Goal: Task Accomplishment & Management: Use online tool/utility

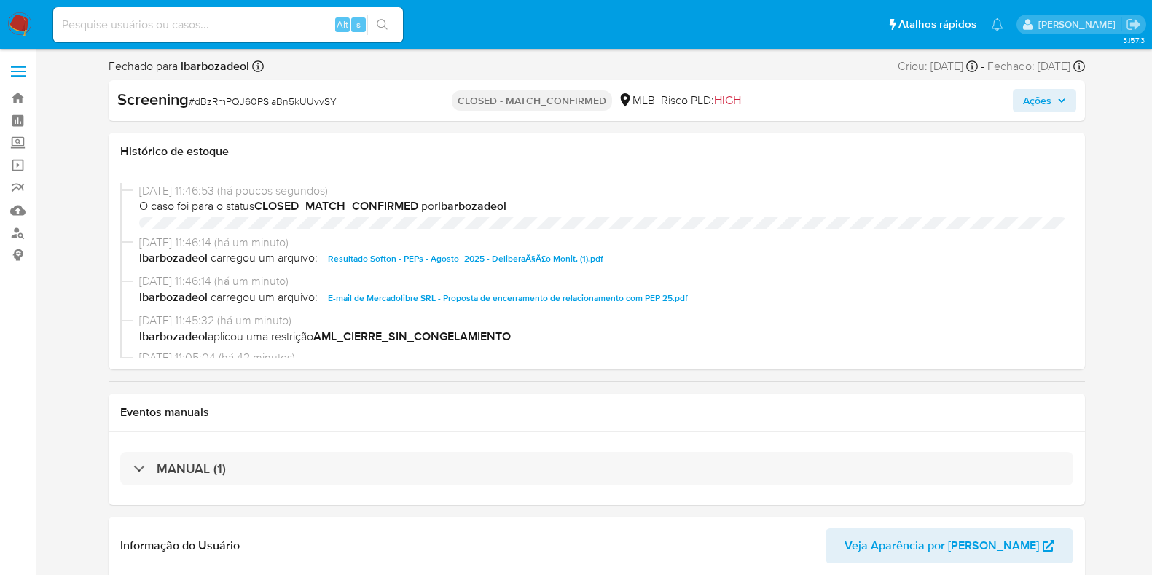
select select "10"
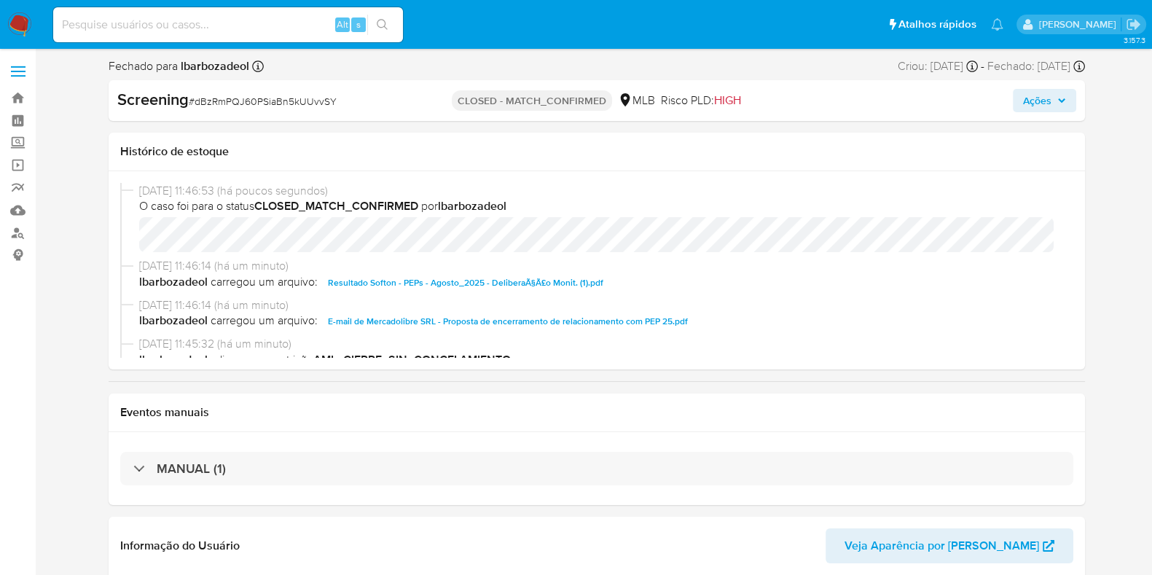
click at [224, 23] on input at bounding box center [228, 24] width 350 height 19
paste input "41909222"
type input "41909222"
click at [384, 23] on icon "search-icon" at bounding box center [383, 25] width 12 height 12
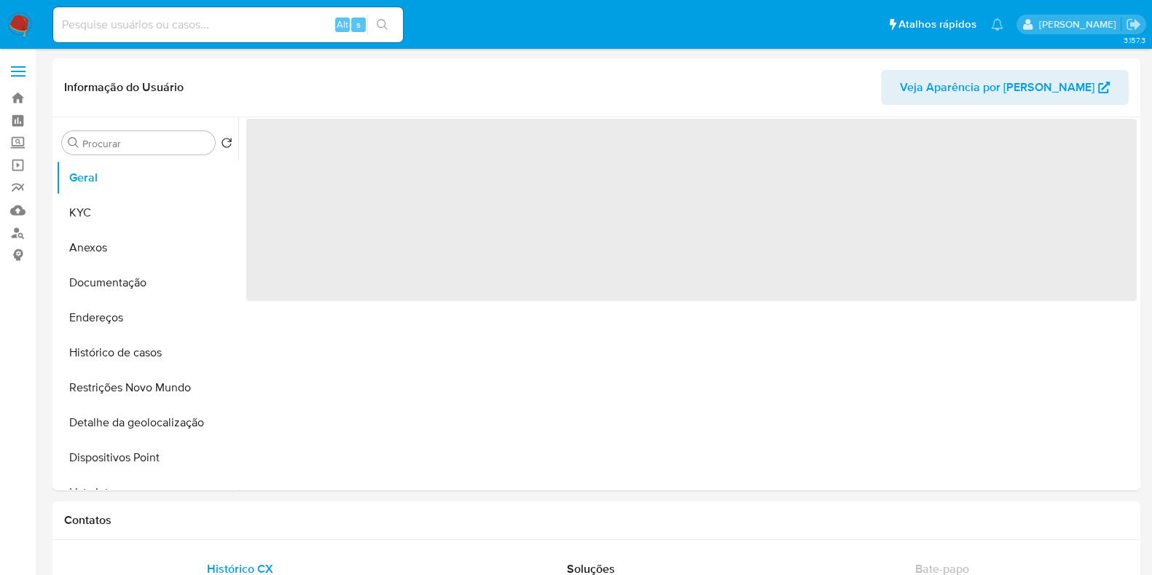
select select "10"
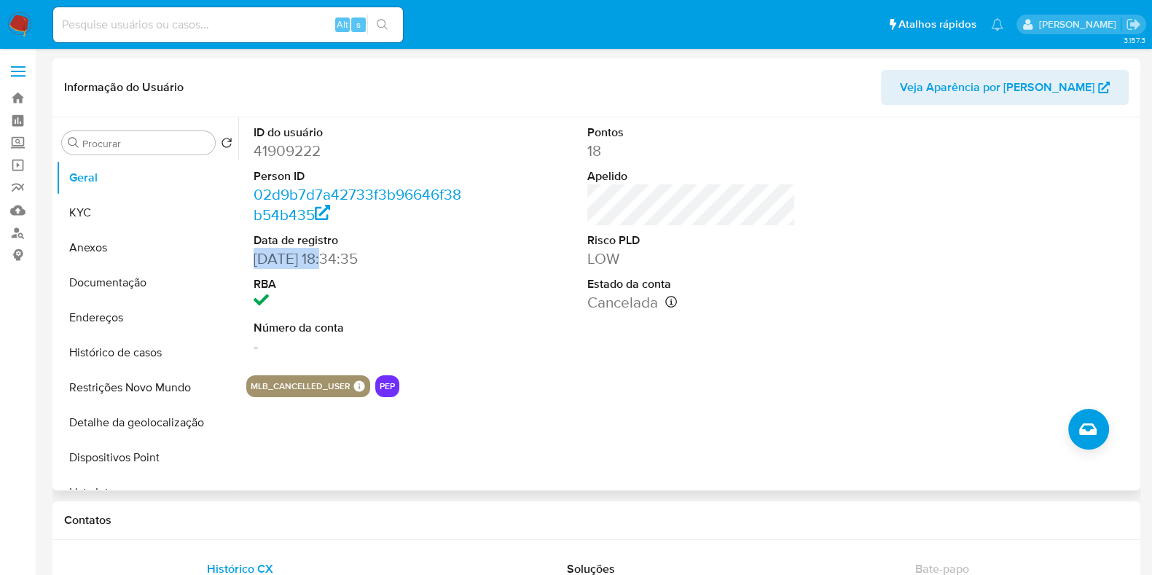
drag, startPoint x: 320, startPoint y: 255, endPoint x: 248, endPoint y: 258, distance: 72.2
click at [248, 258] on div "ID do usuário 41909222 Person ID 02d9b7d7a42733f3b96646f38b54b435 Data de regis…" at bounding box center [357, 240] width 223 height 246
copy dd "19/11/2007"
click at [135, 200] on button "KYC" at bounding box center [147, 212] width 182 height 35
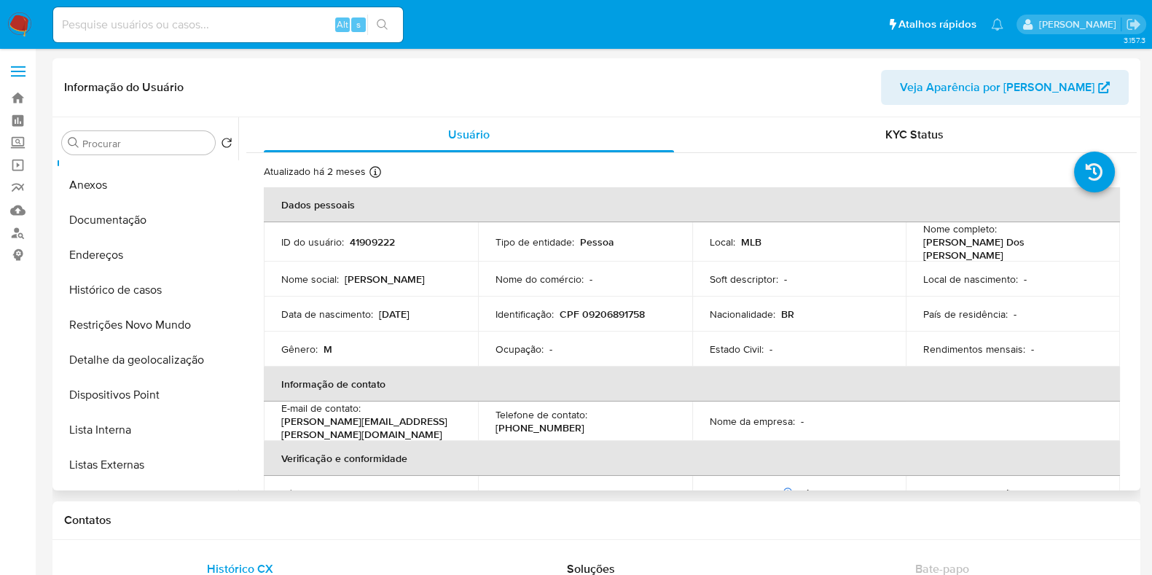
scroll to position [90, 0]
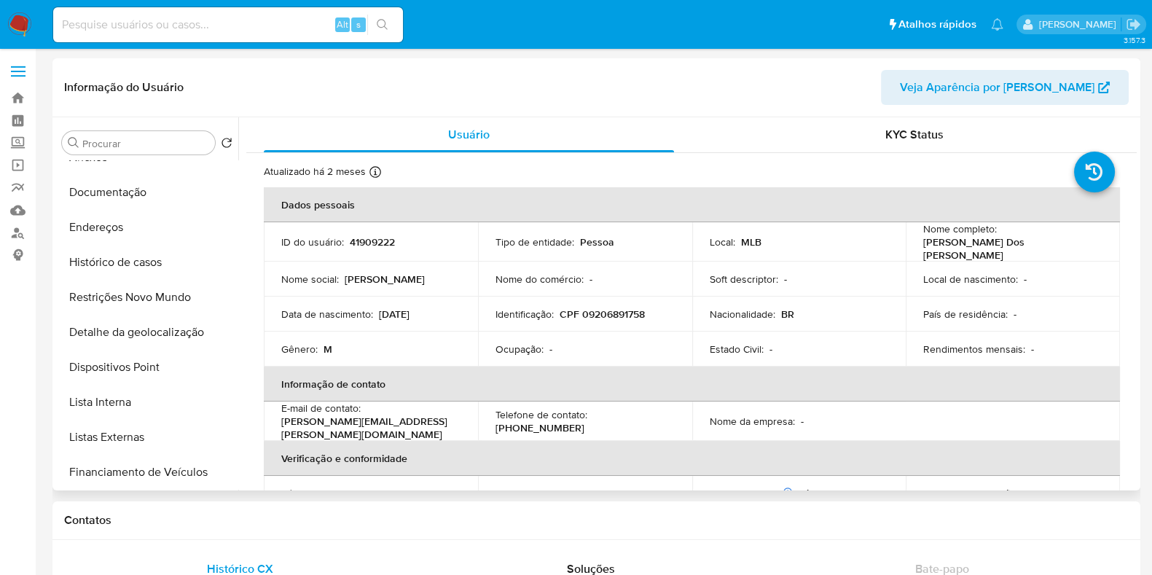
click at [374, 239] on p "41909222" at bounding box center [372, 241] width 45 height 13
copy p "41909222"
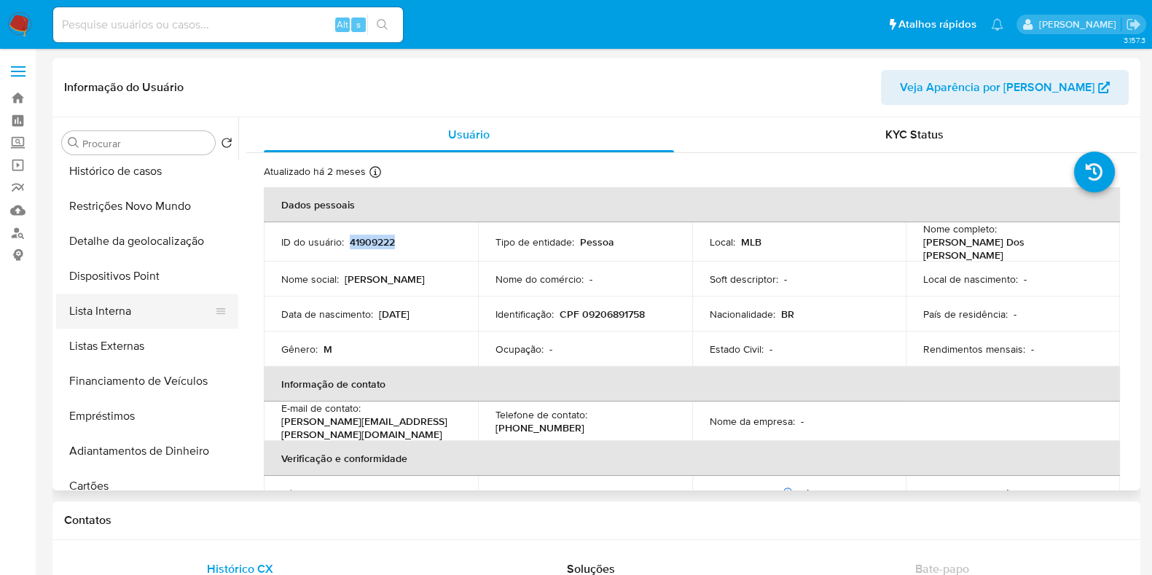
click at [155, 315] on button "Lista Interna" at bounding box center [141, 311] width 170 height 35
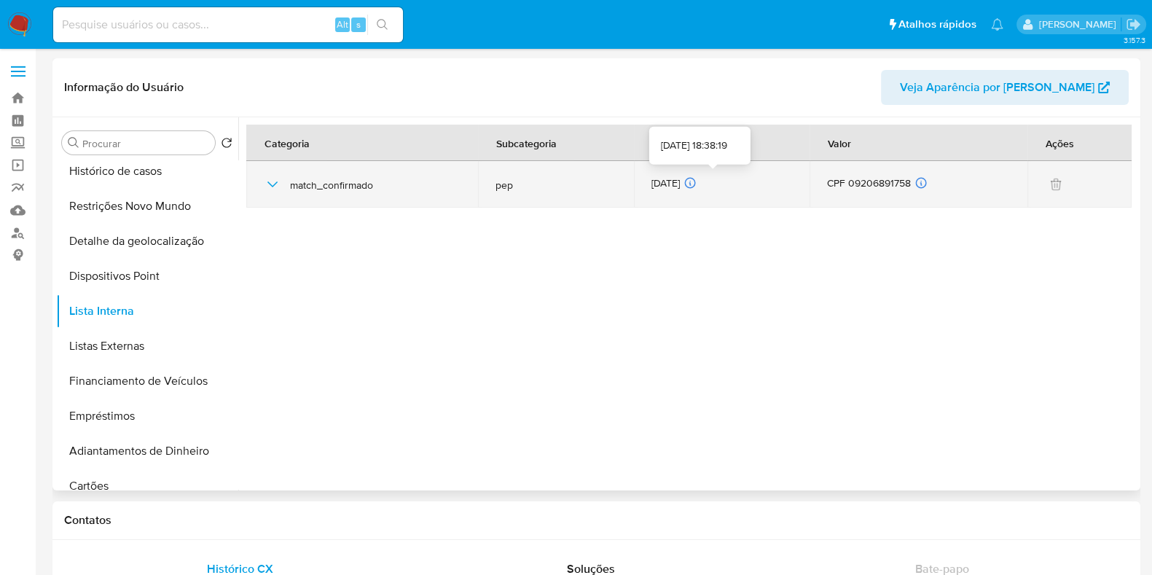
click at [685, 184] on div "28/08/2025 28/08/2025 18:38:19" at bounding box center [721, 184] width 141 height 16
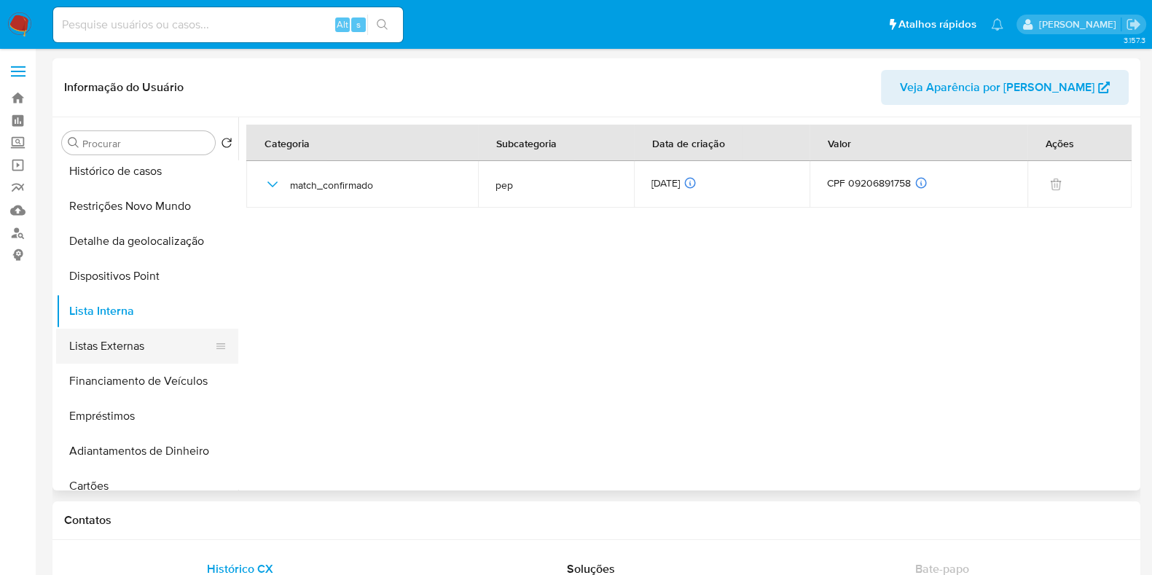
click at [163, 355] on button "Listas Externas" at bounding box center [141, 345] width 170 height 35
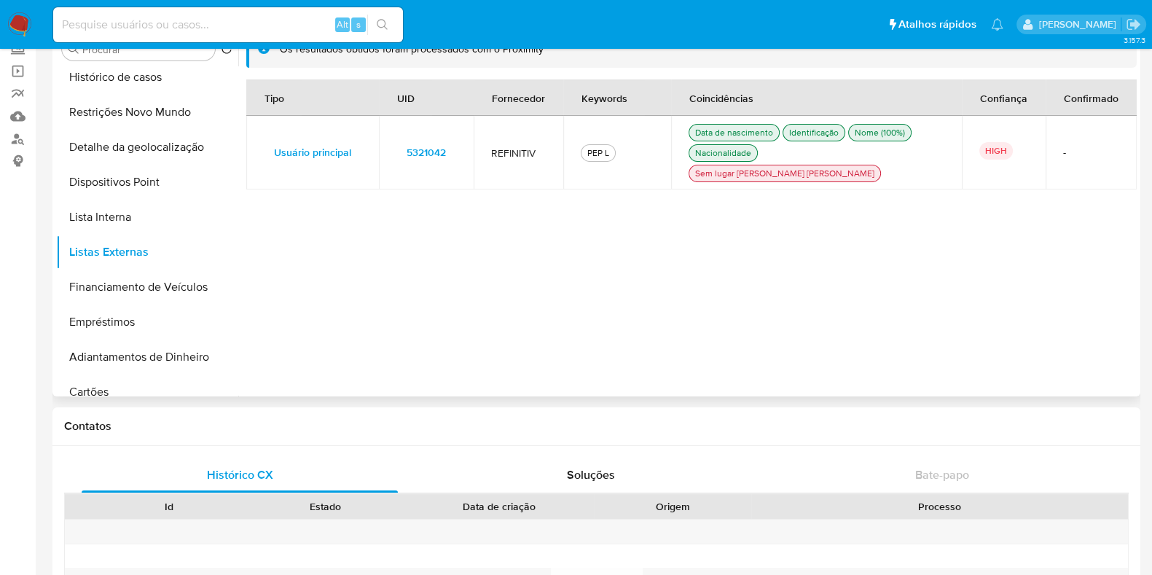
scroll to position [0, 0]
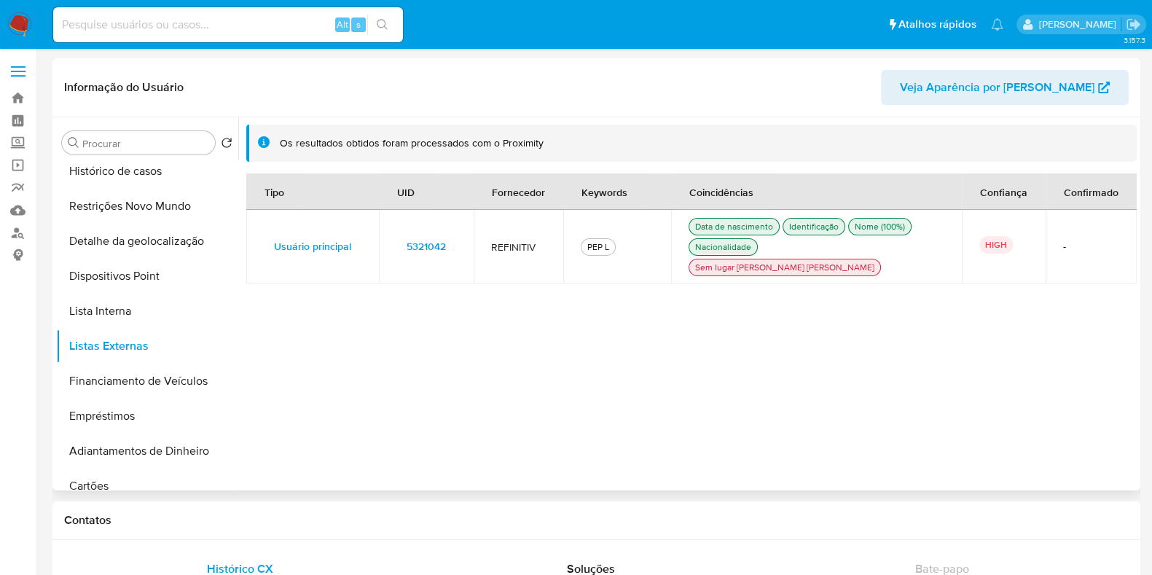
click at [422, 238] on span "5321042" at bounding box center [425, 246] width 39 height 20
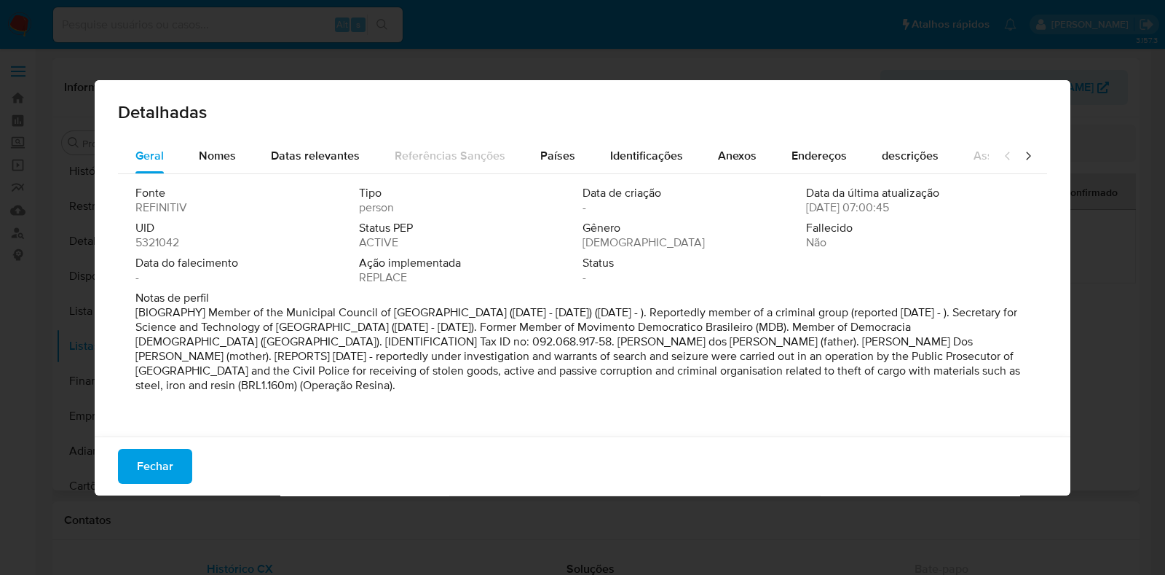
click at [180, 247] on div "UID 5321042" at bounding box center [247, 235] width 224 height 29
click at [168, 242] on span "5321042" at bounding box center [157, 242] width 44 height 15
click at [167, 482] on span "Fechar" at bounding box center [155, 466] width 36 height 32
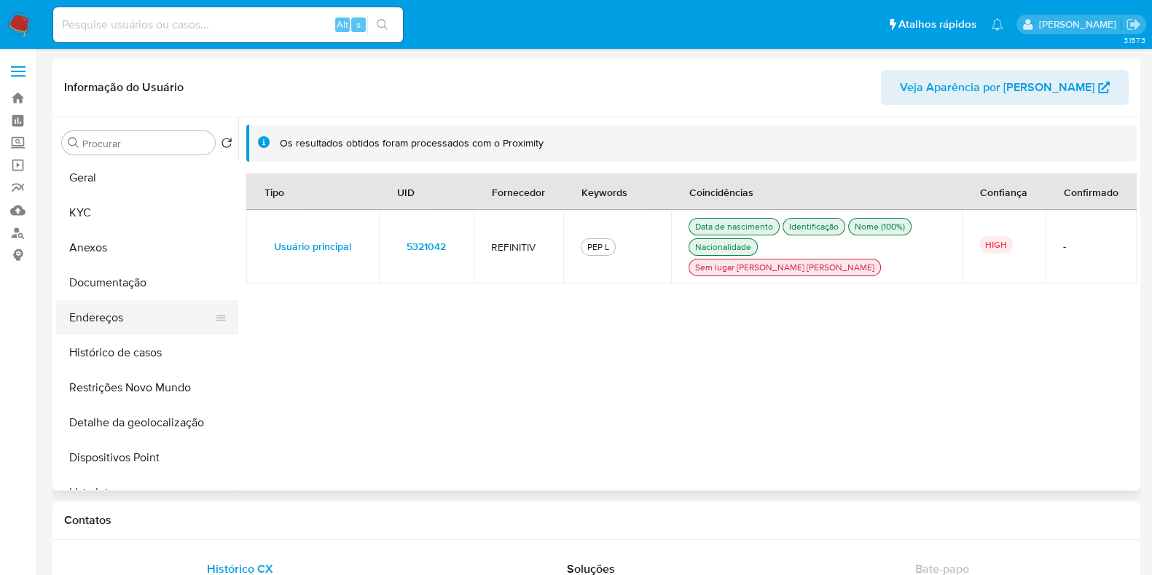
scroll to position [181, 0]
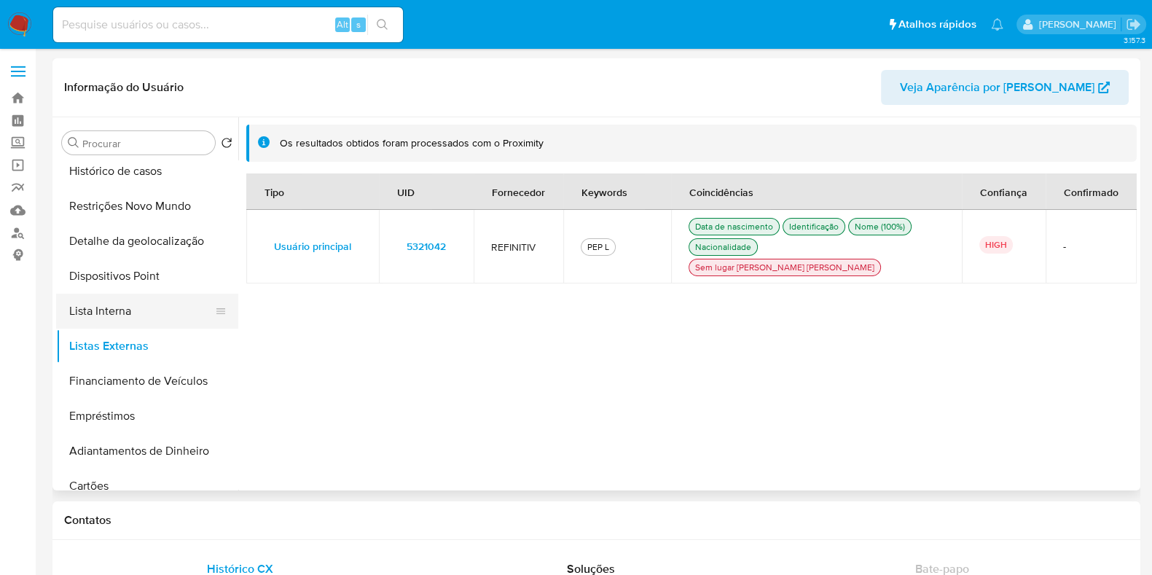
click at [153, 323] on button "Lista Interna" at bounding box center [141, 311] width 170 height 35
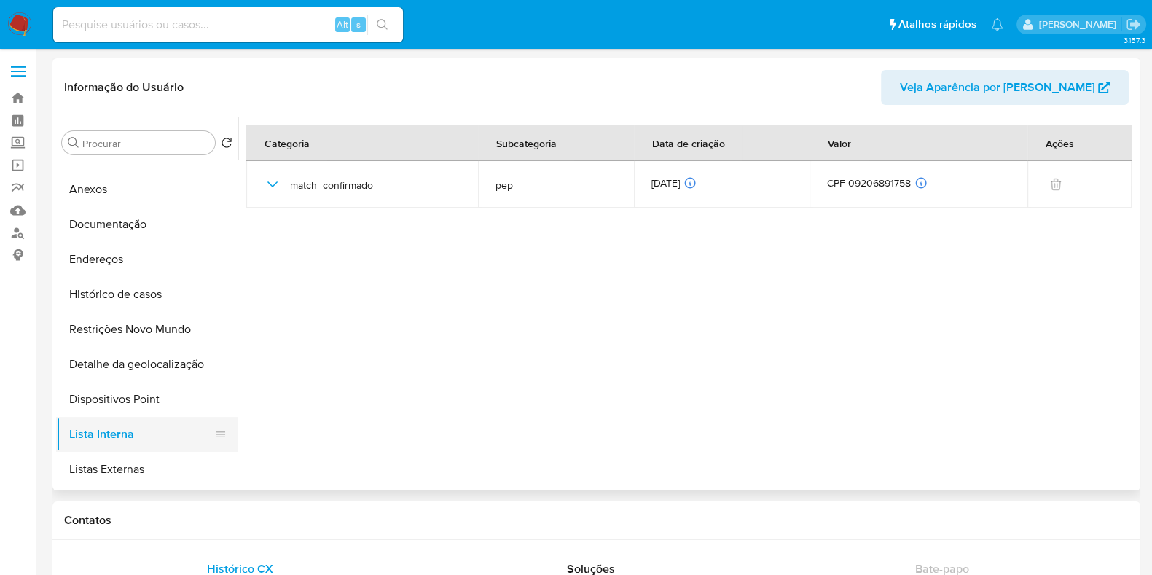
scroll to position [0, 0]
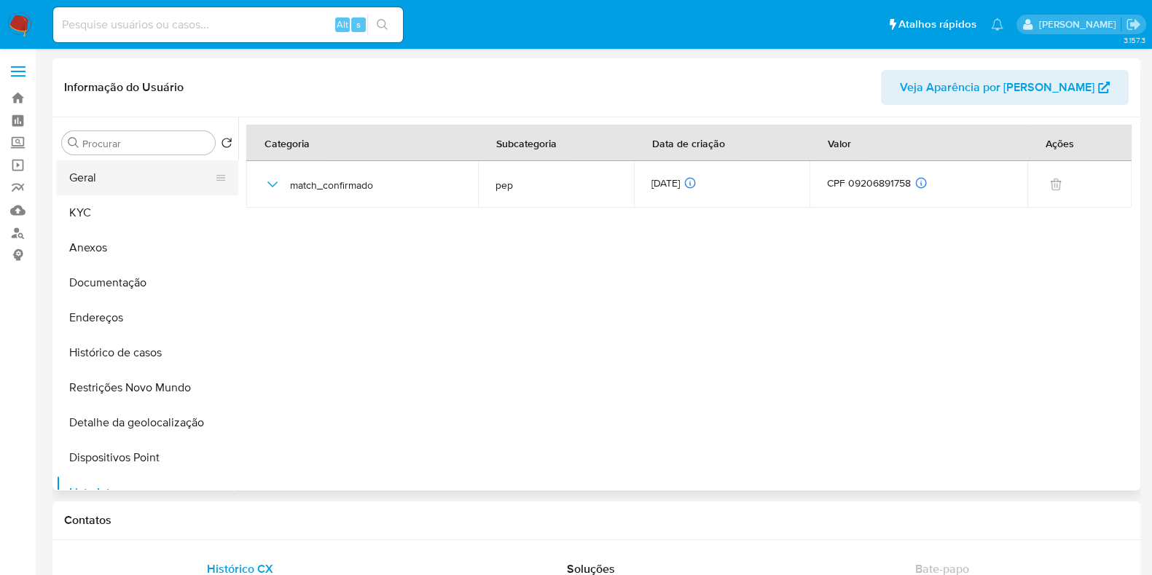
click at [132, 183] on button "Geral" at bounding box center [141, 177] width 170 height 35
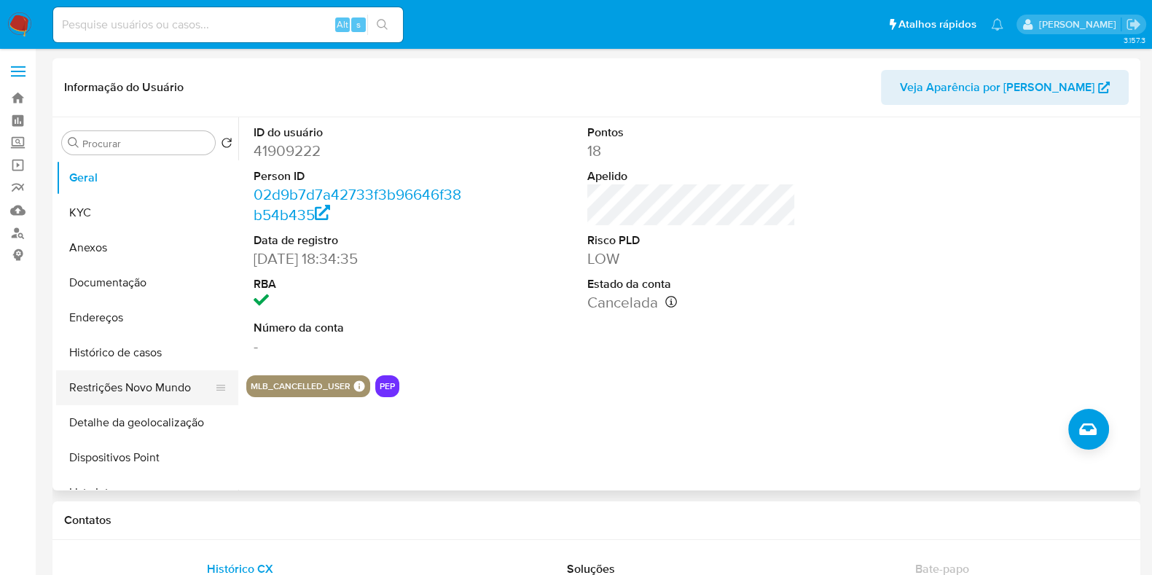
click at [178, 382] on button "Restrições Novo Mundo" at bounding box center [141, 387] width 170 height 35
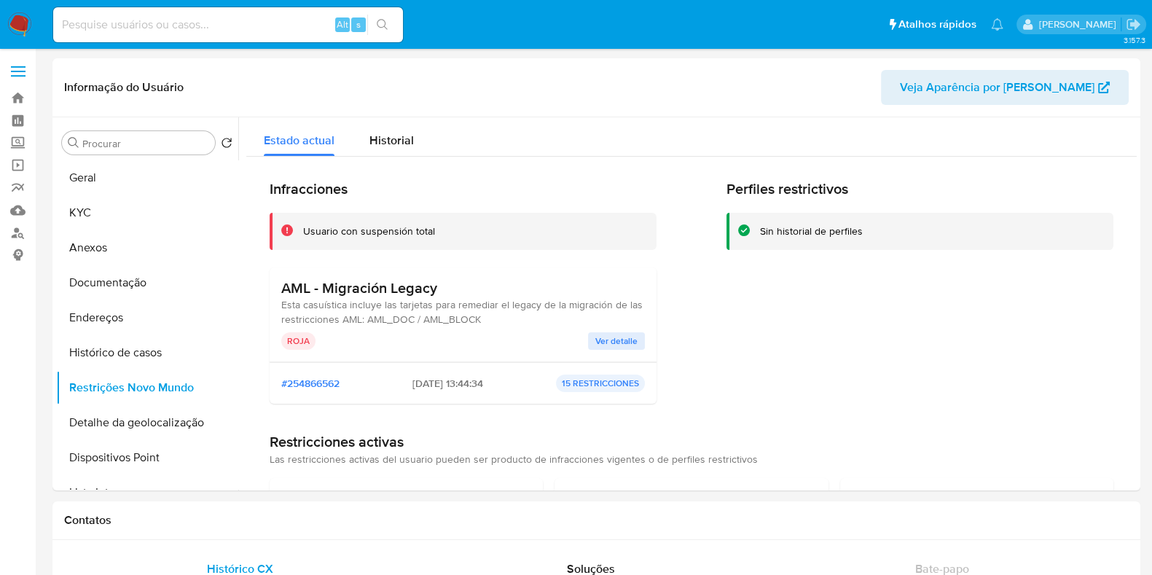
click at [595, 336] on span "Ver detalle" at bounding box center [616, 341] width 42 height 15
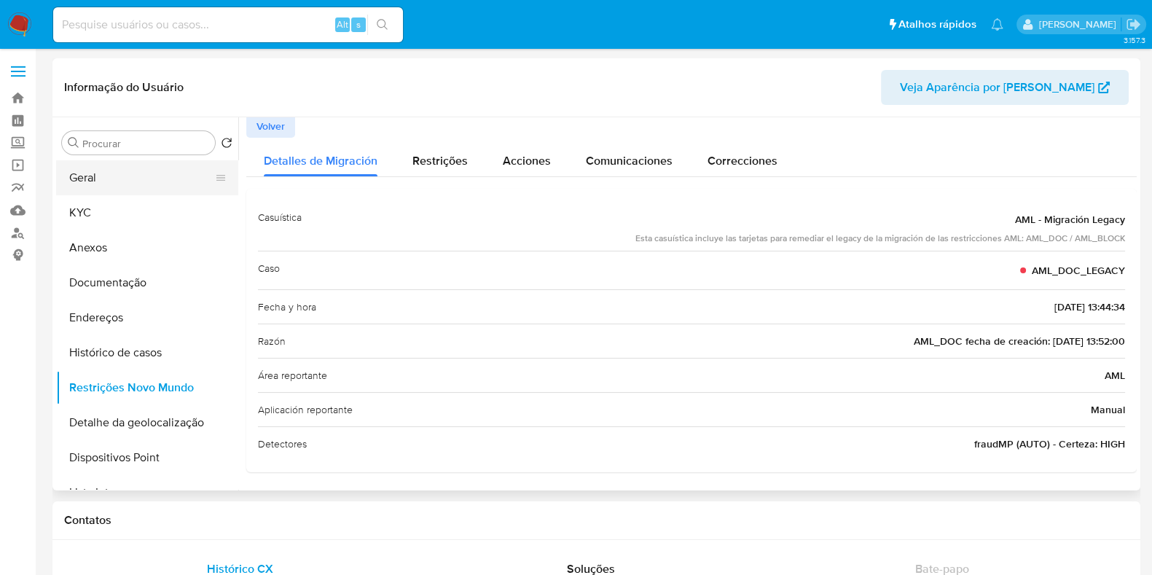
click at [127, 173] on button "Geral" at bounding box center [141, 177] width 170 height 35
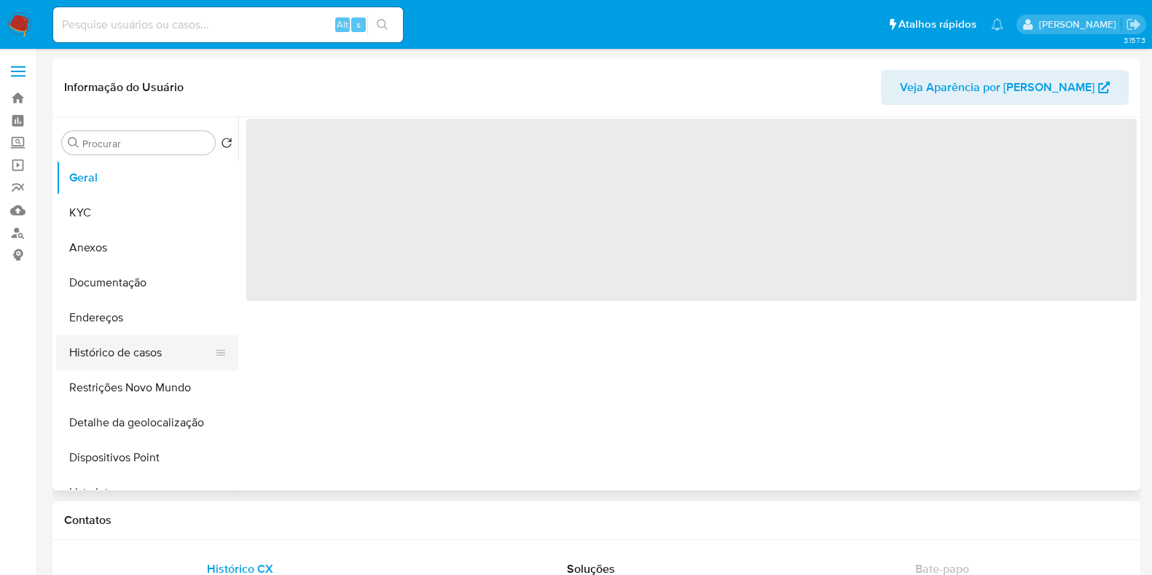
click at [146, 361] on button "Histórico de casos" at bounding box center [141, 352] width 170 height 35
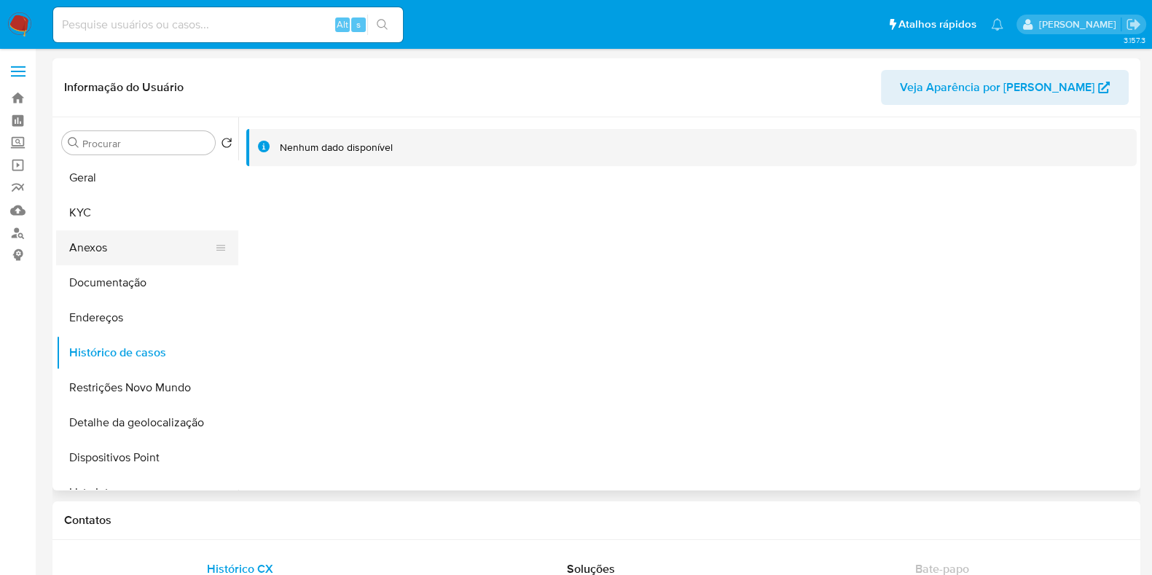
click at [136, 264] on button "Anexos" at bounding box center [141, 247] width 170 height 35
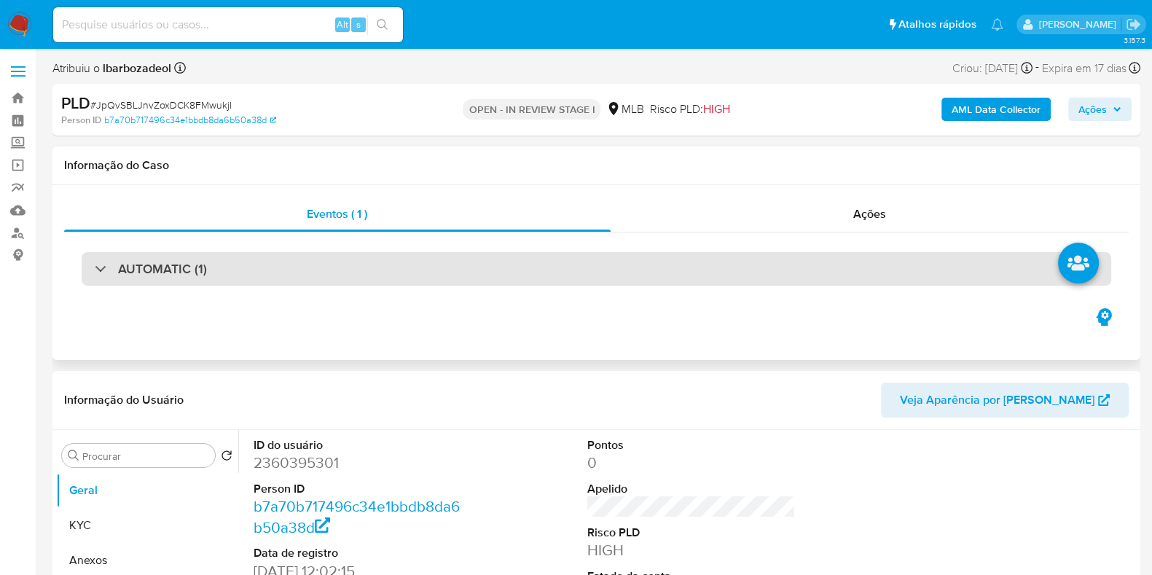
click at [484, 275] on div "AUTOMATIC (1)" at bounding box center [596, 269] width 1029 height 34
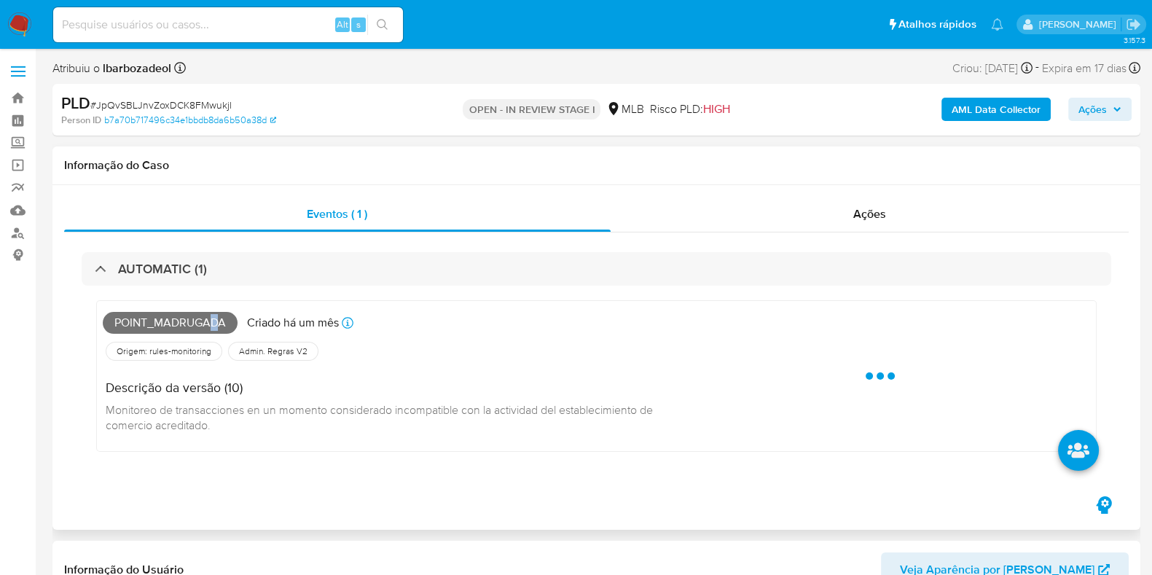
click at [214, 320] on span "Point_madrugada" at bounding box center [170, 323] width 135 height 22
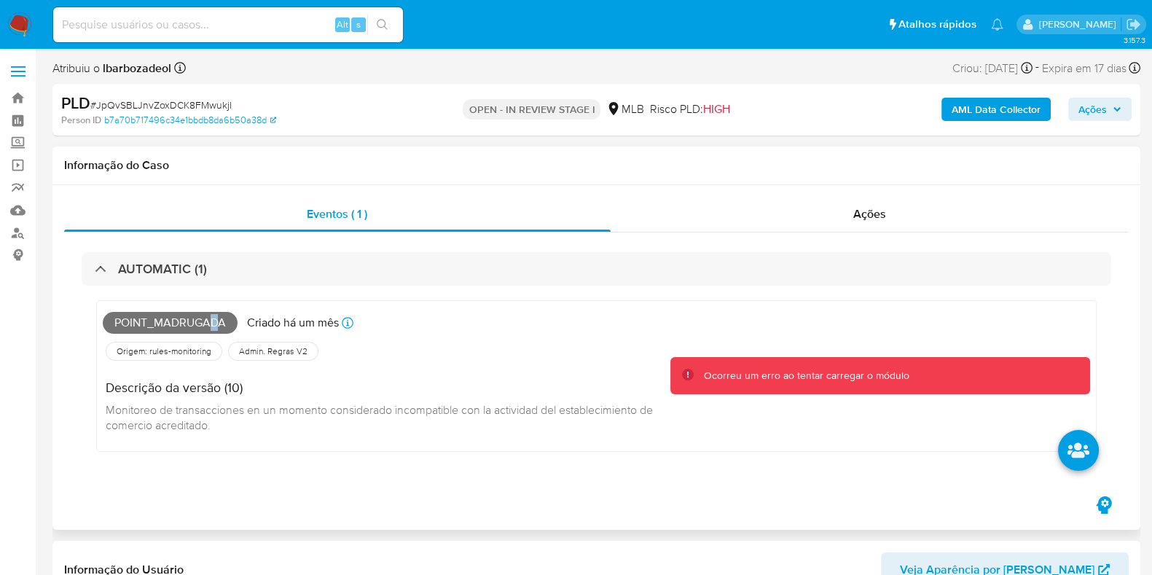
click at [214, 320] on span "Point_madrugada" at bounding box center [170, 323] width 135 height 22
copy span "Point_madrugada"
drag, startPoint x: 1107, startPoint y: 113, endPoint x: 1091, endPoint y: 119, distance: 17.3
click at [1107, 113] on span "Ações" at bounding box center [1099, 109] width 43 height 20
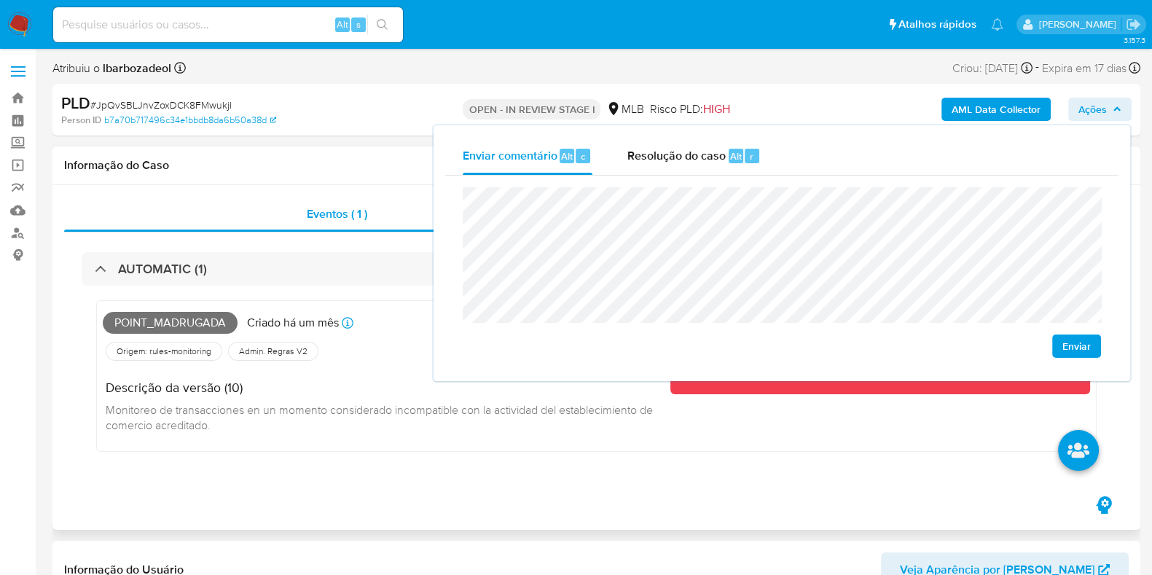
click at [374, 180] on div "Informação do Caso" at bounding box center [595, 165] width 1087 height 39
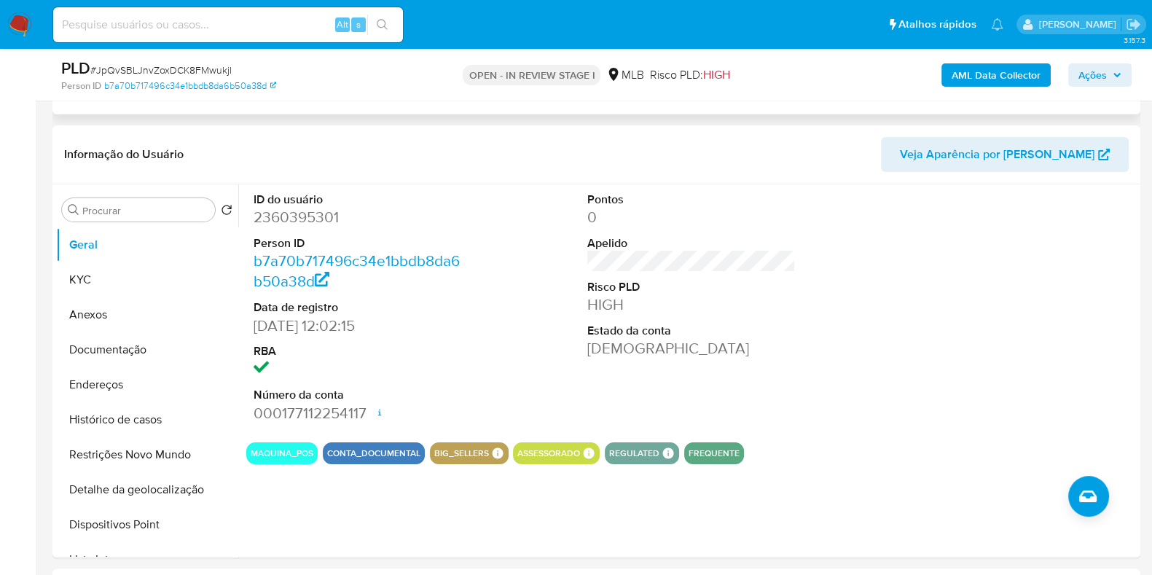
scroll to position [363, 0]
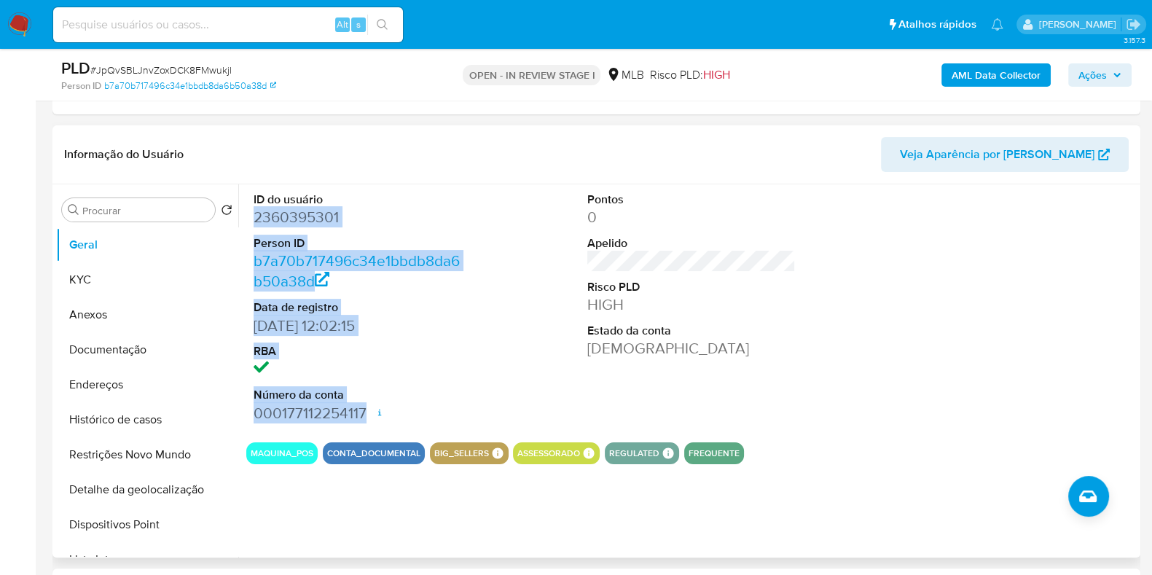
drag, startPoint x: 254, startPoint y: 212, endPoint x: 366, endPoint y: 414, distance: 231.1
click at [366, 414] on dl "ID do usuário 2360395301 Person ID b7a70b717496c34e1bbdb8da6b50a38d Data de reg…" at bounding box center [357, 308] width 208 height 232
copy dl "2360395301 Person ID b7a70b717496c34e1bbdb8da6b50a38d Data de registro 31/03/20…"
click at [1103, 84] on span "Ações" at bounding box center [1092, 74] width 28 height 23
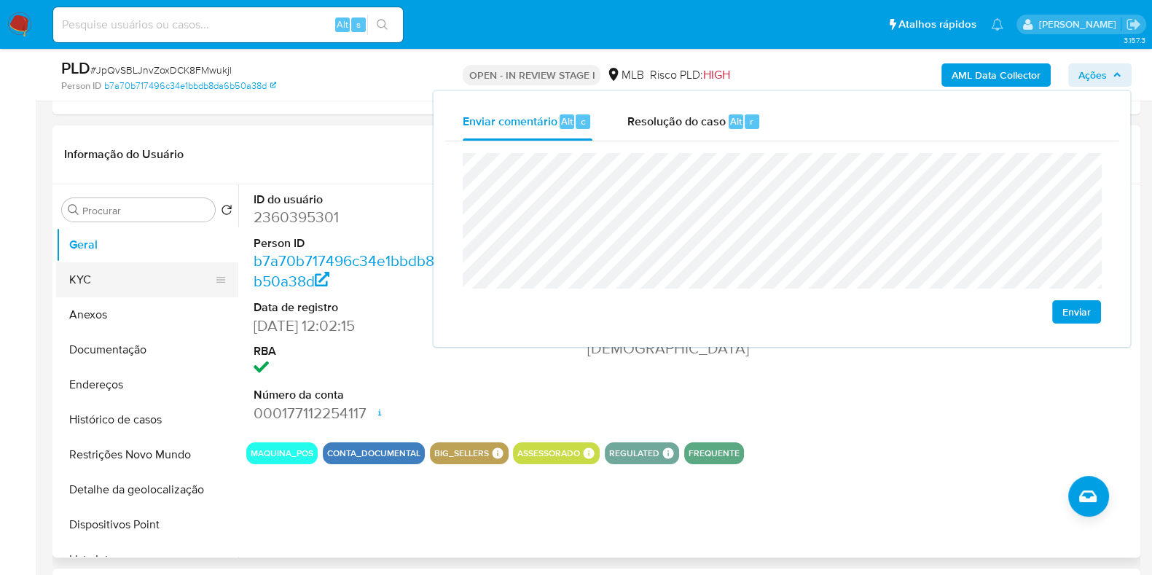
click at [94, 289] on button "KYC" at bounding box center [141, 279] width 170 height 35
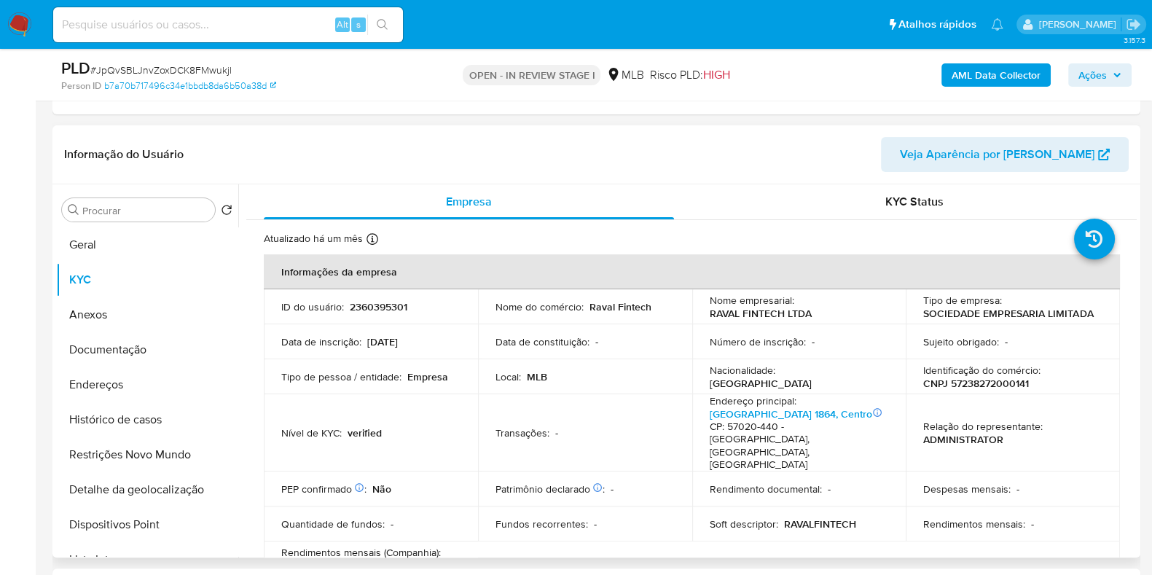
click at [985, 382] on p "CNPJ 57238272000141" at bounding box center [976, 383] width 106 height 13
copy p "57238272000141"
drag, startPoint x: 1113, startPoint y: 72, endPoint x: 1090, endPoint y: 79, distance: 24.4
click at [1111, 72] on span "Ações" at bounding box center [1099, 75] width 43 height 20
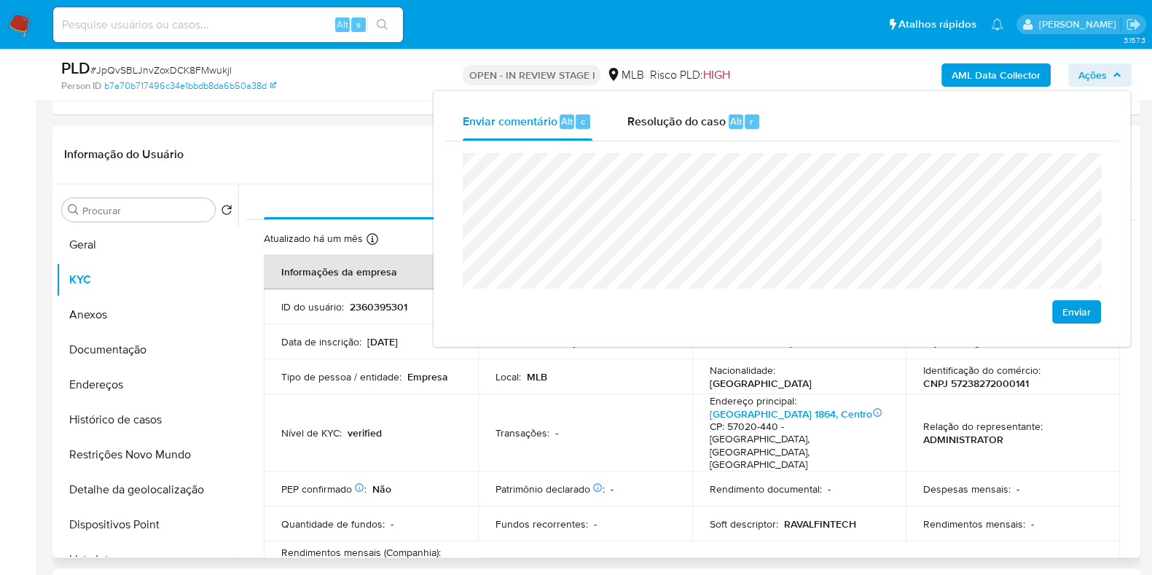
click at [302, 137] on header "Informação do Usuário Veja Aparência por Pessoa" at bounding box center [596, 154] width 1064 height 35
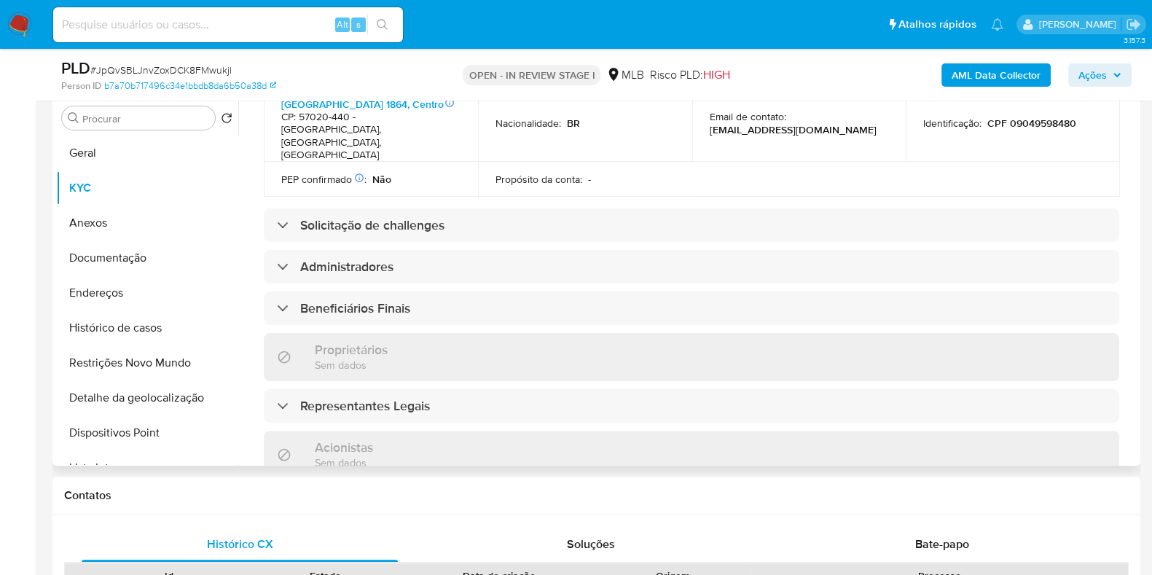
scroll to position [455, 0]
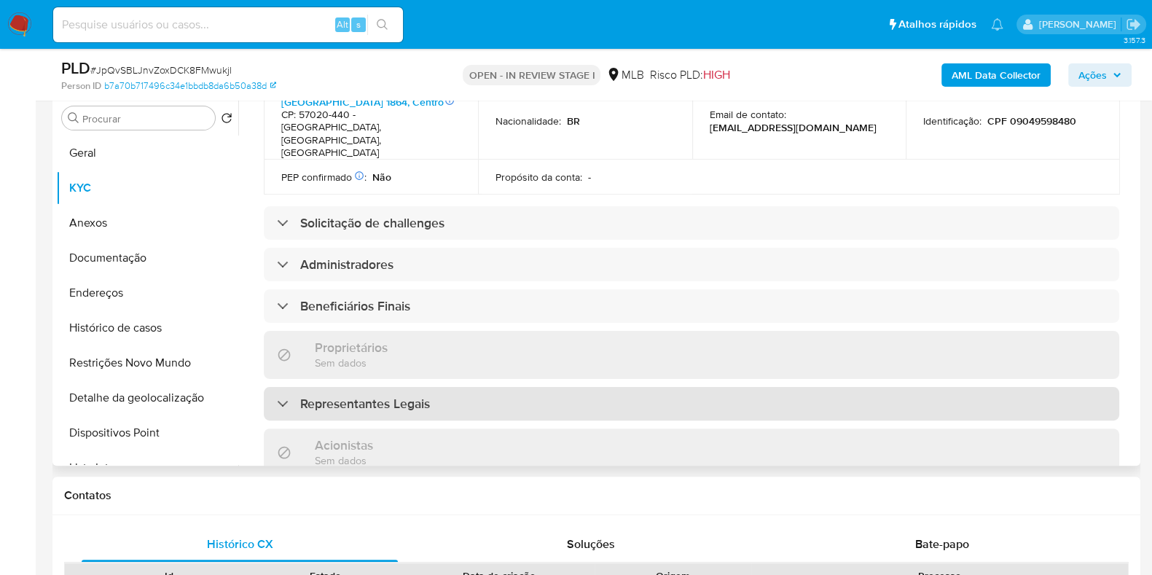
click at [488, 387] on div "Representantes Legais" at bounding box center [691, 404] width 855 height 34
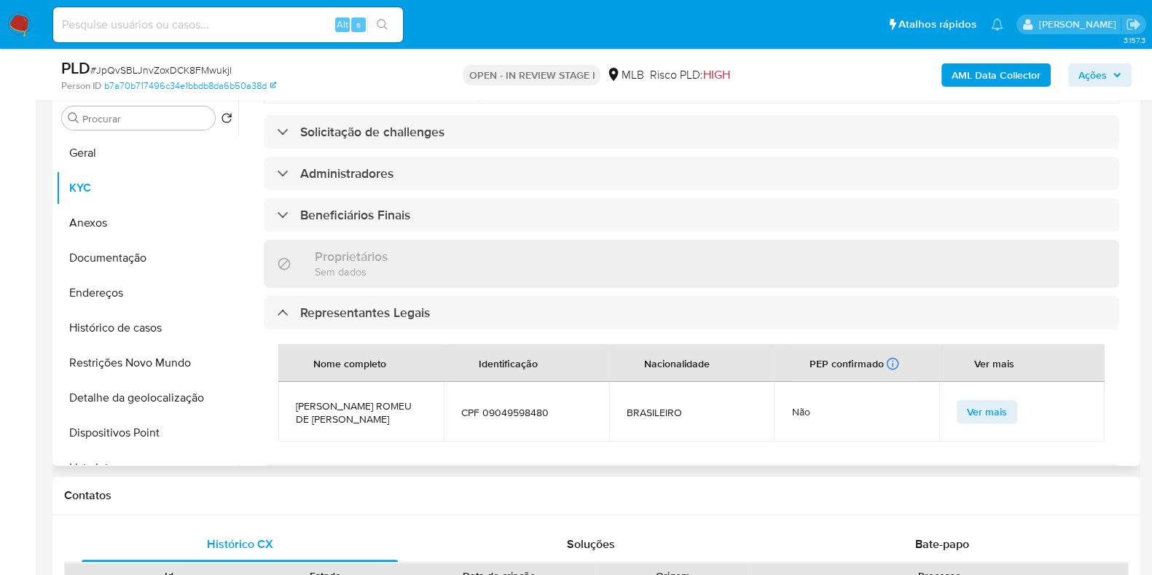
scroll to position [637, 0]
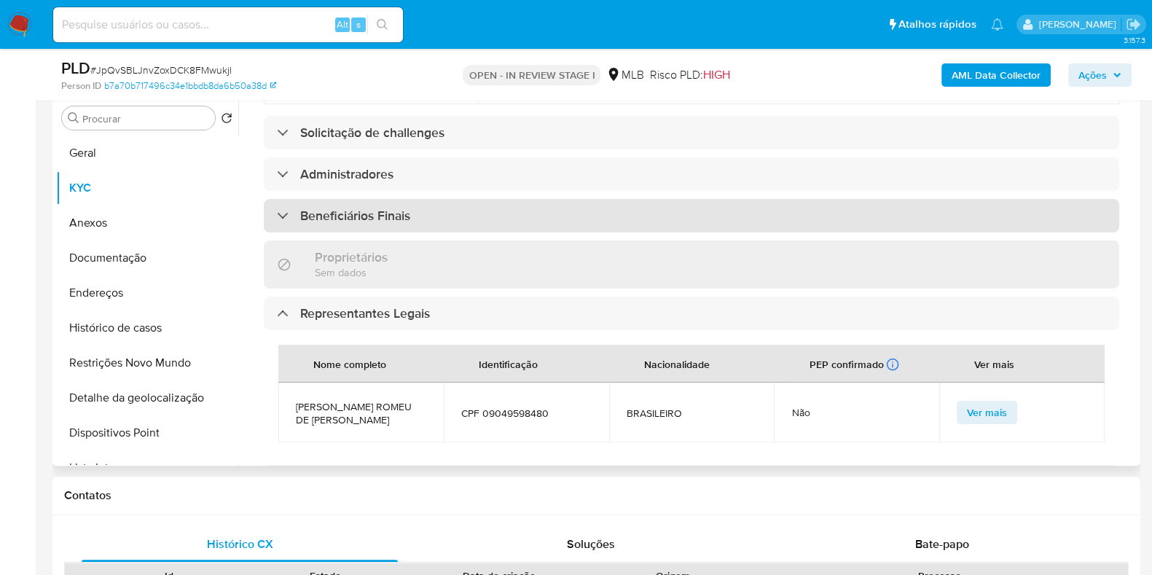
click at [494, 199] on div "Beneficiários Finais" at bounding box center [691, 216] width 855 height 34
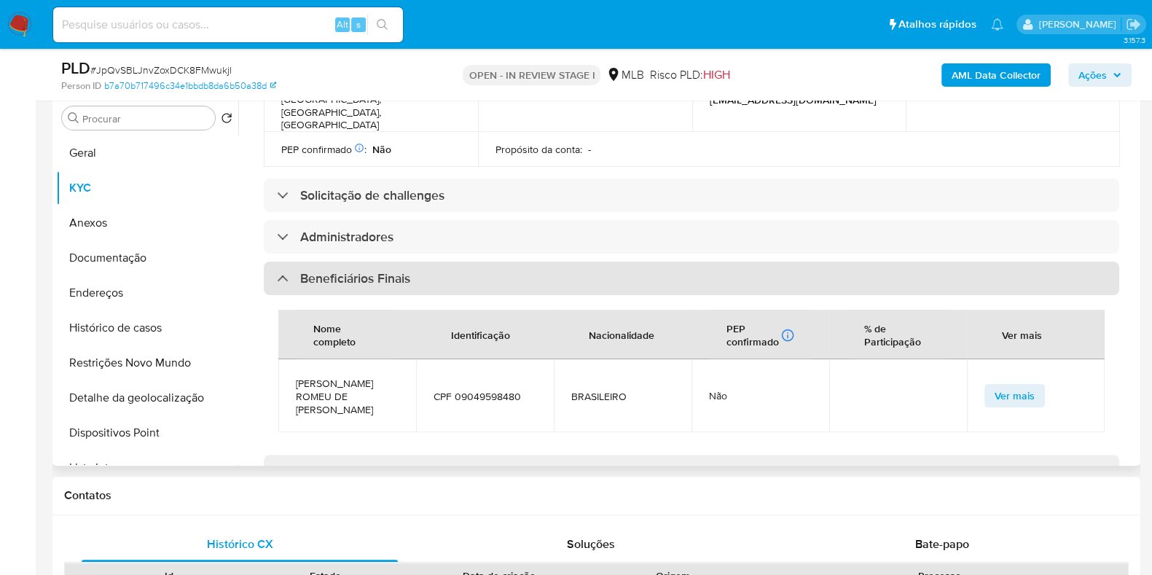
scroll to position [546, 0]
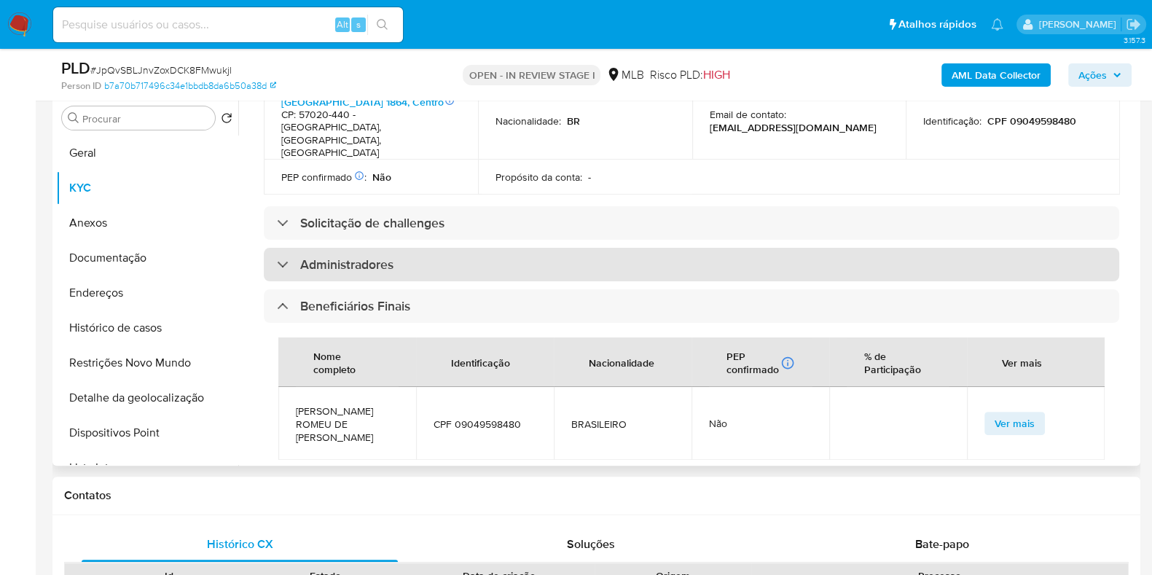
click at [501, 248] on div "Administradores" at bounding box center [691, 265] width 855 height 34
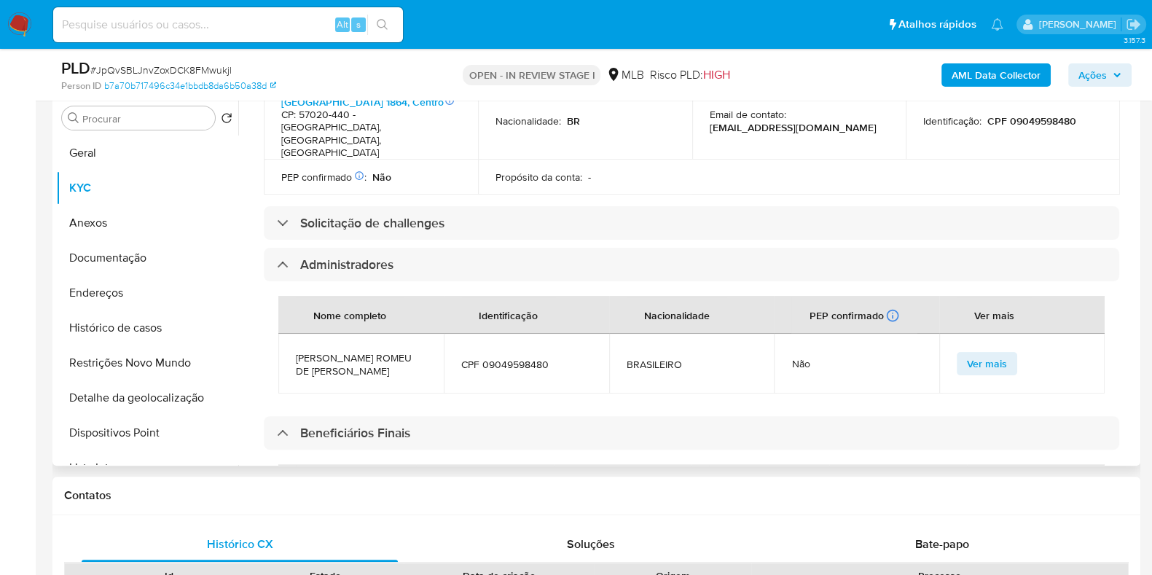
click at [511, 358] on span "CPF 09049598480" at bounding box center [526, 364] width 130 height 13
copy span "09049598480"
drag, startPoint x: 1092, startPoint y: 75, endPoint x: 1074, endPoint y: 87, distance: 21.6
click at [1091, 75] on span "Ações" at bounding box center [1092, 74] width 28 height 23
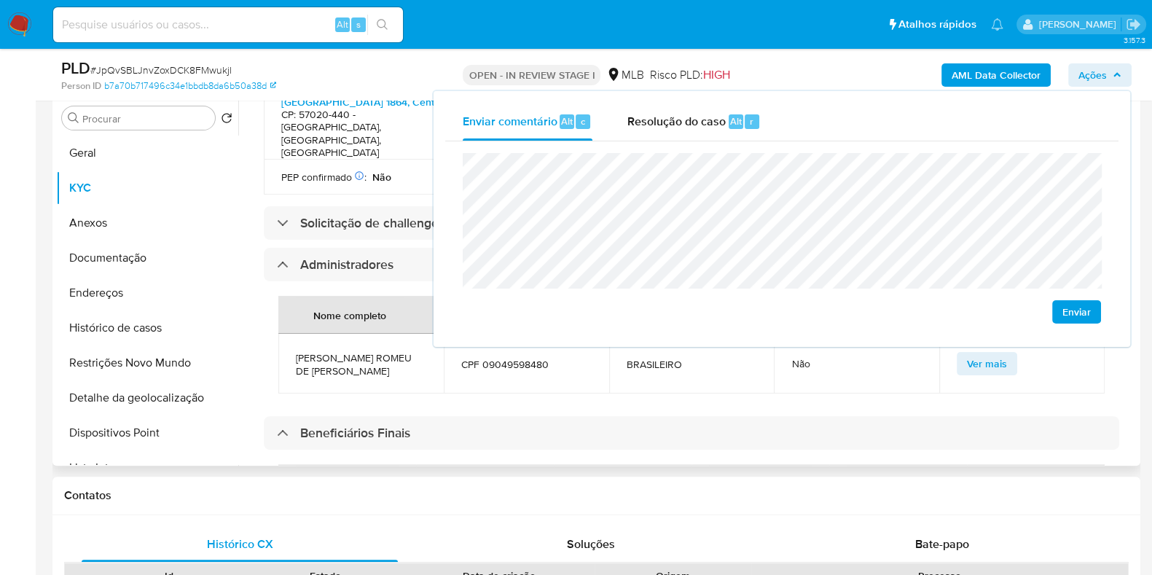
click at [465, 362] on div "Informações da empresa ID do usuário : 2360395301 Nome do comércio : Raval Fint…" at bounding box center [691, 428] width 855 height 1624
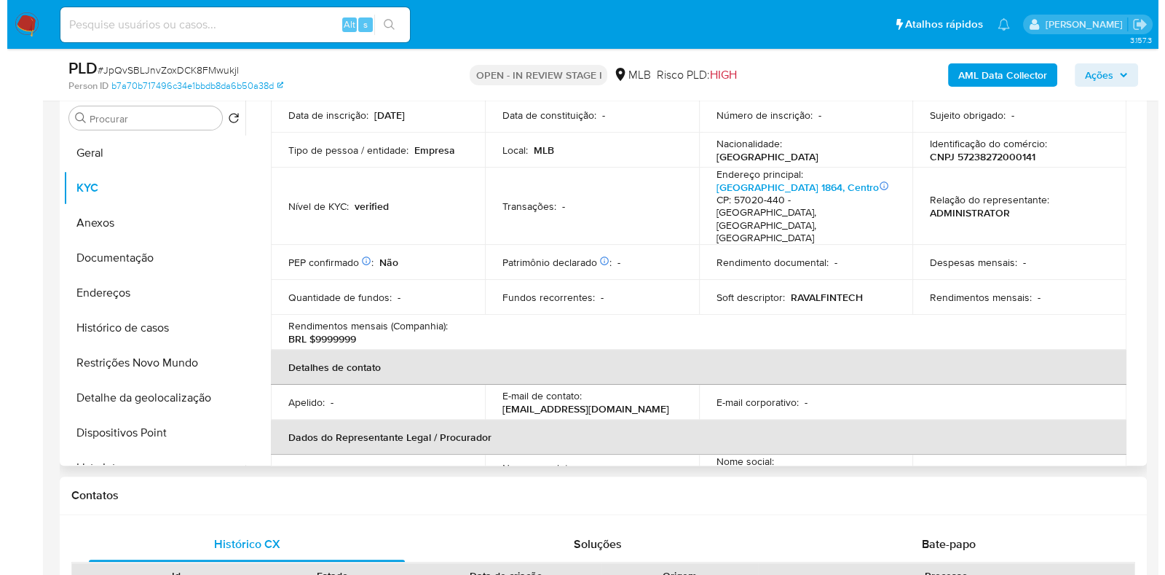
scroll to position [0, 0]
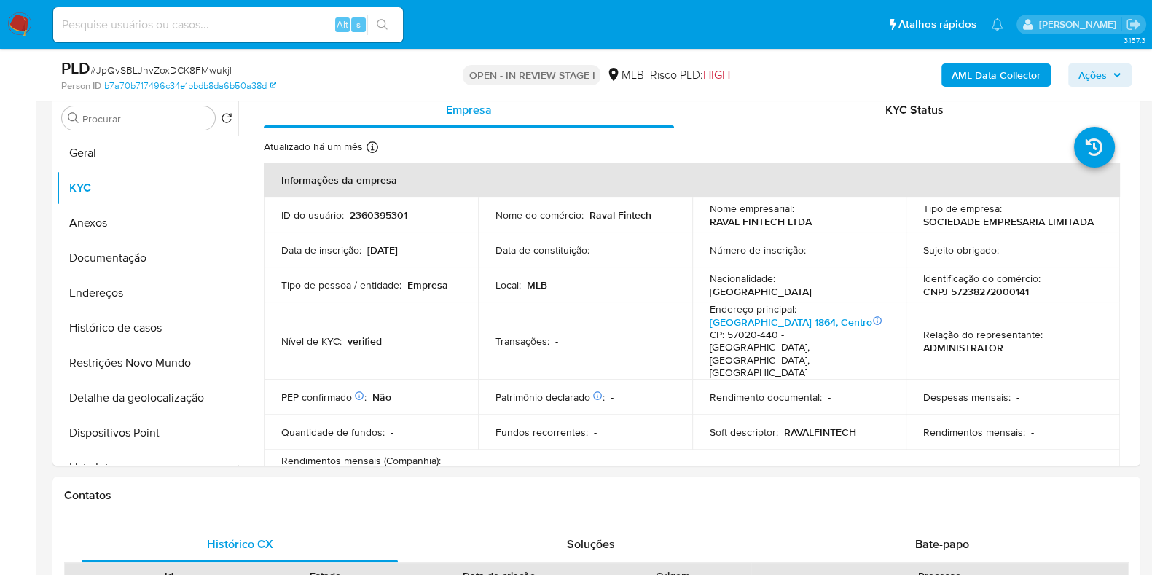
click at [1001, 79] on b "AML Data Collector" at bounding box center [995, 74] width 89 height 23
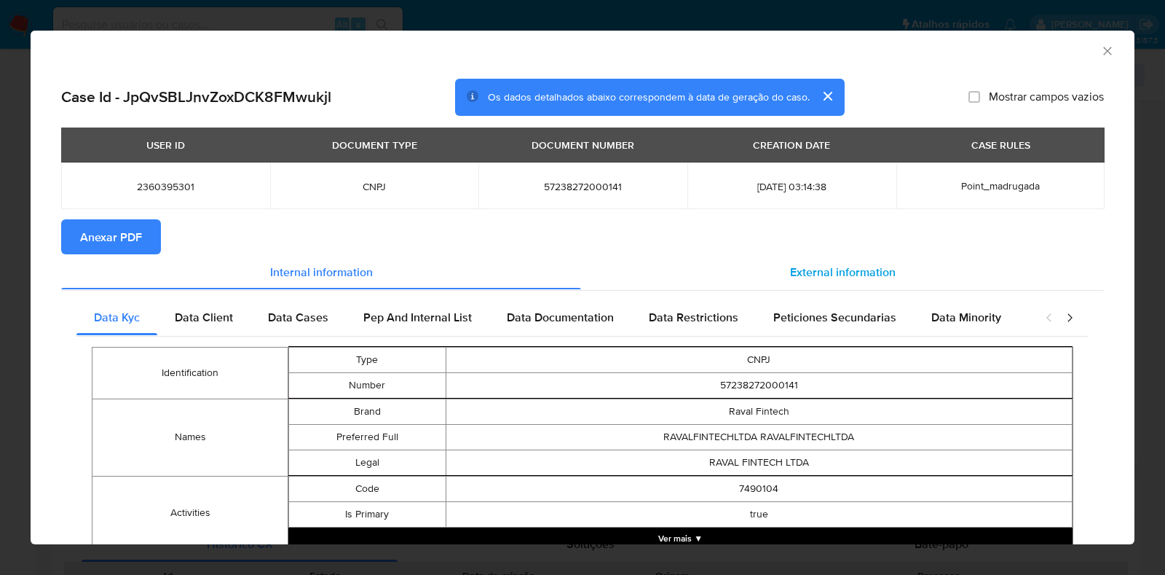
click at [713, 259] on div "External information" at bounding box center [842, 271] width 523 height 35
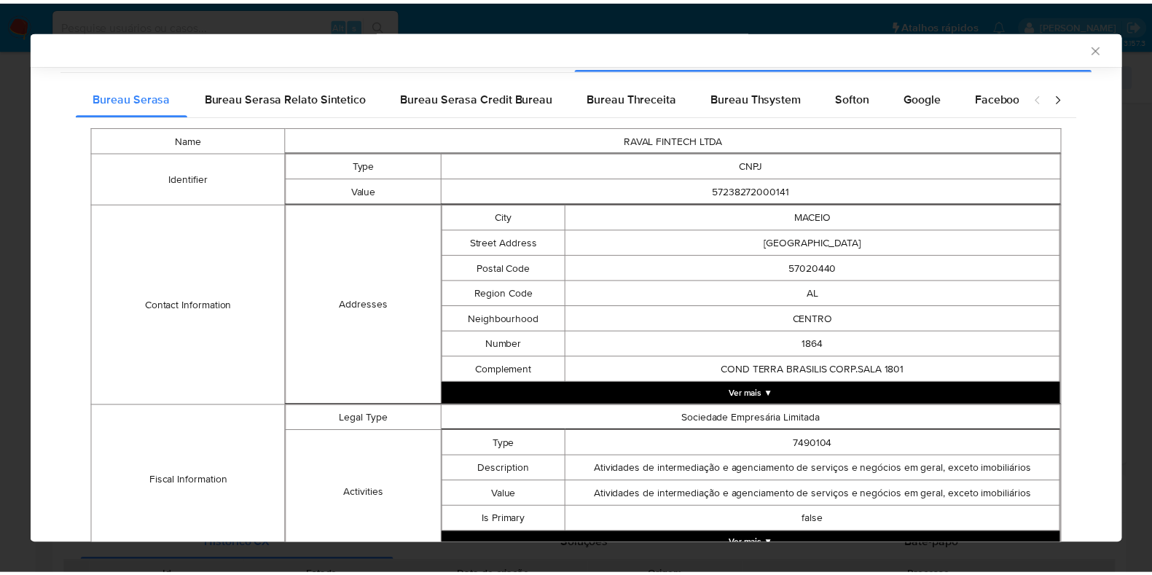
scroll to position [570, 0]
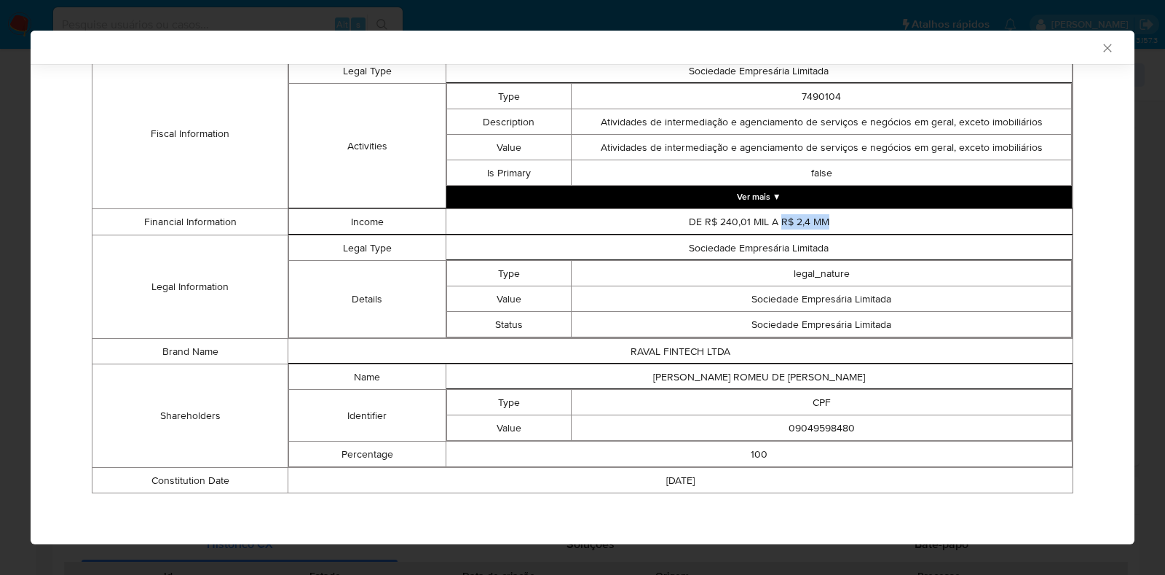
drag, startPoint x: 816, startPoint y: 221, endPoint x: 772, endPoint y: 219, distance: 44.5
click at [772, 219] on td "DE R$ 240,01 MIL A R$ 2,4 MM" at bounding box center [759, 221] width 627 height 25
copy td "R$ 2,4 MM"
click at [1101, 45] on icon "Fechar a janela" at bounding box center [1108, 48] width 15 height 15
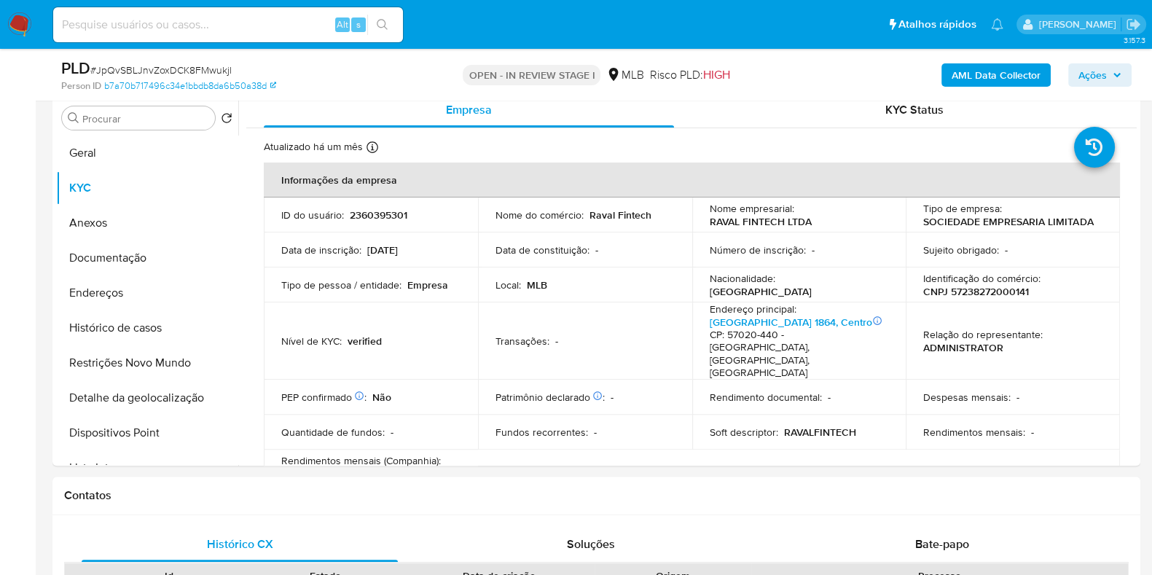
click at [1090, 69] on span "Ações" at bounding box center [1092, 74] width 28 height 23
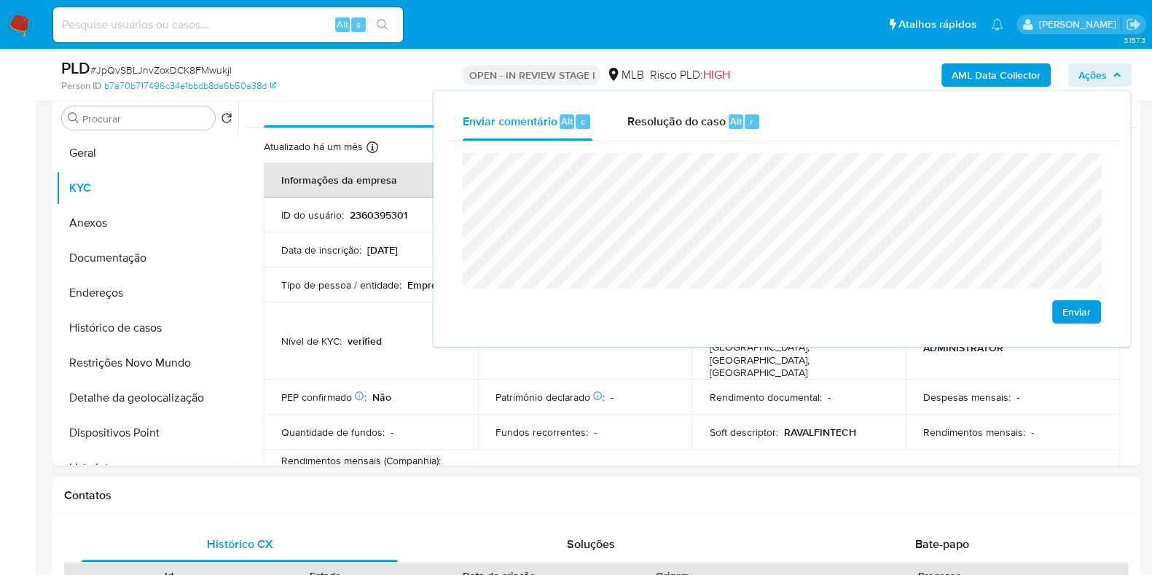
click at [0, 0] on lt-span "sediada" at bounding box center [0, 0] width 0 height 0
click at [0, 0] on lt-span "econômica" at bounding box center [0, 0] width 0 height 0
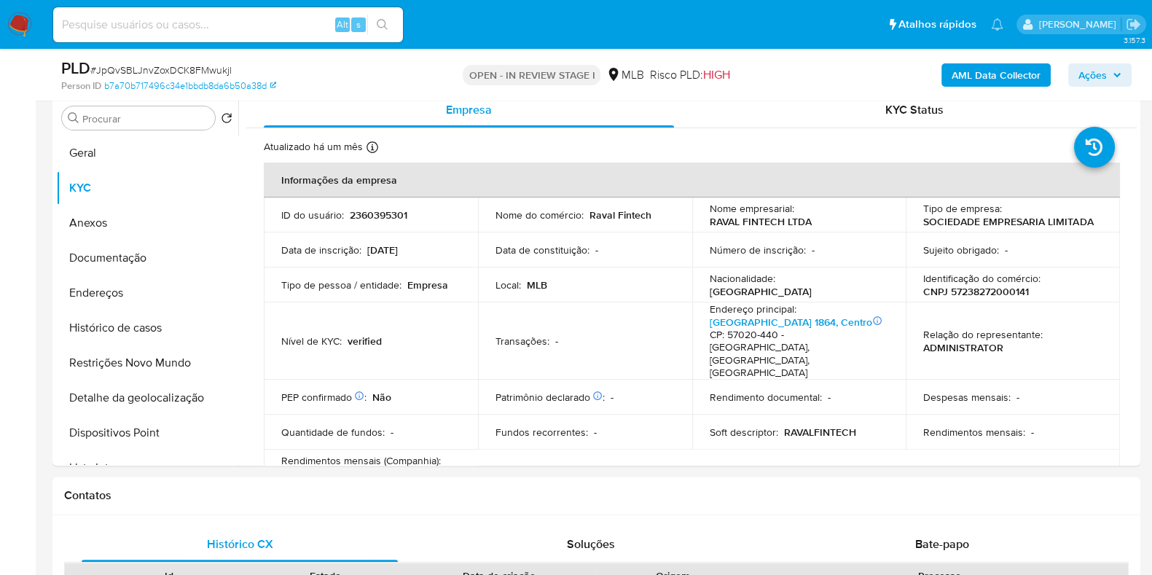
scroll to position [0, 0]
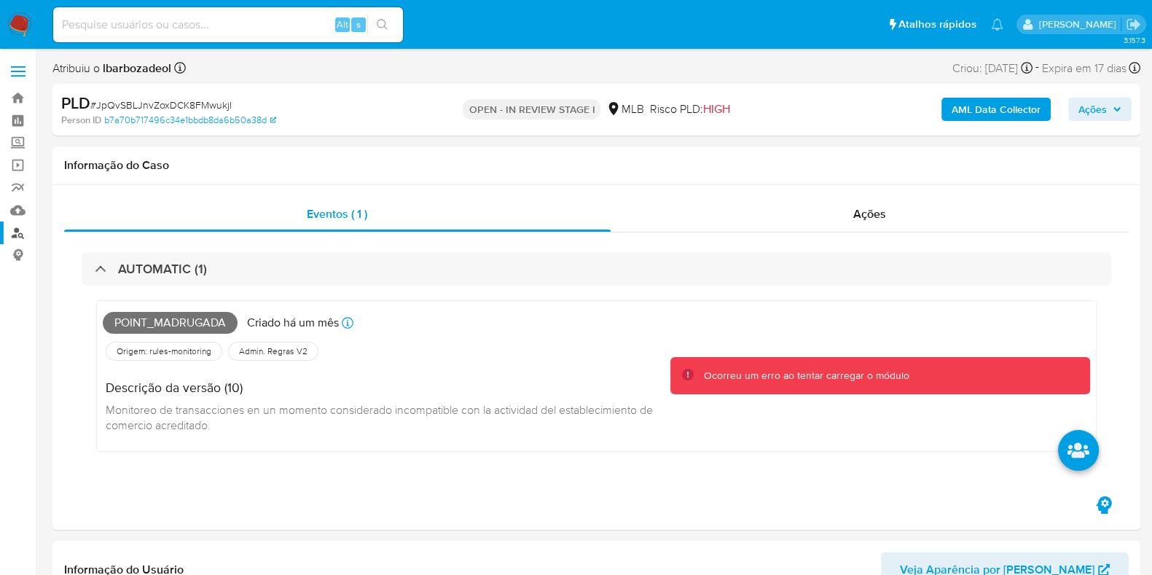
click at [17, 228] on link "Localizador de pessoas" at bounding box center [86, 232] width 173 height 23
click at [1109, 116] on span "Ações" at bounding box center [1099, 109] width 43 height 20
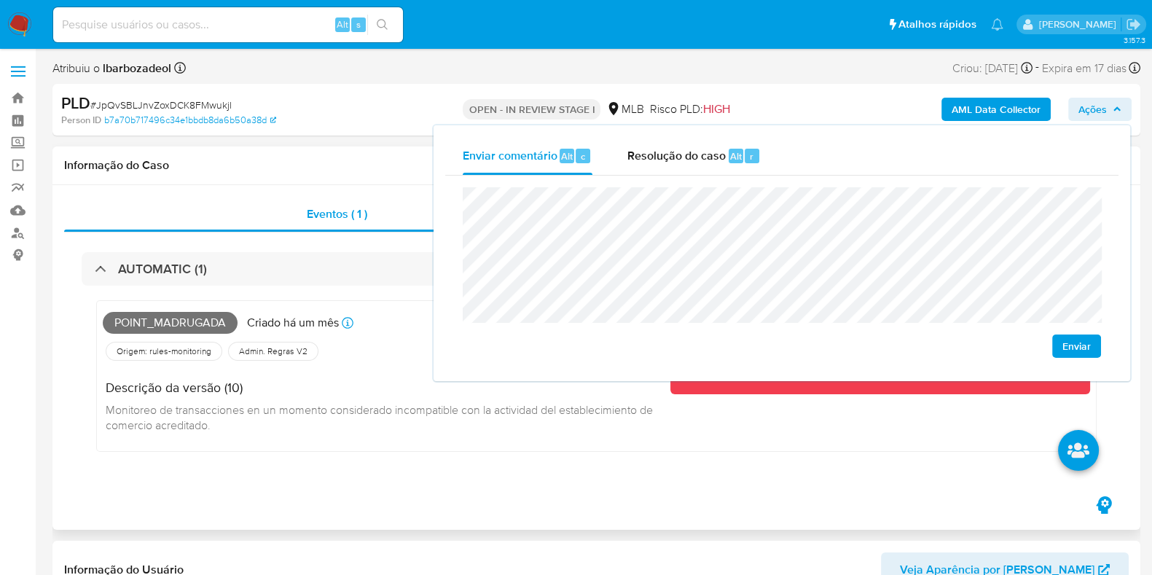
click at [320, 407] on span "Monitoreo de transacciones en un momento considerado incompatible con la activi…" at bounding box center [381, 417] width 550 height 32
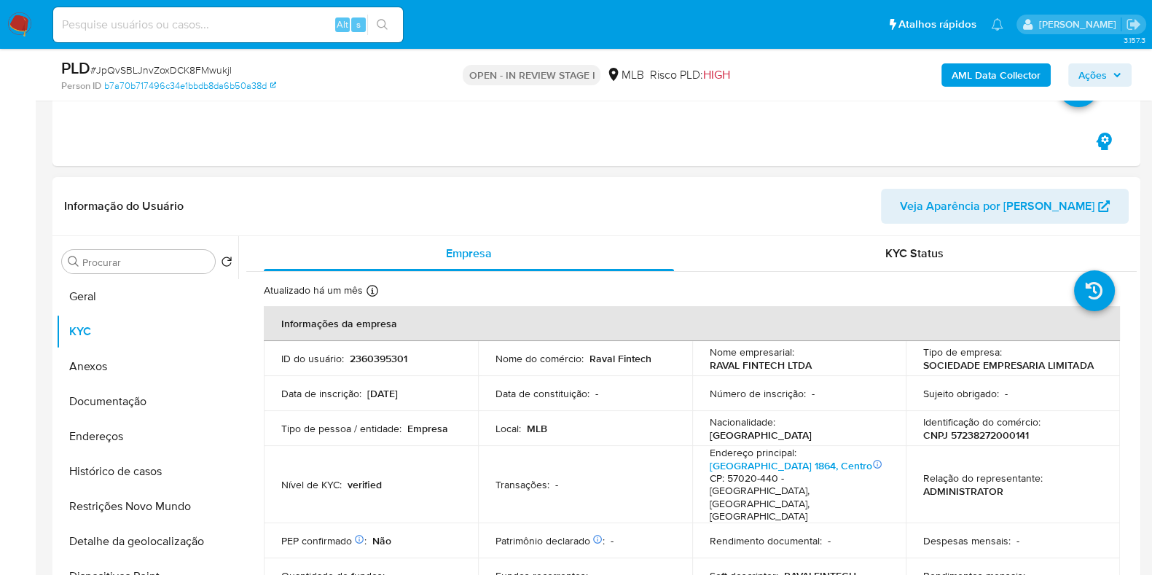
scroll to position [363, 0]
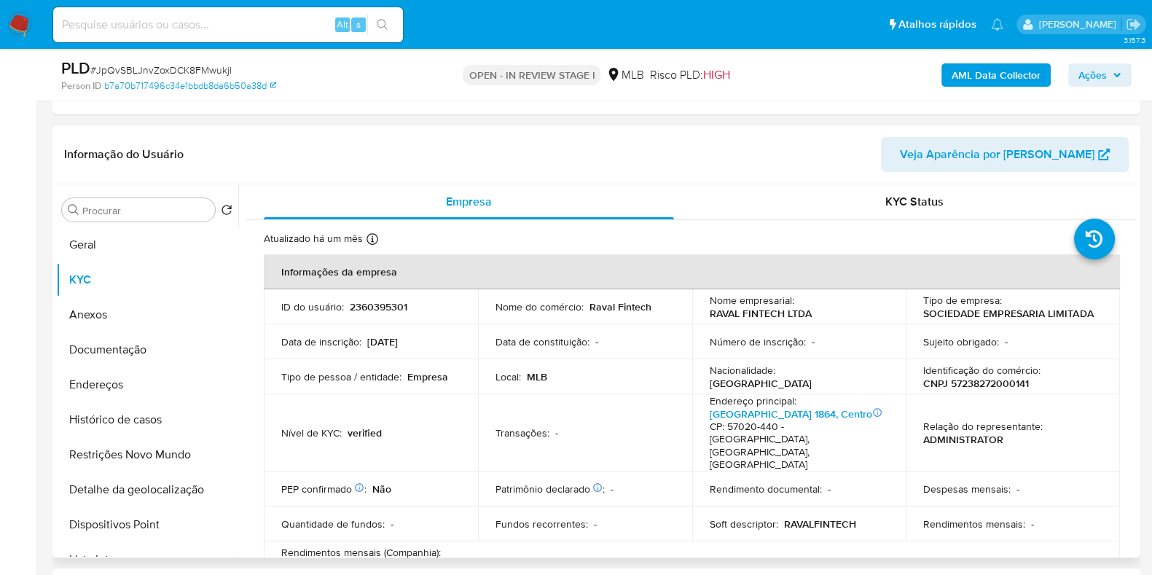
click at [375, 315] on td "ID do usuário : 2360395301" at bounding box center [371, 306] width 214 height 35
click at [379, 310] on p "2360395301" at bounding box center [379, 306] width 58 height 13
copy p "2360395301"
click at [135, 363] on button "Documentação" at bounding box center [141, 349] width 170 height 35
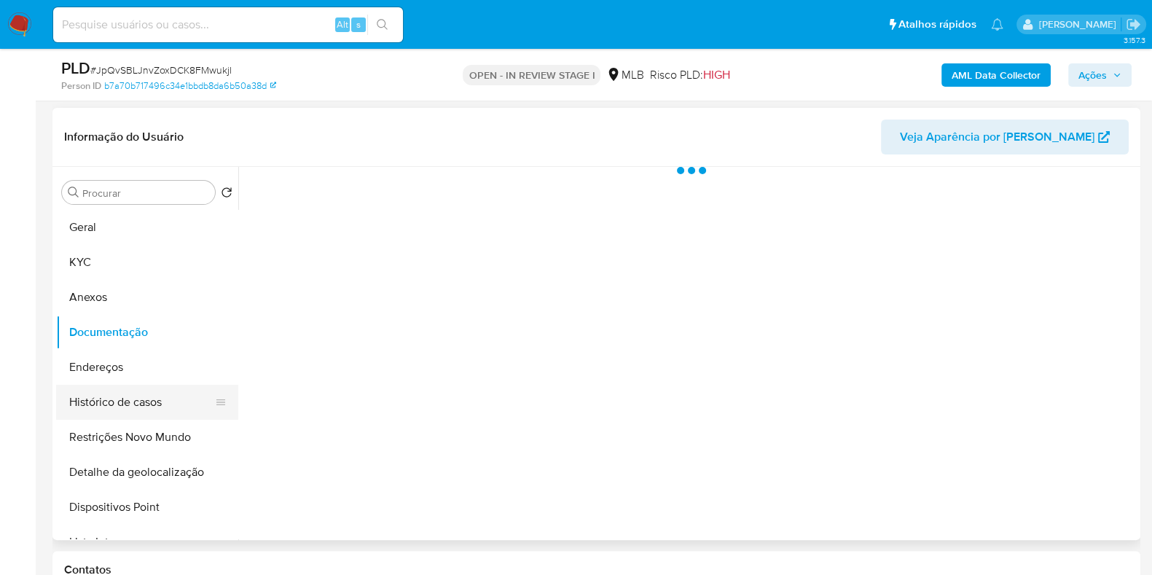
click at [127, 387] on button "Histórico de casos" at bounding box center [141, 402] width 170 height 35
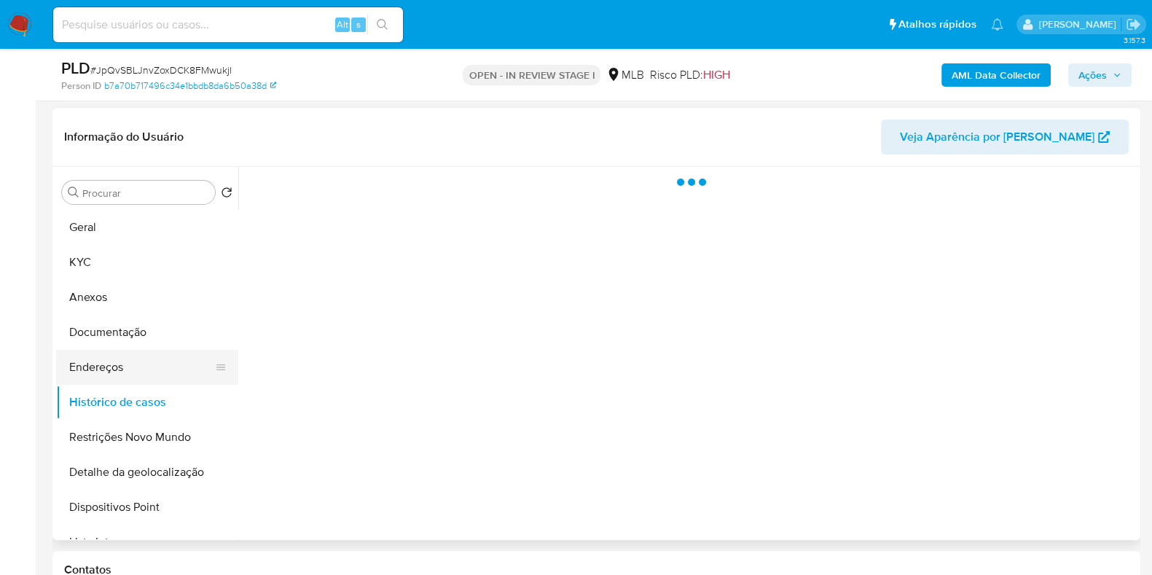
click at [125, 369] on button "Endereços" at bounding box center [141, 367] width 170 height 35
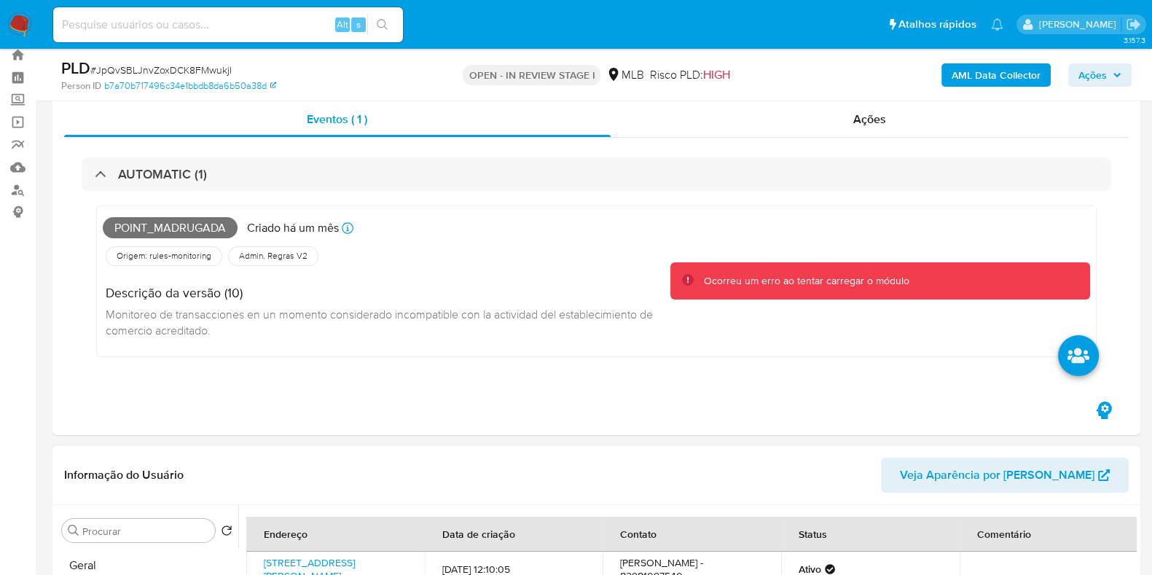
scroll to position [0, 0]
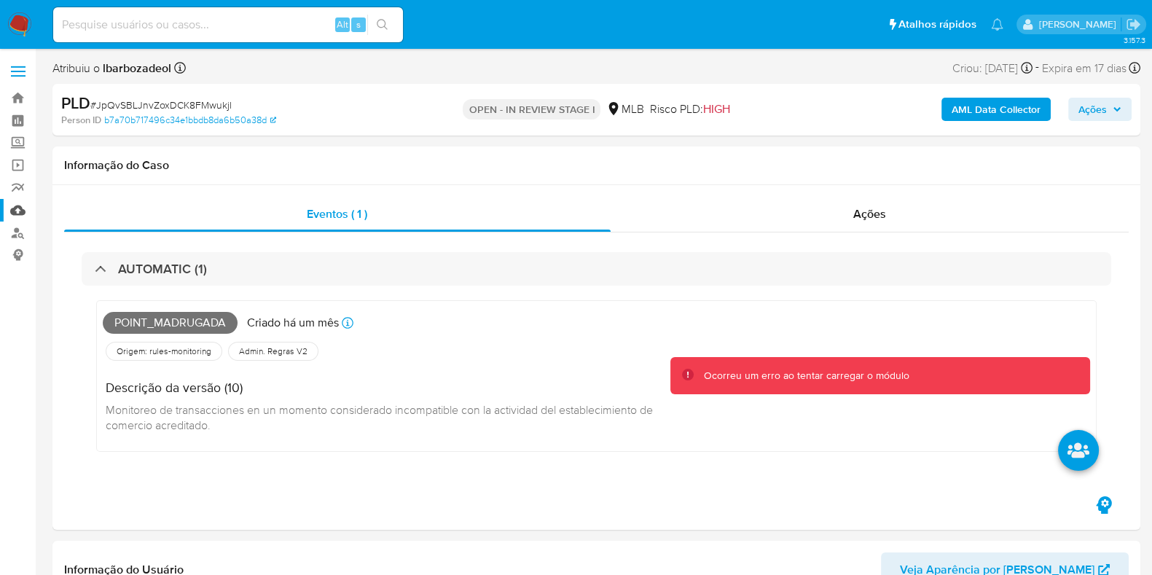
click at [27, 216] on link "Mulan" at bounding box center [86, 210] width 173 height 23
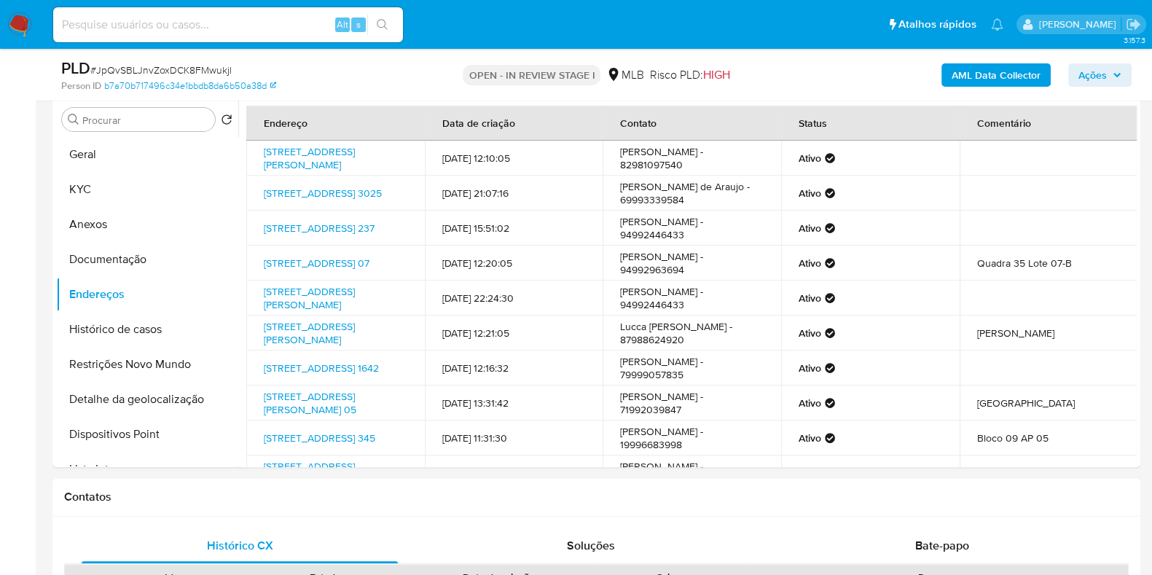
scroll to position [455, 0]
click at [331, 149] on link "Avenida Aníbal Torres 742, São Miguel Dos Campos, Alagoas, 57245321, Brasil 742" at bounding box center [309, 157] width 91 height 28
drag, startPoint x: 317, startPoint y: 190, endPoint x: 313, endPoint y: 202, distance: 12.9
click at [317, 190] on link "Avenida Amazonas 3025, Porto Velho, Rondônia, 76820163, Brasil 3025" at bounding box center [323, 191] width 118 height 15
click at [299, 227] on link "Avenida Rio Branco 237, Canaã Dos Carajás, Pará, 68356121, Brasil 237" at bounding box center [319, 226] width 111 height 15
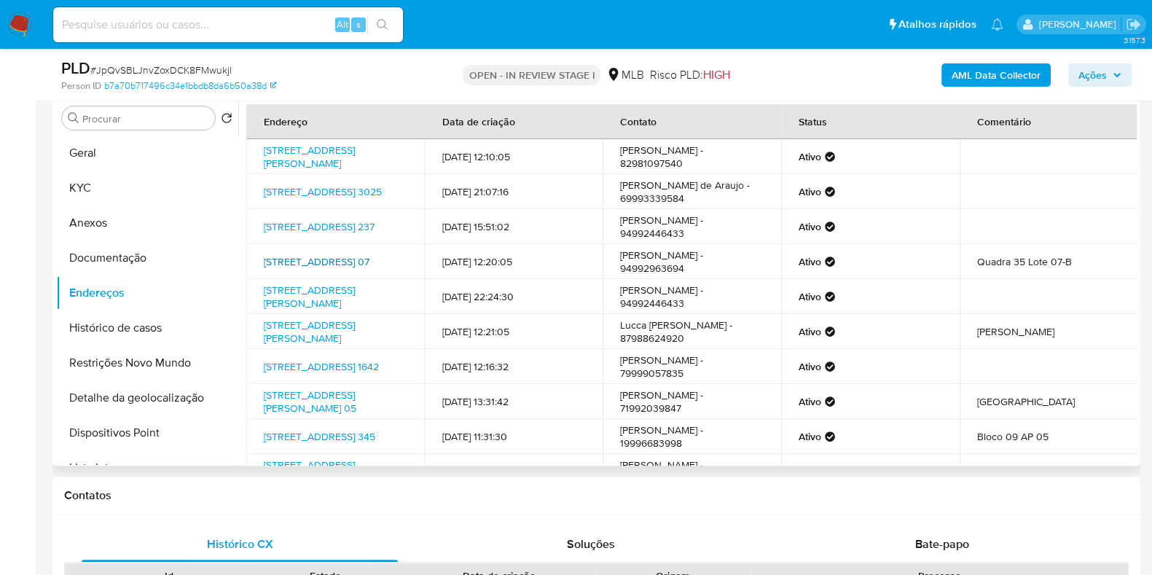
click at [295, 267] on link "Rua Sete 07, Marabá, Pará, 68503567, Brasil 07" at bounding box center [317, 261] width 106 height 15
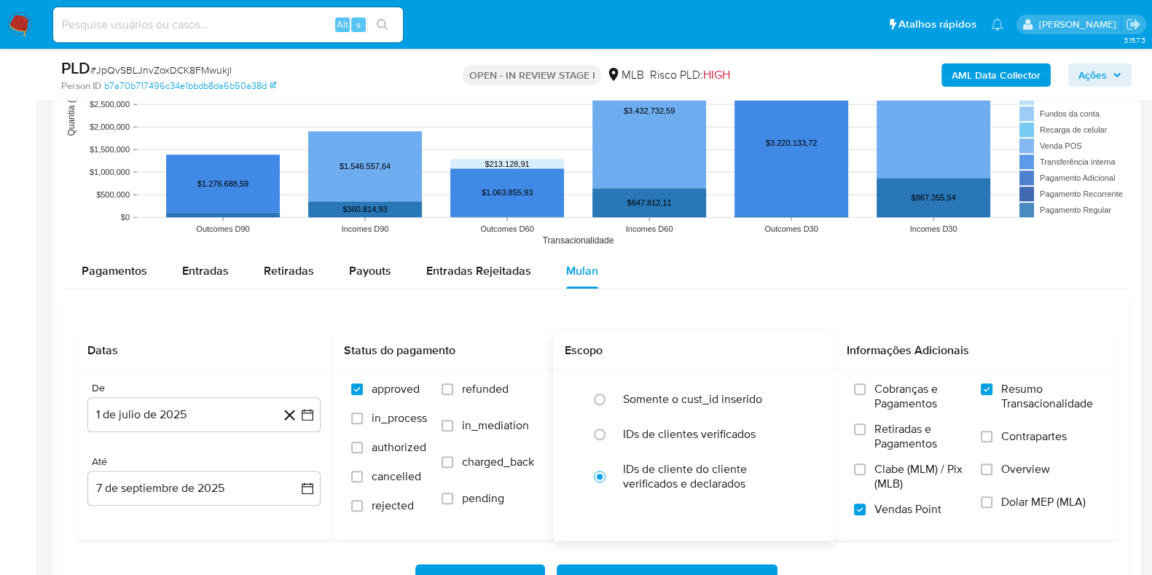
scroll to position [1821, 0]
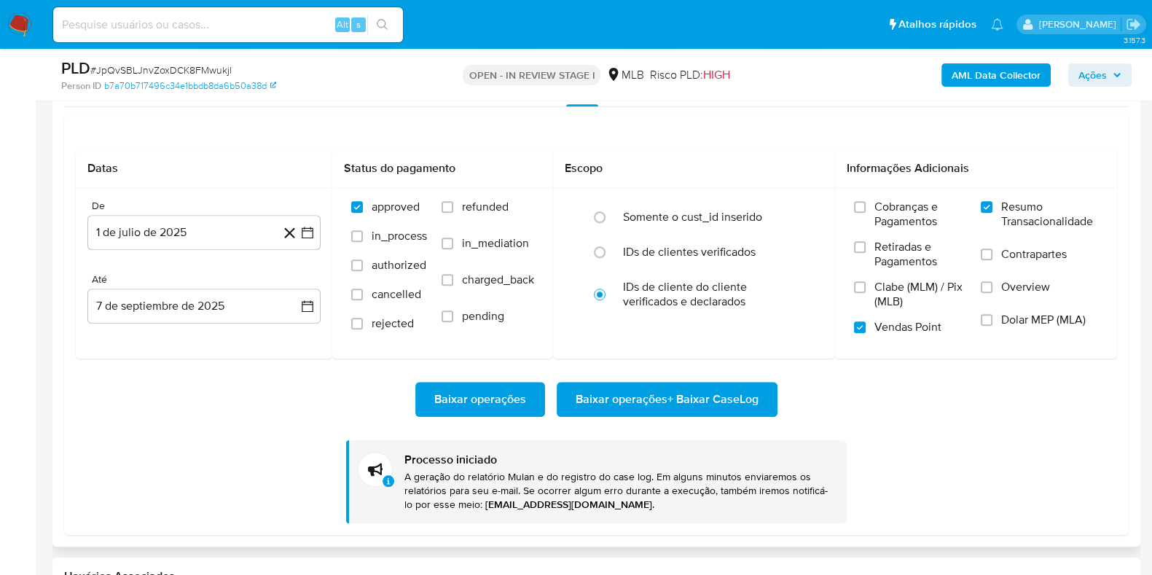
click at [605, 395] on span "Baixar operações + Baixar CaseLog" at bounding box center [666, 399] width 183 height 32
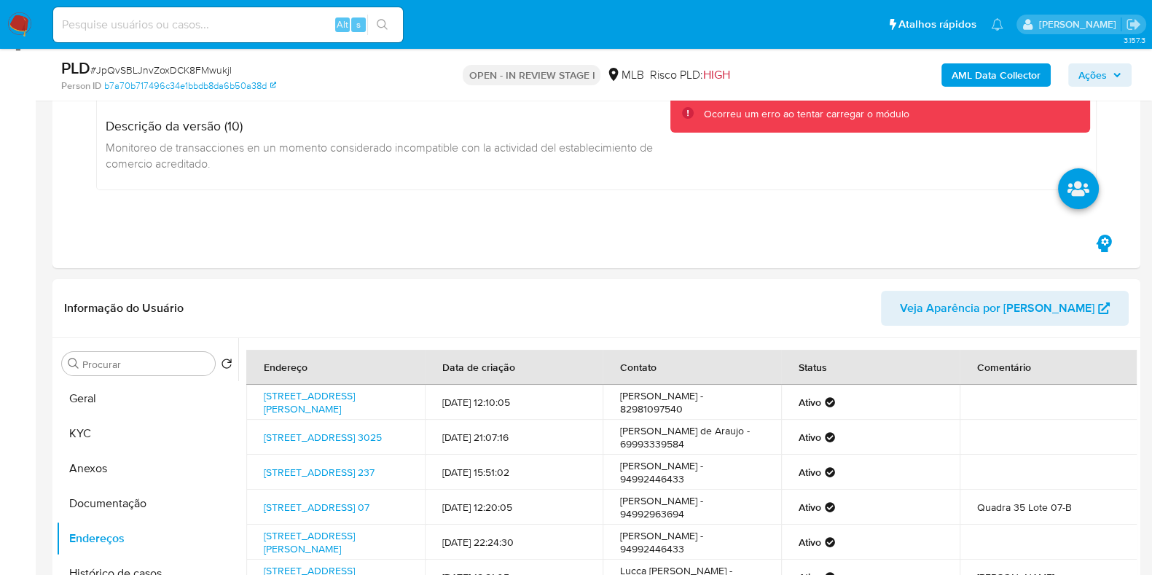
scroll to position [0, 0]
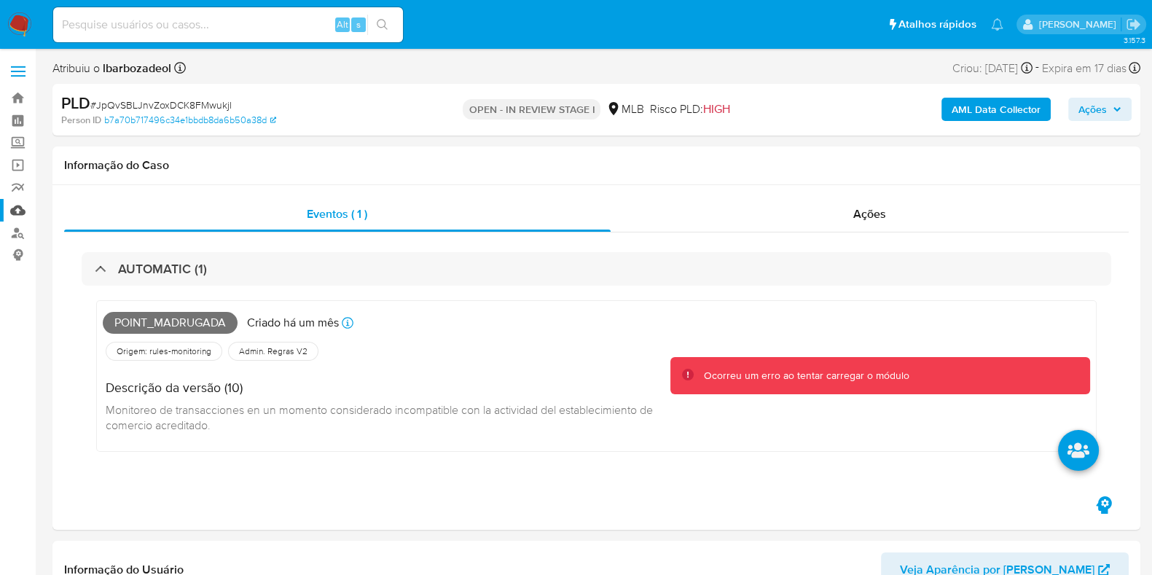
click at [25, 208] on link "Mulan" at bounding box center [86, 210] width 173 height 23
click at [702, 245] on div "AUTOMATIC (1) Point_madrugada Criado há um mês Criado: 12/08/2025 00:14:37 Orig…" at bounding box center [596, 362] width 1064 height 261
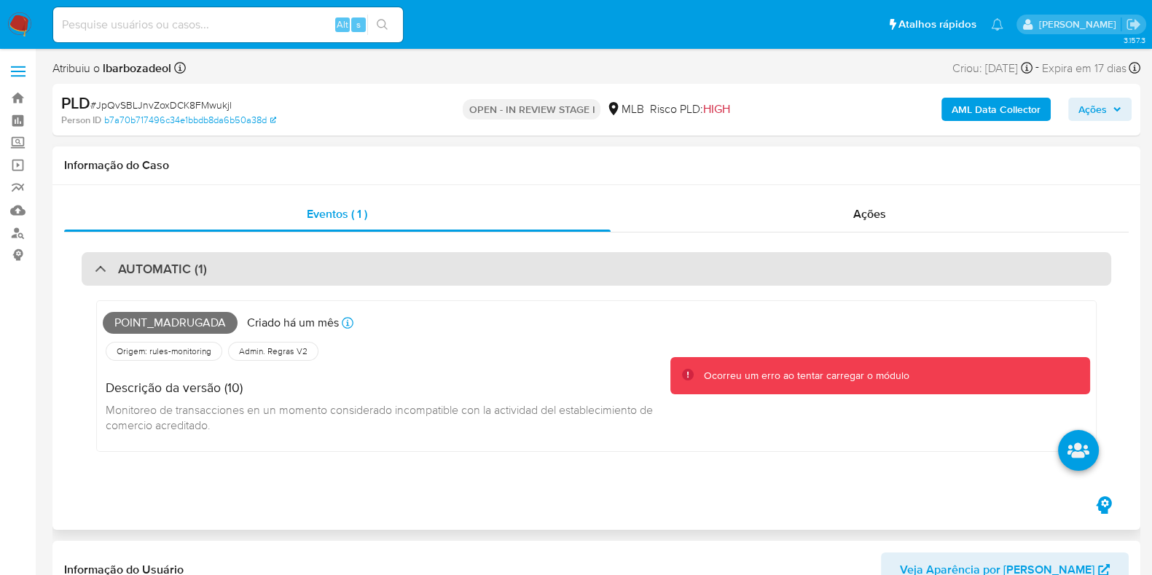
click at [674, 267] on div "AUTOMATIC (1)" at bounding box center [596, 269] width 1029 height 34
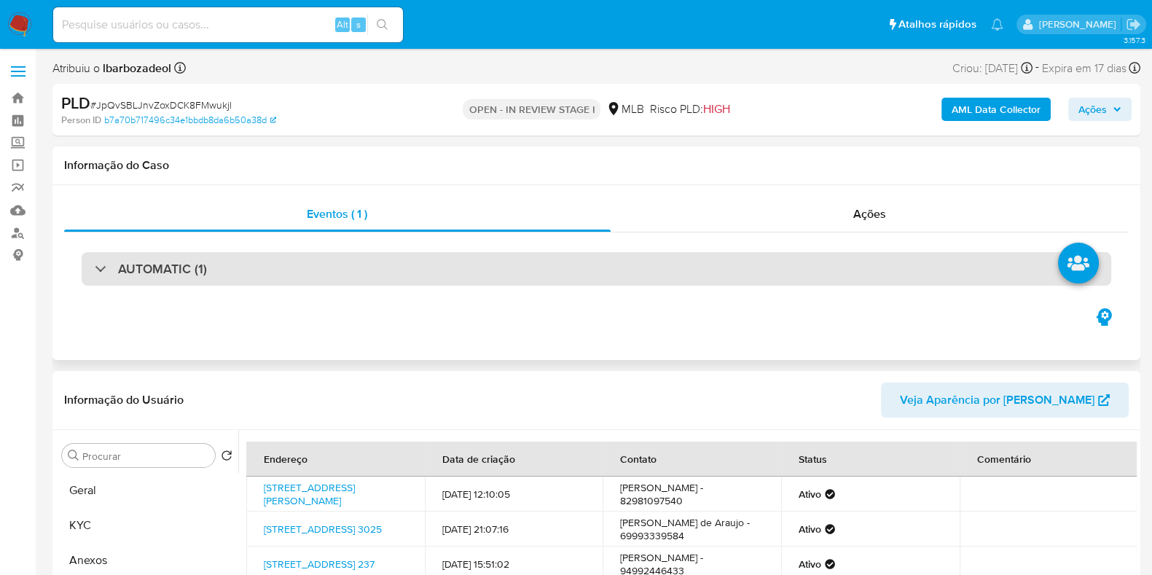
click at [674, 267] on div "AUTOMATIC (1)" at bounding box center [596, 269] width 1029 height 34
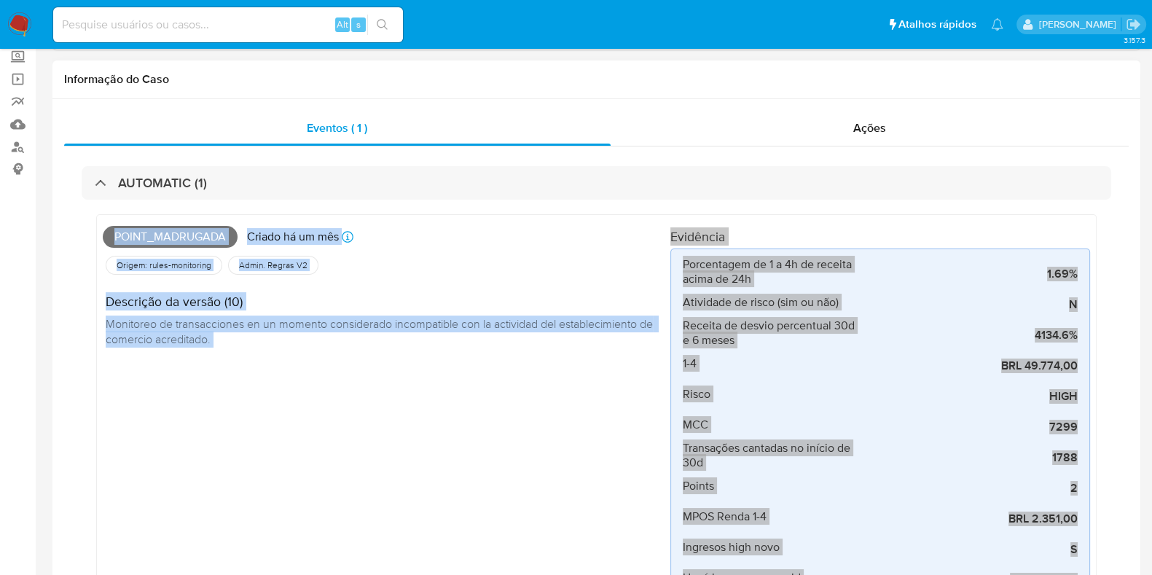
scroll to position [181, 0]
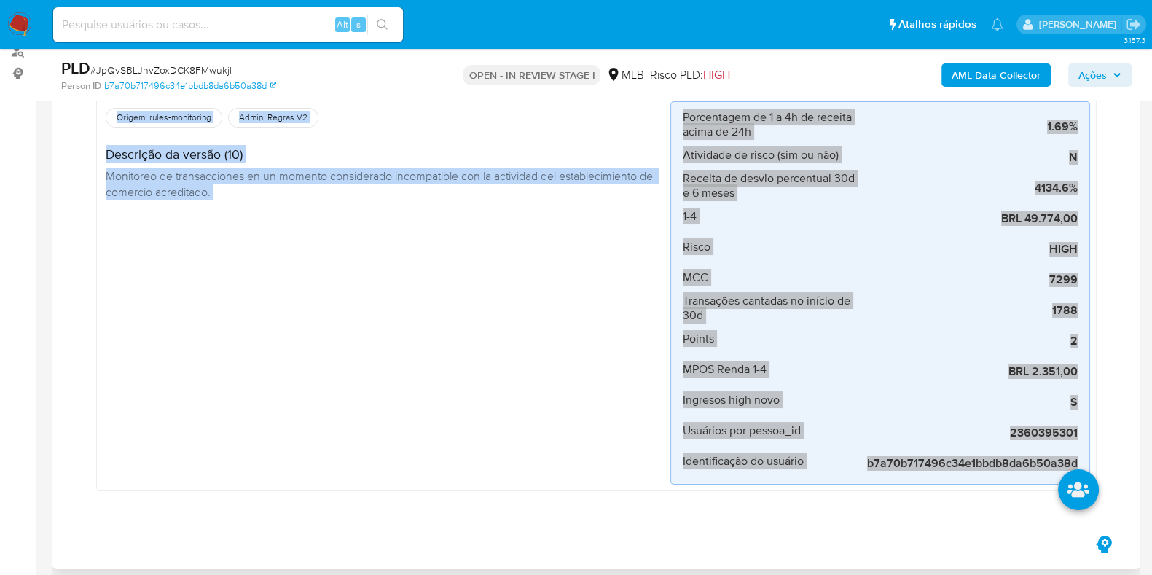
click at [543, 430] on div "Point_madrugada Criado há um mês Criado: 12/08/2025 00:14:37 Origem: rules-moni…" at bounding box center [386, 279] width 567 height 411
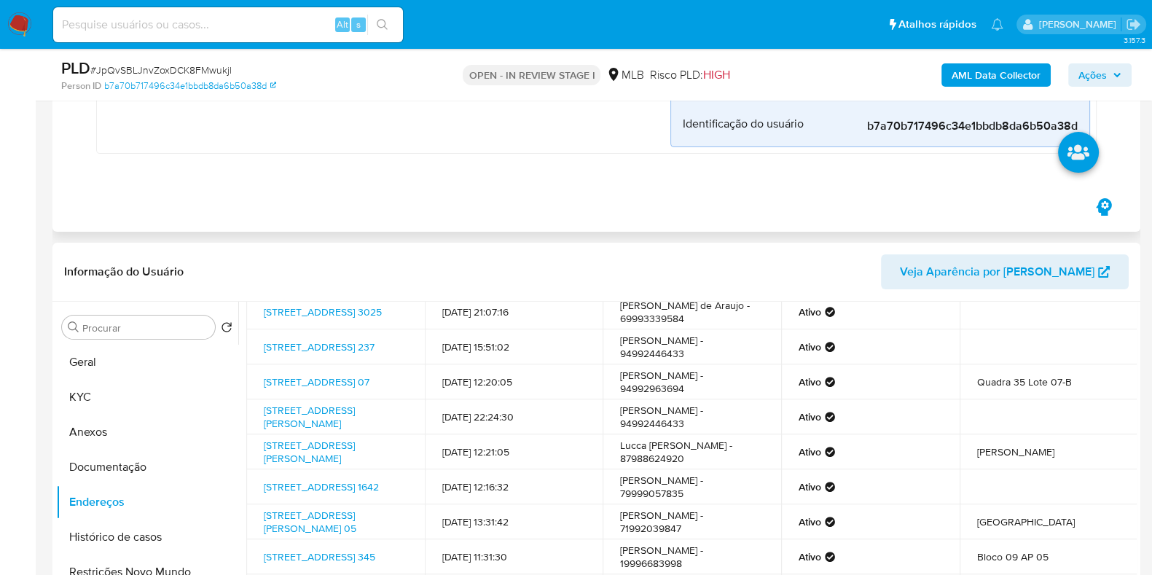
scroll to position [0, 0]
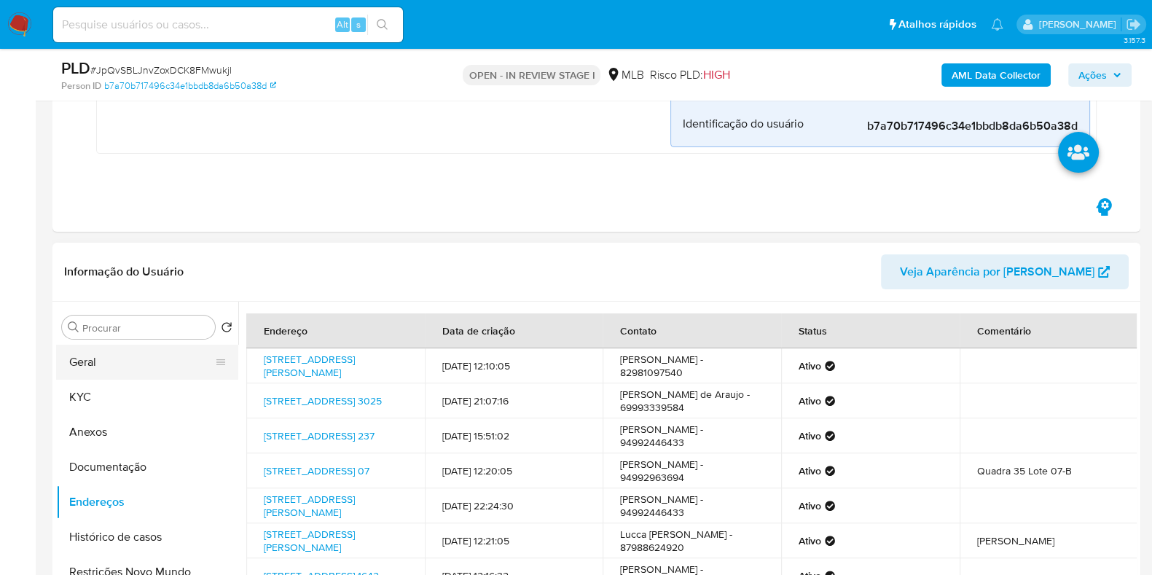
click at [148, 353] on button "Geral" at bounding box center [141, 362] width 170 height 35
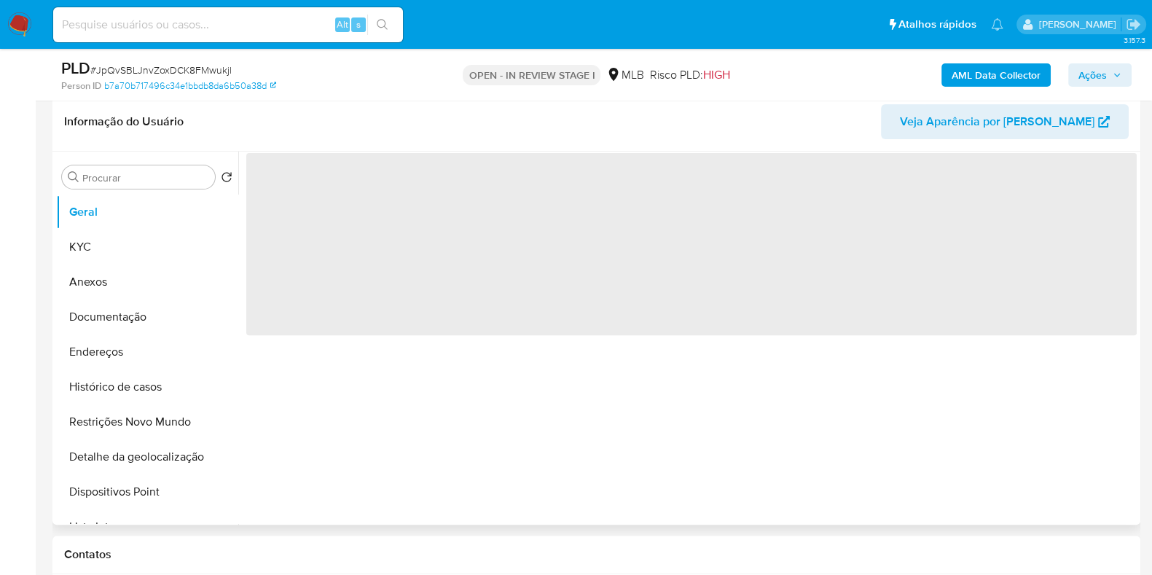
scroll to position [610, 0]
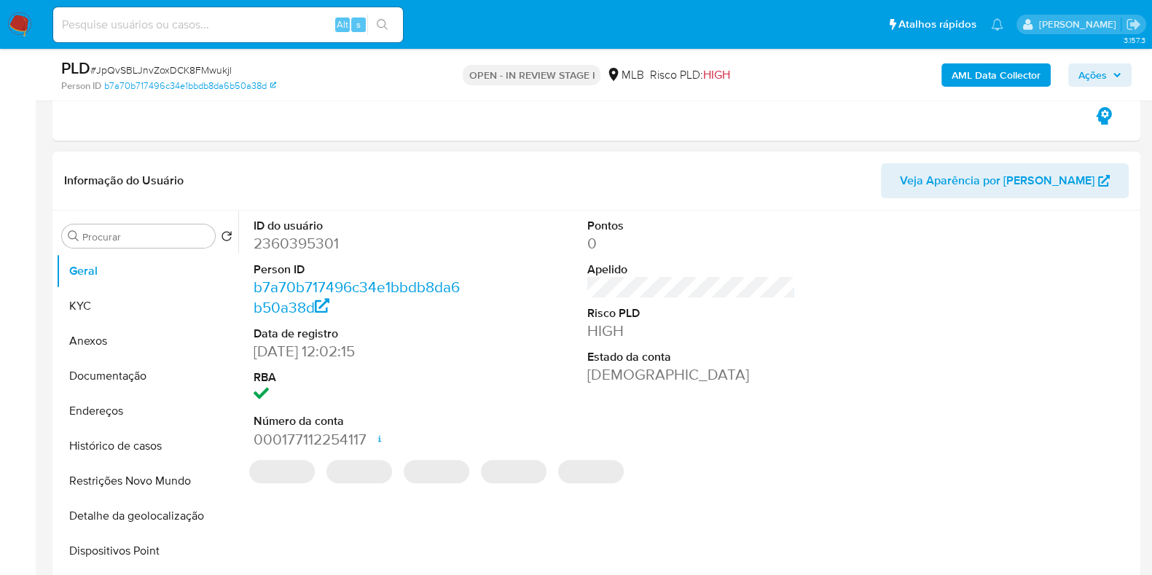
click at [291, 243] on dd "2360395301" at bounding box center [357, 243] width 208 height 20
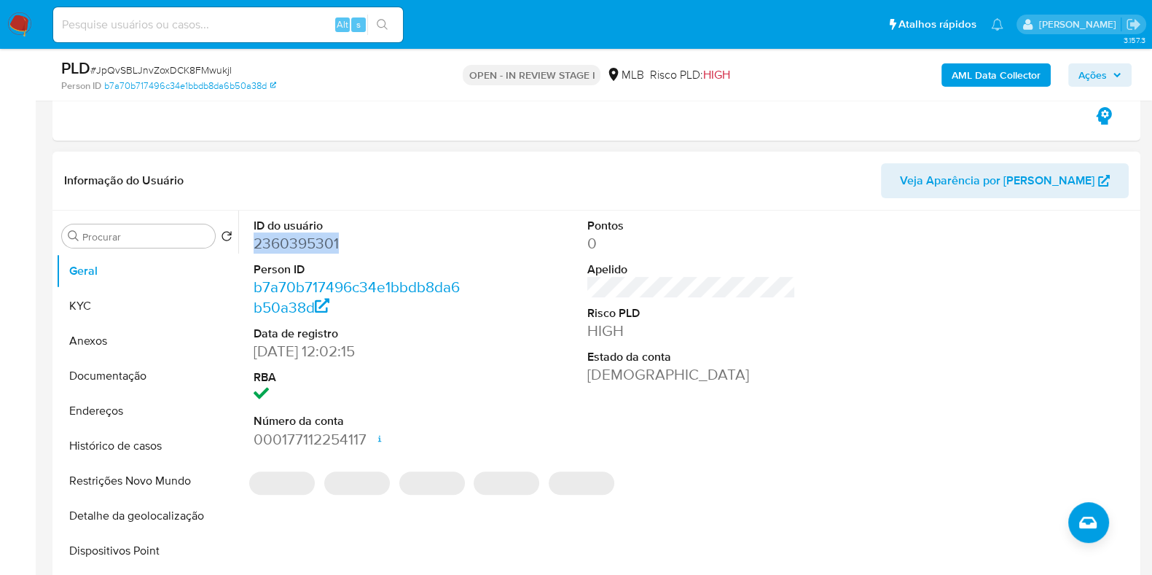
click at [291, 243] on dd "2360395301" at bounding box center [357, 243] width 208 height 20
copy dd "2360395301"
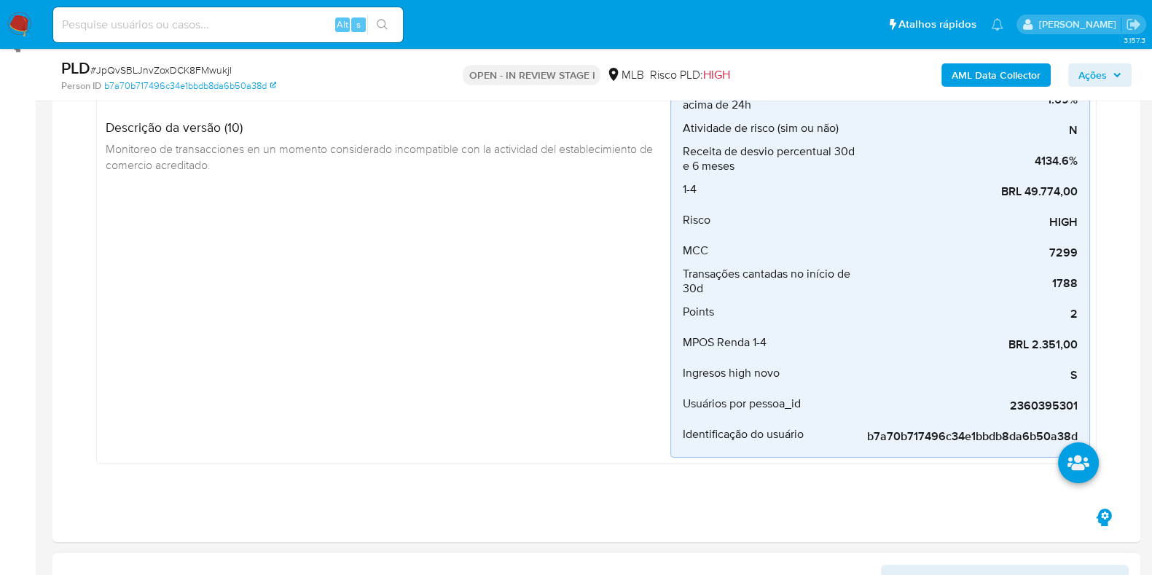
scroll to position [0, 0]
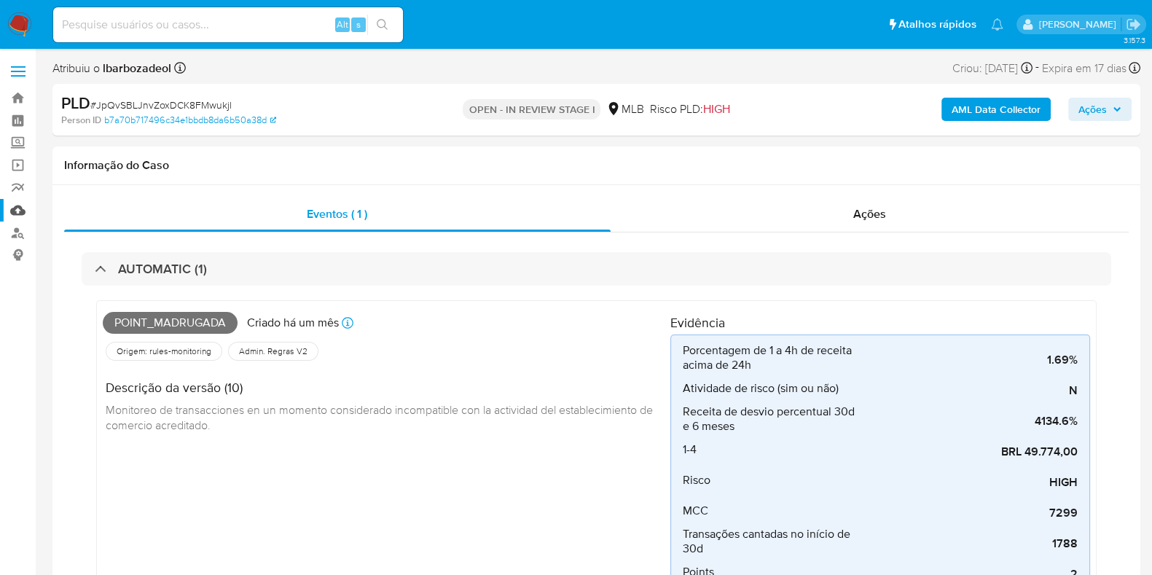
click at [16, 205] on link "Mulan" at bounding box center [86, 210] width 173 height 23
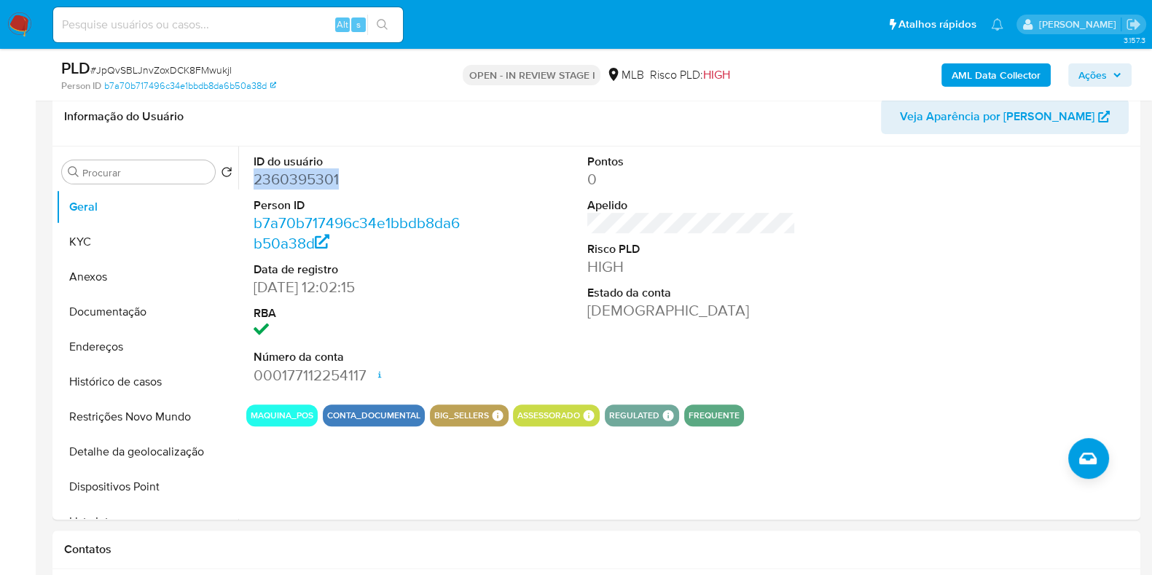
scroll to position [637, 0]
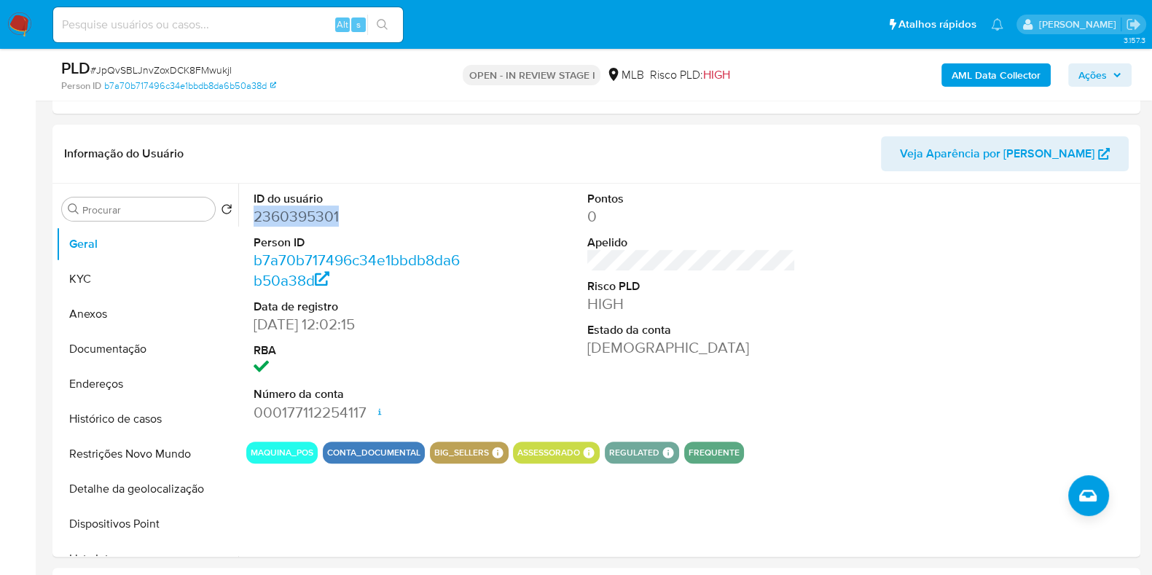
click at [1117, 84] on span "Ações" at bounding box center [1099, 75] width 43 height 20
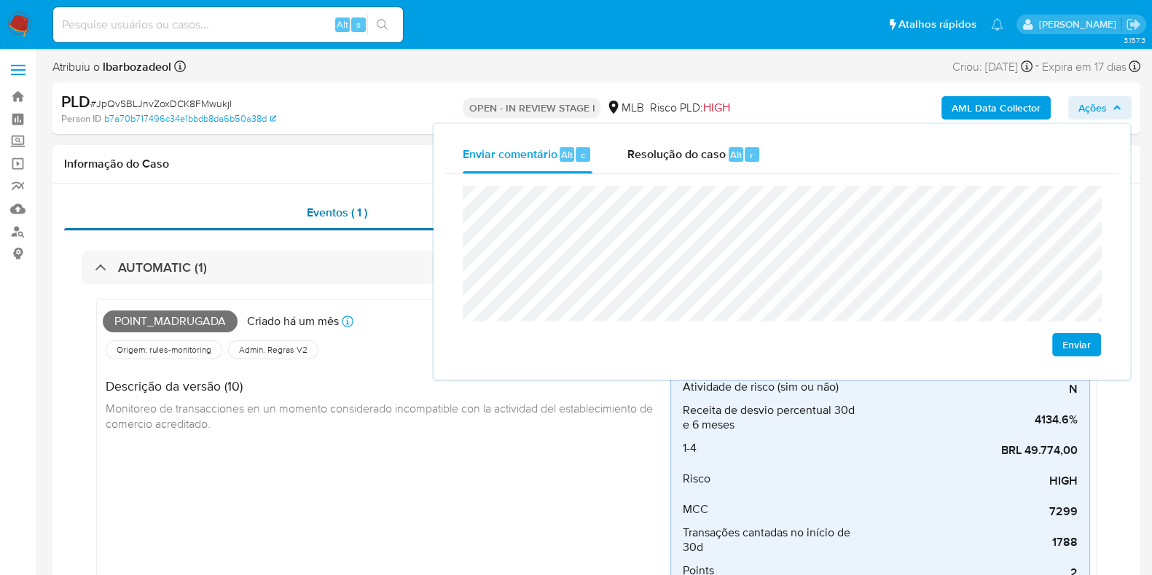
scroll to position [0, 0]
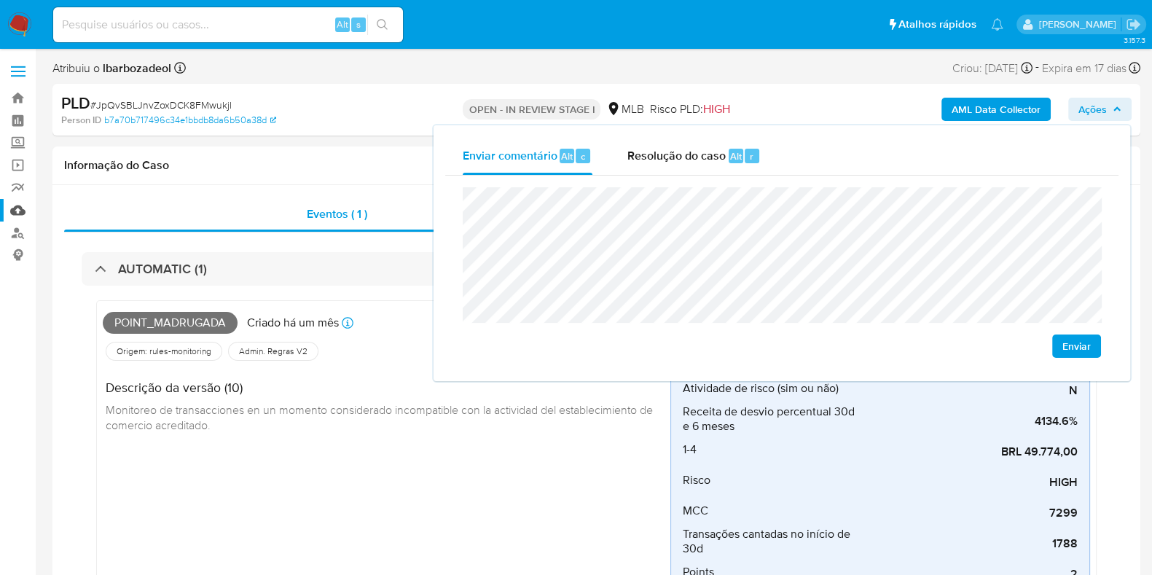
click at [18, 209] on link "Mulan" at bounding box center [86, 210] width 173 height 23
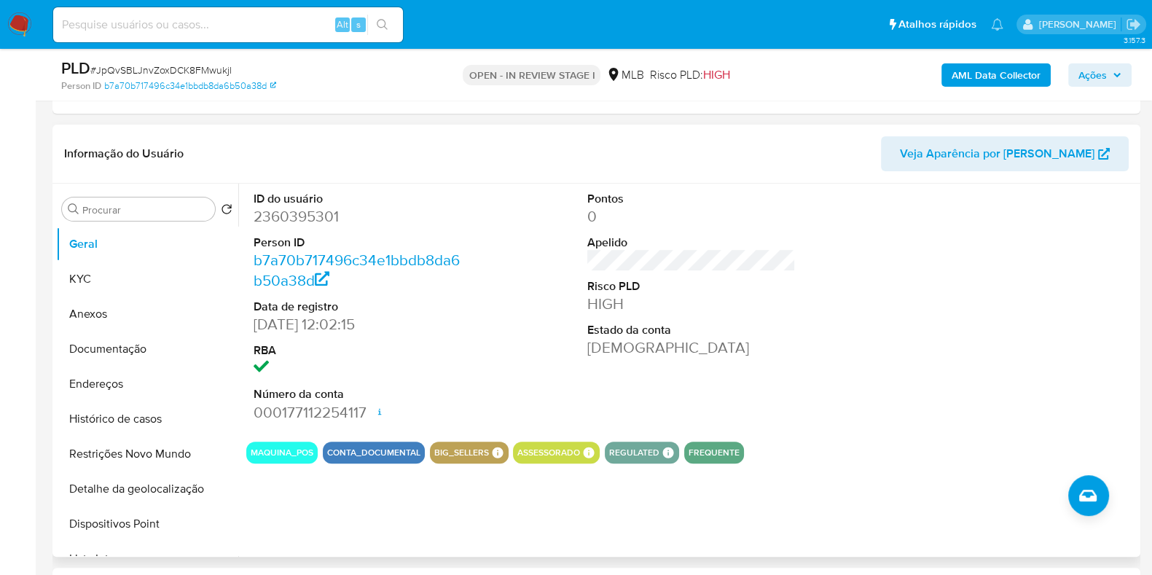
scroll to position [637, 0]
click at [339, 217] on dd "2360395301" at bounding box center [357, 216] width 208 height 20
click at [328, 215] on dd "2360395301" at bounding box center [357, 216] width 208 height 20
copy dd "2360395301"
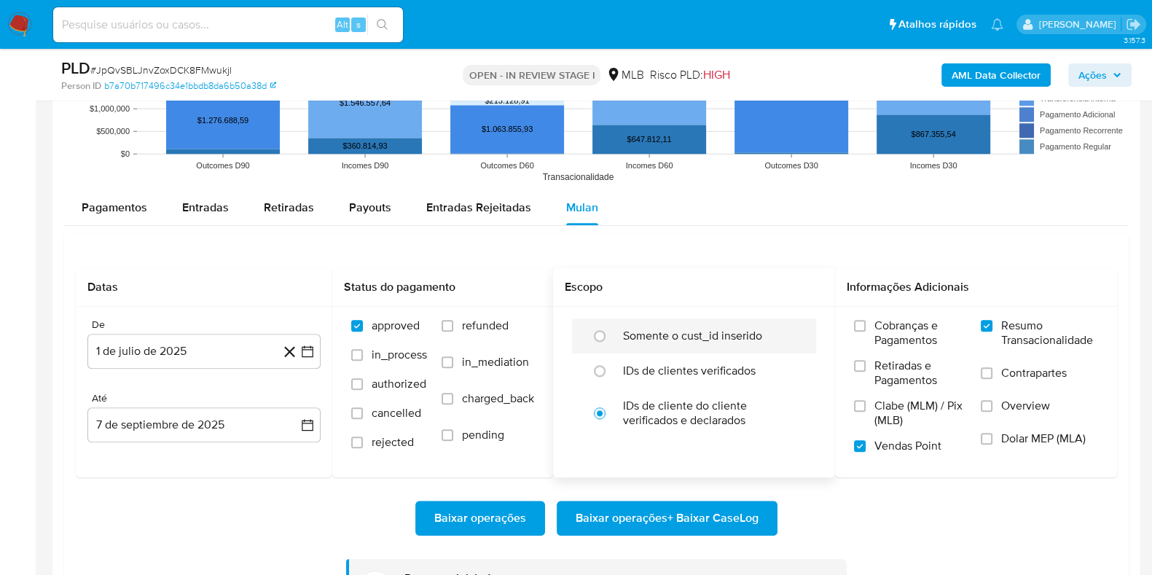
scroll to position [2003, 0]
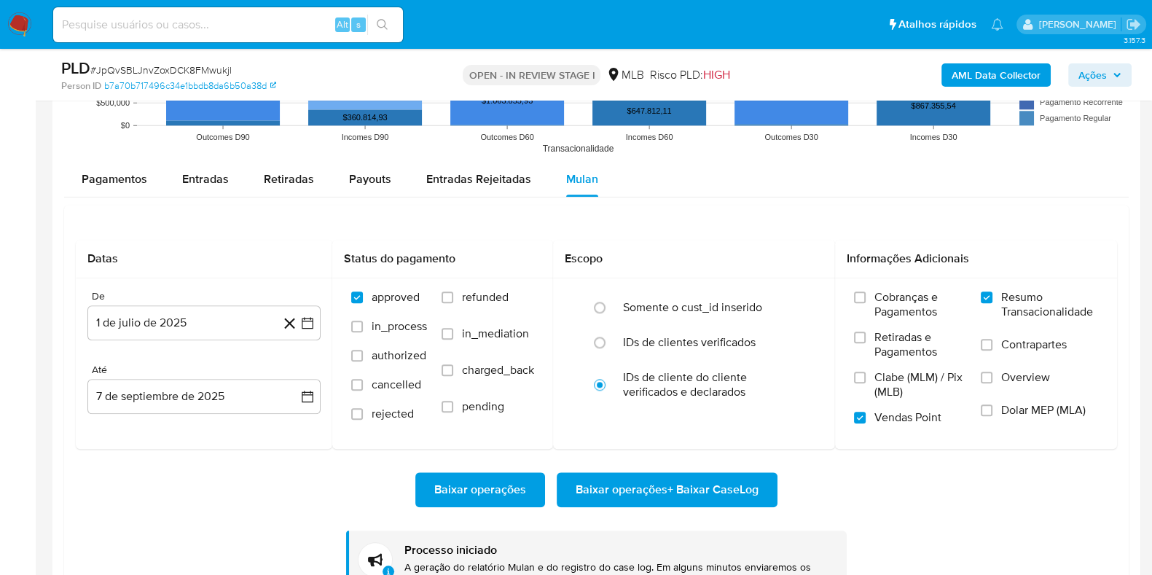
click at [489, 486] on span "Baixar operações" at bounding box center [480, 489] width 92 height 32
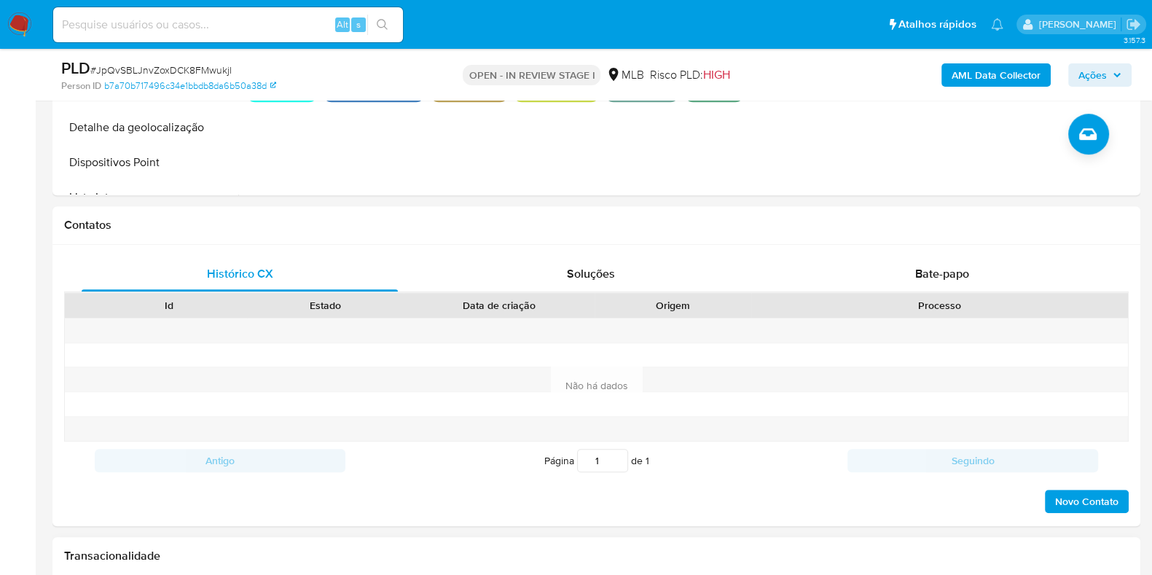
scroll to position [728, 0]
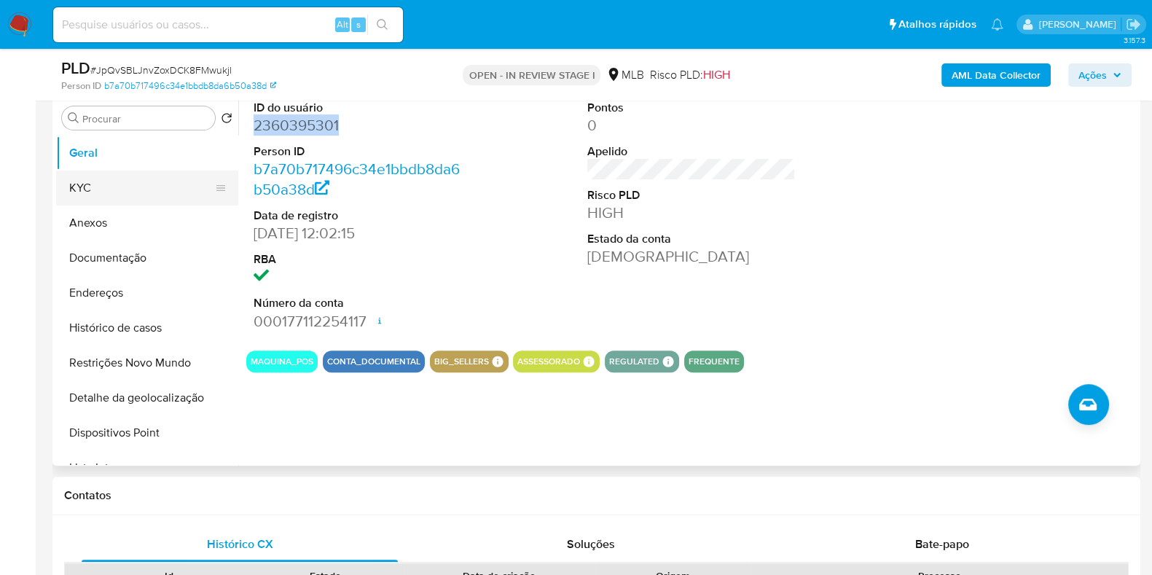
click at [140, 184] on button "KYC" at bounding box center [141, 187] width 170 height 35
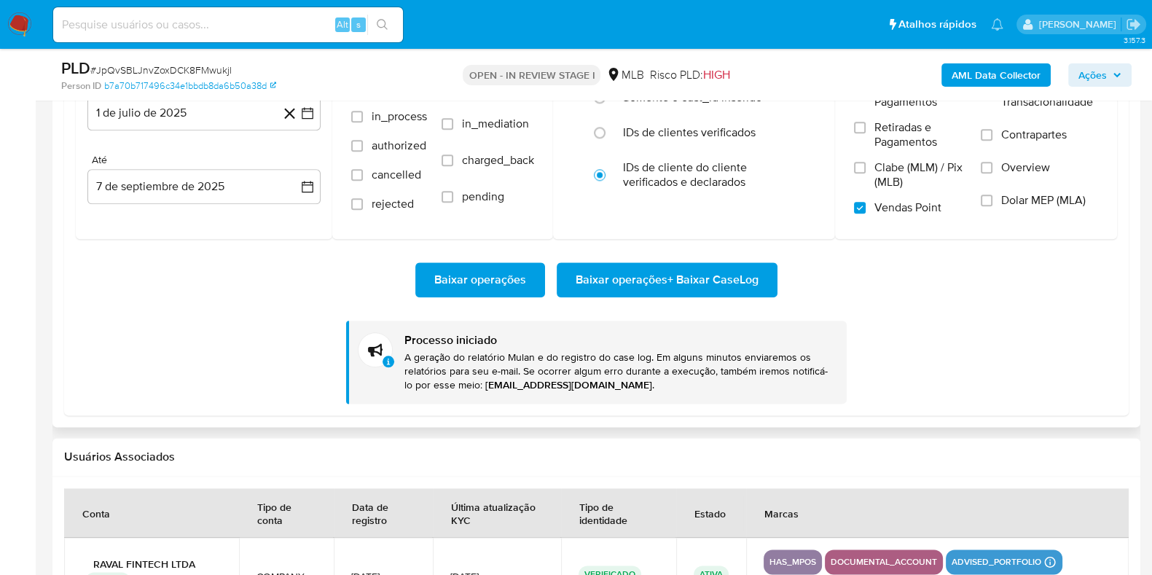
scroll to position [2185, 0]
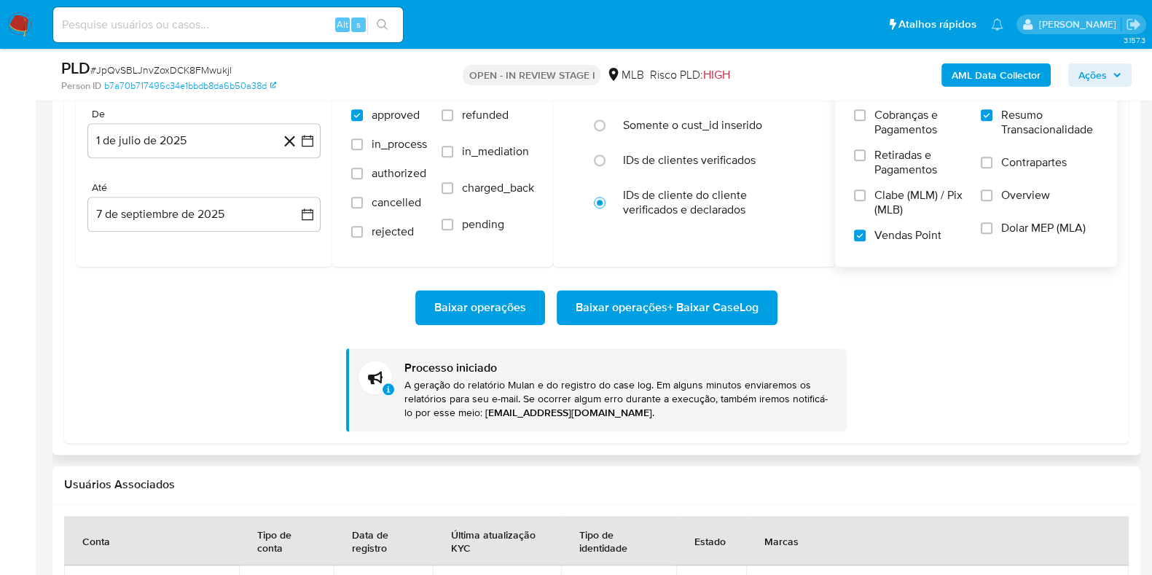
click at [886, 228] on span "Vendas Point" at bounding box center [907, 235] width 67 height 15
click at [865, 229] on input "Vendas Point" at bounding box center [860, 235] width 12 height 12
click at [440, 299] on span "Baixar operações" at bounding box center [480, 307] width 92 height 32
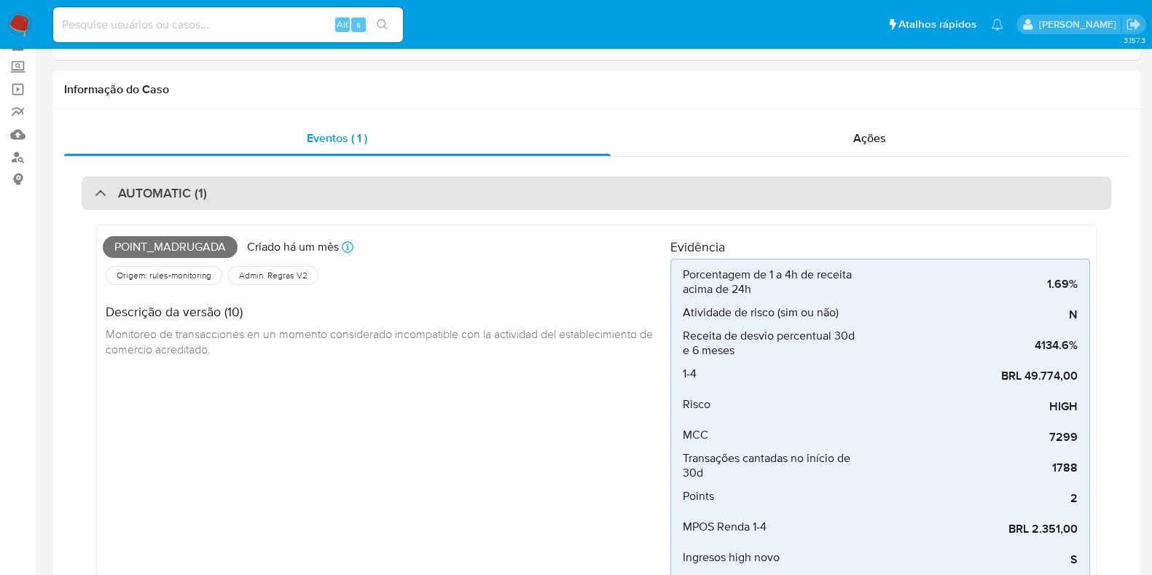
scroll to position [0, 0]
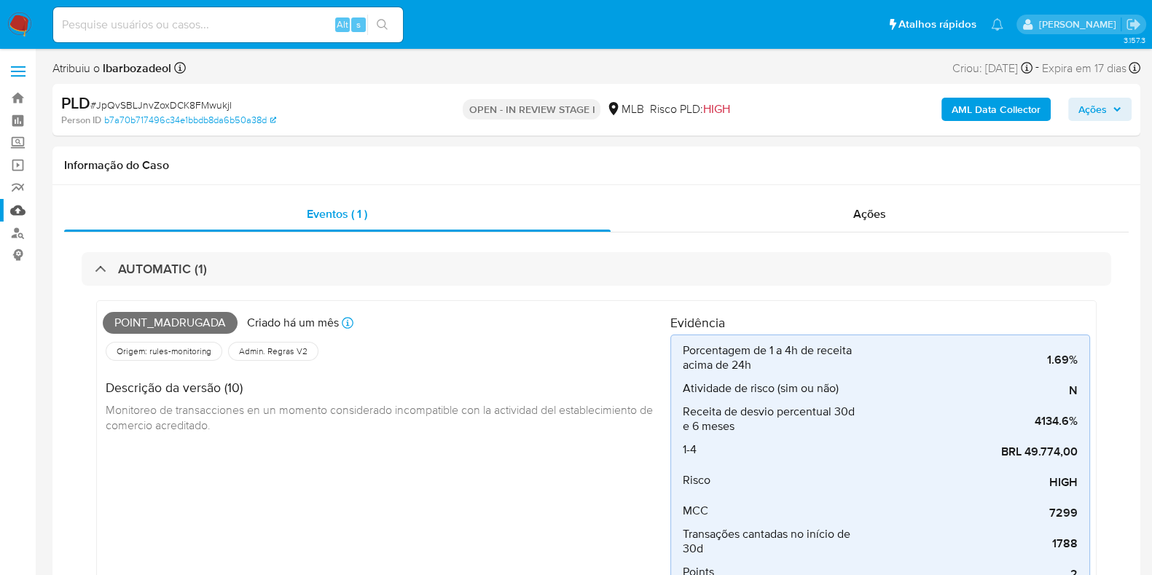
click at [15, 208] on link "Mulan" at bounding box center [86, 210] width 173 height 23
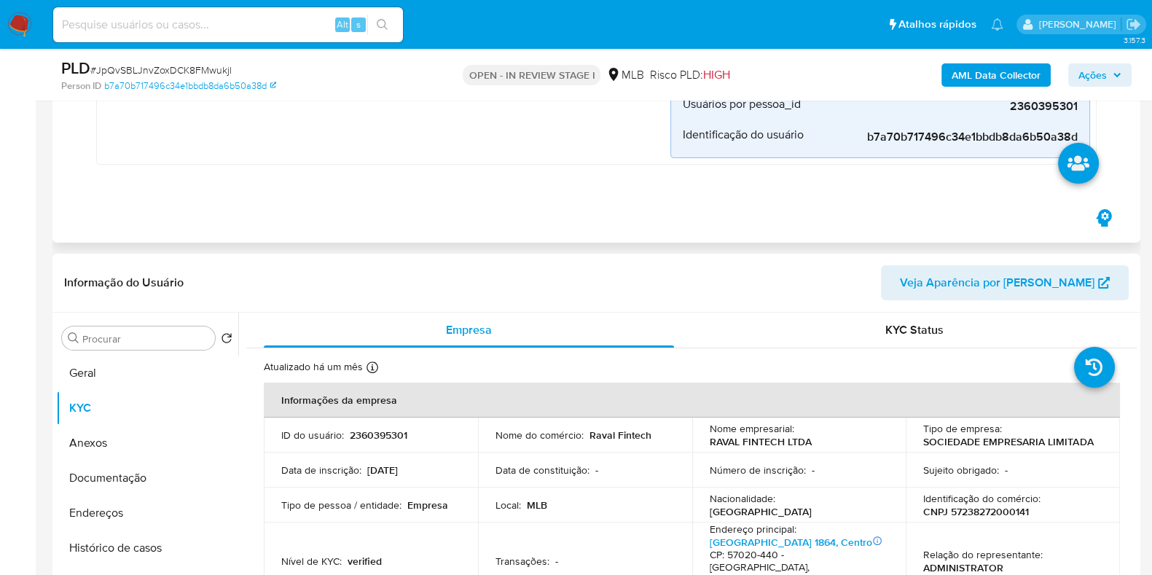
scroll to position [637, 0]
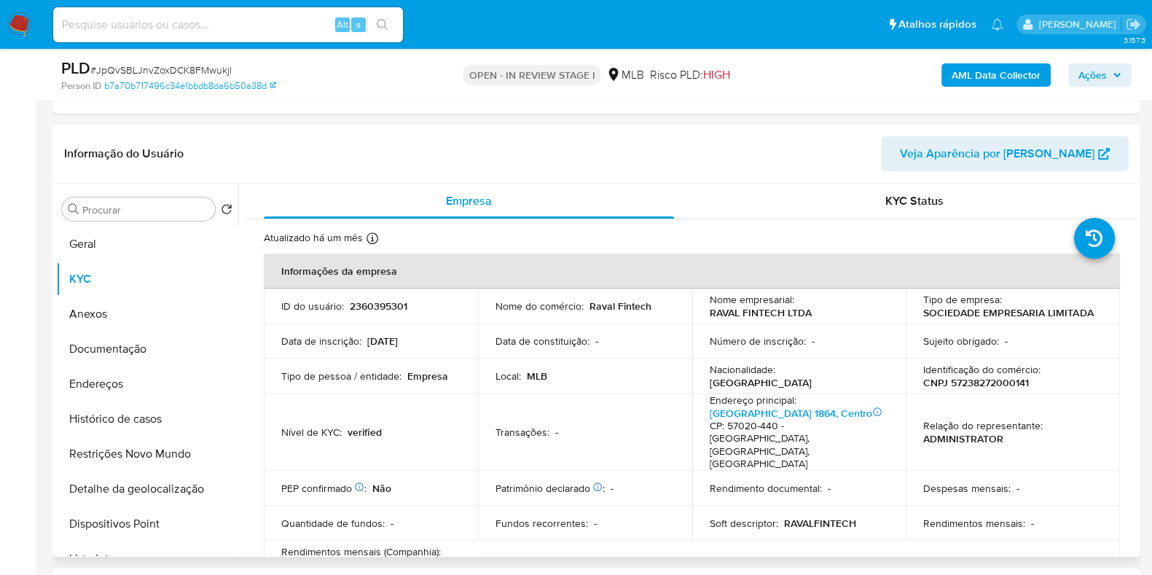
click at [382, 301] on p "2360395301" at bounding box center [379, 305] width 58 height 13
copy p "2360395301"
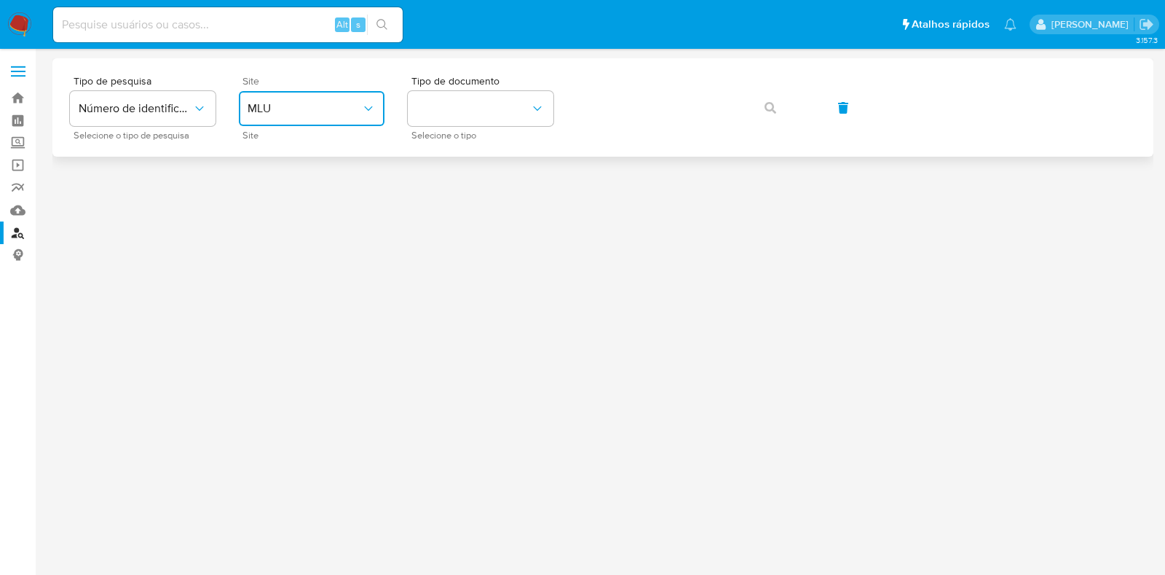
click at [335, 104] on span "MLU" at bounding box center [305, 108] width 114 height 15
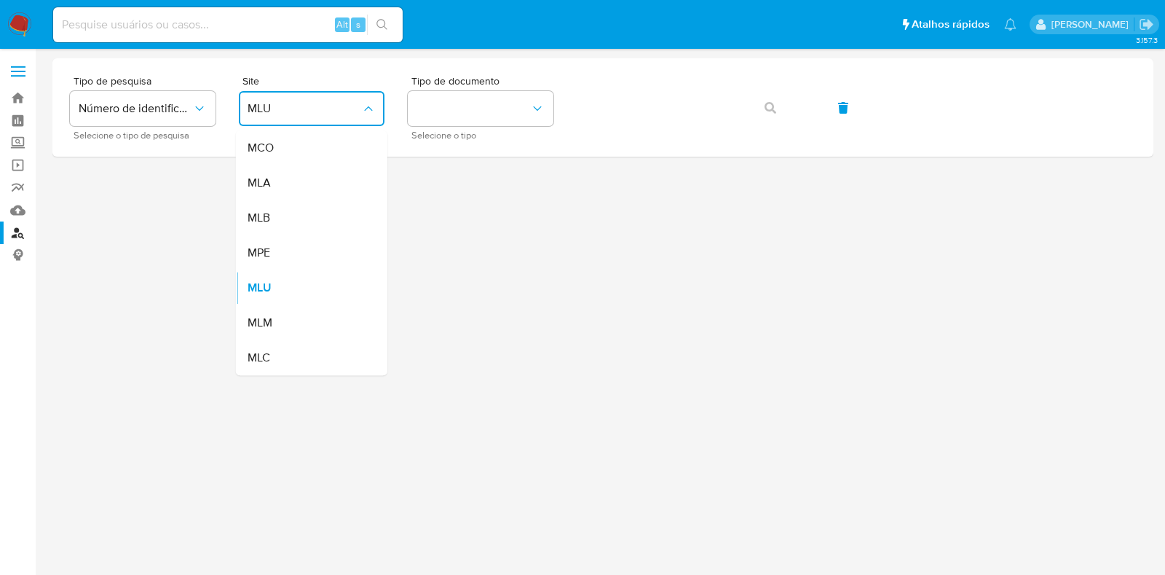
drag, startPoint x: 320, startPoint y: 224, endPoint x: 362, endPoint y: 188, distance: 55.3
click at [320, 222] on div "MLB" at bounding box center [307, 217] width 119 height 35
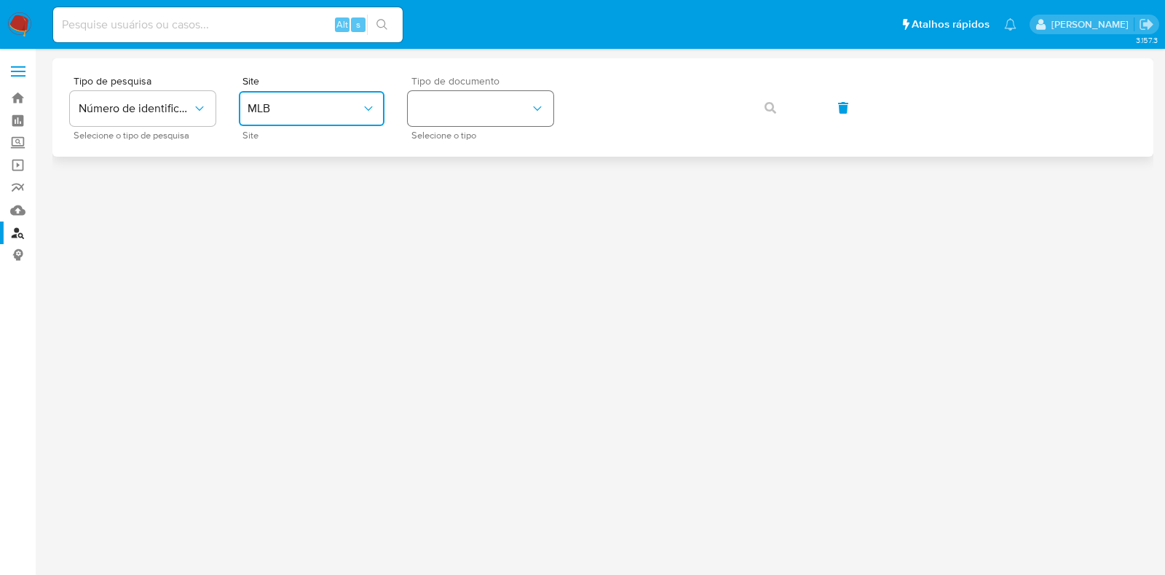
click at [459, 104] on button "identificationType" at bounding box center [481, 108] width 146 height 35
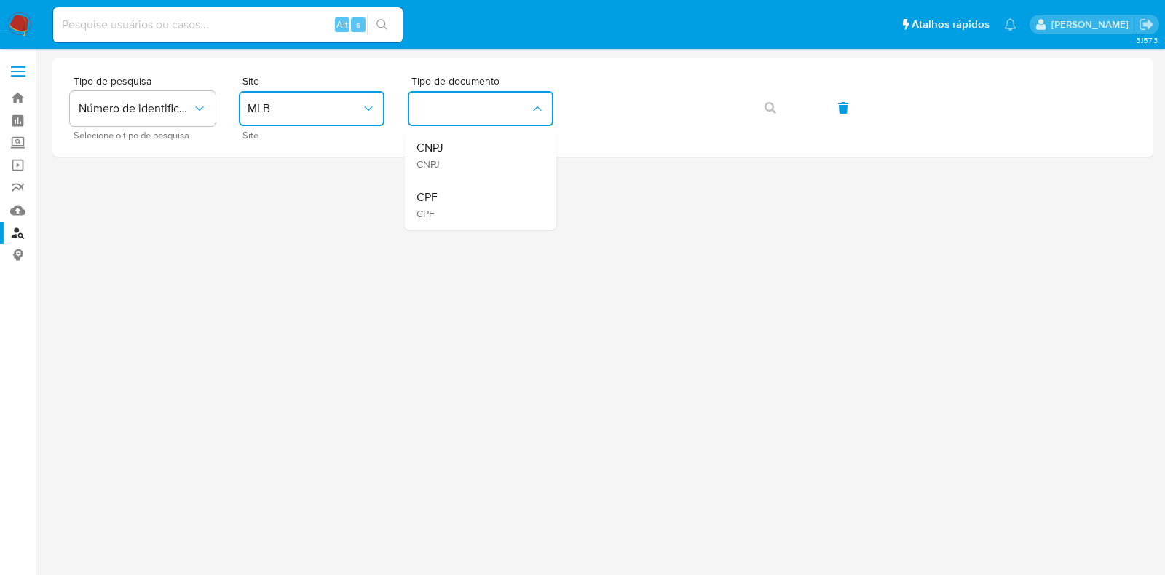
drag, startPoint x: 481, startPoint y: 213, endPoint x: 487, endPoint y: 208, distance: 8.2
click at [482, 213] on div "CPF CPF" at bounding box center [476, 205] width 119 height 50
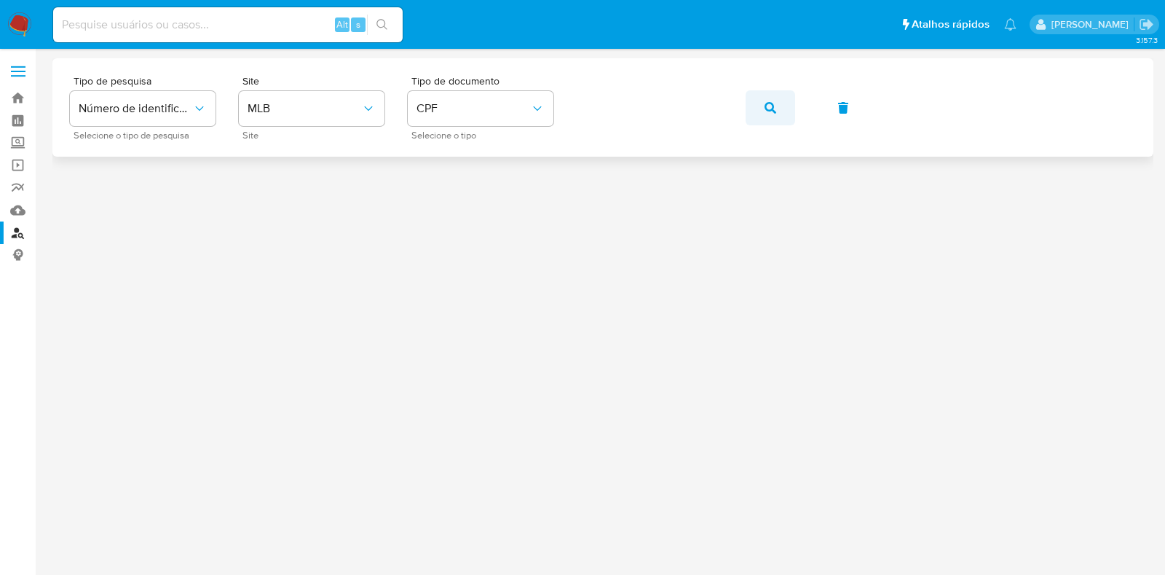
click at [782, 119] on button "button" at bounding box center [771, 107] width 50 height 35
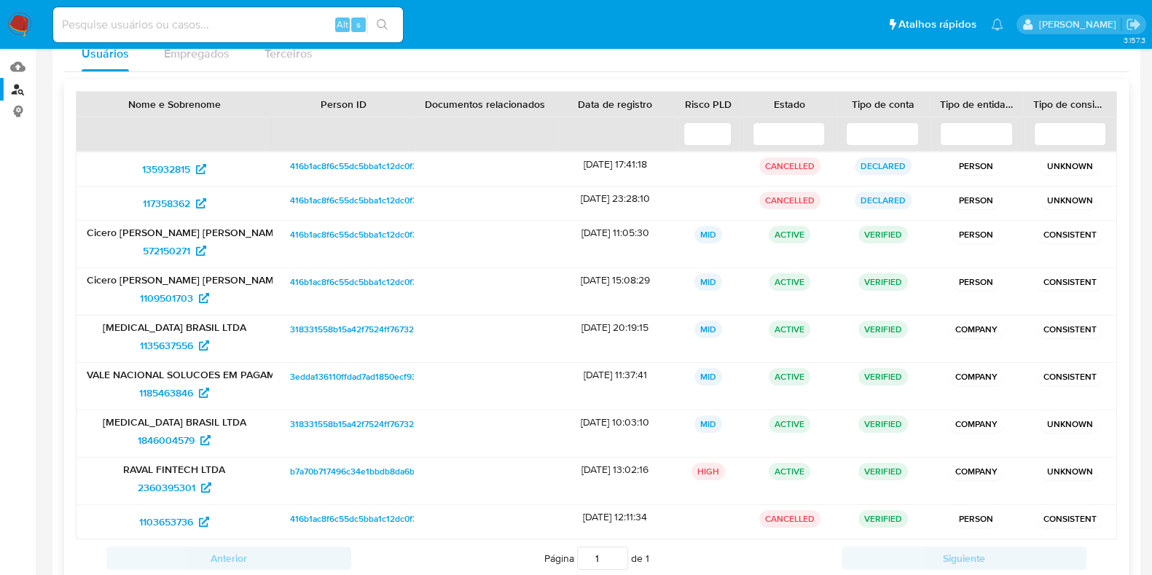
scroll to position [181, 0]
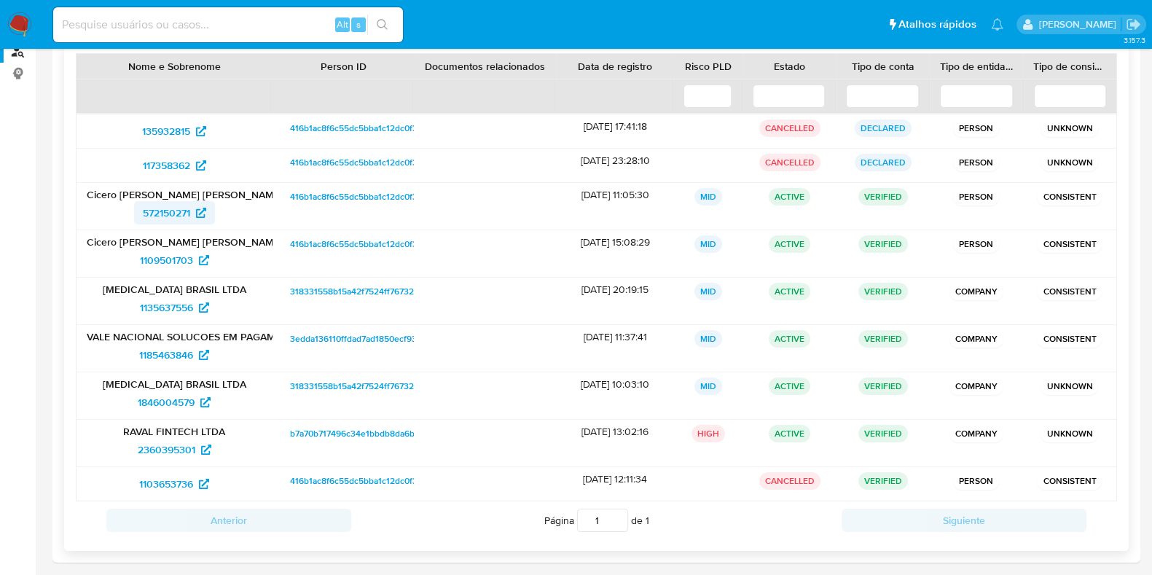
click at [189, 205] on span "572150271" at bounding box center [166, 212] width 47 height 23
click at [165, 265] on span "1109501703" at bounding box center [166, 259] width 53 height 23
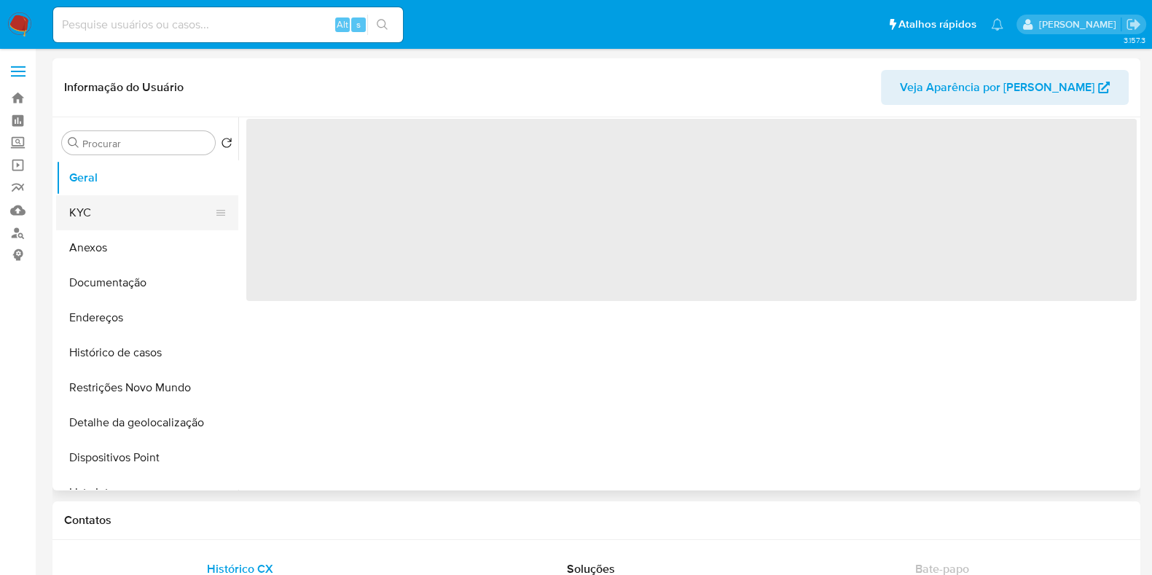
click at [101, 210] on button "KYC" at bounding box center [141, 212] width 170 height 35
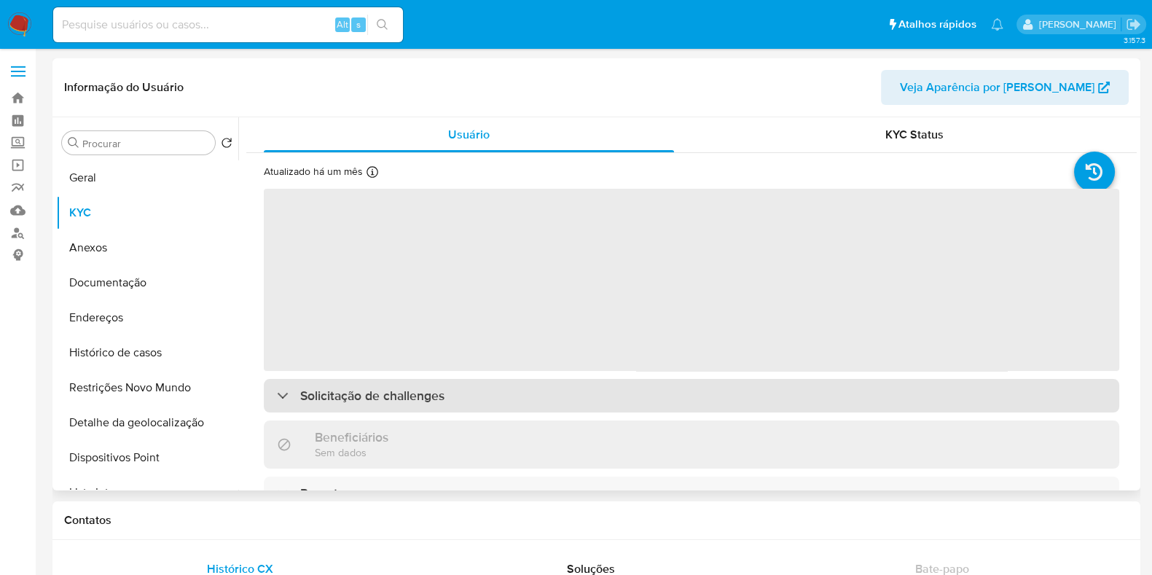
select select "10"
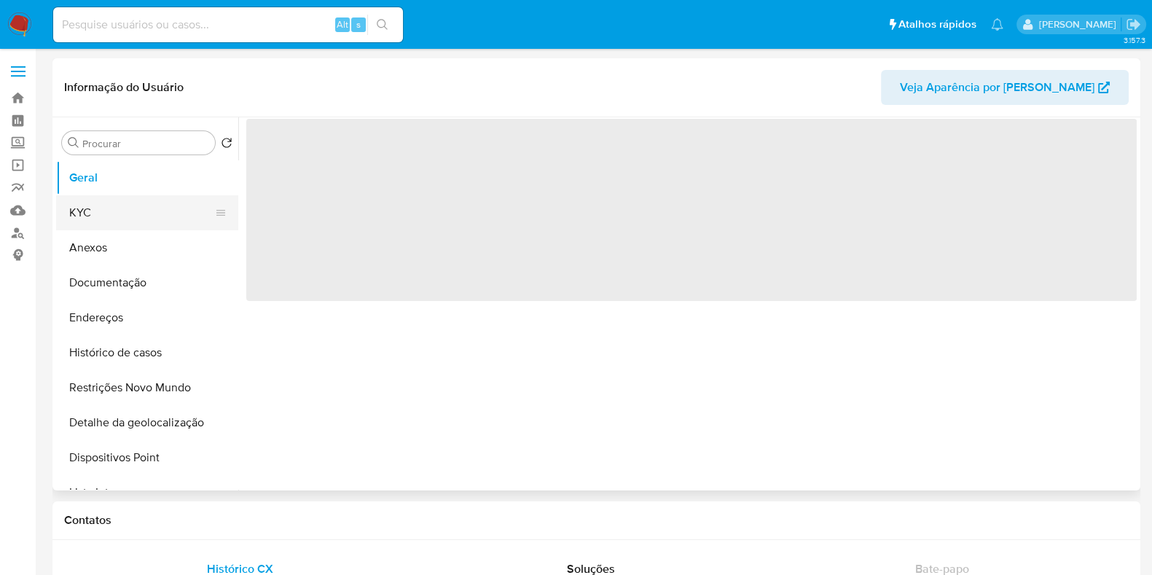
click at [111, 216] on button "KYC" at bounding box center [141, 212] width 170 height 35
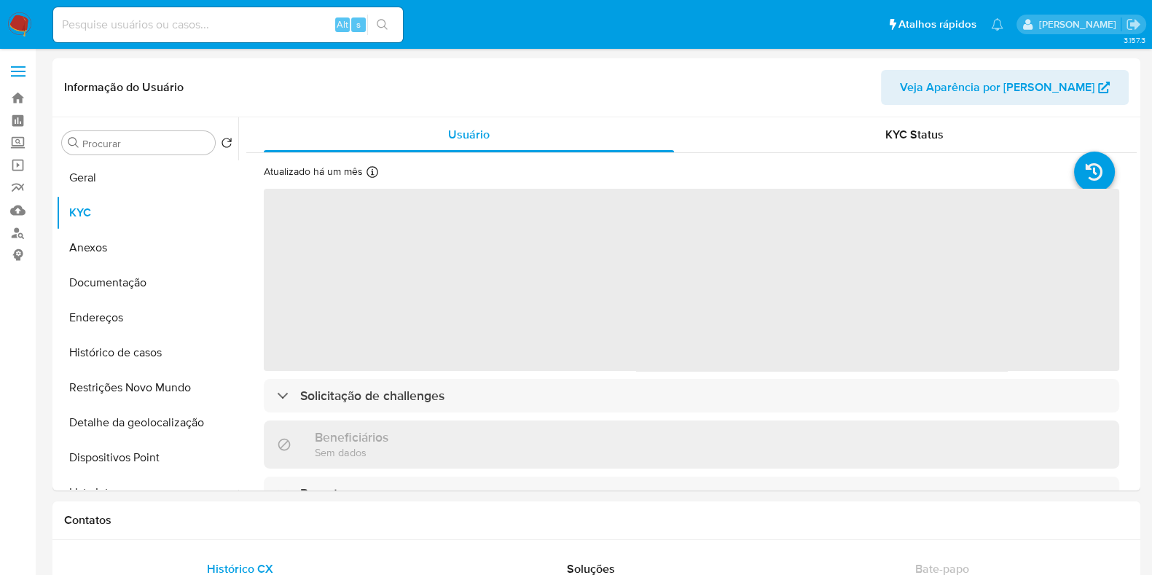
select select "10"
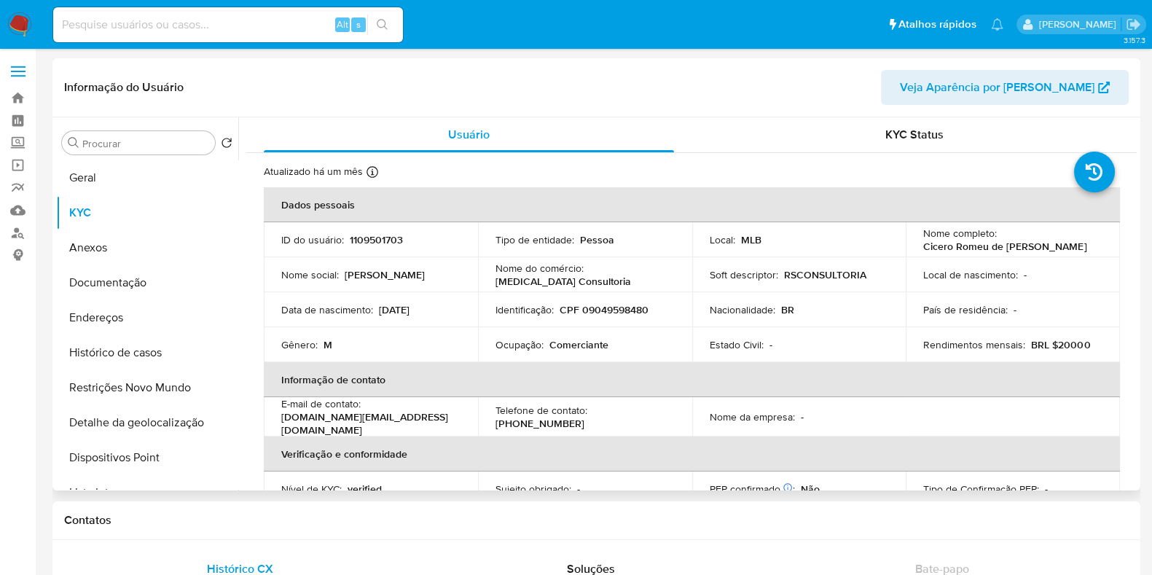
click at [575, 346] on p "Comerciante" at bounding box center [578, 344] width 59 height 13
copy p "Comerciante"
click at [151, 283] on button "Documentação" at bounding box center [141, 282] width 170 height 35
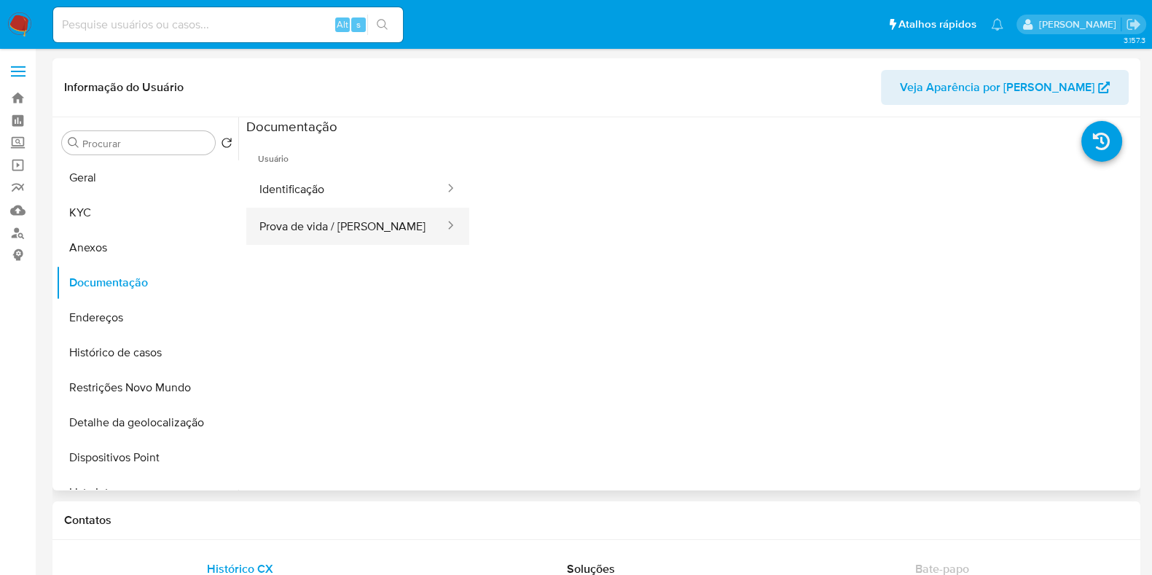
click at [345, 220] on button "Prova de vida / Selfie" at bounding box center [346, 226] width 200 height 37
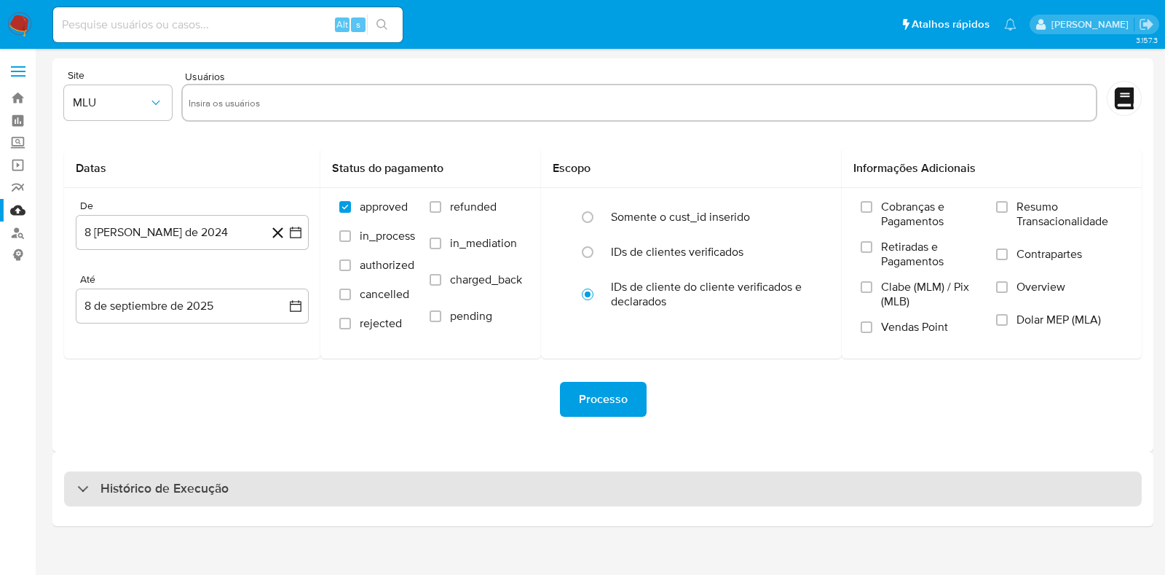
click at [364, 493] on div "Histórico de Execução" at bounding box center [603, 488] width 1078 height 35
select select "10"
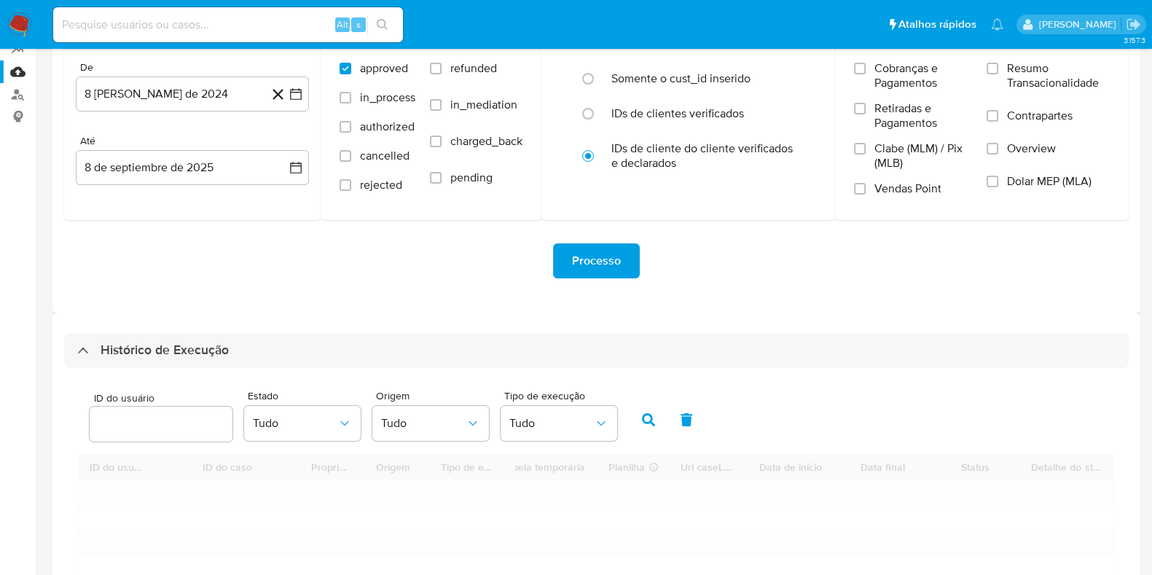
scroll to position [371, 0]
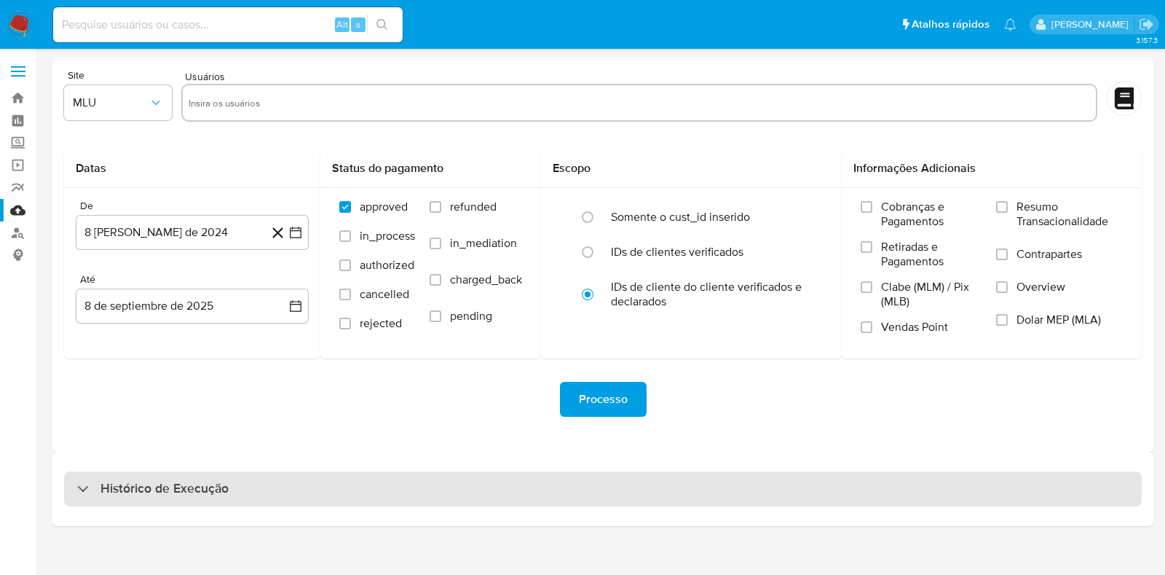
click at [433, 499] on div "Histórico de Execução" at bounding box center [603, 488] width 1078 height 35
select select "10"
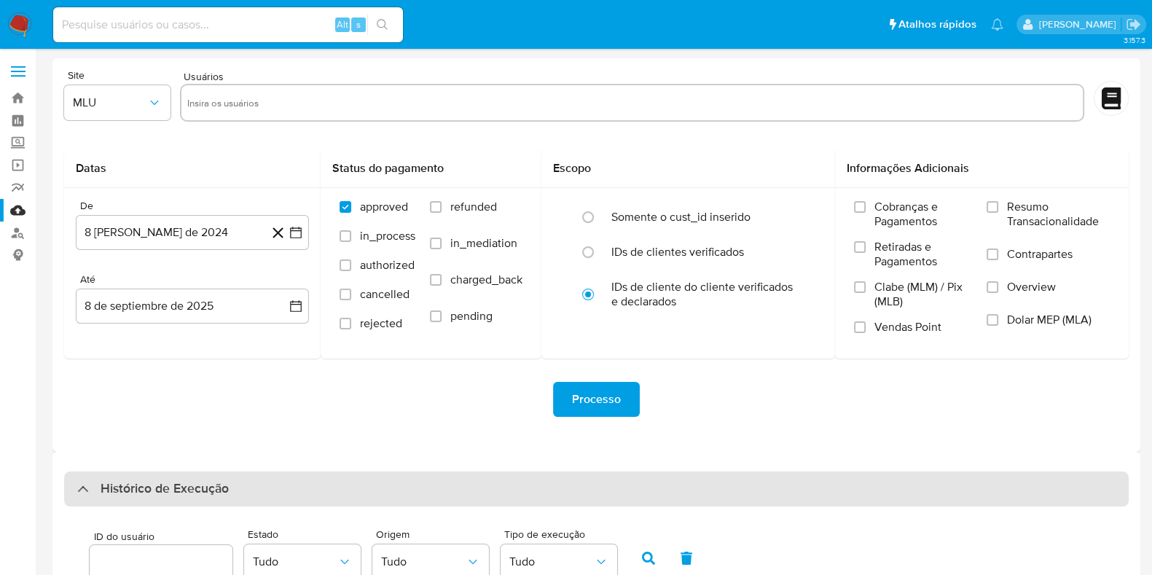
click at [424, 500] on div "Histórico de Execução" at bounding box center [596, 488] width 1064 height 35
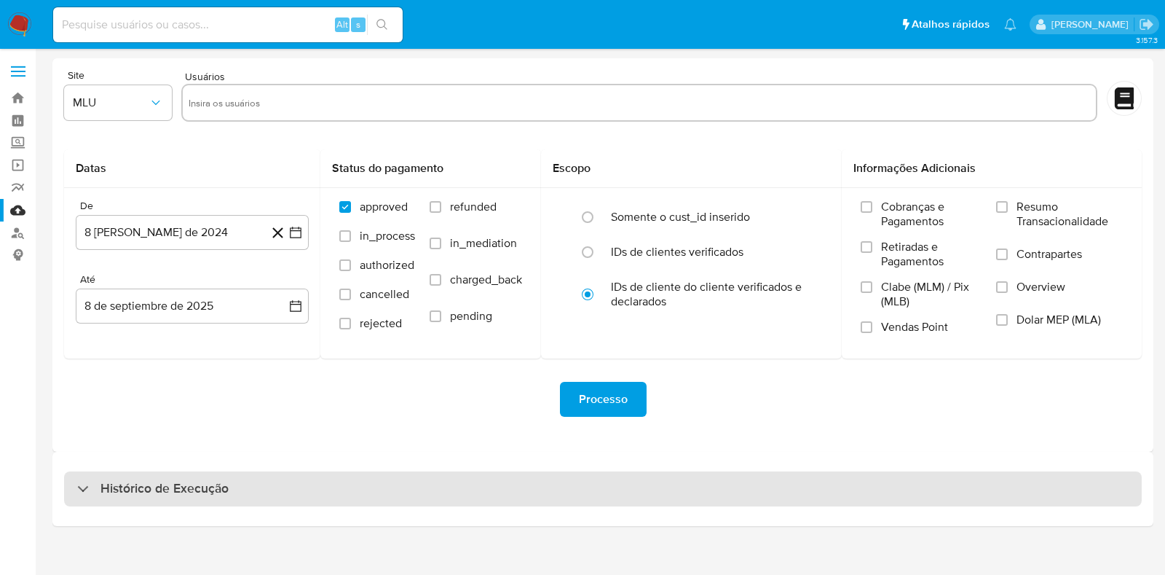
click at [424, 500] on div "Histórico de Execução" at bounding box center [603, 488] width 1078 height 35
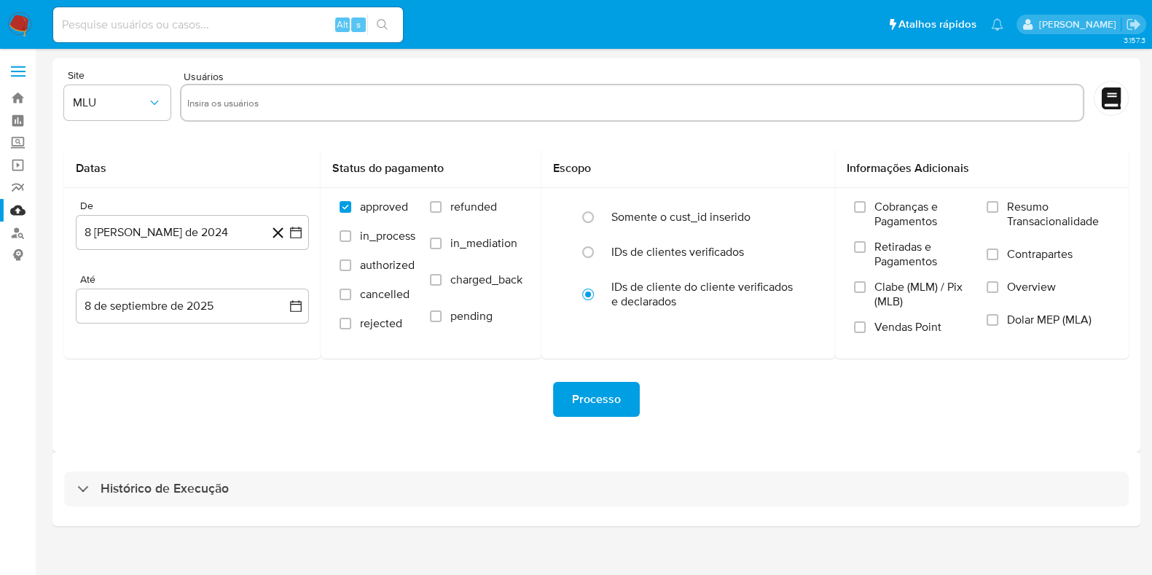
select select "10"
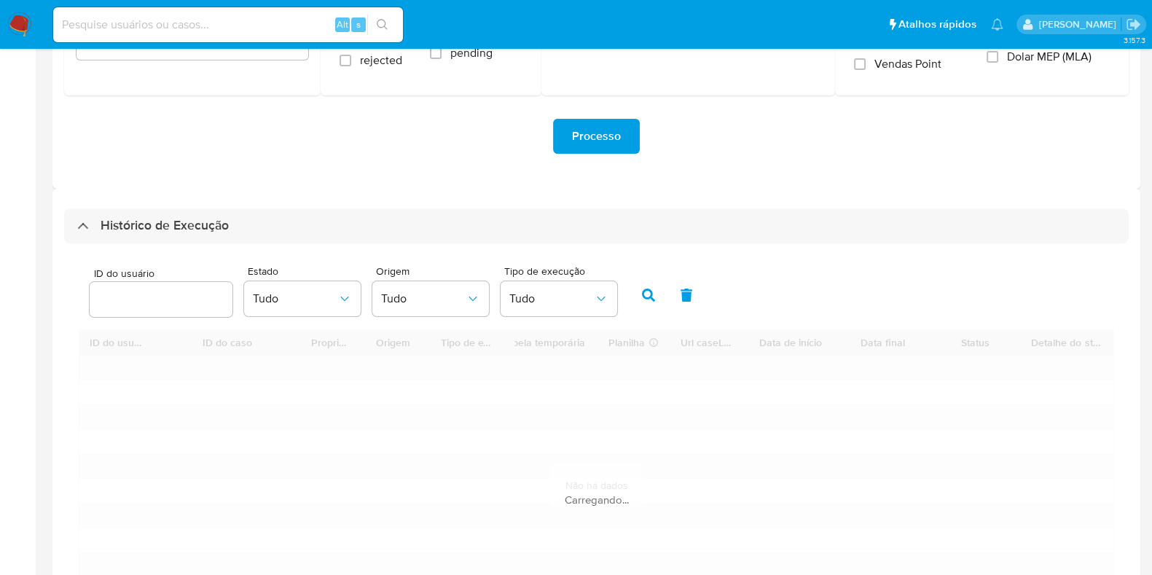
scroll to position [371, 0]
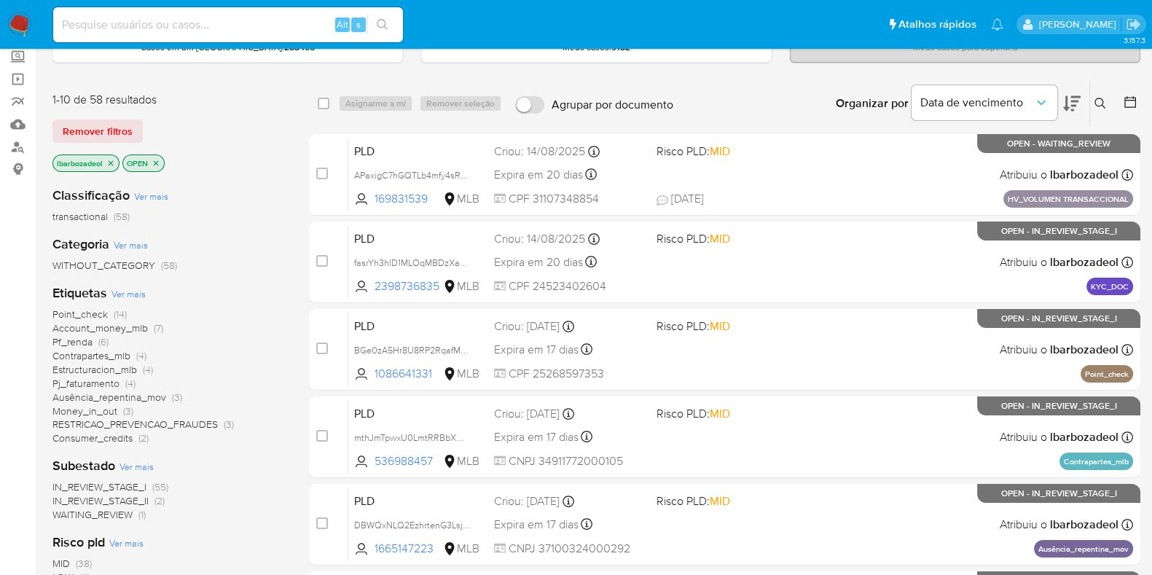
scroll to position [181, 0]
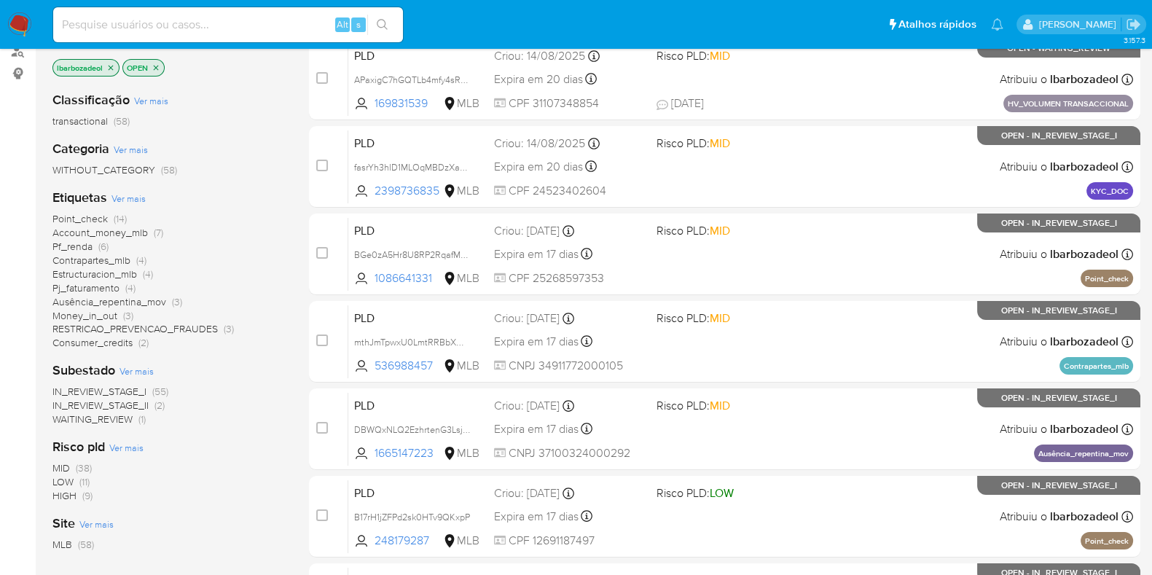
click at [117, 219] on span "(14)" at bounding box center [120, 218] width 13 height 15
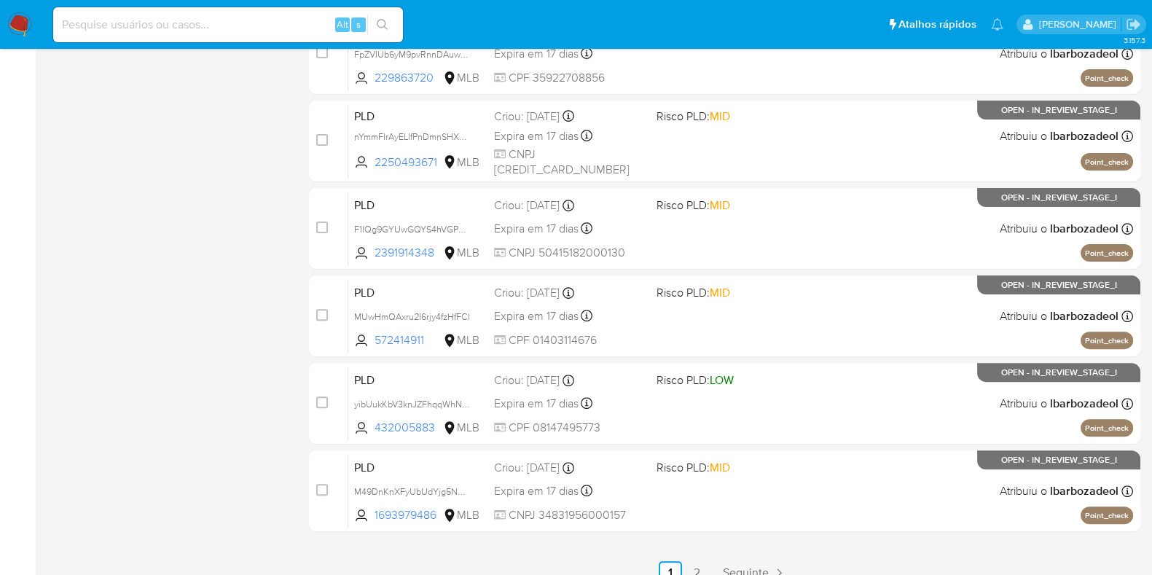
scroll to position [574, 0]
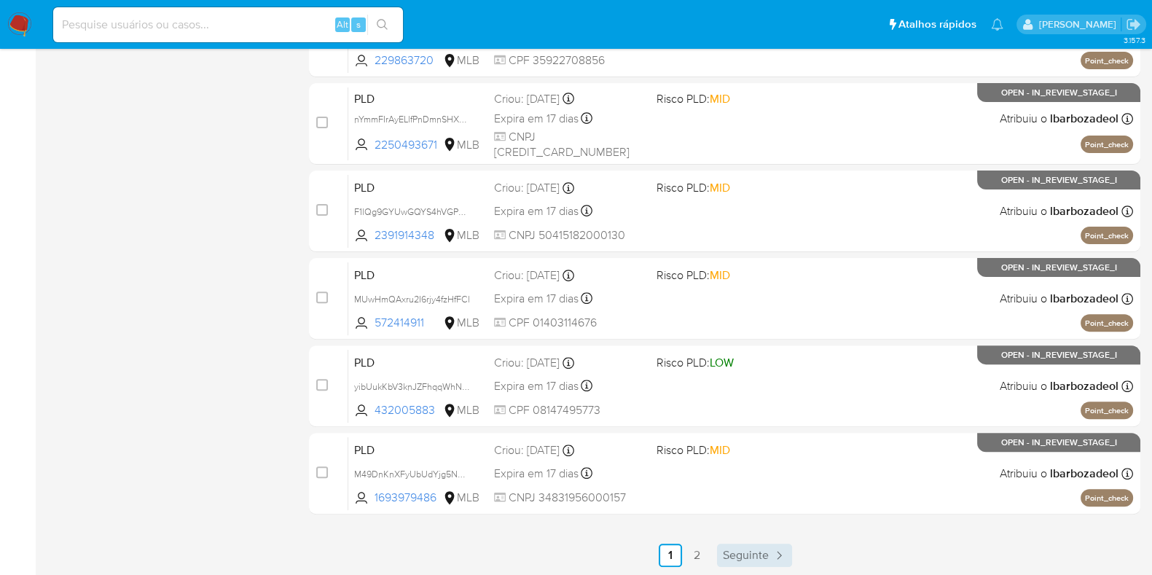
click at [743, 544] on link "Seguinte" at bounding box center [754, 554] width 75 height 23
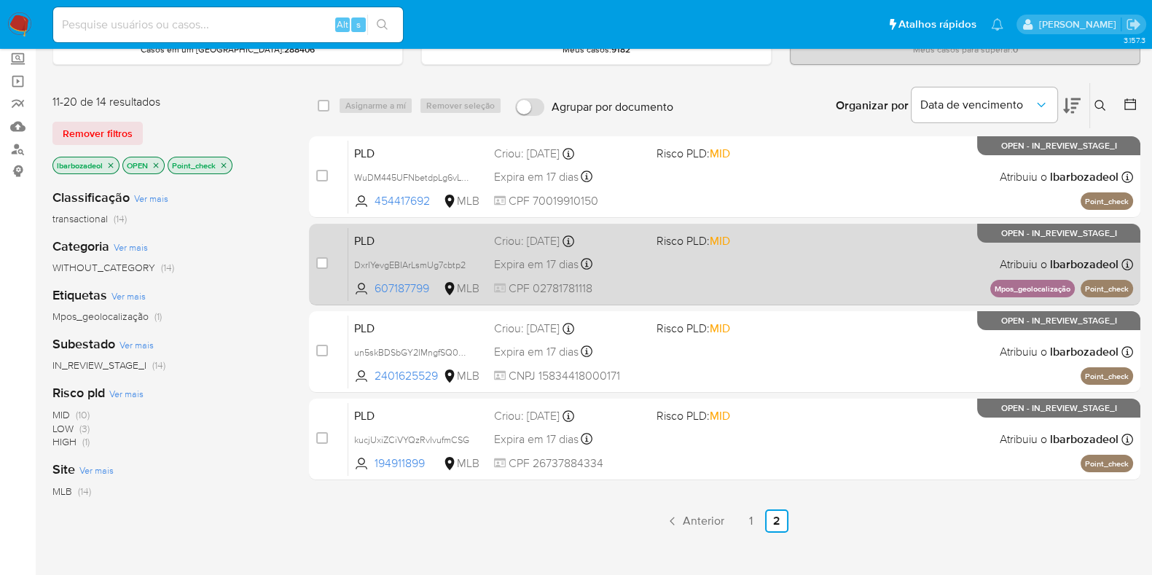
scroll to position [76, 0]
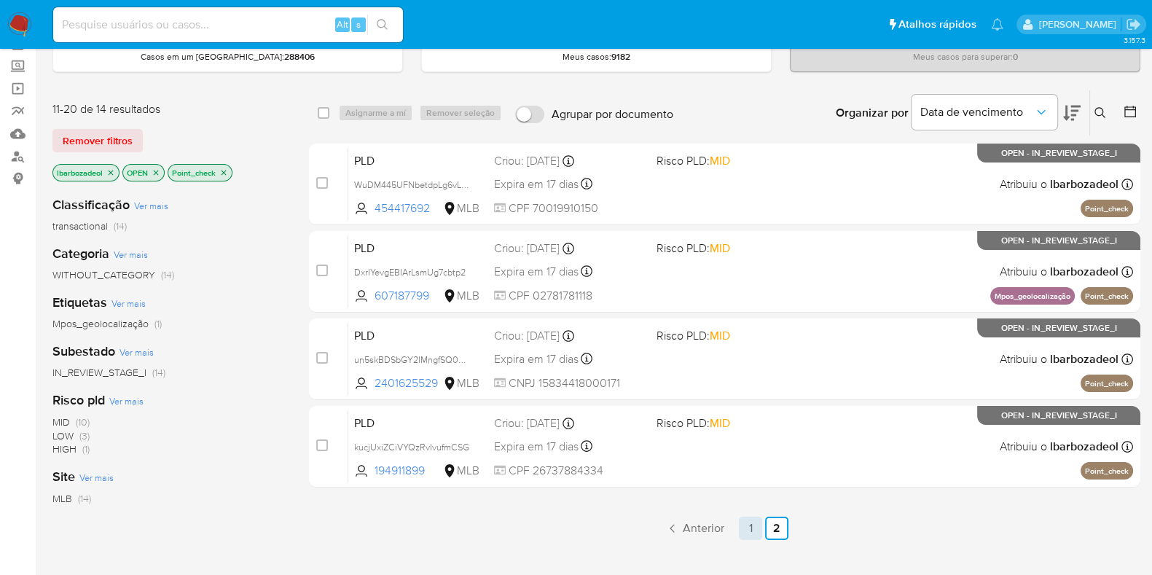
click at [743, 524] on link "1" at bounding box center [750, 527] width 23 height 23
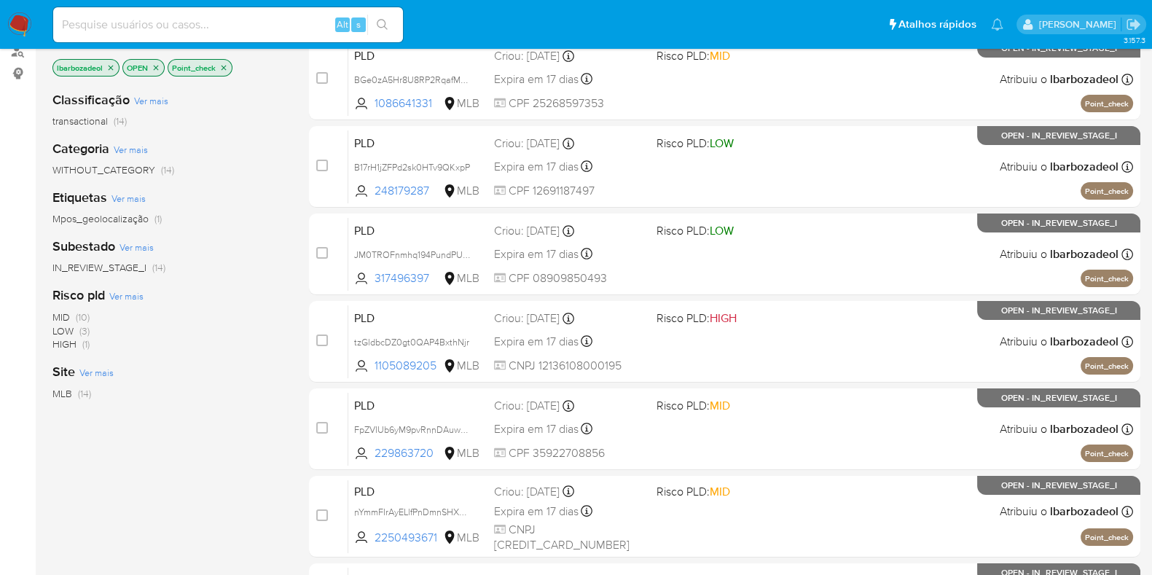
scroll to position [90, 0]
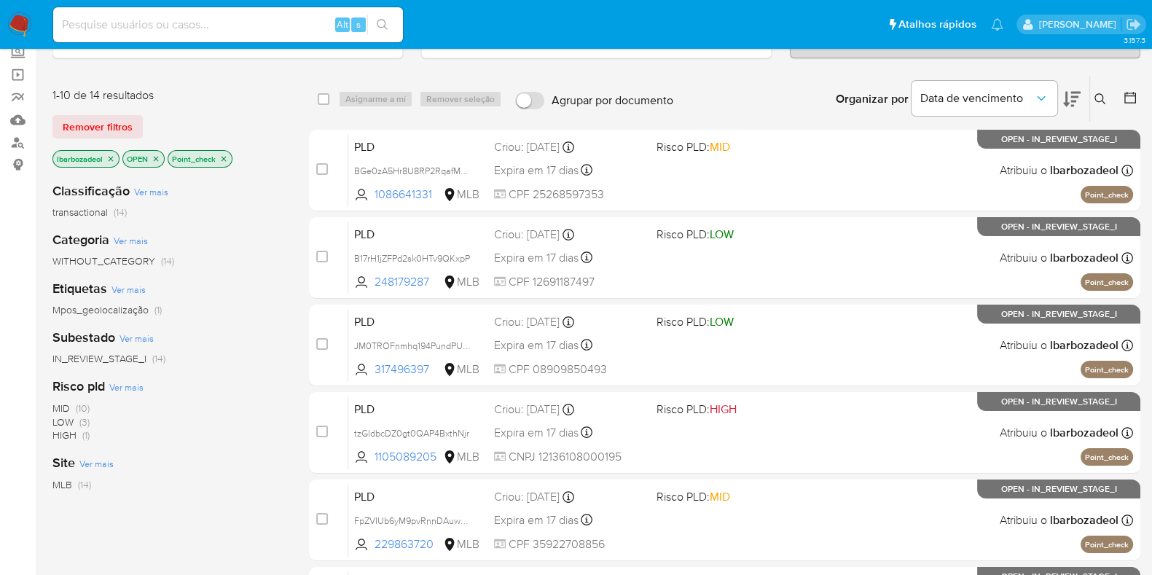
click at [225, 158] on icon "close-filter" at bounding box center [223, 158] width 9 height 9
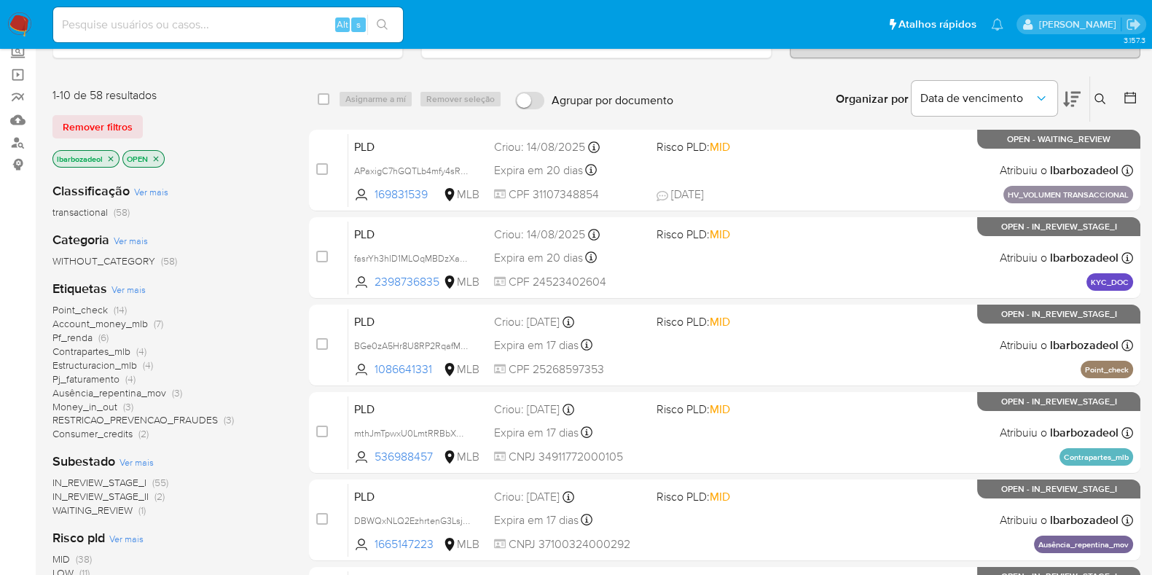
click at [111, 157] on icon "close-filter" at bounding box center [110, 158] width 9 height 9
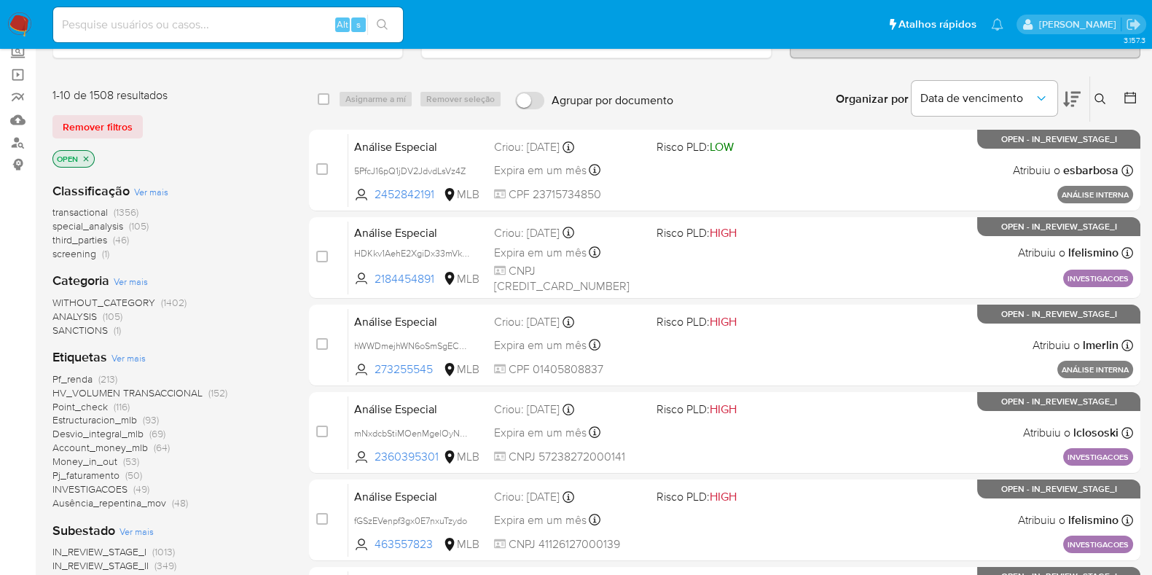
click at [103, 246] on span "(1)" at bounding box center [105, 253] width 7 height 15
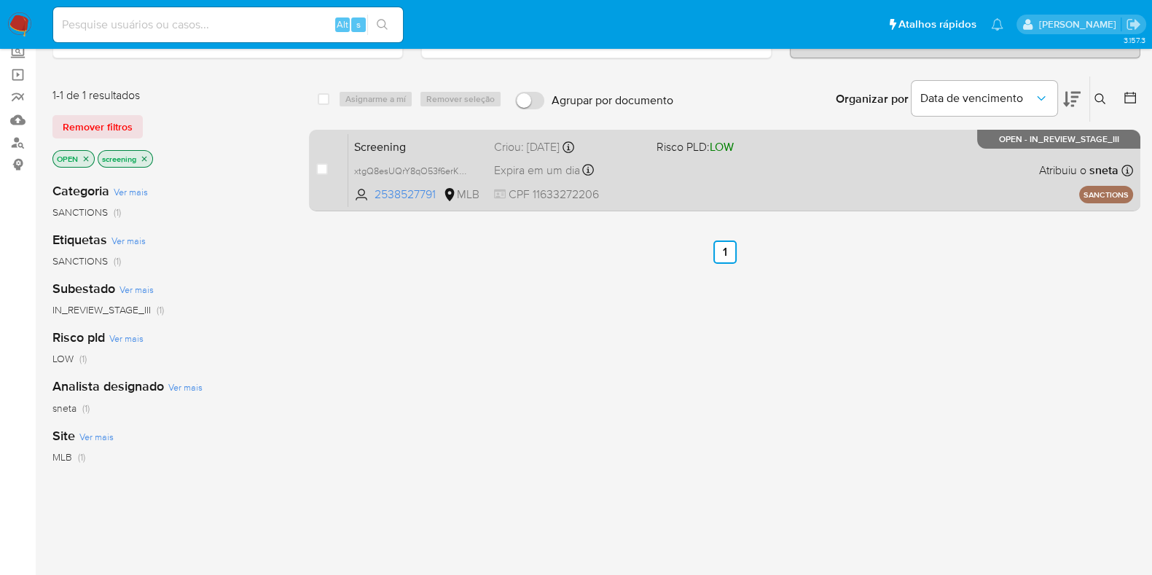
click at [663, 181] on div "Screening xtgQ8esUQrY8qO53f6erK9p9 2538527791 MLB Risco PLD: LOW Criou: 05/09/2…" at bounding box center [740, 170] width 784 height 74
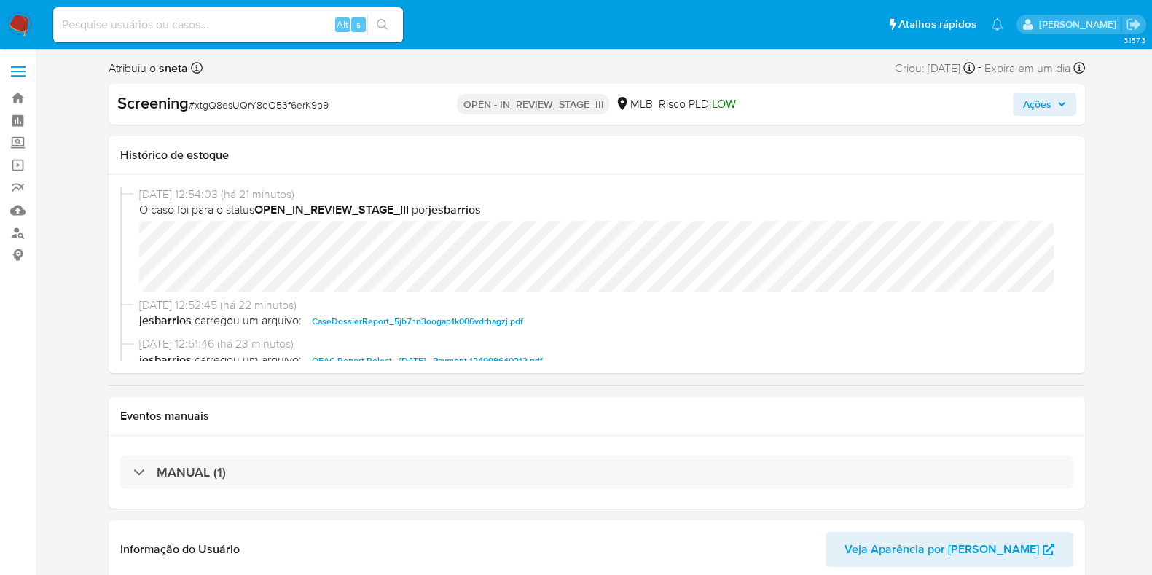
select select "10"
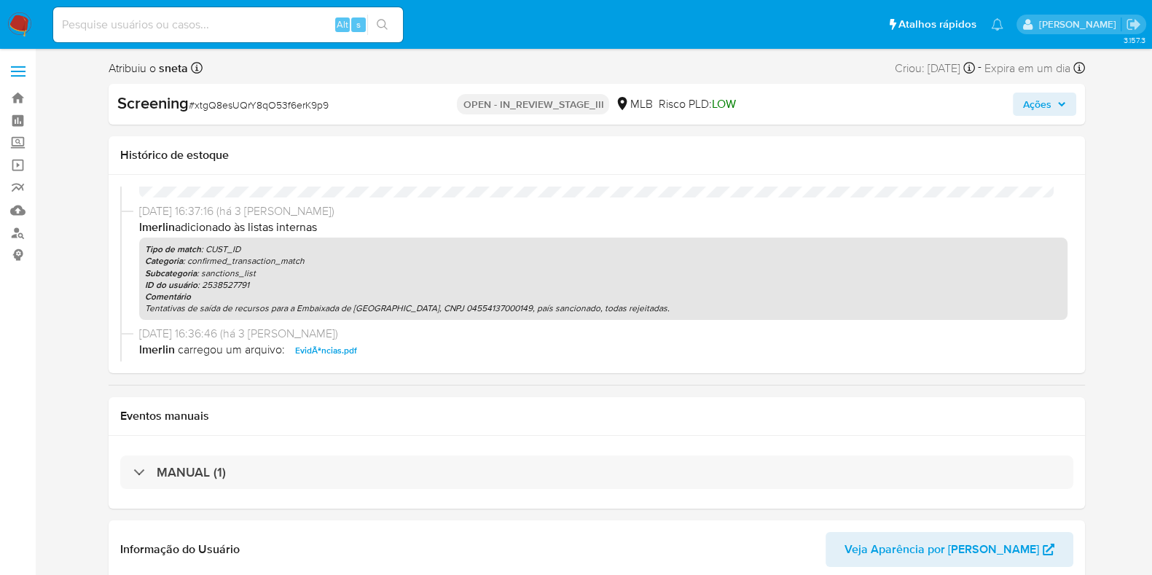
scroll to position [1456, 0]
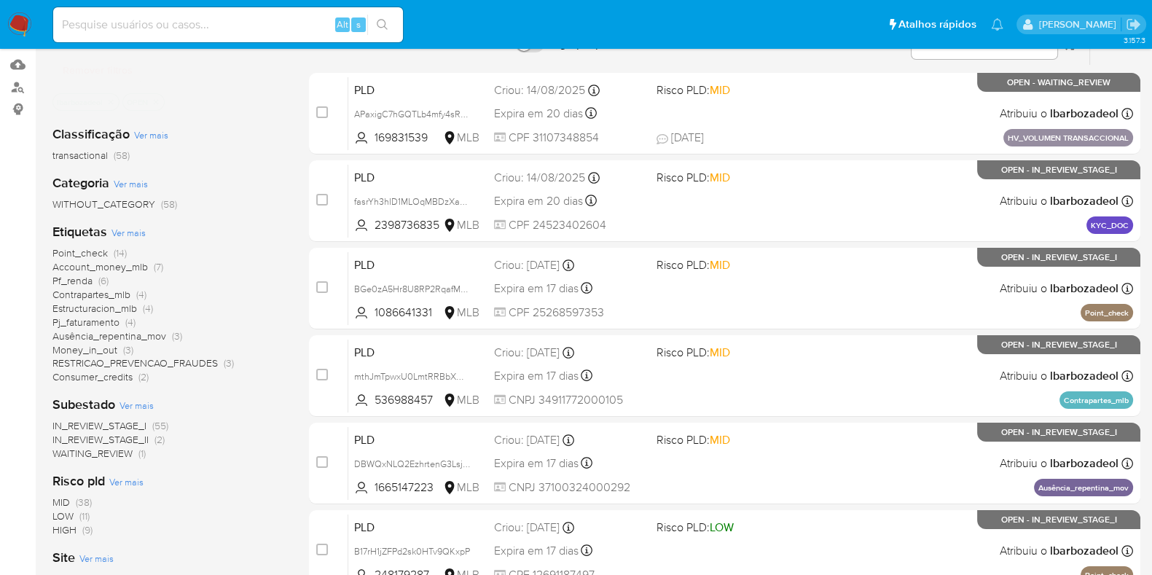
scroll to position [181, 0]
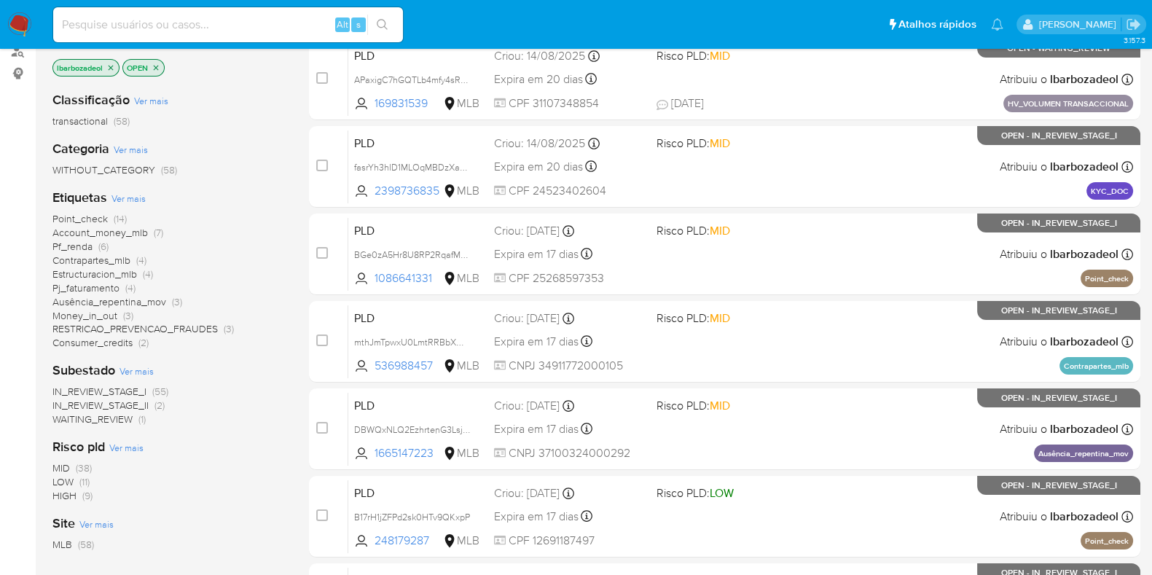
click at [97, 248] on span "Pf_renda (6)" at bounding box center [80, 247] width 56 height 14
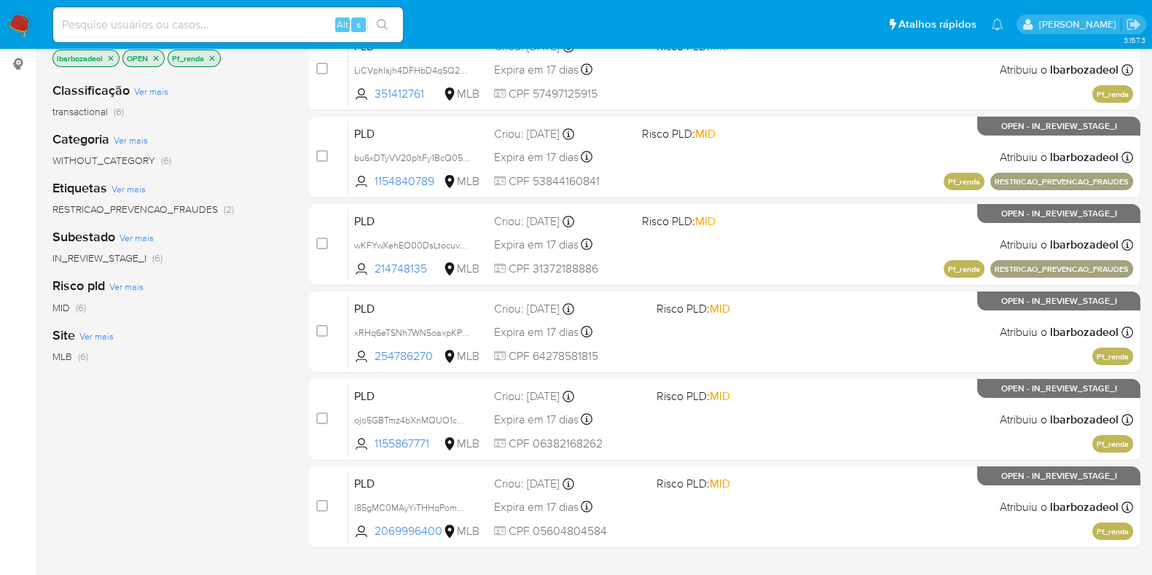
scroll to position [76, 0]
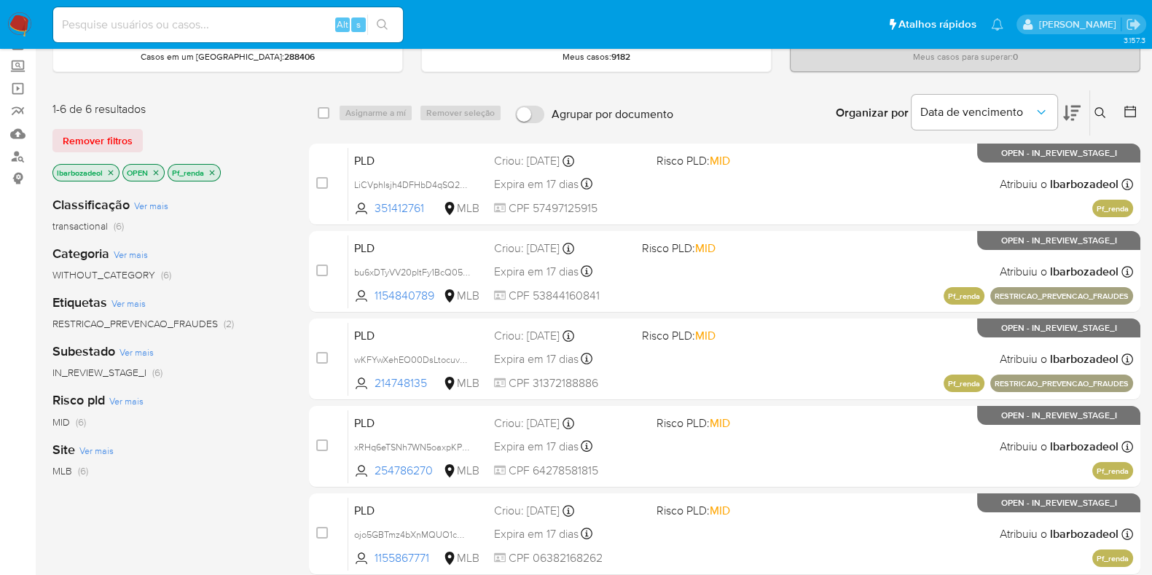
click at [211, 170] on icon "close-filter" at bounding box center [212, 172] width 5 height 5
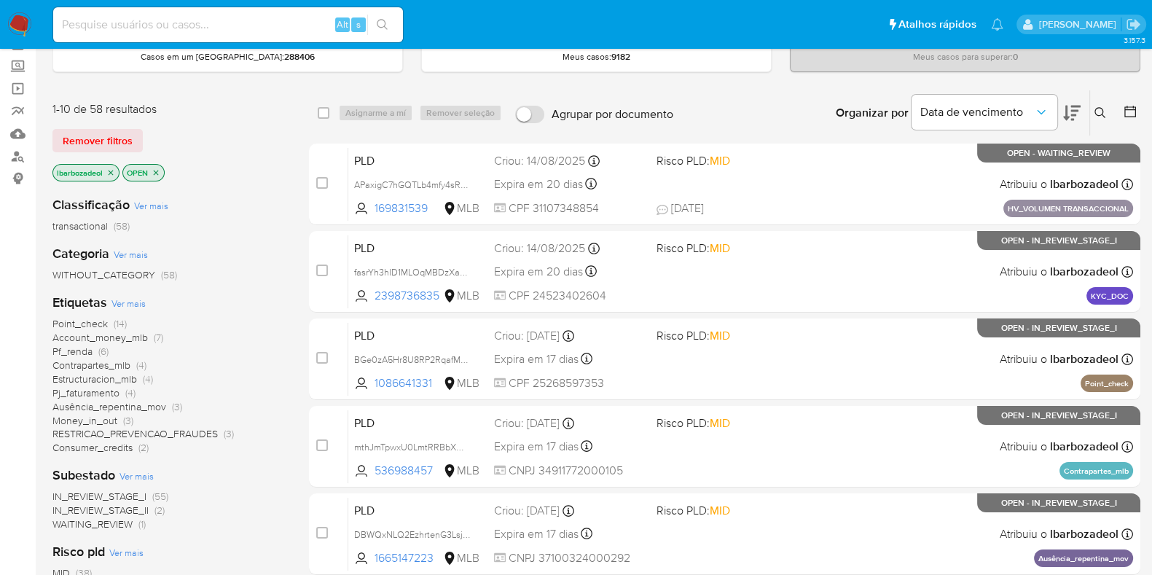
scroll to position [259, 0]
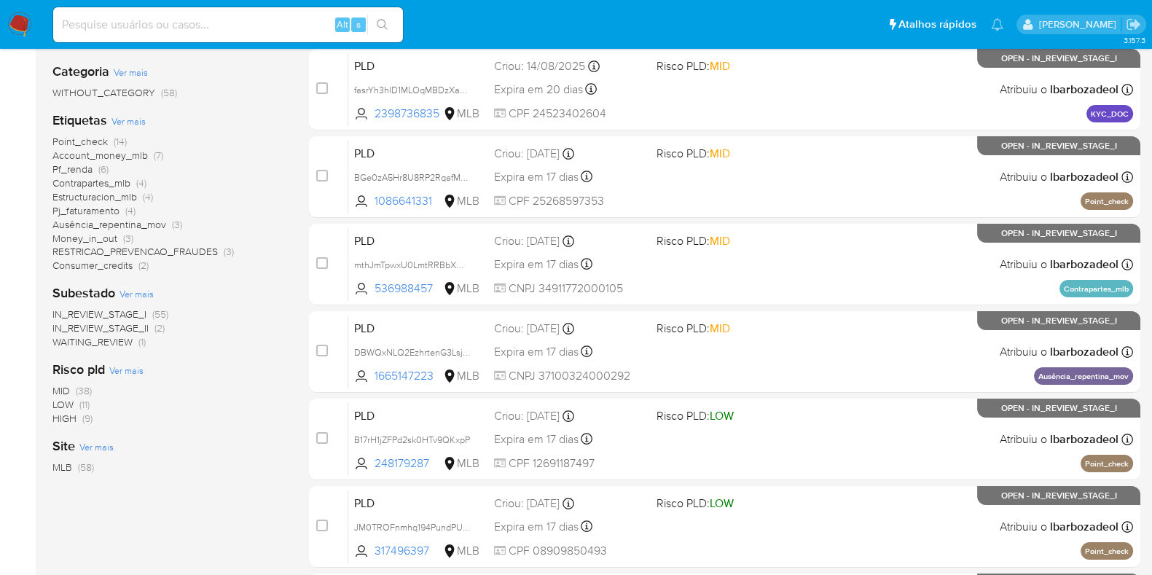
click at [73, 417] on span "HIGH" at bounding box center [64, 418] width 24 height 15
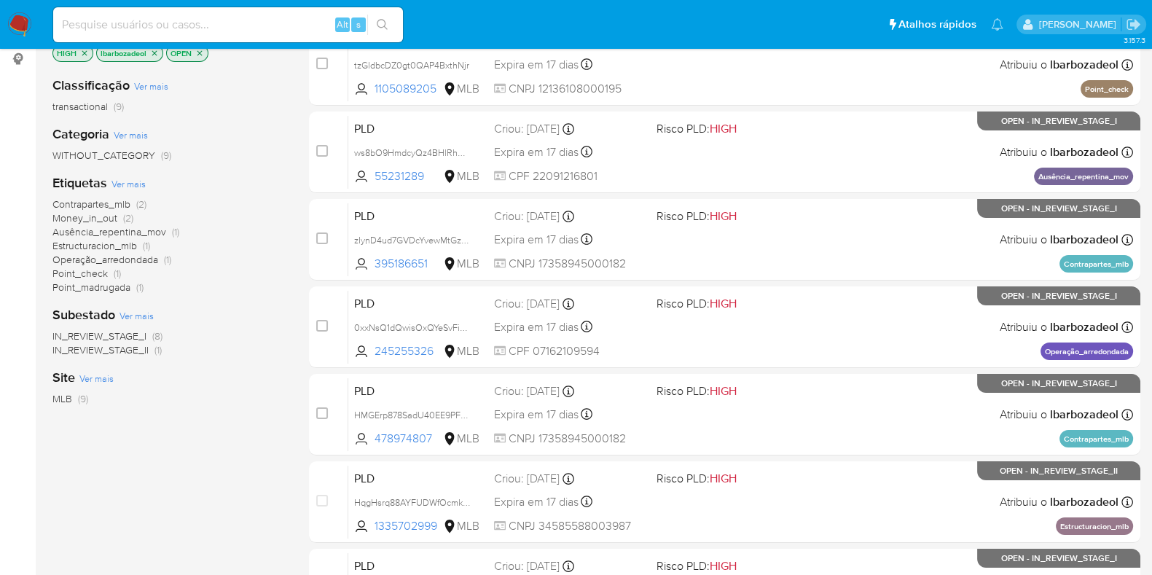
scroll to position [168, 0]
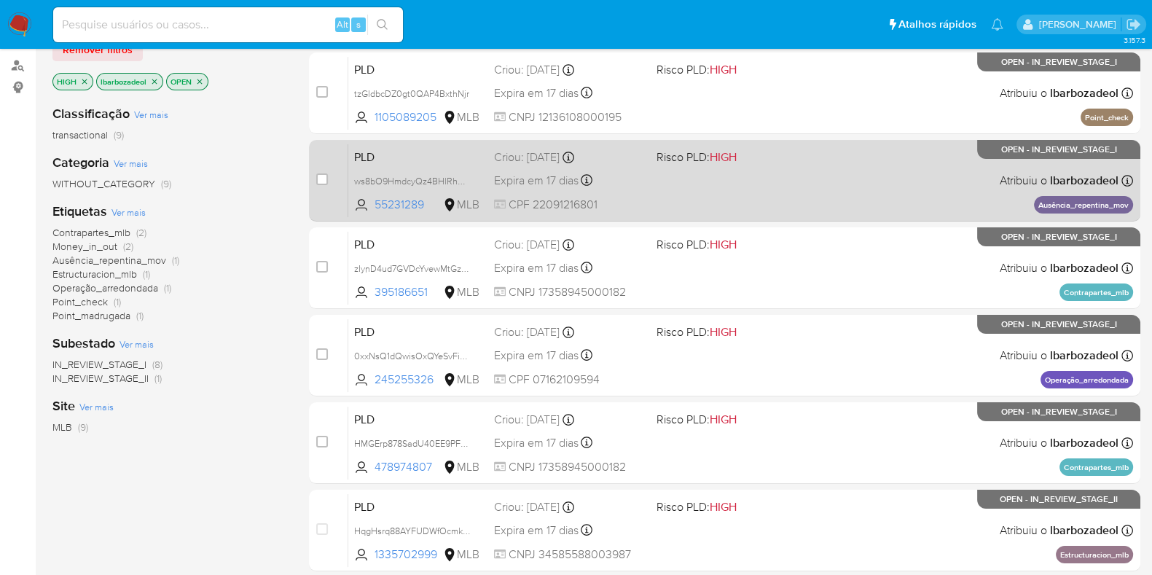
click at [779, 186] on div "PLD ws8bO9HmdcyQz4BHlRhUQOGX 55231289 MLB Risco PLD: HIGH Criou: 12/08/2025 Cri…" at bounding box center [740, 180] width 784 height 74
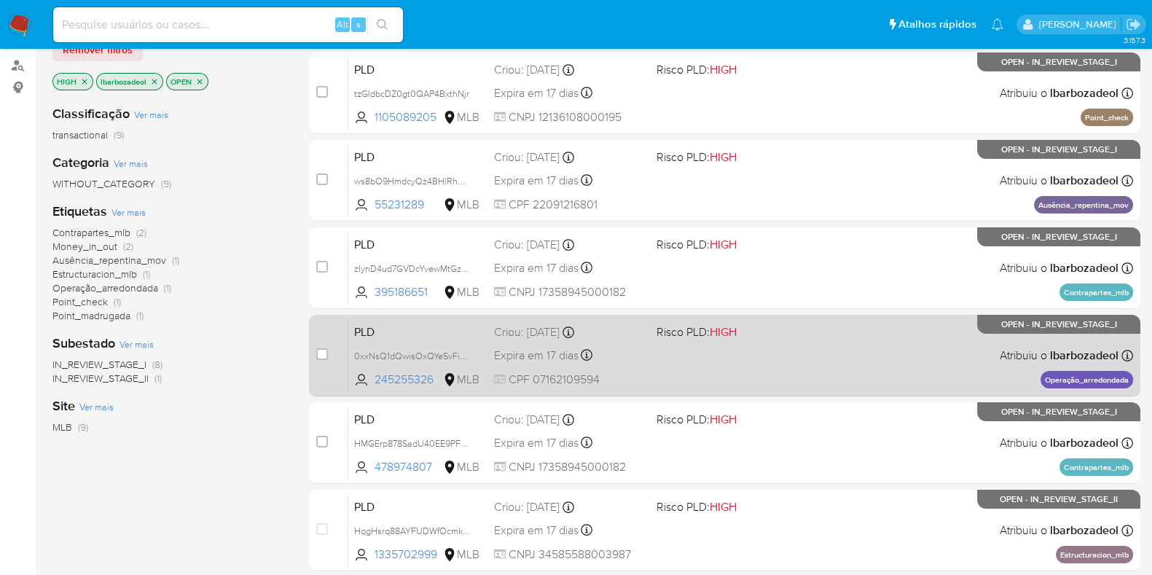
scroll to position [350, 0]
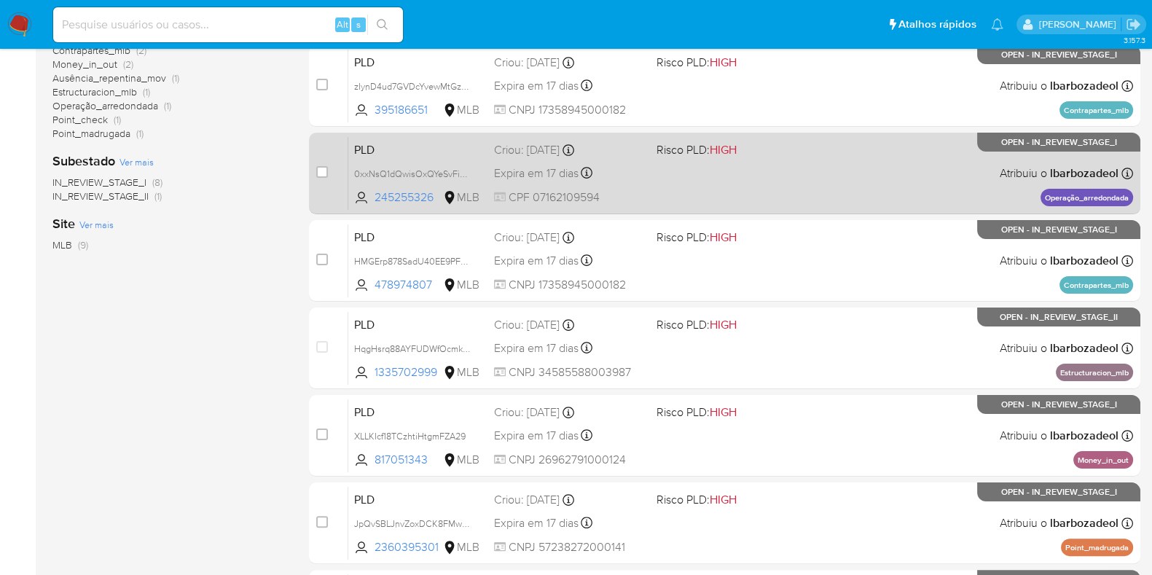
click at [792, 192] on div "PLD 0xxNsQ1dQwisOxQYeSvFivsz 245255326 MLB Risco PLD: HIGH Criou: 12/08/2025 Cr…" at bounding box center [740, 173] width 784 height 74
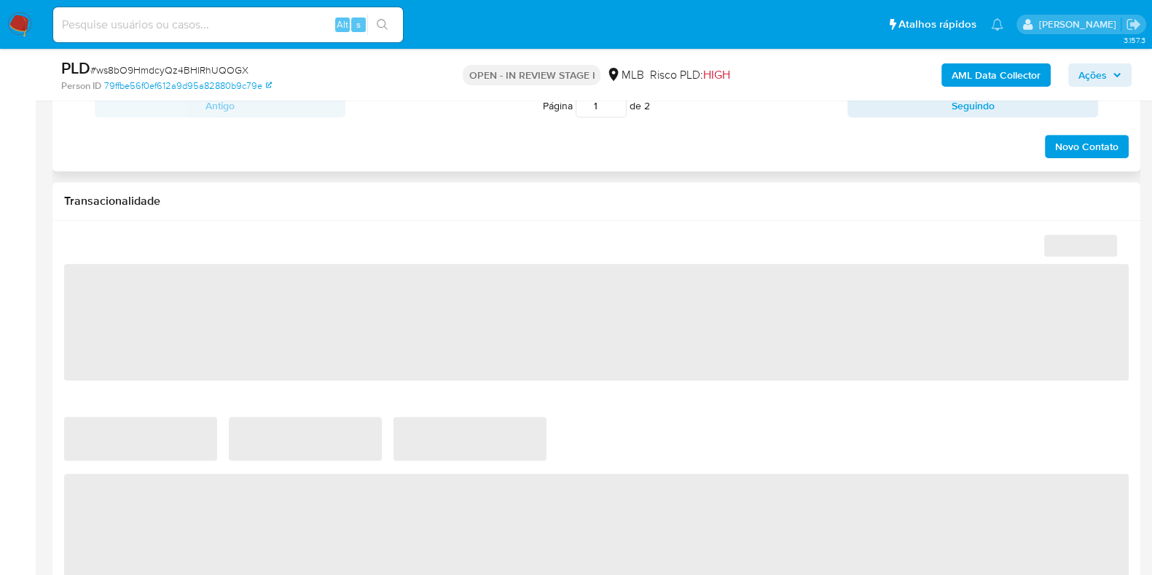
select select "10"
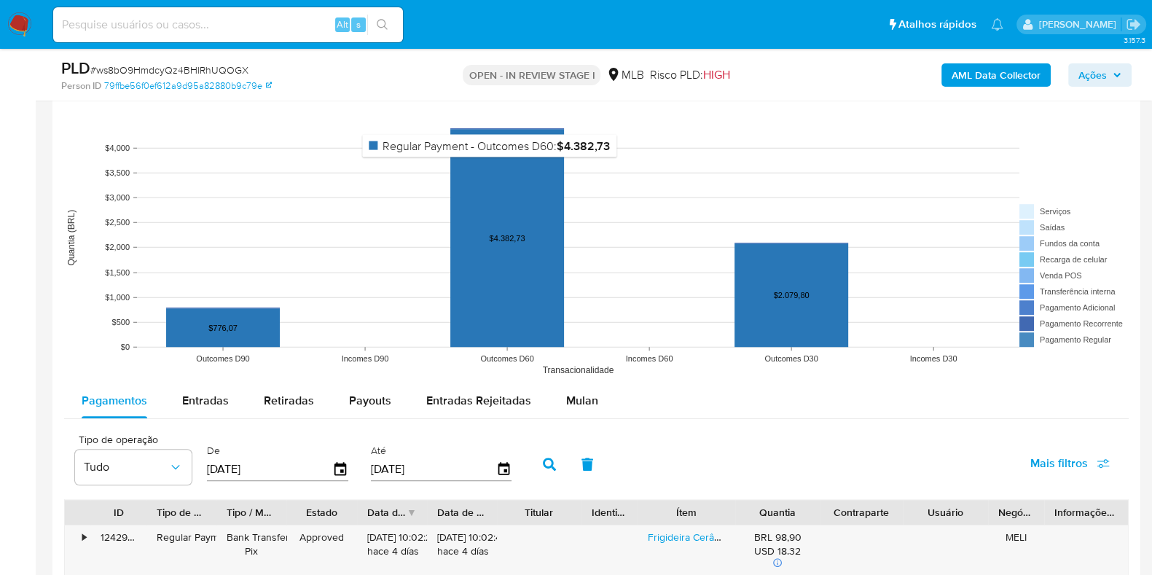
scroll to position [1365, 0]
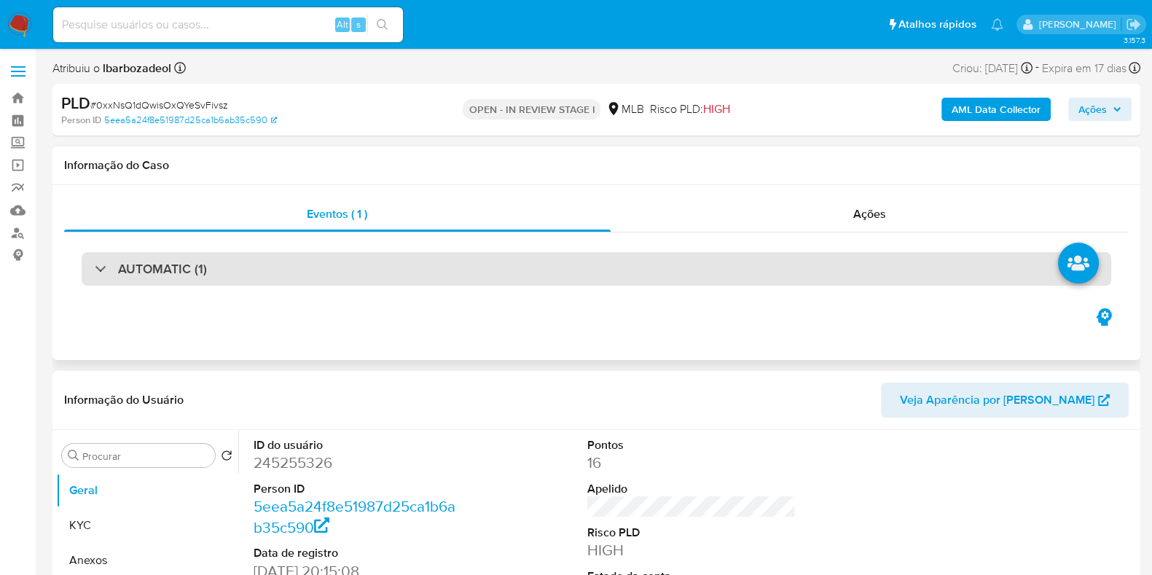
click at [502, 265] on div "AUTOMATIC (1)" at bounding box center [596, 269] width 1029 height 34
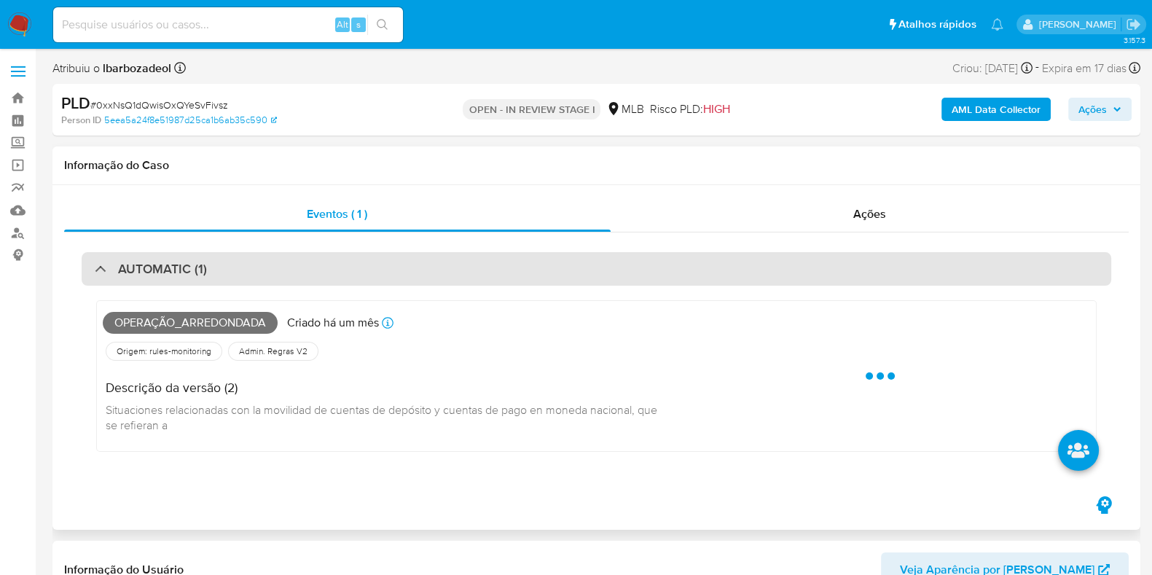
select select "10"
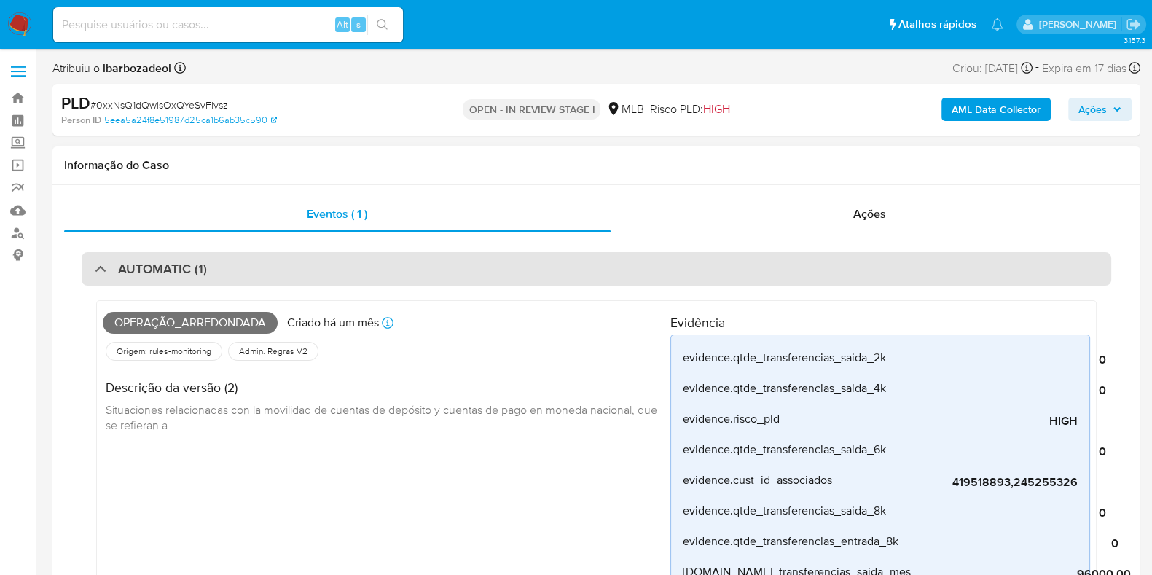
click at [502, 265] on div "AUTOMATIC (1)" at bounding box center [596, 269] width 1029 height 34
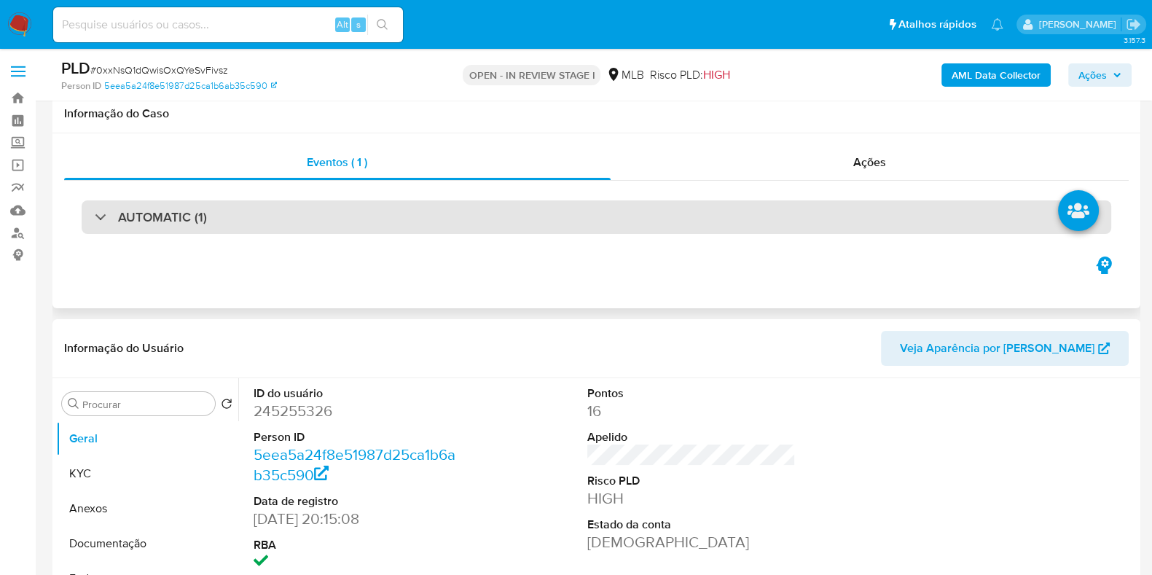
scroll to position [90, 0]
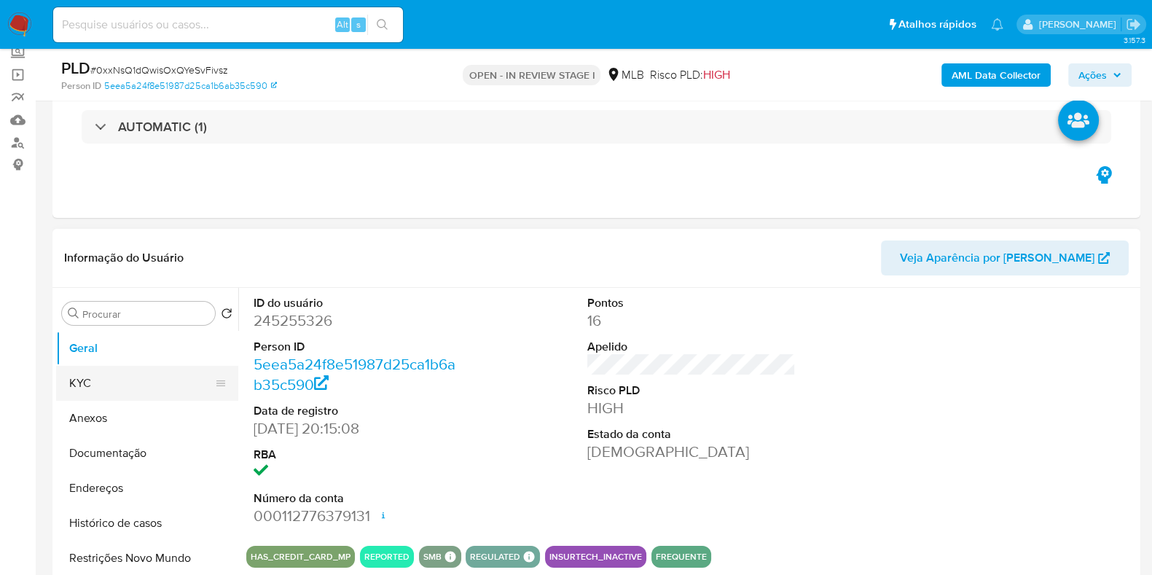
click at [95, 386] on button "KYC" at bounding box center [141, 383] width 170 height 35
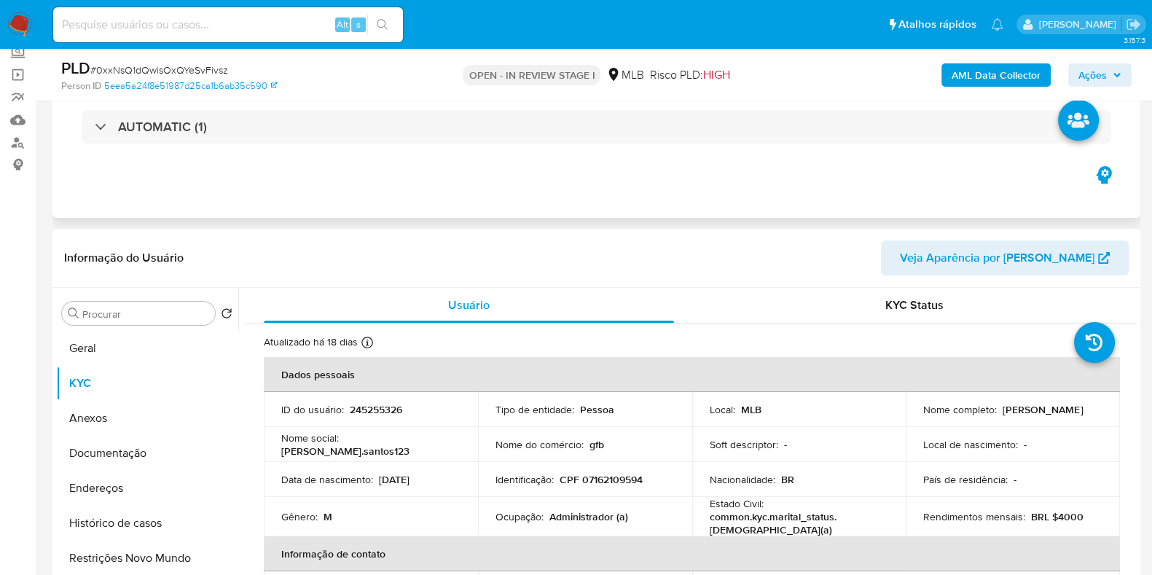
scroll to position [181, 0]
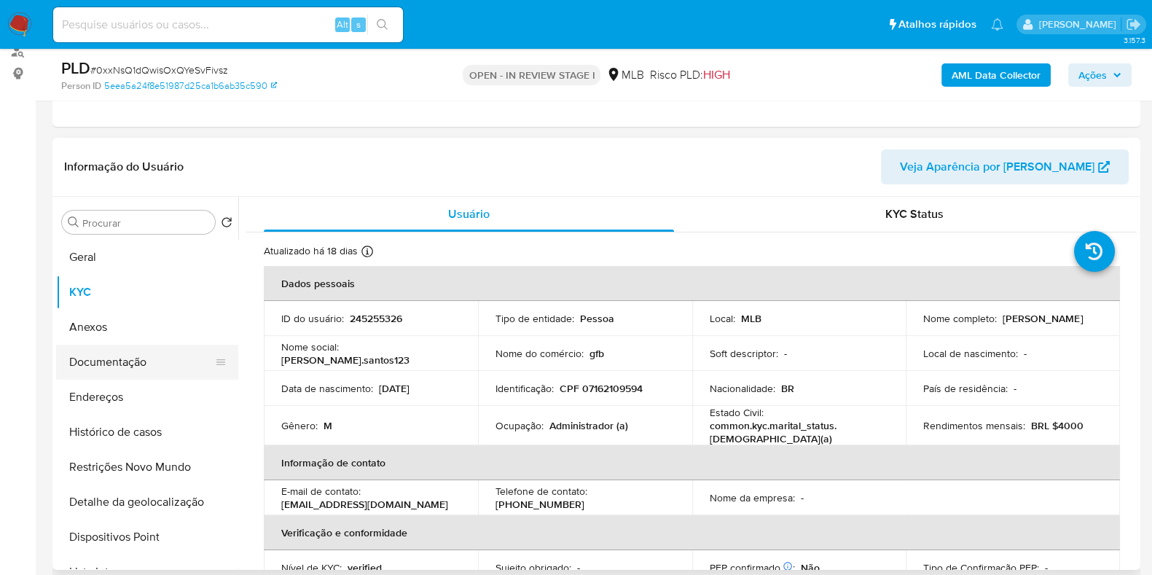
click at [133, 361] on button "Documentação" at bounding box center [141, 362] width 170 height 35
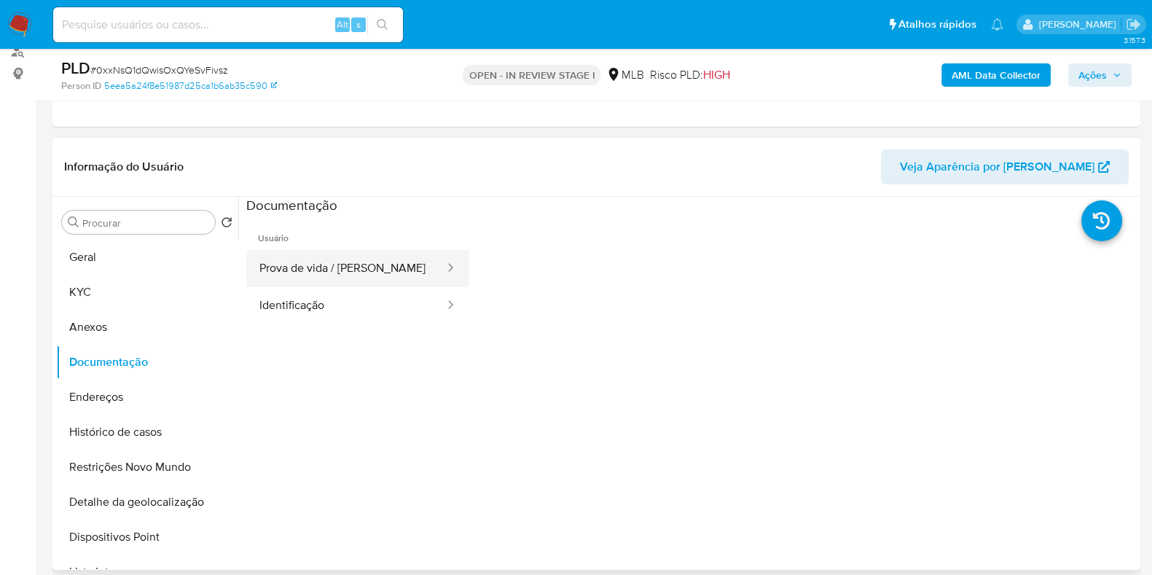
click at [307, 278] on button "Prova de vida / Selfie" at bounding box center [346, 268] width 200 height 37
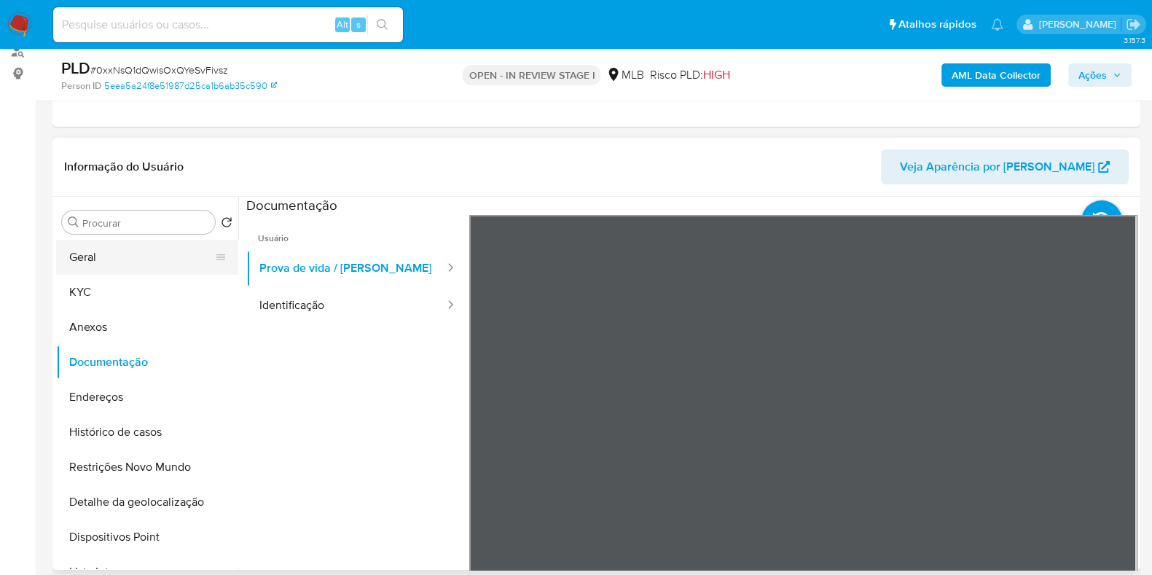
click at [139, 255] on button "Geral" at bounding box center [141, 257] width 170 height 35
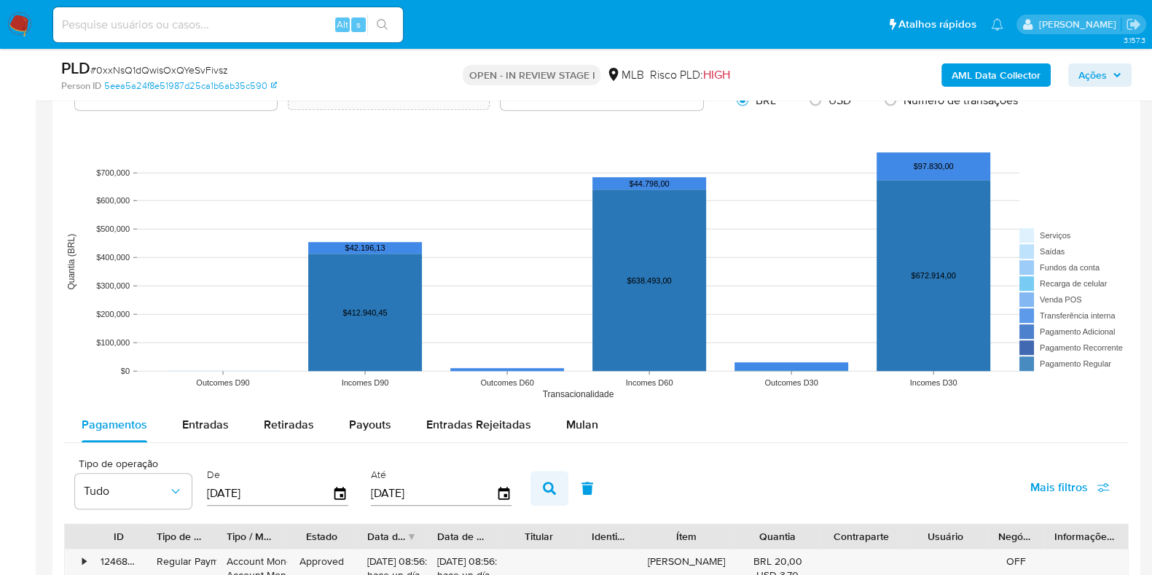
scroll to position [1456, 0]
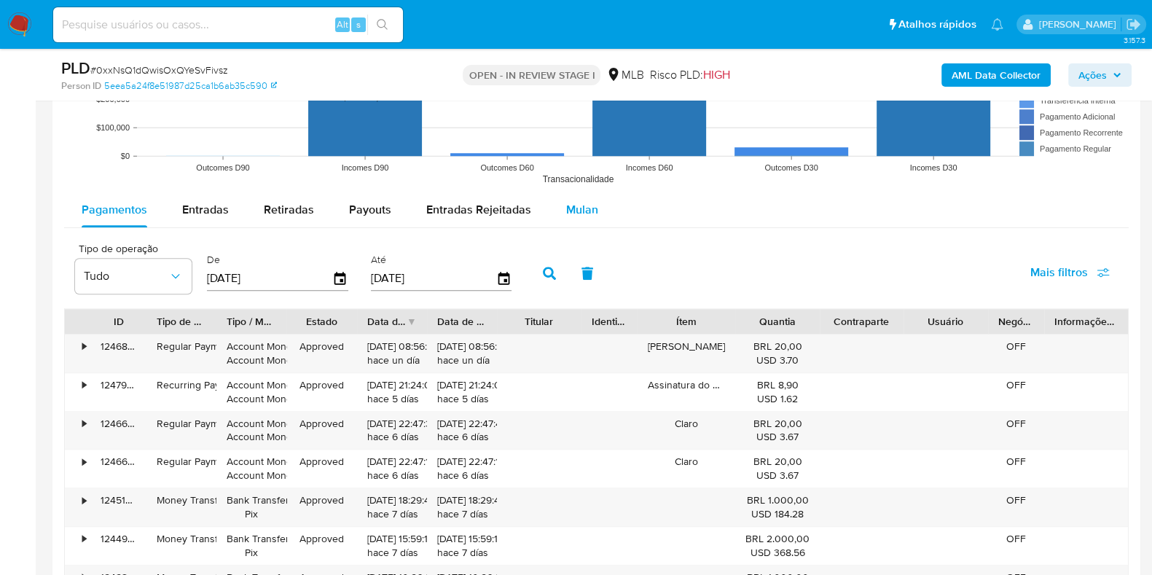
click at [566, 216] on div "Mulan" at bounding box center [582, 209] width 32 height 35
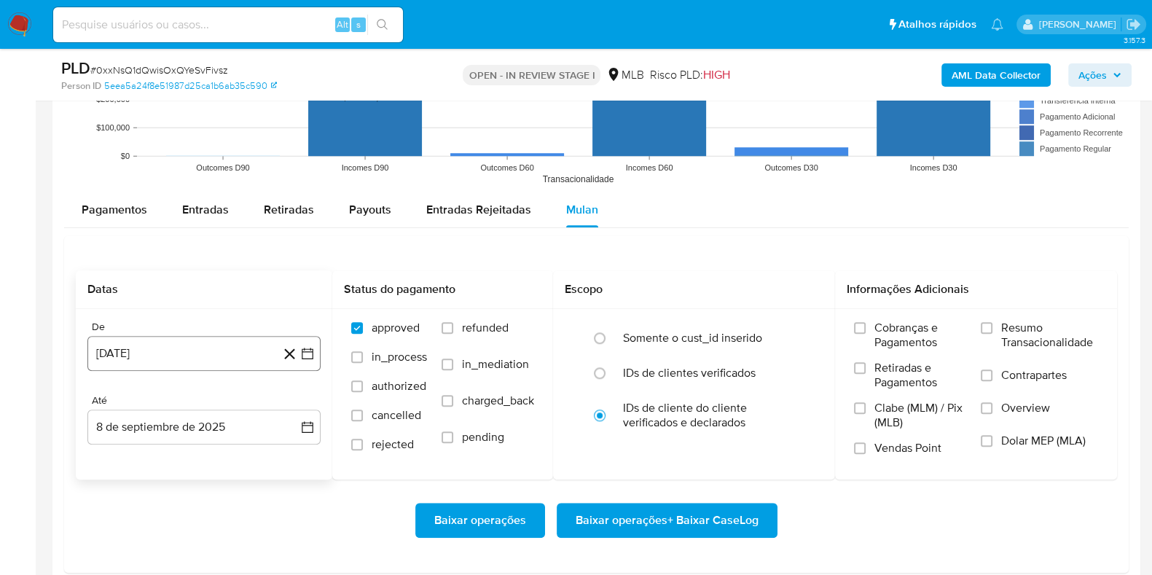
click at [208, 336] on button "8 [PERSON_NAME] de 2024" at bounding box center [203, 353] width 233 height 35
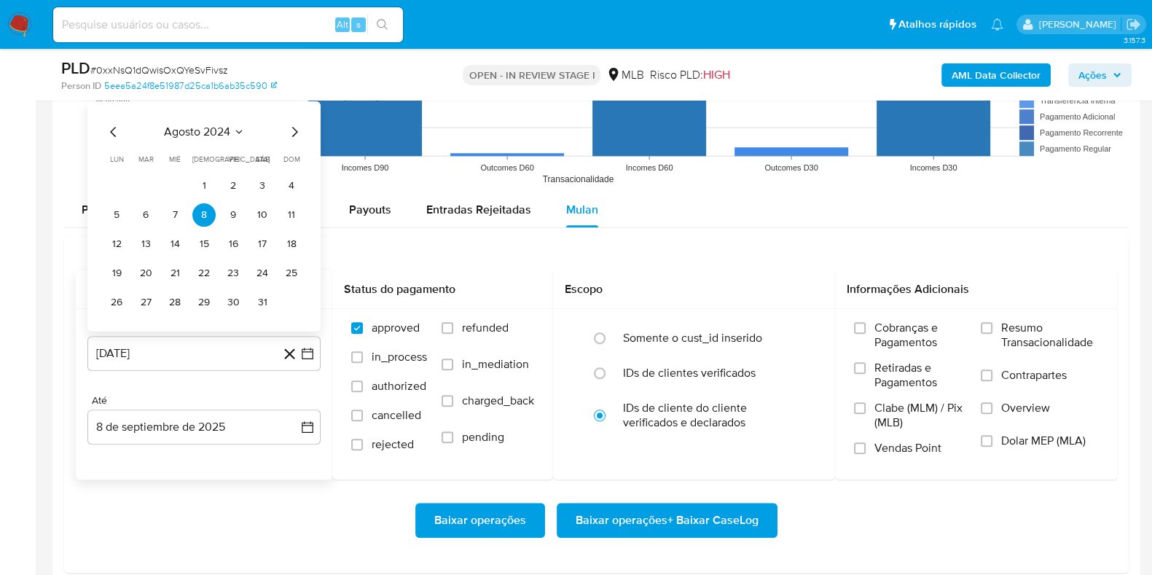
click at [215, 136] on span "agosto 2024" at bounding box center [197, 132] width 66 height 15
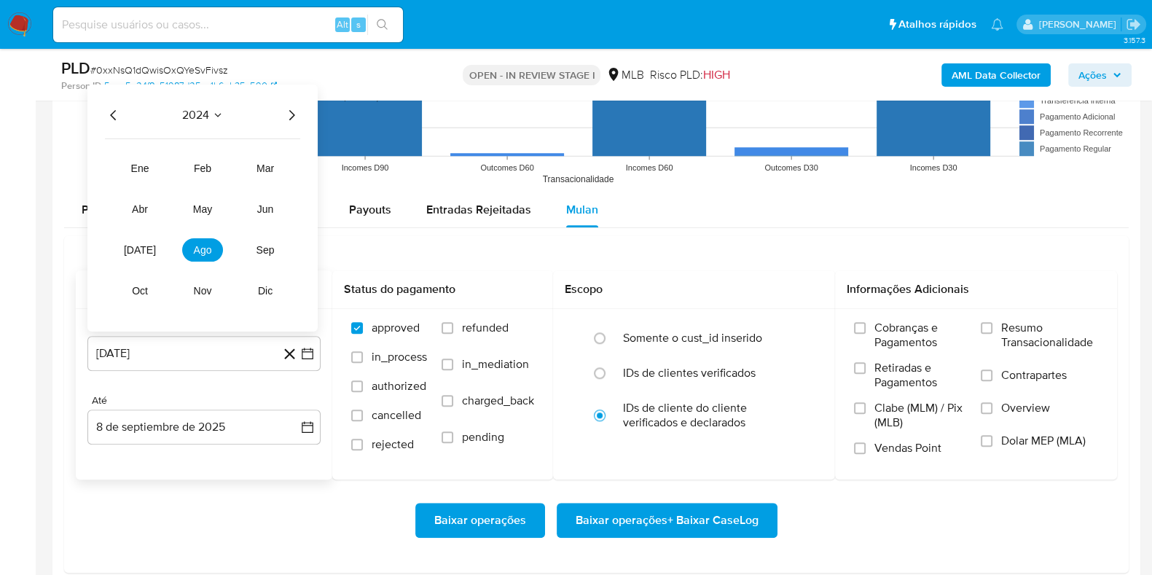
click at [292, 111] on icon "Año siguiente" at bounding box center [292, 115] width 6 height 10
click at [143, 244] on span "jul" at bounding box center [140, 250] width 32 height 12
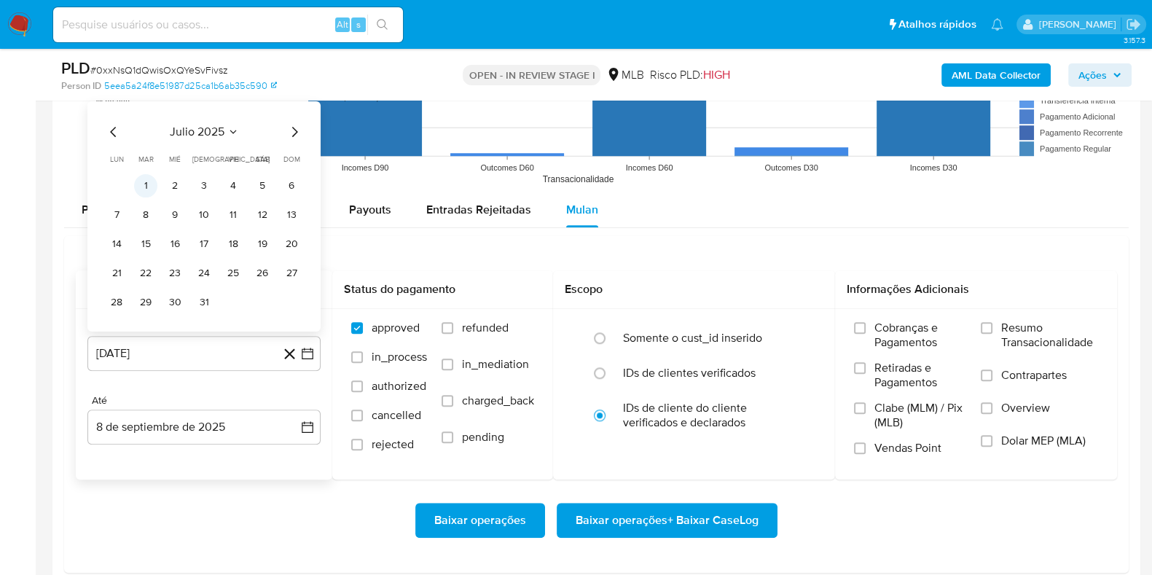
click at [147, 186] on button "1" at bounding box center [145, 185] width 23 height 23
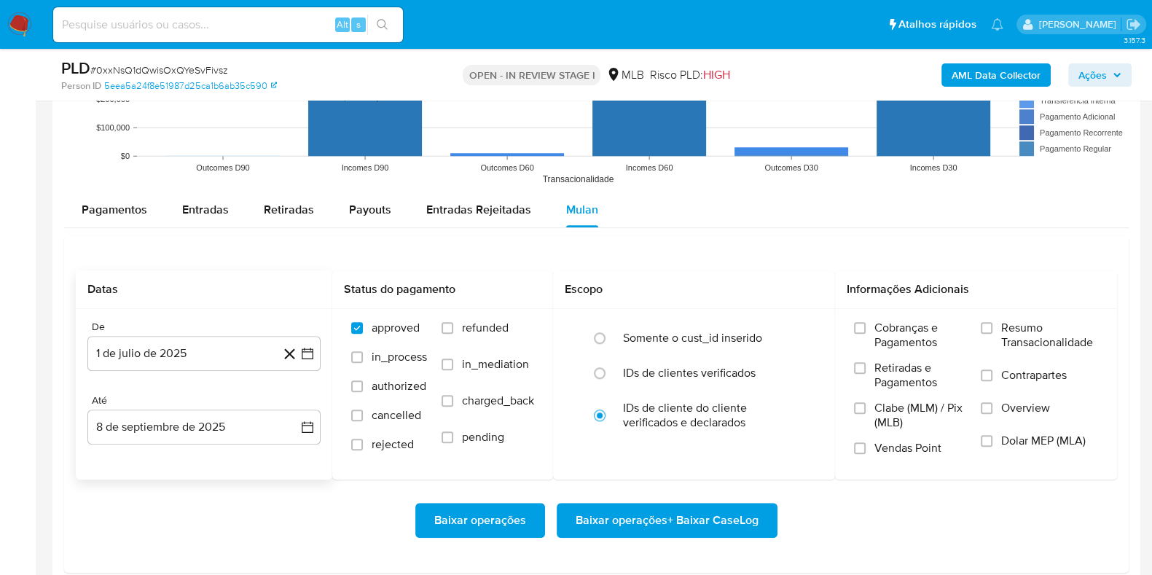
click at [174, 443] on div "De 1 de julio de 2025 1-07-2025 Até 8 de septiembre de 2025 8-09-2025" at bounding box center [204, 394] width 256 height 170
click at [174, 427] on button "8 de septiembre de 2025" at bounding box center [203, 426] width 233 height 35
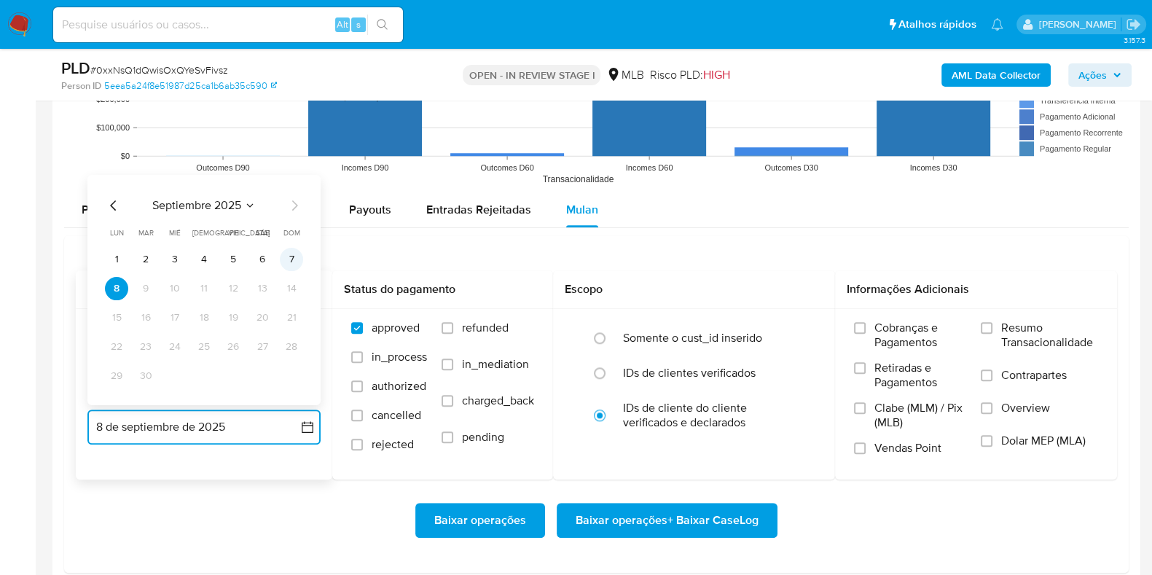
click at [301, 260] on button "7" at bounding box center [291, 259] width 23 height 23
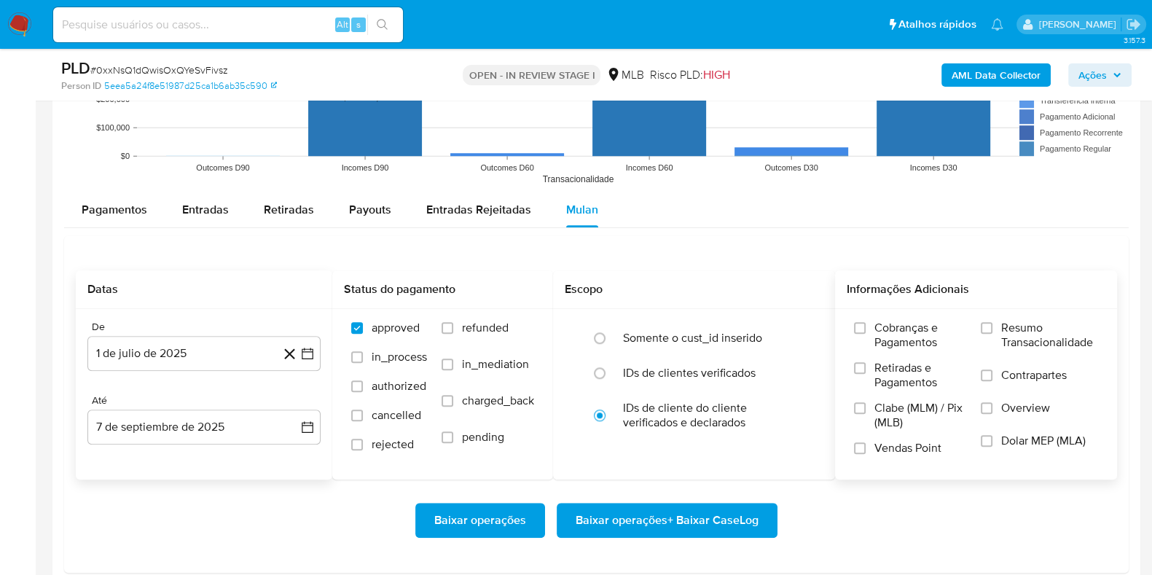
click at [1019, 322] on span "Resumo Transacionalidade" at bounding box center [1049, 334] width 97 height 29
click at [992, 322] on input "Resumo Transacionalidade" at bounding box center [986, 328] width 12 height 12
click at [635, 518] on span "Baixar operações + Baixar CaseLog" at bounding box center [666, 520] width 183 height 32
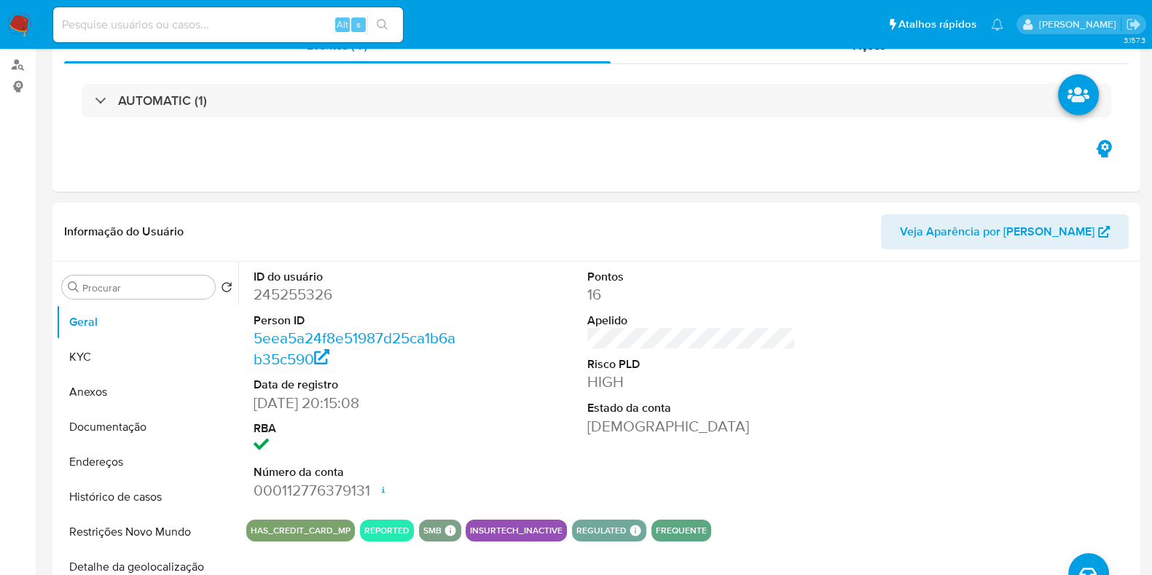
scroll to position [0, 0]
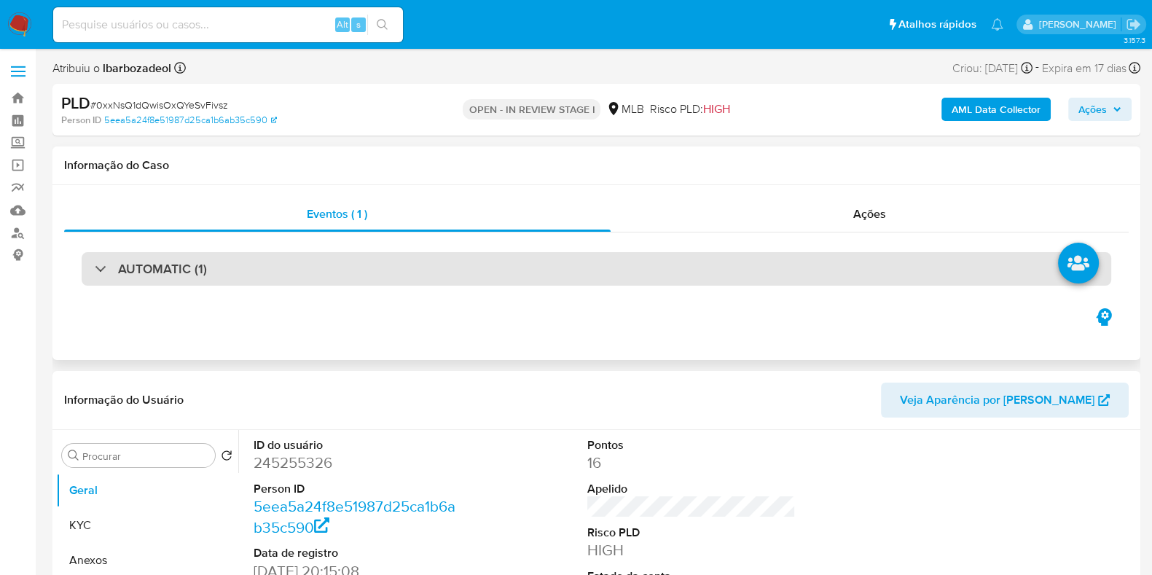
click at [532, 274] on div "AUTOMATIC (1)" at bounding box center [596, 269] width 1029 height 34
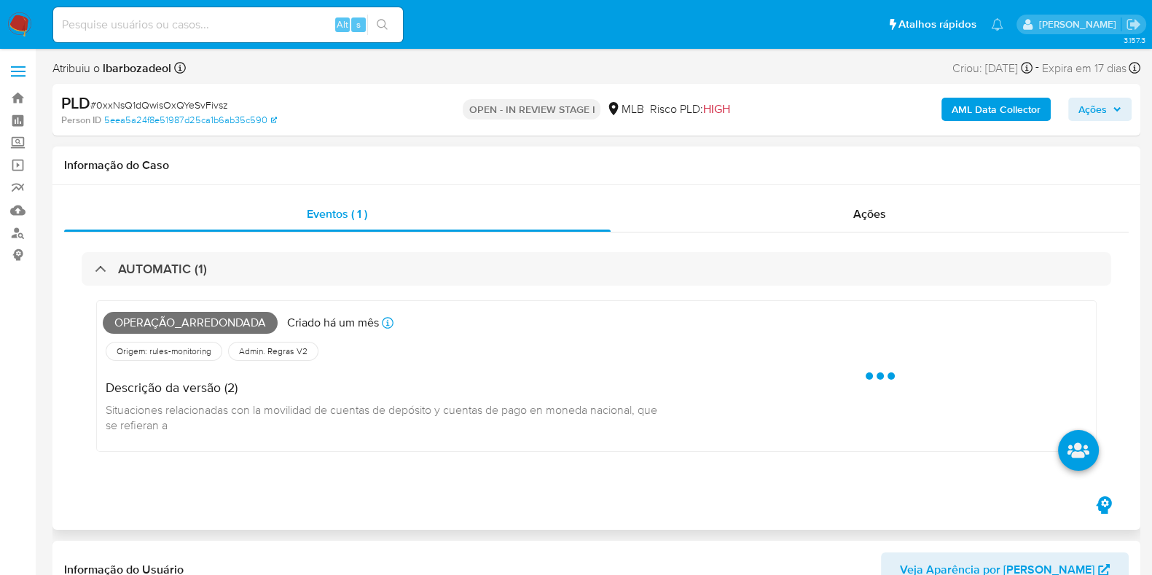
click at [210, 323] on span "Operação_arredondada" at bounding box center [190, 323] width 175 height 22
copy span "Operação_arredondada"
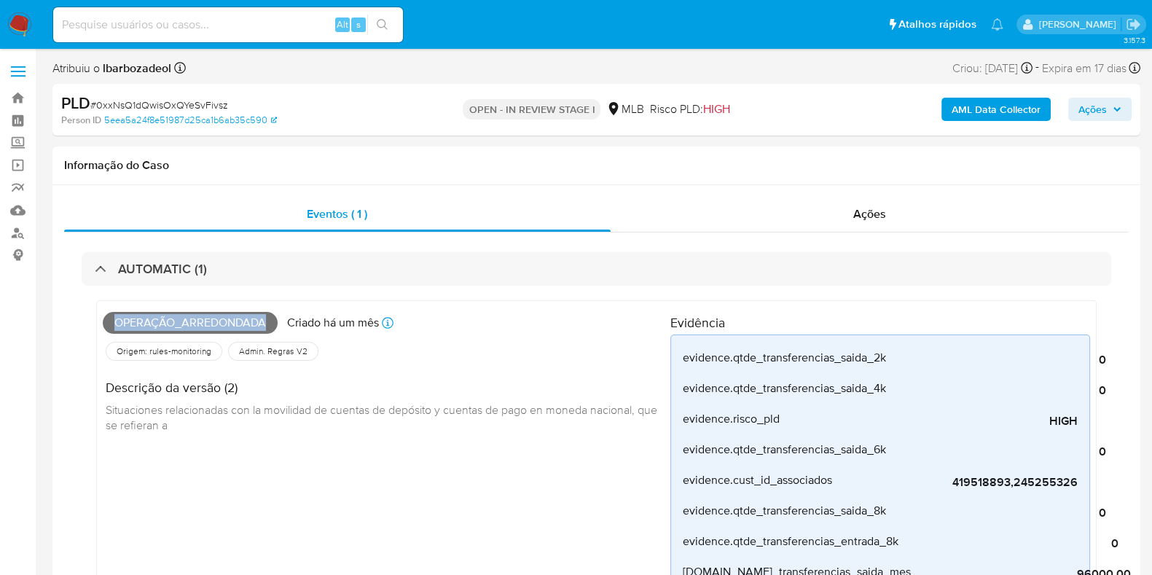
click at [1095, 111] on span "Ações" at bounding box center [1092, 109] width 28 height 23
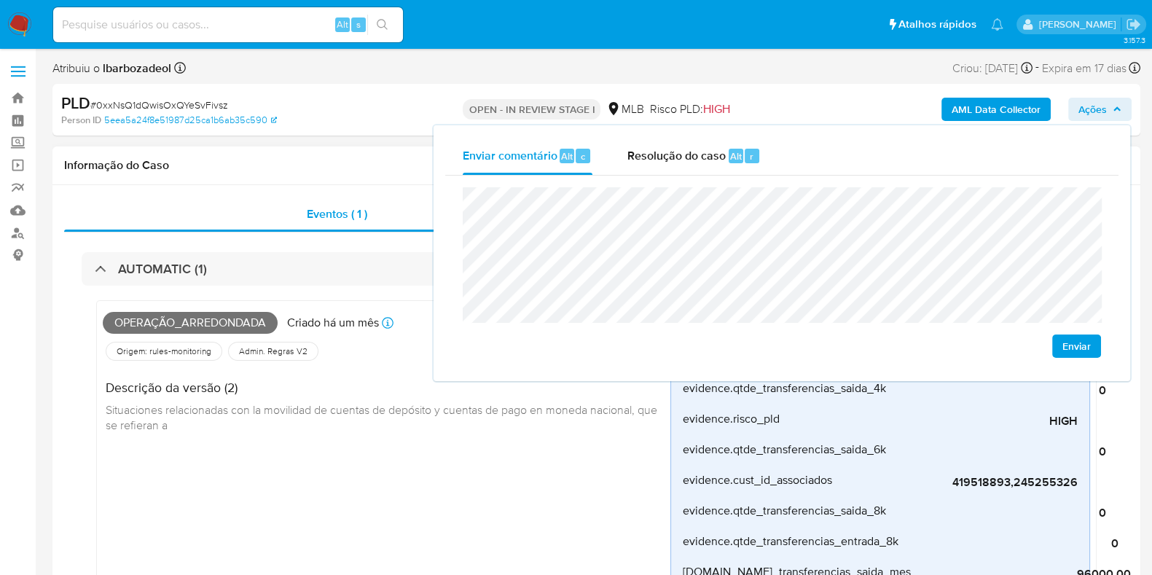
click at [286, 156] on div "Informação do Caso" at bounding box center [595, 165] width 1087 height 39
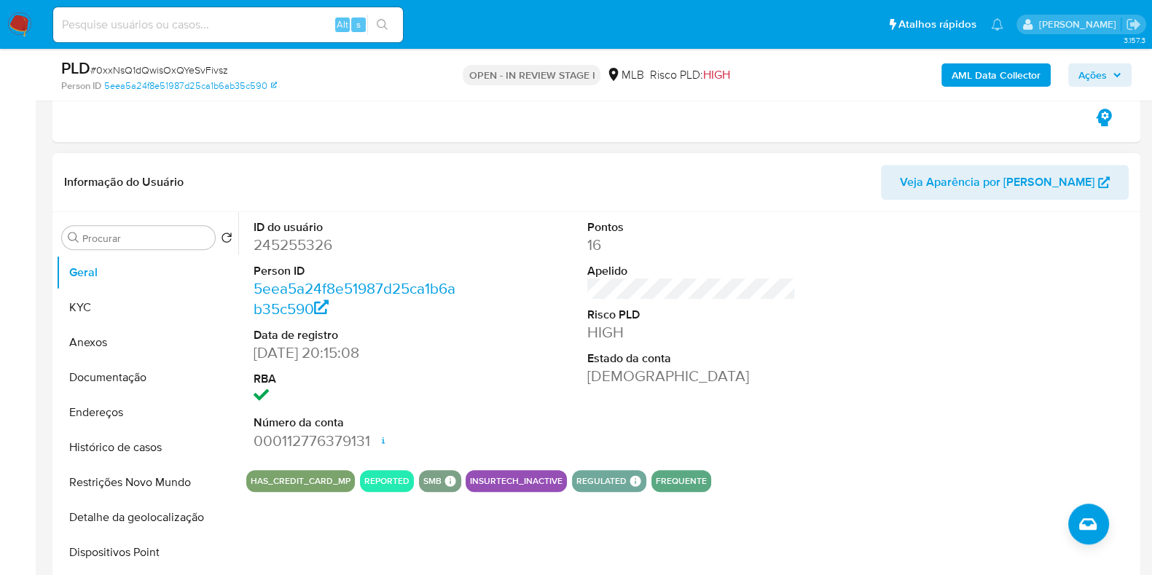
scroll to position [1183, 0]
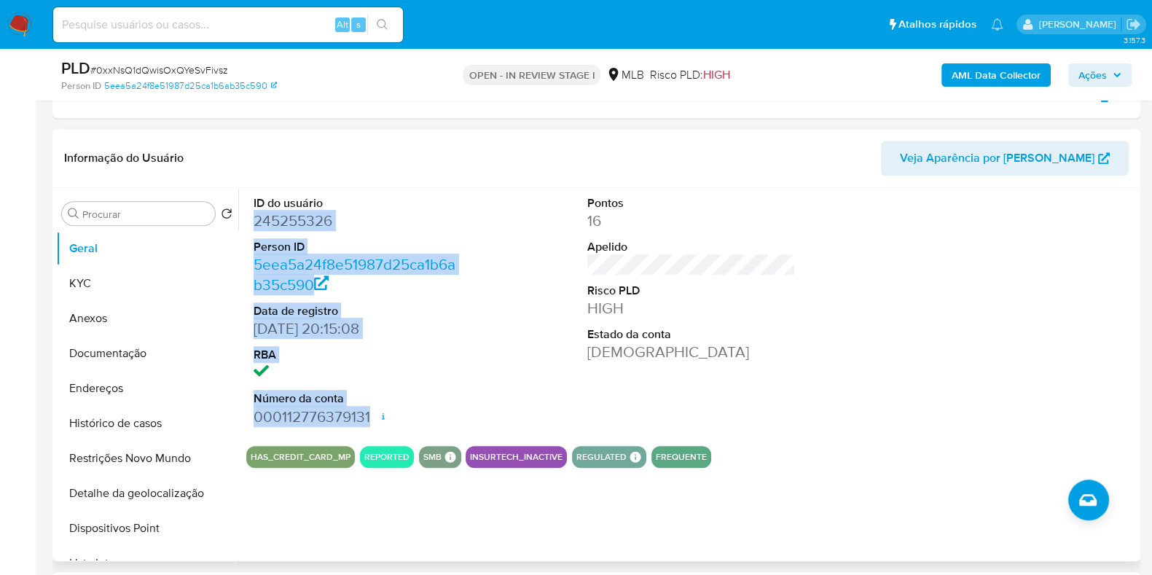
drag, startPoint x: 288, startPoint y: 239, endPoint x: 374, endPoint y: 409, distance: 190.2
click at [374, 409] on div "ID do usuário 245255326 Person ID 5eea5a24f8e51987d25ca1b6ab35c590 Data de regi…" at bounding box center [357, 311] width 223 height 246
copy dl "245255326 Person ID 5eea5a24f8e51987d25ca1b6ab35c590 Data de registro 29/07/201…"
click at [1096, 85] on span "Ações" at bounding box center [1092, 74] width 28 height 23
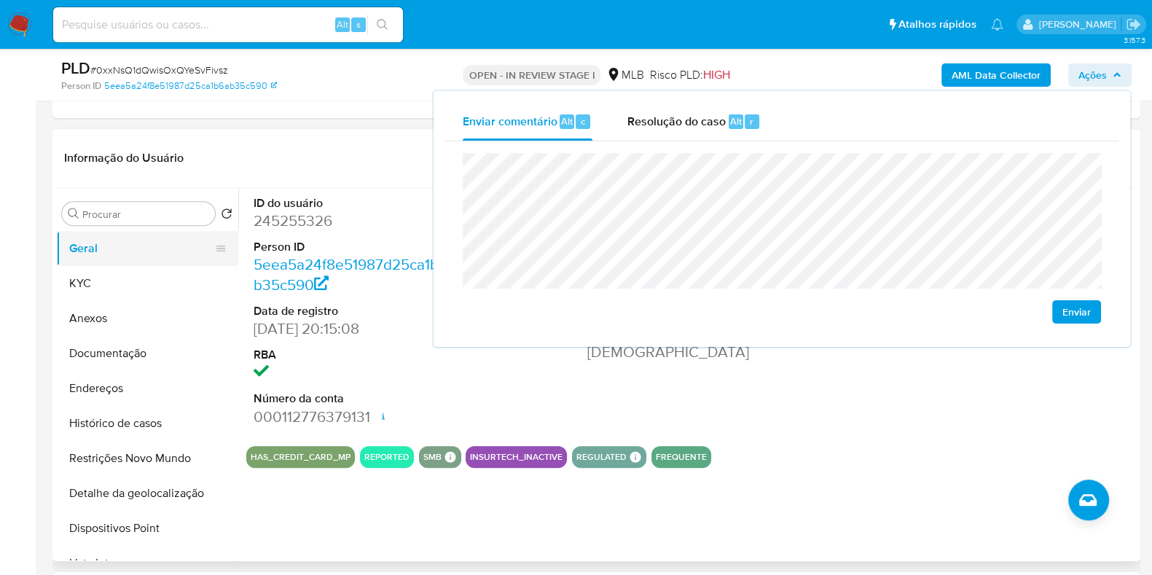
drag, startPoint x: 161, startPoint y: 284, endPoint x: 217, endPoint y: 229, distance: 78.8
click at [161, 284] on button "KYC" at bounding box center [147, 283] width 182 height 35
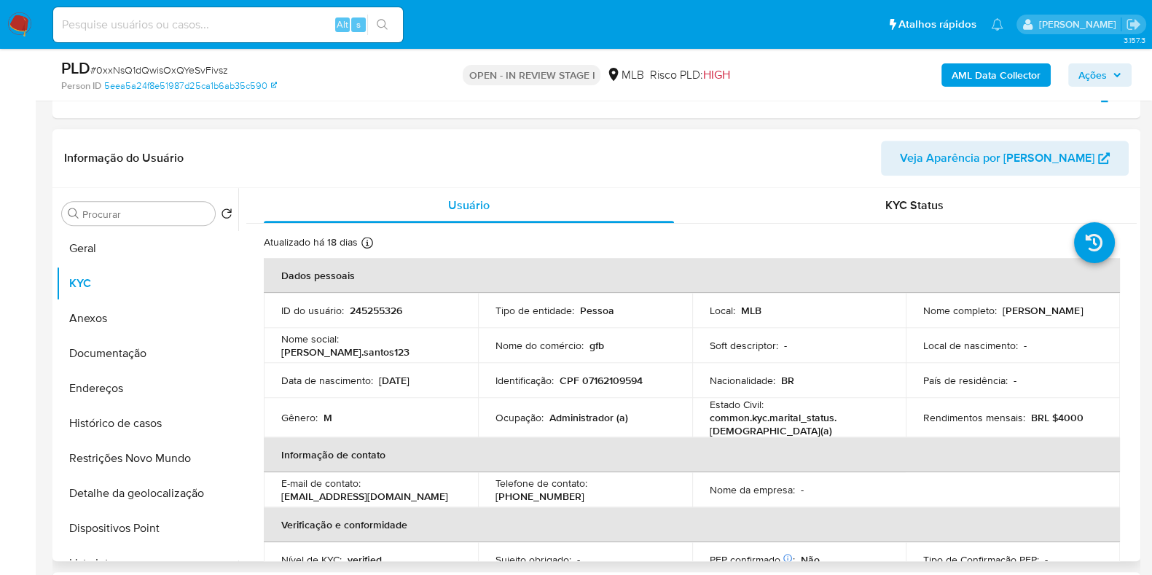
click at [608, 383] on p "CPF 07162109594" at bounding box center [600, 380] width 83 height 13
click at [608, 382] on p "CPF 07162109594" at bounding box center [600, 380] width 83 height 13
copy p "07162109594"
drag, startPoint x: 1095, startPoint y: 73, endPoint x: 1080, endPoint y: 79, distance: 16.6
click at [1093, 73] on span "Ações" at bounding box center [1092, 74] width 28 height 23
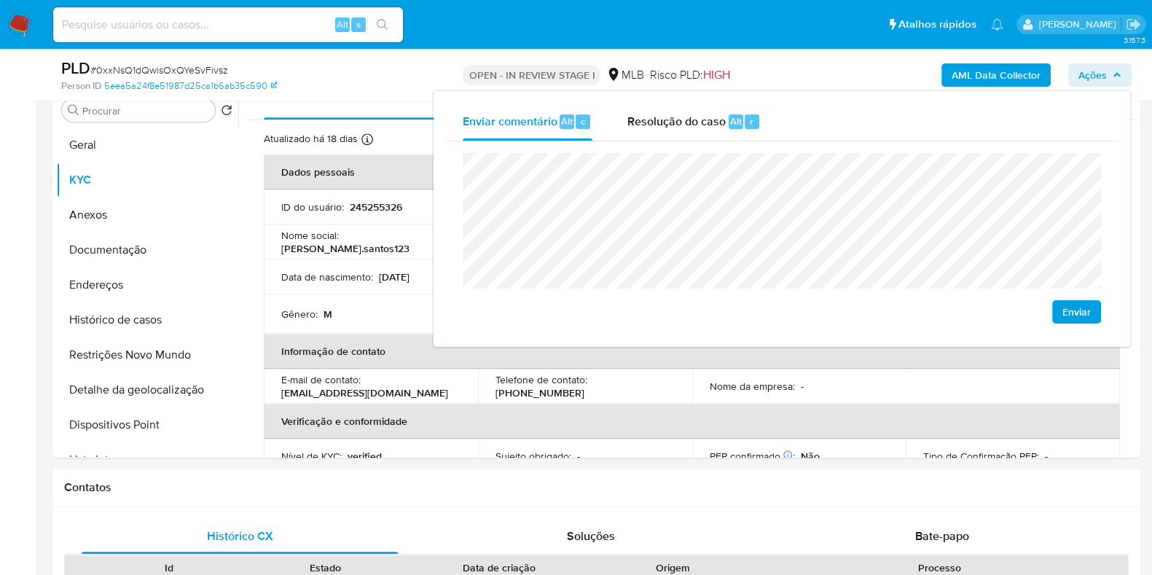
scroll to position [1456, 0]
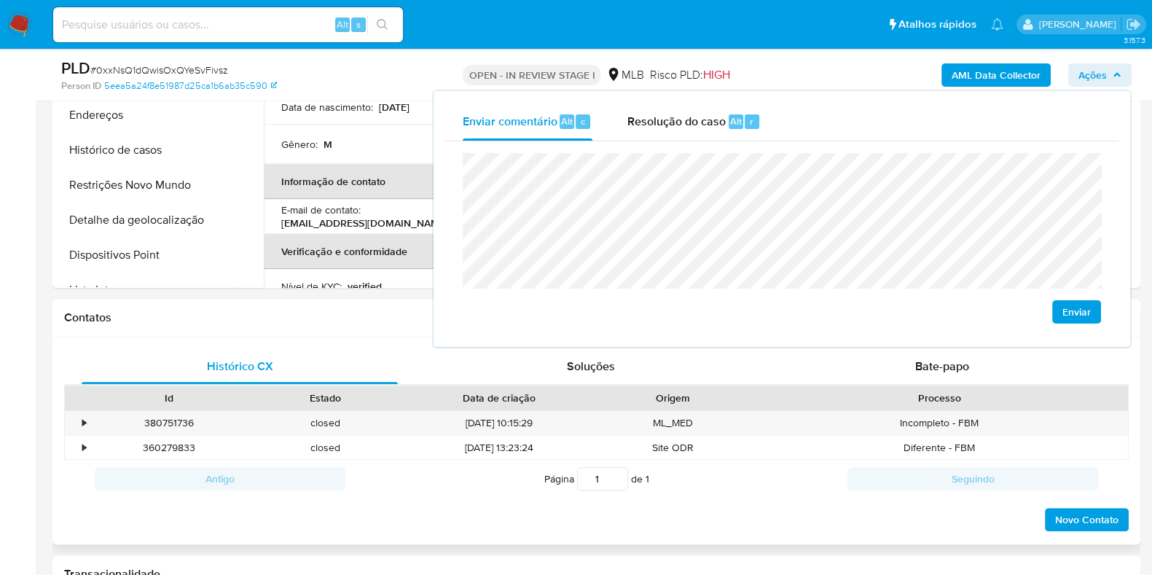
click at [325, 320] on h1 "Contatos" at bounding box center [596, 317] width 1064 height 15
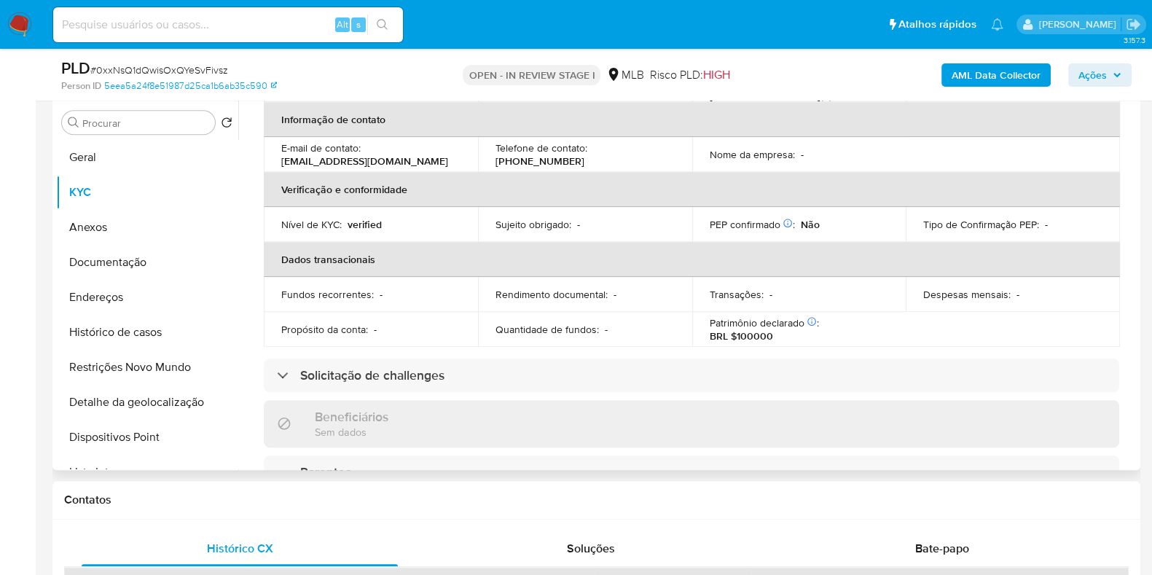
scroll to position [0, 0]
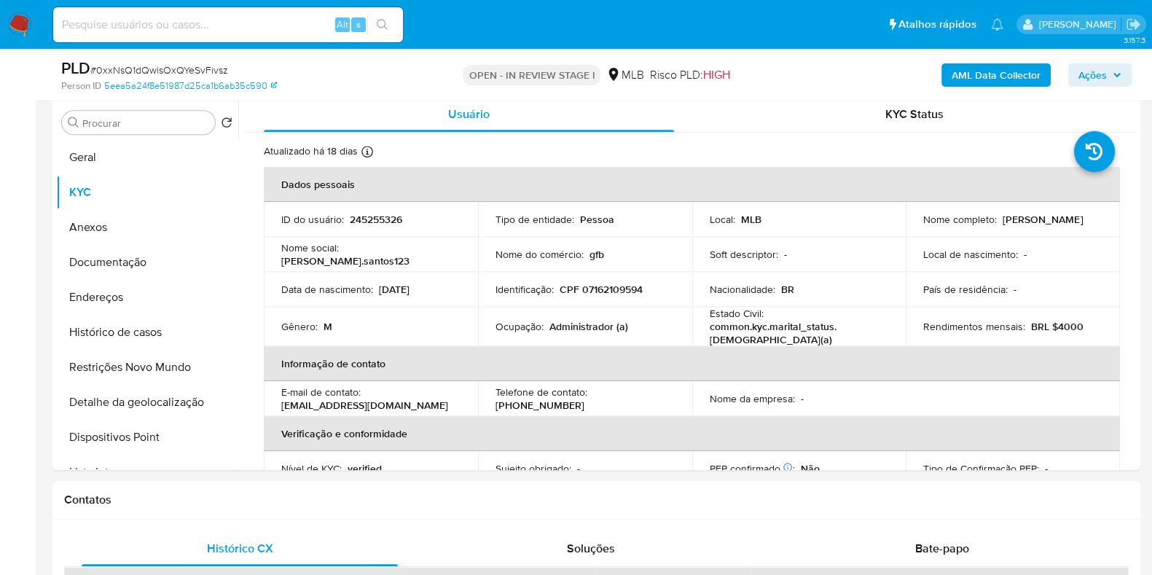
click at [1091, 68] on span "Ações" at bounding box center [1092, 74] width 28 height 23
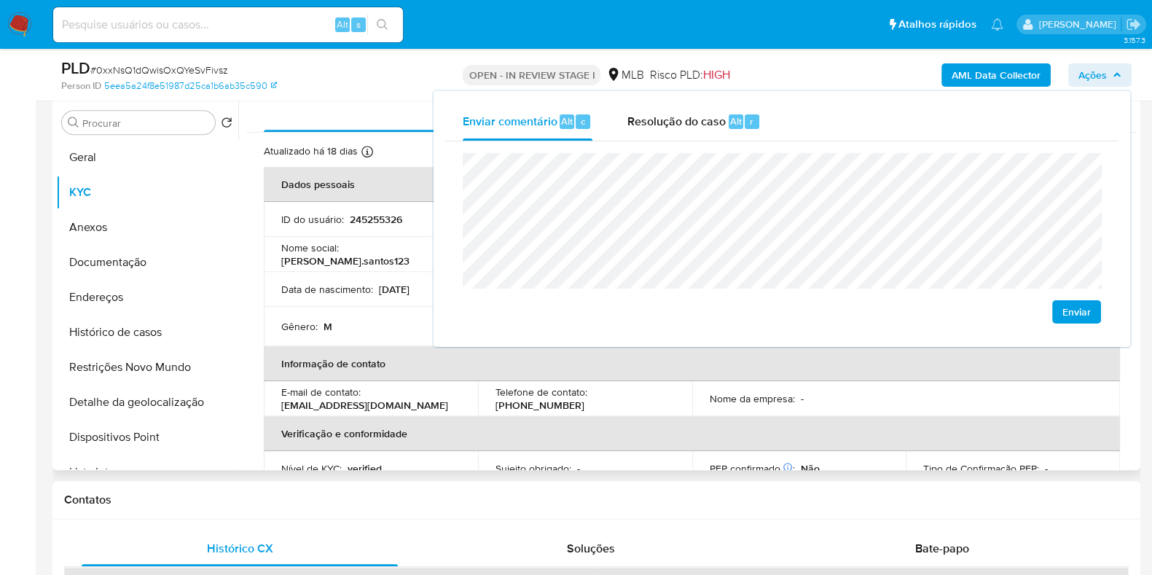
click at [744, 392] on p "Nome da empresa :" at bounding box center [751, 398] width 85 height 13
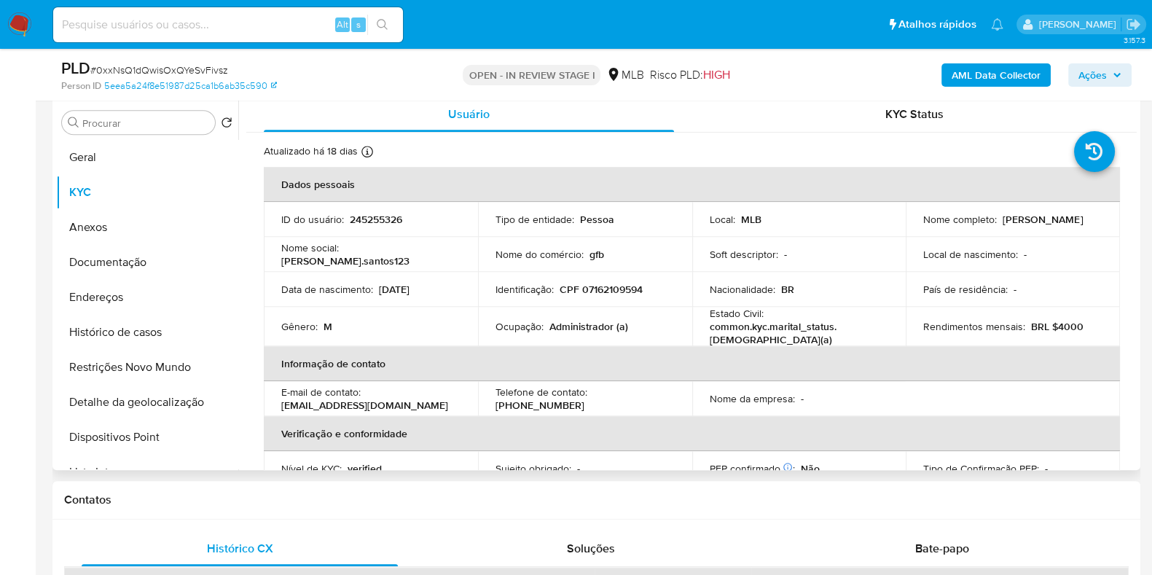
click at [564, 326] on p "Administrador (a)" at bounding box center [588, 326] width 79 height 13
copy p "Administrador"
click at [1097, 83] on span "Ações" at bounding box center [1092, 74] width 28 height 23
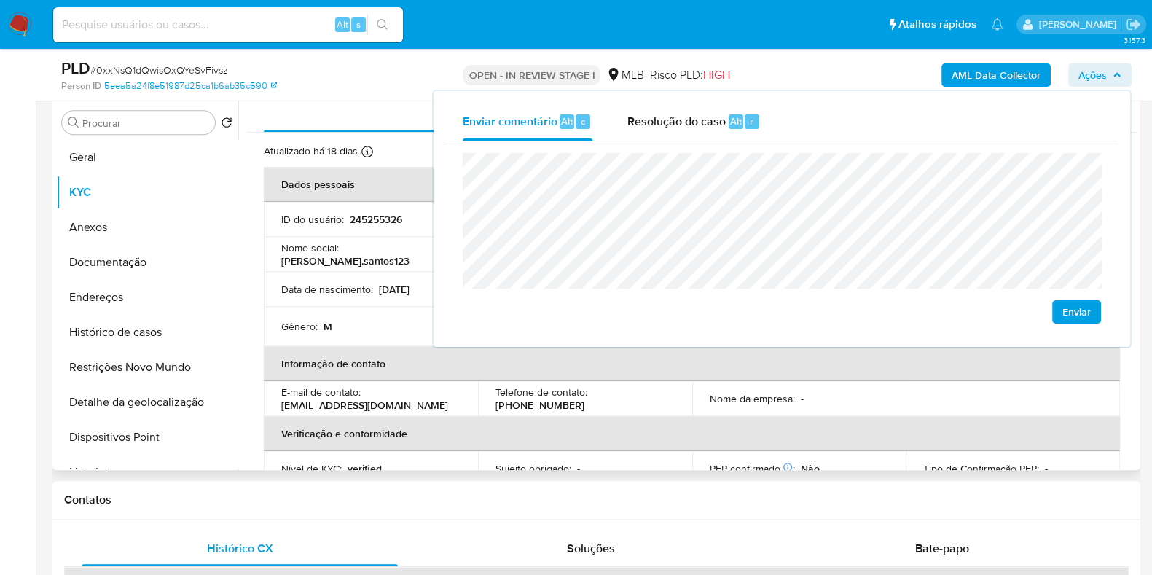
click at [379, 217] on p "245255326" at bounding box center [376, 219] width 52 height 13
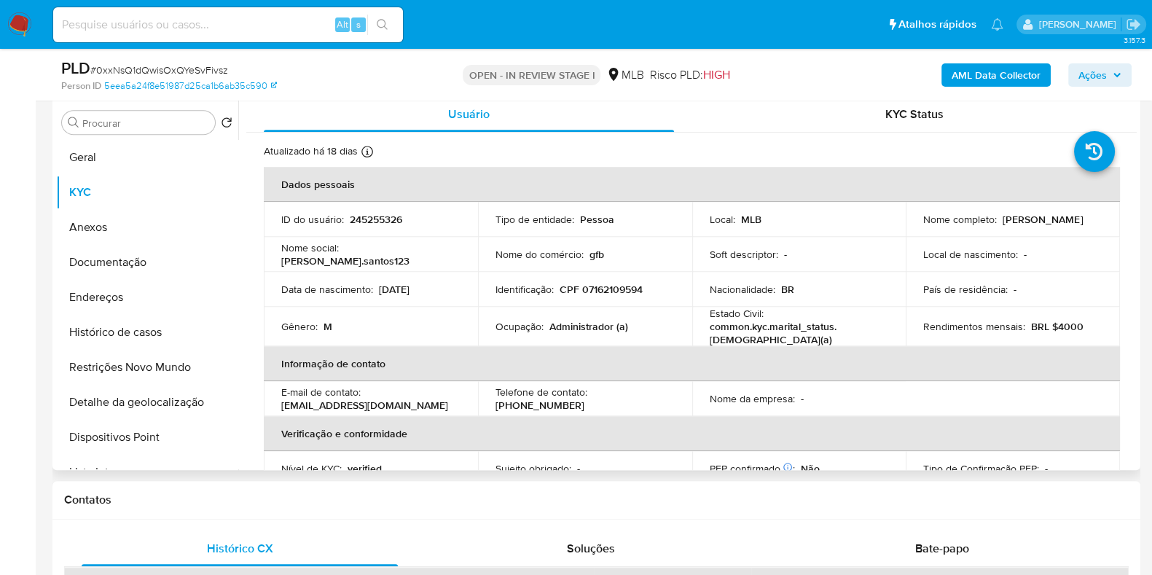
click at [367, 213] on p "245255326" at bounding box center [376, 219] width 52 height 13
click at [368, 213] on p "245255326" at bounding box center [376, 219] width 52 height 13
copy p "245255326"
click at [171, 338] on button "Histórico de casos" at bounding box center [147, 332] width 182 height 35
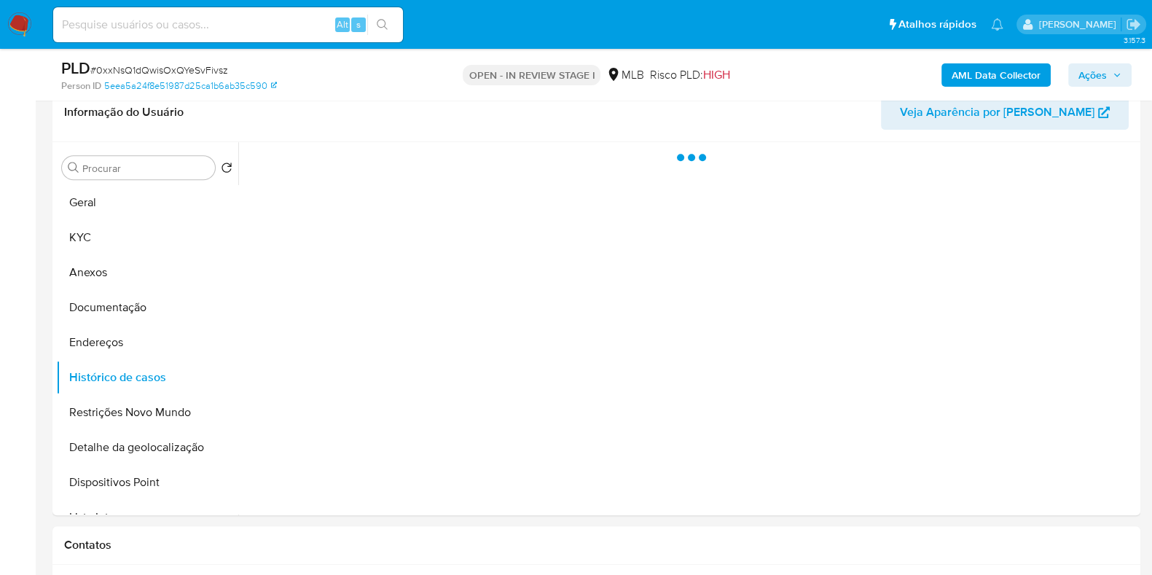
scroll to position [1183, 0]
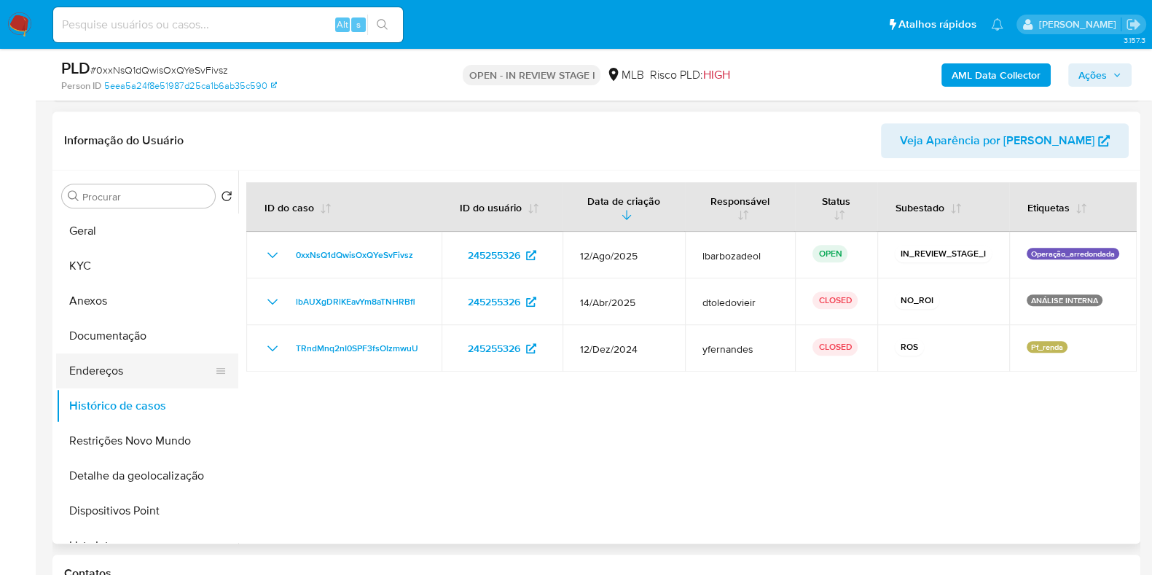
click at [135, 371] on button "Endereços" at bounding box center [141, 370] width 170 height 35
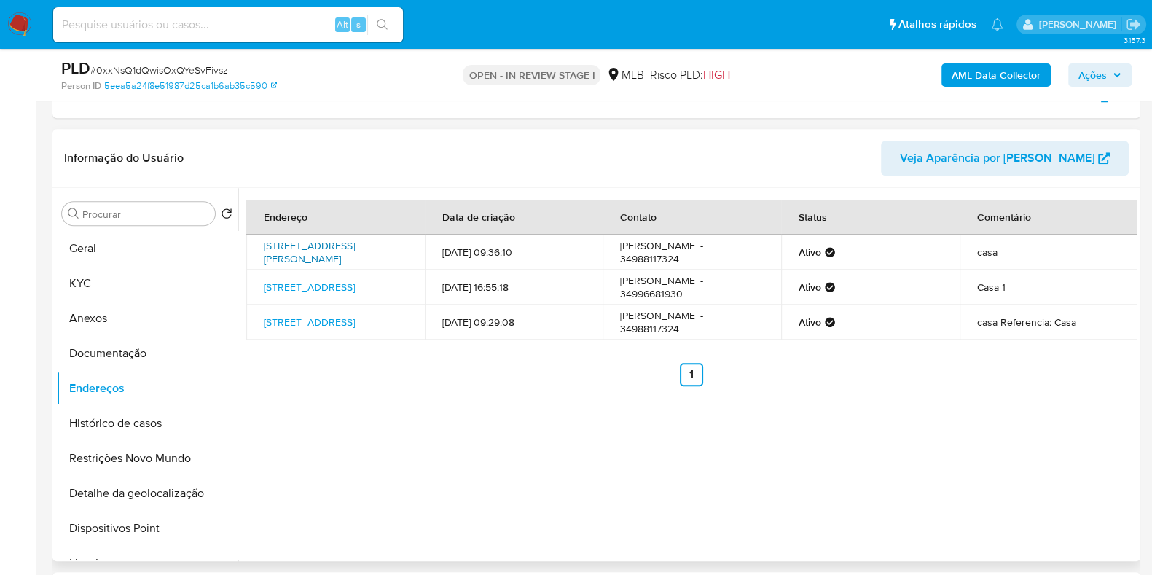
click at [310, 252] on link "Rua Reginaldo Gomes 72, São José Do Jacuípe, Bahia, 44698000, Brasil 72" at bounding box center [309, 252] width 91 height 28
click at [306, 282] on link "Av Apolinio Sales 292, Uberaba, Minas Gerais, 38020430, Brasil 292" at bounding box center [309, 287] width 91 height 15
click at [299, 327] on link "Avenida Apolônio Sales 296, Uberaba, Minas Gerais, 38020430, Brasil 296" at bounding box center [309, 322] width 91 height 15
click at [120, 351] on button "Documentação" at bounding box center [141, 353] width 170 height 35
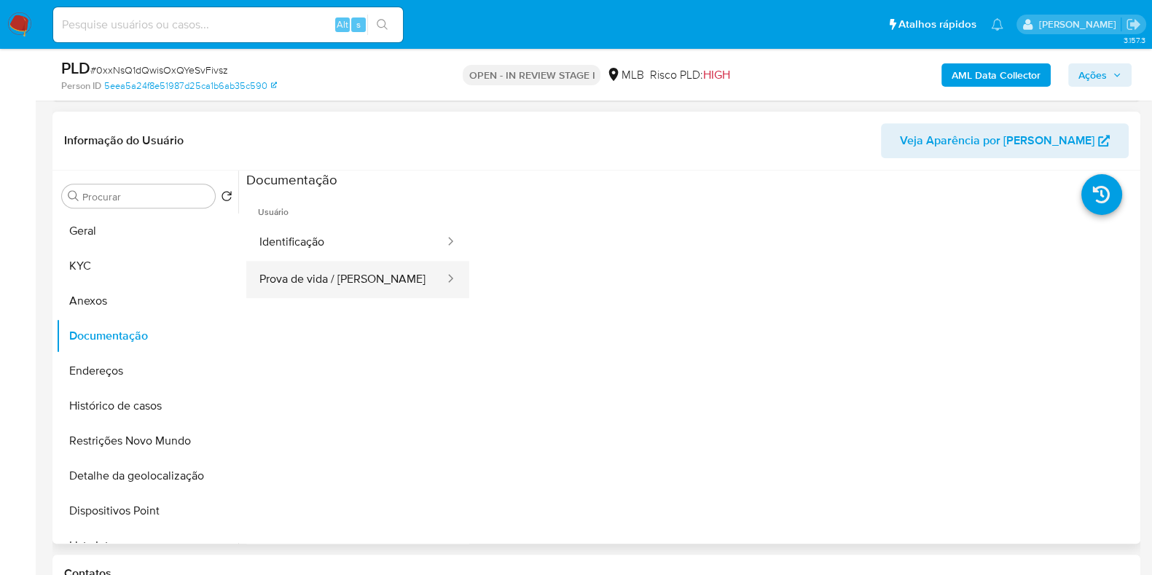
click at [354, 278] on button "Prova de vida / [PERSON_NAME]" at bounding box center [346, 279] width 200 height 37
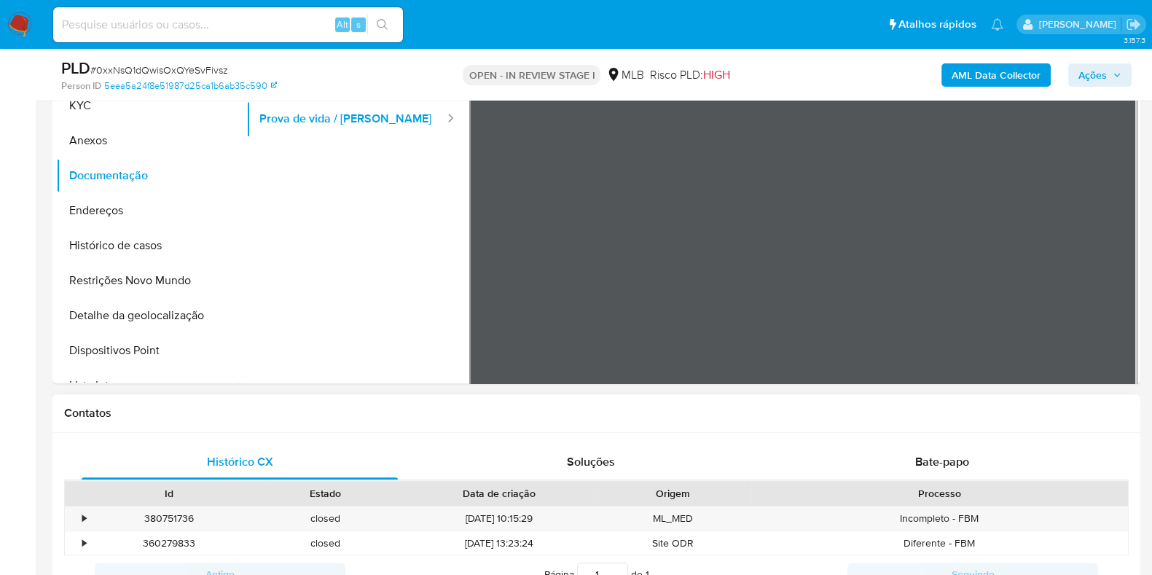
scroll to position [1548, 0]
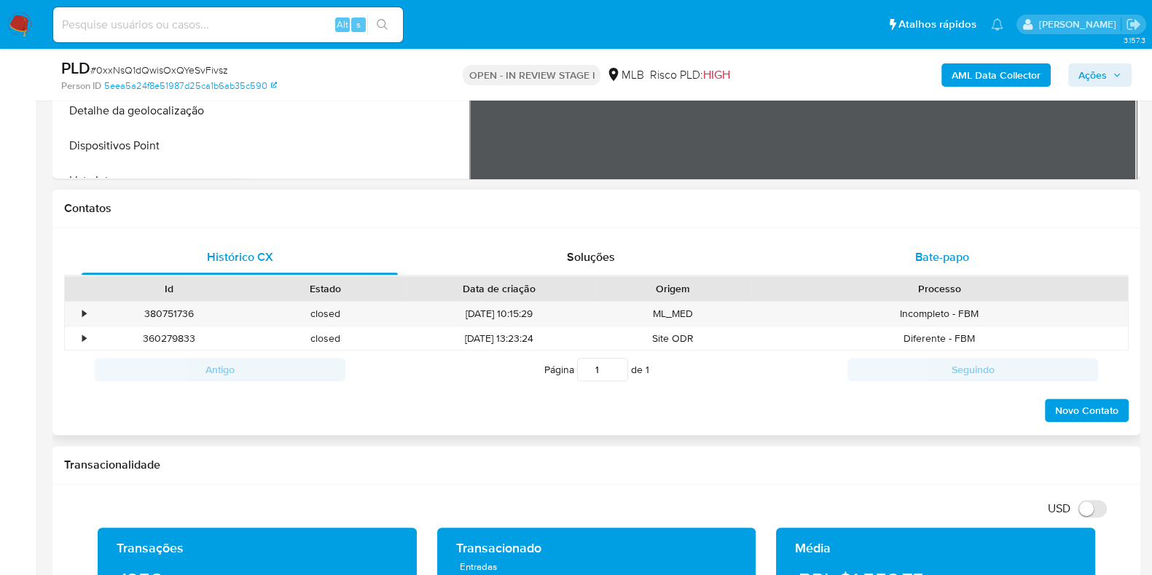
click at [835, 259] on div "Bate-papo" at bounding box center [942, 257] width 316 height 35
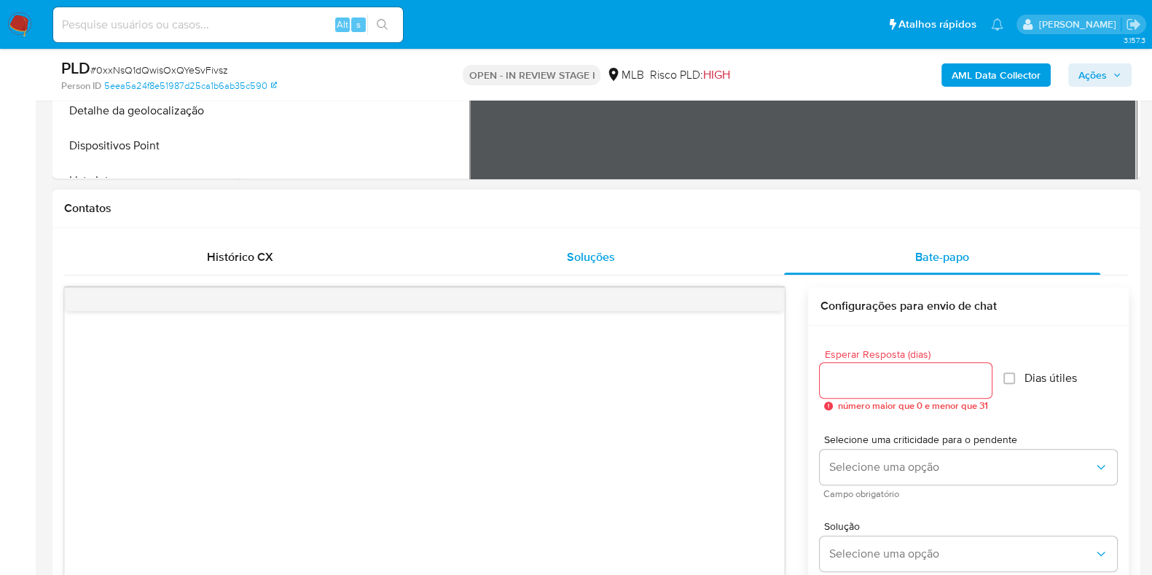
click at [575, 251] on span "Soluções" at bounding box center [591, 256] width 48 height 17
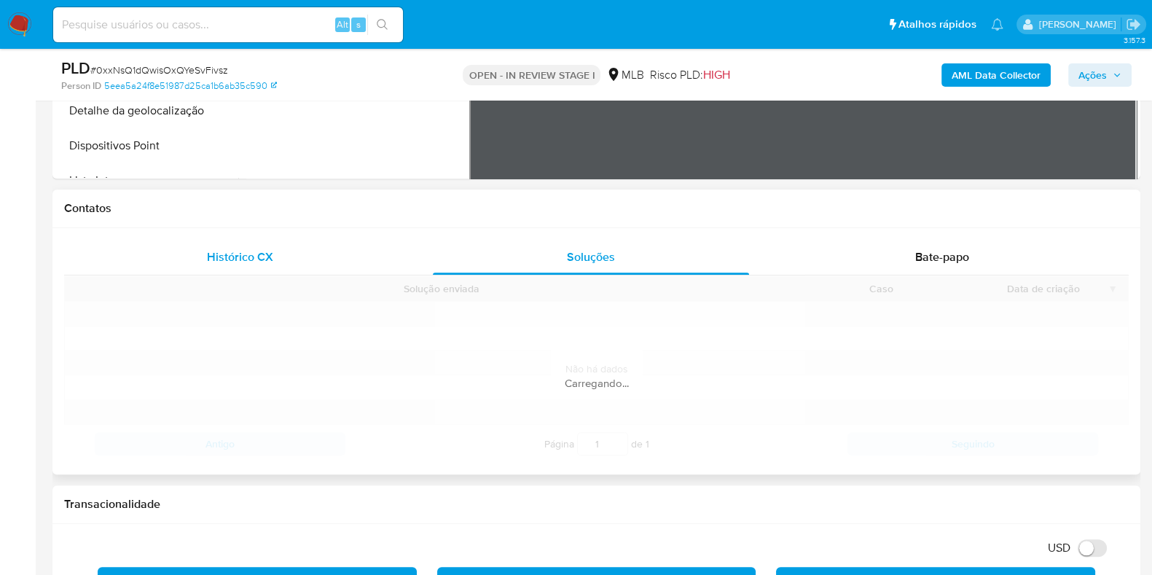
click at [235, 258] on span "Histórico CX" at bounding box center [240, 256] width 66 height 17
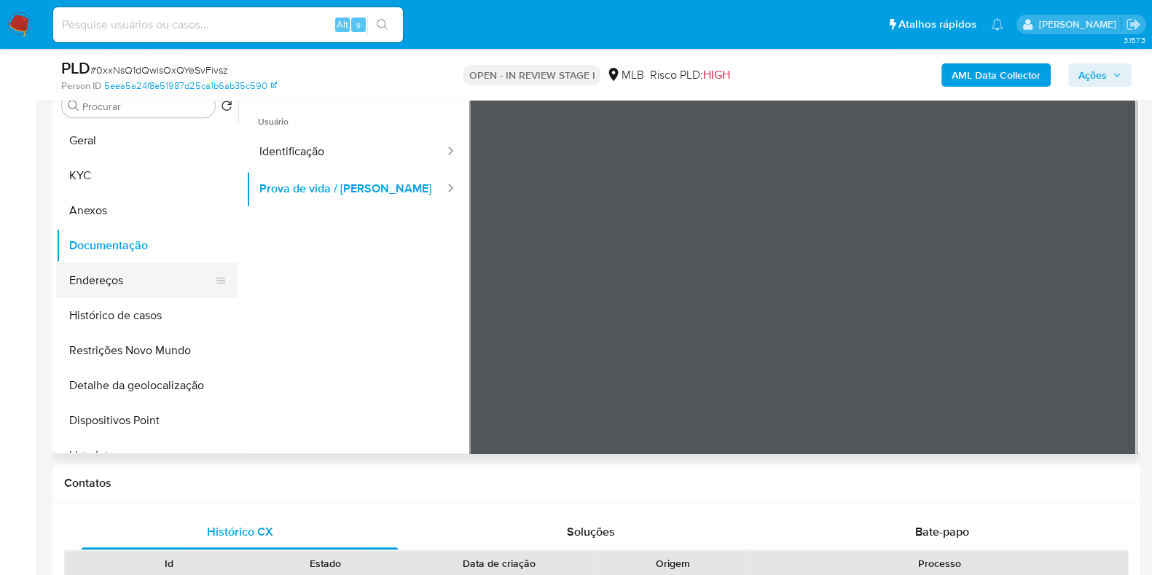
scroll to position [1183, 0]
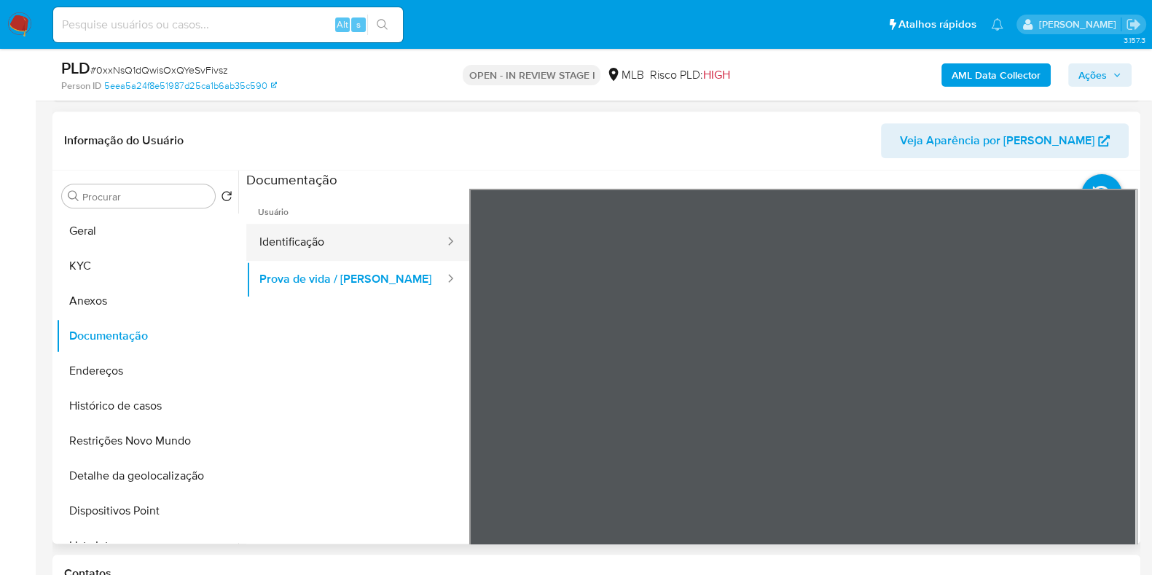
click at [301, 245] on button "Identificação" at bounding box center [346, 242] width 200 height 37
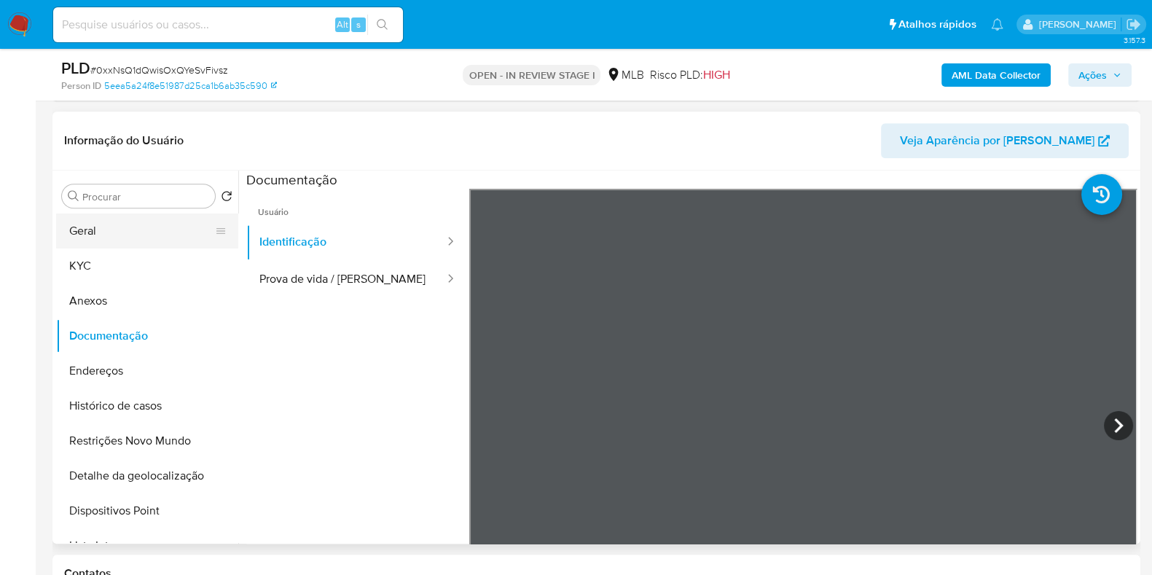
click at [131, 238] on button "Geral" at bounding box center [141, 230] width 170 height 35
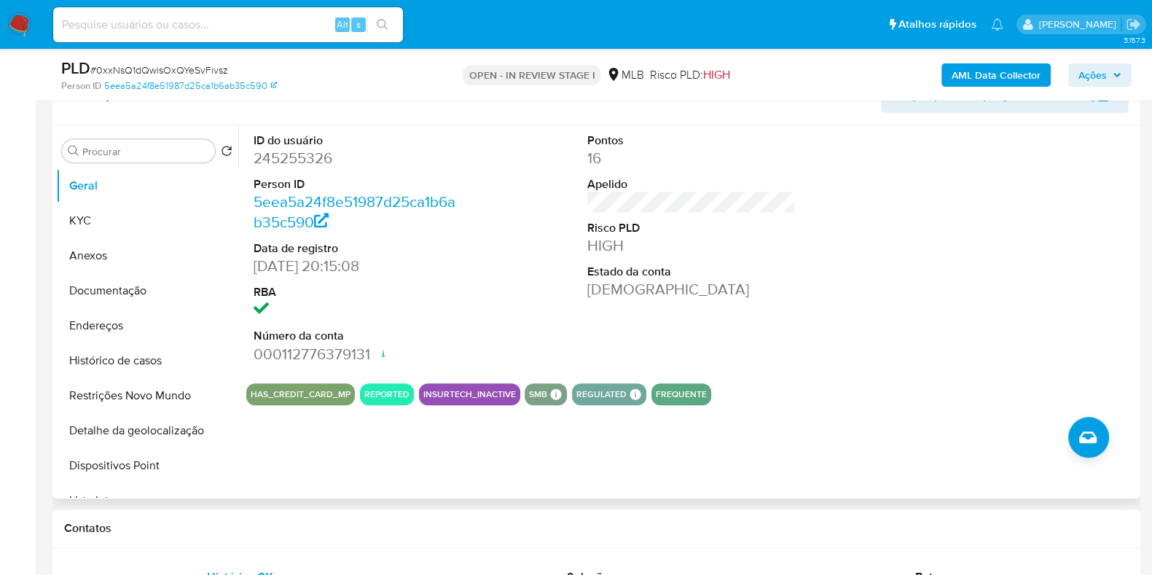
scroll to position [1274, 0]
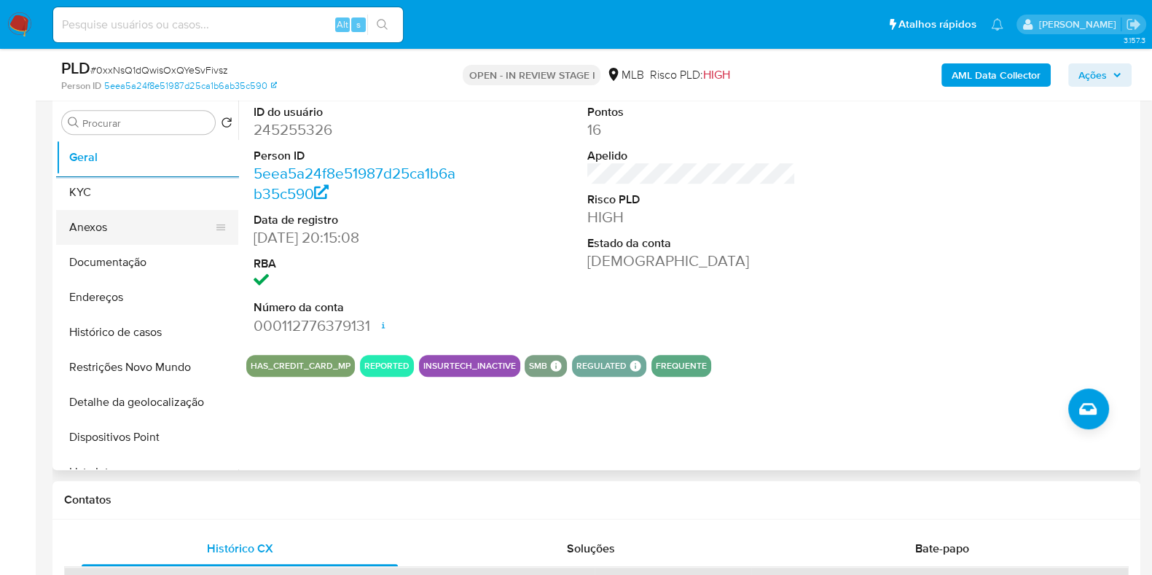
click at [156, 210] on button "Anexos" at bounding box center [141, 227] width 170 height 35
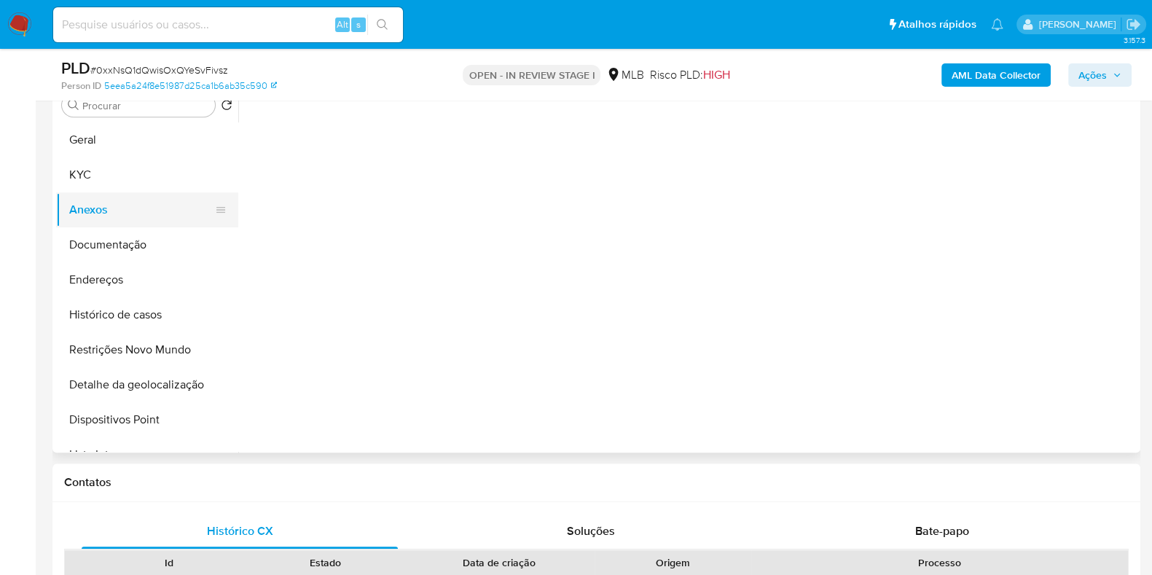
click at [164, 193] on button "Anexos" at bounding box center [141, 209] width 170 height 35
click at [153, 169] on button "KYC" at bounding box center [141, 174] width 170 height 35
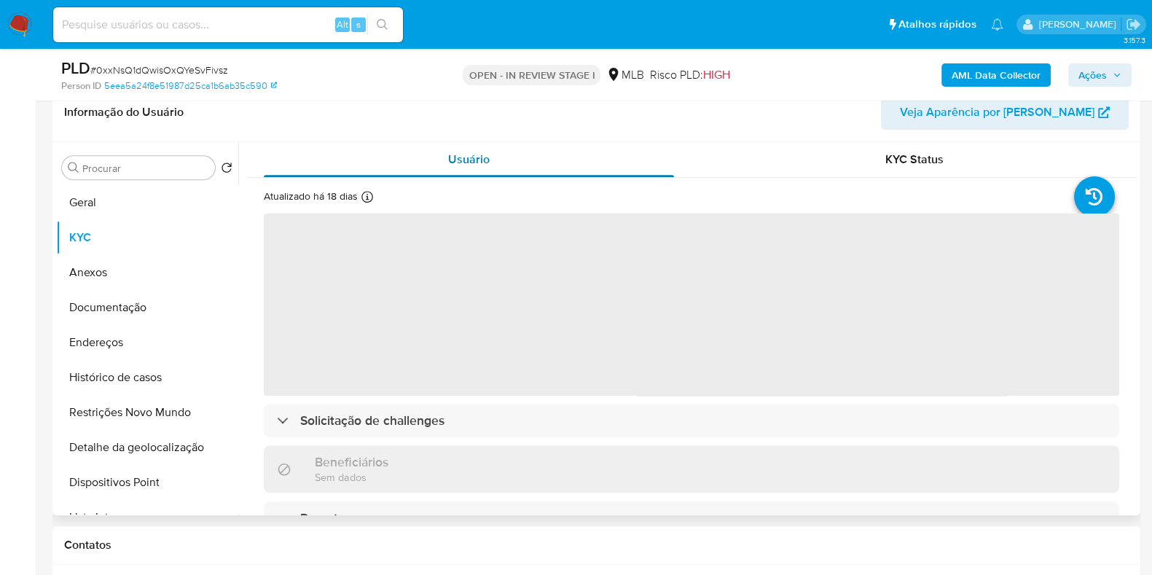
scroll to position [1183, 0]
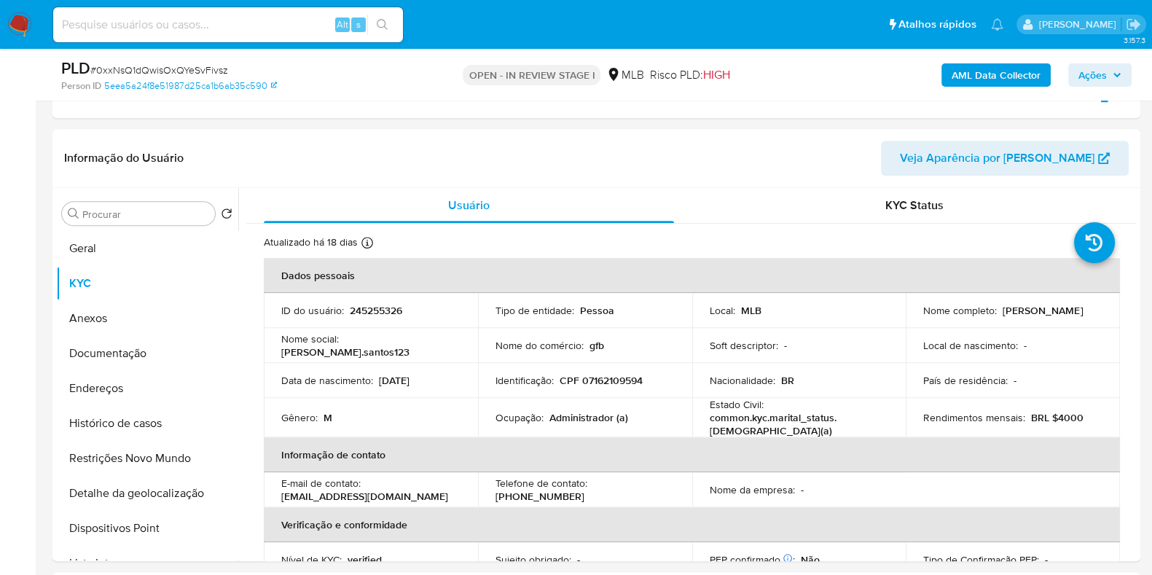
click at [1093, 71] on span "Ações" at bounding box center [1092, 74] width 28 height 23
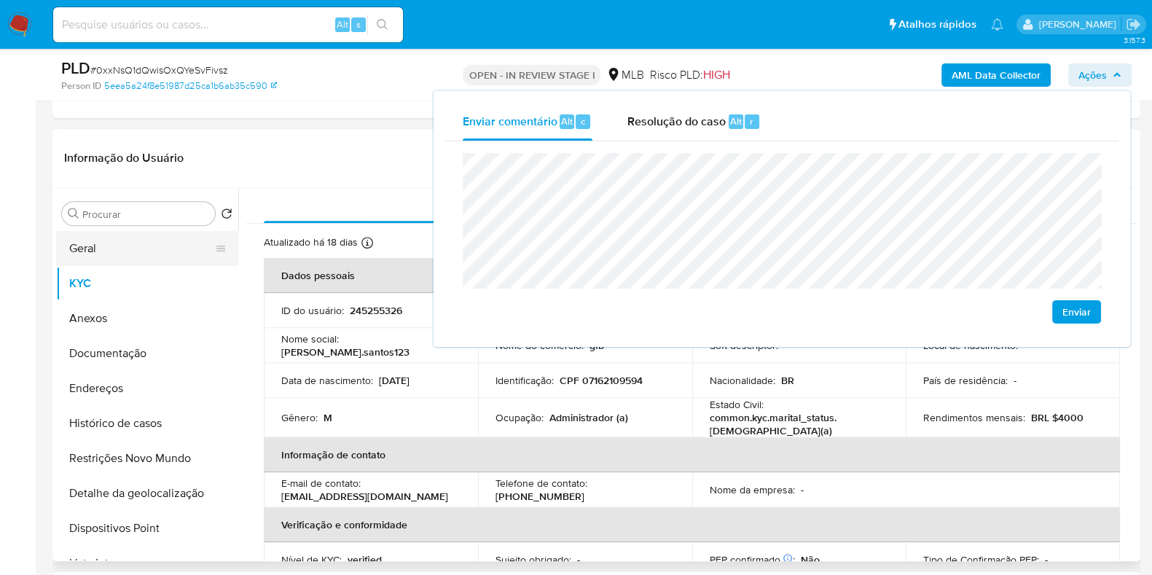
drag, startPoint x: 121, startPoint y: 232, endPoint x: 181, endPoint y: 217, distance: 61.7
click at [121, 232] on button "Geral" at bounding box center [141, 248] width 170 height 35
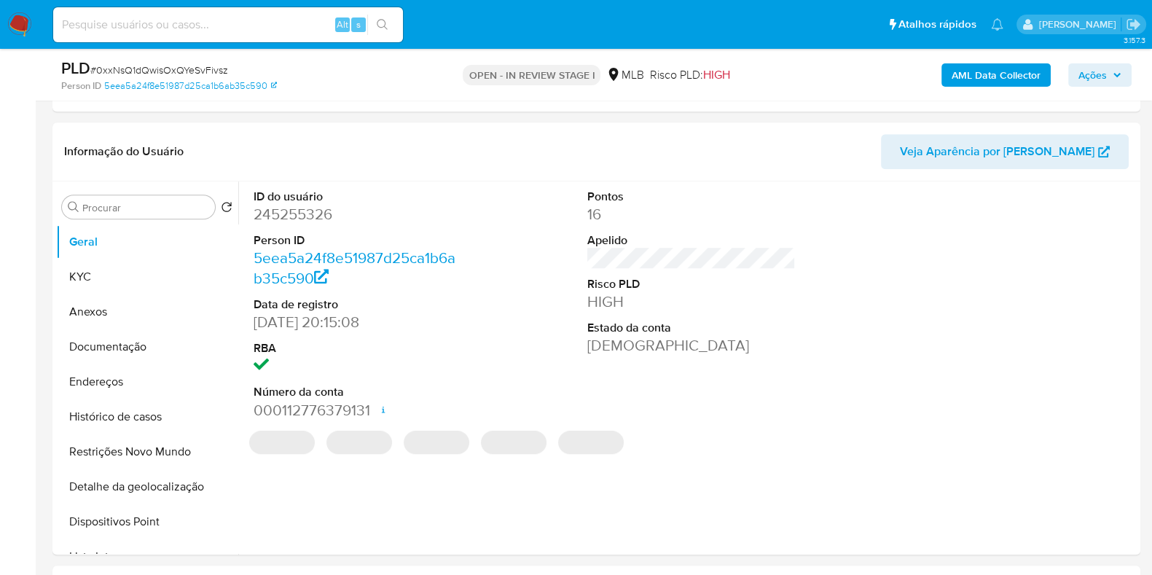
scroll to position [1194, 0]
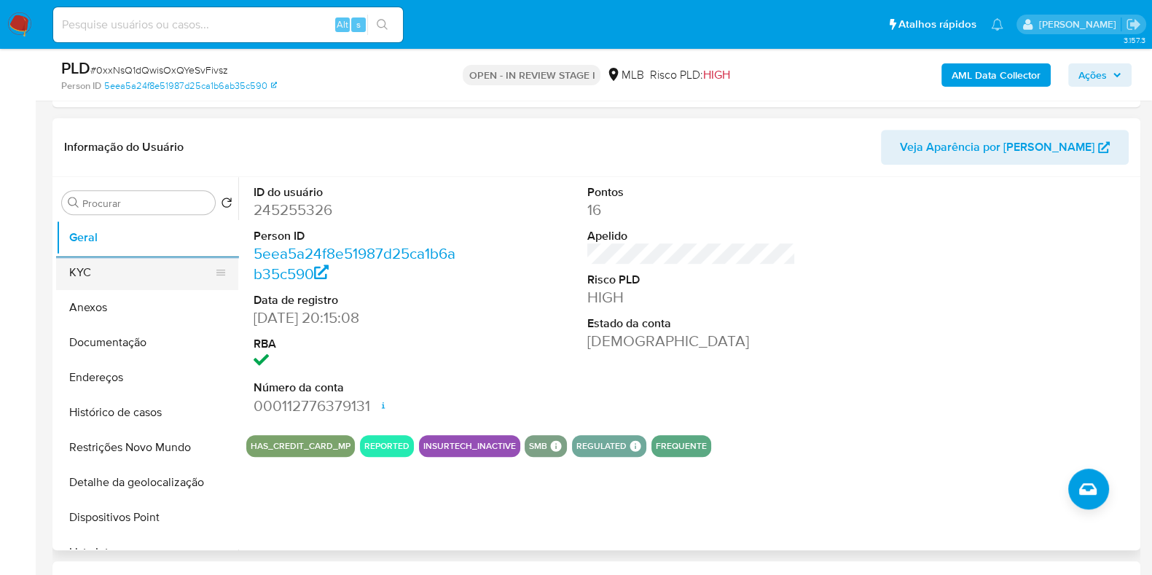
click at [117, 261] on button "KYC" at bounding box center [141, 272] width 170 height 35
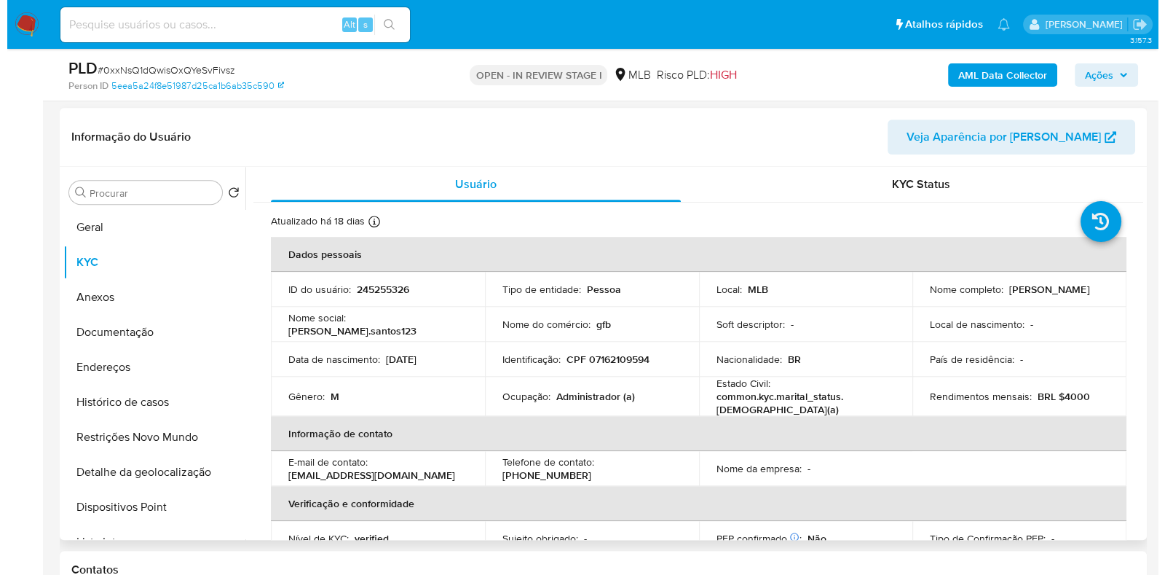
scroll to position [1205, 0]
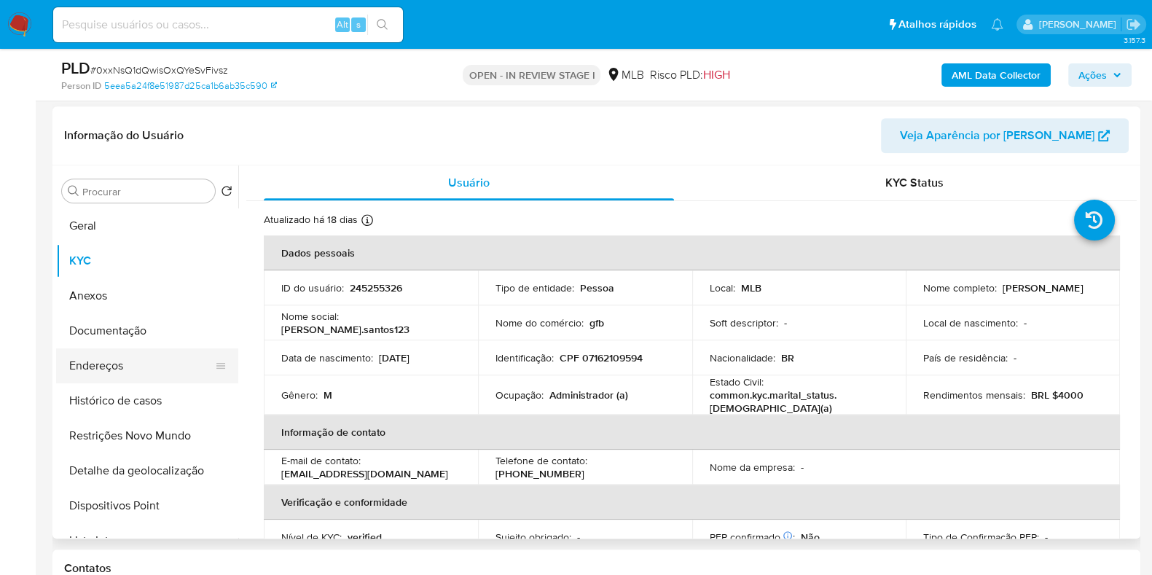
click at [149, 373] on button "Endereços" at bounding box center [141, 365] width 170 height 35
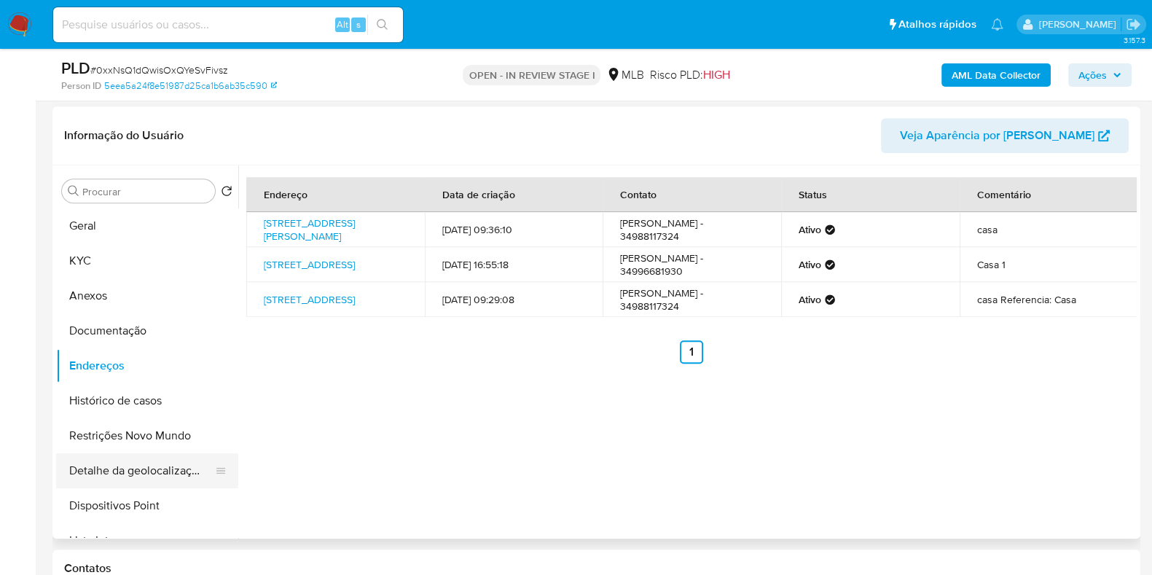
click at [185, 461] on button "Detalhe da geolocalização" at bounding box center [141, 470] width 170 height 35
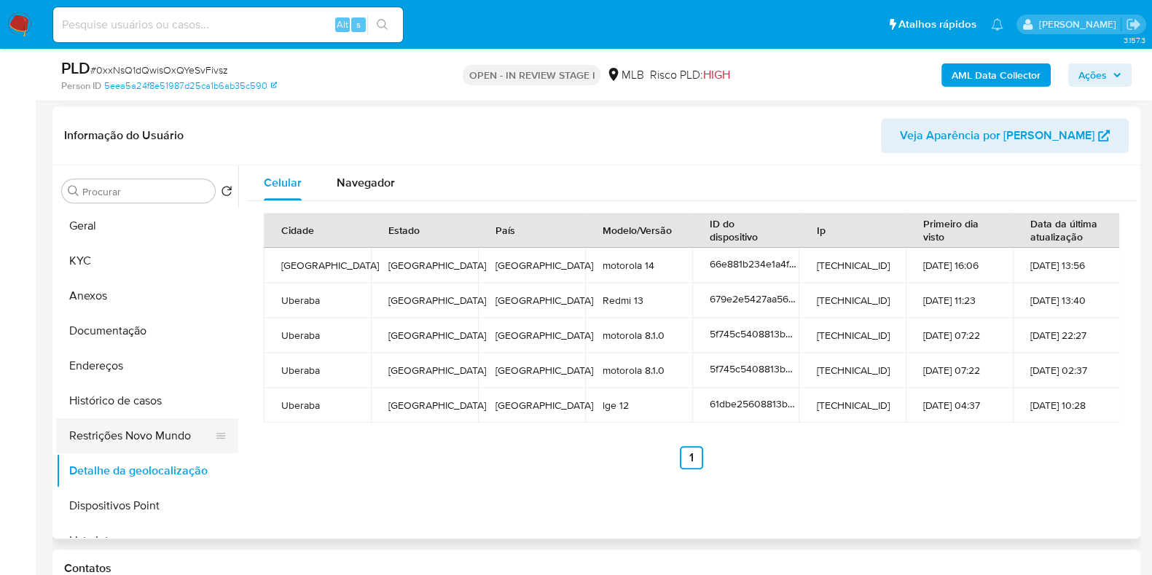
click at [154, 444] on button "Restrições Novo Mundo" at bounding box center [141, 435] width 170 height 35
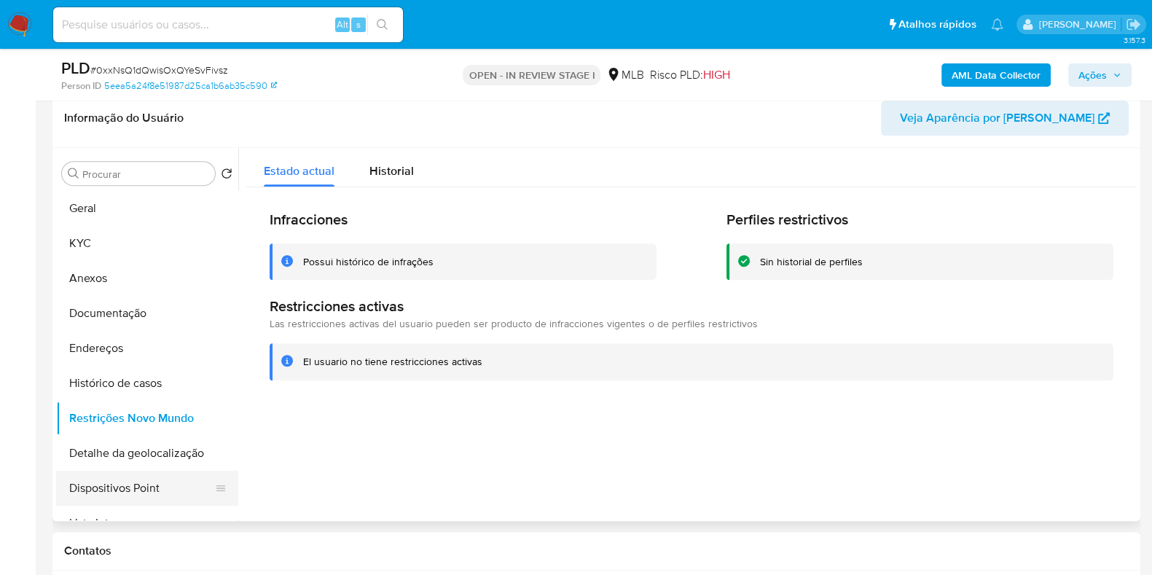
click at [187, 489] on button "Dispositivos Point" at bounding box center [141, 488] width 170 height 35
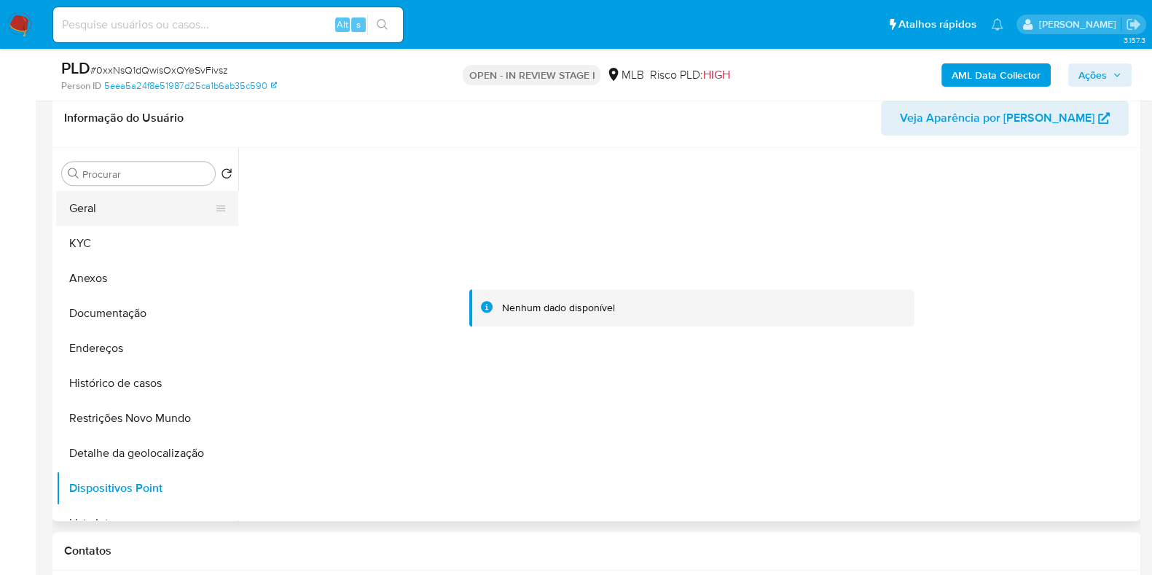
click at [143, 209] on button "Geral" at bounding box center [141, 208] width 170 height 35
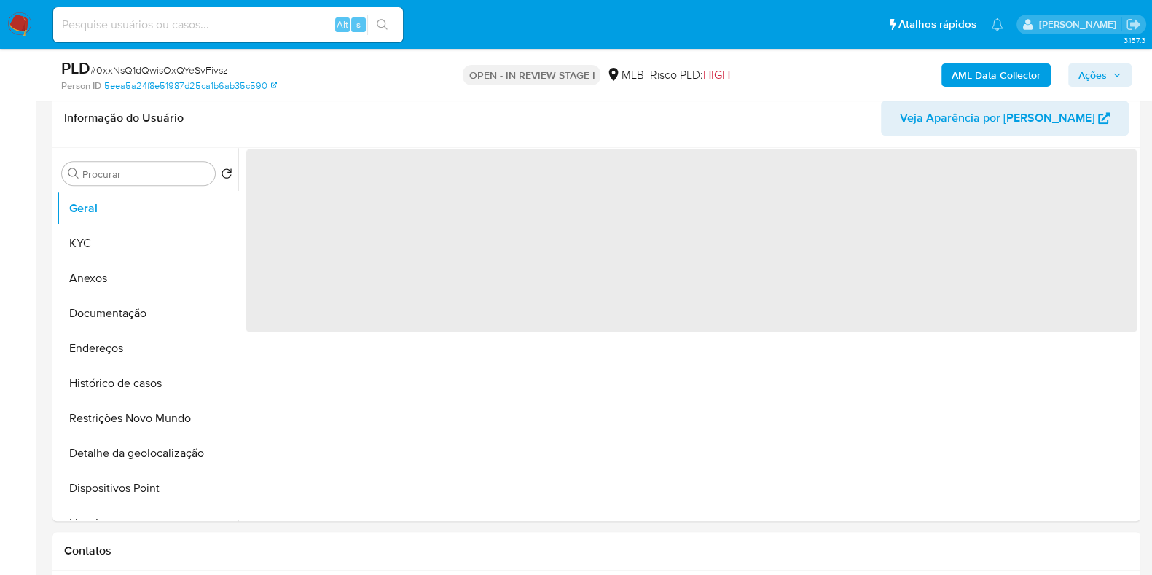
click at [1114, 78] on icon "button" at bounding box center [1116, 75] width 9 height 9
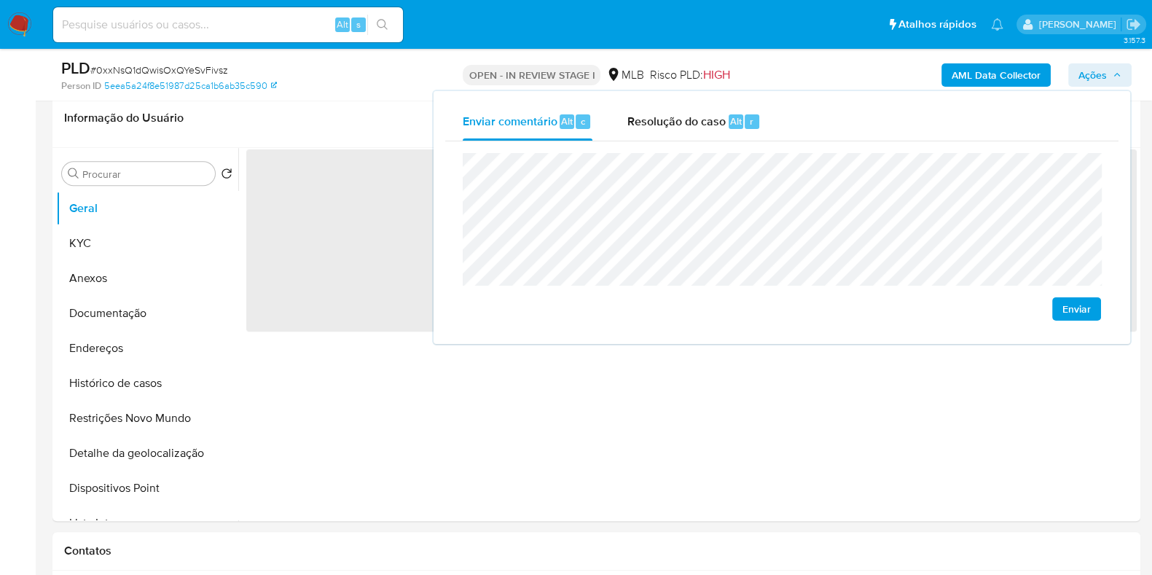
click at [731, 122] on span "Alt" at bounding box center [736, 121] width 12 height 14
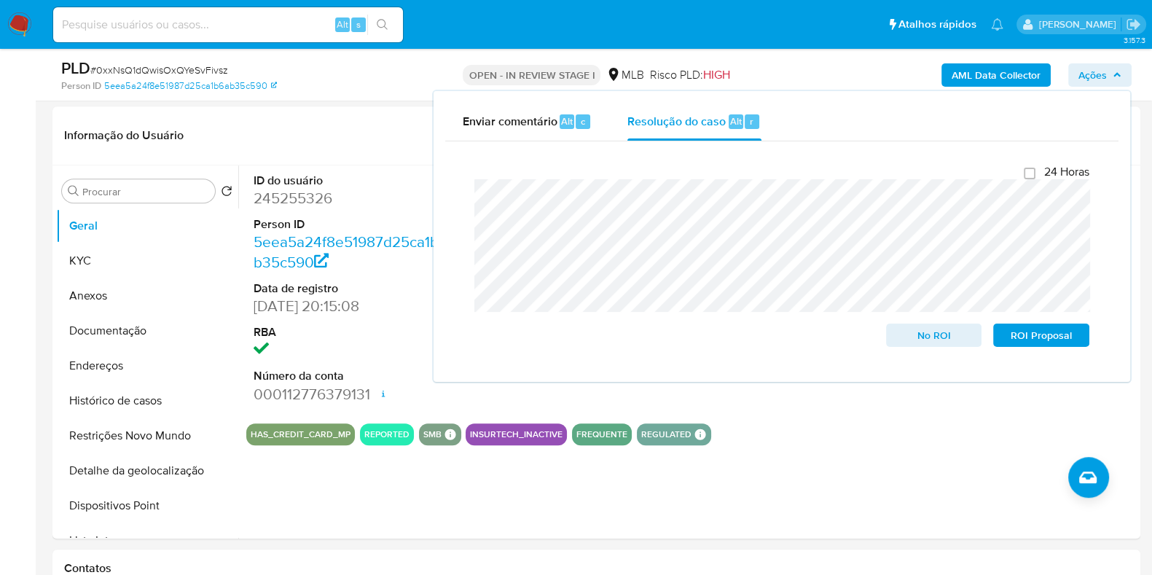
click at [623, 31] on ul "Pausado Ver notificaciones Alt s Atalhos rápidos Presiona las siguientes teclas…" at bounding box center [528, 24] width 964 height 36
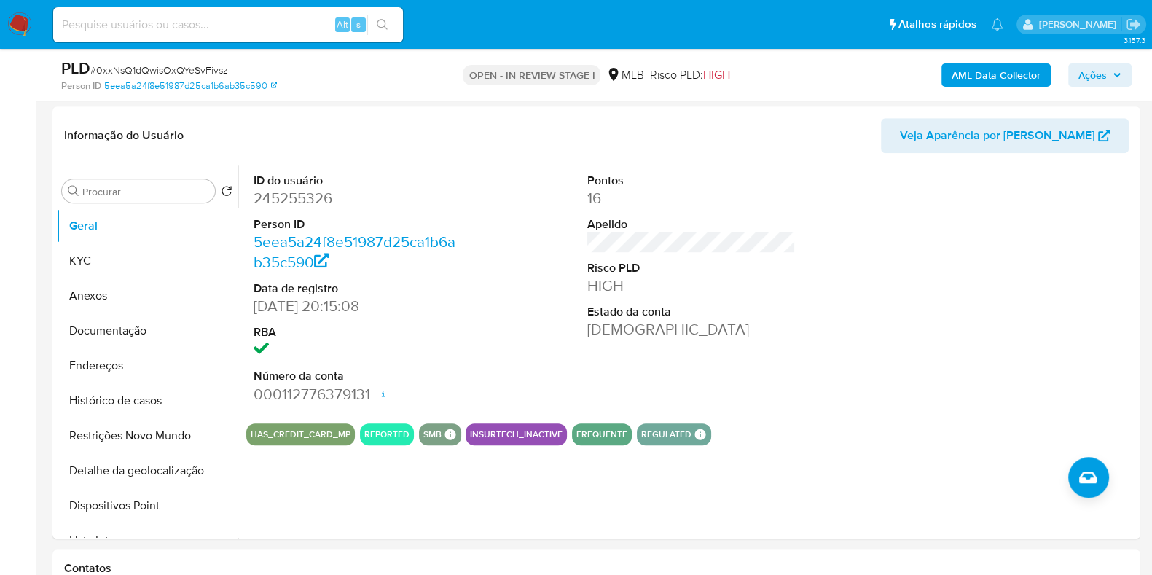
click at [967, 74] on b "AML Data Collector" at bounding box center [995, 74] width 89 height 23
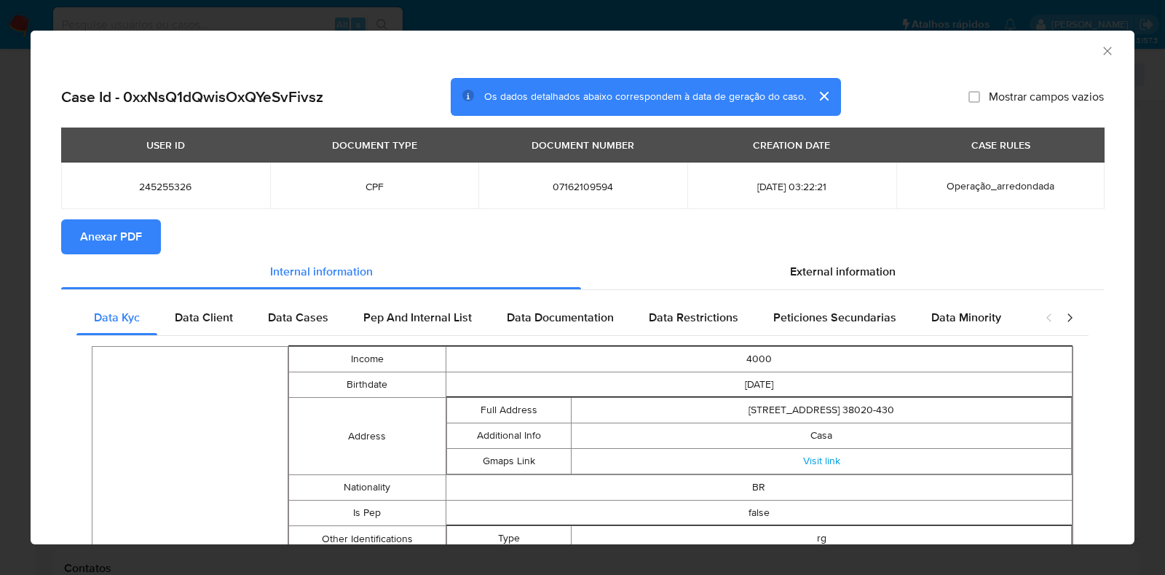
click at [141, 242] on button "Anexar PDF" at bounding box center [111, 236] width 100 height 35
click at [1101, 49] on icon "Fechar a janela" at bounding box center [1108, 51] width 15 height 15
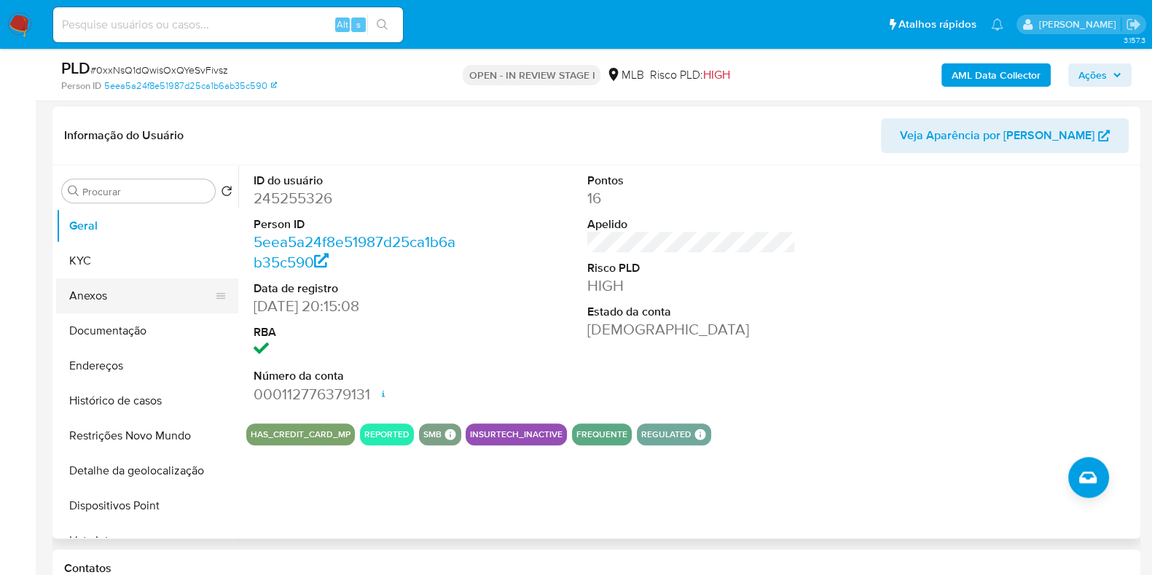
click at [127, 294] on button "Anexos" at bounding box center [141, 295] width 170 height 35
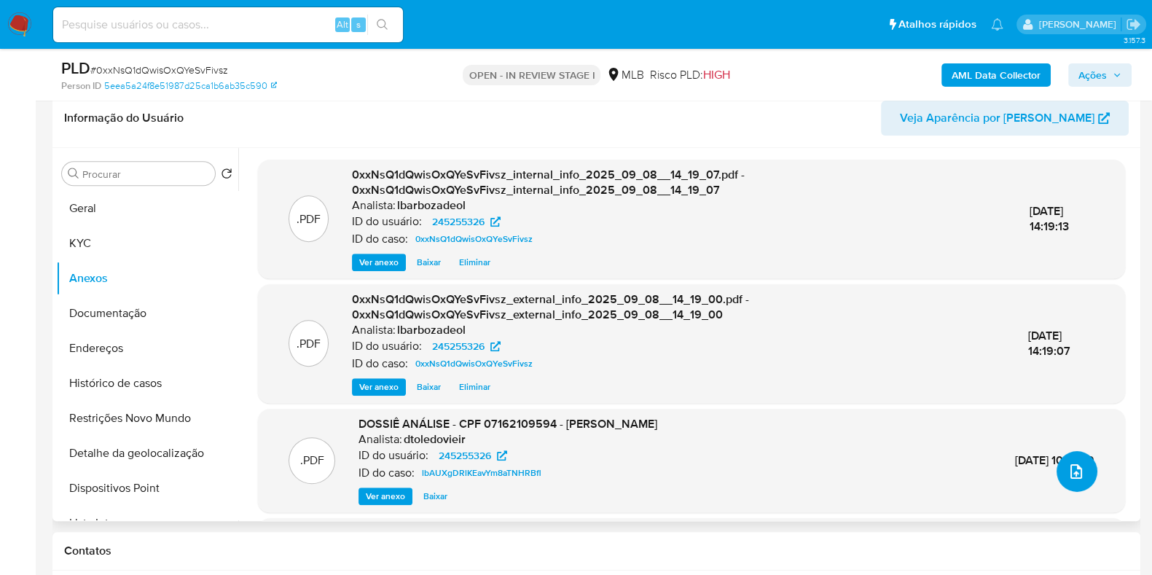
click at [1082, 471] on button "upload-file" at bounding box center [1076, 471] width 41 height 41
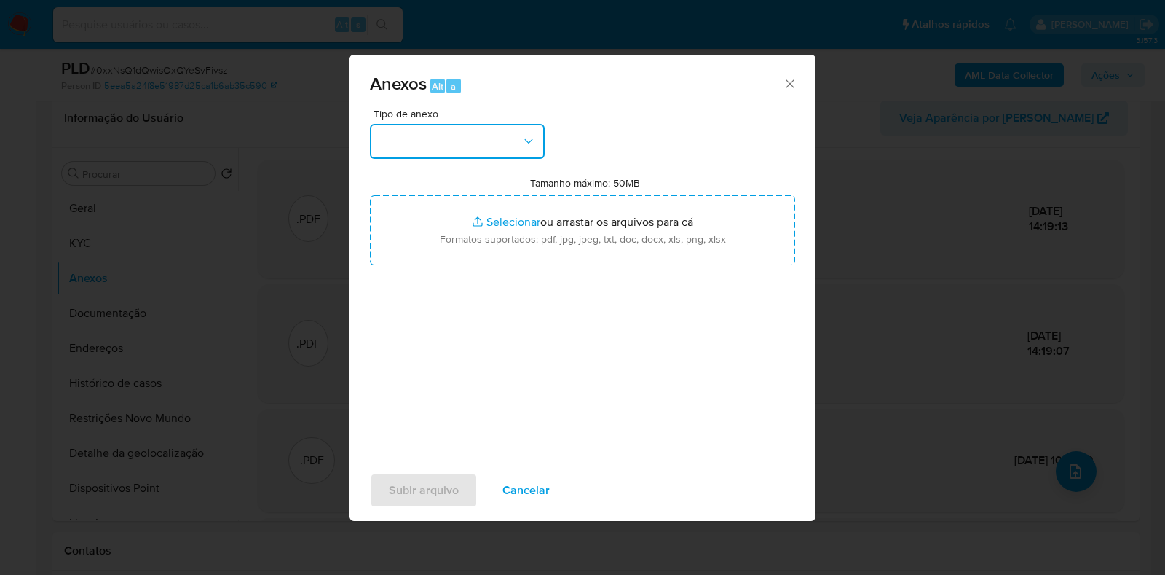
click at [477, 144] on button "button" at bounding box center [457, 141] width 175 height 35
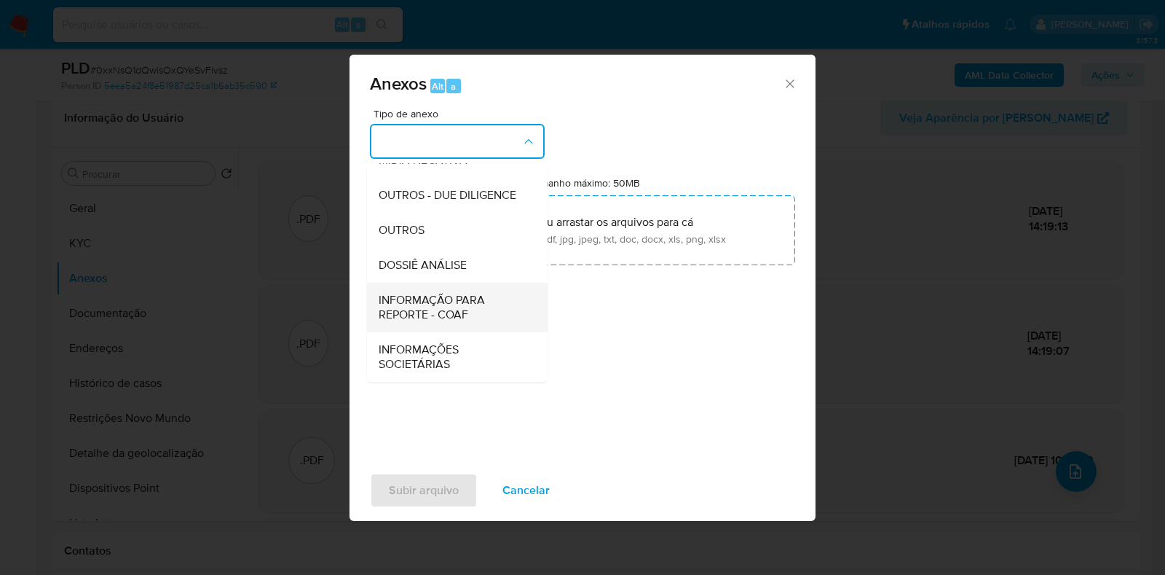
scroll to position [224, 0]
click at [444, 296] on span "INFORMAÇÃO PARA REPORTE - COAF" at bounding box center [453, 307] width 149 height 29
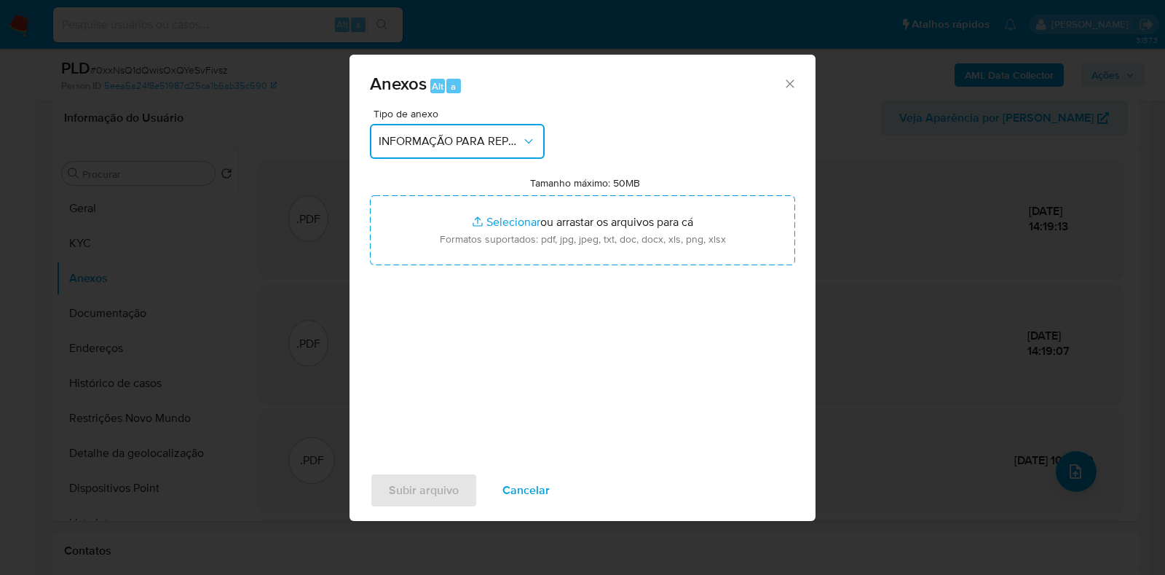
click at [446, 124] on button "INFORMAÇÃO PARA REPORTE - COAF" at bounding box center [457, 141] width 175 height 35
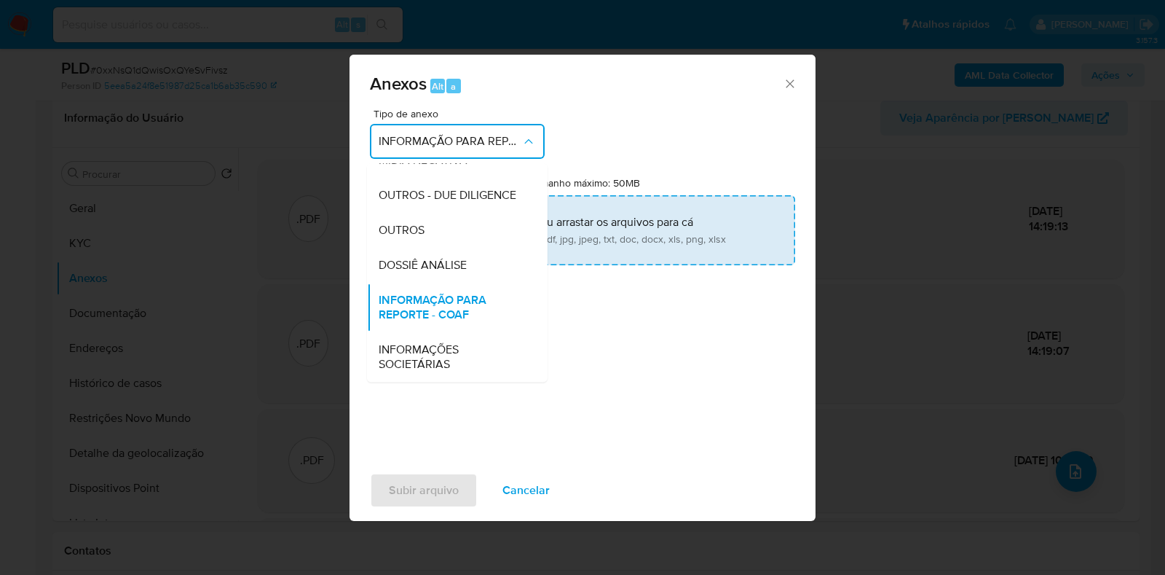
click at [459, 256] on div "DOSSIÊ ANÁLISE" at bounding box center [453, 265] width 149 height 35
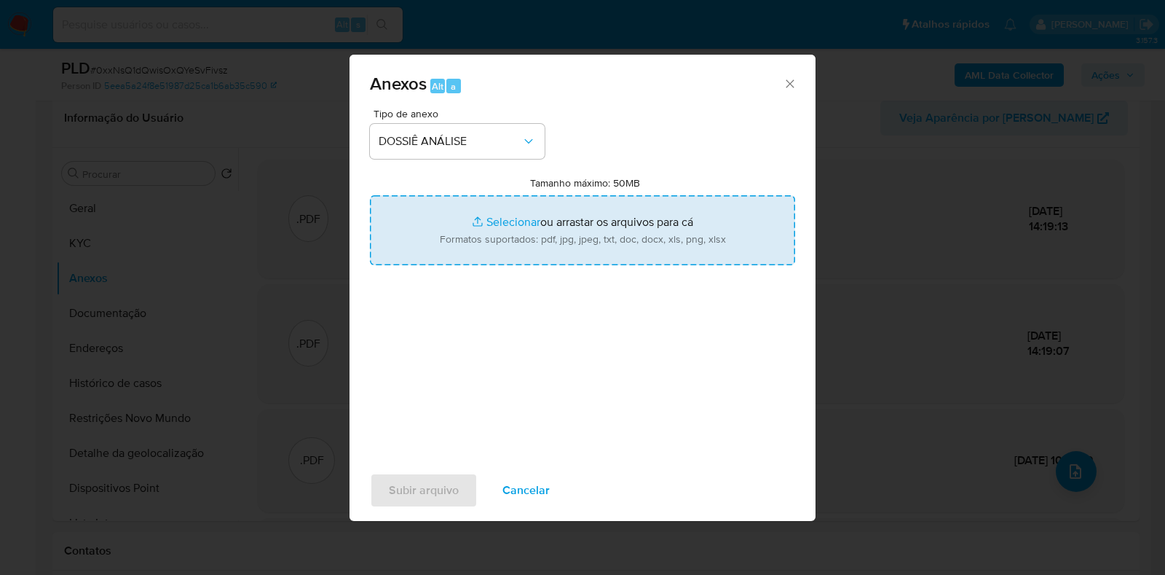
click at [459, 256] on input "Tamanho máximo: 50MB Selecionar arquivos" at bounding box center [582, 230] width 425 height 70
type input "C:\fakepath\Mulan 245255326_2025_09_08_12_42_34.pdf"
click at [558, 229] on input "Tamanho máximo: 50MB Selecionar arquivos" at bounding box center [582, 230] width 425 height 70
type input "C:\fakepath\2° SAR - XXXX - CPF 07162109594 - SAMUEL CUNHA.pdf"
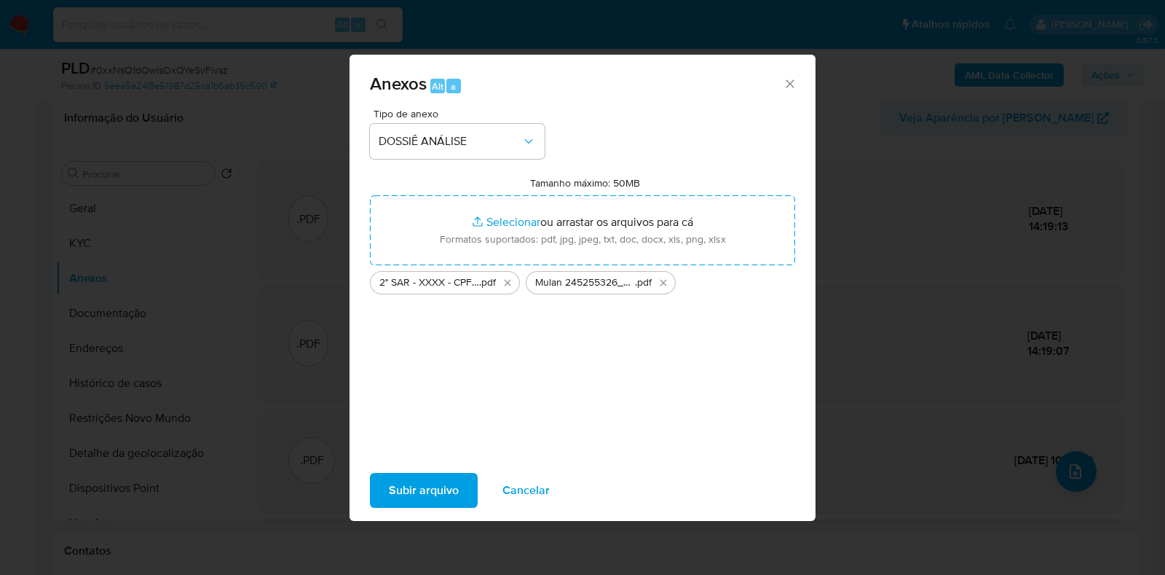
click at [433, 493] on span "Subir arquivo" at bounding box center [424, 490] width 70 height 32
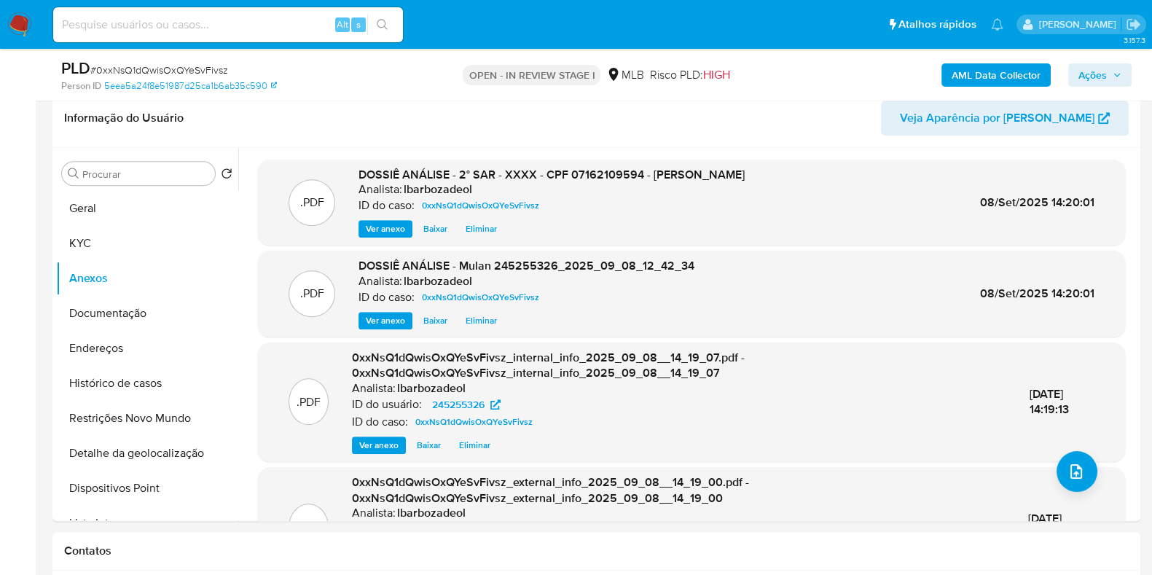
click at [1096, 69] on span "Ações" at bounding box center [1092, 74] width 28 height 23
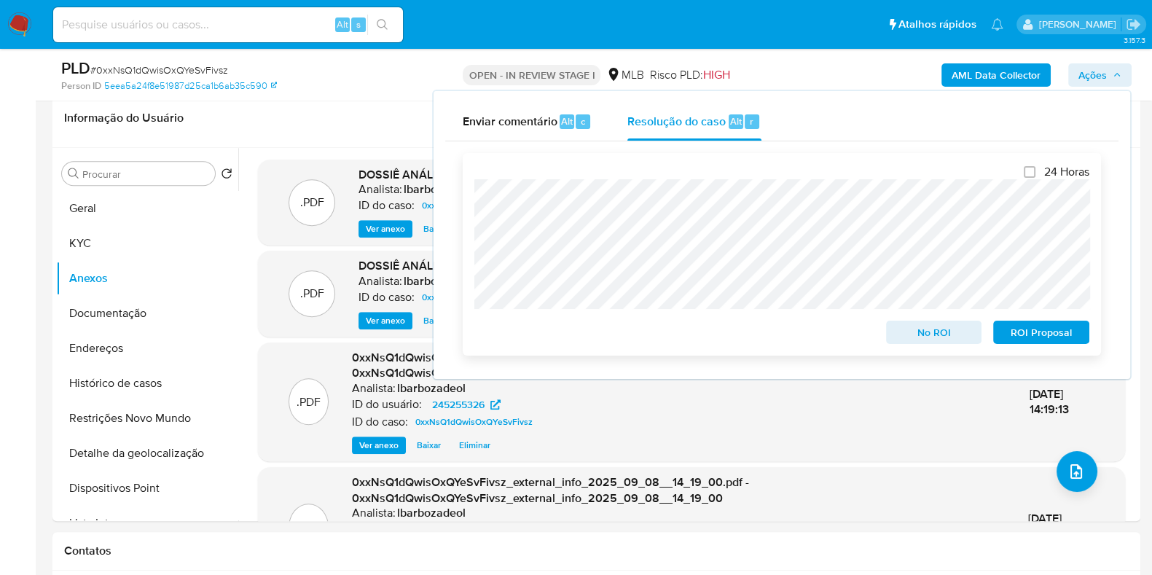
click at [1025, 326] on span "ROI Proposal" at bounding box center [1041, 332] width 76 height 20
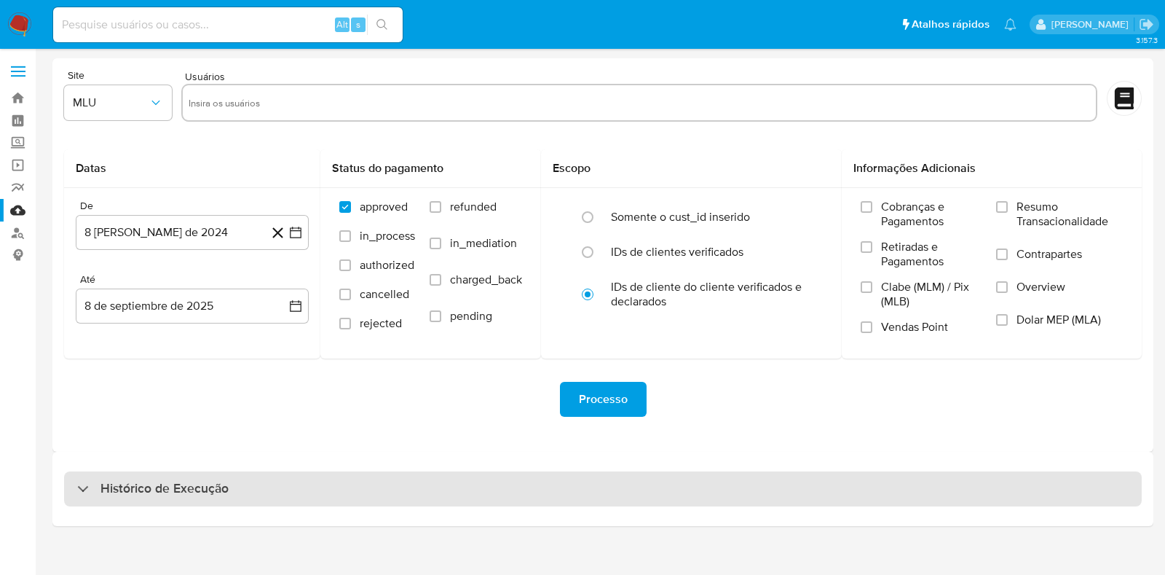
click at [457, 500] on div "Histórico de Execução" at bounding box center [603, 488] width 1078 height 35
select select "10"
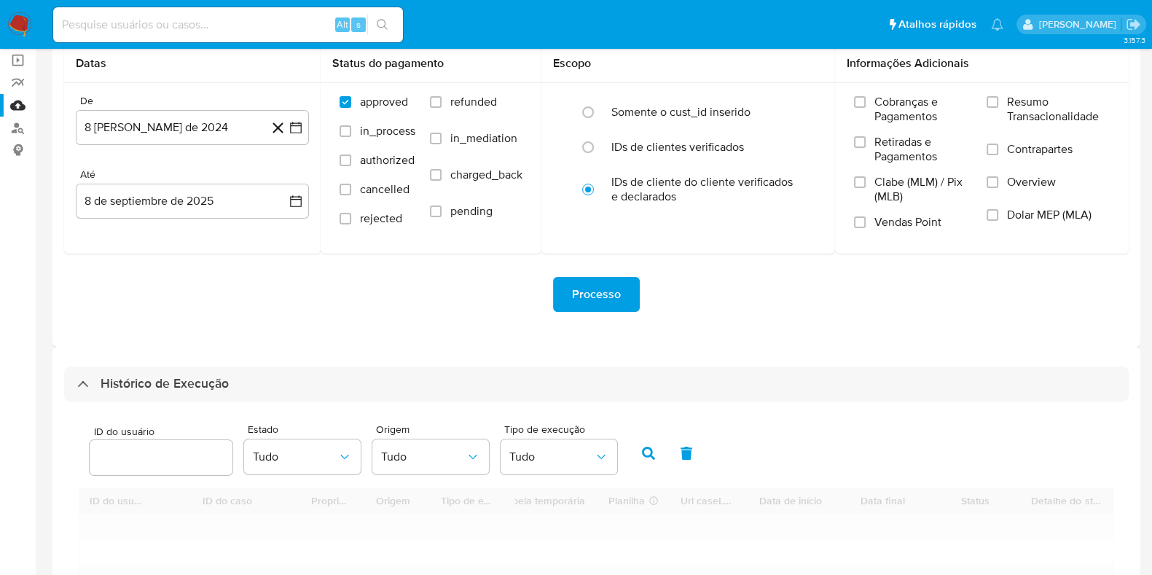
scroll to position [371, 0]
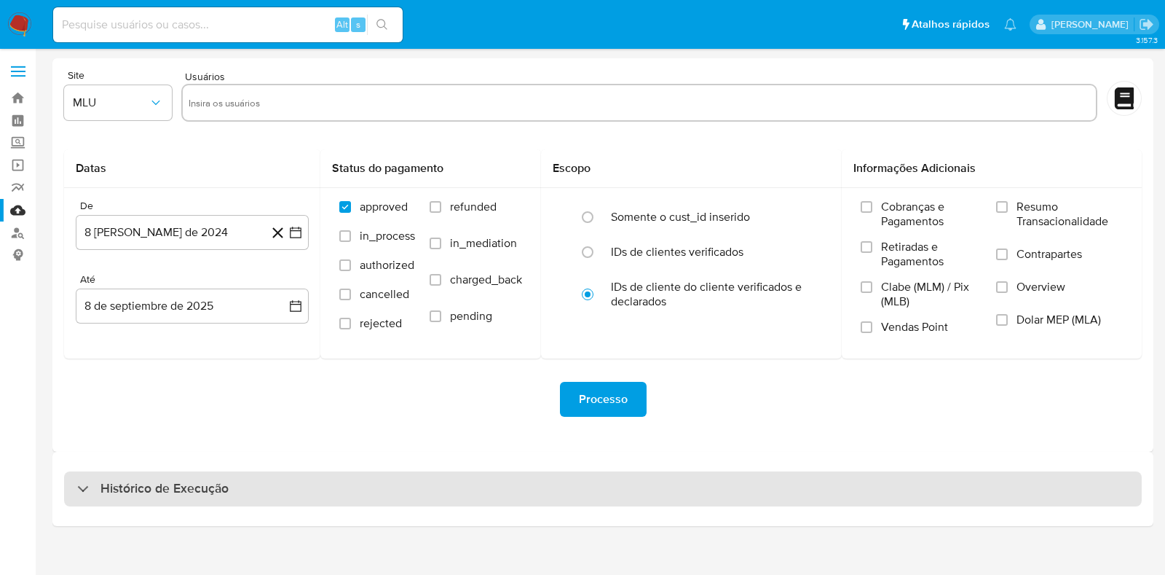
click at [465, 497] on div "Histórico de Execução" at bounding box center [603, 488] width 1078 height 35
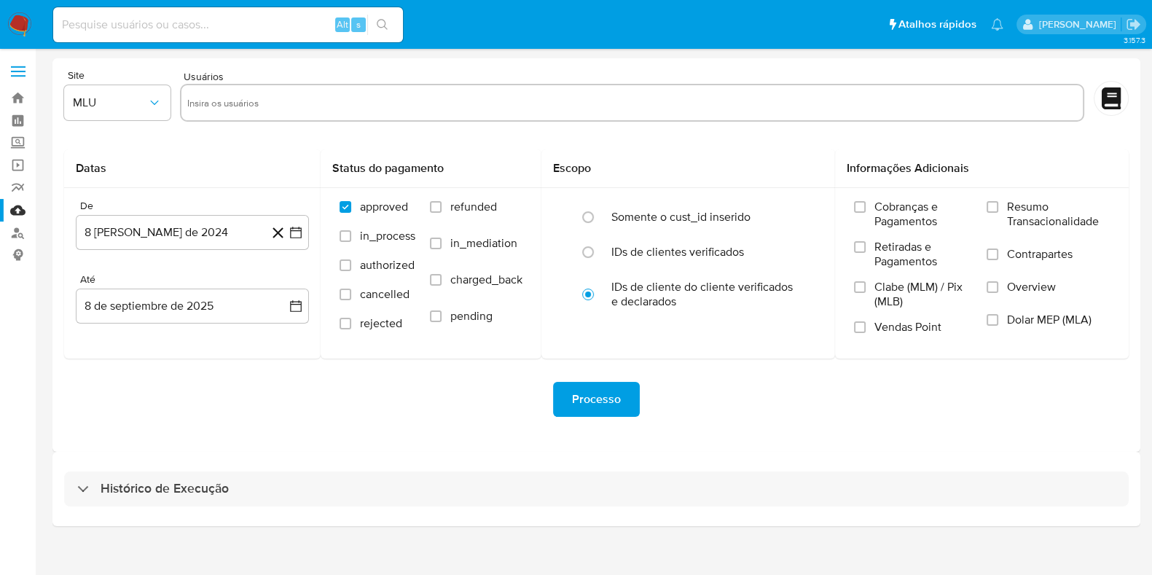
select select "10"
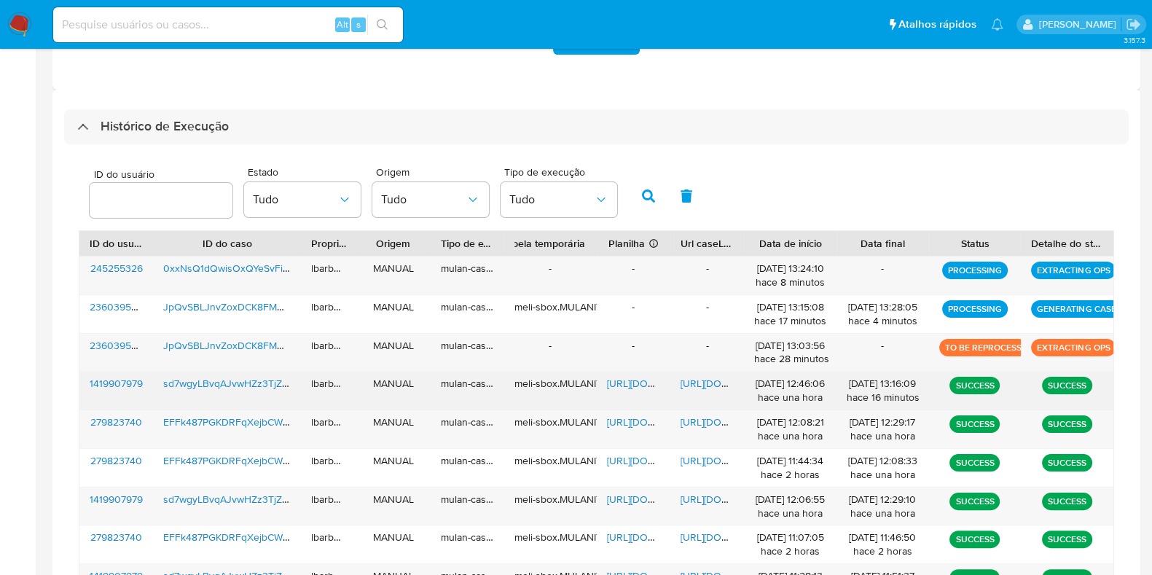
scroll to position [363, 0]
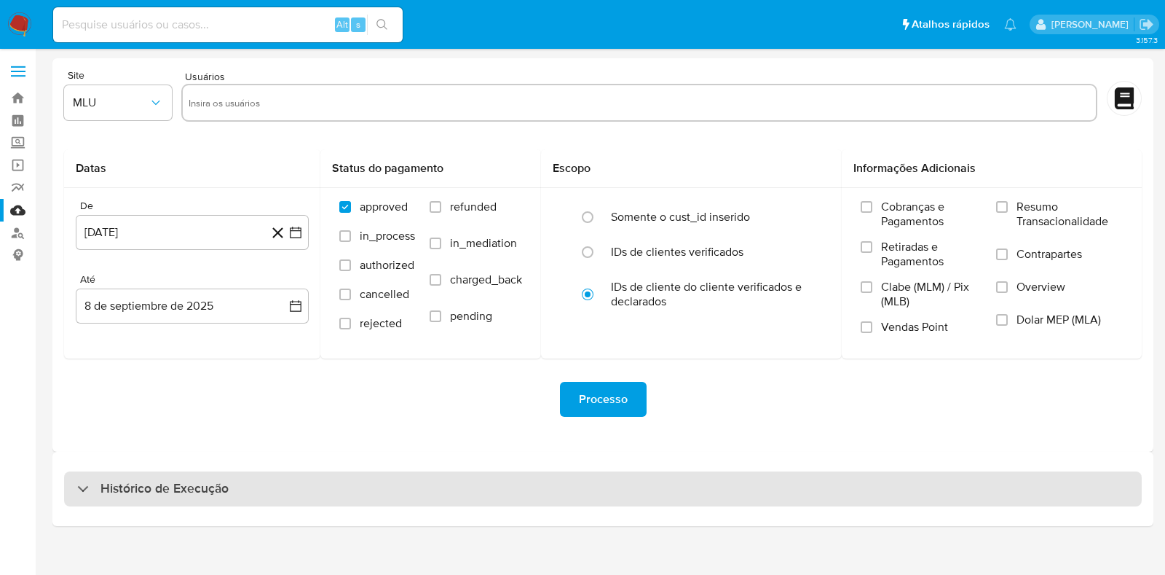
click at [521, 487] on div "Histórico de Execução" at bounding box center [603, 488] width 1078 height 35
select select "10"
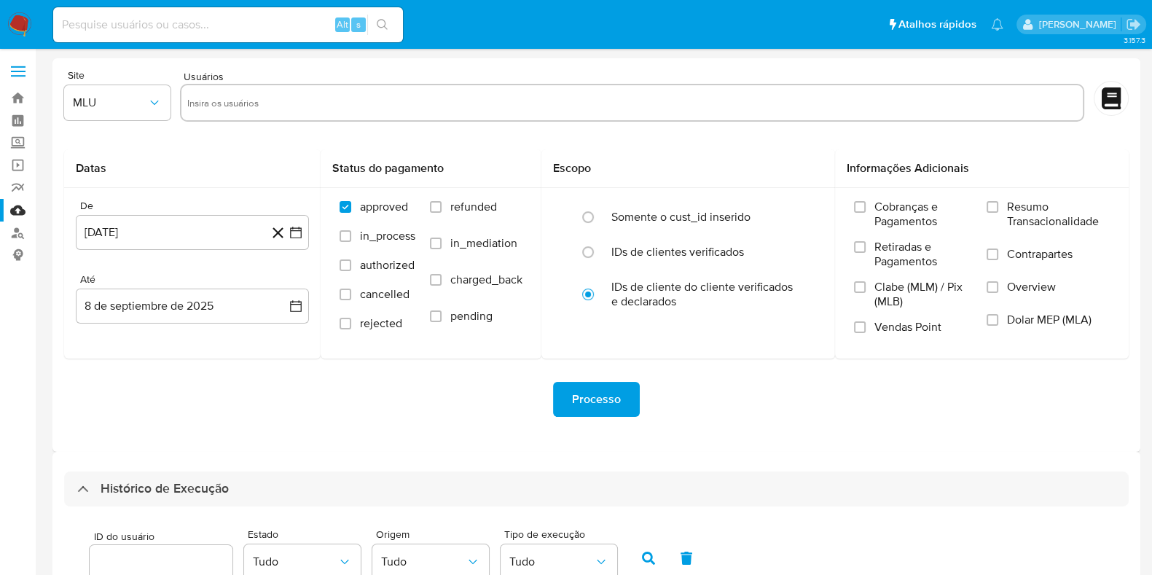
scroll to position [379, 0]
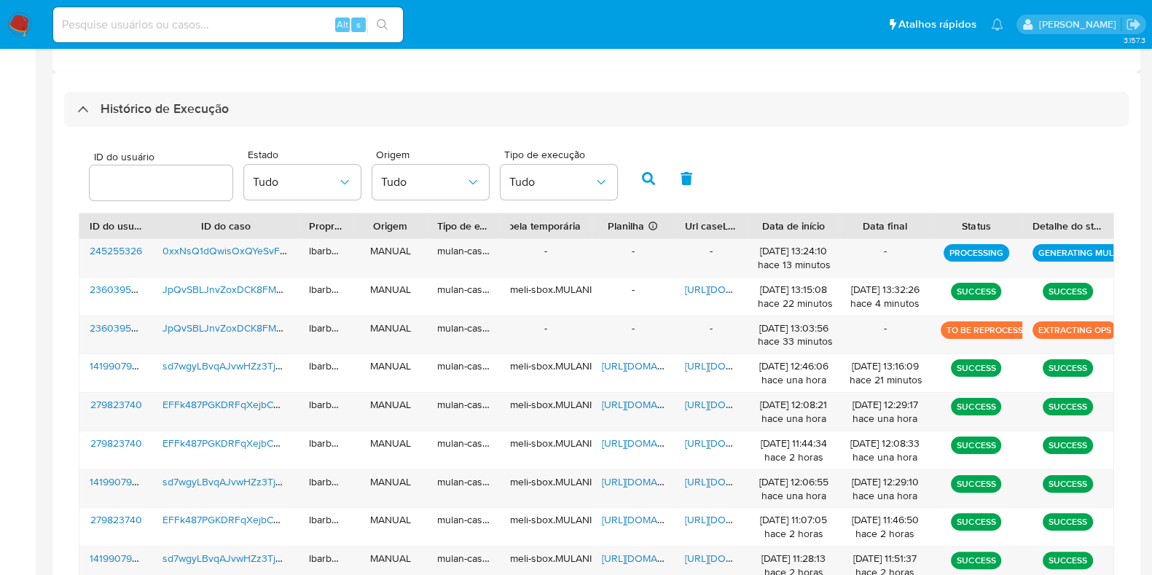
drag, startPoint x: 663, startPoint y: 225, endPoint x: 672, endPoint y: 227, distance: 9.6
click at [672, 227] on div at bounding box center [674, 225] width 26 height 25
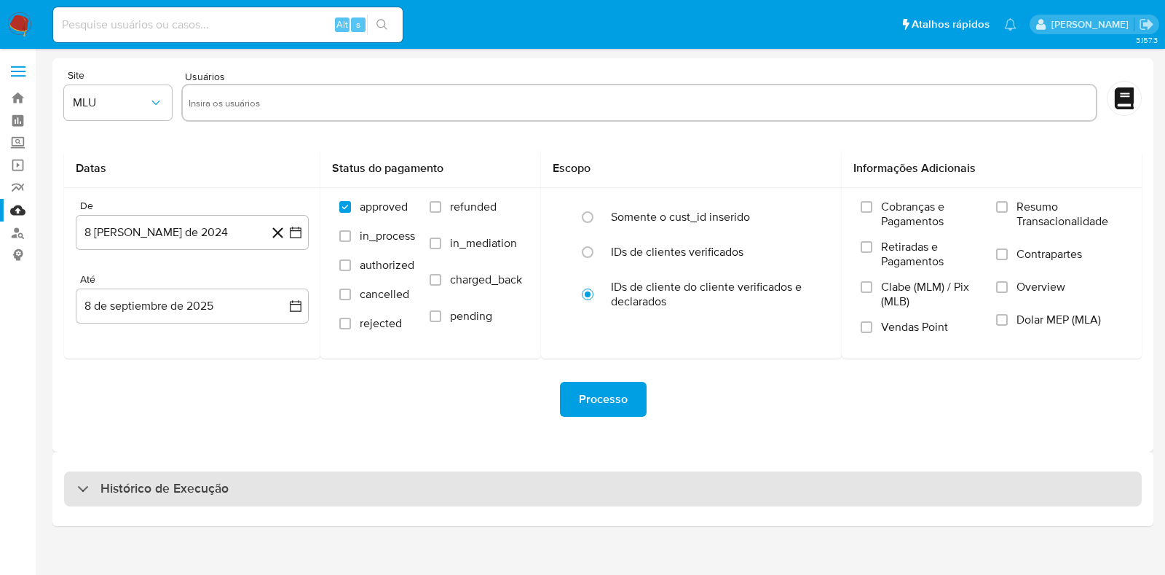
click at [422, 504] on div "Histórico de Execução" at bounding box center [603, 488] width 1078 height 35
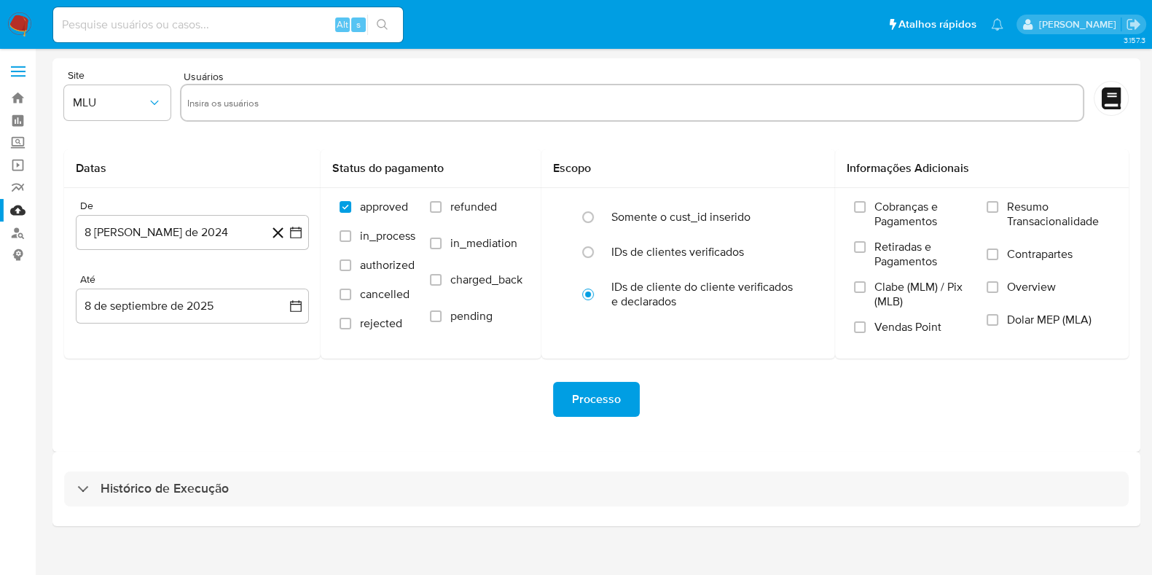
select select "10"
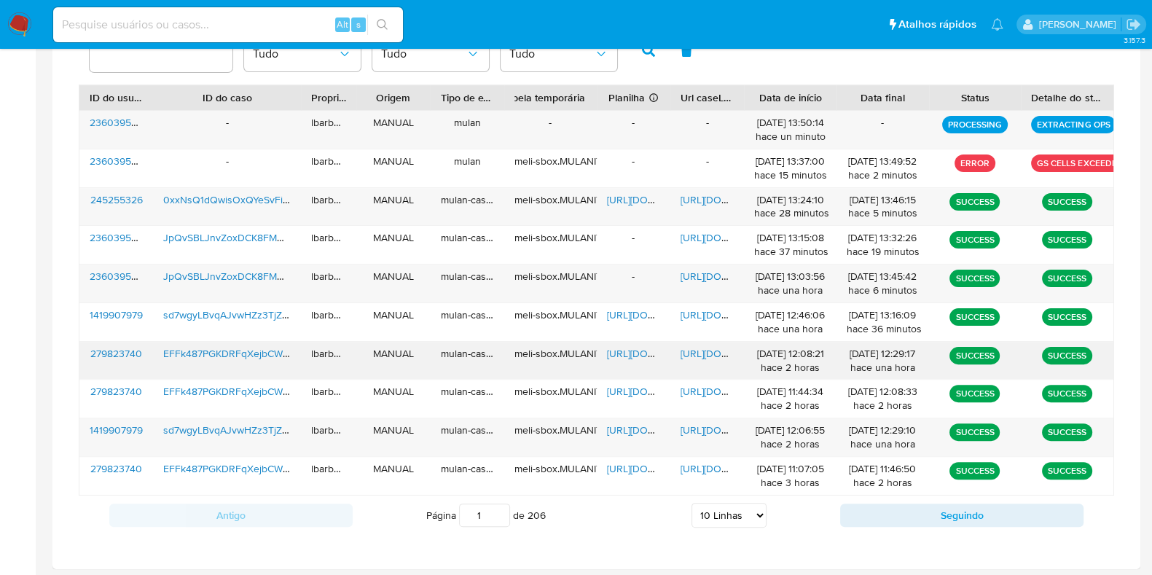
scroll to position [417, 0]
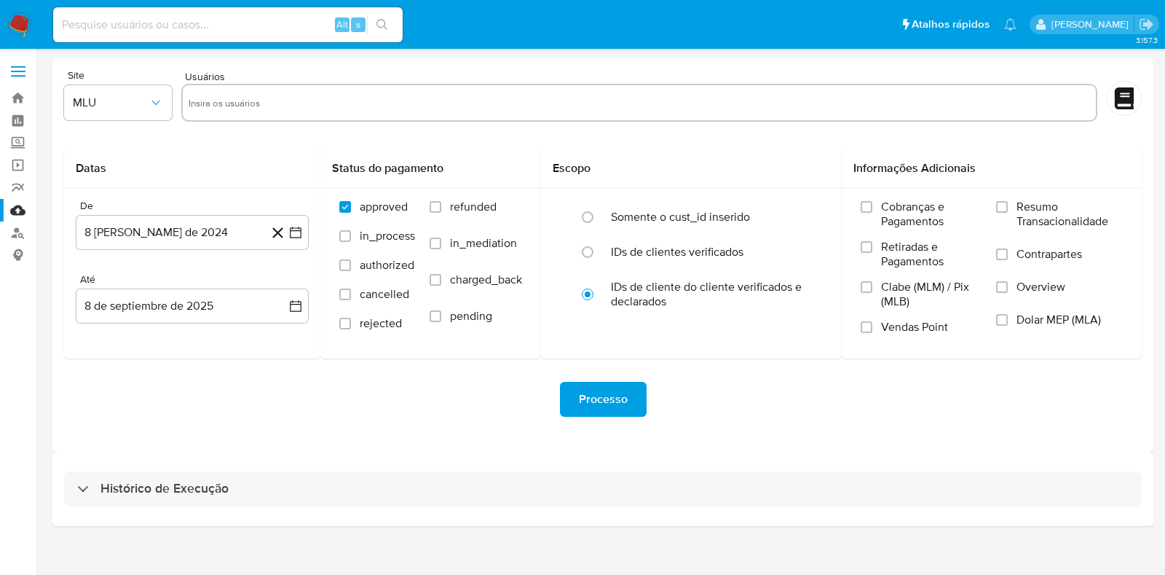
click at [614, 489] on div "Histórico de Execução" at bounding box center [603, 488] width 1078 height 35
select select "10"
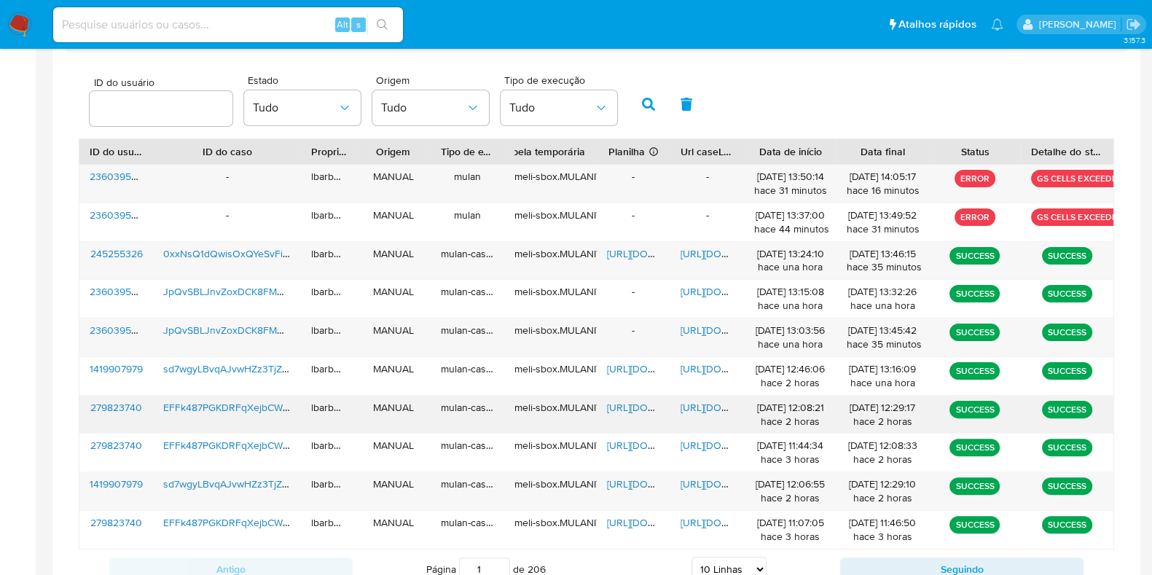
scroll to position [455, 0]
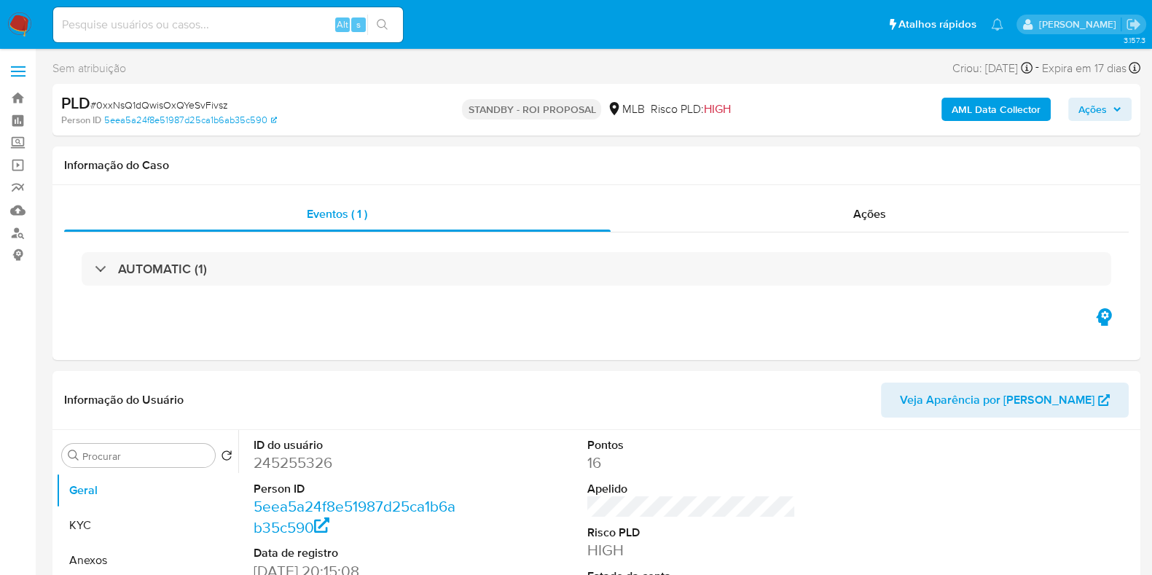
select select "10"
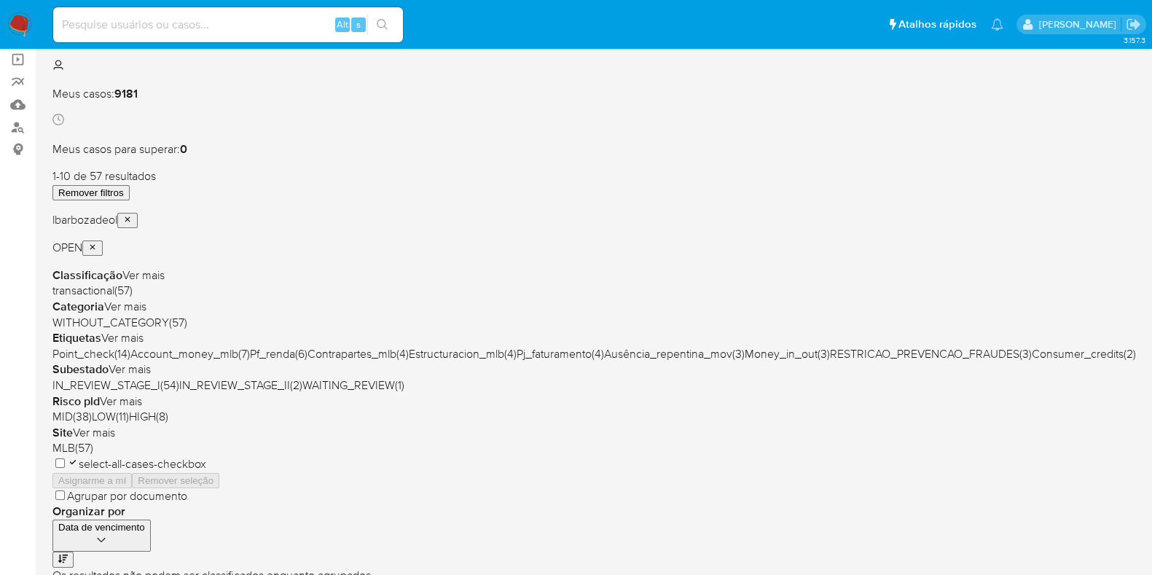
scroll to position [181, 0]
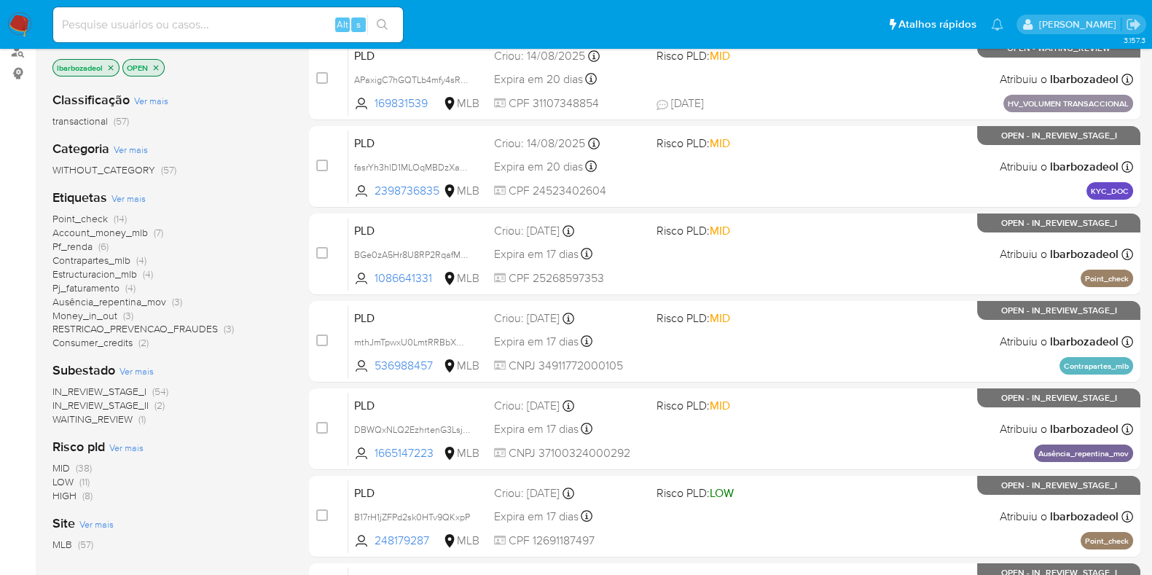
click at [82, 497] on span "(8)" at bounding box center [87, 495] width 10 height 15
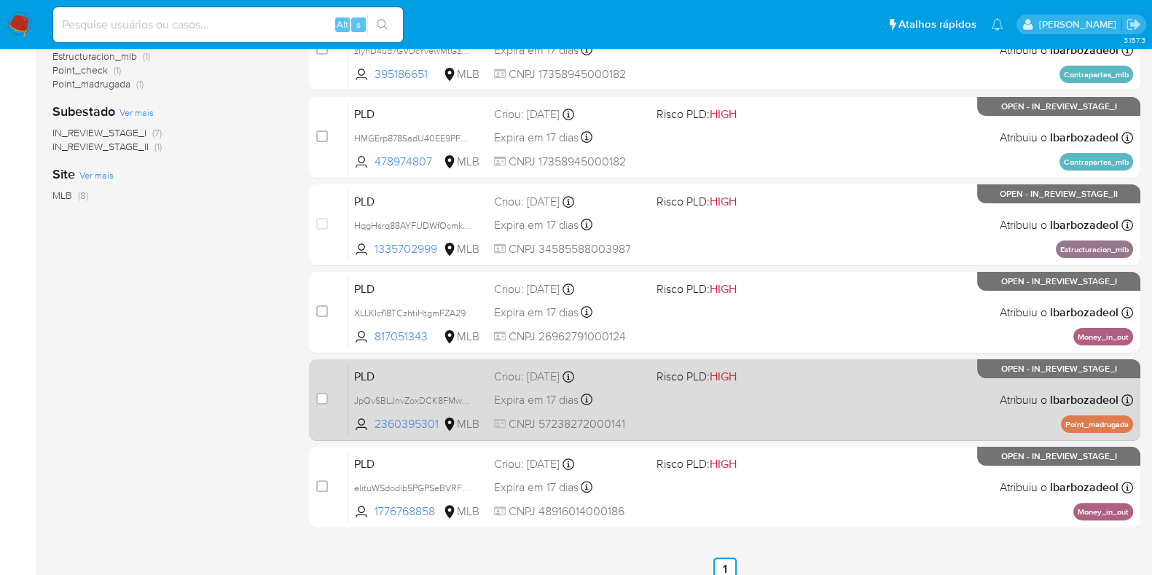
scroll to position [399, 0]
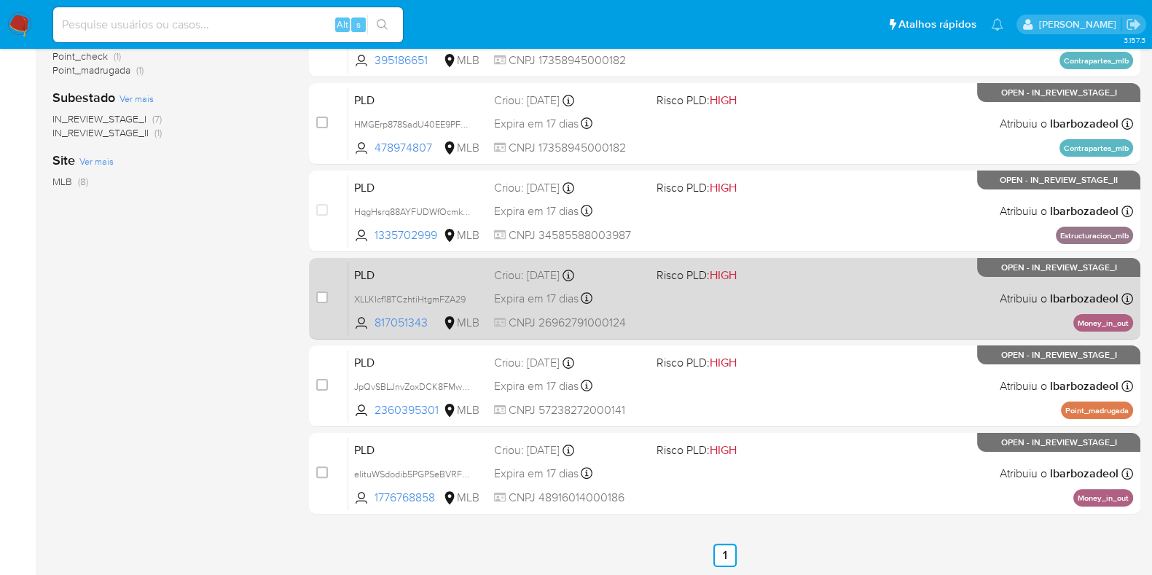
click at [771, 319] on div "PLD XLLKIcf18TCzhtiHtgmFZA29 817051343 MLB Risco PLD: HIGH Criou: [DATE] Criou:…" at bounding box center [740, 298] width 784 height 74
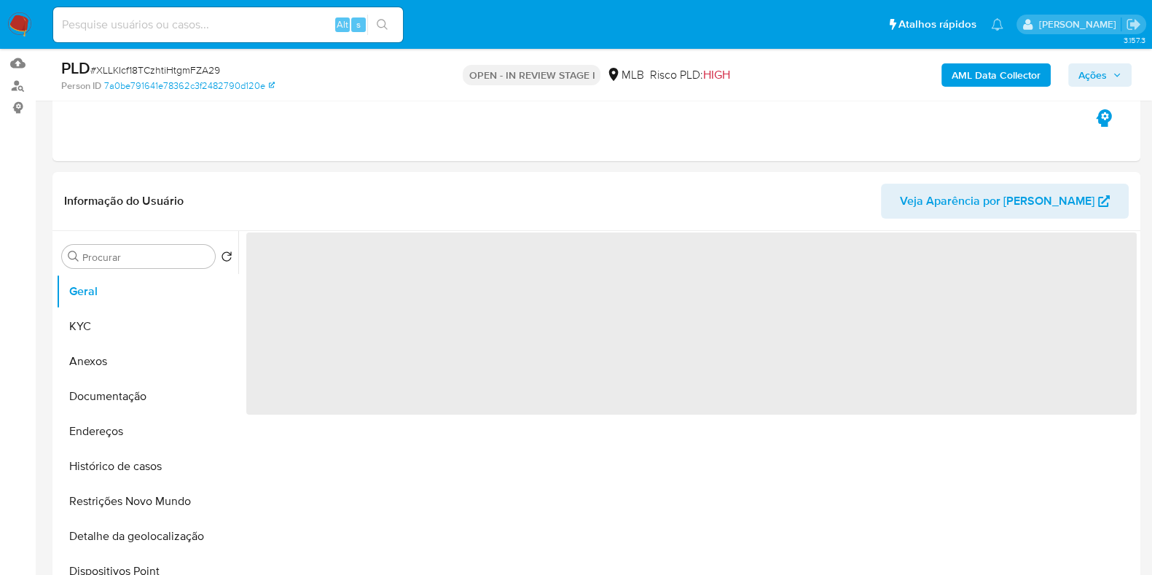
scroll to position [181, 0]
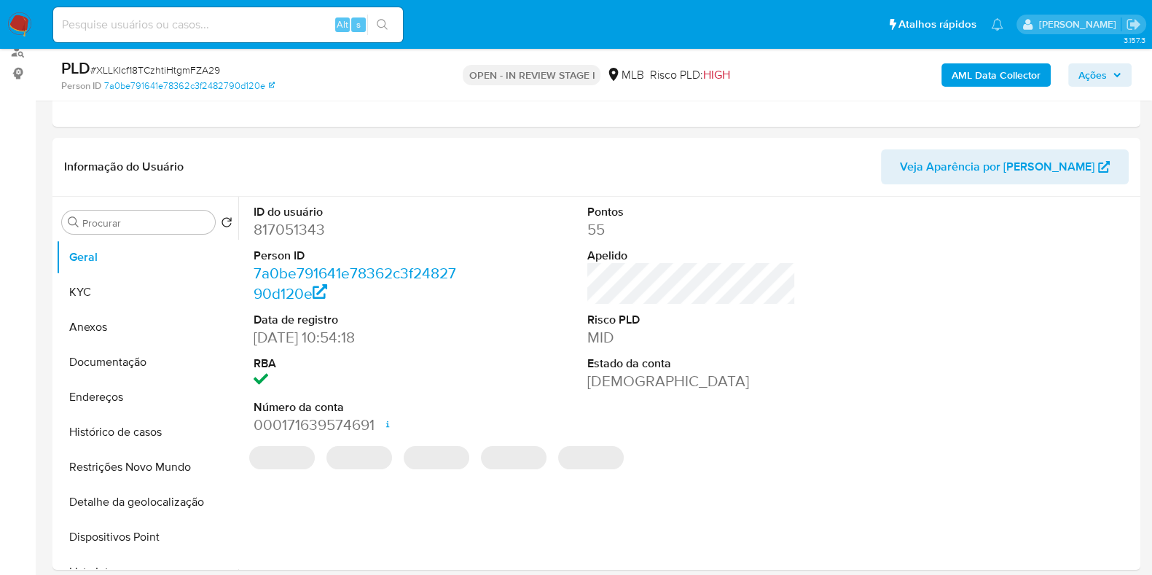
select select "10"
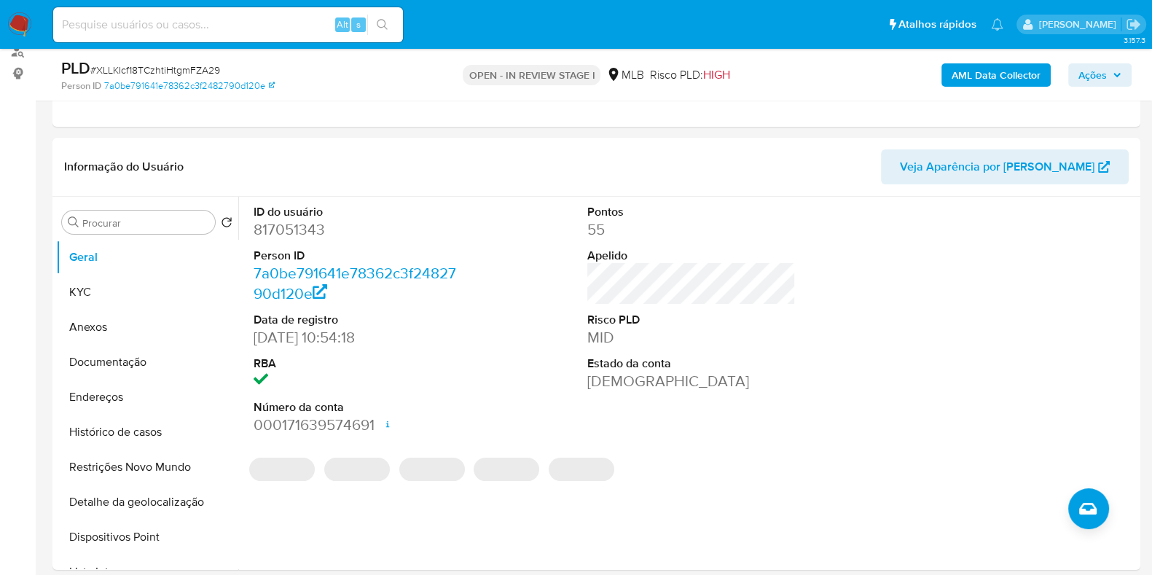
scroll to position [273, 0]
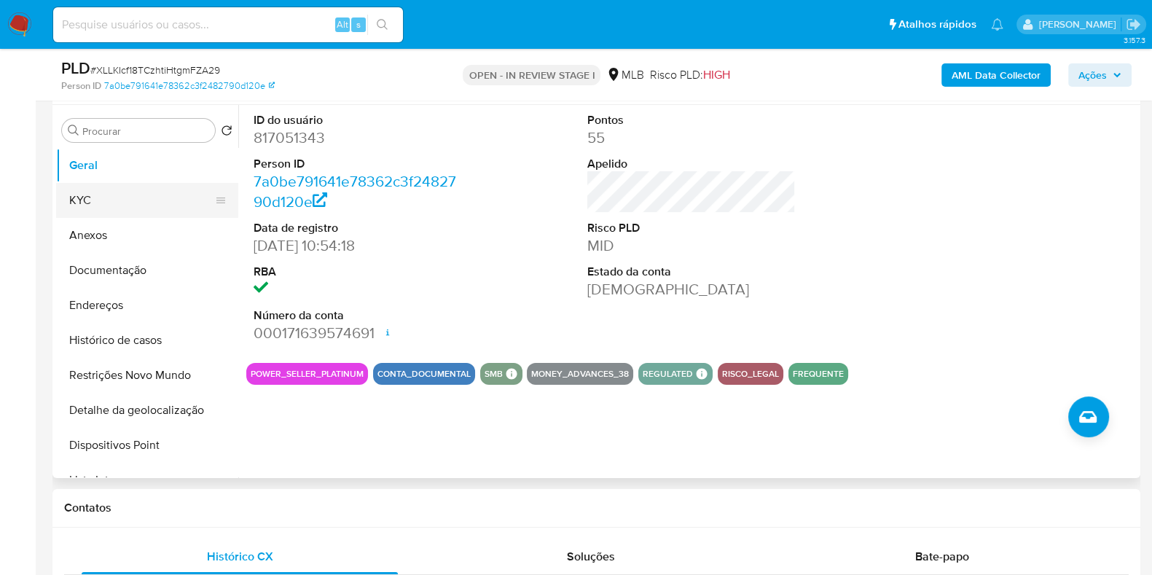
click at [137, 183] on button "KYC" at bounding box center [141, 200] width 170 height 35
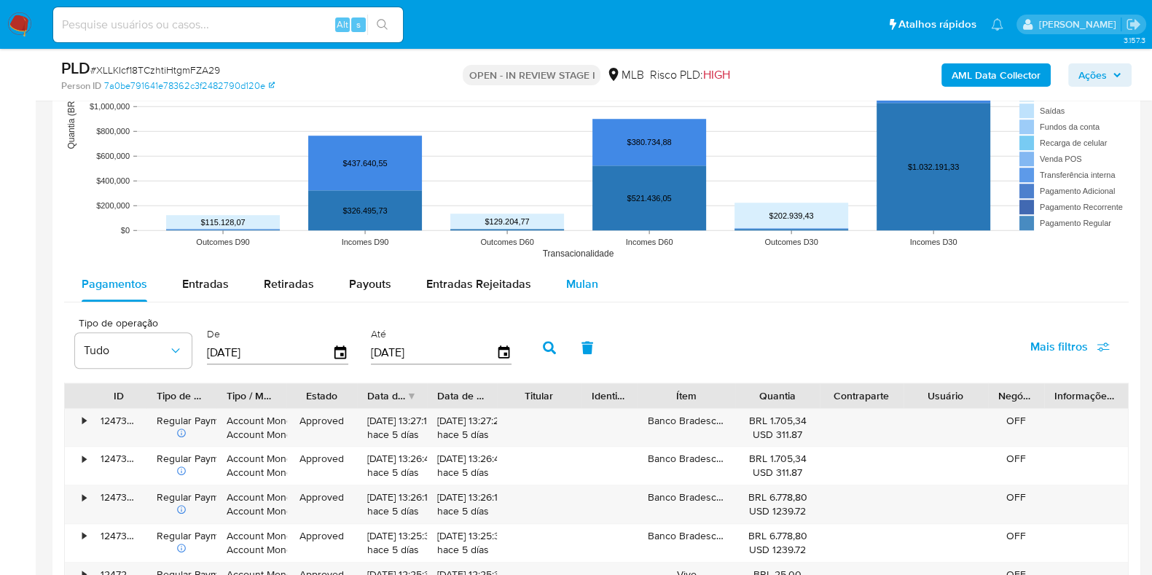
click at [570, 294] on div "Mulan" at bounding box center [582, 284] width 32 height 35
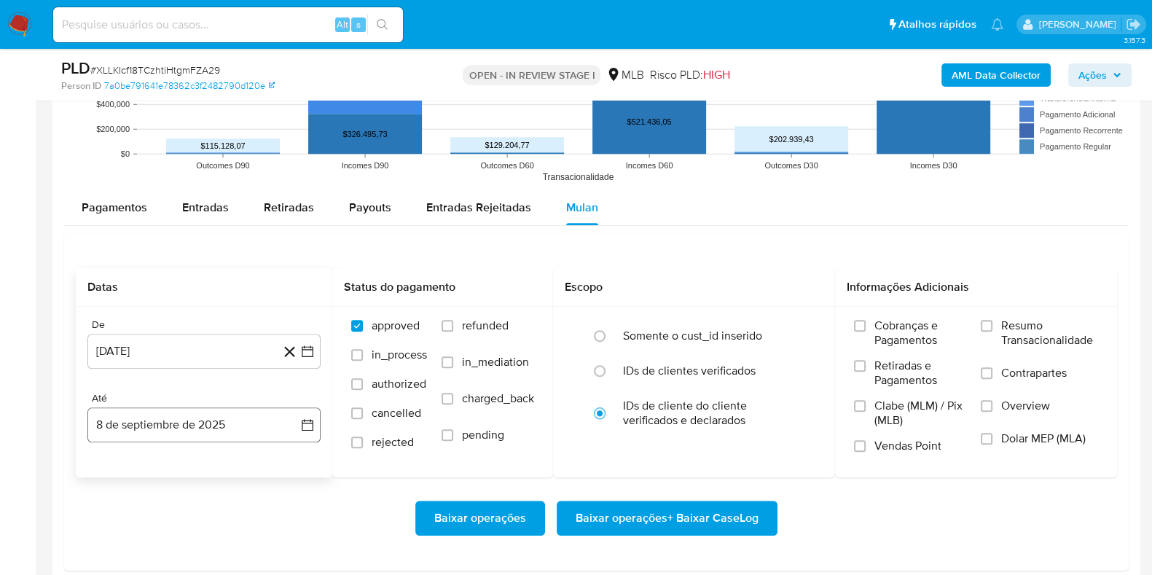
scroll to position [1639, 0]
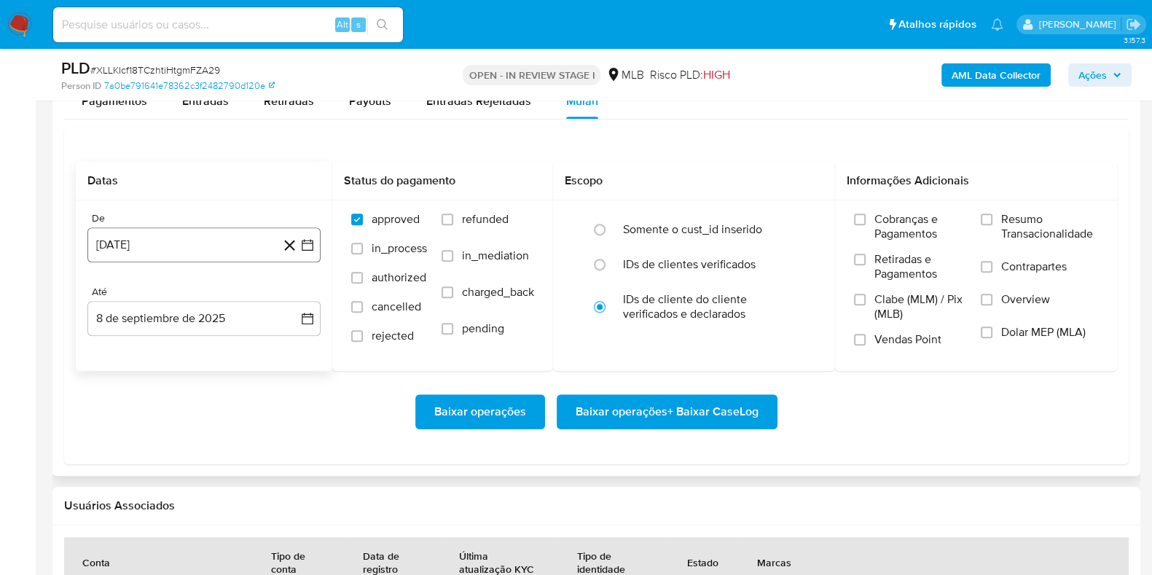
click at [190, 255] on button "[DATE]" at bounding box center [203, 244] width 233 height 35
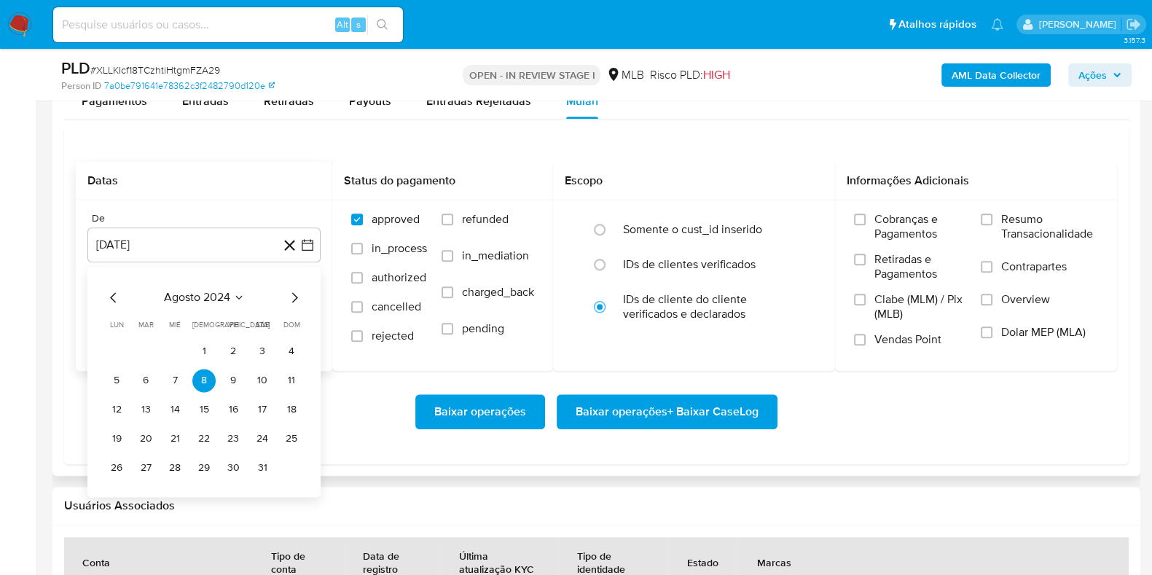
click at [202, 299] on span "agosto 2024" at bounding box center [197, 297] width 66 height 15
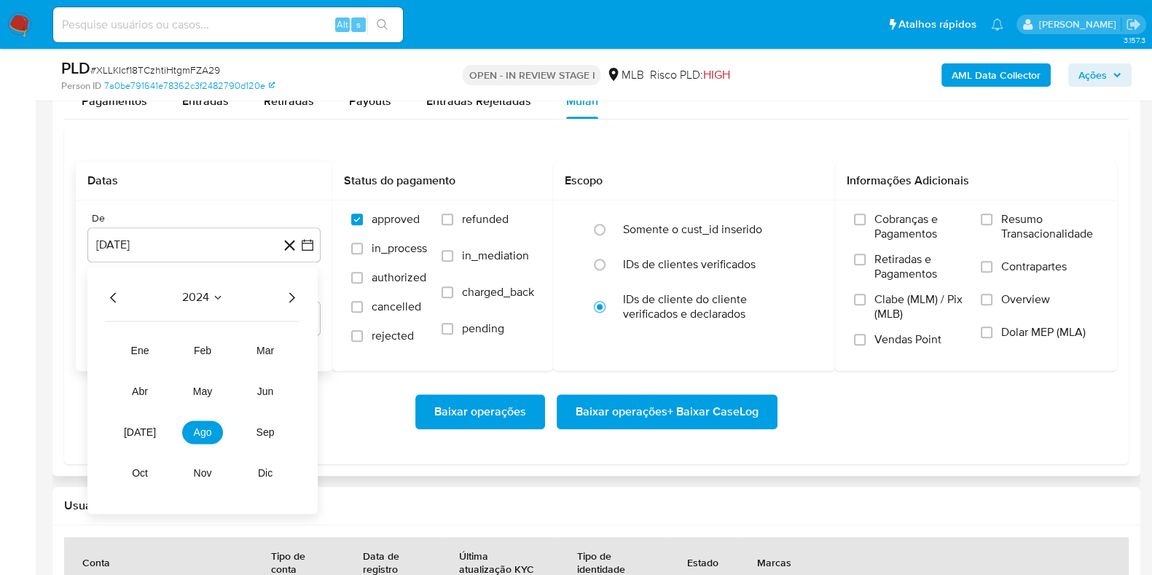
click at [291, 299] on icon "Año siguiente" at bounding box center [291, 296] width 17 height 17
click at [147, 430] on button "[DATE]" at bounding box center [139, 431] width 41 height 23
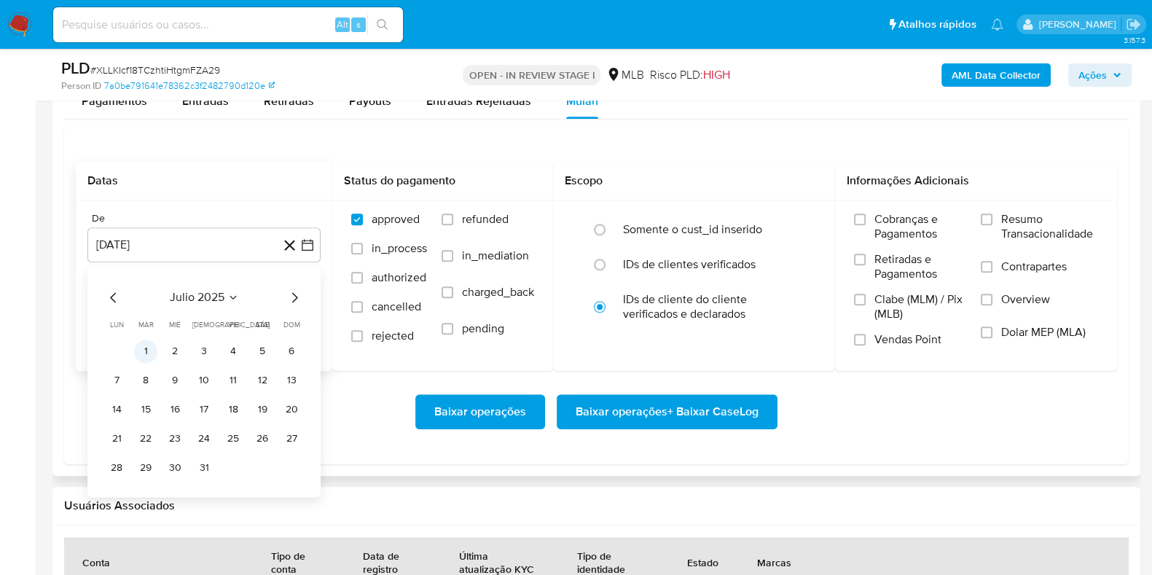
click at [148, 350] on button "1" at bounding box center [145, 350] width 23 height 23
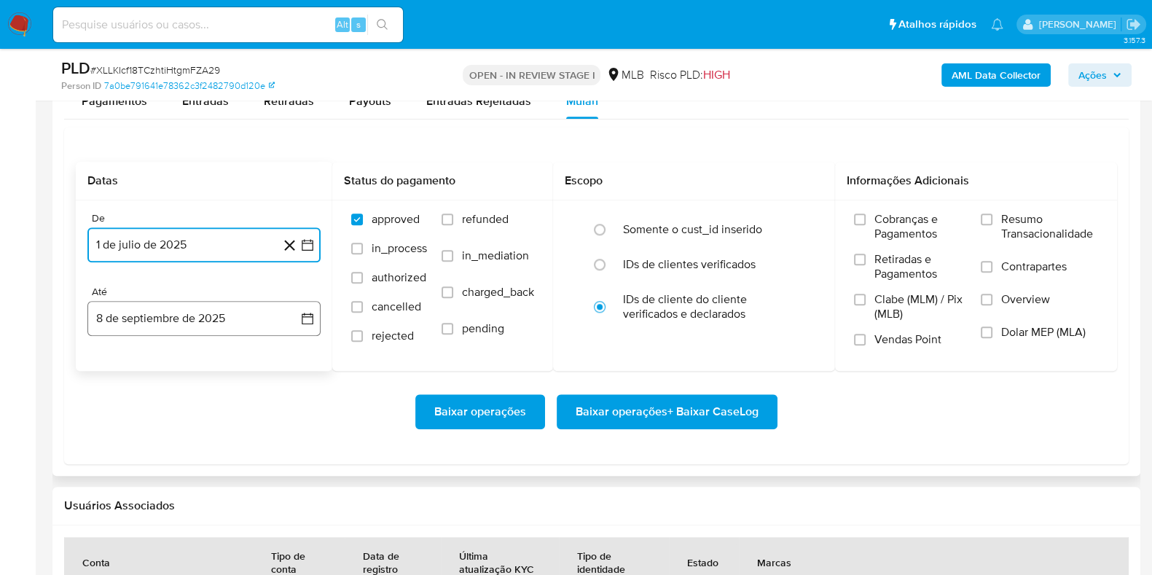
click at [178, 323] on button "8 de septiembre de 2025" at bounding box center [203, 318] width 233 height 35
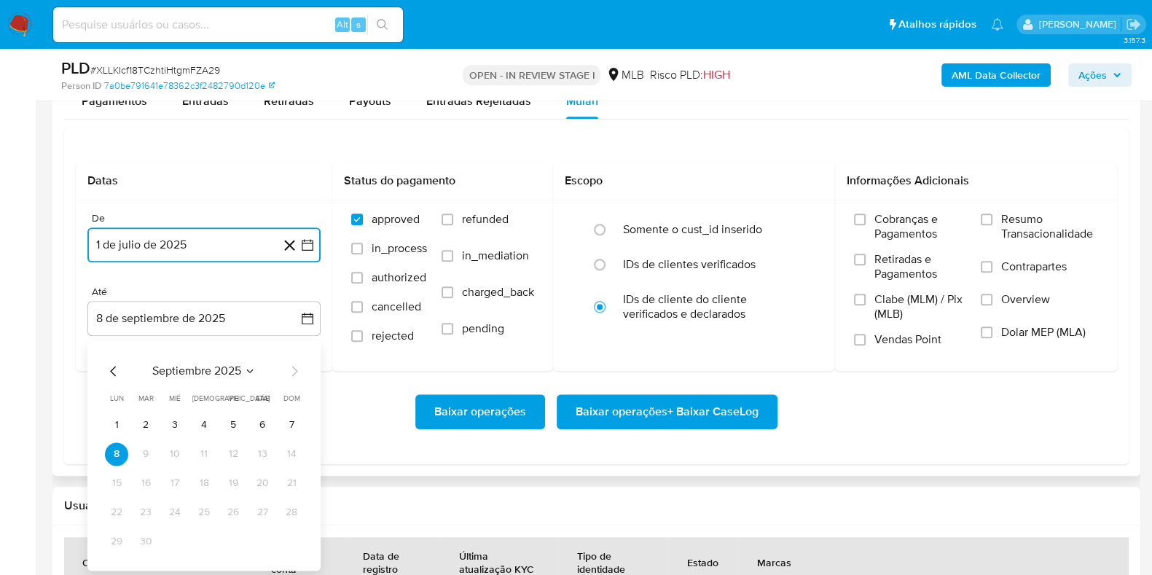
click at [294, 417] on button "7" at bounding box center [291, 424] width 23 height 23
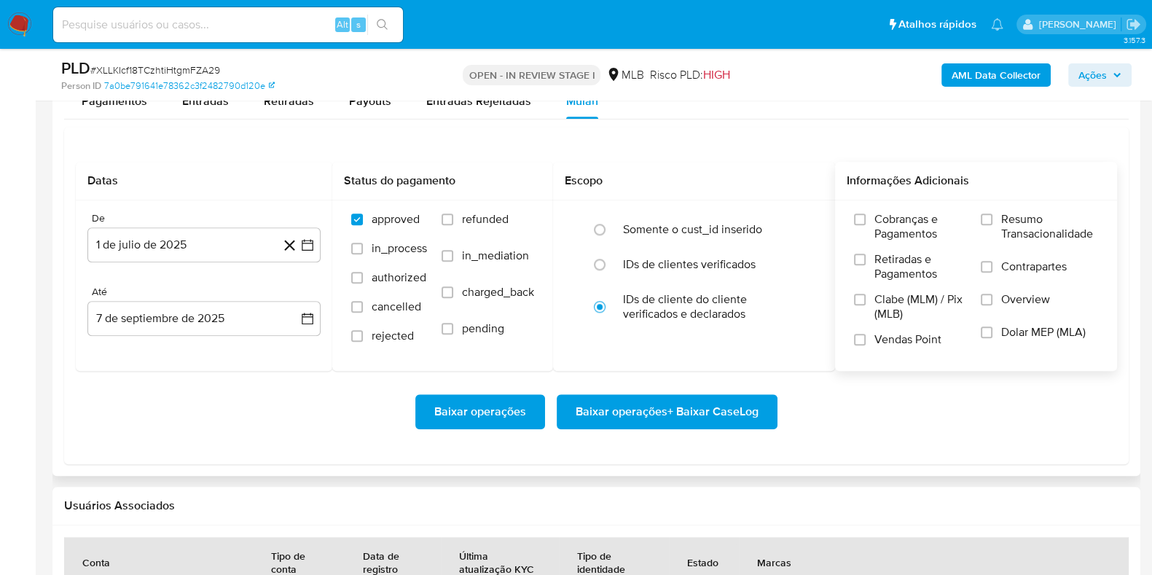
click at [1028, 212] on span "Resumo Transacionalidade" at bounding box center [1049, 226] width 97 height 29
click at [992, 213] on input "Resumo Transacionalidade" at bounding box center [986, 219] width 12 height 12
click at [688, 397] on span "Baixar operações + Baixar CaseLog" at bounding box center [666, 412] width 183 height 32
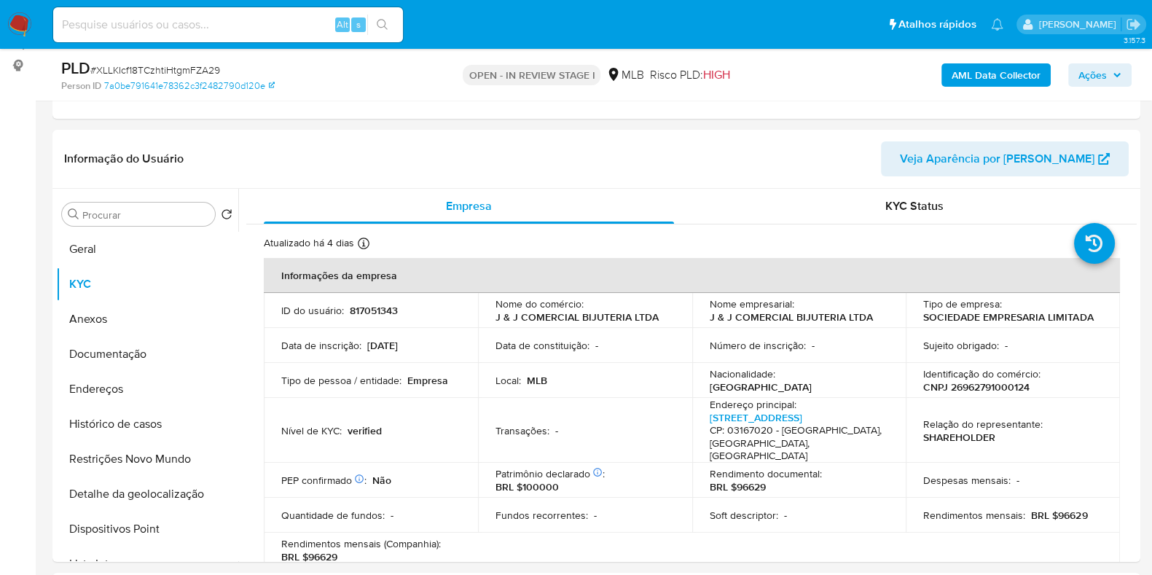
scroll to position [0, 0]
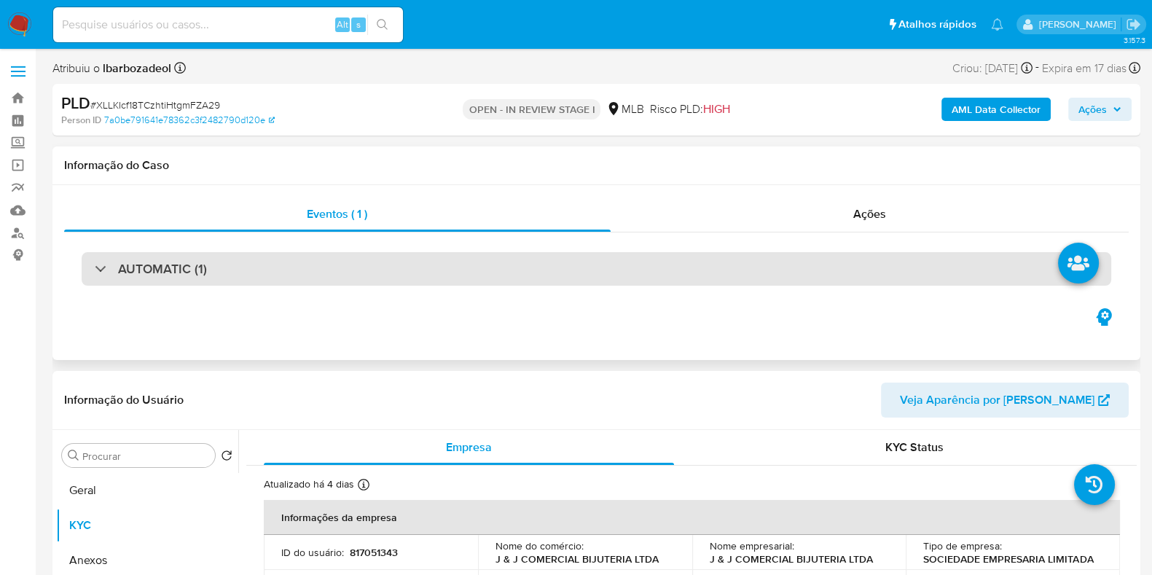
click at [632, 270] on div "AUTOMATIC (1)" at bounding box center [596, 269] width 1029 height 34
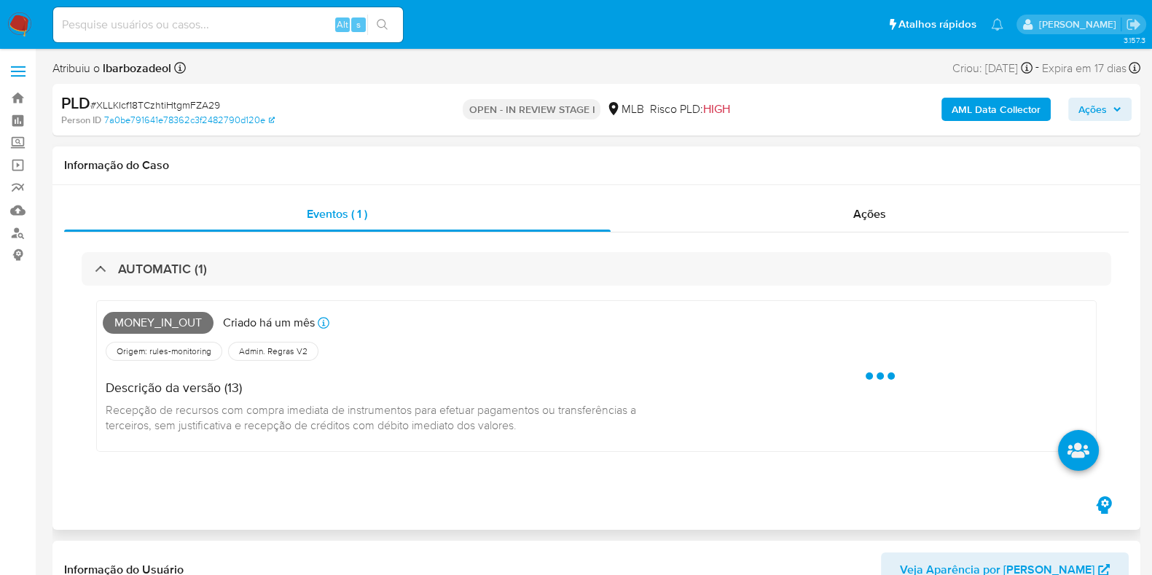
click at [186, 322] on span "Money_in_out" at bounding box center [158, 323] width 111 height 22
copy span "Money_in_out"
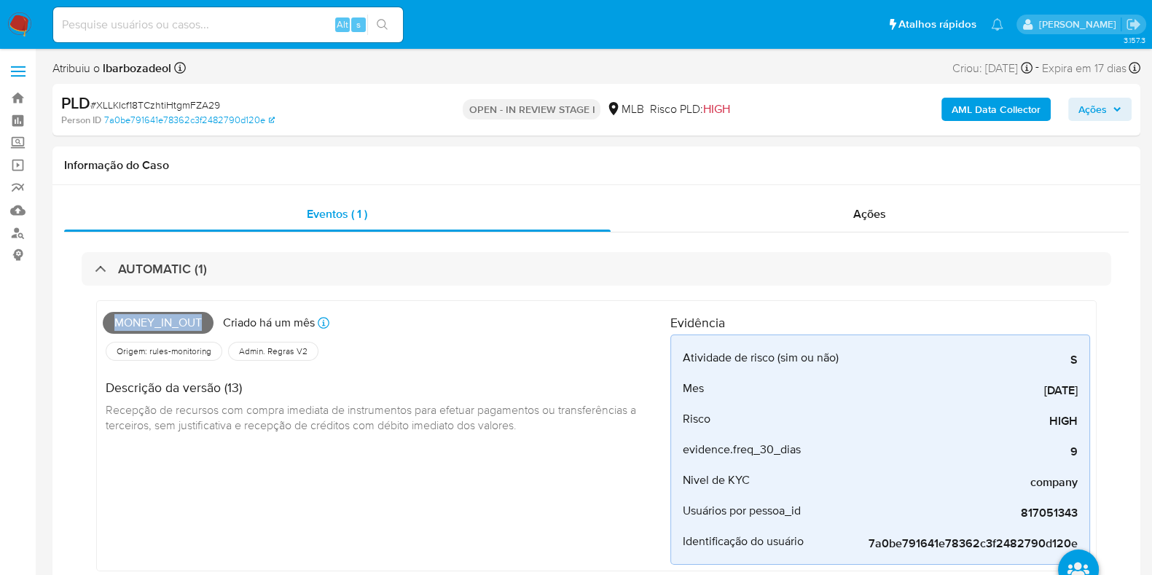
click at [1108, 103] on span "Ações" at bounding box center [1099, 109] width 43 height 20
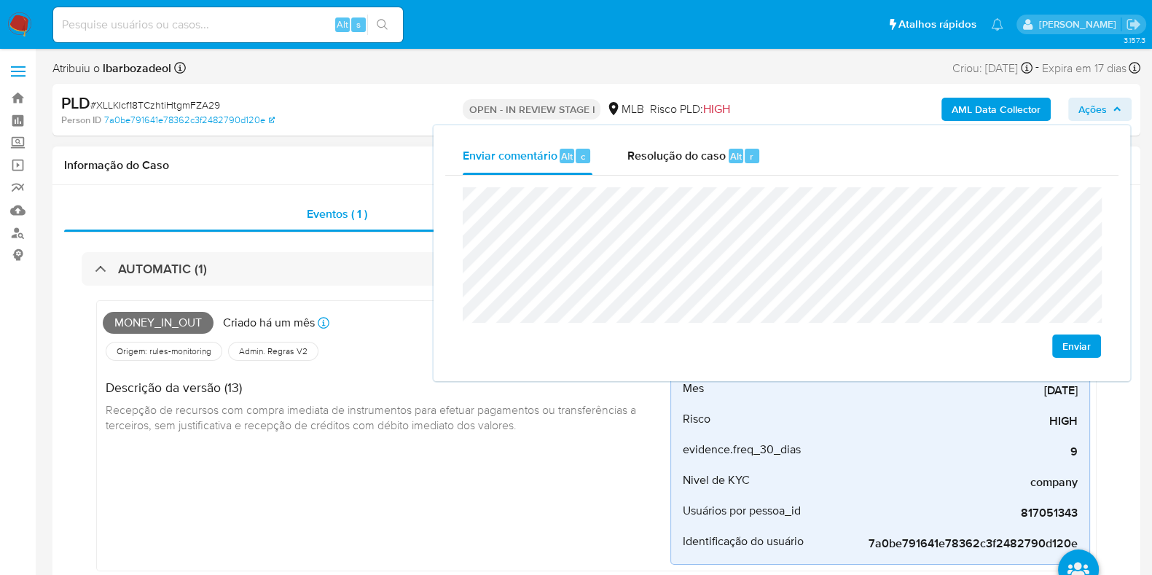
click at [320, 159] on h1 "Informação do Caso" at bounding box center [596, 165] width 1064 height 15
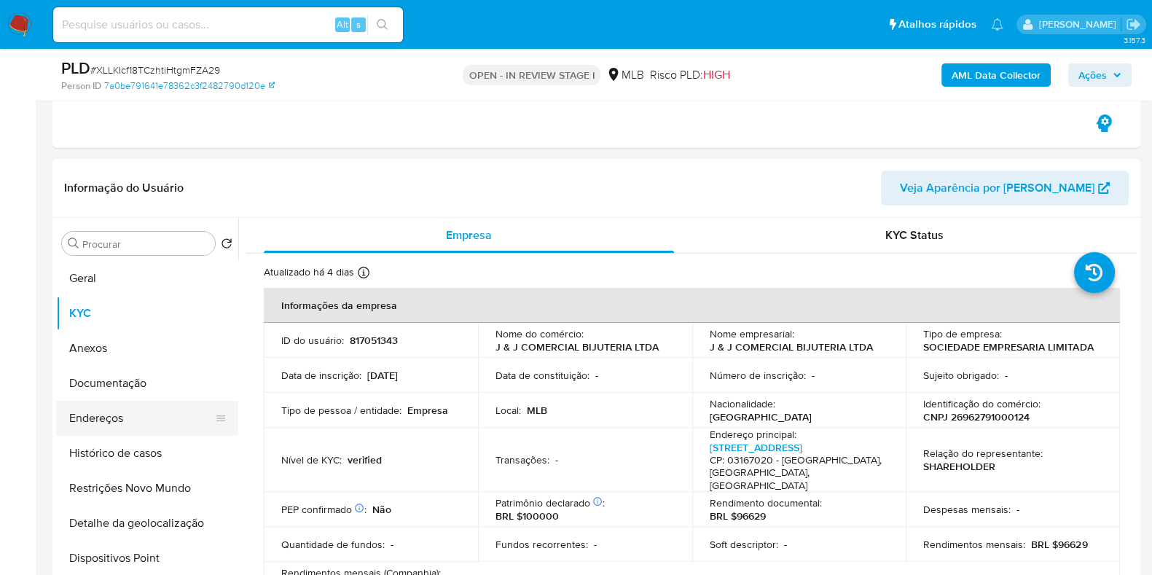
scroll to position [546, 0]
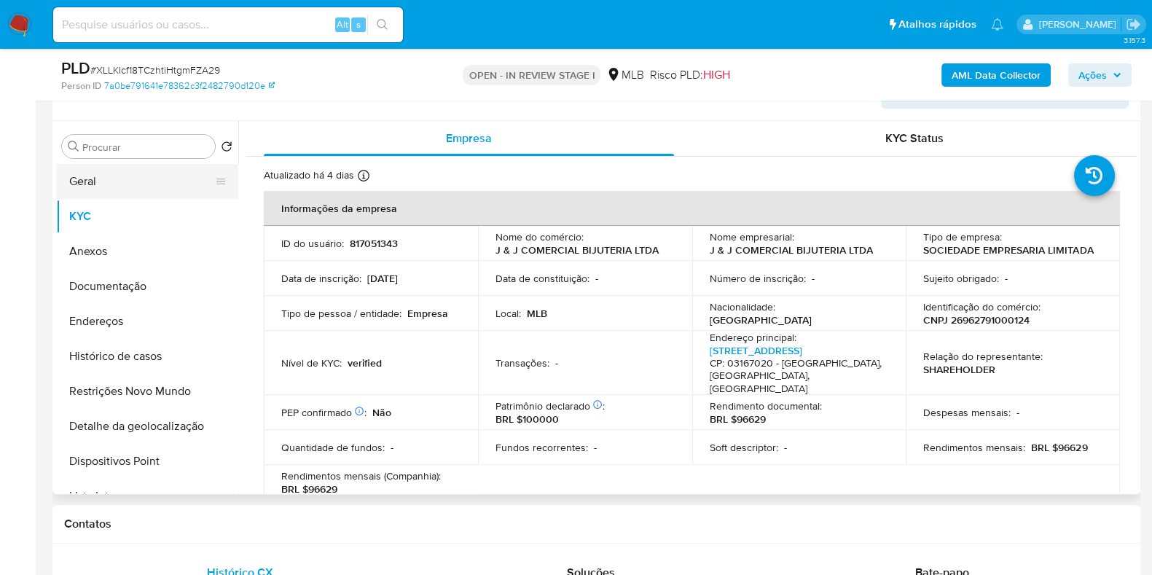
click at [113, 184] on button "Geral" at bounding box center [141, 181] width 170 height 35
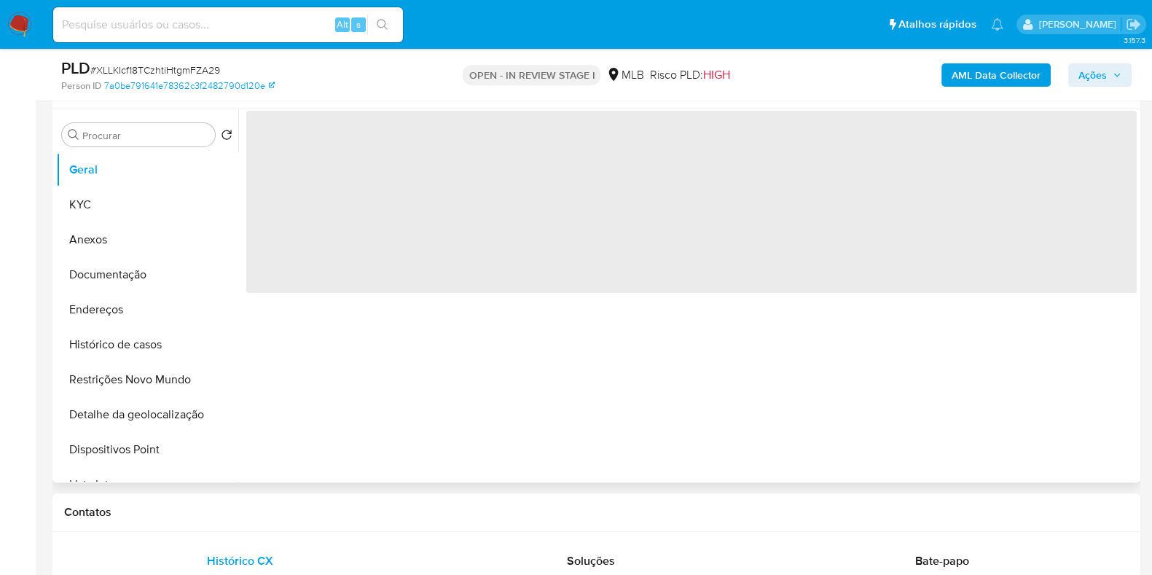
scroll to position [455, 0]
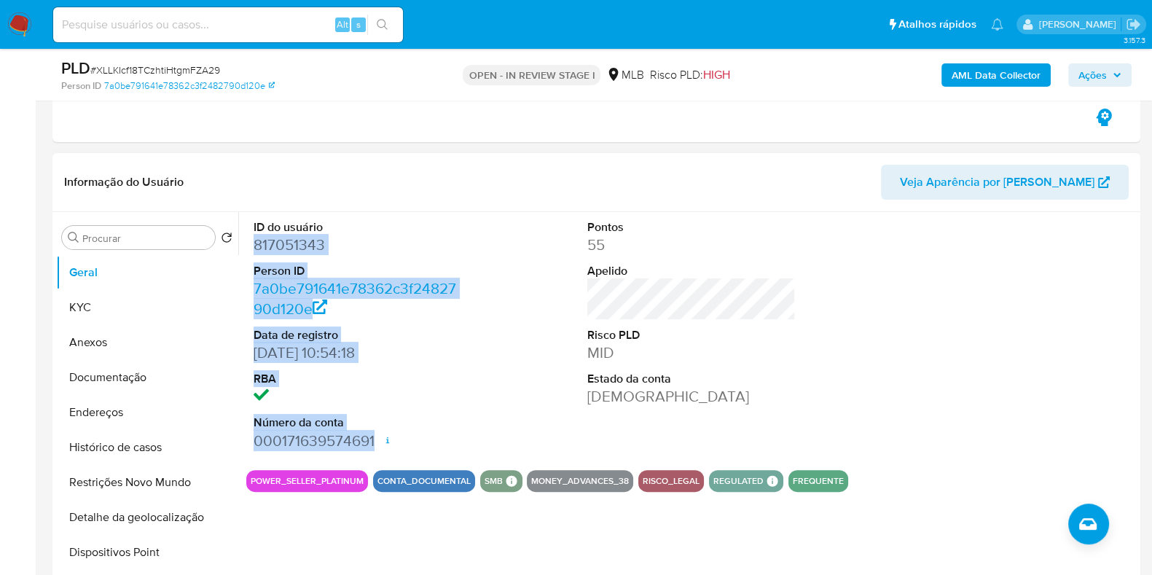
drag, startPoint x: 250, startPoint y: 248, endPoint x: 376, endPoint y: 432, distance: 223.2
click at [376, 432] on div "ID do usuário 817051343 Person ID 7a0be791641e78362c3f2482790d120e Data de regi…" at bounding box center [357, 335] width 223 height 246
copy dl "817051343 Person ID 7a0be791641e78362c3f2482790d120e Data de registro 01/09/202…"
click at [1093, 74] on span "Ações" at bounding box center [1092, 74] width 28 height 23
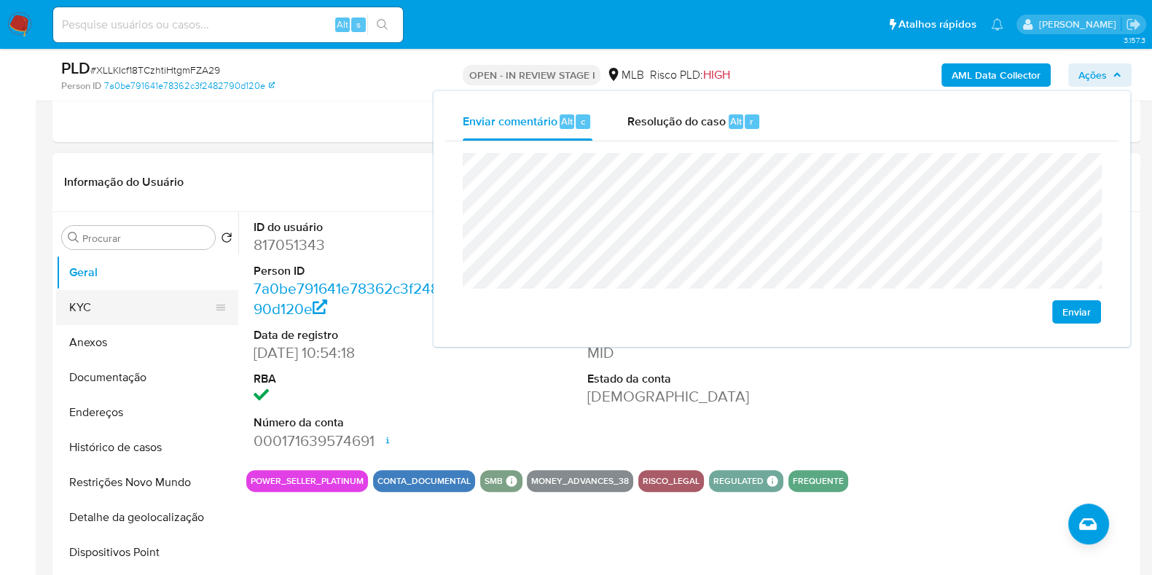
click at [162, 304] on button "KYC" at bounding box center [141, 307] width 170 height 35
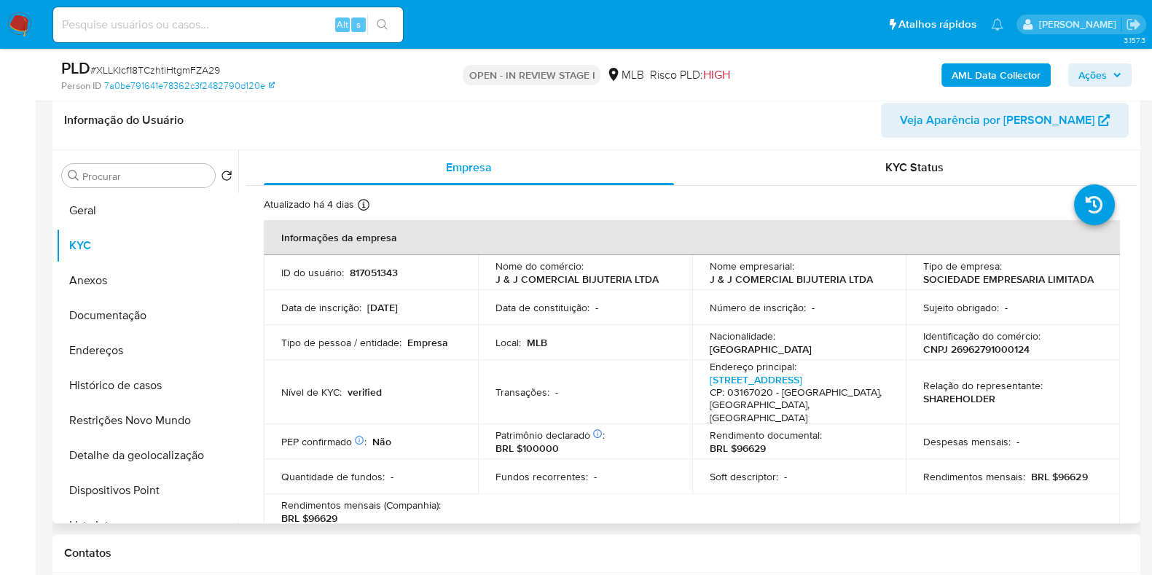
scroll to position [546, 0]
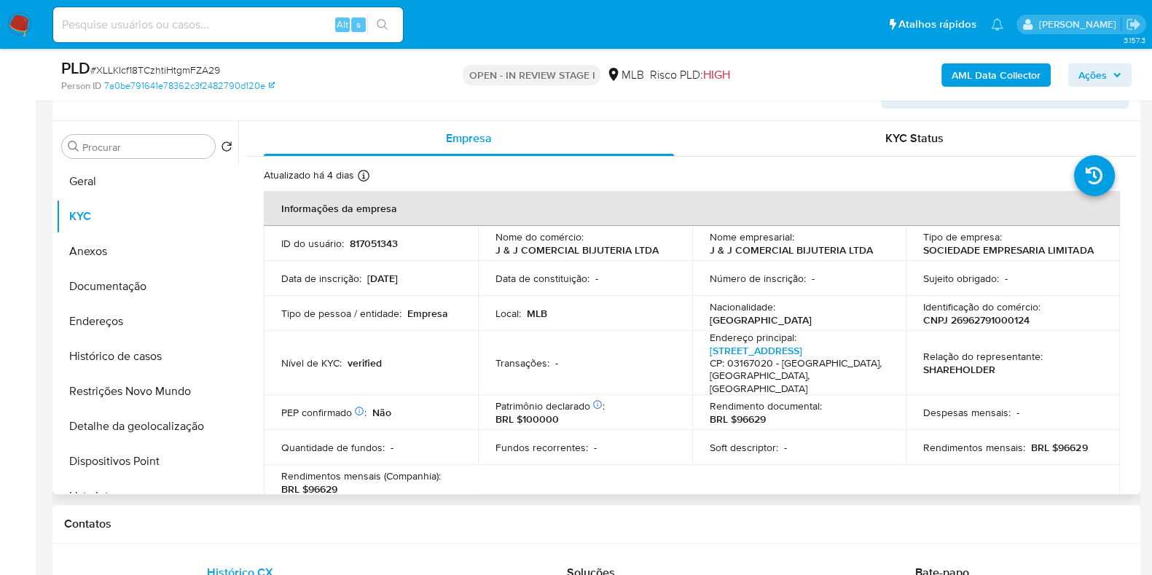
click at [948, 318] on p "CNPJ 26962791000124" at bounding box center [976, 319] width 106 height 13
click at [947, 318] on p "CNPJ 26962791000124" at bounding box center [976, 319] width 106 height 13
copy p "26962791000124"
click at [1109, 72] on span "Ações" at bounding box center [1099, 75] width 43 height 20
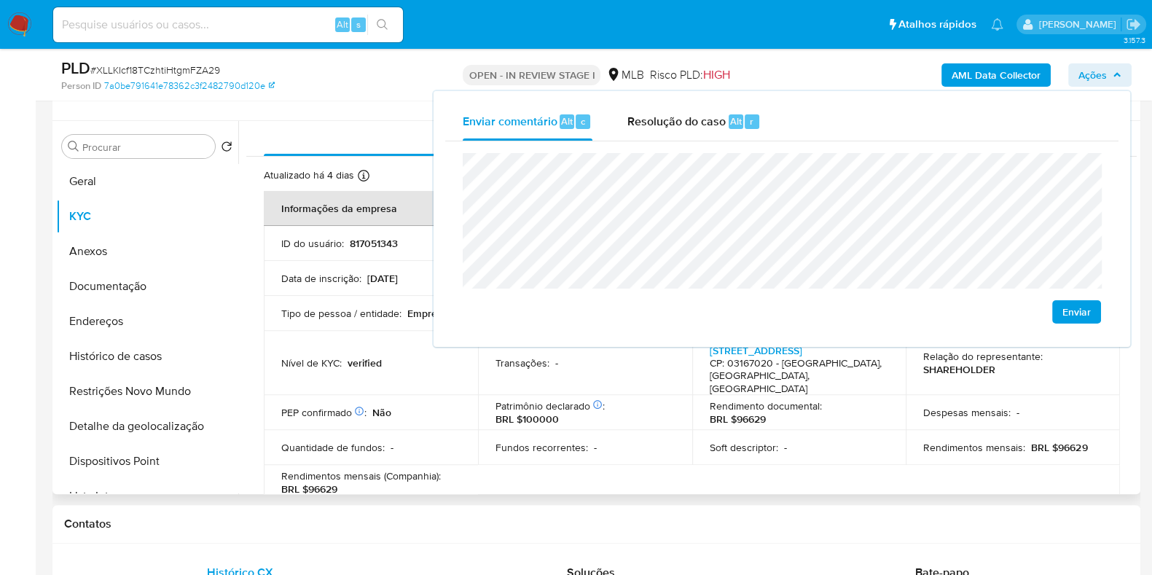
click at [355, 307] on p "Tipo de pessoa / entidade :" at bounding box center [341, 313] width 120 height 13
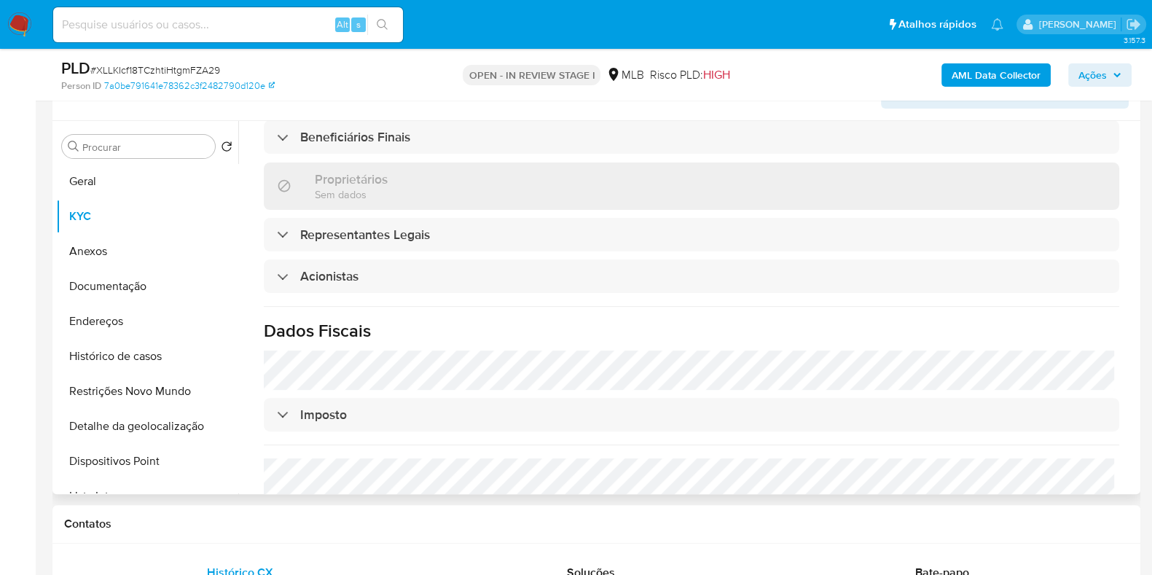
scroll to position [728, 0]
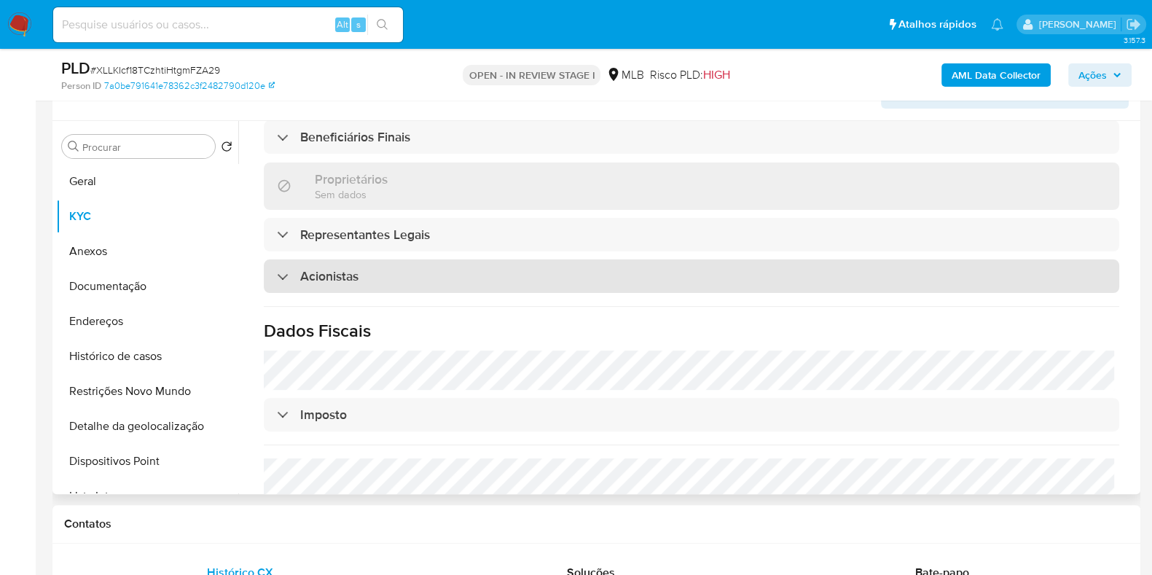
click at [448, 259] on div "Acionistas" at bounding box center [691, 276] width 855 height 34
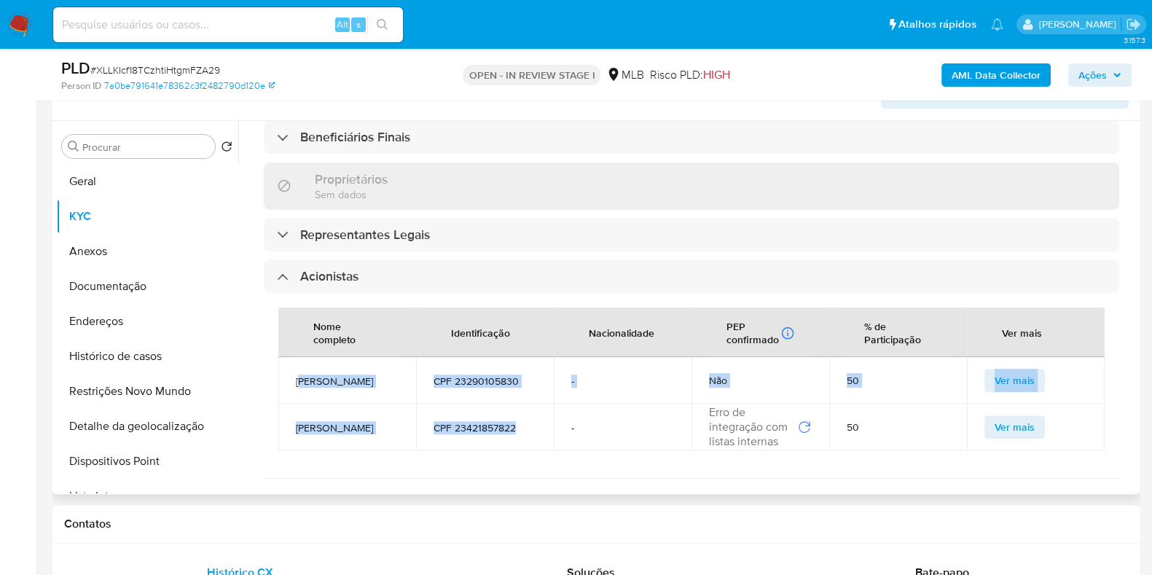
drag, startPoint x: 518, startPoint y: 400, endPoint x: 295, endPoint y: 358, distance: 226.7
click at [296, 358] on tbody "SHIJIE WEN CPF 23290105830 - Não 50 Ver mais JUAN HUANG CPF 23421857822 - Erro …" at bounding box center [691, 403] width 826 height 93
click at [296, 374] on span "SHIJIE WEN" at bounding box center [347, 380] width 103 height 13
drag, startPoint x: 328, startPoint y: 353, endPoint x: 444, endPoint y: 343, distance: 117.0
click at [532, 414] on tbody "SHIJIE WEN CPF 23290105830 - Não 50 Ver mais JUAN HUANG CPF 23421857822 - Erro …" at bounding box center [691, 403] width 826 height 93
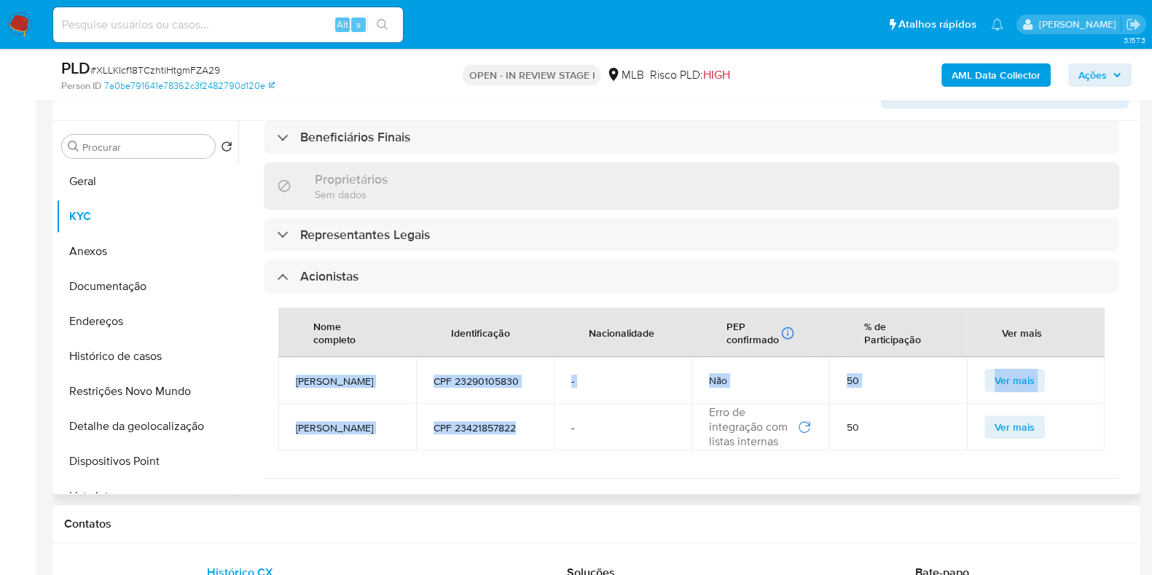
copy tbody "SHIJIE WEN CPF 23290105830 - Não 50 Ver mais JUAN HUANG CPF 23421857822"
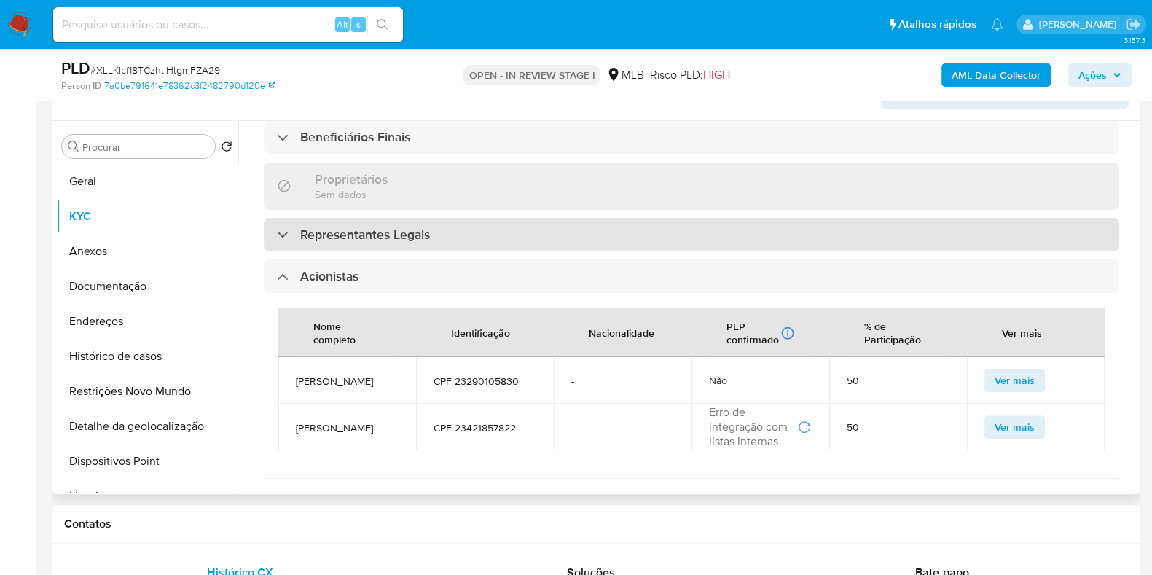
click at [470, 218] on div "Representantes Legais" at bounding box center [691, 235] width 855 height 34
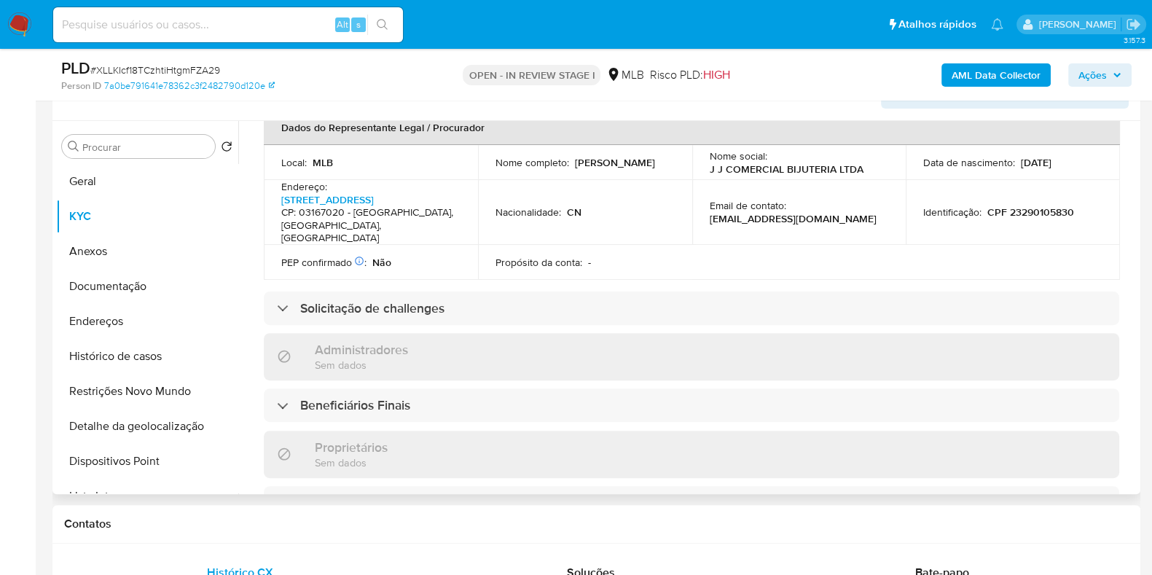
scroll to position [455, 0]
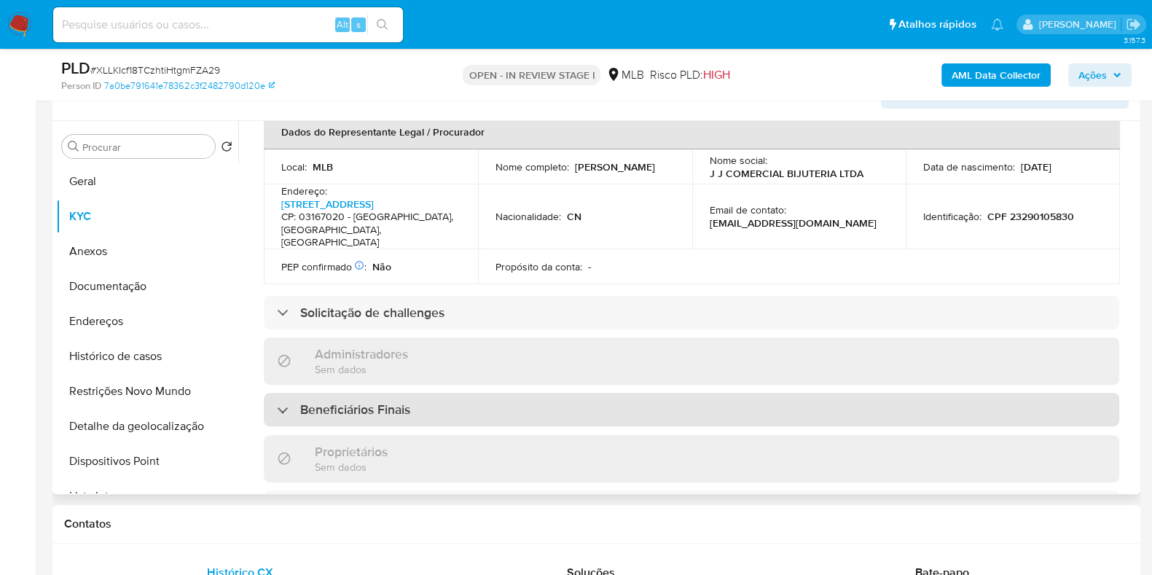
click at [465, 393] on div "Beneficiários Finais" at bounding box center [691, 410] width 855 height 34
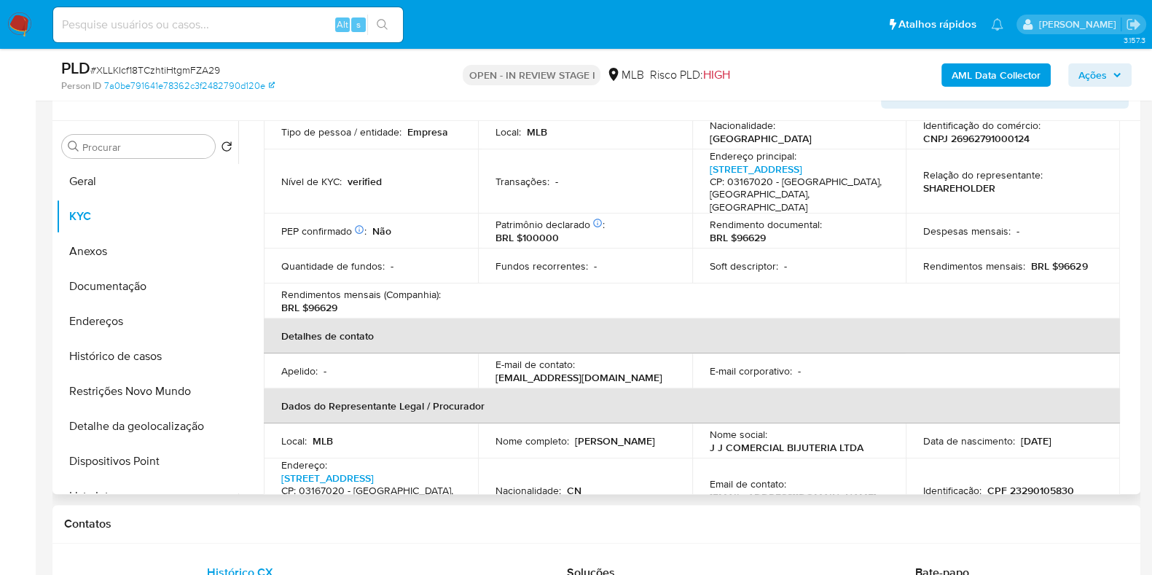
scroll to position [90, 0]
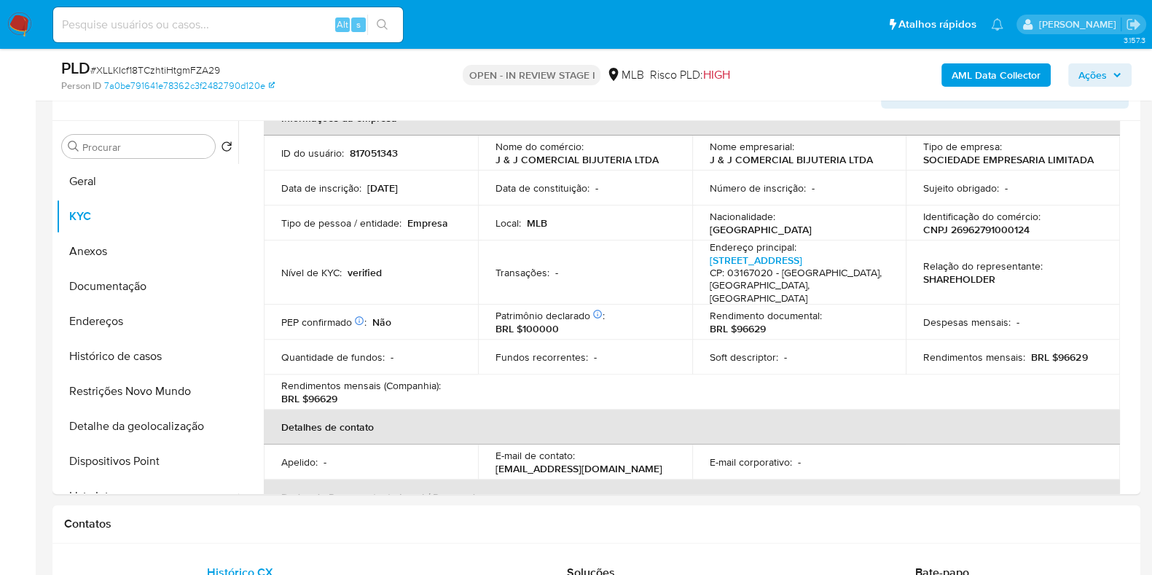
click at [1114, 80] on span "Ações" at bounding box center [1099, 75] width 43 height 20
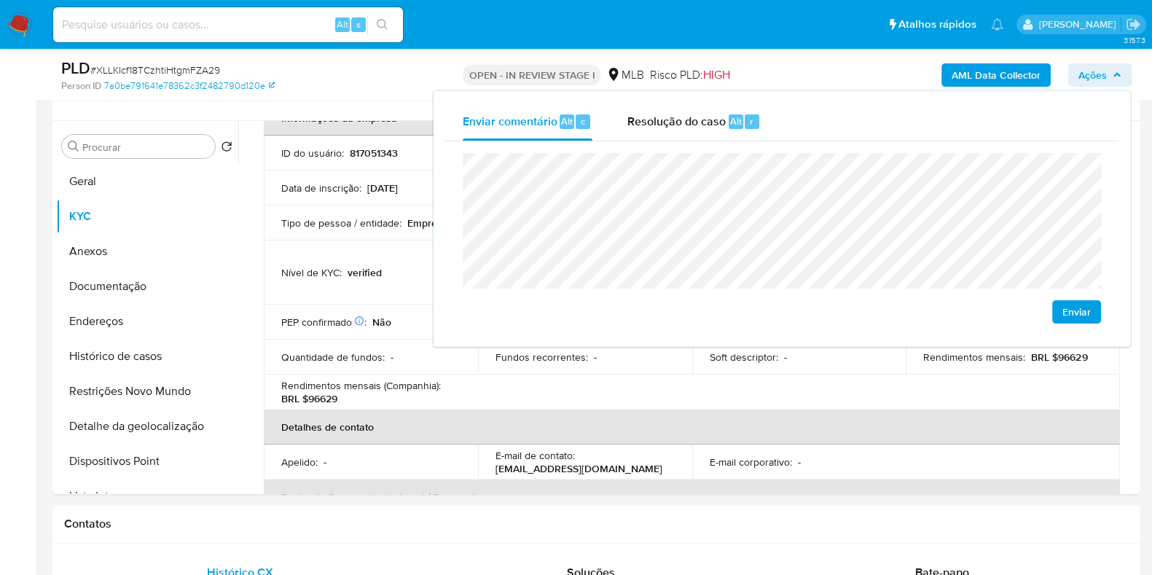
click at [0, 0] on lt-span "econômica" at bounding box center [0, 0] width 0 height 0
click at [767, 386] on table "Informações da empresa ID do usuário : 817051343 Nome do comércio : J & J COMER…" at bounding box center [692, 375] width 856 height 548
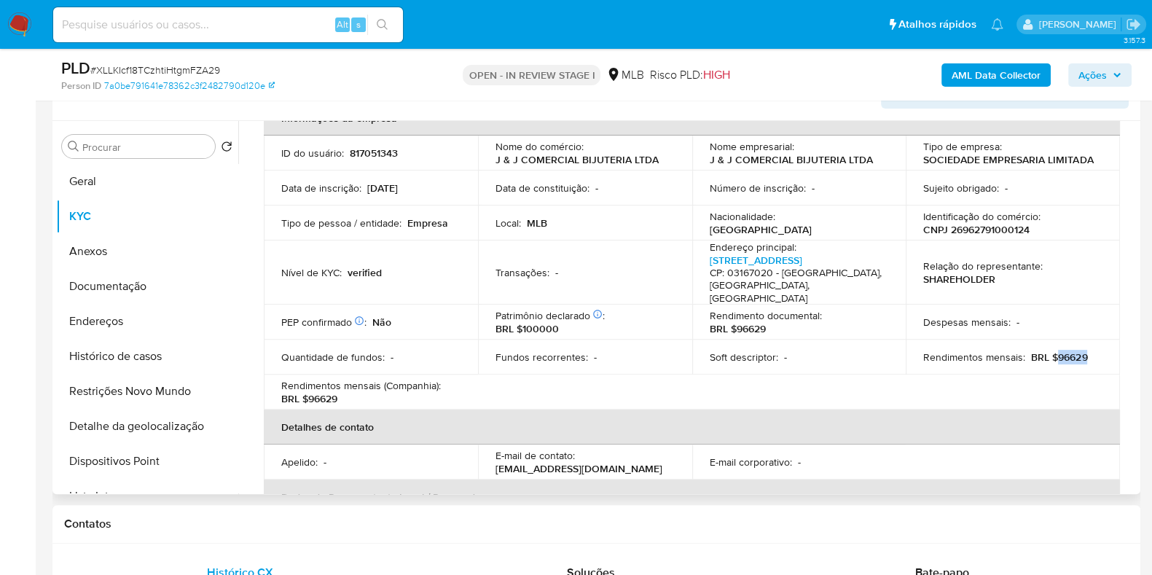
drag, startPoint x: 1050, startPoint y: 342, endPoint x: 1089, endPoint y: 337, distance: 38.9
click at [1089, 350] on div "Rendimentos mensais : BRL $96629" at bounding box center [1012, 356] width 179 height 13
copy p "96629"
click at [1112, 75] on icon "button" at bounding box center [1116, 75] width 9 height 9
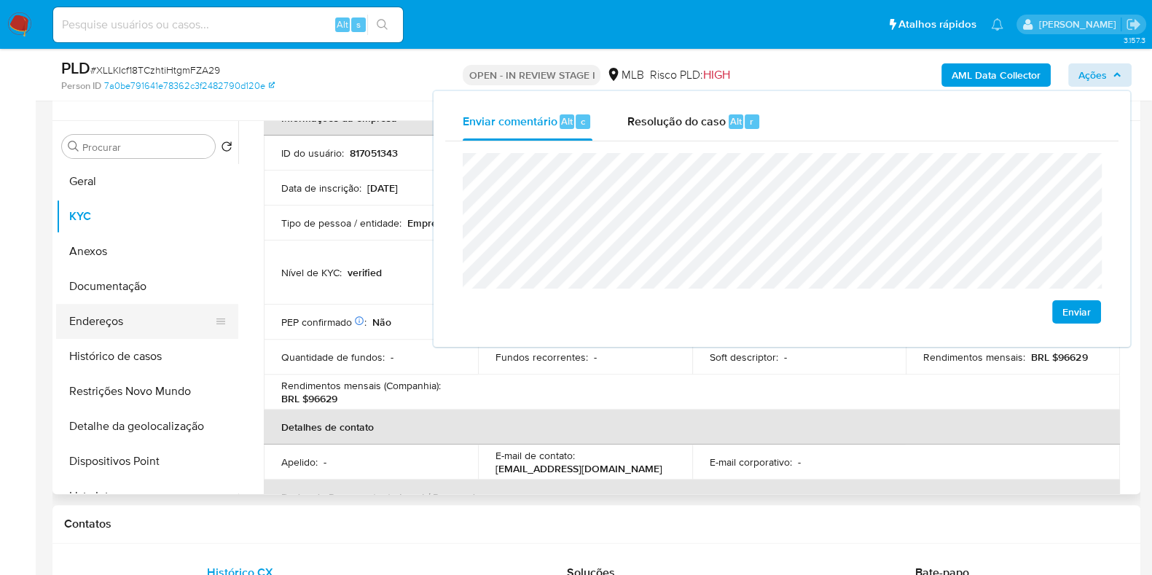
click at [146, 324] on button "Endereços" at bounding box center [141, 321] width 170 height 35
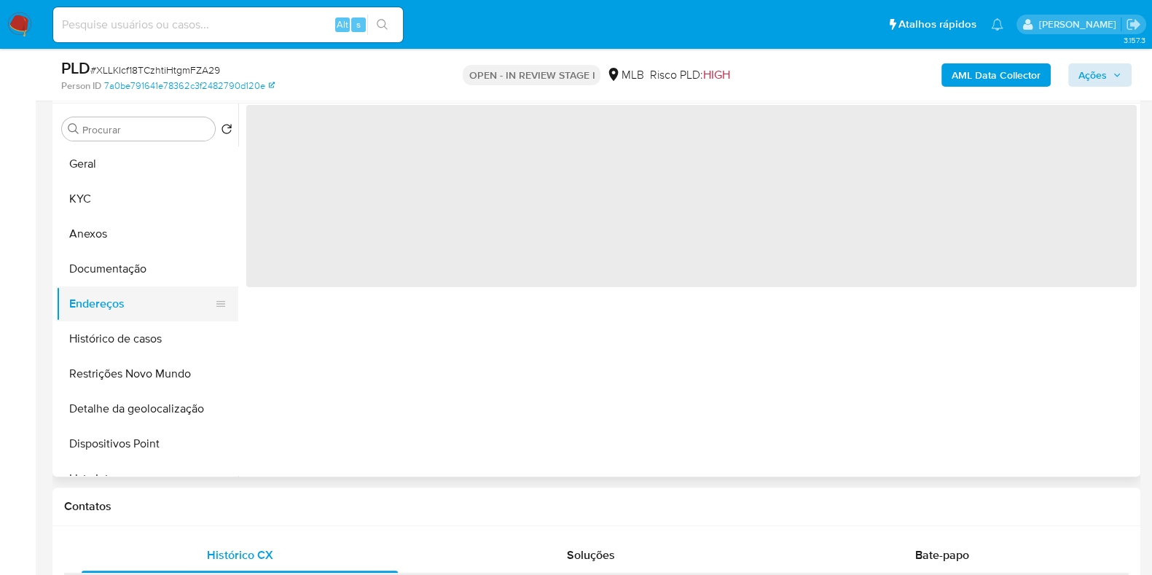
scroll to position [0, 0]
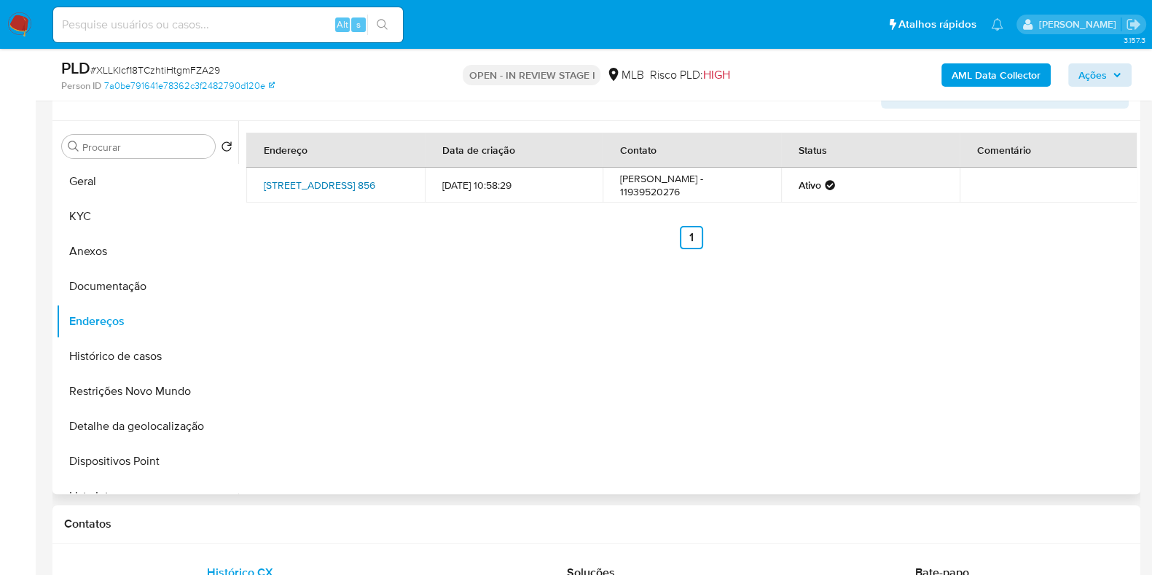
click at [317, 184] on link "Rua Dos Campineiros 856, São Paulo, São Paulo, 03167020, Brasil 856" at bounding box center [319, 185] width 111 height 15
click at [157, 278] on button "Documentação" at bounding box center [141, 286] width 170 height 35
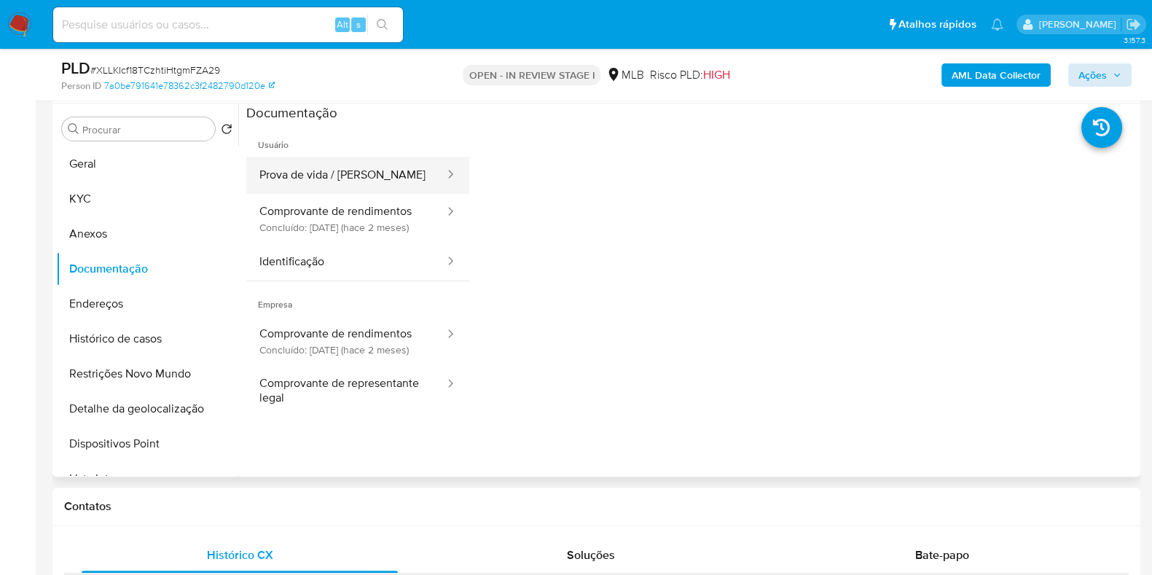
click at [310, 184] on button "Prova de vida / [PERSON_NAME]" at bounding box center [346, 175] width 200 height 37
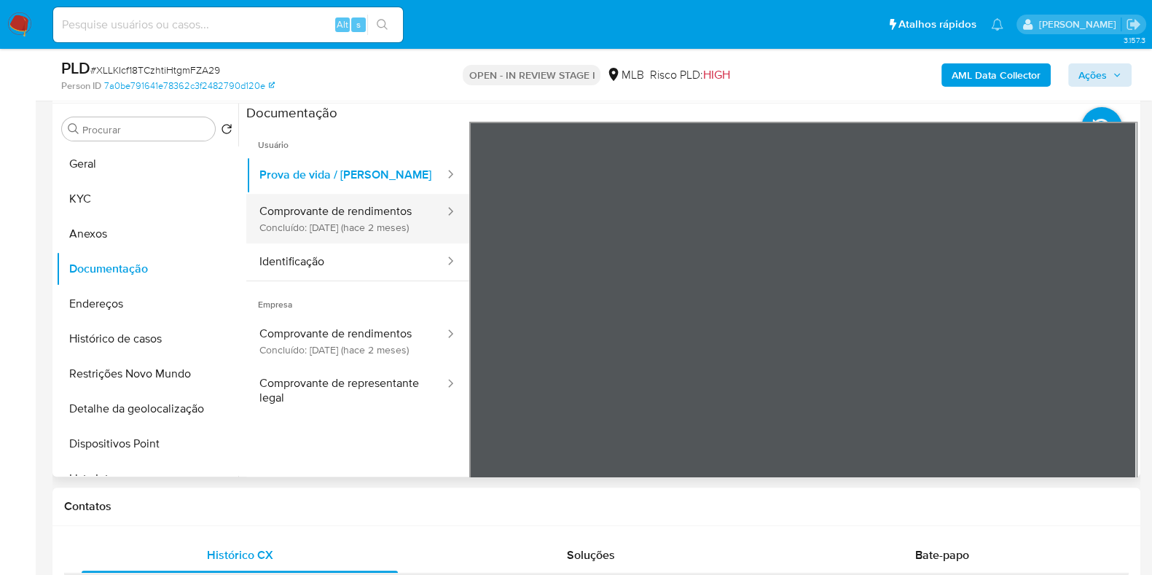
click at [355, 227] on button "Comprovante de rendimentos Concluído: 17/07/2025 (hace 2 meses)" at bounding box center [346, 219] width 200 height 50
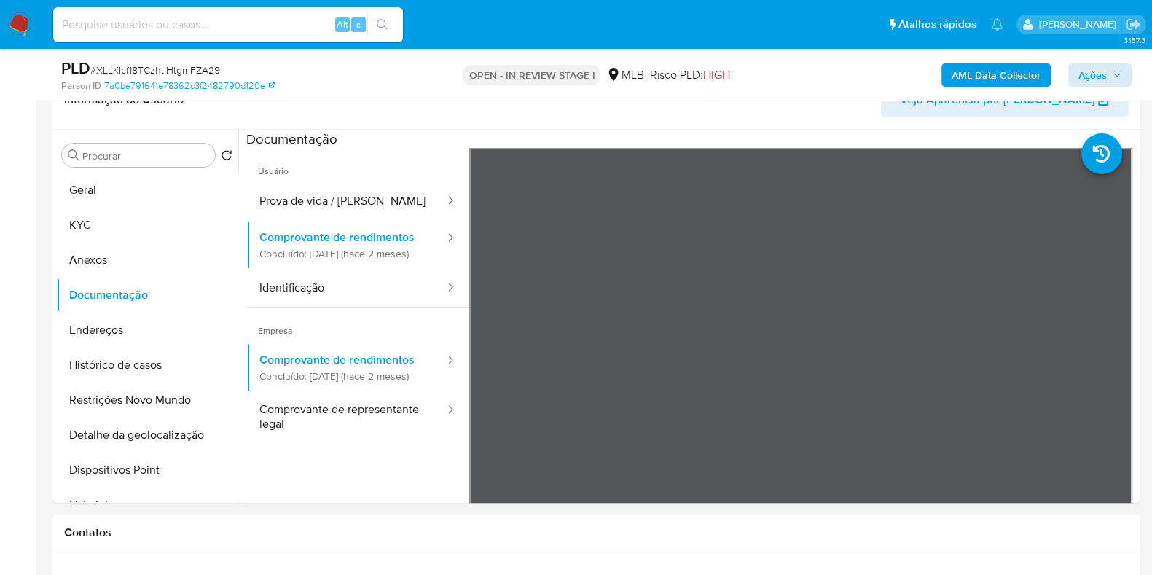
scroll to position [513, 0]
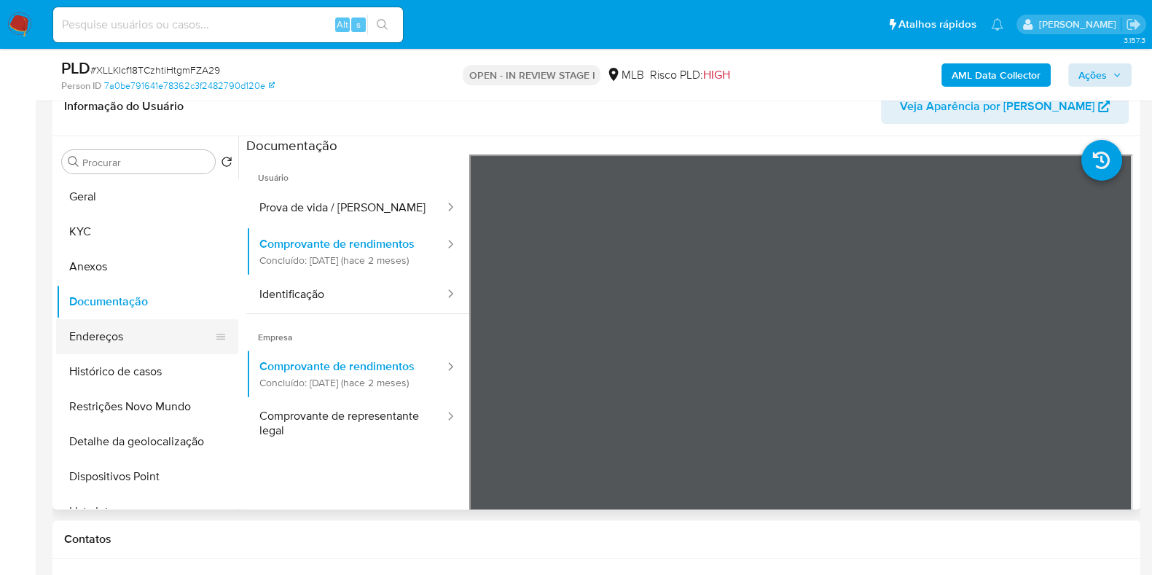
click at [131, 326] on button "Endereços" at bounding box center [141, 336] width 170 height 35
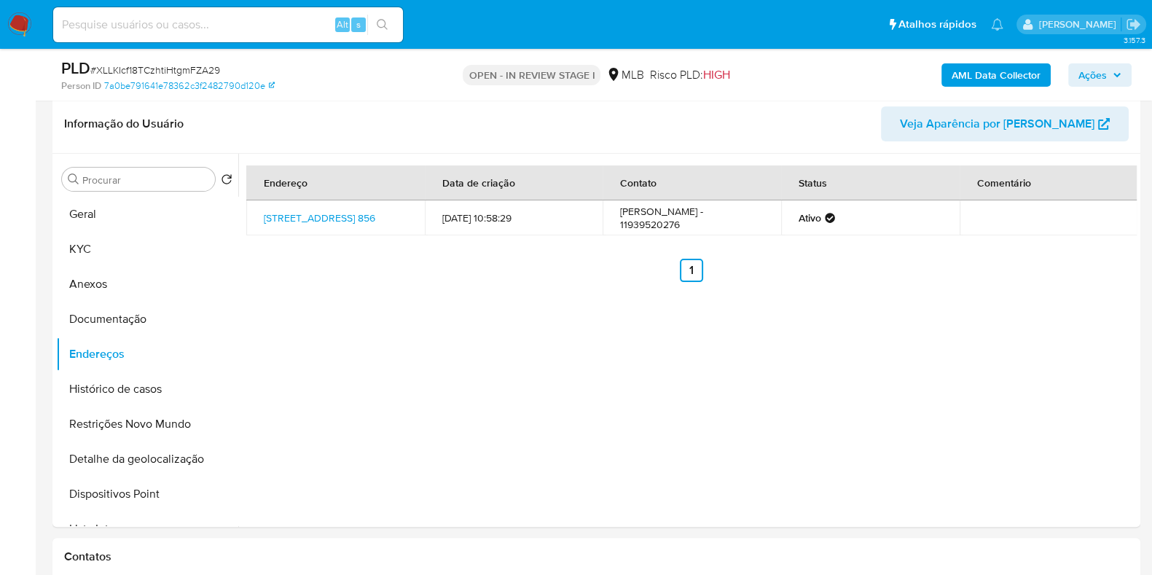
click at [1087, 66] on span "Ações" at bounding box center [1092, 74] width 28 height 23
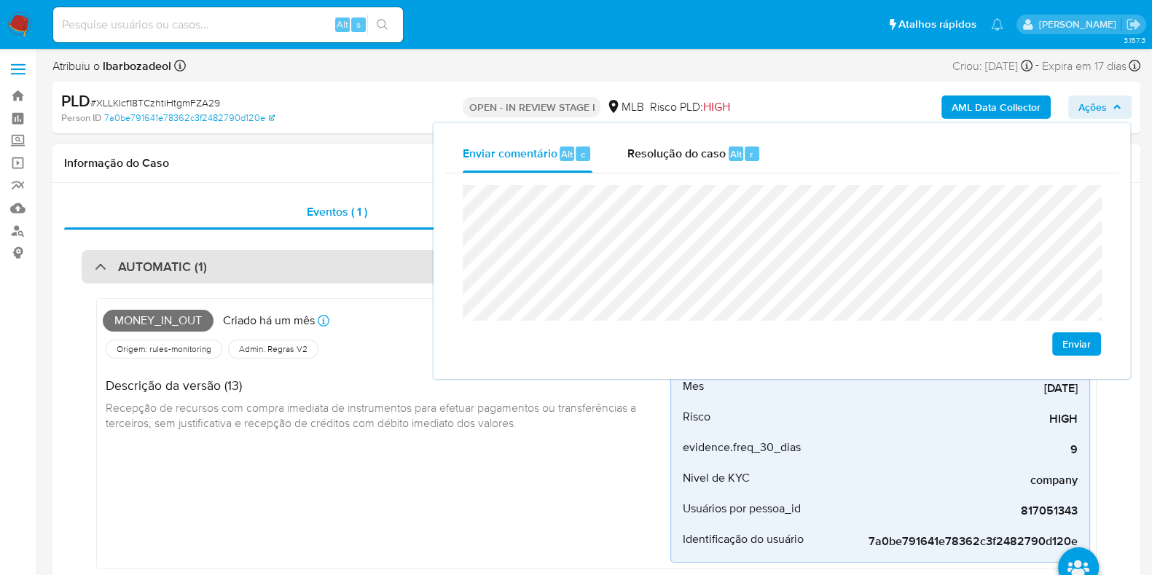
scroll to position [0, 0]
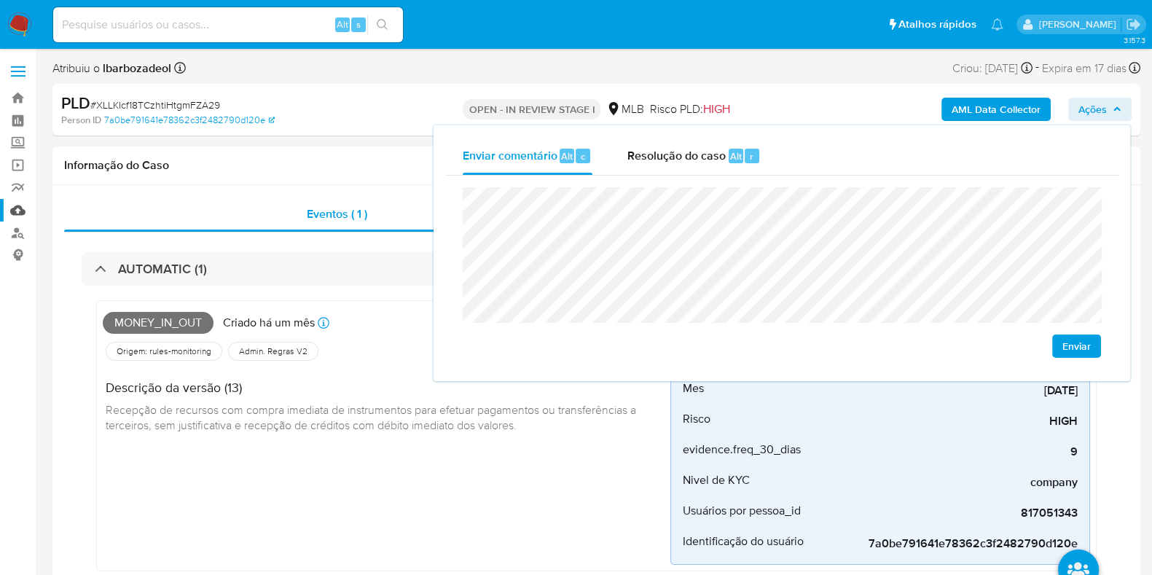
click at [17, 202] on link "Mulan" at bounding box center [86, 210] width 173 height 23
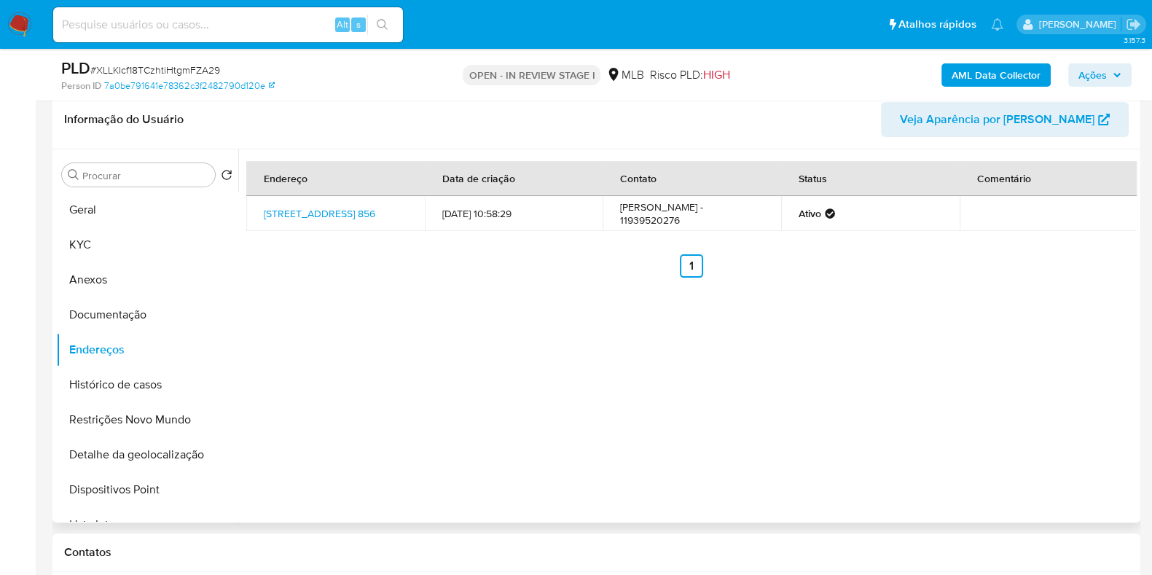
scroll to position [522, 0]
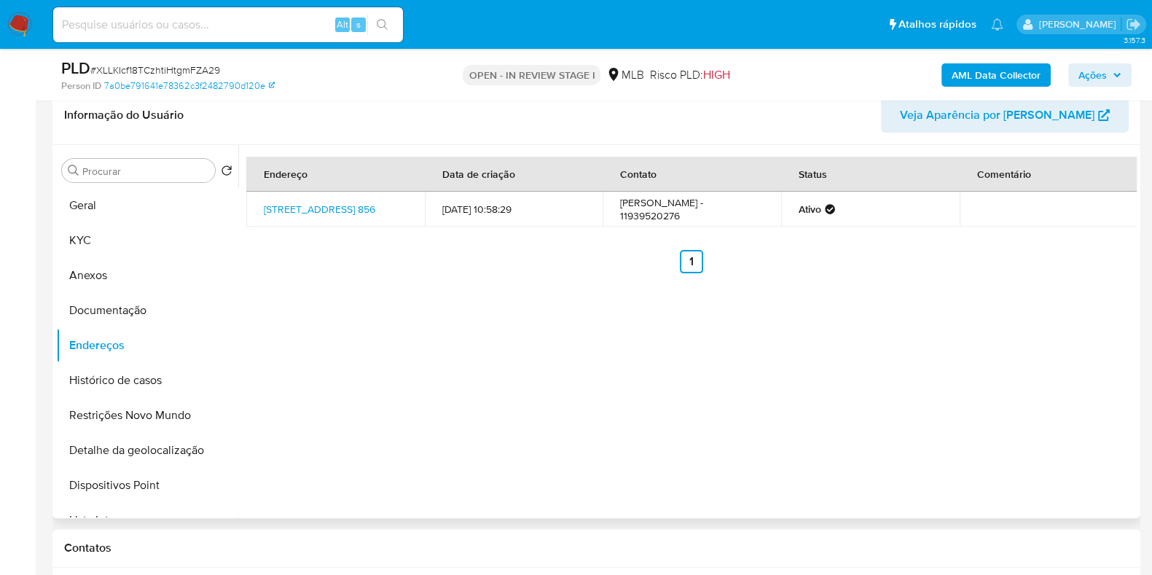
drag, startPoint x: 434, startPoint y: 379, endPoint x: 1001, endPoint y: 404, distance: 567.9
click at [1024, 406] on div "Endereço Data de criação Contato Status Comentário Rua Dos Campineiros 856, São…" at bounding box center [687, 331] width 898 height 373
click at [80, 311] on button "Documentação" at bounding box center [141, 310] width 170 height 35
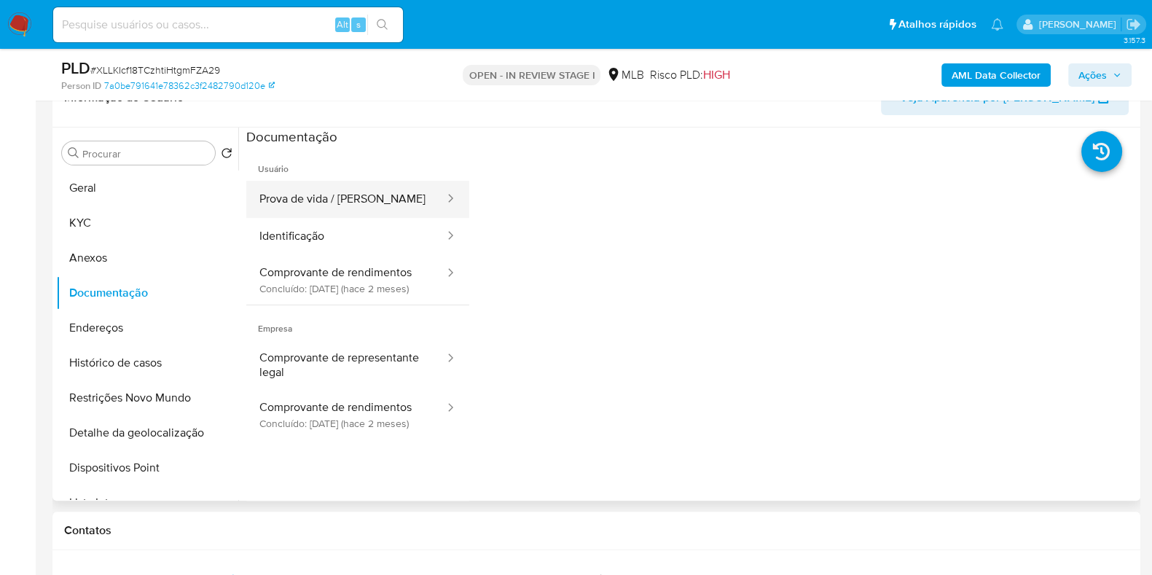
click at [434, 191] on div at bounding box center [445, 199] width 23 height 17
click at [385, 198] on button "Prova de vida / Selfie" at bounding box center [346, 199] width 200 height 37
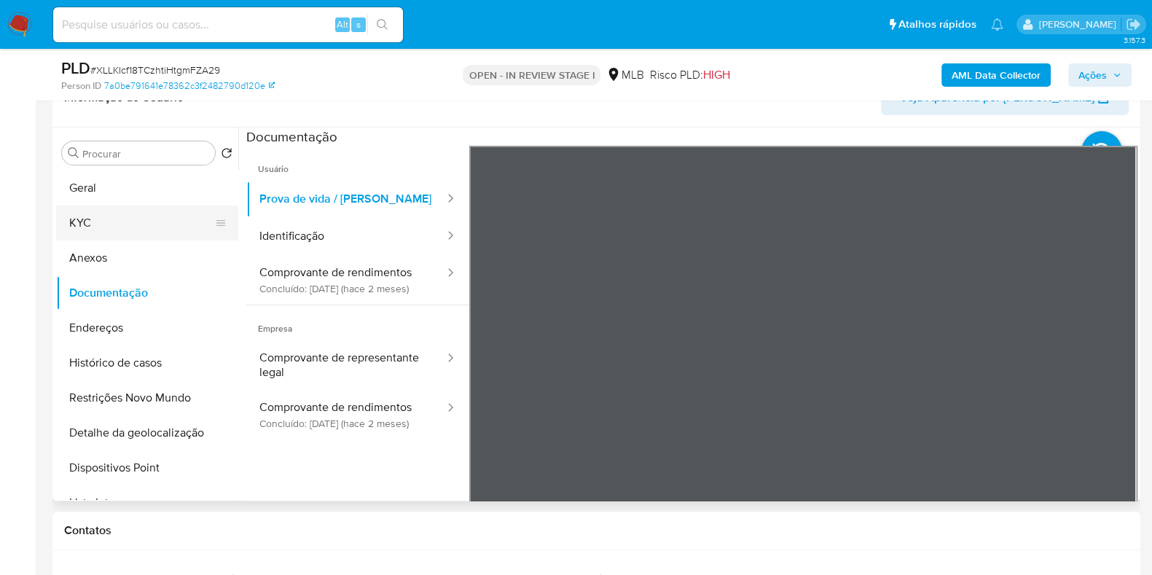
click at [117, 213] on button "KYC" at bounding box center [141, 222] width 170 height 35
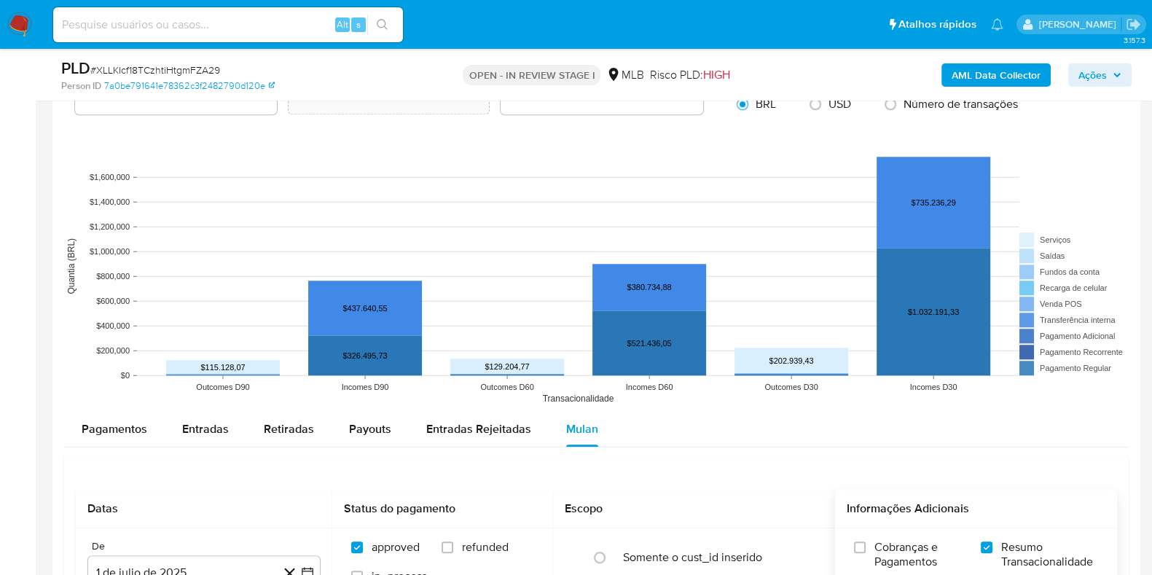
scroll to position [1706, 0]
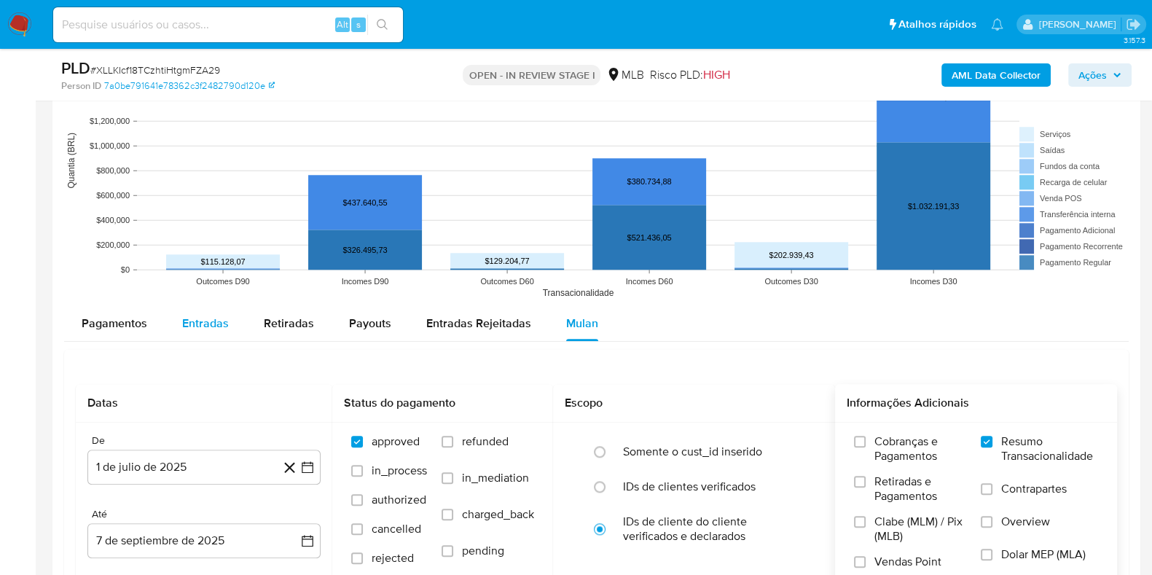
click at [175, 318] on button "Entradas" at bounding box center [206, 323] width 82 height 35
select select "10"
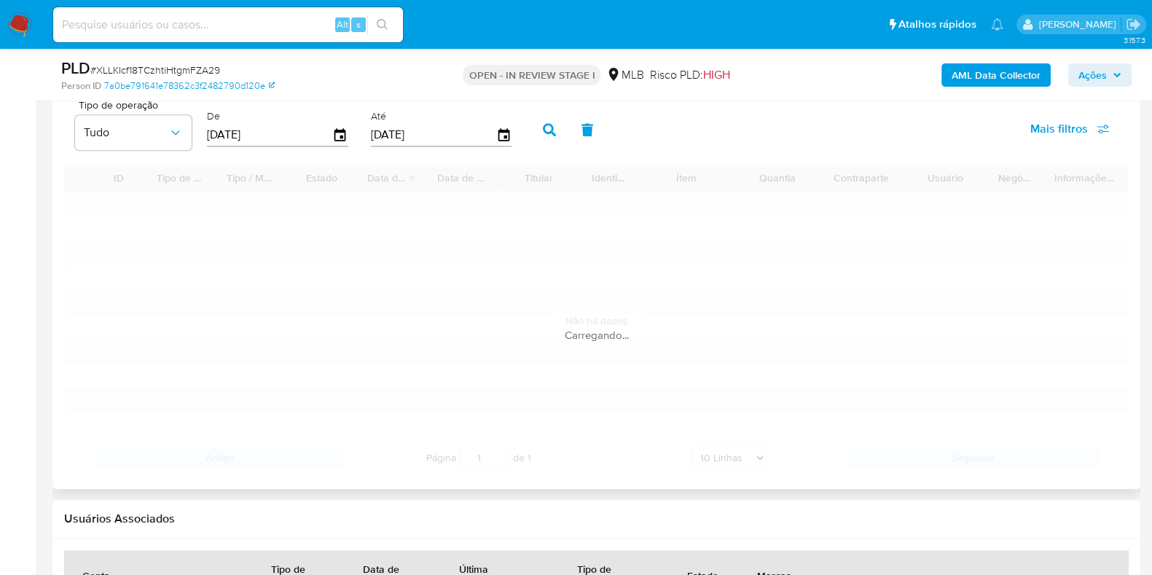
scroll to position [1979, 0]
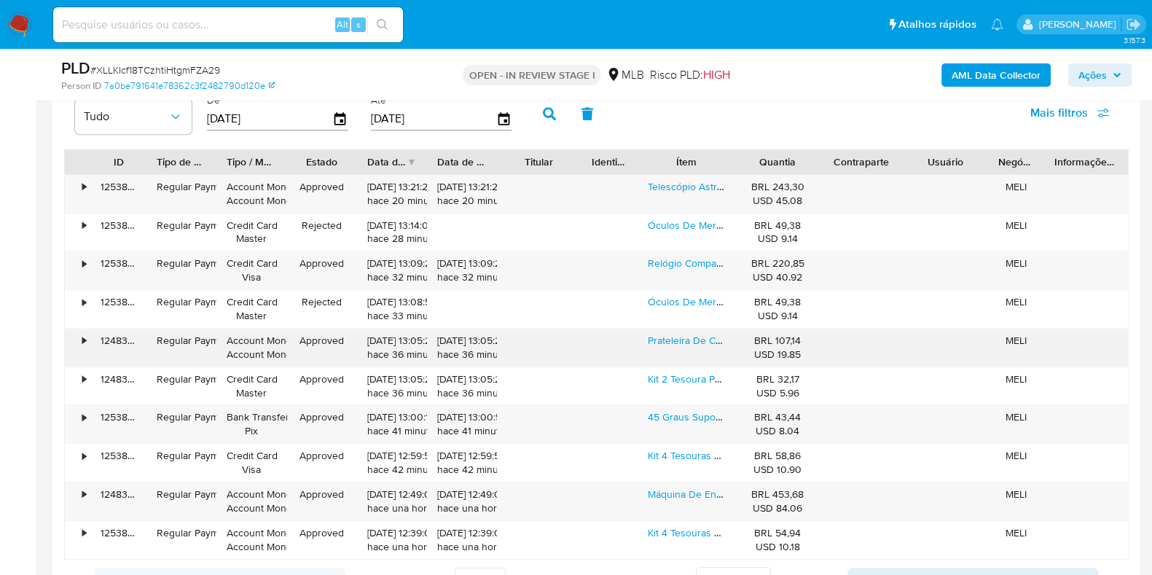
type button "1"
click at [700, 188] on link "Telescópio Astronômico 70mm Com Tripé F300 70m F30070m Ultra Cor Cinza" at bounding box center [825, 186] width 355 height 15
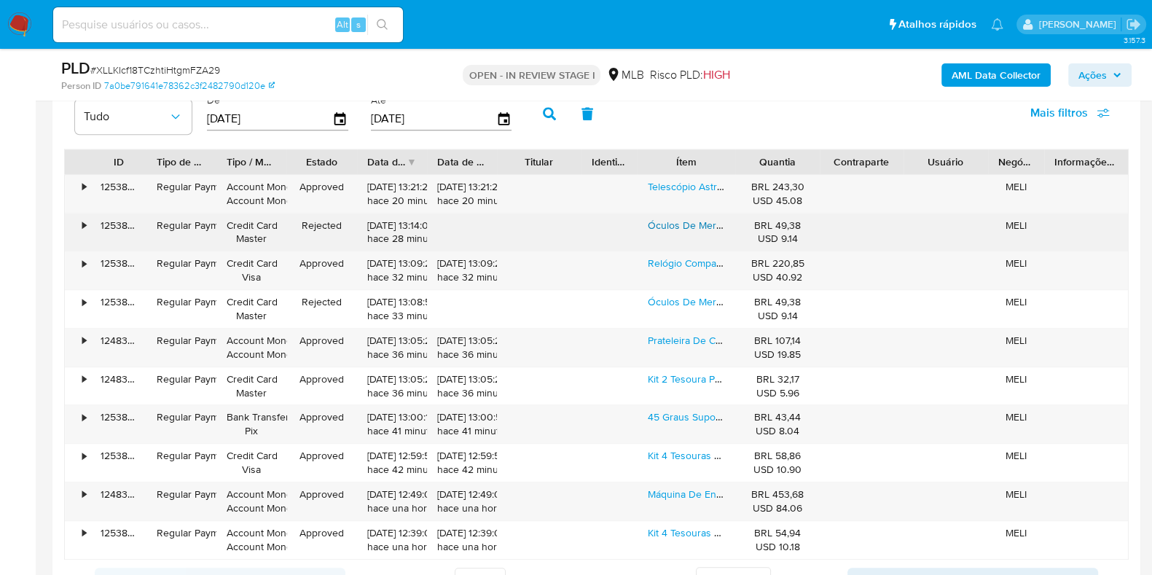
click at [693, 221] on link "Óculos De Mergulho Profissional Máscara Snorkel Grande Adult Preto" at bounding box center [805, 225] width 315 height 15
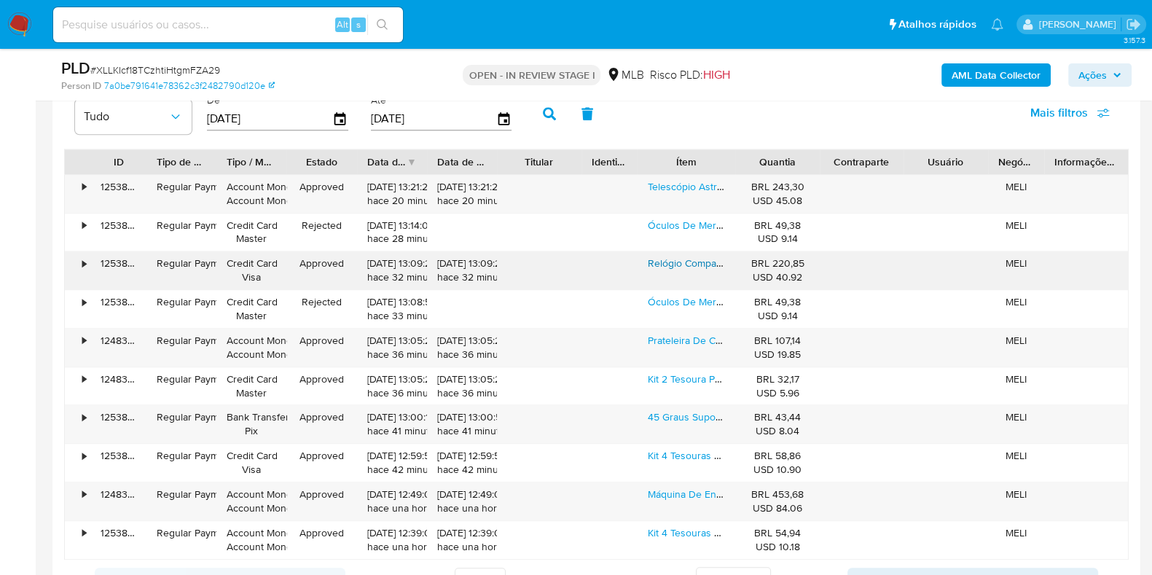
click at [684, 257] on link "Relógio Comparador E Base Magnética + Box + Brinde 22 Pontas" at bounding box center [794, 263] width 293 height 15
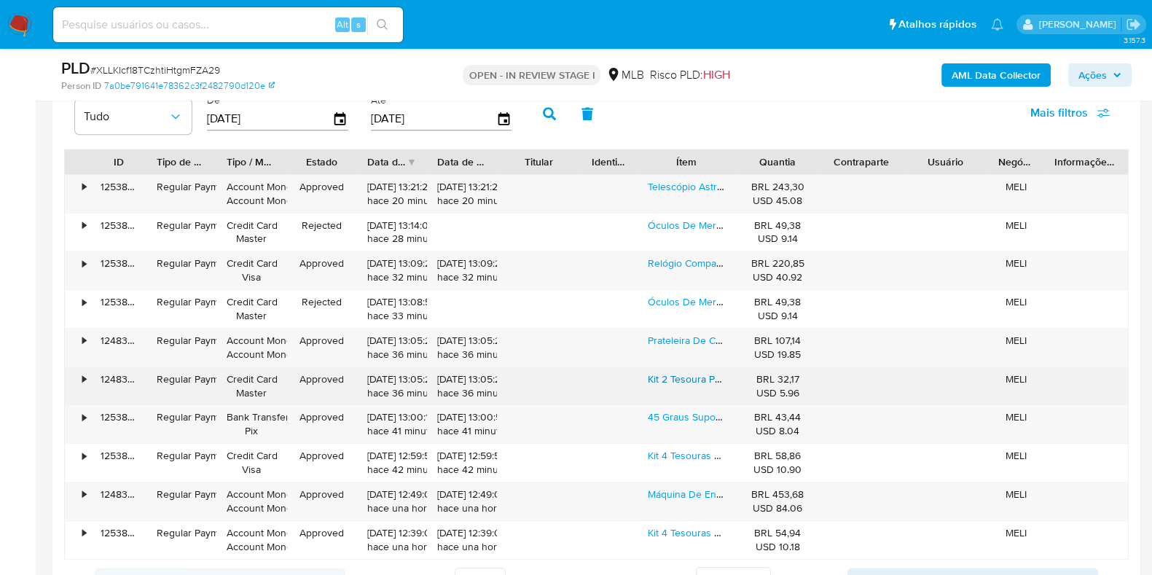
click at [674, 378] on link "Kit 2 Tesoura Profissional Fio Navalha E Desfiadeira Azul-claro" at bounding box center [787, 378] width 278 height 15
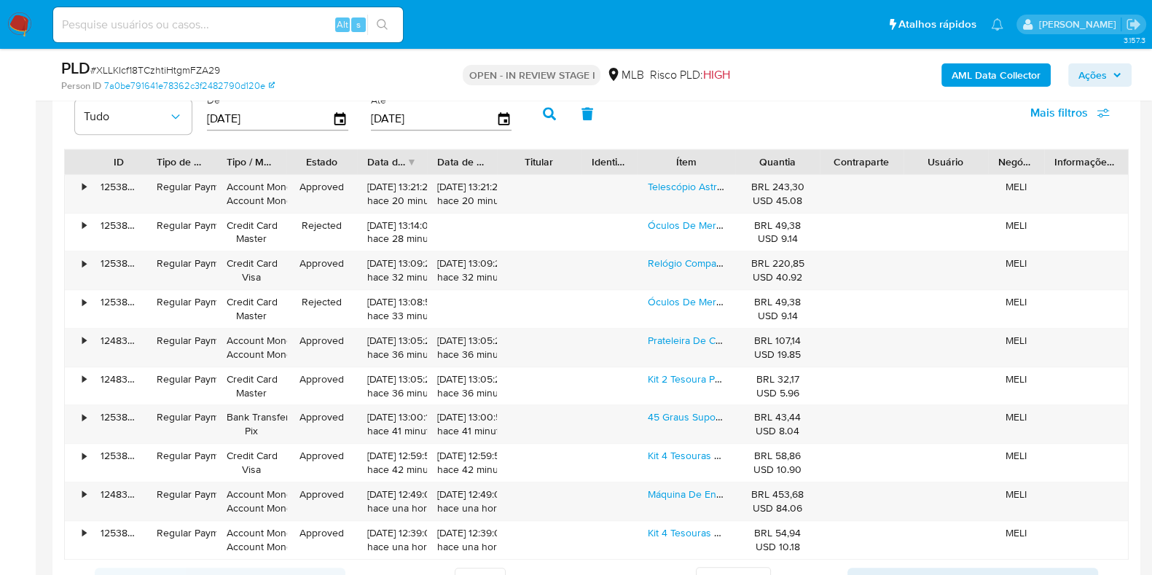
click at [1074, 78] on button "Ações" at bounding box center [1099, 74] width 63 height 23
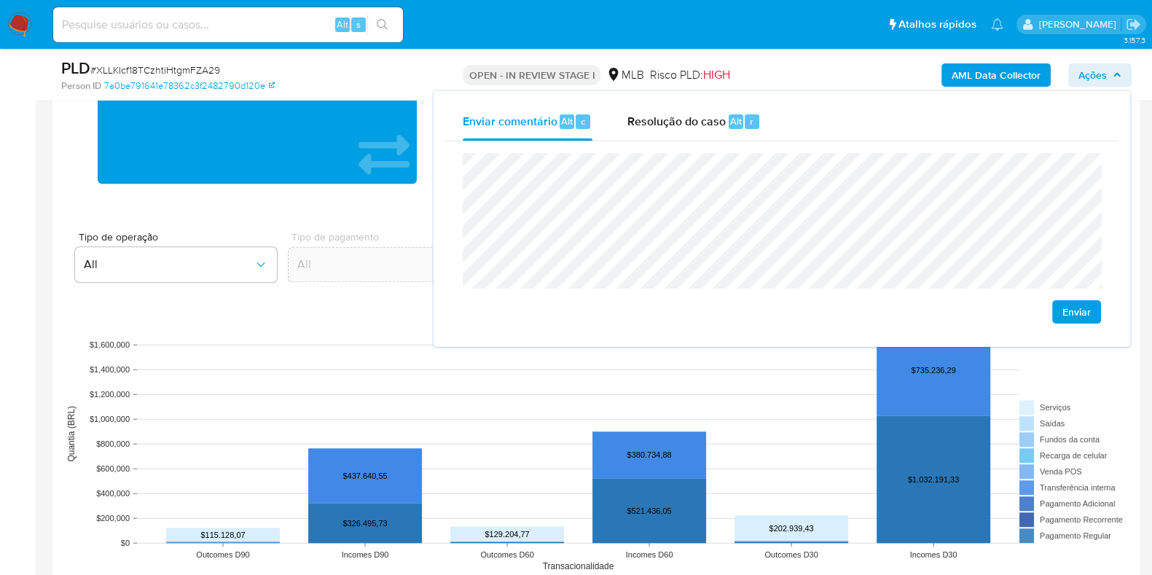
click at [211, 219] on div "USD Alternar entre moeda local e dólar Transações 14439 Transacionado Entradas …" at bounding box center [596, 571] width 1064 height 1145
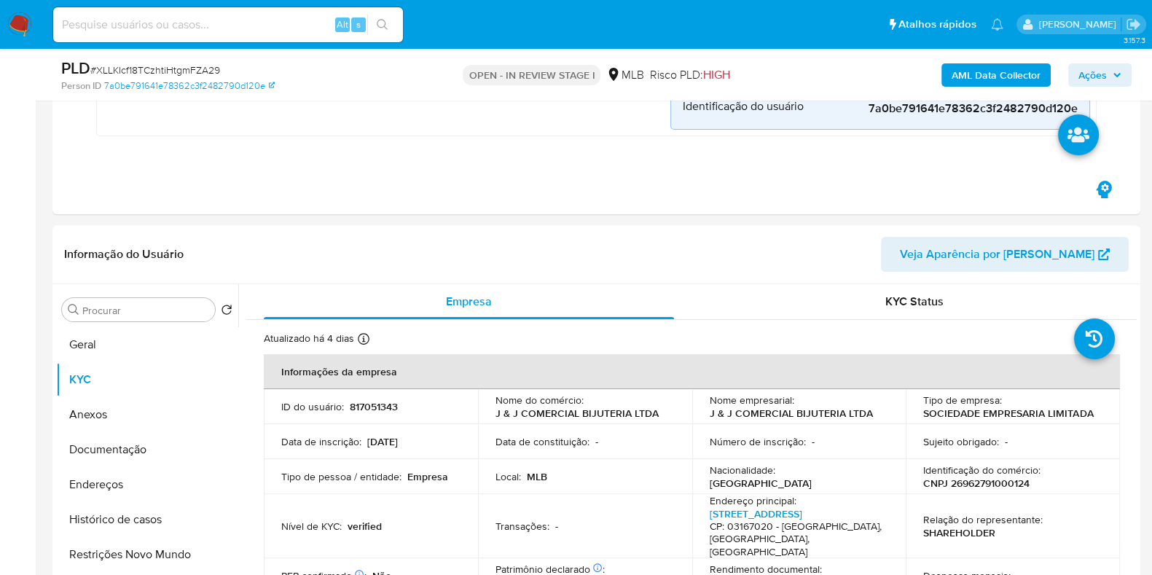
scroll to position [249, 0]
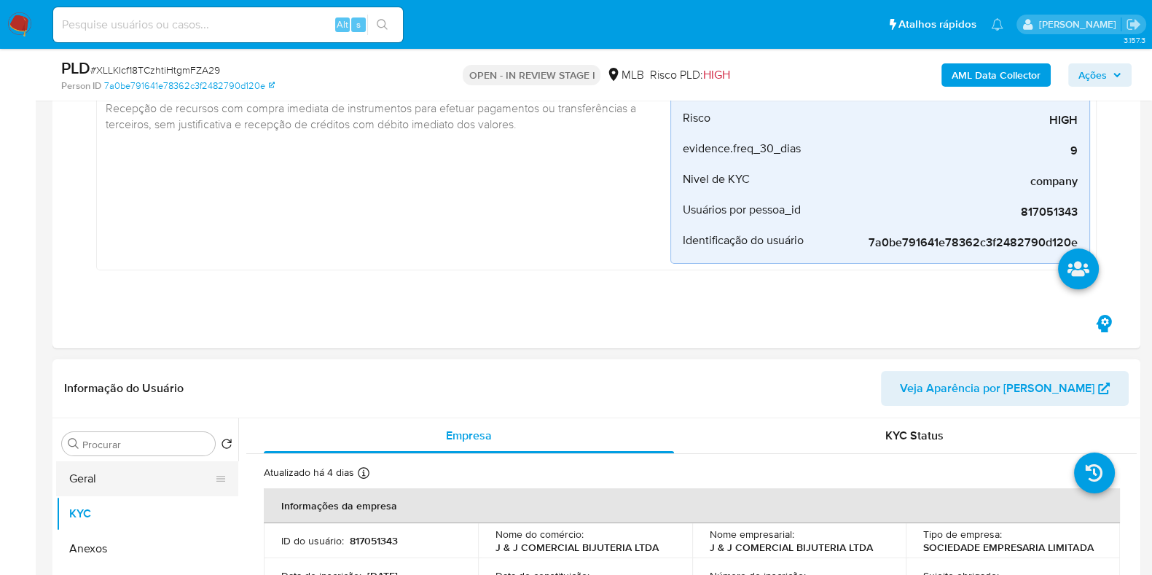
click at [114, 482] on button "Geral" at bounding box center [141, 478] width 170 height 35
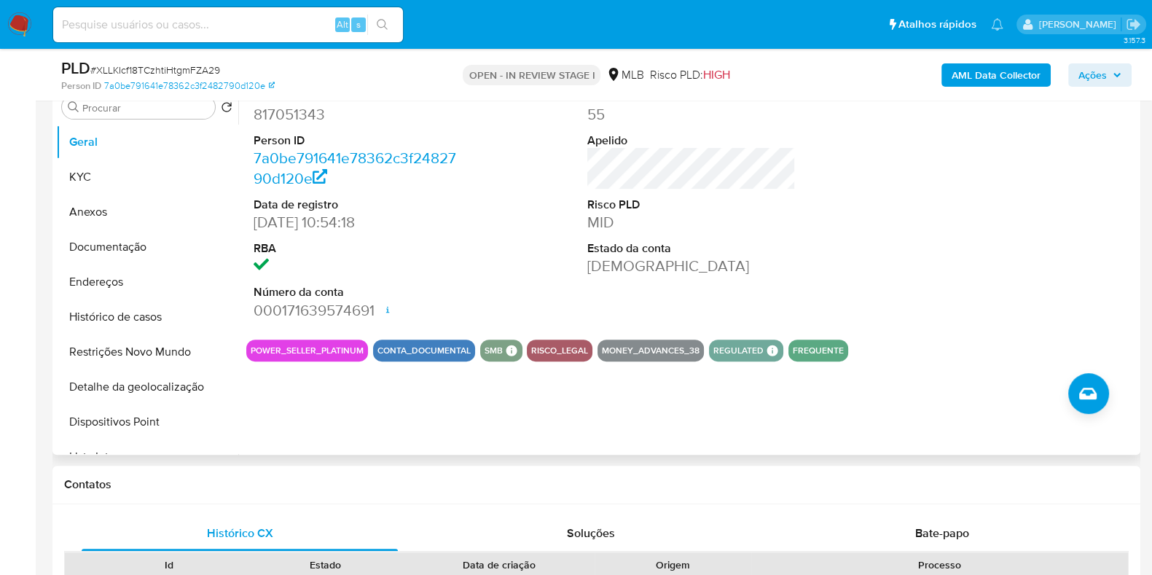
scroll to position [613, 0]
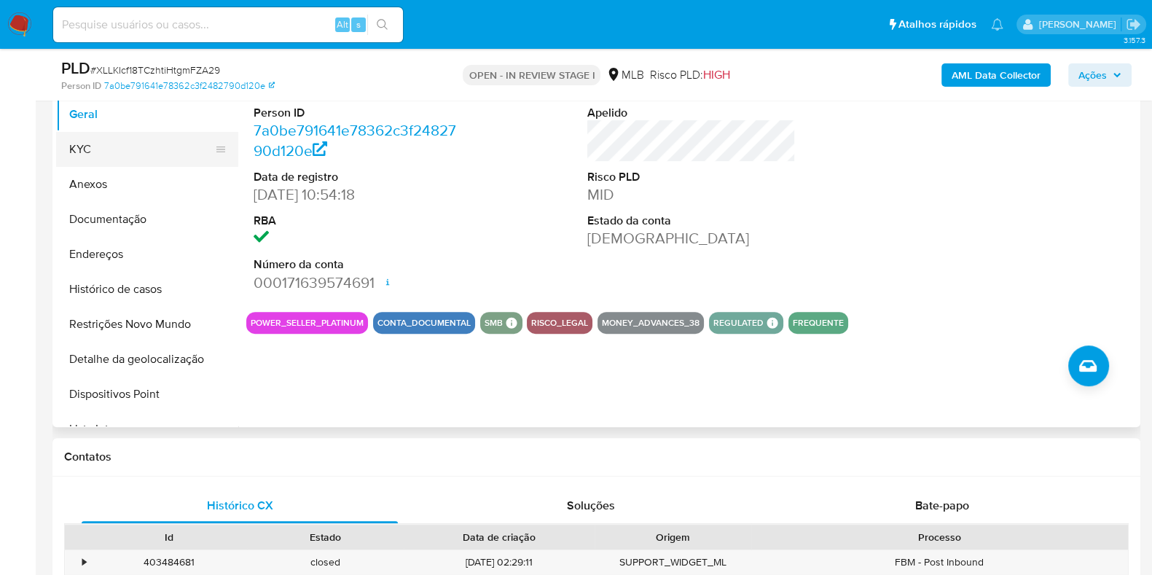
click at [123, 141] on button "KYC" at bounding box center [141, 149] width 170 height 35
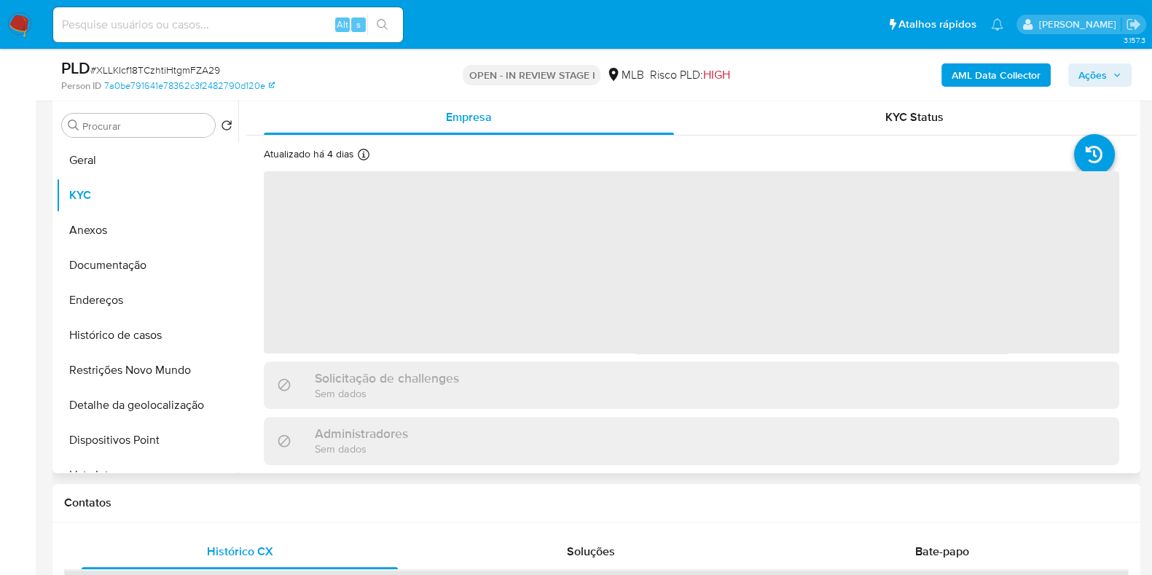
scroll to position [522, 0]
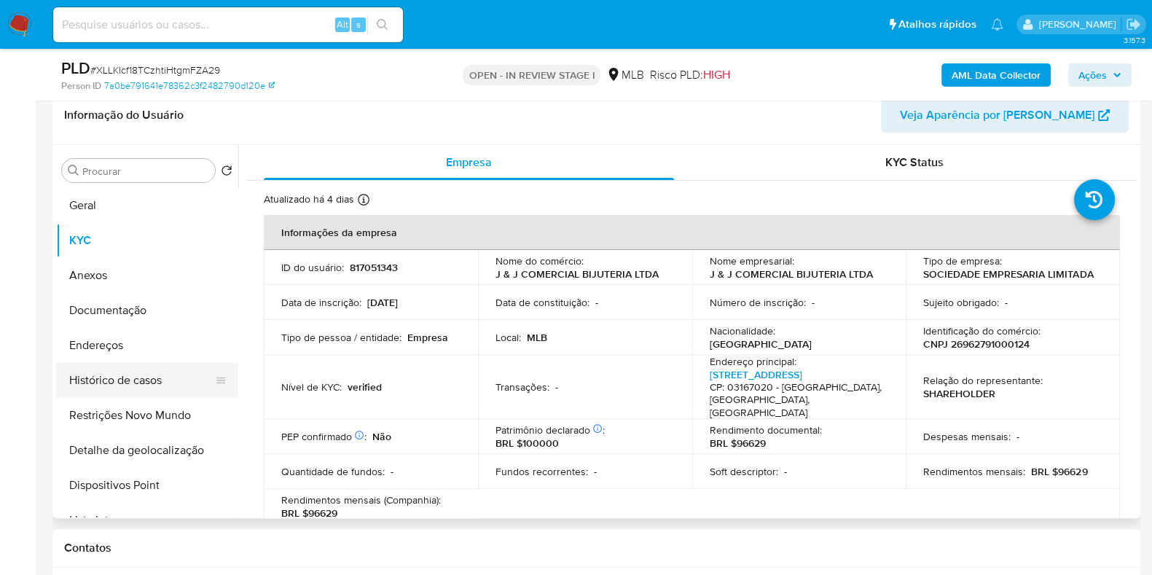
click at [161, 393] on button "Histórico de casos" at bounding box center [141, 380] width 170 height 35
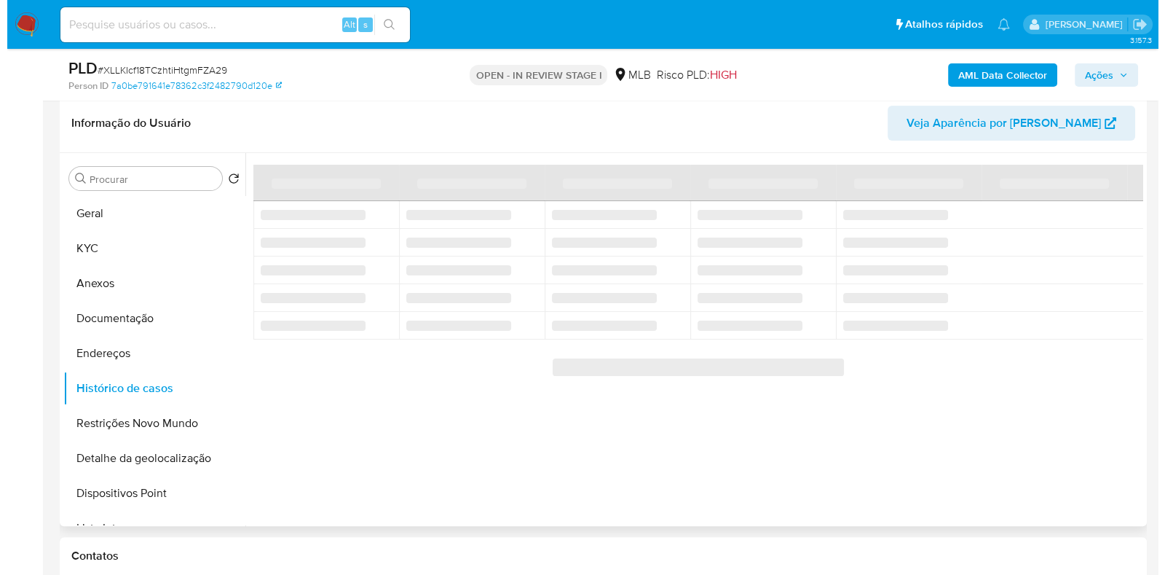
scroll to position [498, 0]
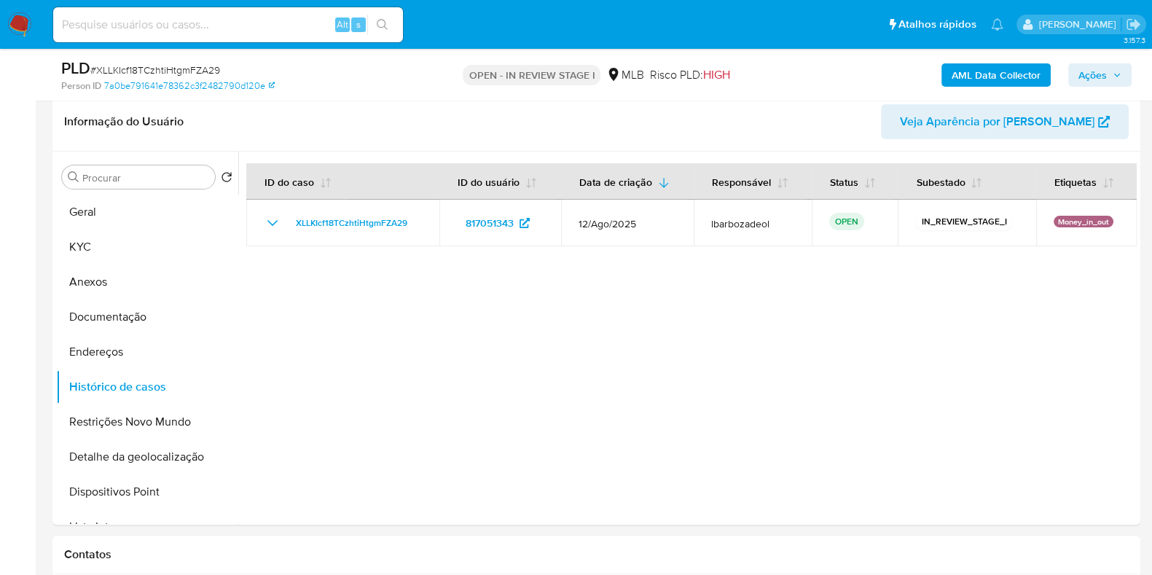
click at [1095, 67] on span "Ações" at bounding box center [1092, 74] width 28 height 23
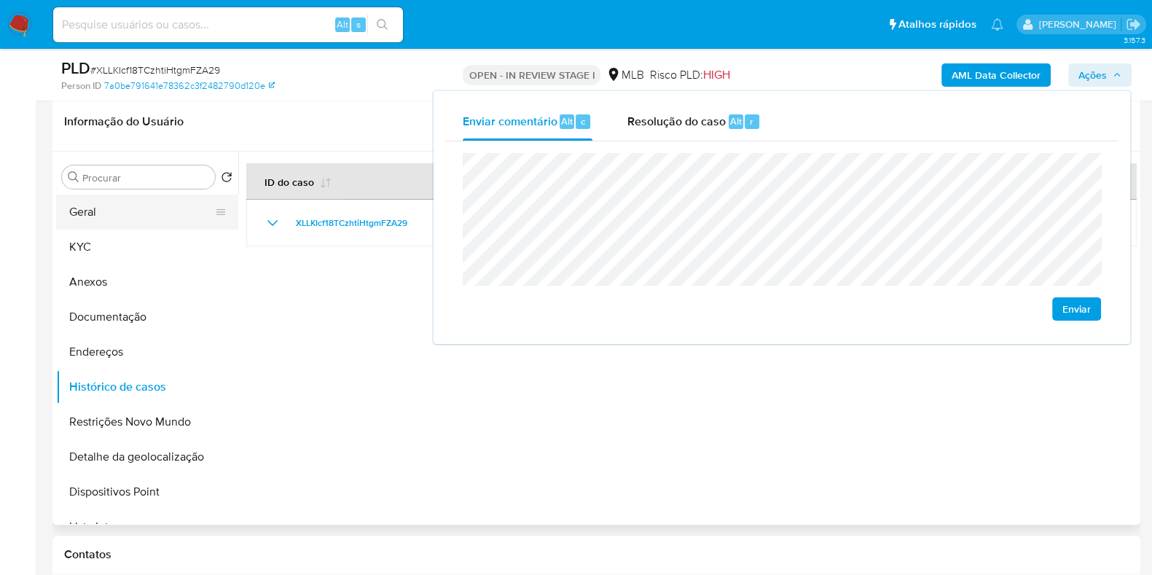
click at [152, 201] on button "Geral" at bounding box center [141, 211] width 170 height 35
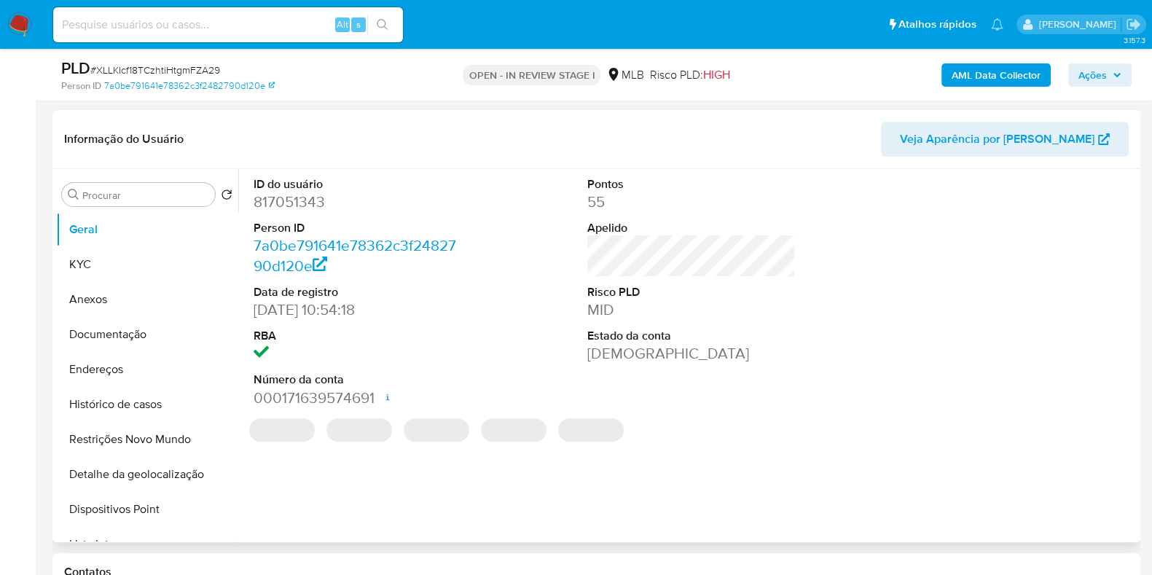
click at [790, 361] on dd "[DEMOGRAPHIC_DATA]" at bounding box center [691, 353] width 208 height 20
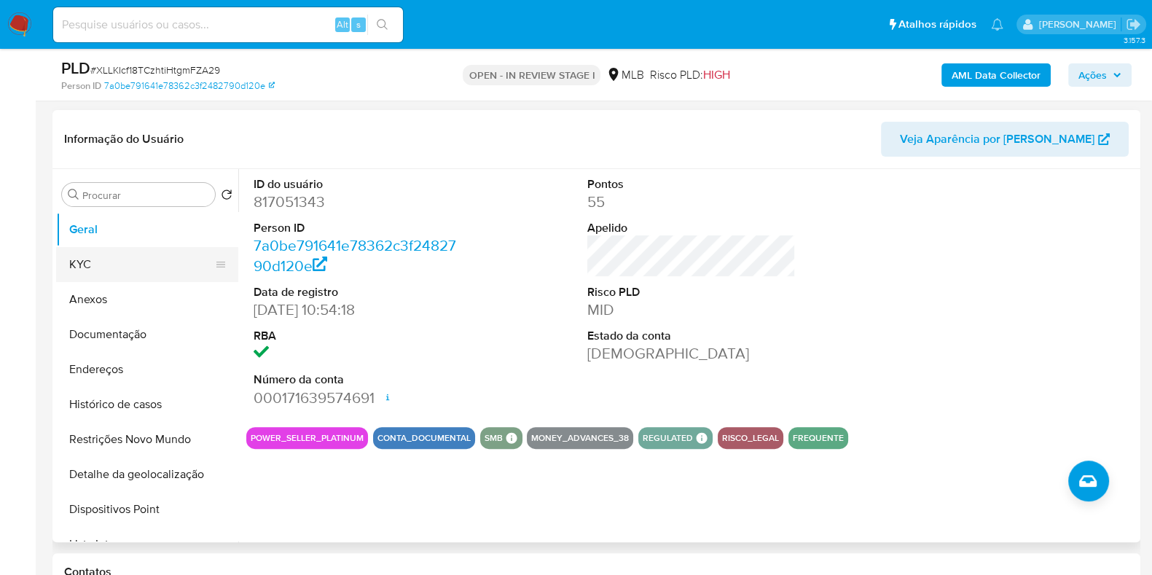
click at [95, 267] on button "KYC" at bounding box center [141, 264] width 170 height 35
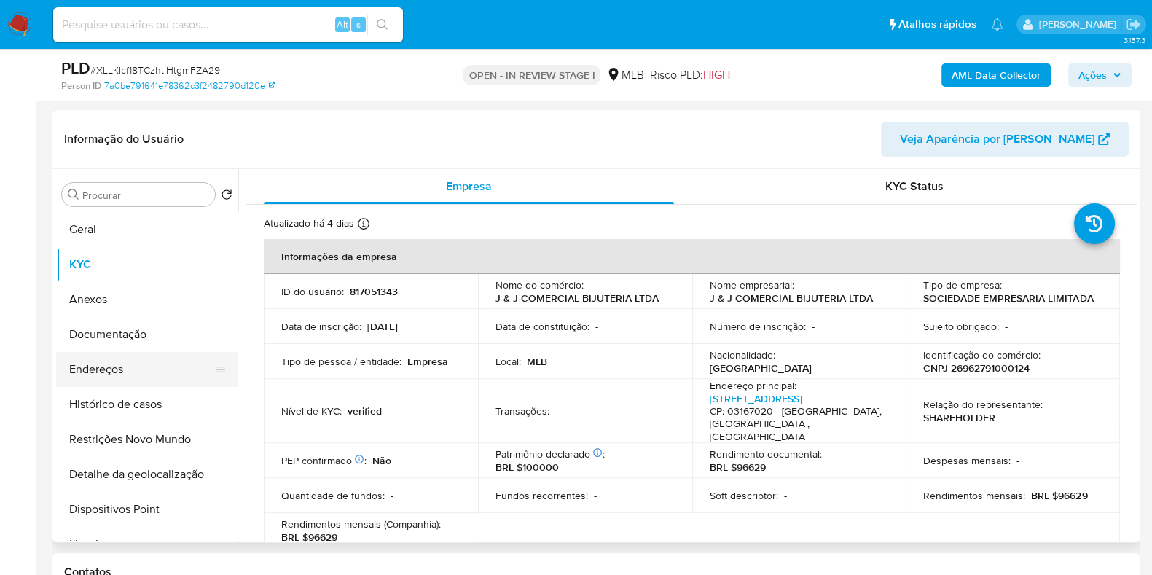
click at [138, 377] on button "Endereços" at bounding box center [141, 369] width 170 height 35
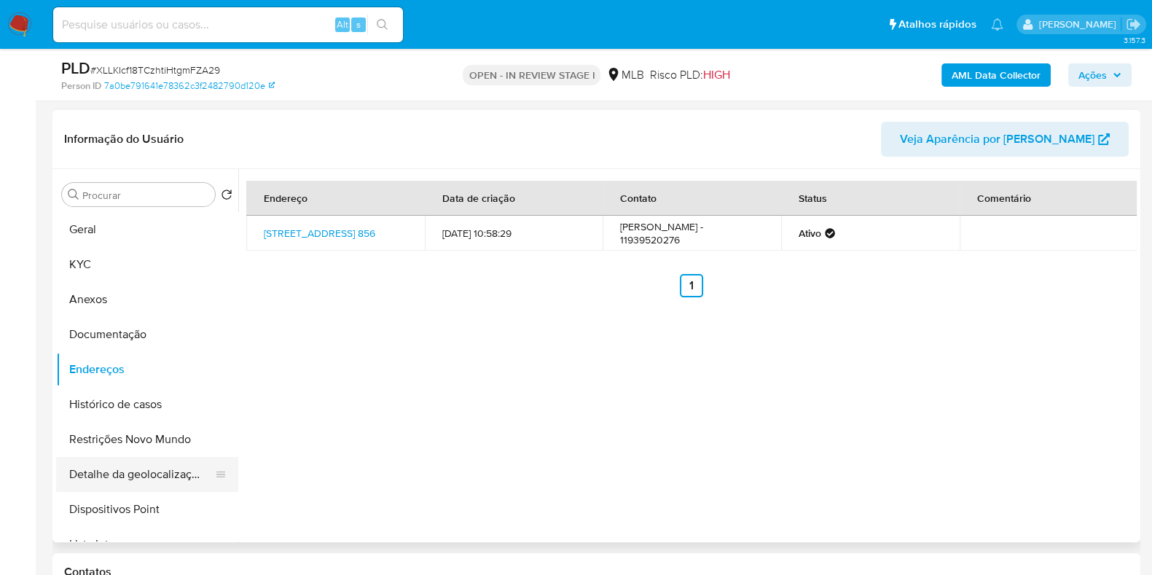
click at [152, 466] on button "Detalhe da geolocalização" at bounding box center [141, 474] width 170 height 35
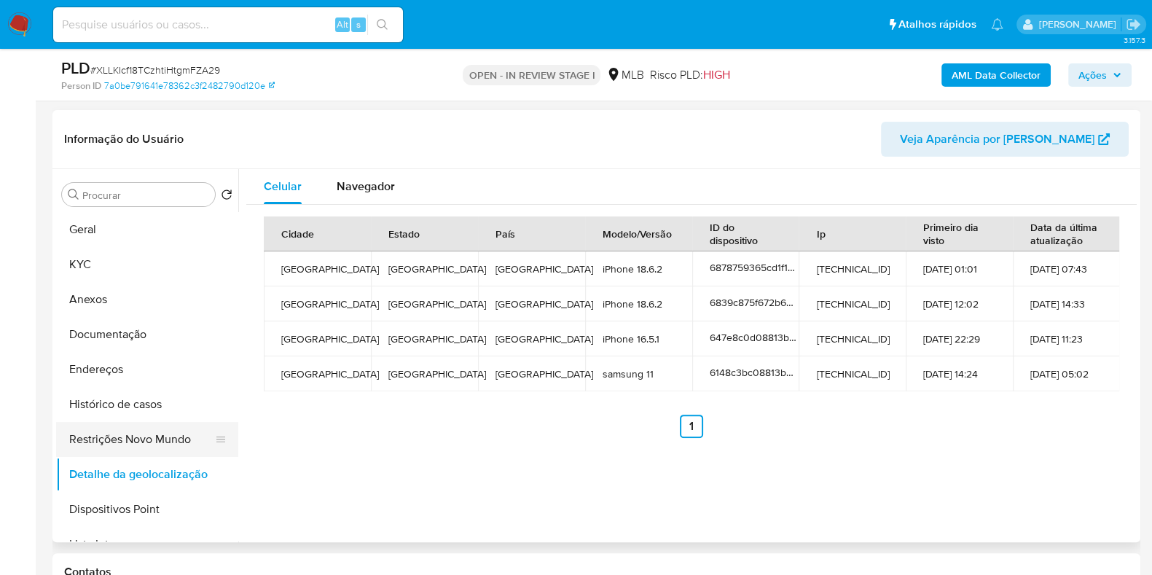
click at [169, 431] on button "Restrições Novo Mundo" at bounding box center [141, 439] width 170 height 35
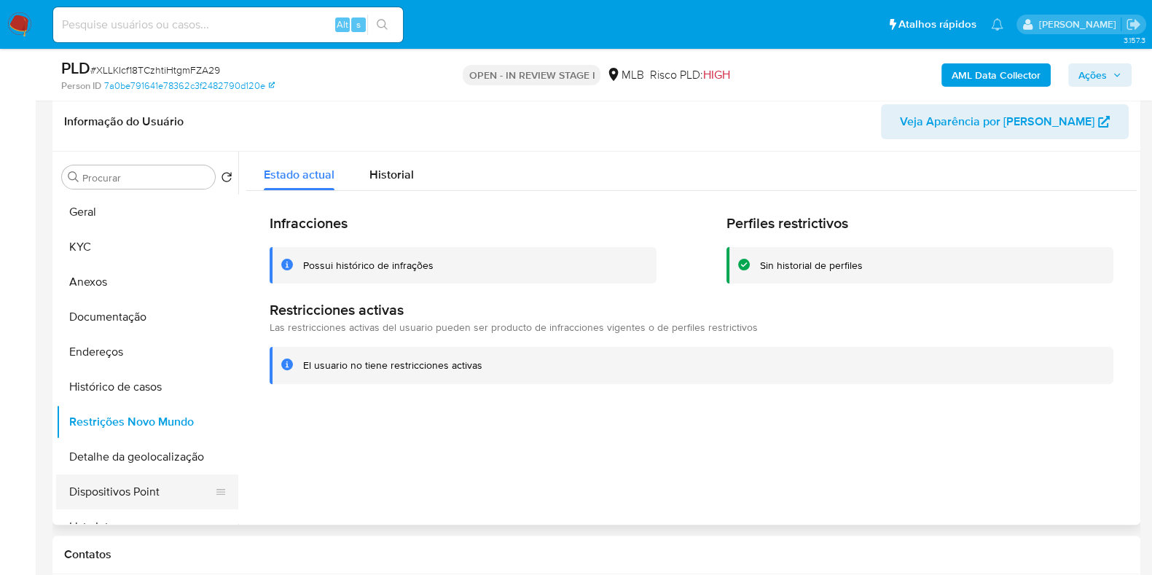
click at [114, 493] on button "Dispositivos Point" at bounding box center [141, 491] width 170 height 35
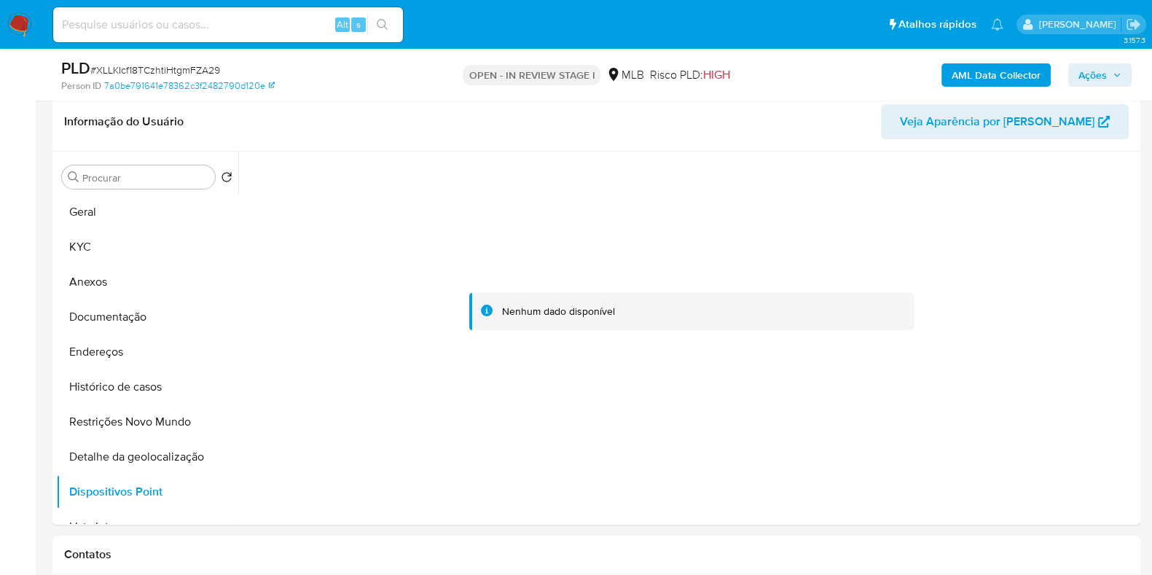
click at [1098, 72] on span "Ações" at bounding box center [1092, 74] width 28 height 23
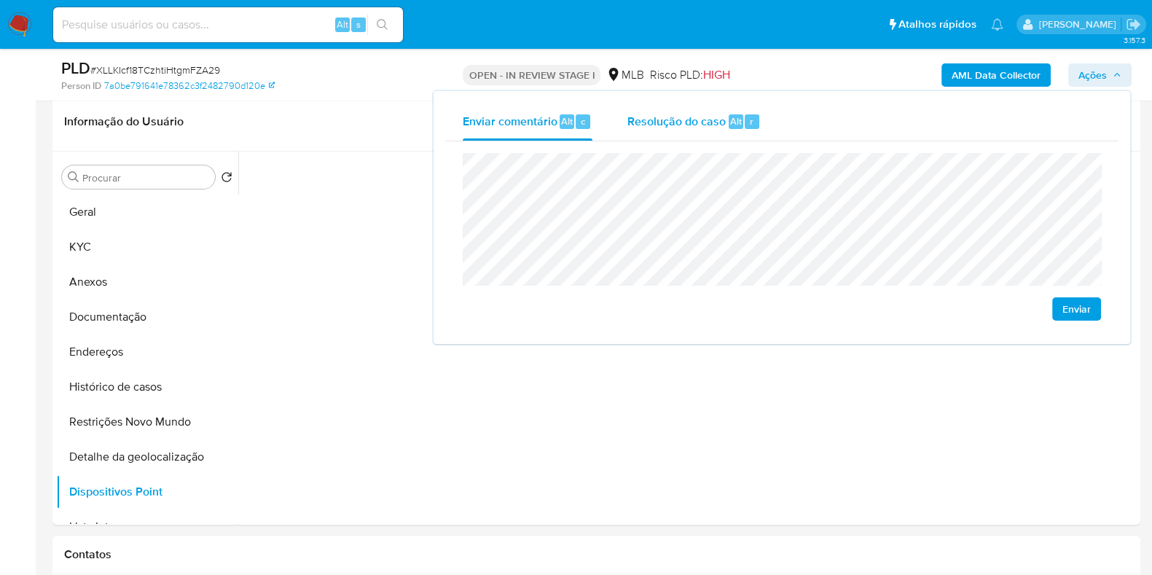
click at [653, 117] on span "Resolução do caso" at bounding box center [676, 120] width 98 height 17
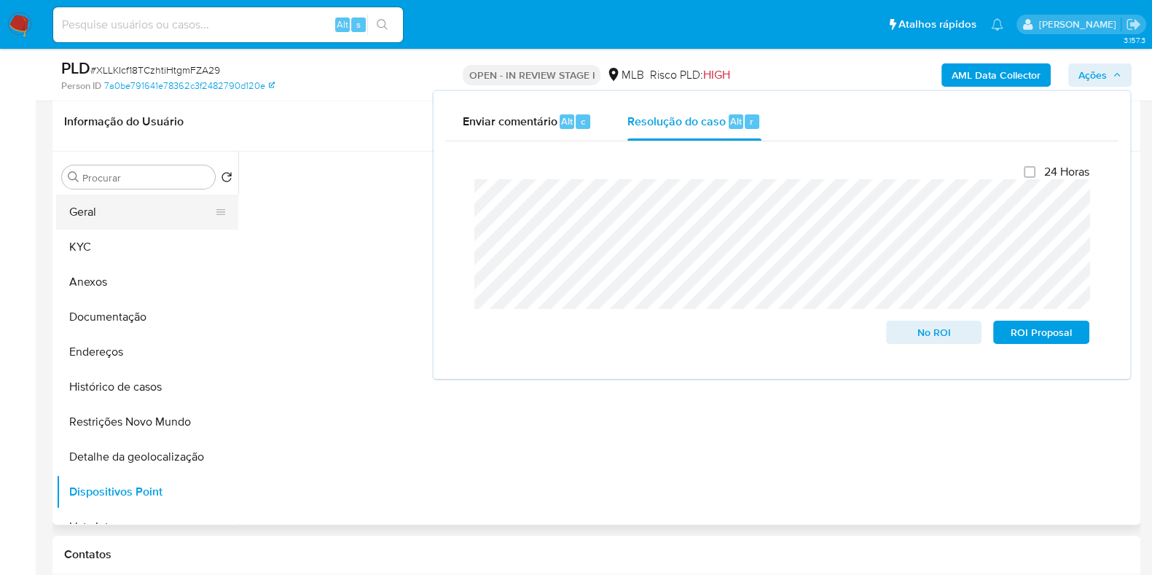
click at [95, 212] on button "Geral" at bounding box center [141, 211] width 170 height 35
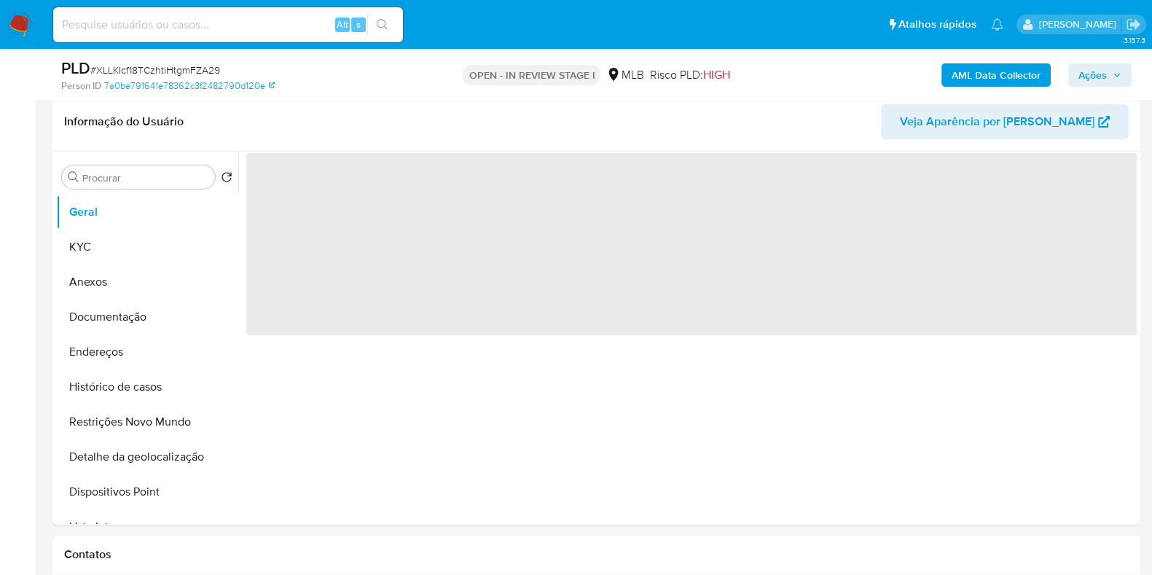
click at [1008, 74] on b "AML Data Collector" at bounding box center [995, 74] width 89 height 23
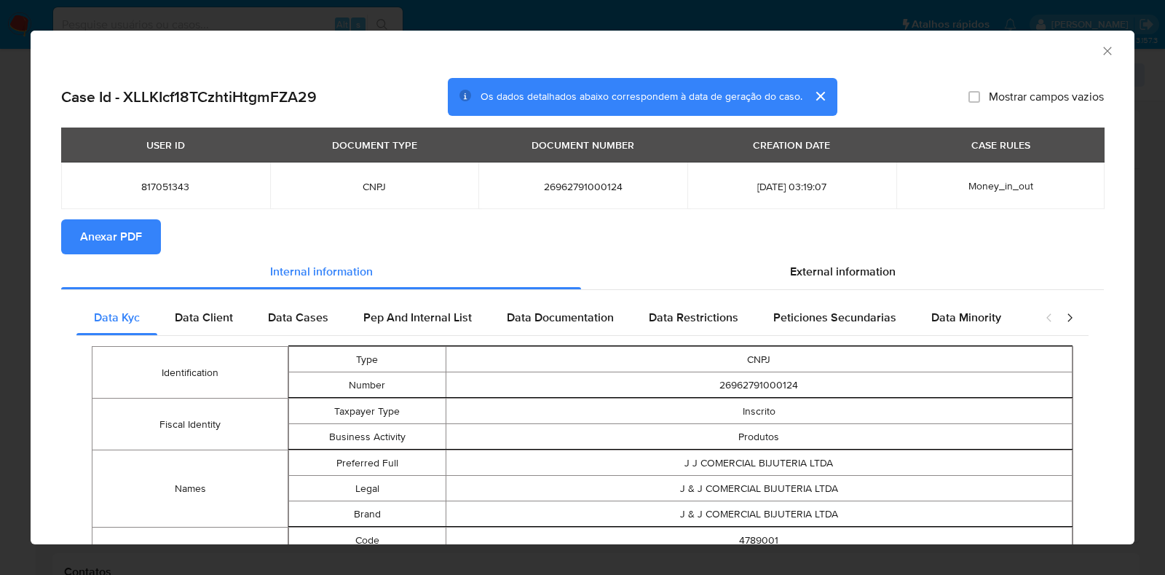
click at [151, 231] on button "Anexar PDF" at bounding box center [111, 236] width 100 height 35
click at [1101, 53] on icon "Fechar a janela" at bounding box center [1108, 51] width 15 height 15
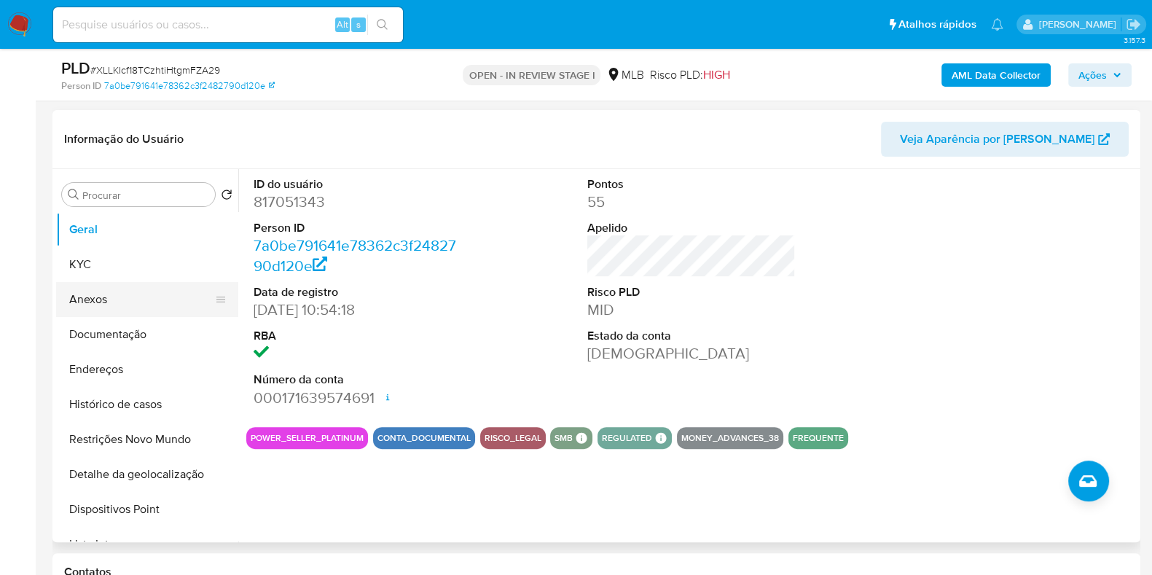
click at [138, 299] on button "Anexos" at bounding box center [141, 299] width 170 height 35
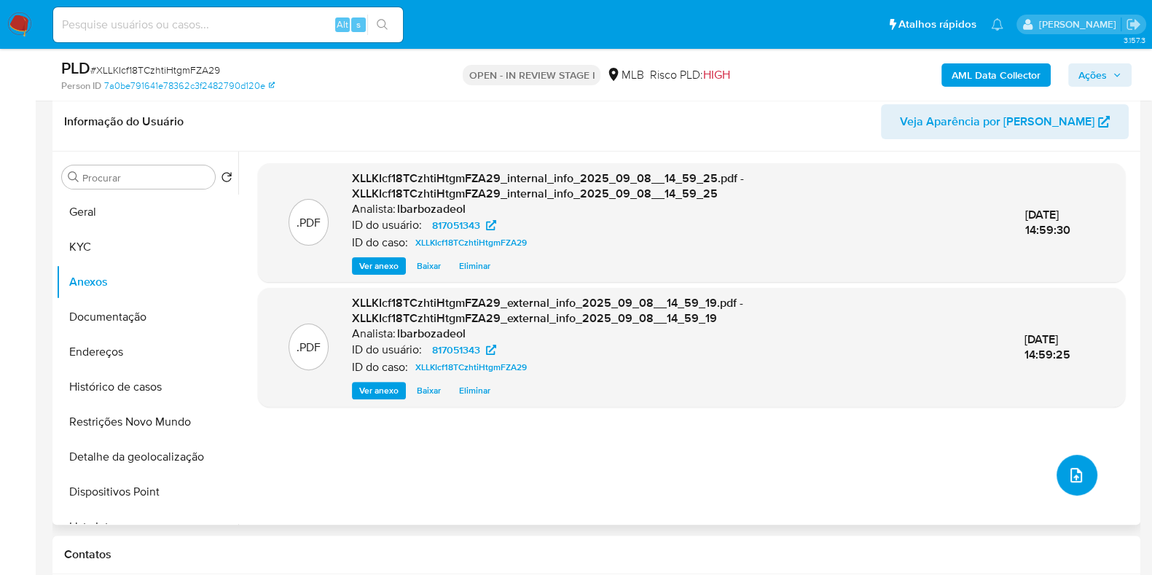
click at [1077, 473] on icon "upload-file" at bounding box center [1075, 474] width 17 height 17
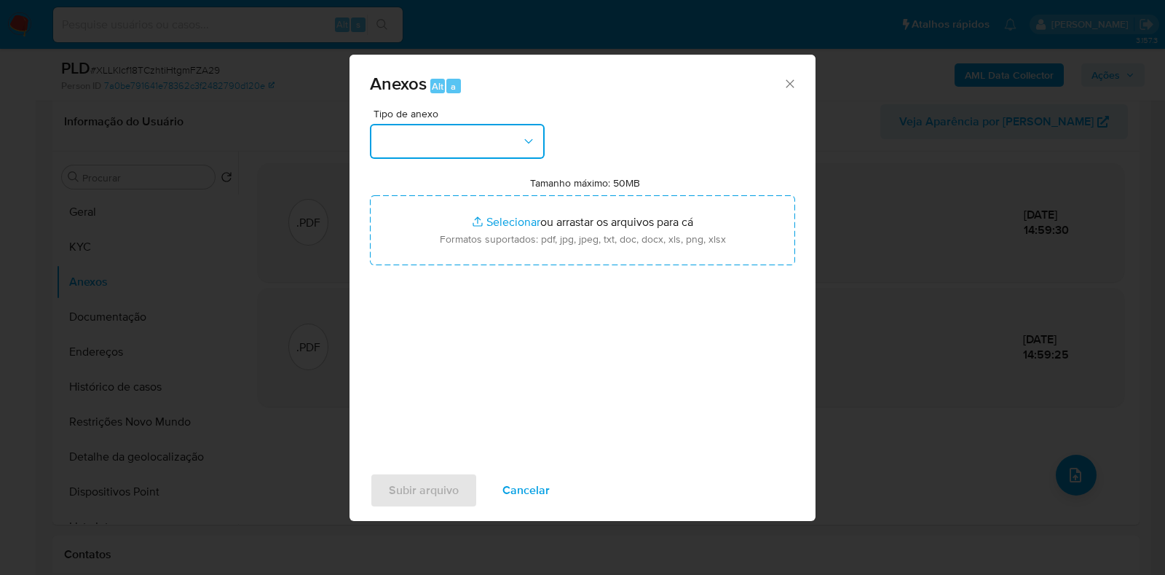
click at [500, 145] on button "button" at bounding box center [457, 141] width 175 height 35
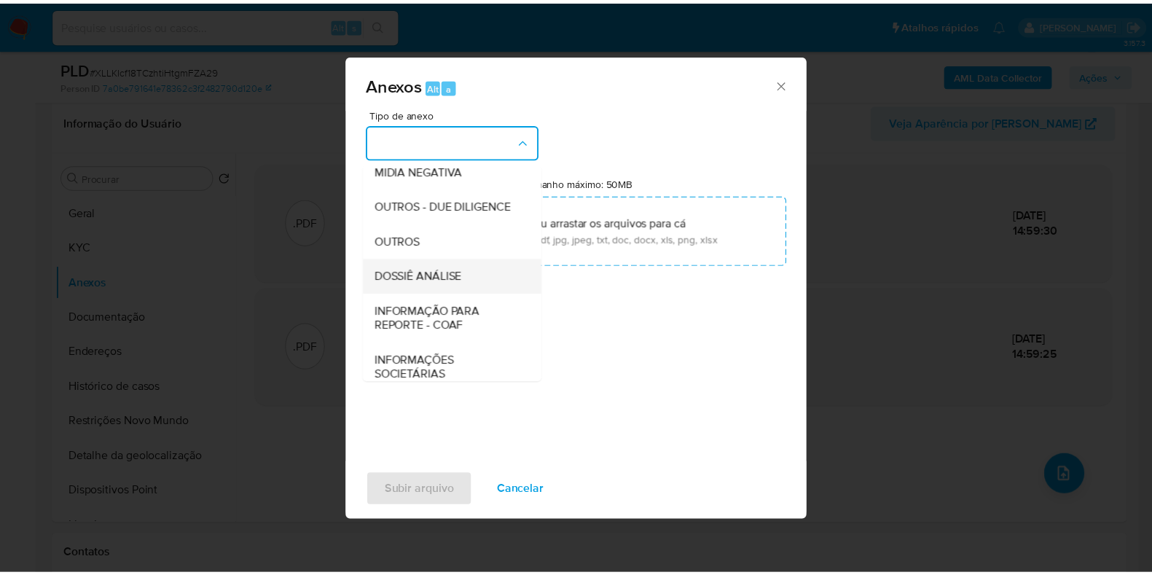
scroll to position [224, 0]
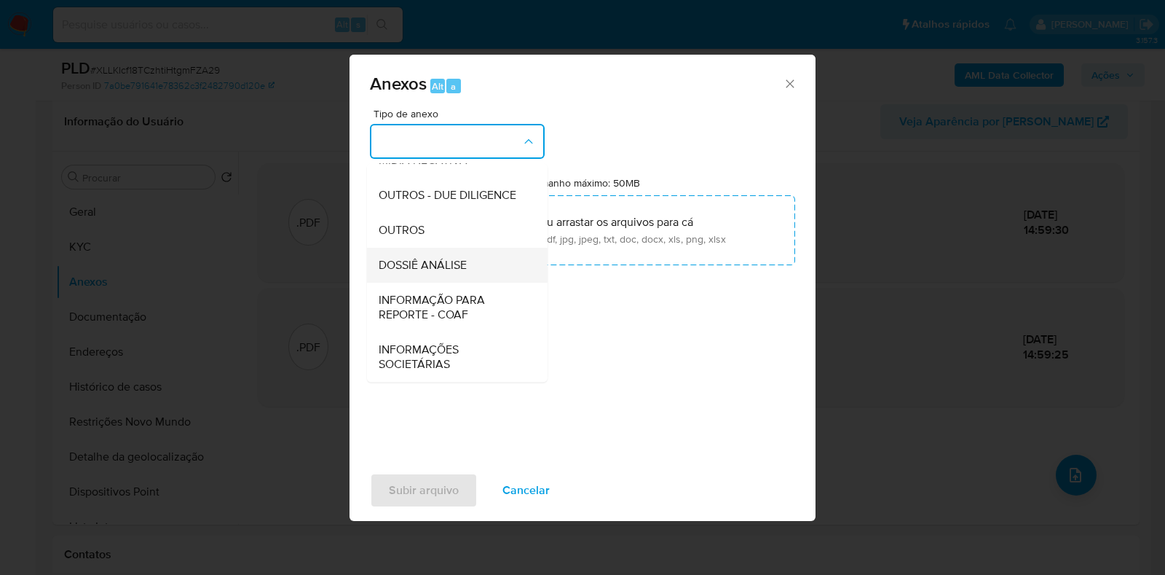
click at [446, 271] on span "DOSSIÊ ANÁLISE" at bounding box center [423, 265] width 88 height 15
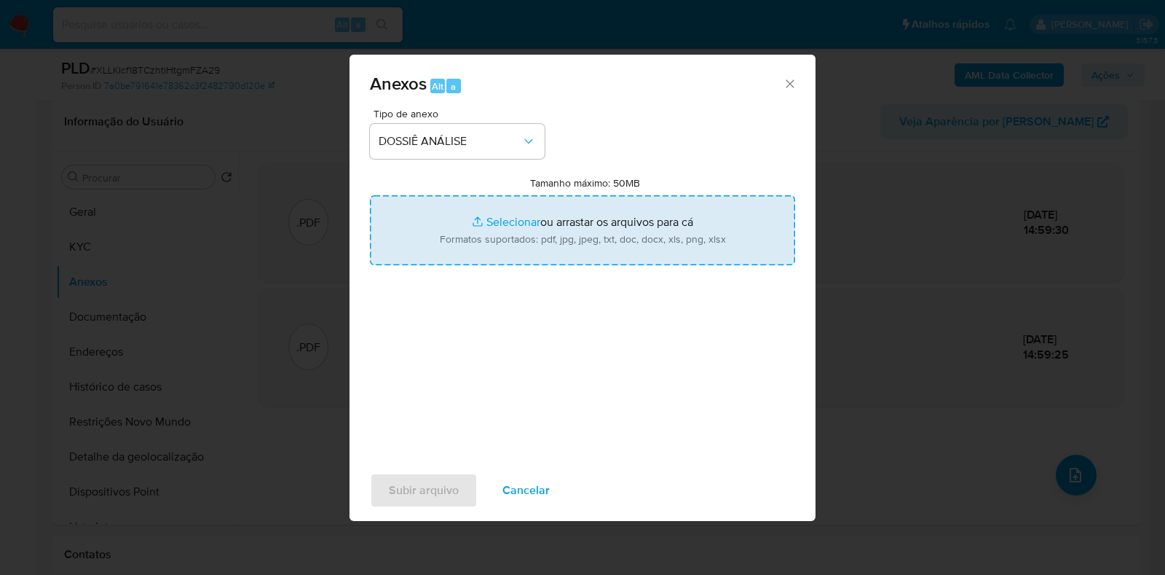
click at [454, 240] on input "Tamanho máximo: 50MB Selecionar arquivos" at bounding box center [582, 230] width 425 height 70
type input "C:\fakepath\SAR - XXXX - CNPJ 26962791000124 - J & J COMERCIAL BIJUTERIA LTDA.p…"
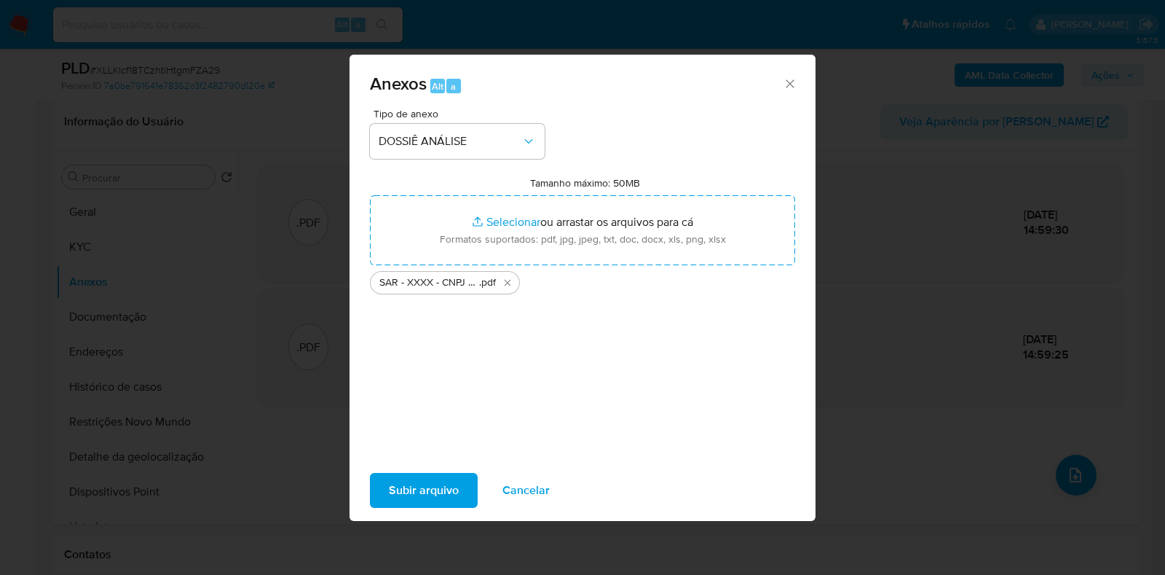
click at [422, 495] on span "Subir arquivo" at bounding box center [424, 490] width 70 height 32
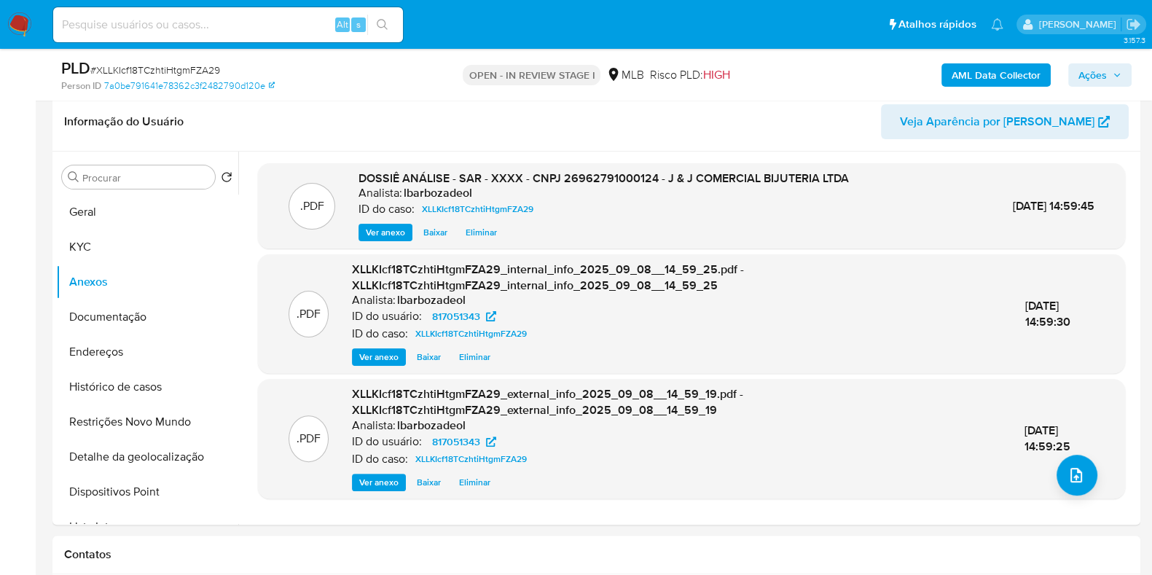
drag, startPoint x: 1112, startPoint y: 76, endPoint x: 1082, endPoint y: 87, distance: 31.6
click at [1112, 78] on icon "button" at bounding box center [1116, 75] width 9 height 9
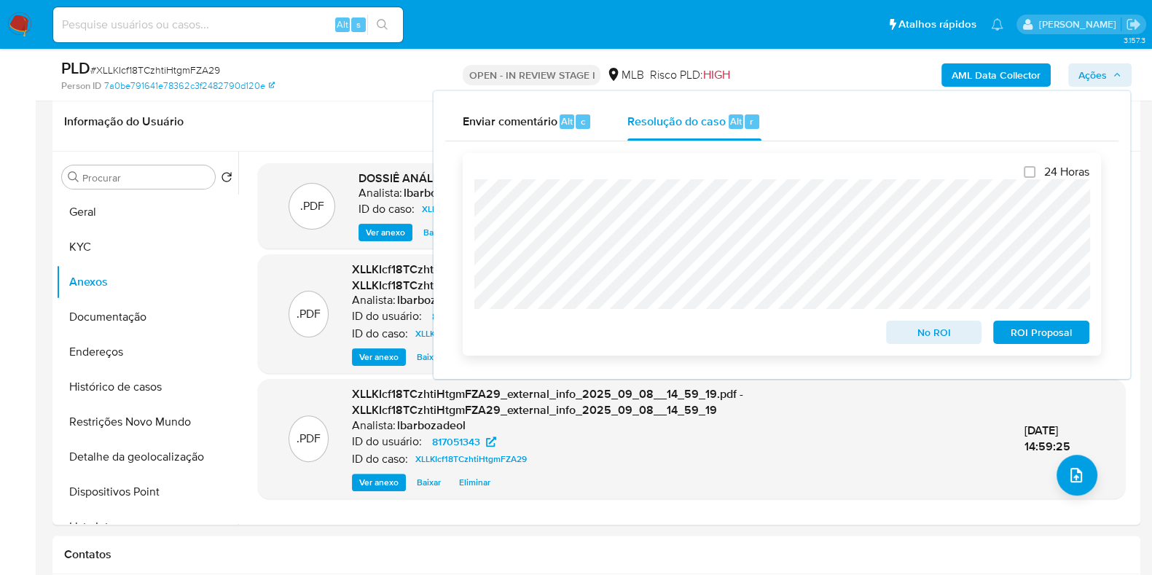
click at [1043, 342] on span "ROI Proposal" at bounding box center [1041, 332] width 76 height 20
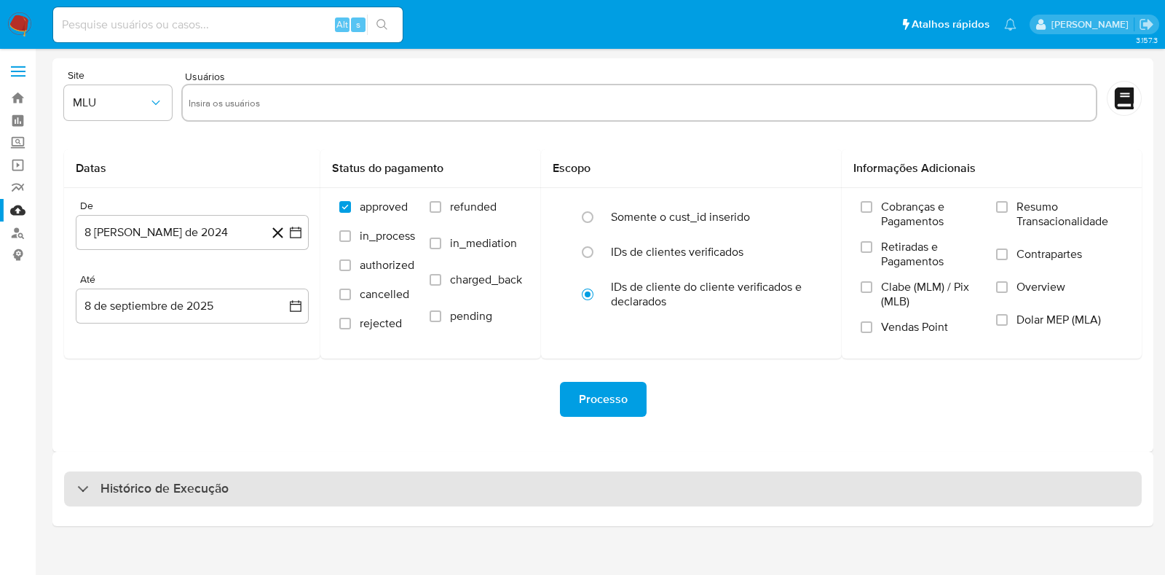
click at [379, 493] on div "Histórico de Execução" at bounding box center [603, 488] width 1078 height 35
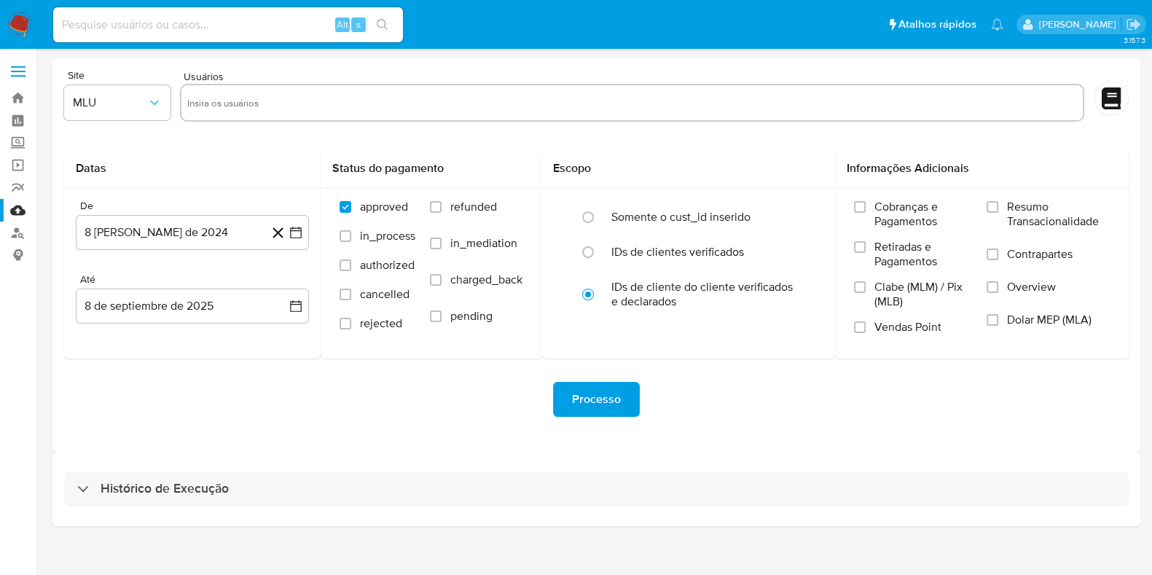
select select "10"
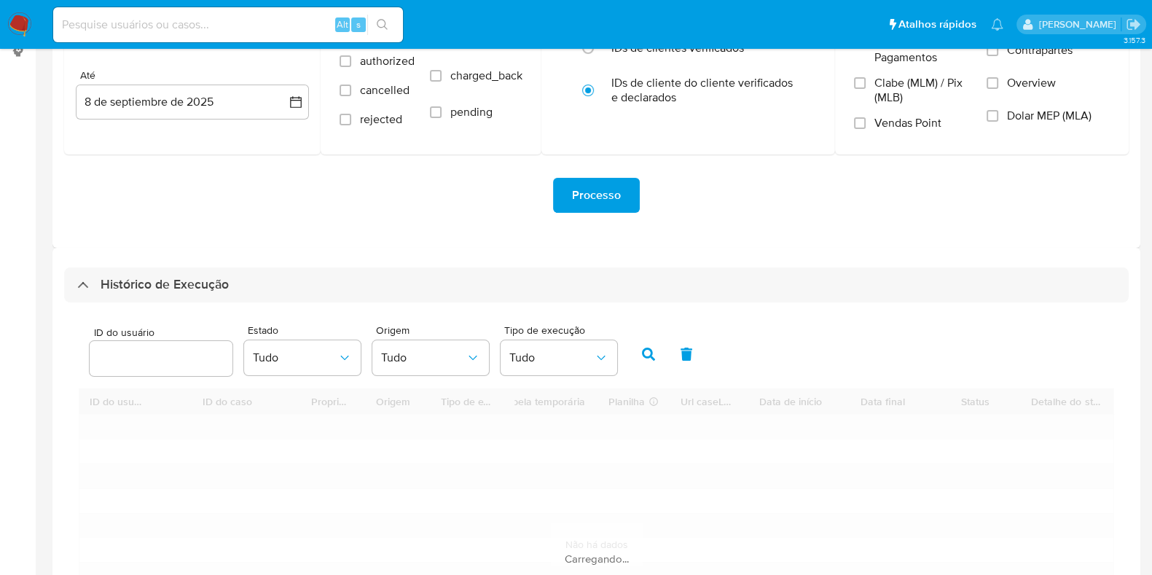
scroll to position [371, 0]
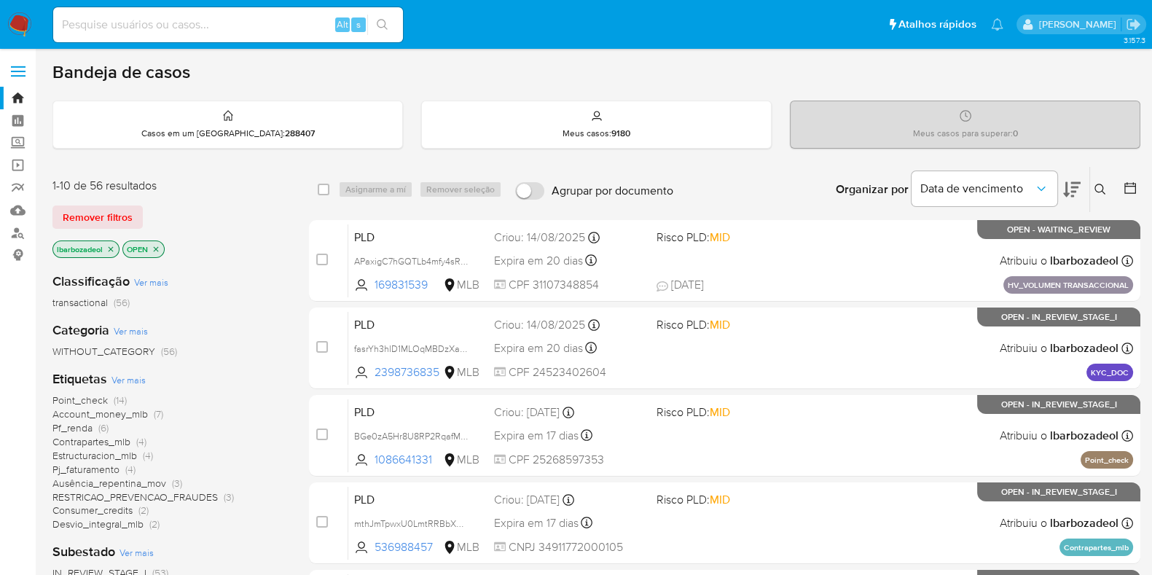
click at [1145, 25] on nav "Pausado Ver notificaciones Alt s Atalhos rápidos Presiona las siguientes teclas…" at bounding box center [576, 24] width 1152 height 49
click at [1136, 26] on icon "Sair" at bounding box center [1132, 24] width 13 height 11
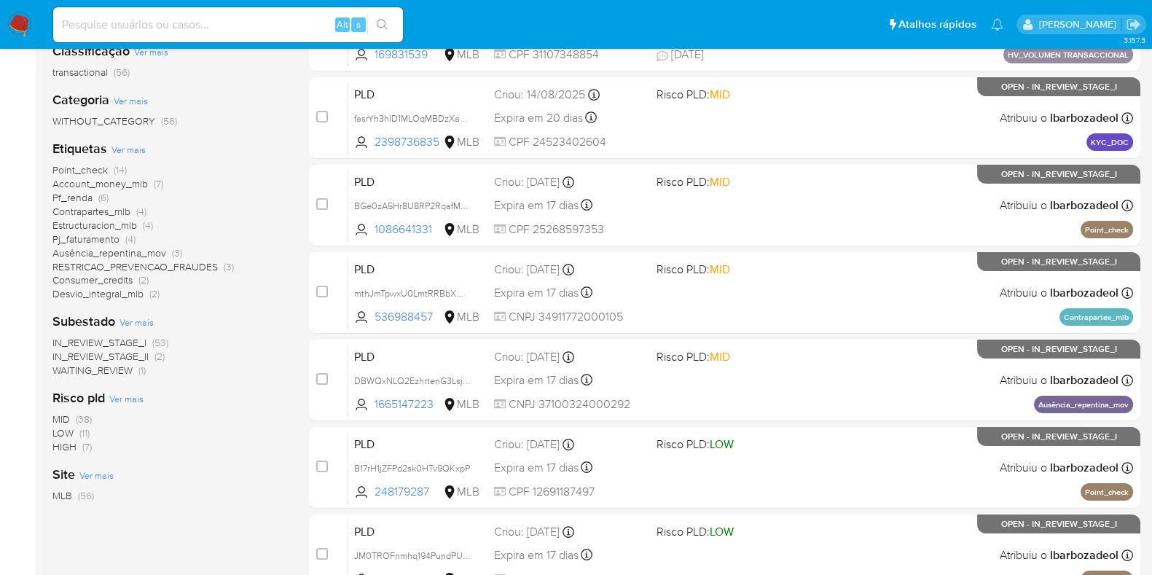
scroll to position [229, 0]
click at [98, 197] on span "Pf_renda (6)" at bounding box center [80, 199] width 56 height 14
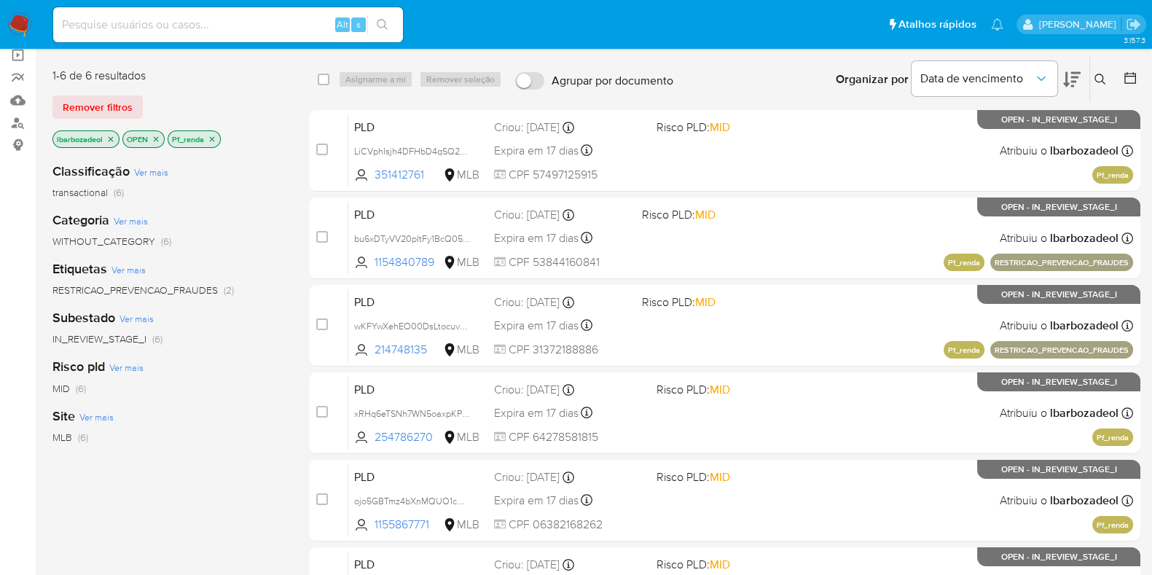
scroll to position [111, 0]
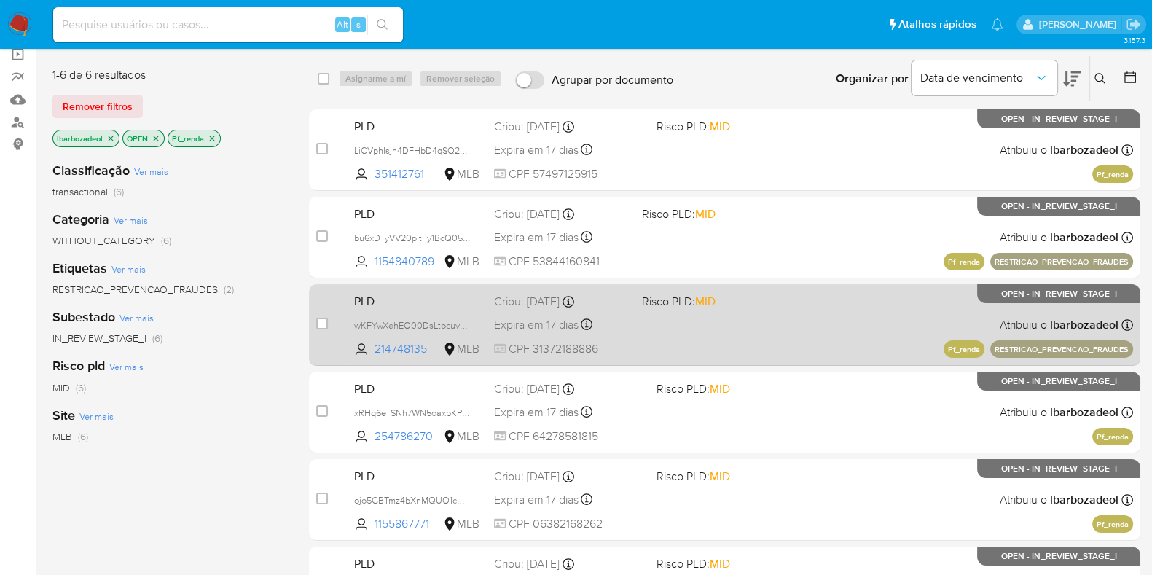
click at [840, 312] on div "PLD wKFYwXehEO00DsLtocuv7mOj 214748135 MLB Risco PLD: MID Criou: [DATE] Criou: …" at bounding box center [740, 325] width 784 height 74
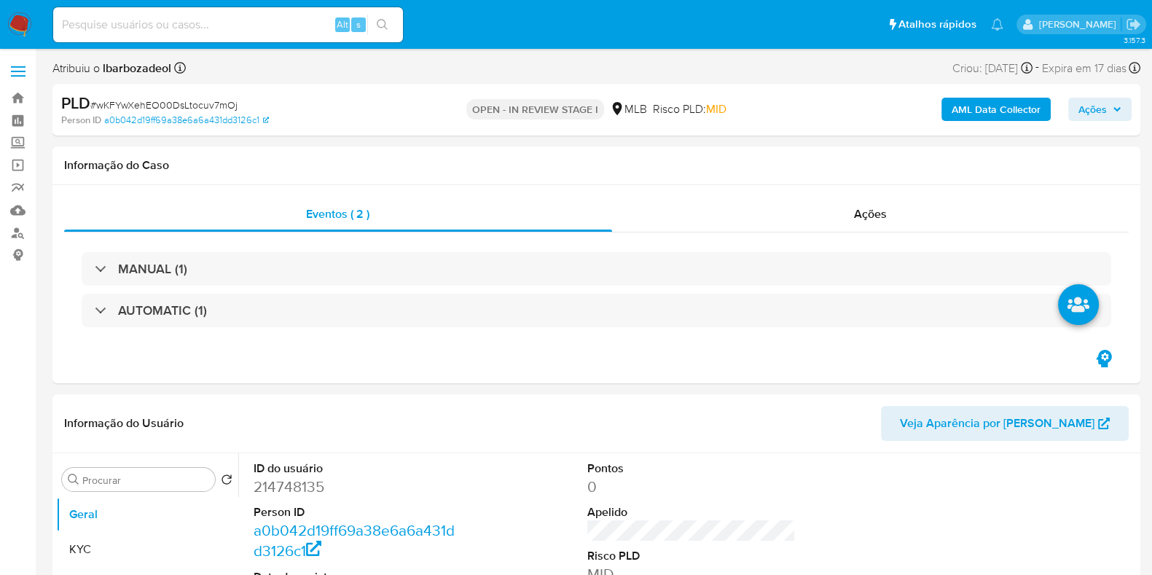
select select "10"
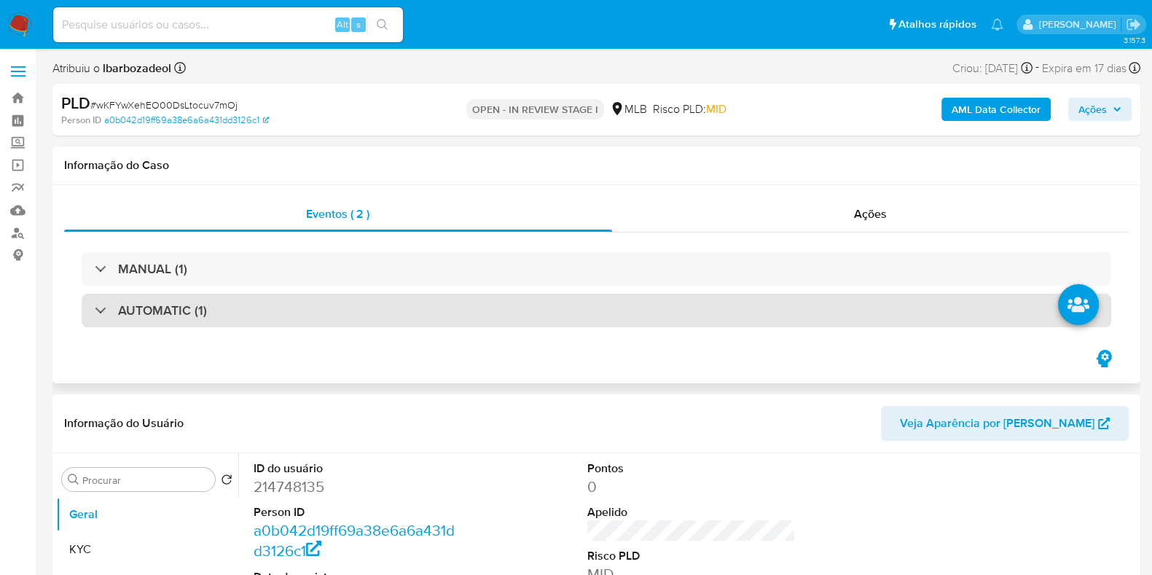
click at [525, 302] on div "AUTOMATIC (1)" at bounding box center [596, 311] width 1029 height 34
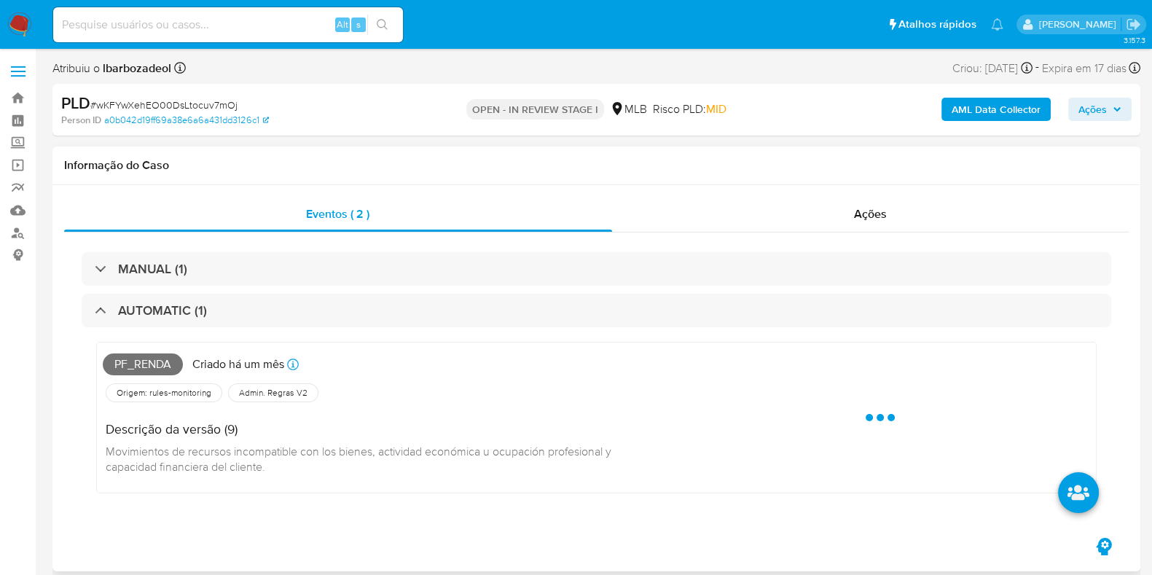
click at [152, 369] on span "Pf_renda" at bounding box center [143, 364] width 80 height 22
copy span "Pf_renda"
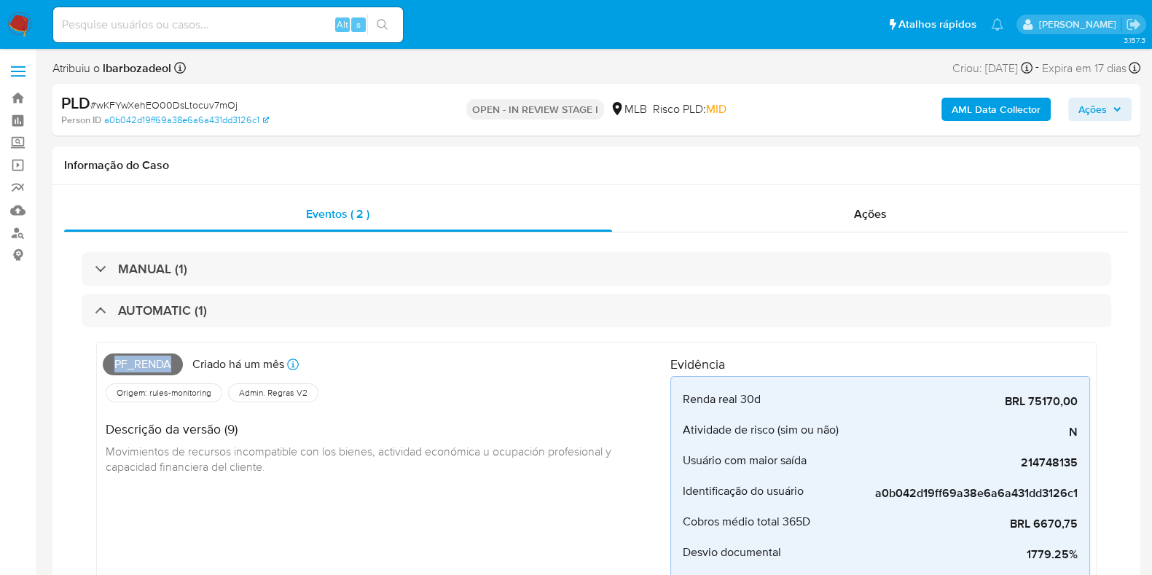
drag, startPoint x: 1104, startPoint y: 117, endPoint x: 1089, endPoint y: 122, distance: 16.4
click at [1105, 117] on span "Ações" at bounding box center [1092, 109] width 28 height 23
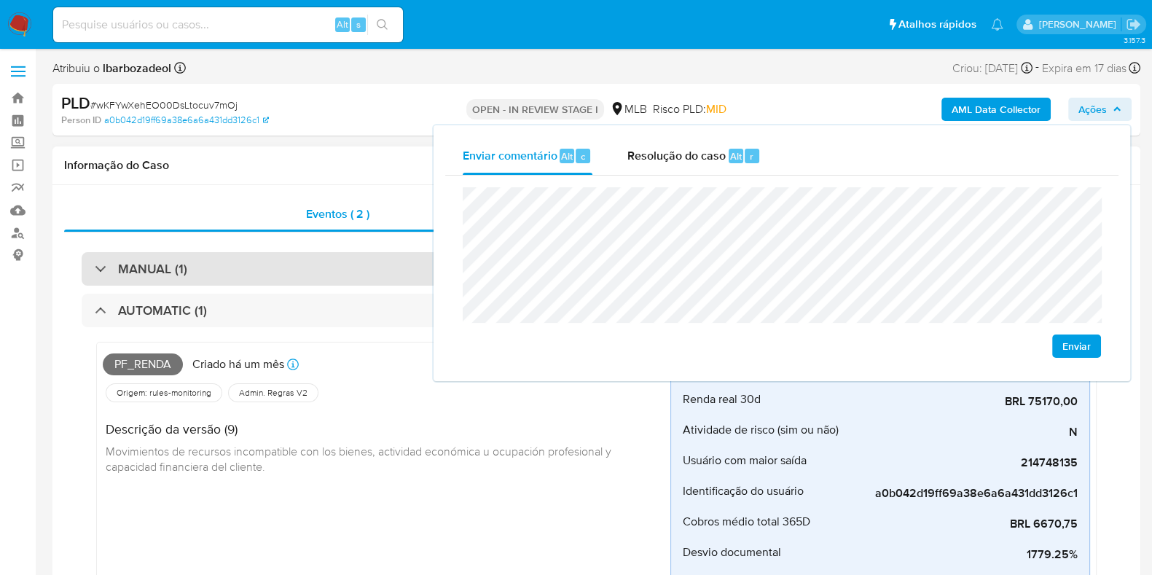
click at [248, 260] on div "MANUAL (1)" at bounding box center [596, 269] width 1029 height 34
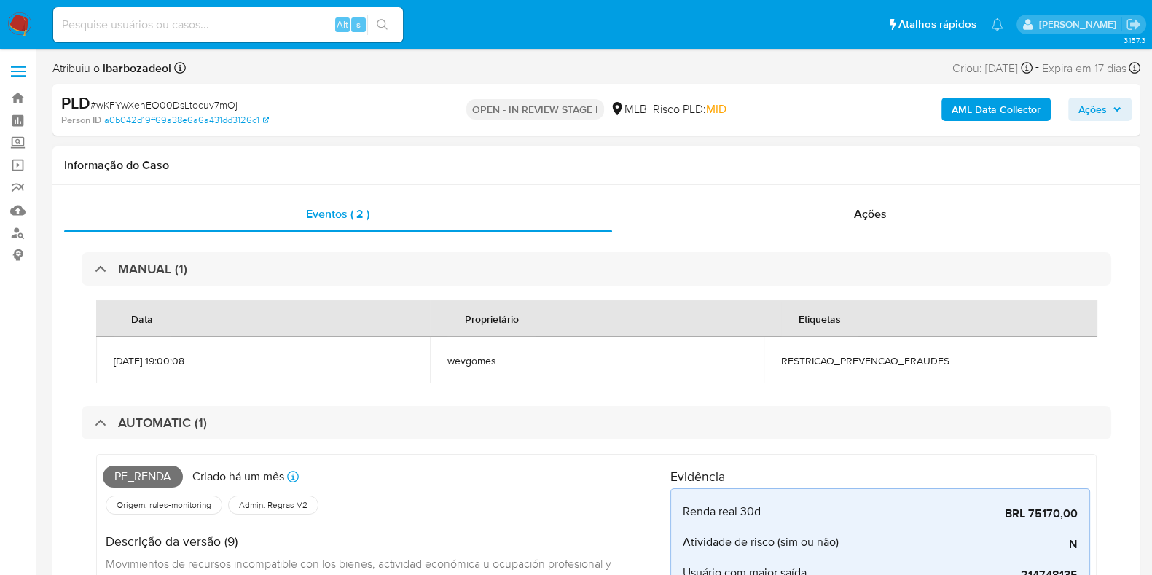
click at [805, 362] on span "RESTRICAO_PREVENCAO_FRAUDES" at bounding box center [930, 360] width 299 height 13
copy span "RESTRICAO_PREVENCAO_FRAUDES"
click at [1085, 110] on span "Ações" at bounding box center [1092, 109] width 28 height 23
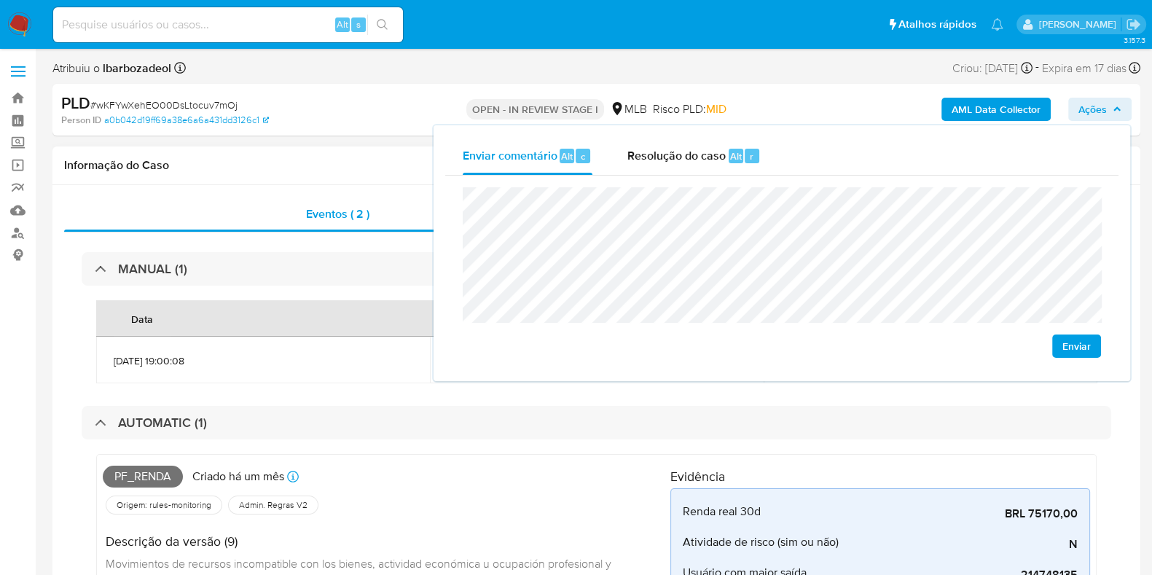
click at [341, 154] on div "Informação do Caso" at bounding box center [595, 165] width 1087 height 39
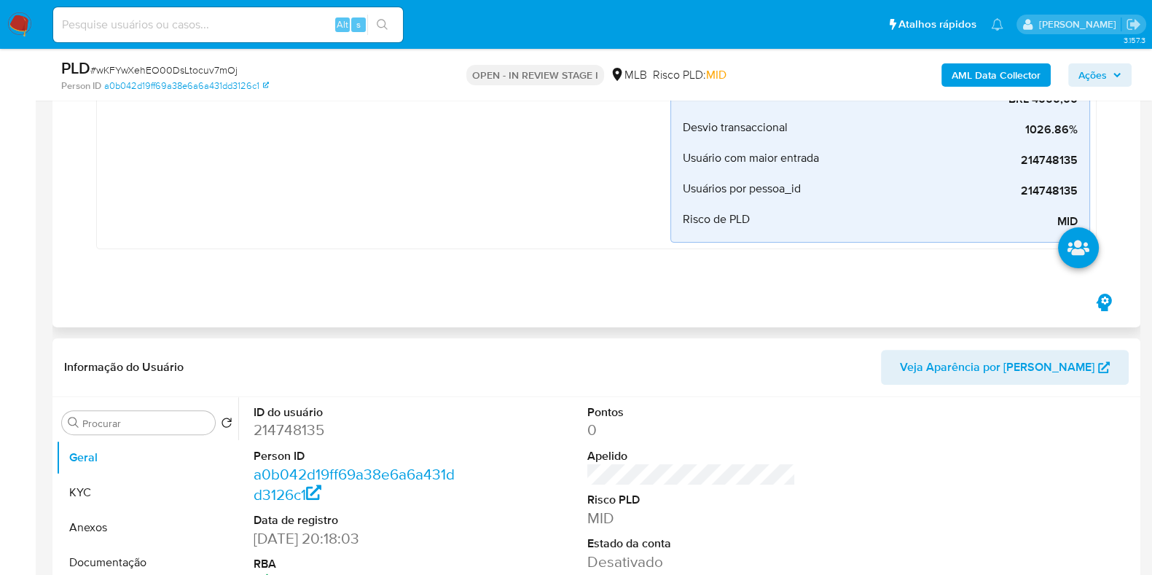
scroll to position [728, 0]
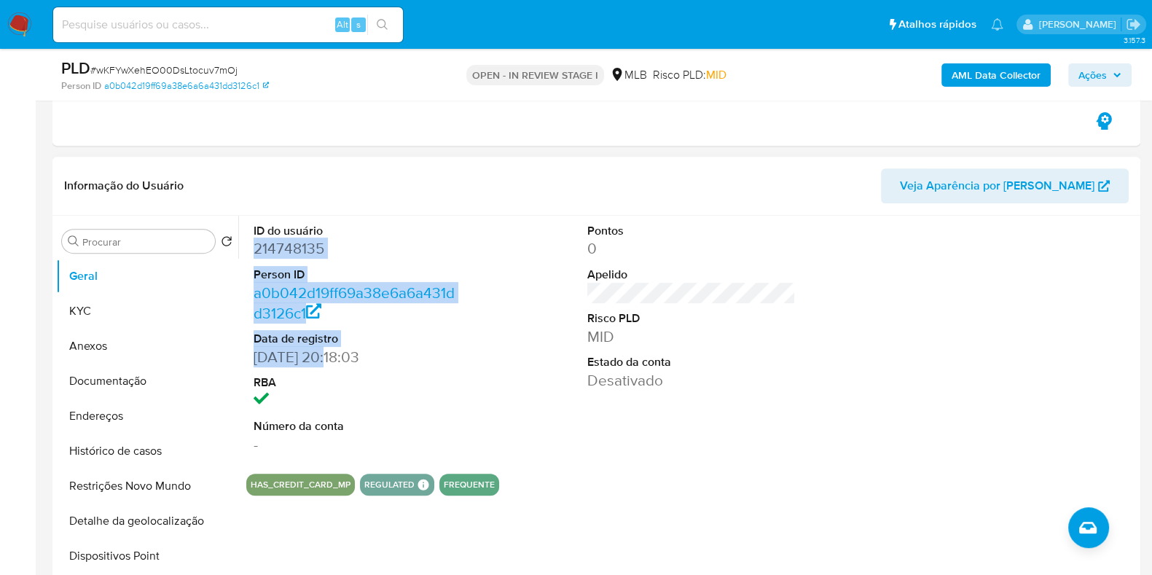
drag, startPoint x: 251, startPoint y: 248, endPoint x: 331, endPoint y: 352, distance: 131.9
click at [331, 352] on div "ID do usuário 214748135 Person ID a0b042d19ff69a38e6a6a431dd3126c1 Data de regi…" at bounding box center [357, 339] width 223 height 246
copy dl "214748135 Person ID a0b042d19ff69a38e6a6a431dd3126c1 Data de registro [DATE]"
click at [1082, 66] on span "Ações" at bounding box center [1092, 74] width 28 height 23
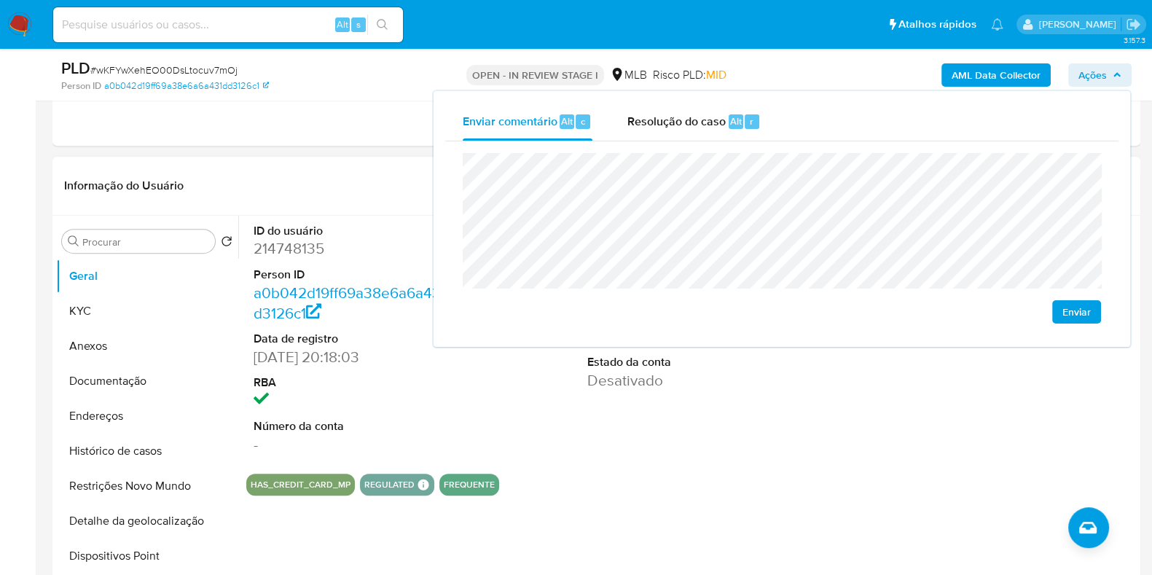
click at [637, 405] on div "Pontos 0 Apelido Risco PLD MID Estado da conta Desativado" at bounding box center [691, 339] width 223 height 246
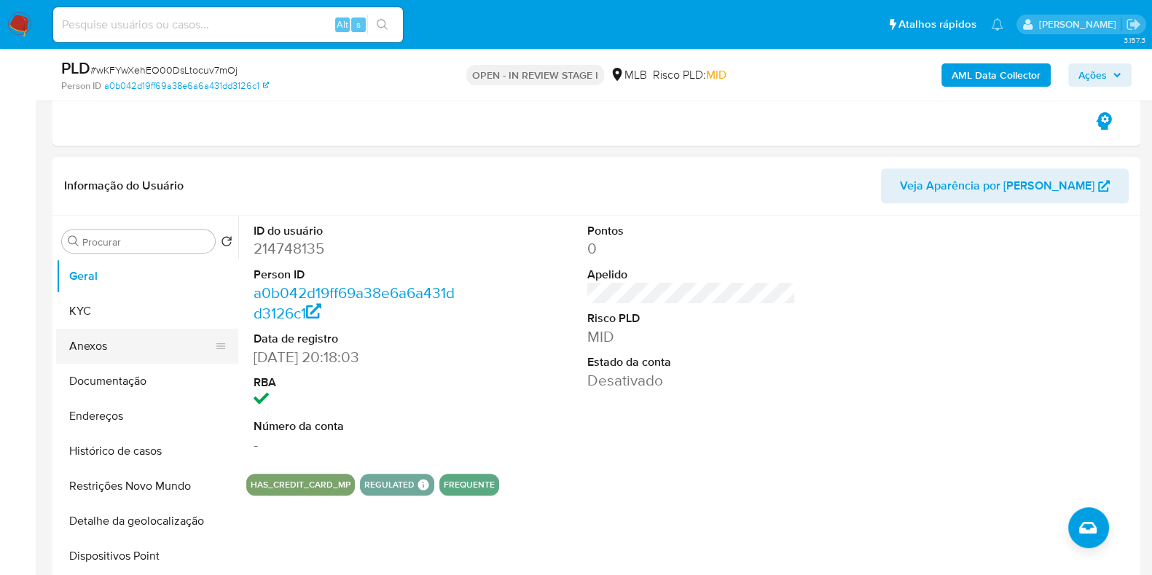
click at [137, 328] on button "Anexos" at bounding box center [141, 345] width 170 height 35
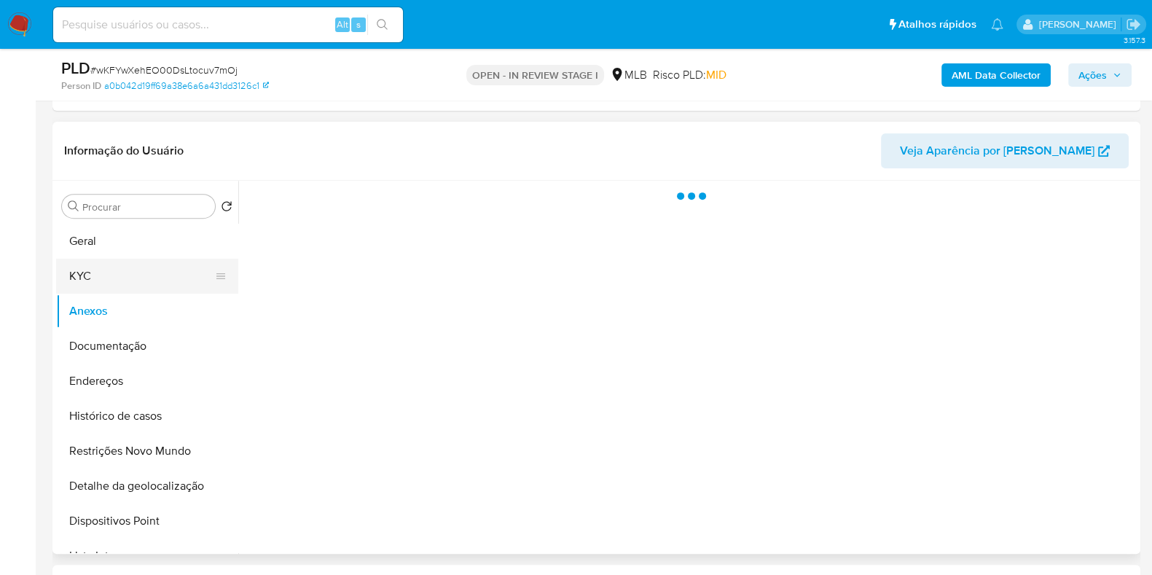
click at [117, 259] on button "KYC" at bounding box center [141, 276] width 170 height 35
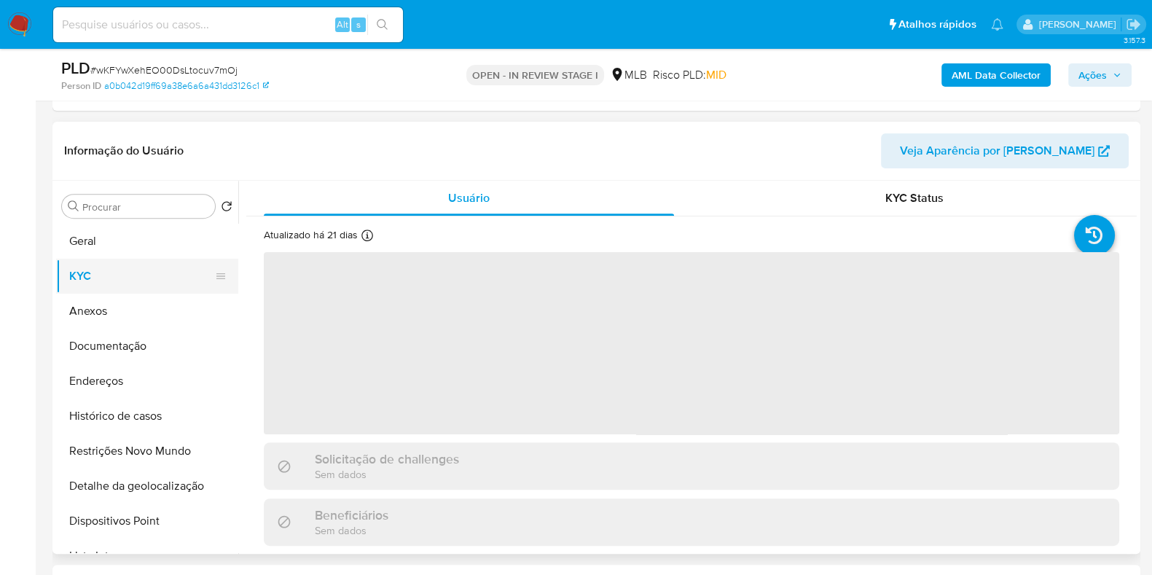
click at [119, 271] on button "KYC" at bounding box center [141, 276] width 170 height 35
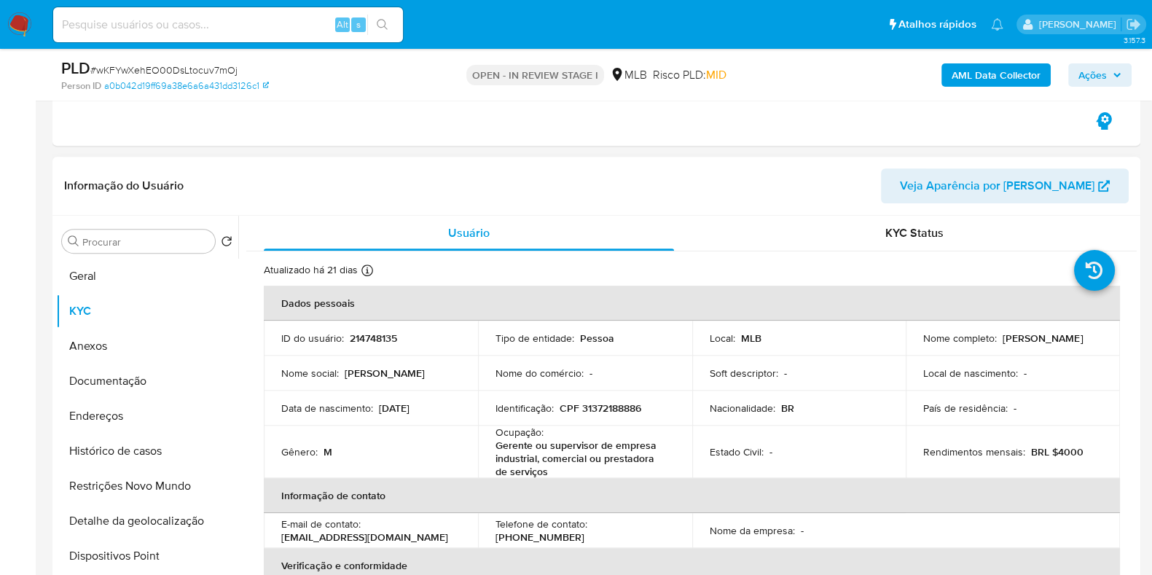
click at [601, 405] on p "CPF 31372188886" at bounding box center [600, 407] width 82 height 13
copy p "31372188886"
click at [1082, 66] on span "Ações" at bounding box center [1092, 74] width 28 height 23
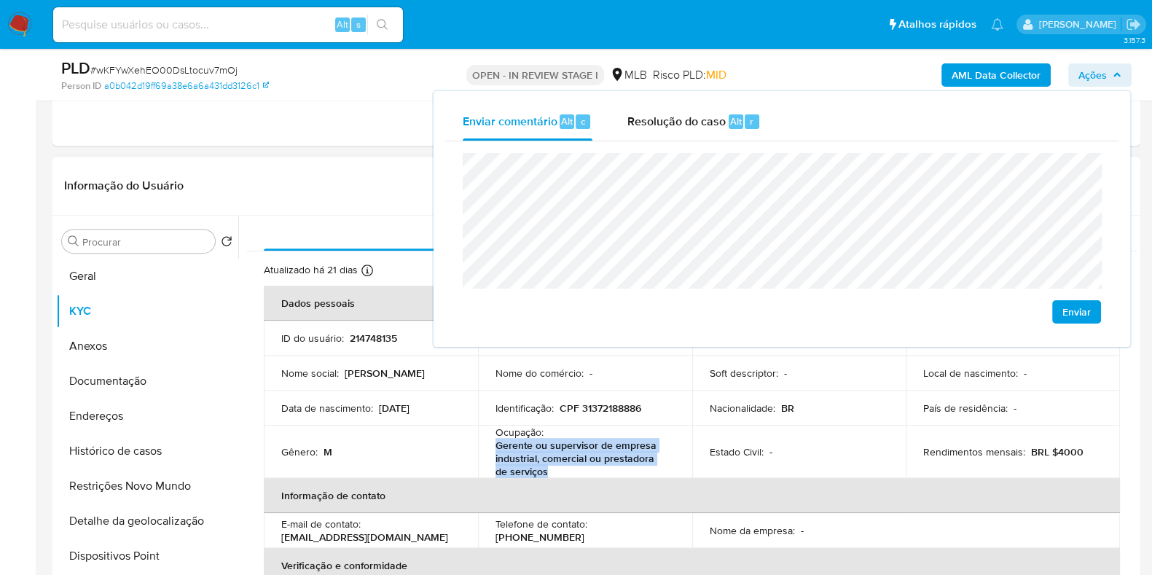
drag, startPoint x: 494, startPoint y: 445, endPoint x: 543, endPoint y: 468, distance: 53.8
click at [542, 468] on p "Gerente ou supervisor de empresa industrial, comercial ou prestadora de serviços" at bounding box center [581, 457] width 173 height 39
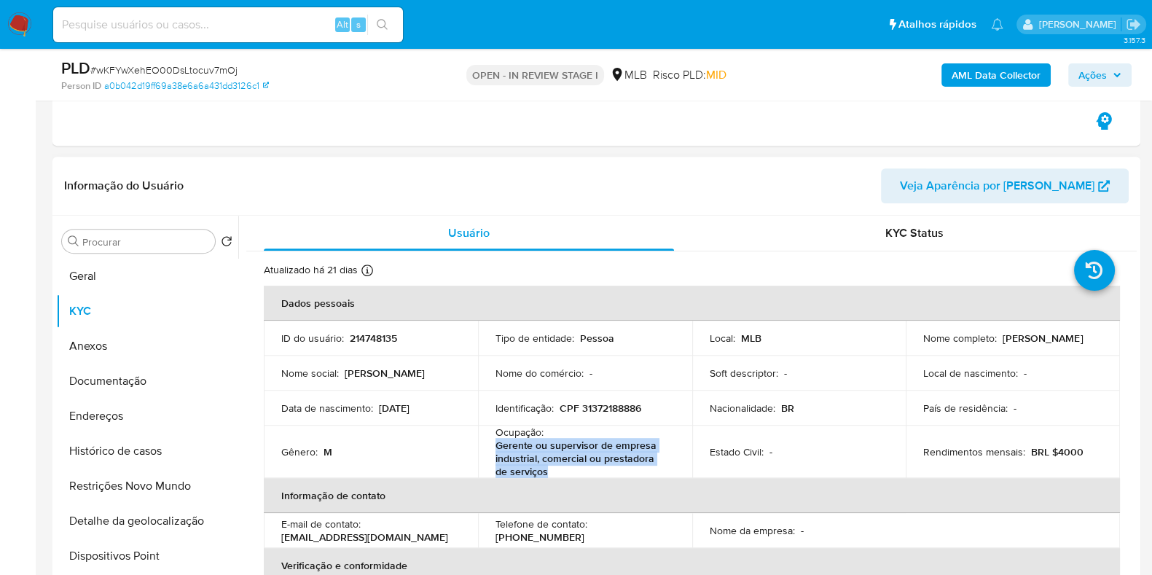
copy p "Gerente ou supervisor de empresa industrial, comercial ou prestadora de serviços"
click at [1106, 68] on span "Ações" at bounding box center [1092, 74] width 28 height 23
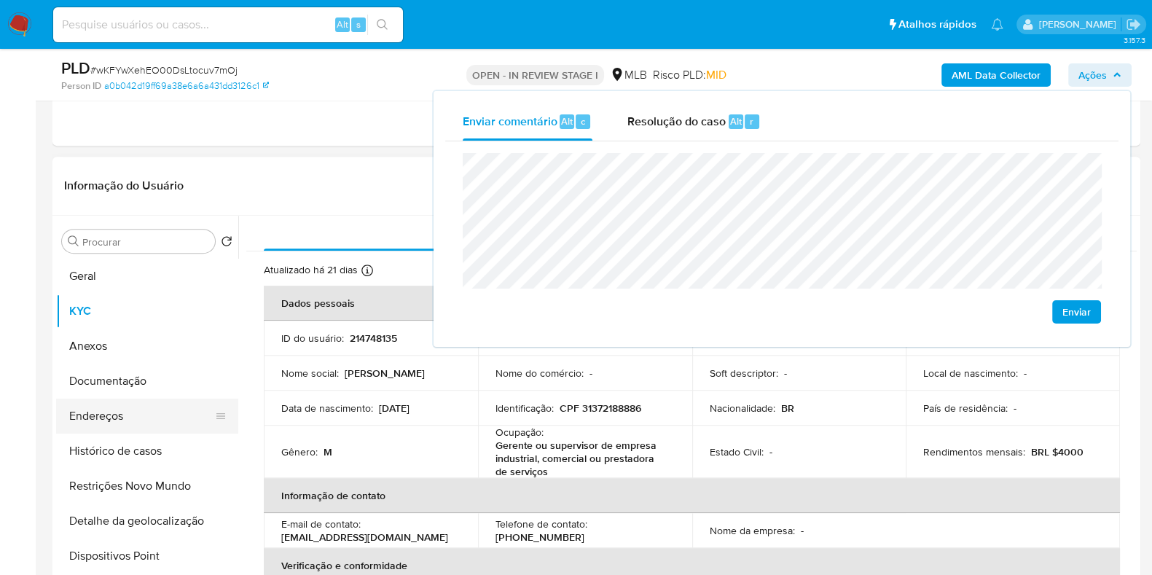
click at [168, 422] on button "Endereços" at bounding box center [141, 415] width 170 height 35
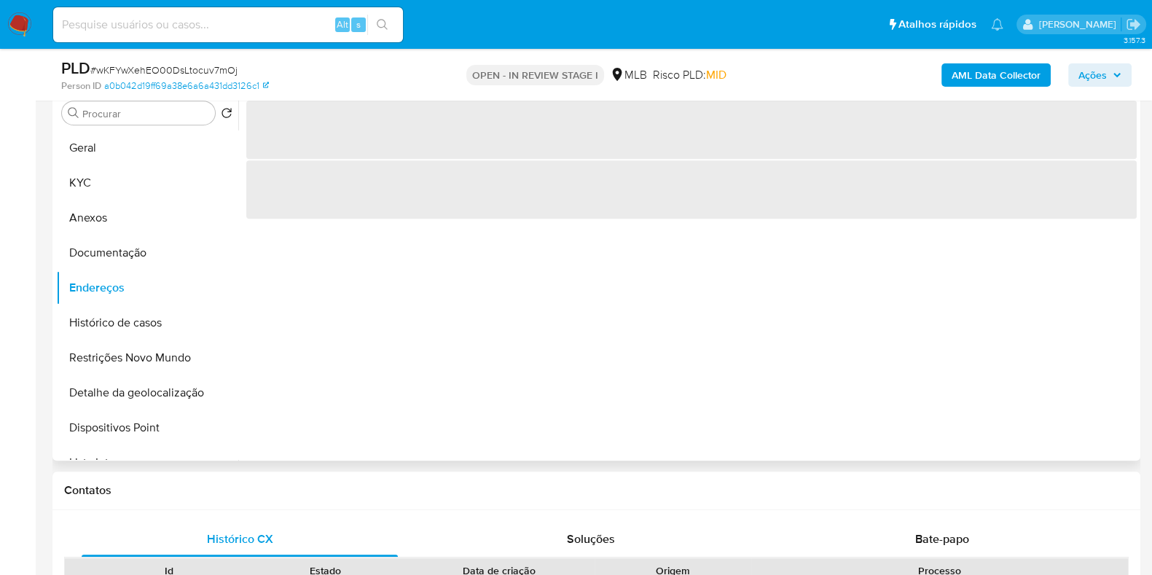
scroll to position [819, 0]
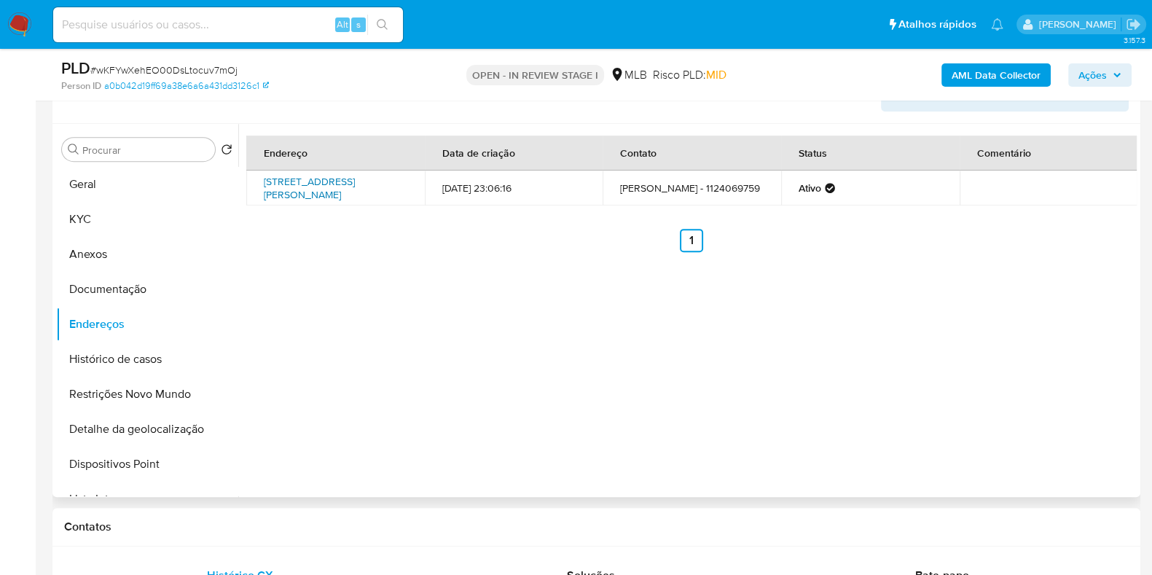
drag, startPoint x: 323, startPoint y: 184, endPoint x: 316, endPoint y: 190, distance: 9.3
click at [321, 184] on link "[STREET_ADDRESS][PERSON_NAME]" at bounding box center [309, 188] width 91 height 28
click at [98, 304] on button "Documentação" at bounding box center [141, 289] width 170 height 35
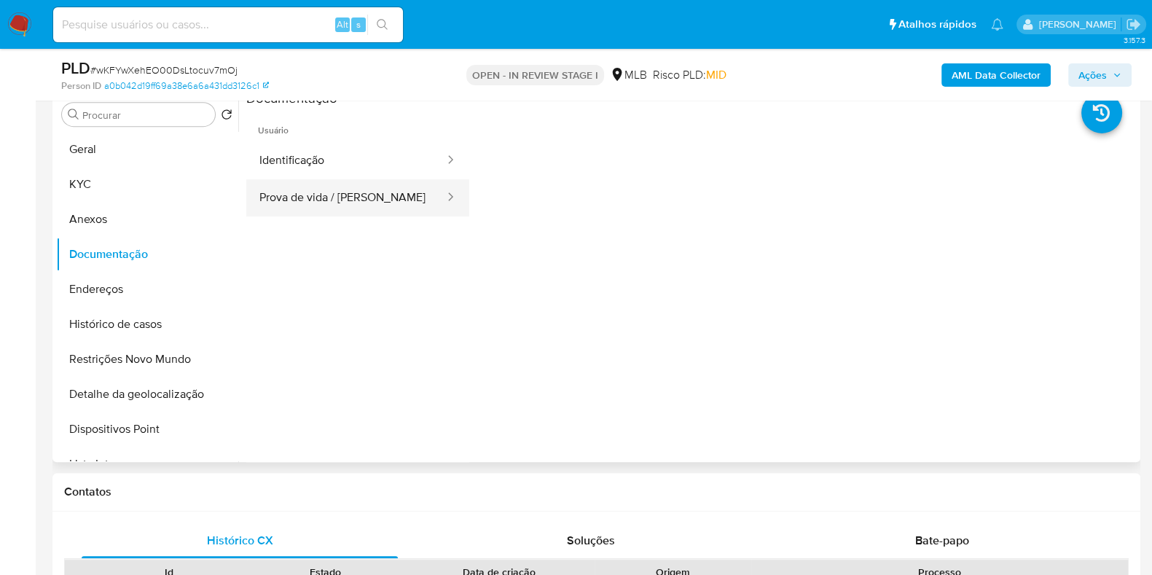
click at [356, 195] on button "Prova de vida / [PERSON_NAME]" at bounding box center [346, 197] width 200 height 37
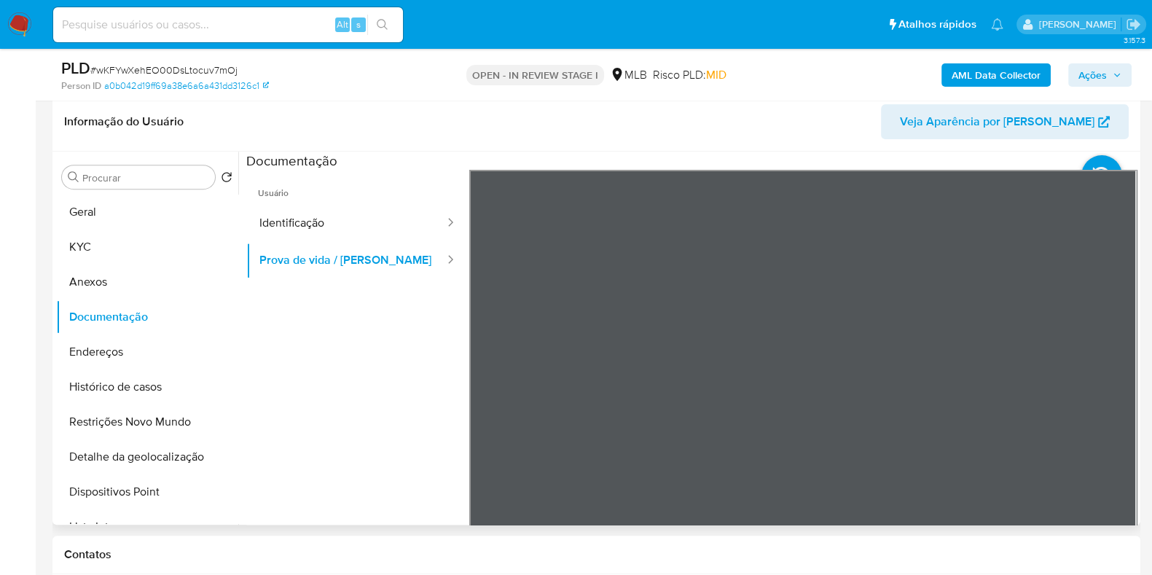
scroll to position [728, 0]
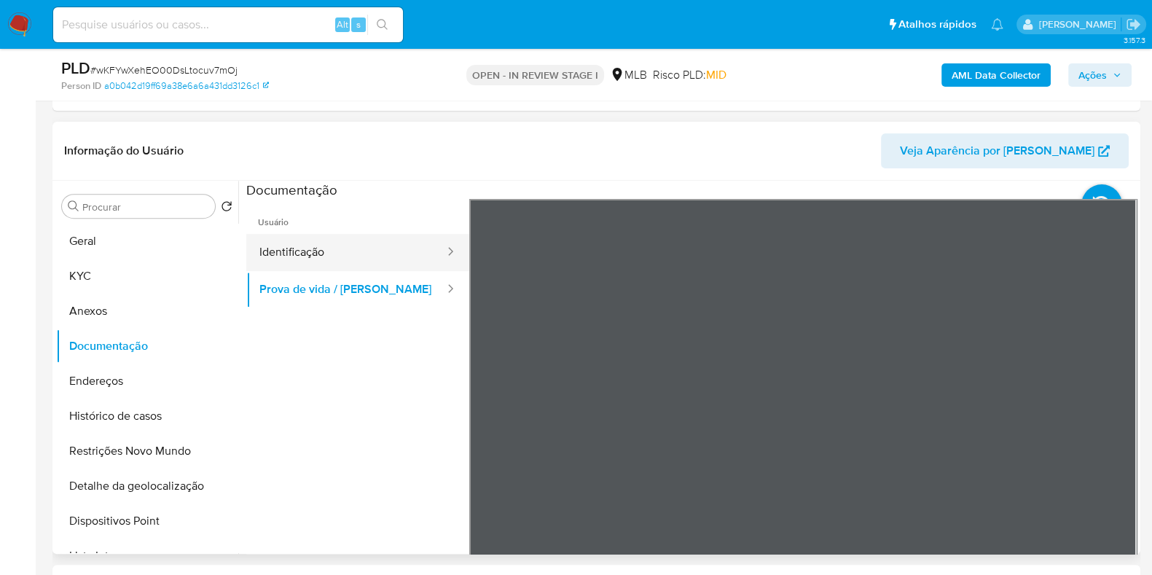
click at [369, 248] on button "Identificação" at bounding box center [346, 252] width 200 height 37
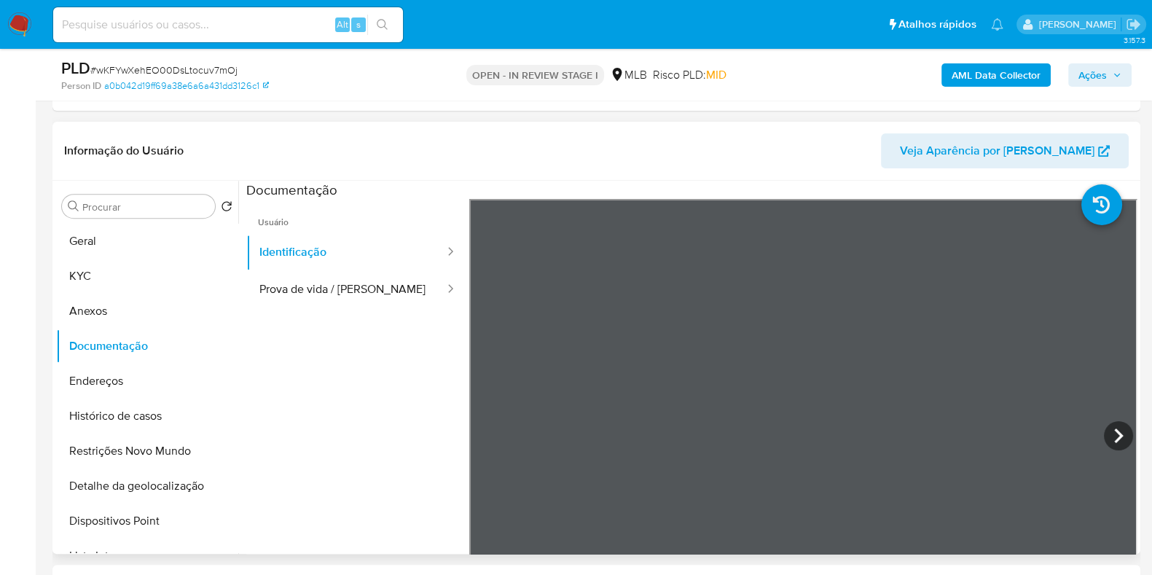
click at [699, 185] on div "Documentação" at bounding box center [691, 190] width 890 height 18
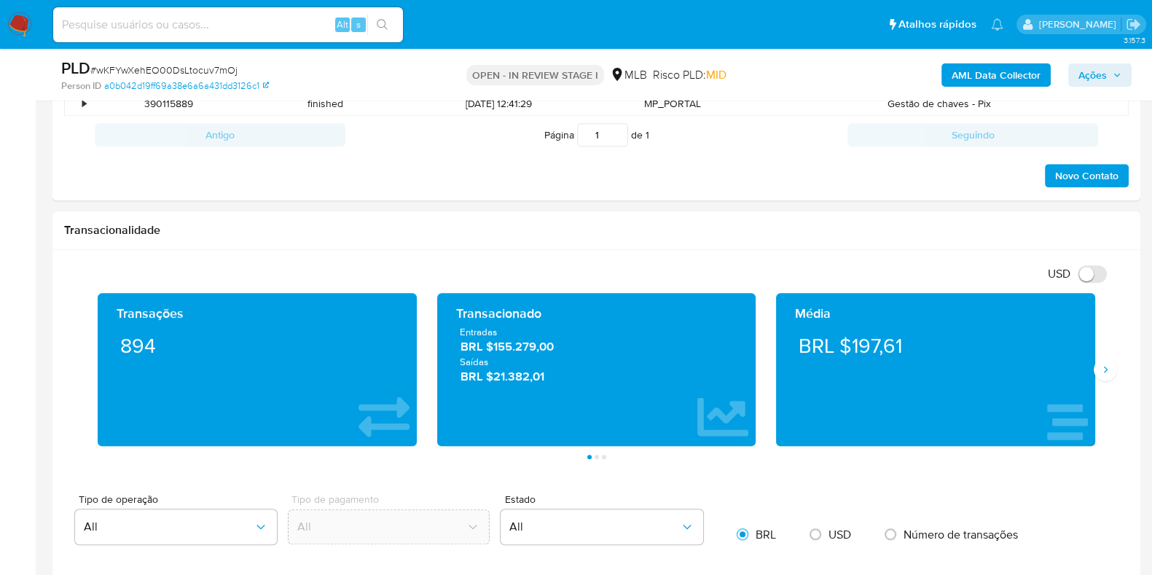
drag, startPoint x: 699, startPoint y: 185, endPoint x: 801, endPoint y: 617, distance: 443.8
click at [801, 574] on html "Pausado Ver notificaciones Alt s Atalhos rápidos Presiona las siguientes teclas…" at bounding box center [576, 313] width 1152 height 3401
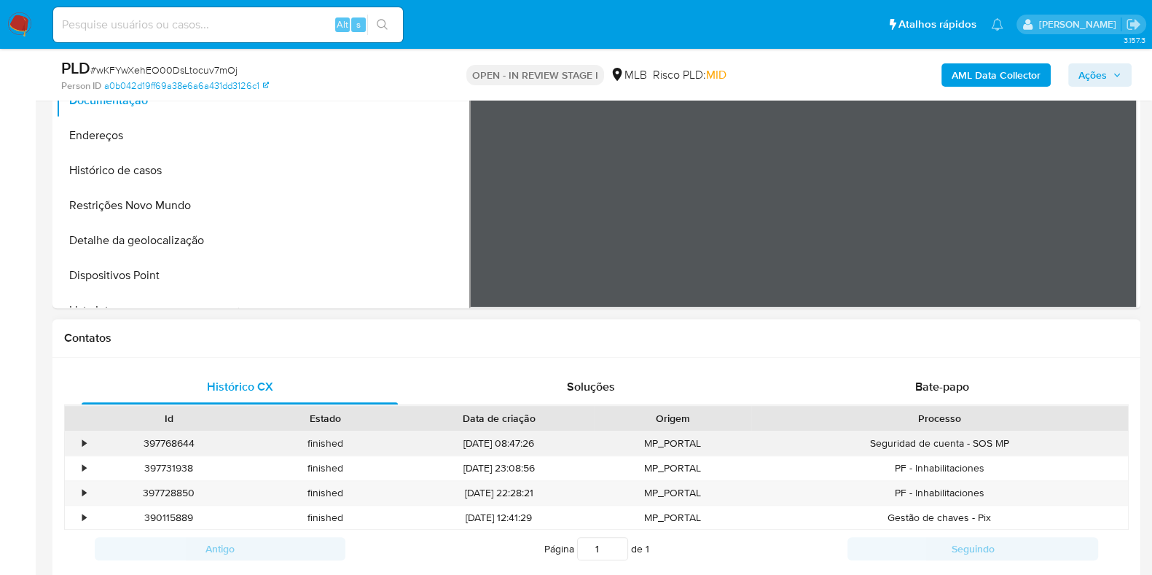
click at [802, 442] on div "Seguridad de cuenta - SOS MP" at bounding box center [939, 443] width 377 height 24
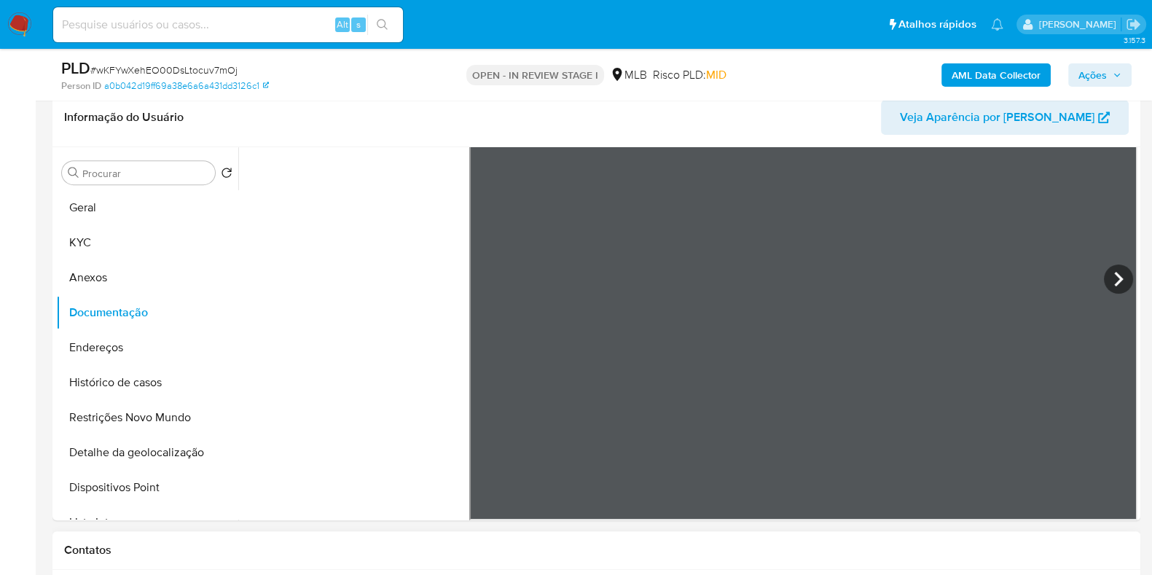
scroll to position [609, 0]
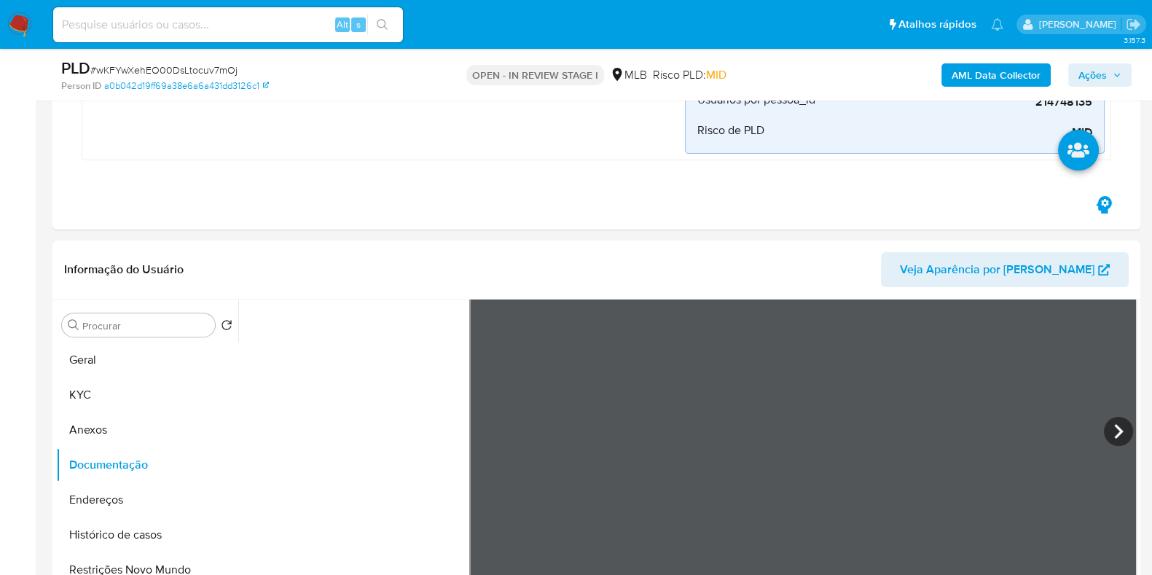
click at [125, 497] on button "Endereços" at bounding box center [141, 499] width 170 height 35
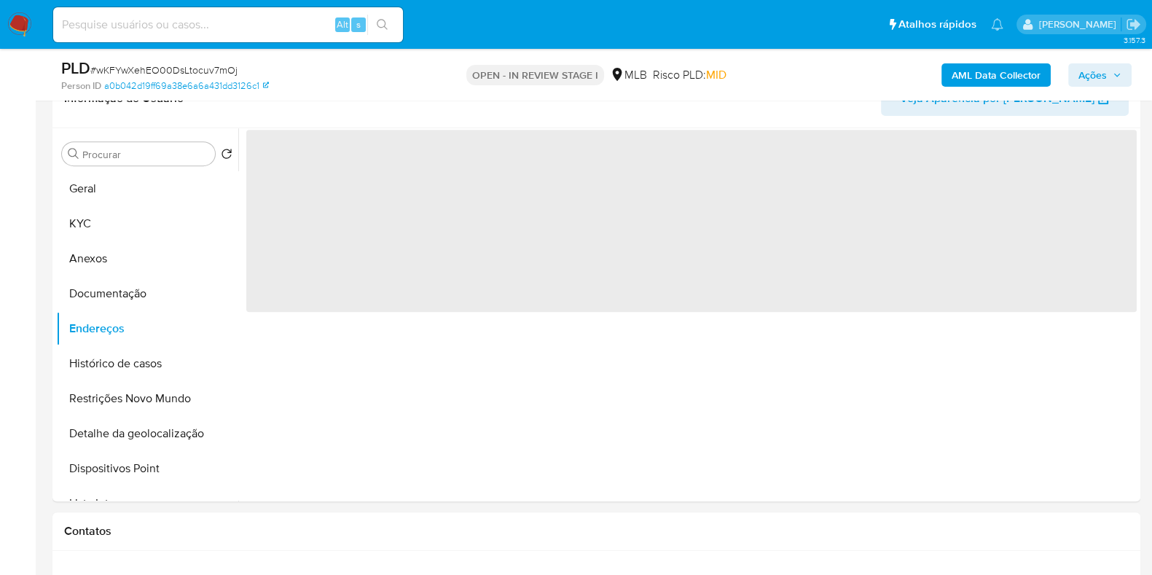
scroll to position [791, 0]
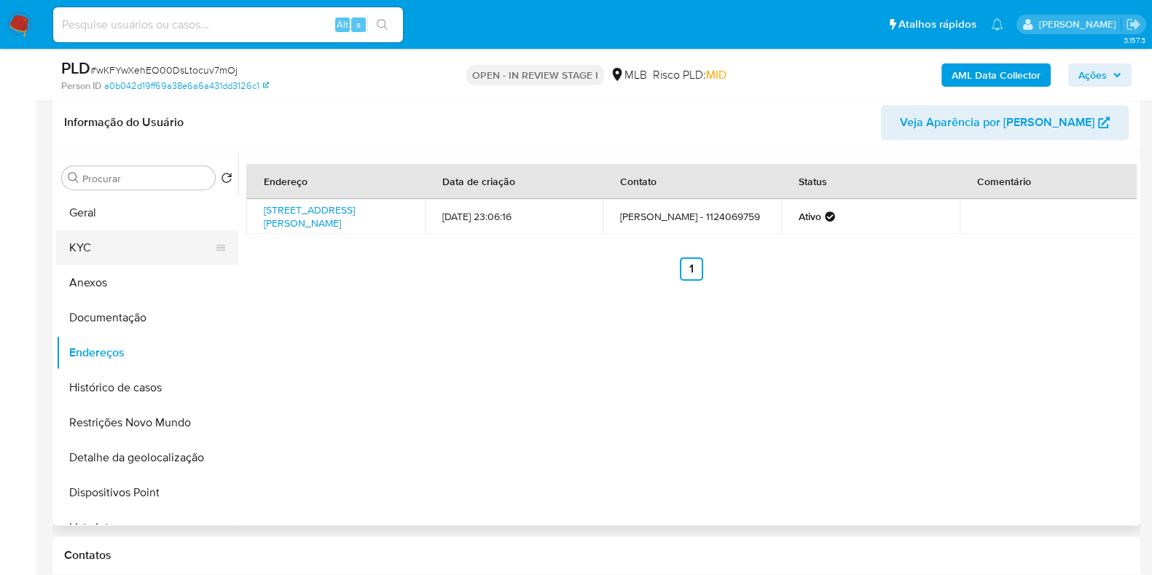
click at [115, 250] on button "KYC" at bounding box center [141, 247] width 170 height 35
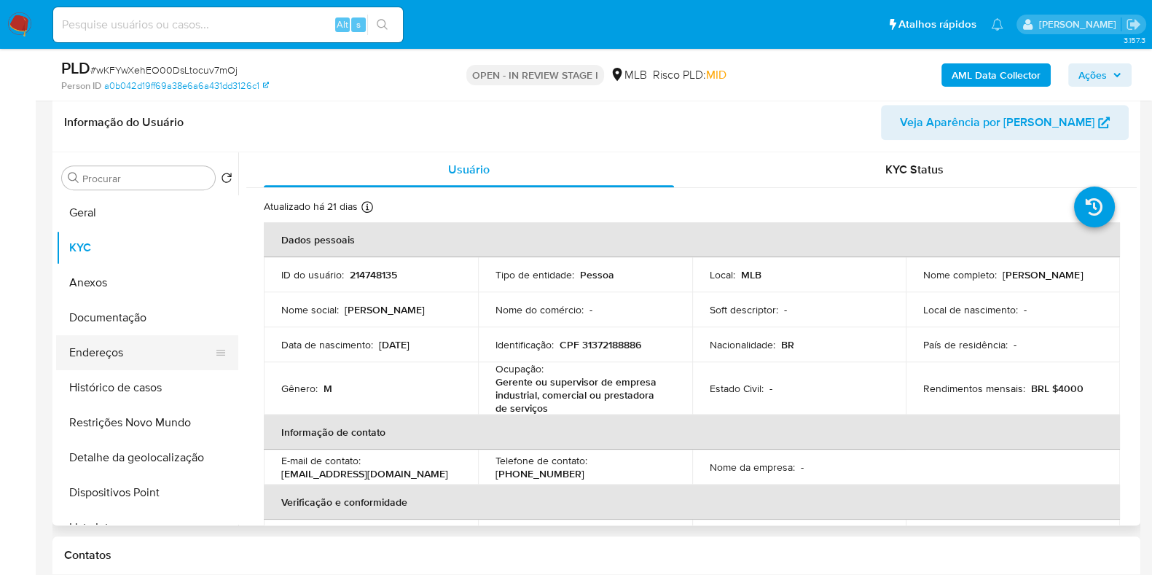
click at [148, 358] on button "Endereços" at bounding box center [141, 352] width 170 height 35
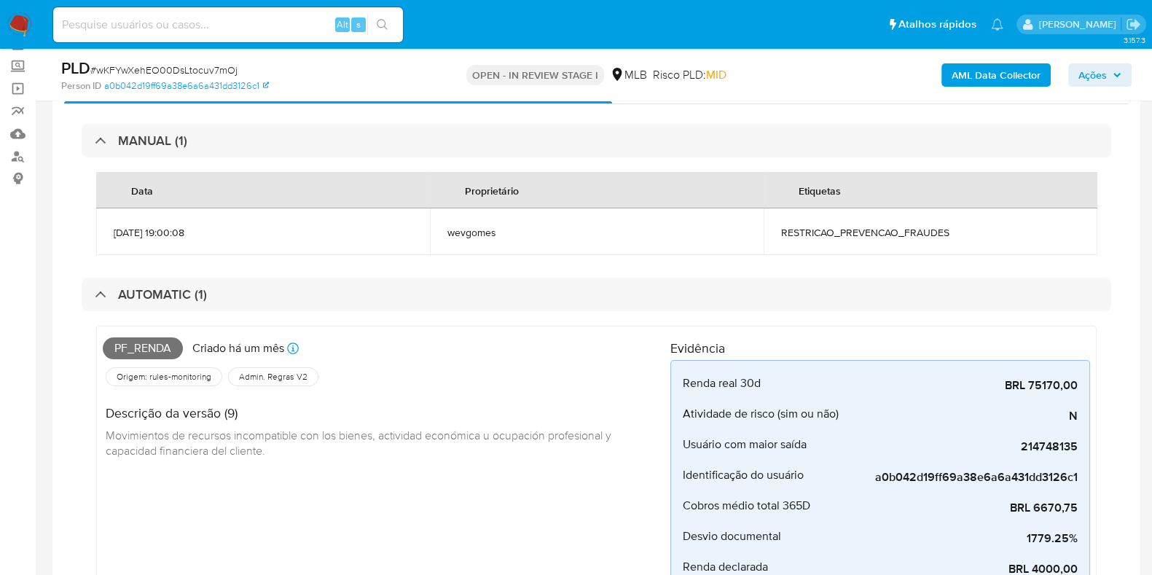
scroll to position [0, 0]
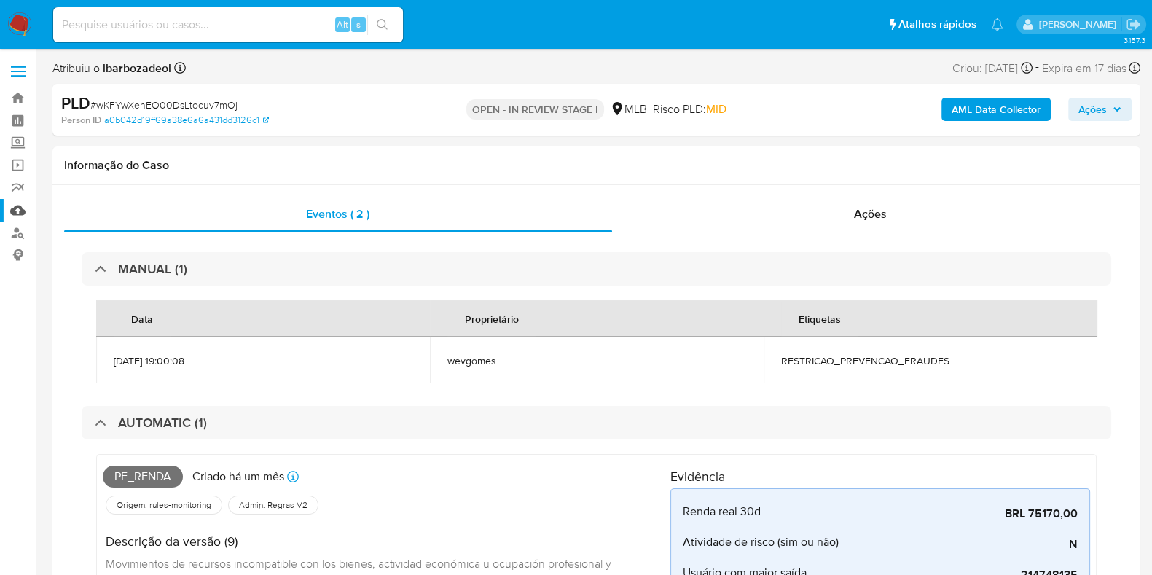
click at [18, 211] on link "Mulan" at bounding box center [86, 210] width 173 height 23
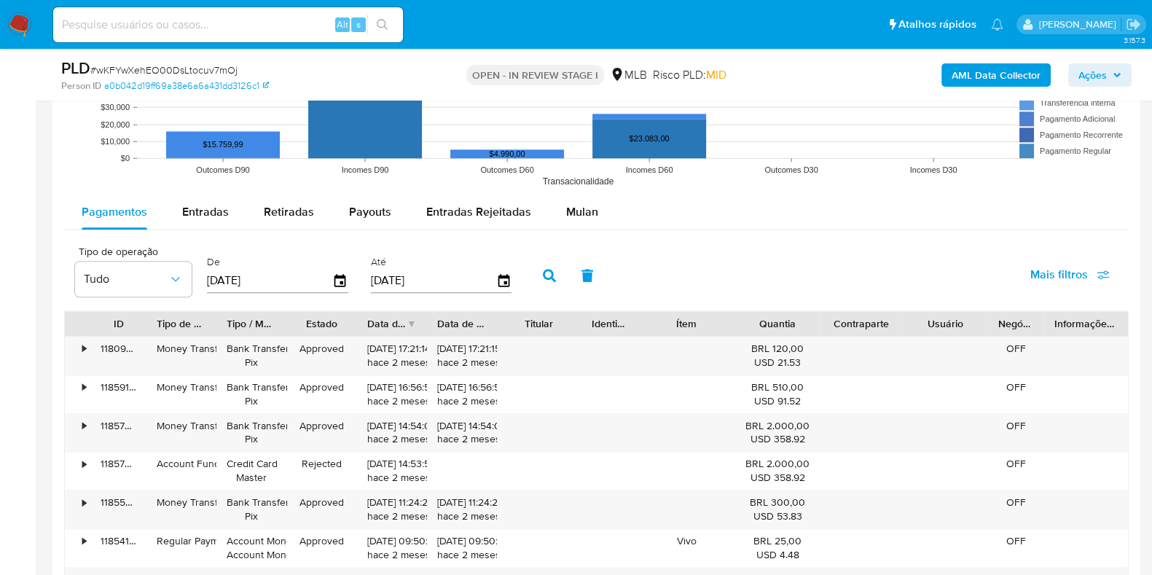
scroll to position [2094, 0]
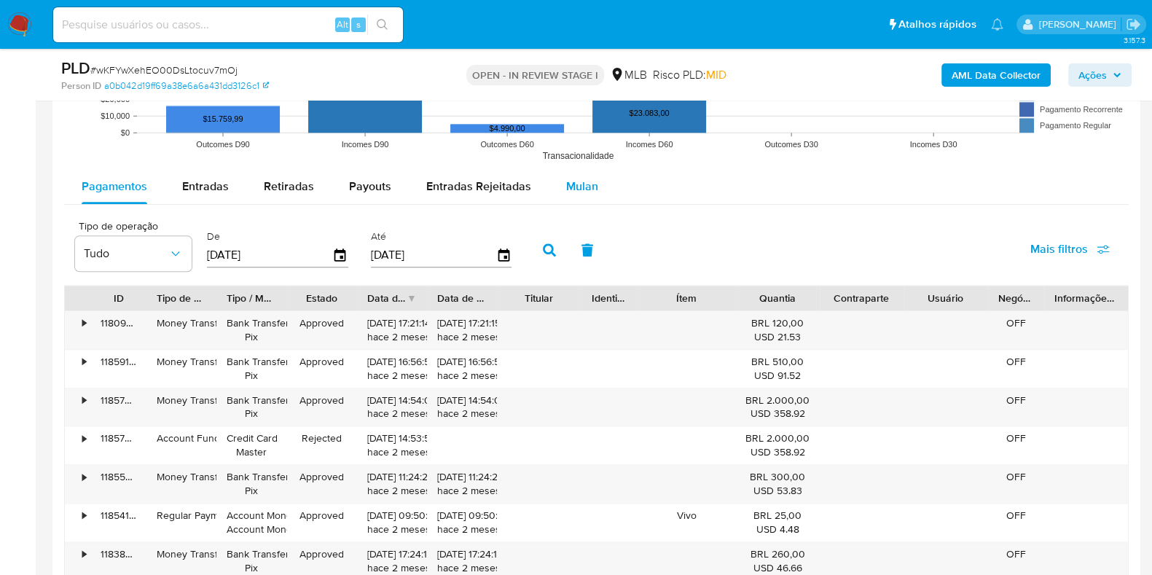
click at [576, 173] on div "Mulan" at bounding box center [582, 186] width 32 height 35
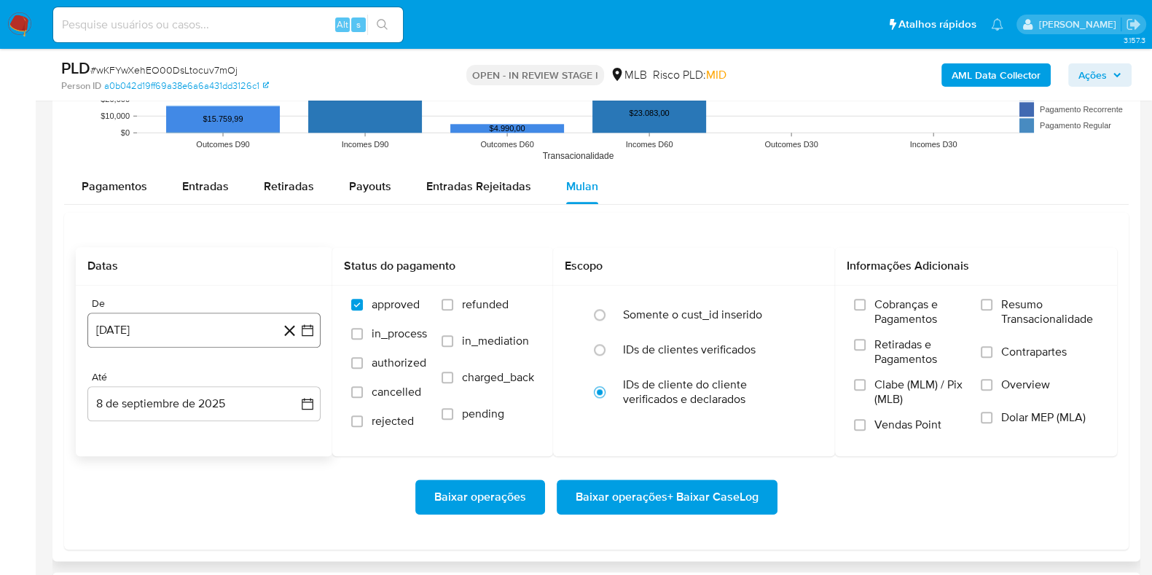
click at [197, 321] on button "8 de agosto de 2024" at bounding box center [203, 329] width 233 height 35
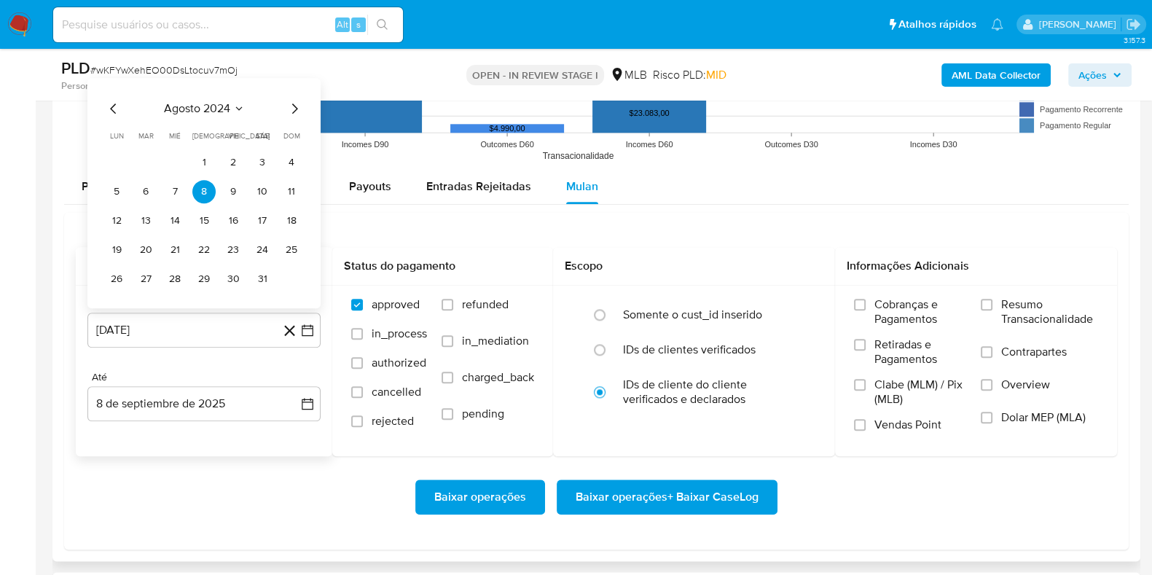
click at [216, 109] on span "agosto 2024" at bounding box center [197, 108] width 66 height 15
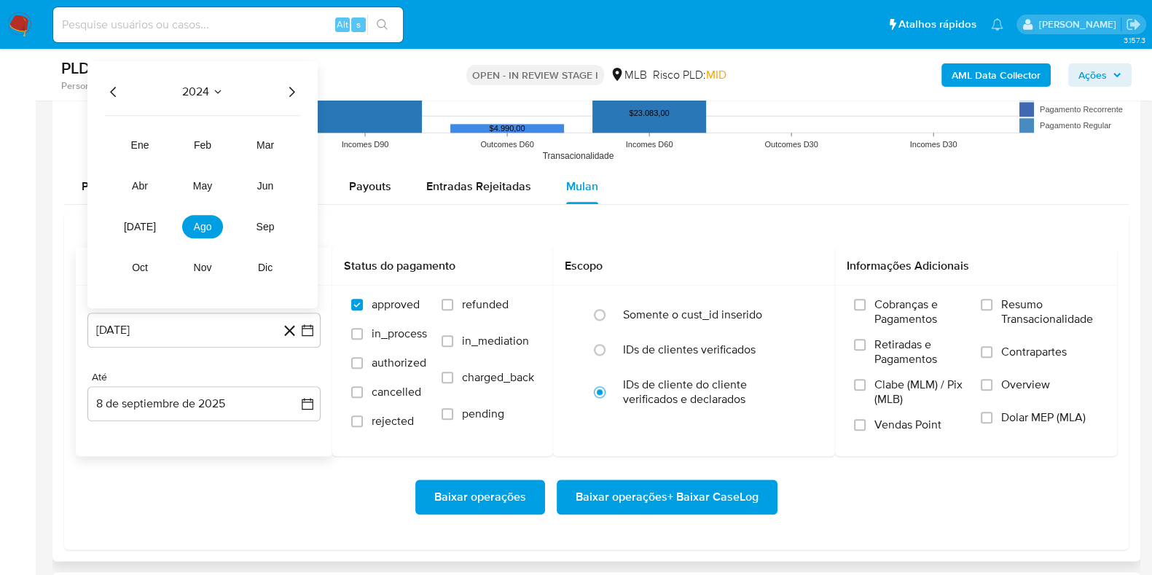
click at [286, 88] on icon "Año siguiente" at bounding box center [291, 91] width 17 height 17
click at [141, 227] on span "jul" at bounding box center [140, 227] width 32 height 12
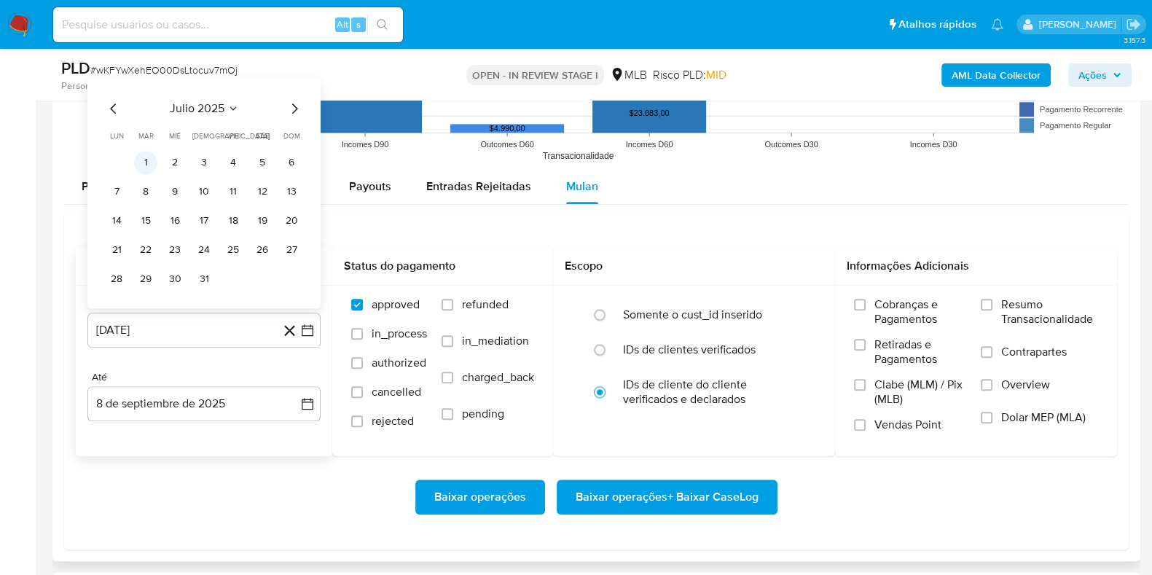
click at [150, 162] on button "1" at bounding box center [145, 162] width 23 height 23
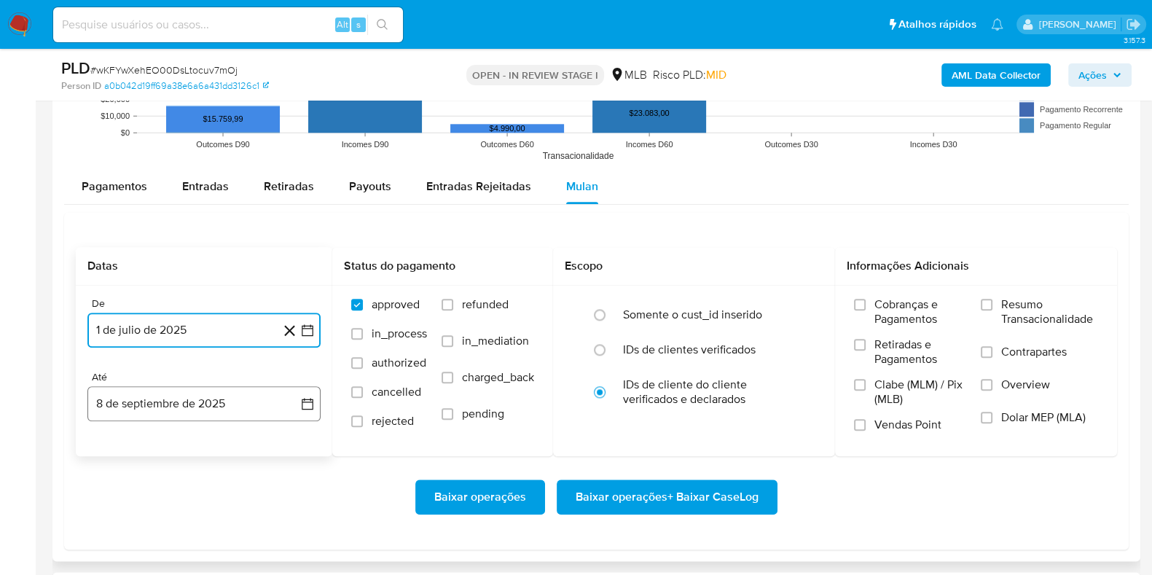
click at [229, 406] on button "8 de septiembre de 2025" at bounding box center [203, 403] width 233 height 35
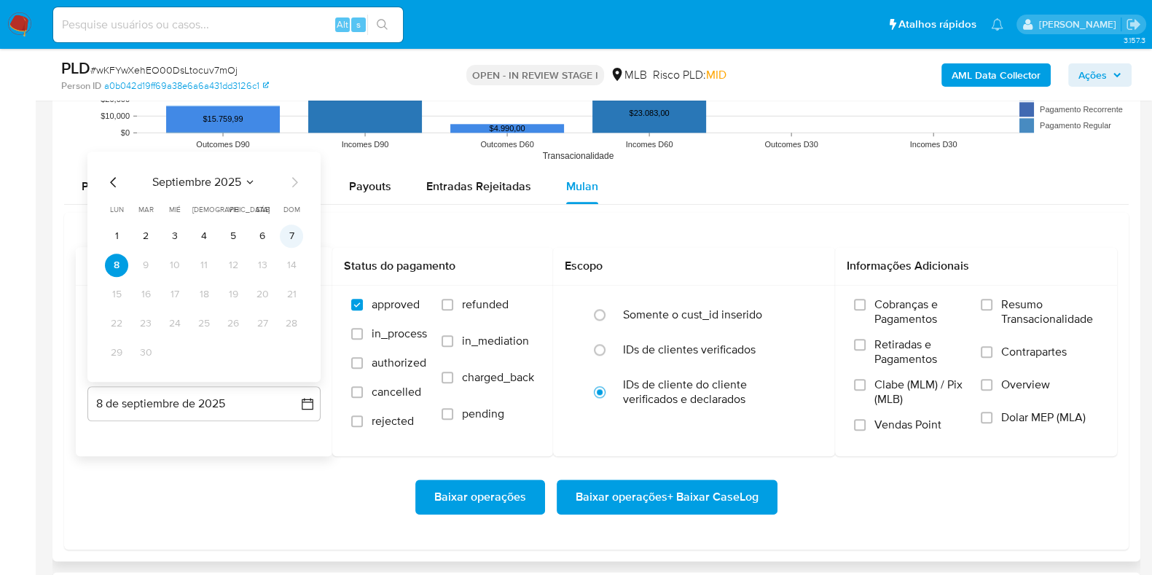
click at [292, 239] on button "7" at bounding box center [291, 235] width 23 height 23
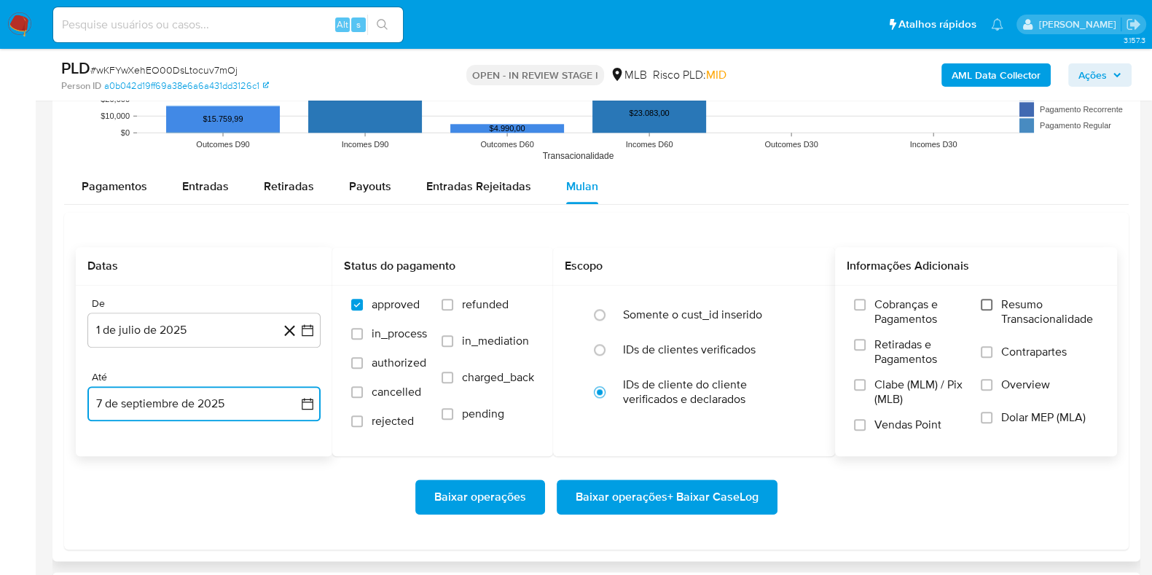
click at [984, 307] on input "Resumo Transacionalidade" at bounding box center [986, 305] width 12 height 12
click at [724, 493] on span "Baixar operações + Baixar CaseLog" at bounding box center [666, 497] width 183 height 32
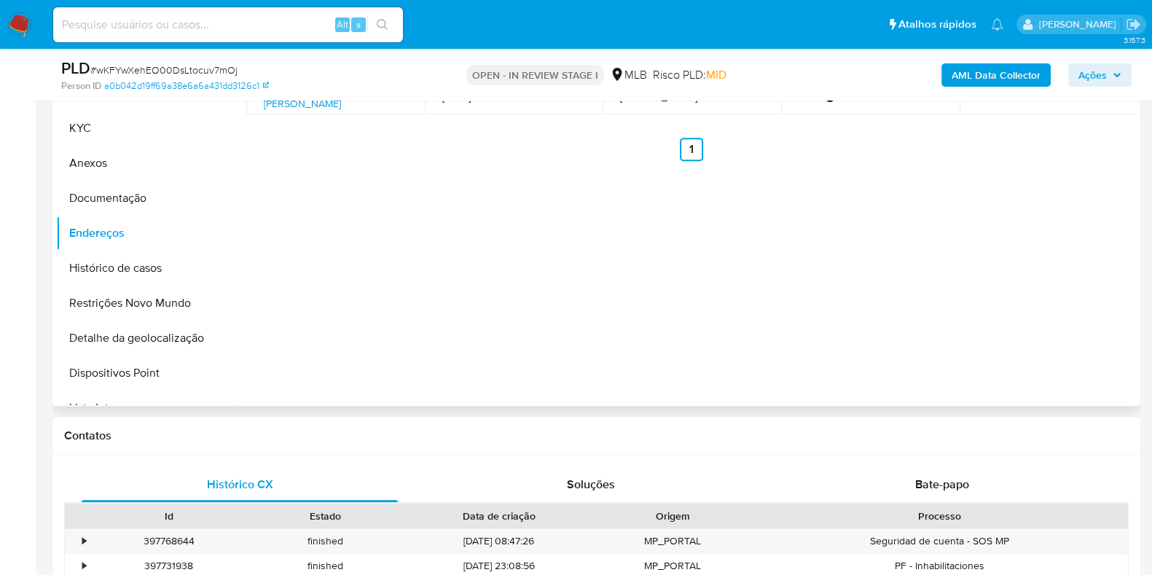
scroll to position [728, 0]
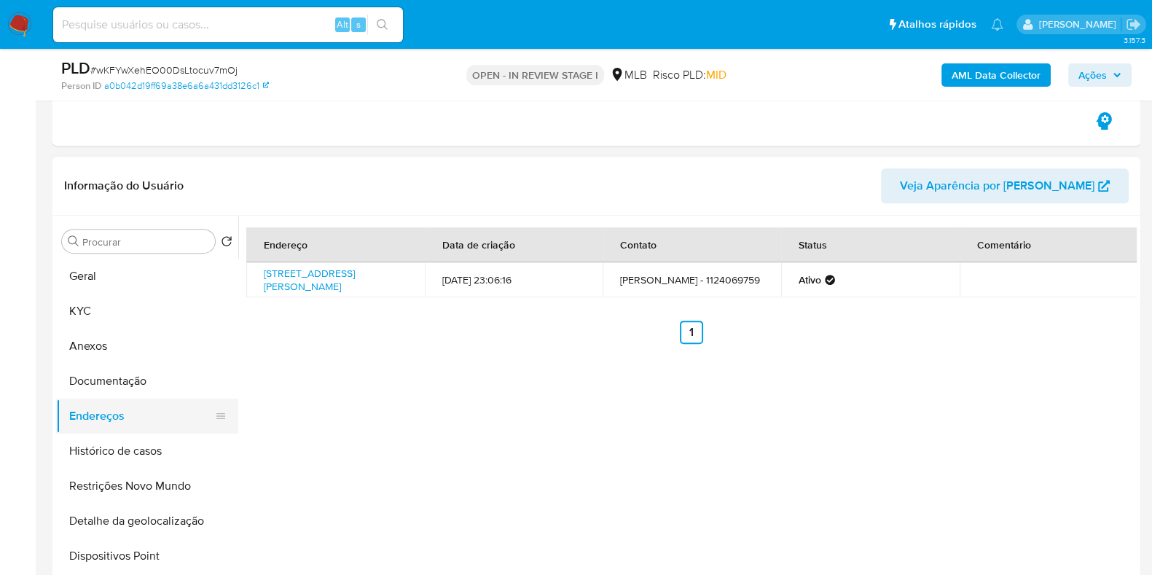
click at [120, 380] on button "Documentação" at bounding box center [147, 380] width 182 height 35
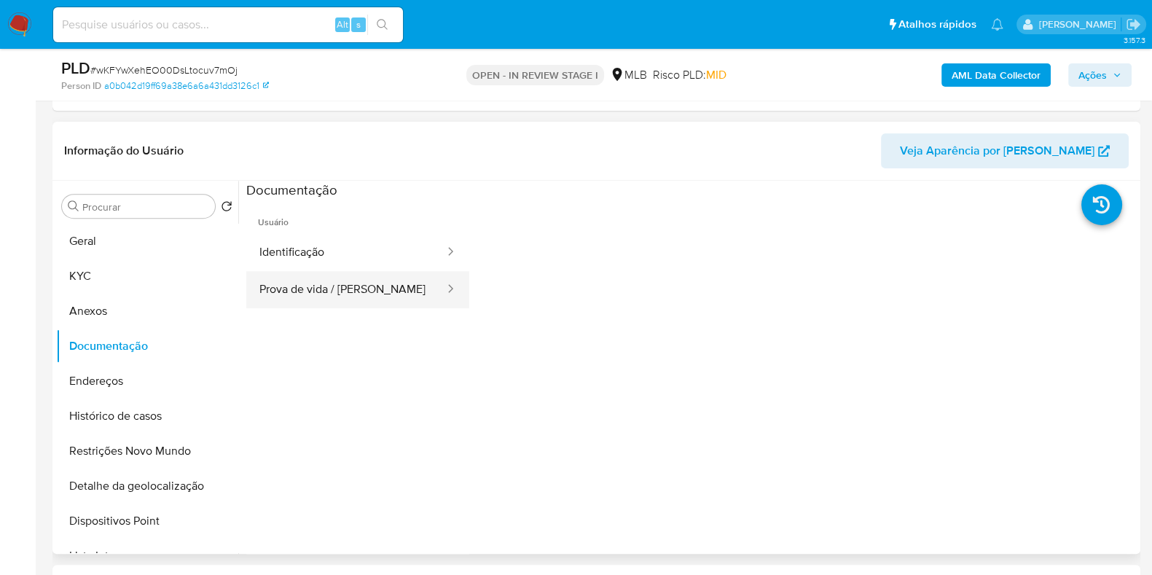
click at [386, 275] on button "Prova de vida / Selfie" at bounding box center [346, 289] width 200 height 37
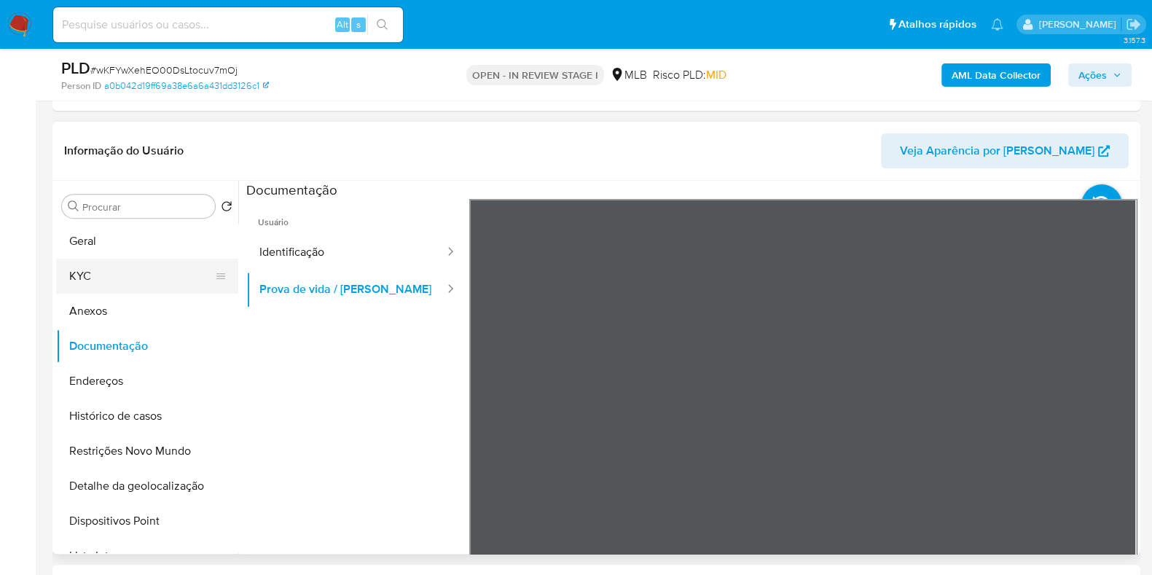
click at [121, 280] on button "KYC" at bounding box center [141, 276] width 170 height 35
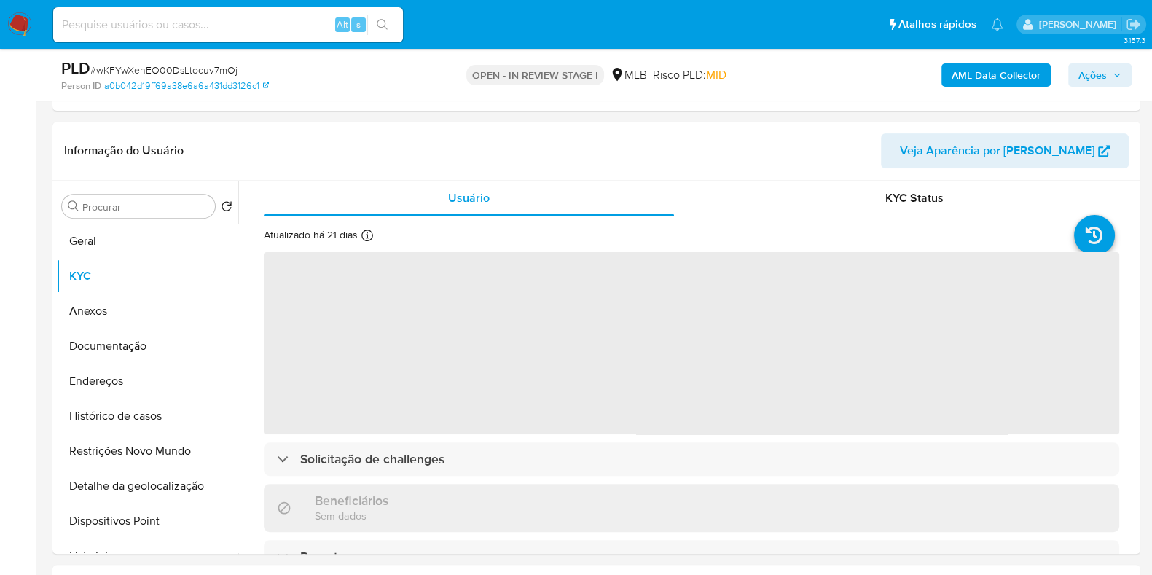
click at [1099, 71] on span "Ações" at bounding box center [1092, 74] width 28 height 23
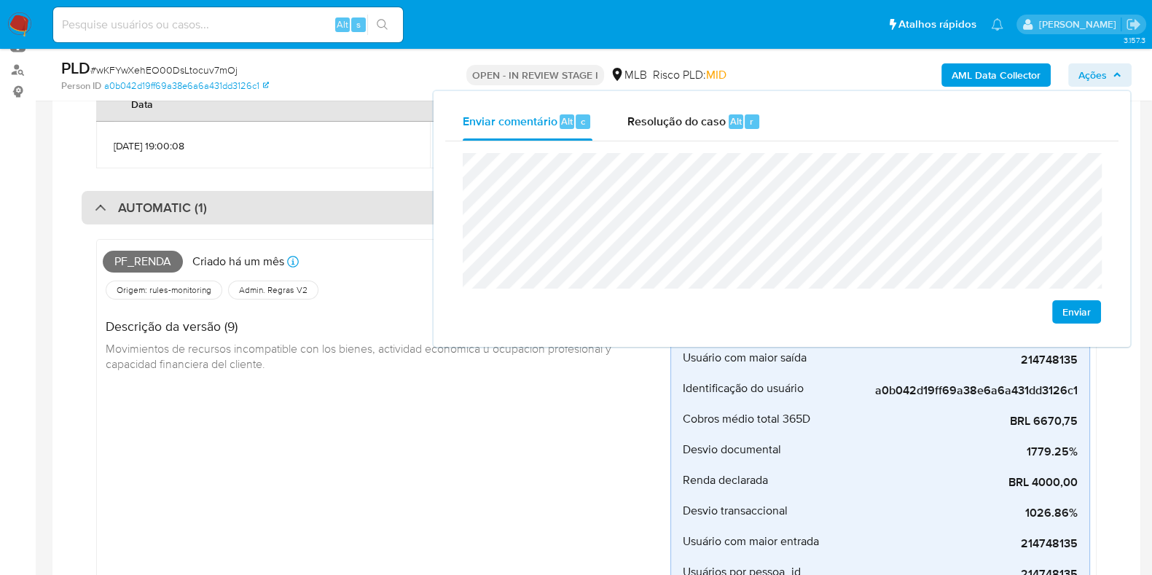
scroll to position [90, 0]
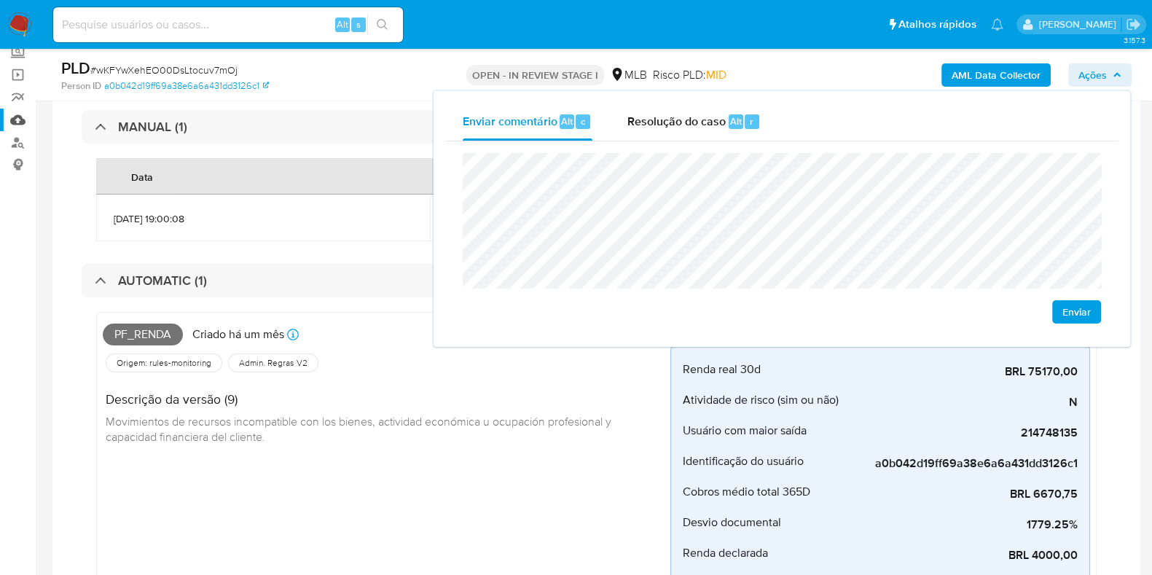
click at [15, 111] on link "Mulan" at bounding box center [86, 120] width 173 height 23
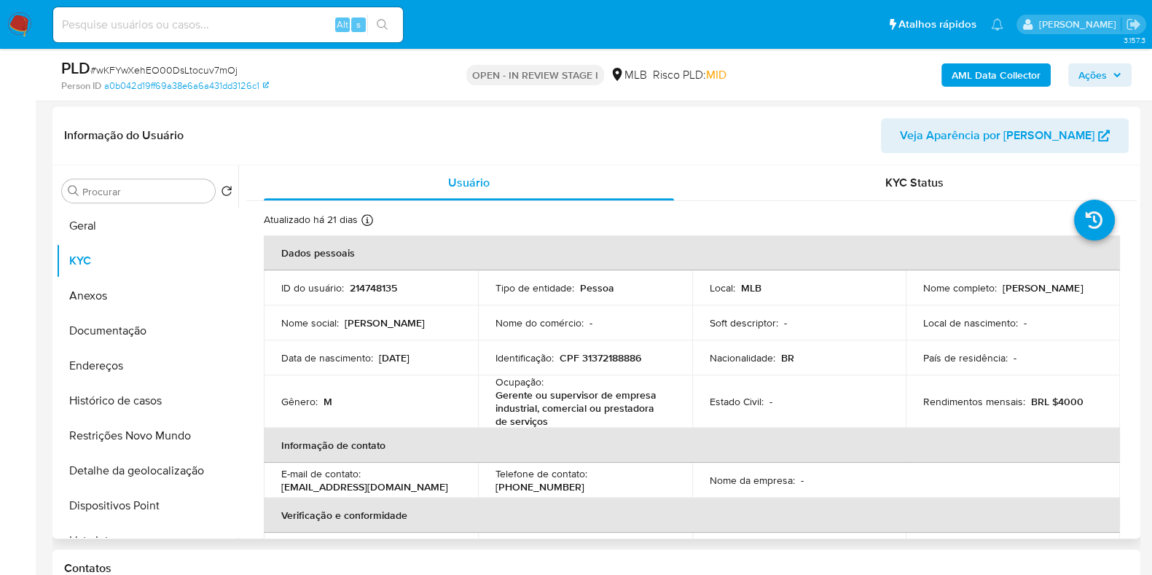
scroll to position [819, 0]
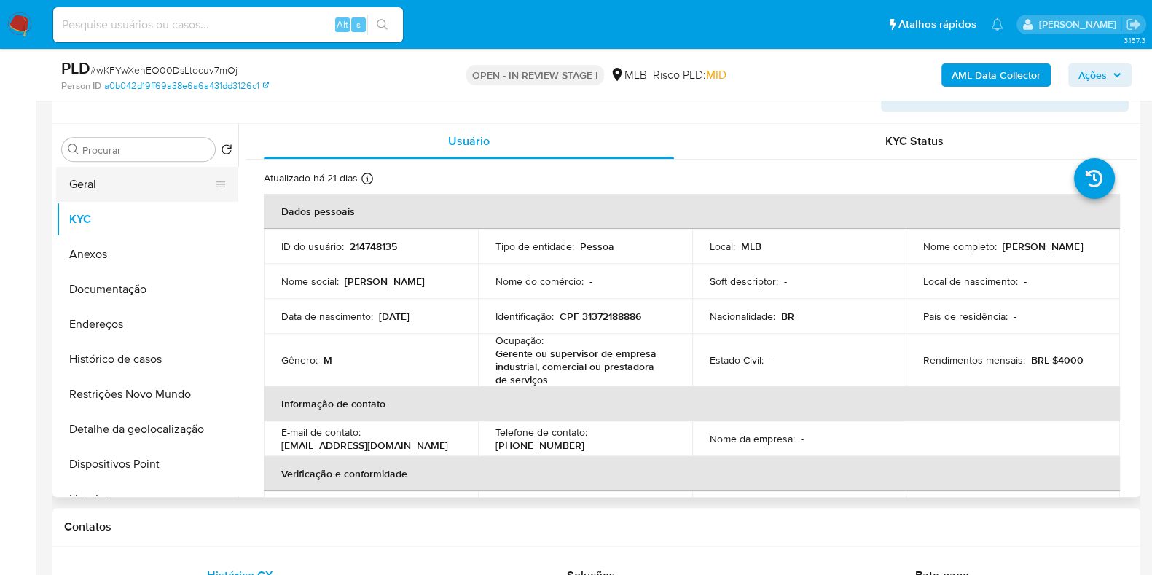
click at [161, 176] on button "Geral" at bounding box center [141, 184] width 170 height 35
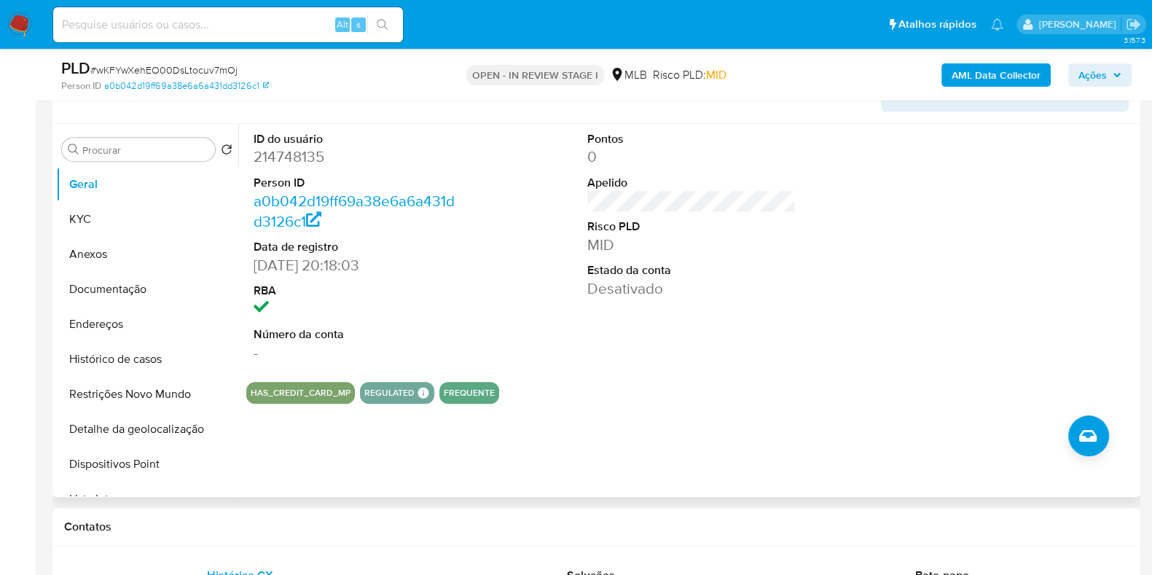
scroll to position [728, 0]
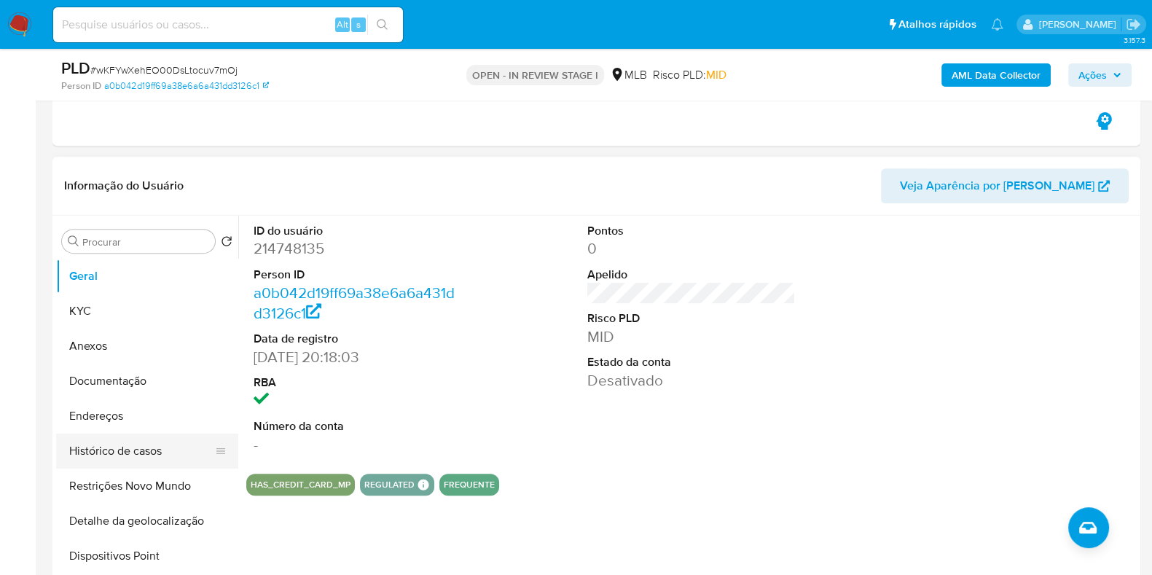
click at [138, 449] on button "Histórico de casos" at bounding box center [141, 450] width 170 height 35
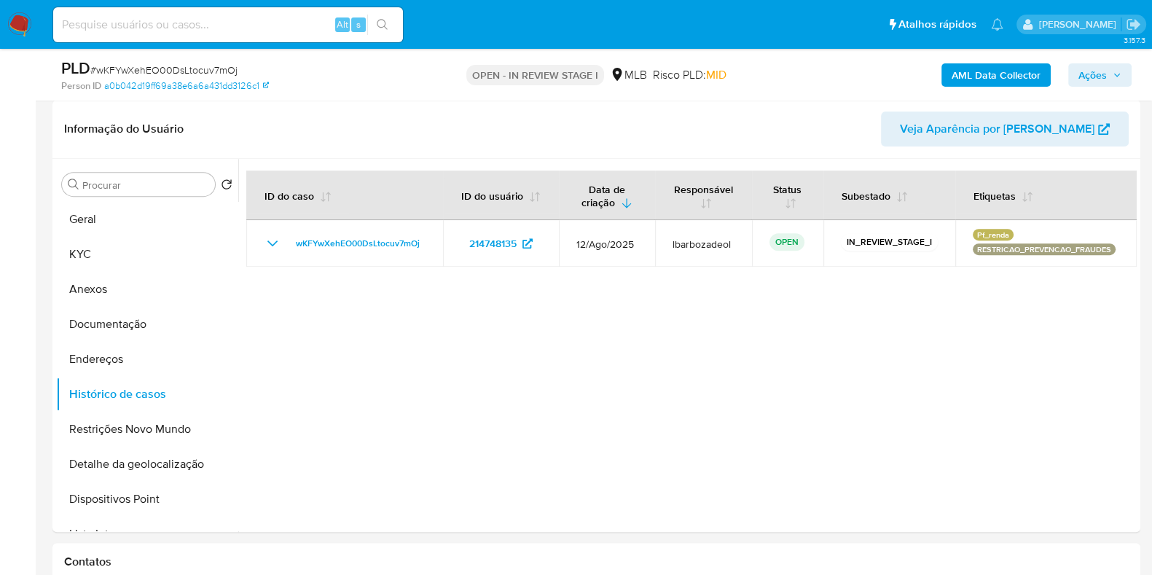
scroll to position [748, 0]
click at [149, 217] on button "Geral" at bounding box center [147, 220] width 182 height 35
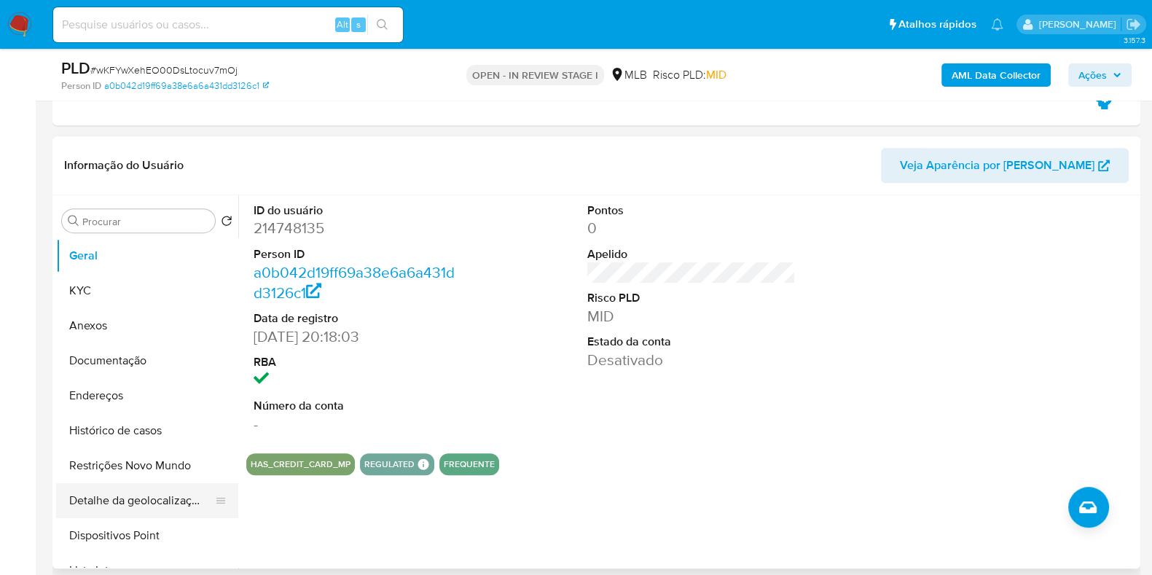
click at [176, 463] on button "Restrições Novo Mundo" at bounding box center [147, 465] width 182 height 35
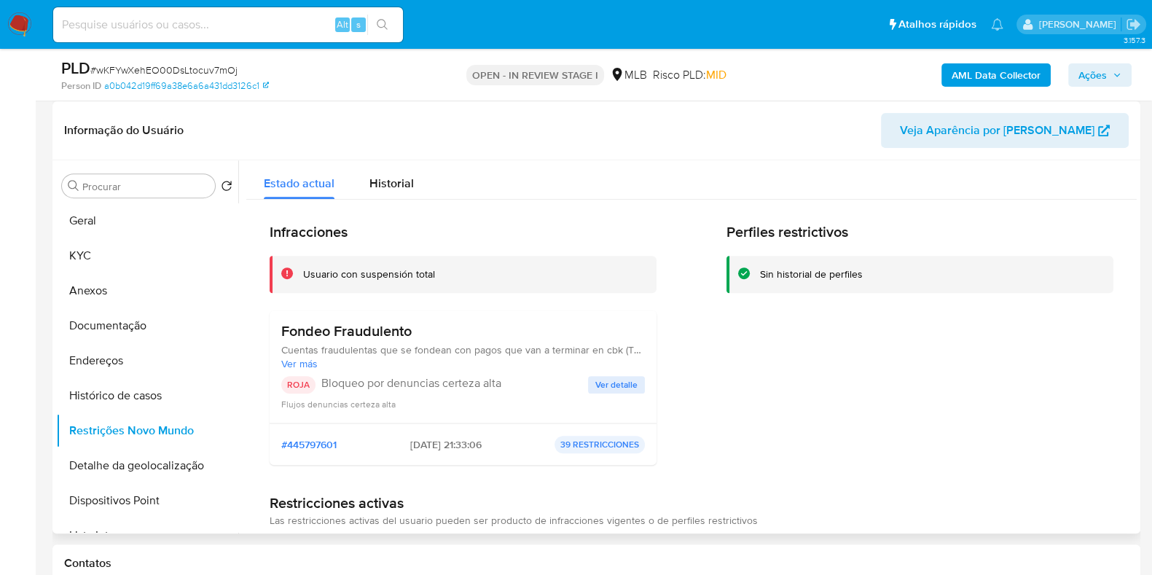
click at [601, 385] on span "Ver detalle" at bounding box center [616, 384] width 42 height 15
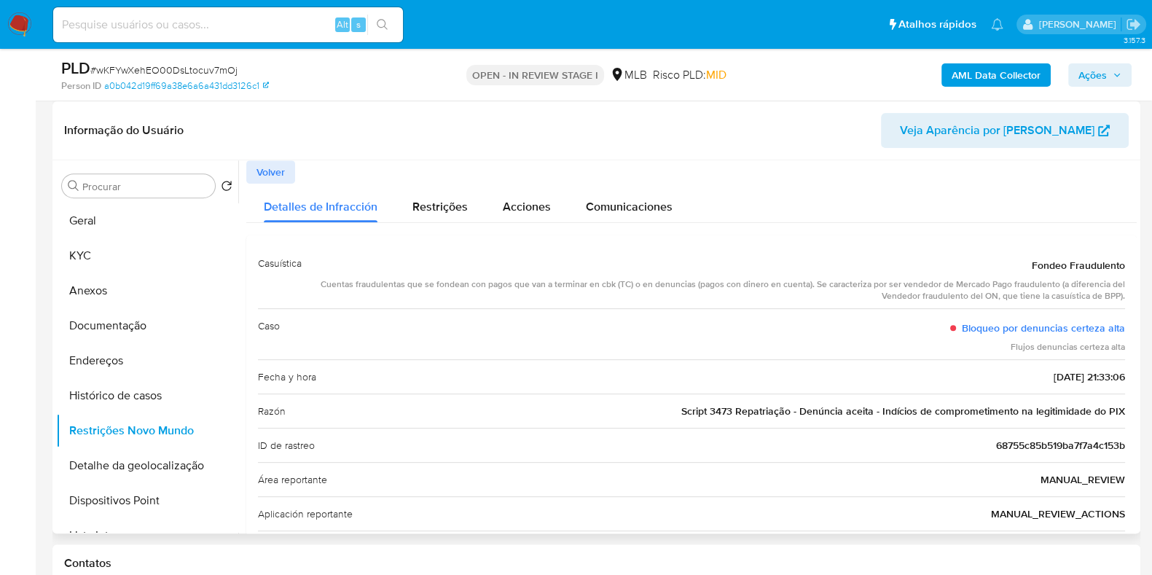
drag, startPoint x: 386, startPoint y: 282, endPoint x: 878, endPoint y: 283, distance: 491.6
click at [873, 286] on div "Cuentas fraudulentas que se fondean con pagos que van a terminar en cbk (TC) o …" at bounding box center [718, 290] width 811 height 25
click at [878, 283] on div "Cuentas fraudulentas que se fondean con pagos que van a terminar en cbk (TC) o …" at bounding box center [718, 290] width 811 height 25
click at [761, 407] on span "Script 3473 Repatriação - Denúncia aceita - Indícios de comprometimento na legi…" at bounding box center [903, 411] width 444 height 15
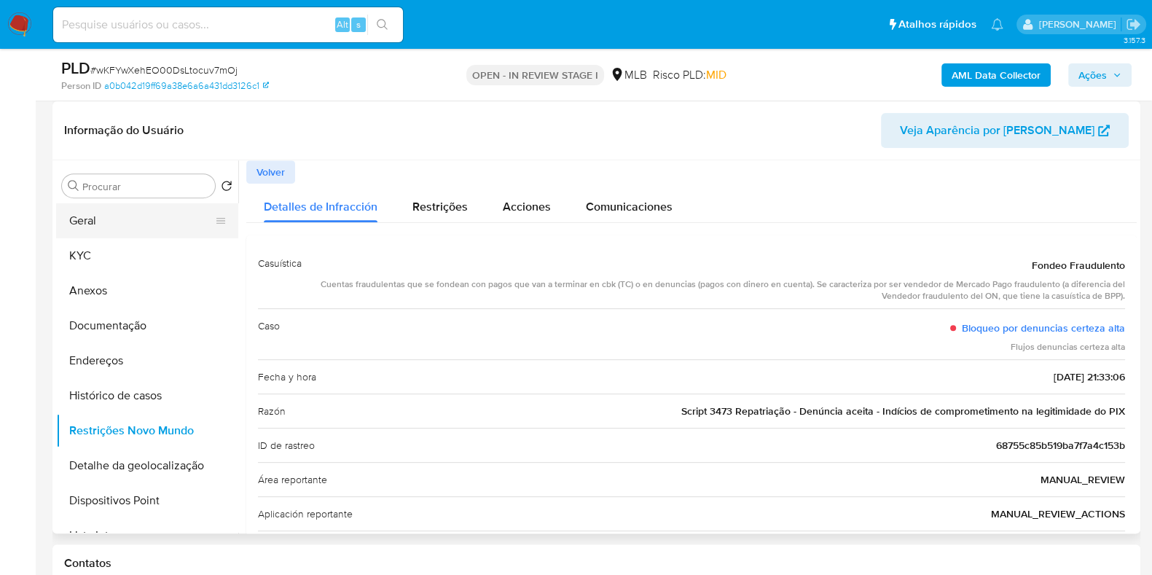
click at [99, 219] on button "Geral" at bounding box center [141, 220] width 170 height 35
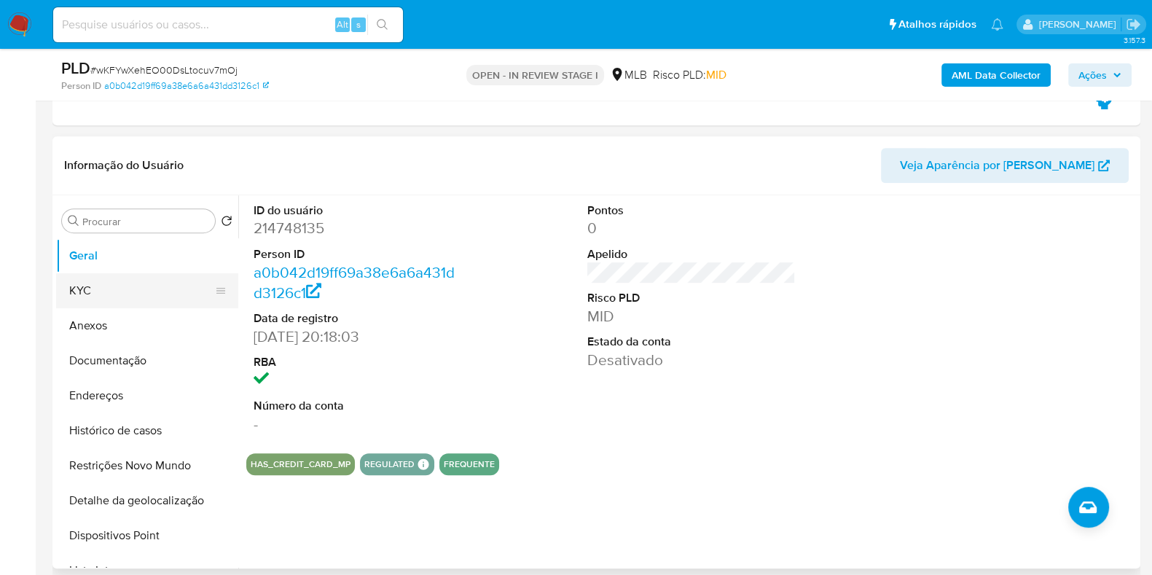
click at [147, 280] on button "KYC" at bounding box center [141, 290] width 170 height 35
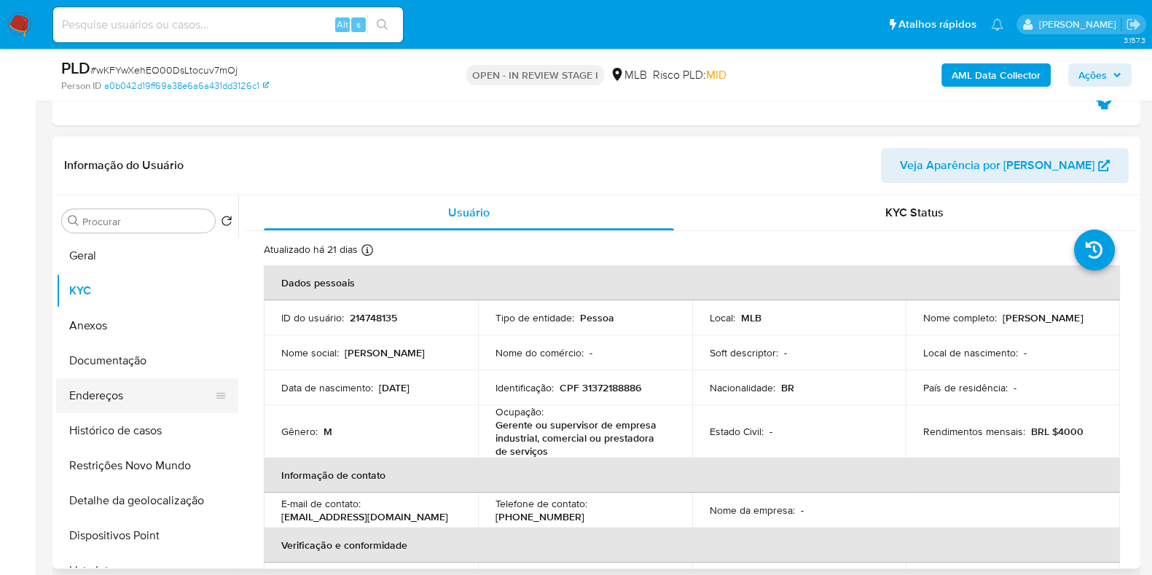
click at [131, 406] on button "Endereços" at bounding box center [141, 395] width 170 height 35
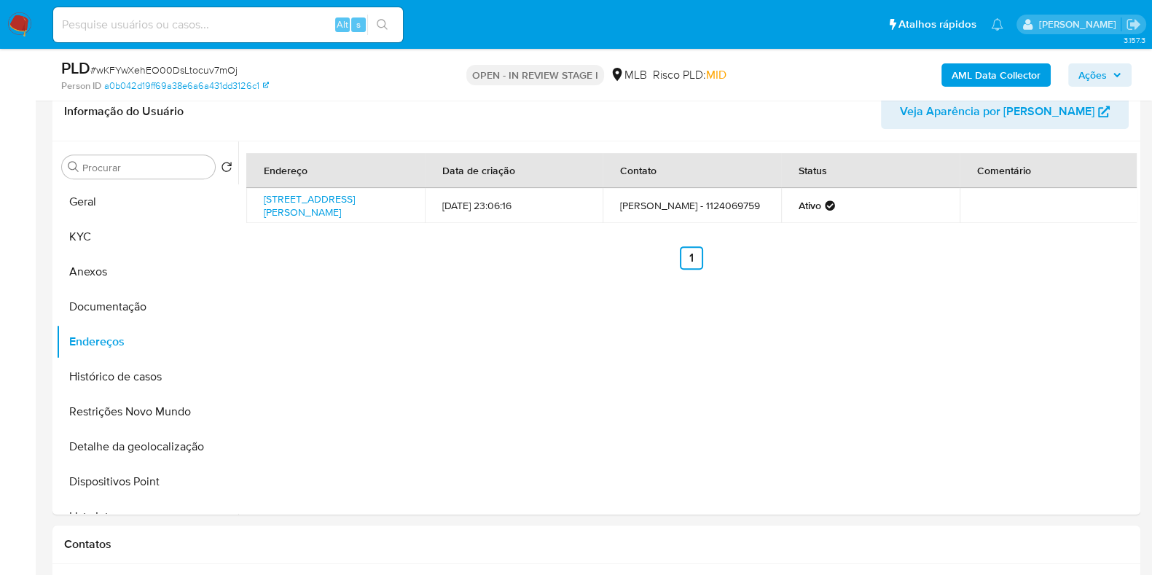
scroll to position [800, 0]
click at [178, 453] on button "Detalhe da geolocalização" at bounding box center [141, 447] width 170 height 35
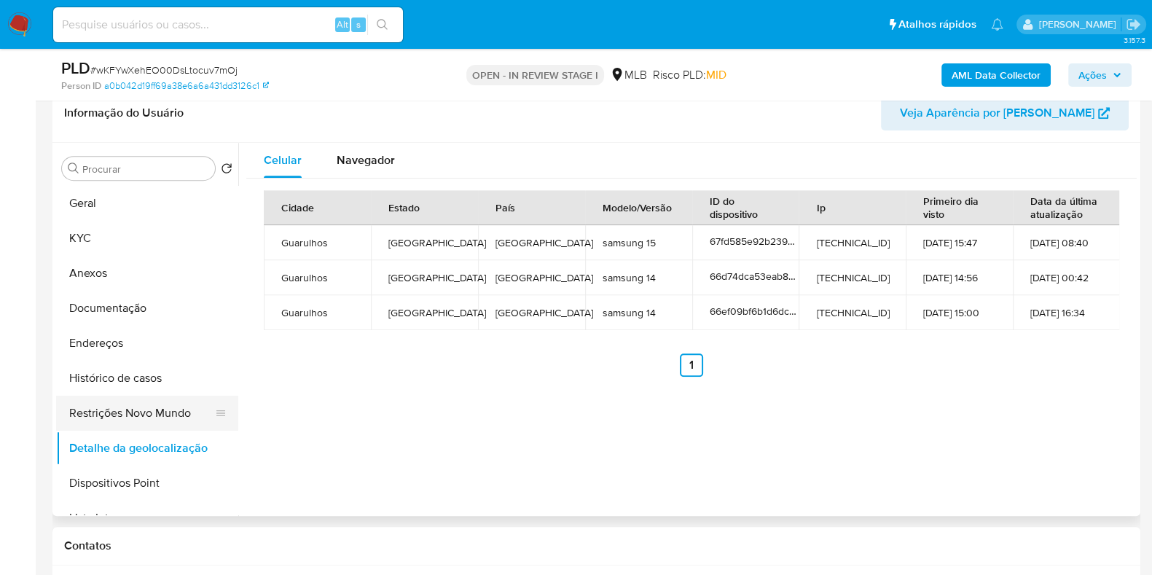
click at [156, 412] on button "Restrições Novo Mundo" at bounding box center [141, 413] width 170 height 35
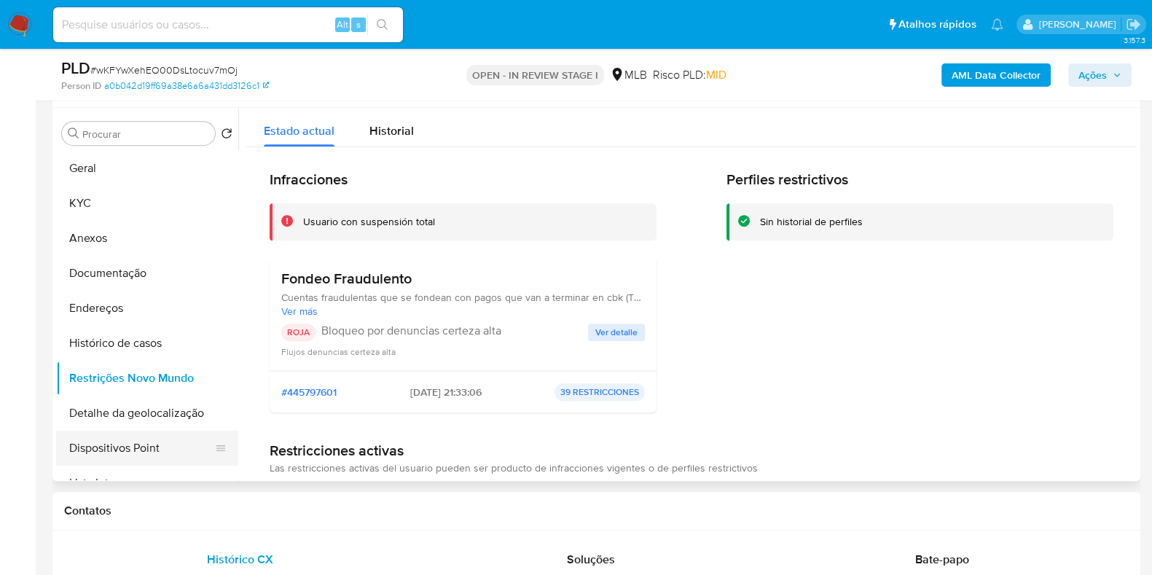
click at [172, 440] on button "Dispositivos Point" at bounding box center [141, 447] width 170 height 35
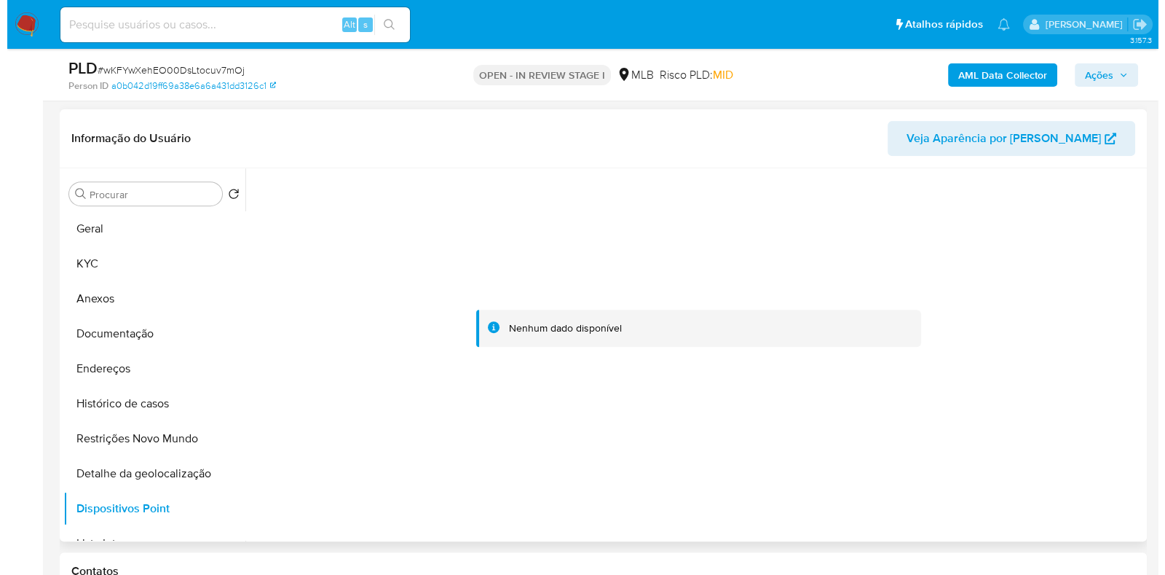
scroll to position [746, 0]
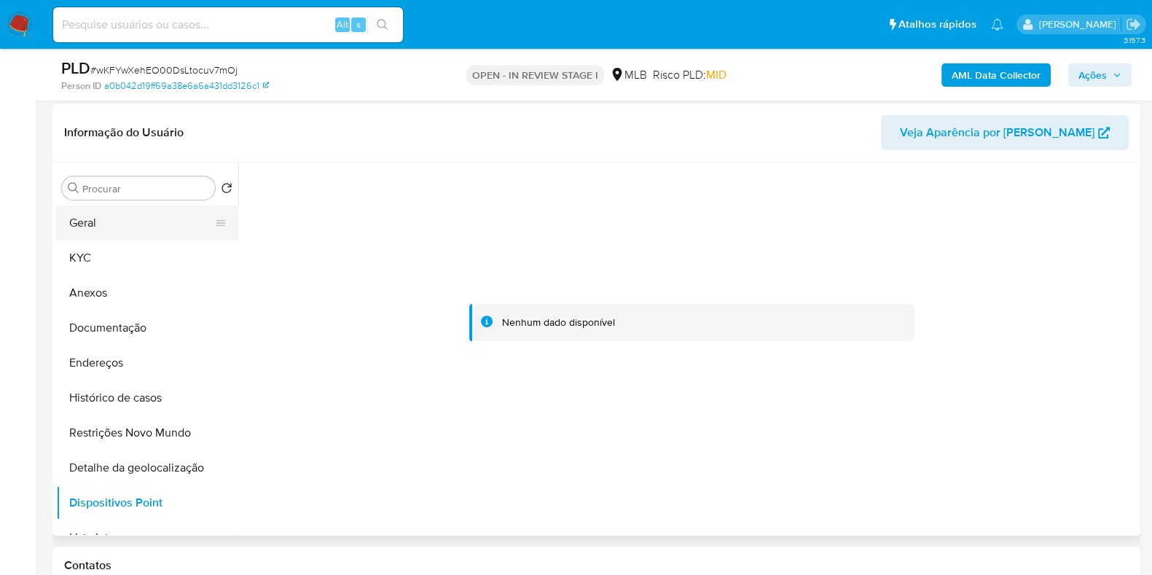
click at [138, 232] on button "Geral" at bounding box center [141, 222] width 170 height 35
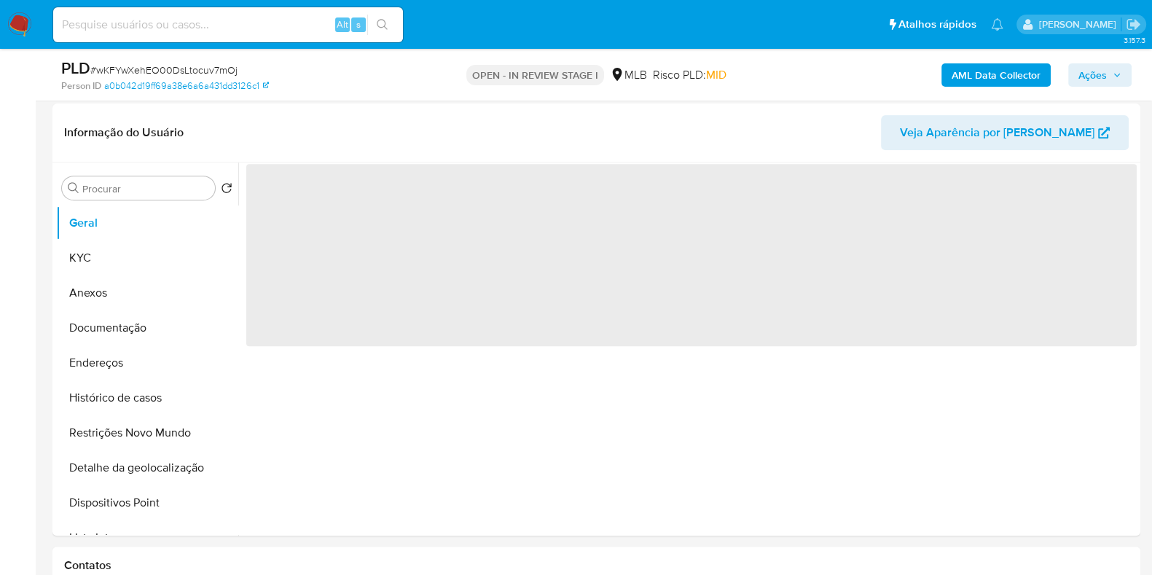
click at [1103, 75] on span "Ações" at bounding box center [1092, 74] width 28 height 23
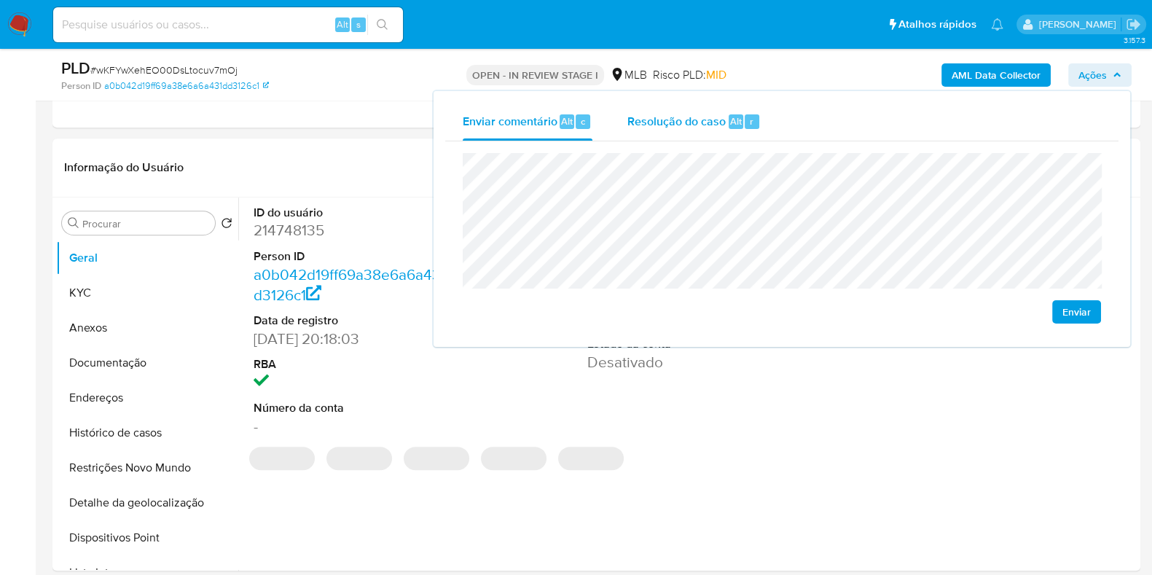
click at [725, 123] on div "Resolução do caso Alt r" at bounding box center [693, 122] width 133 height 38
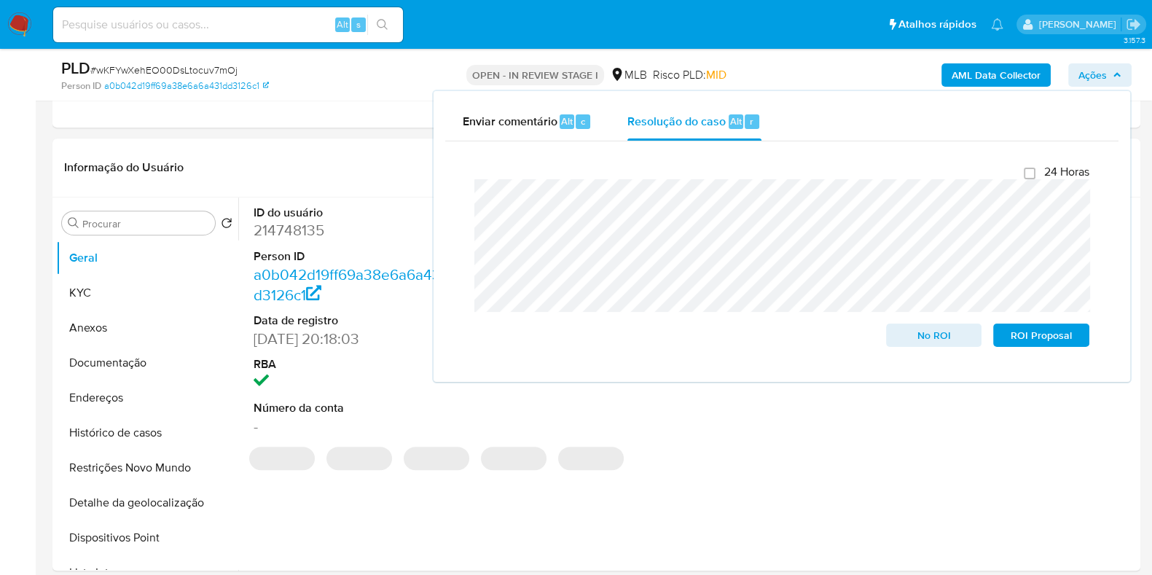
click at [838, 68] on div "AML Data Collector Ações Enviar comentário Alt c Resolução do caso Alt r Fecham…" at bounding box center [955, 75] width 353 height 34
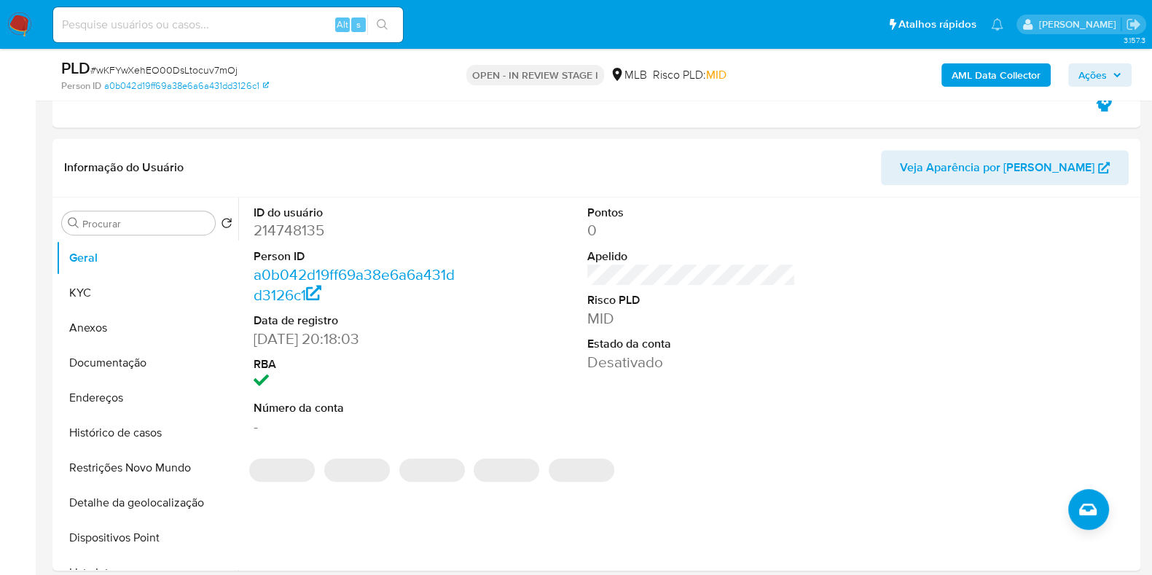
click at [966, 74] on b "AML Data Collector" at bounding box center [995, 74] width 89 height 23
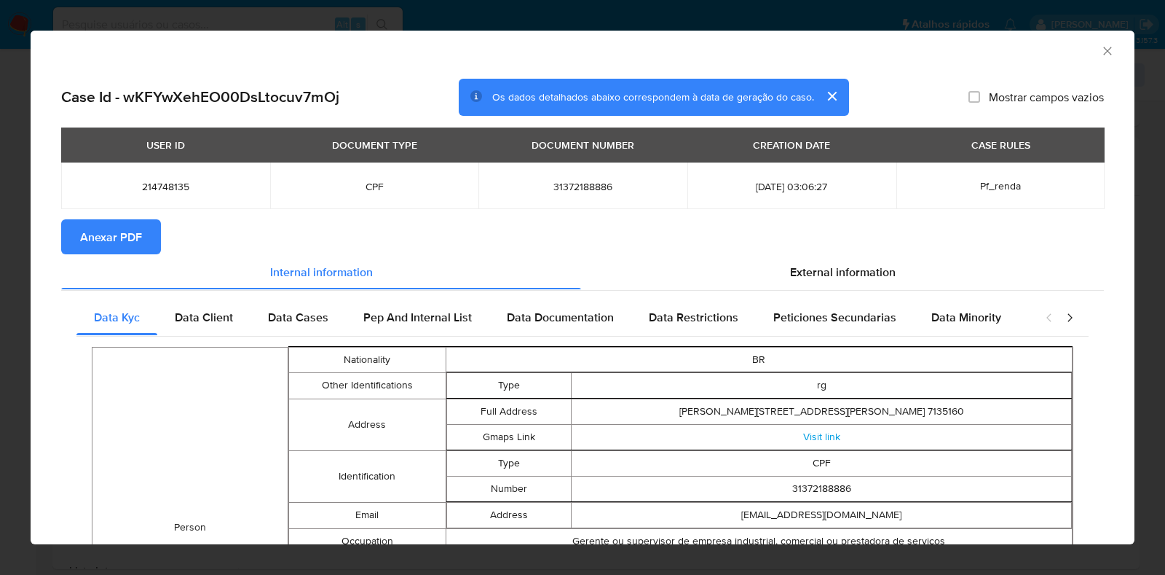
click at [89, 240] on span "Anexar PDF" at bounding box center [111, 237] width 62 height 32
drag, startPoint x: 1096, startPoint y: 50, endPoint x: 1030, endPoint y: 64, distance: 67.7
click at [1101, 50] on icon "Fechar a janela" at bounding box center [1108, 51] width 15 height 15
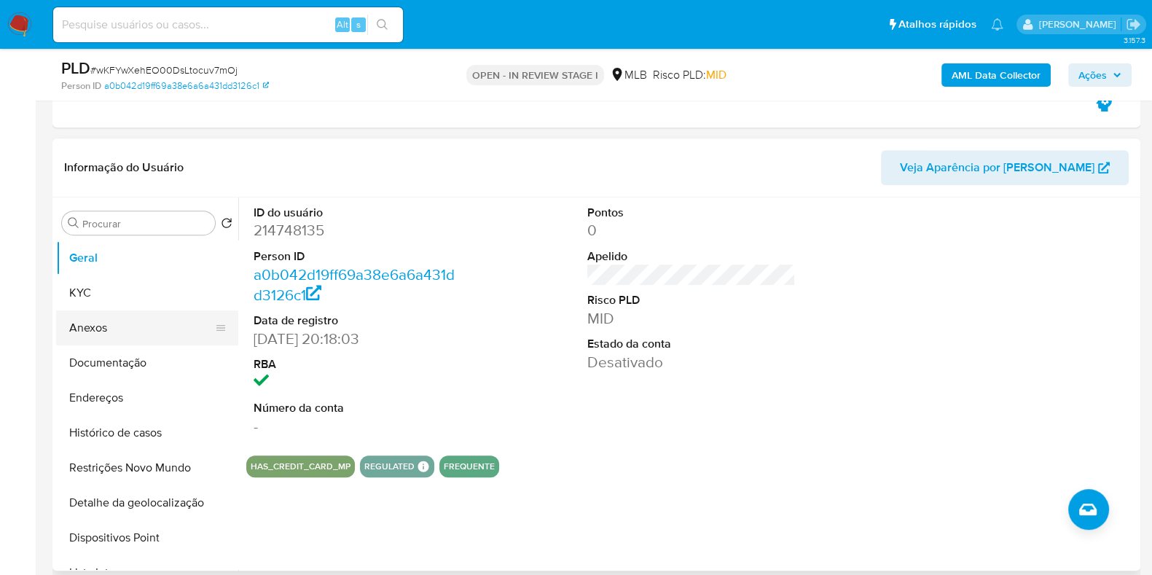
click at [120, 333] on button "Anexos" at bounding box center [141, 327] width 170 height 35
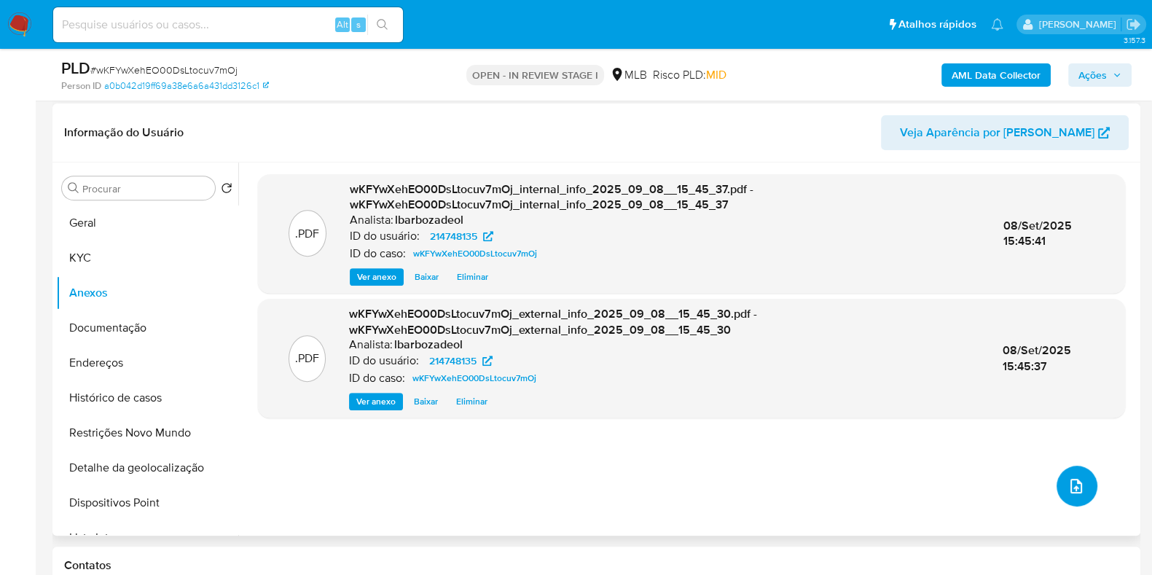
click at [1074, 485] on icon "upload-file" at bounding box center [1076, 486] width 12 height 15
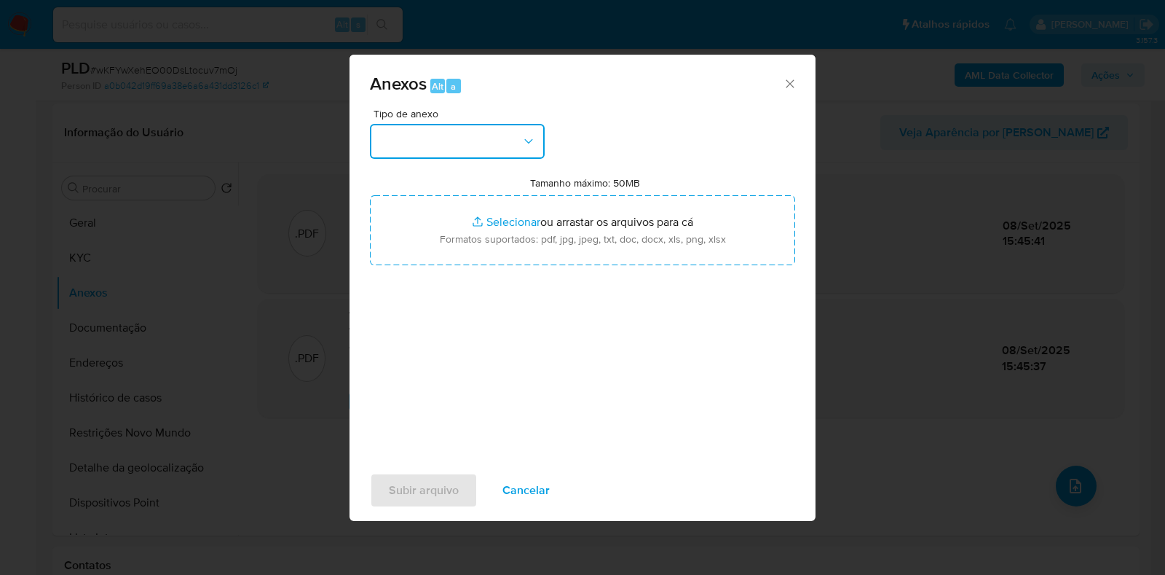
click at [506, 148] on button "button" at bounding box center [457, 141] width 175 height 35
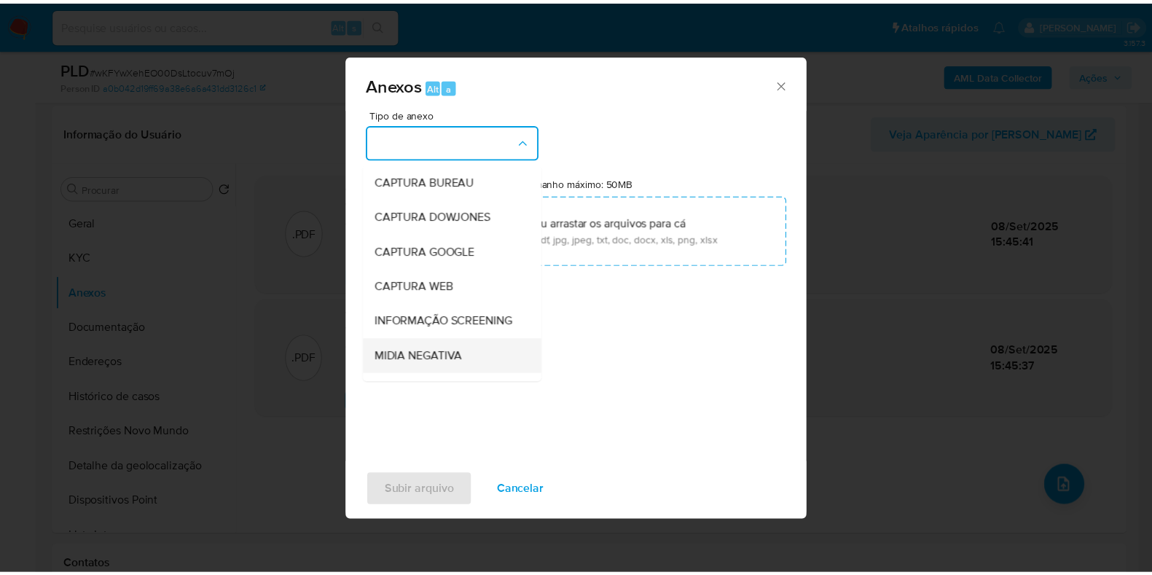
scroll to position [224, 0]
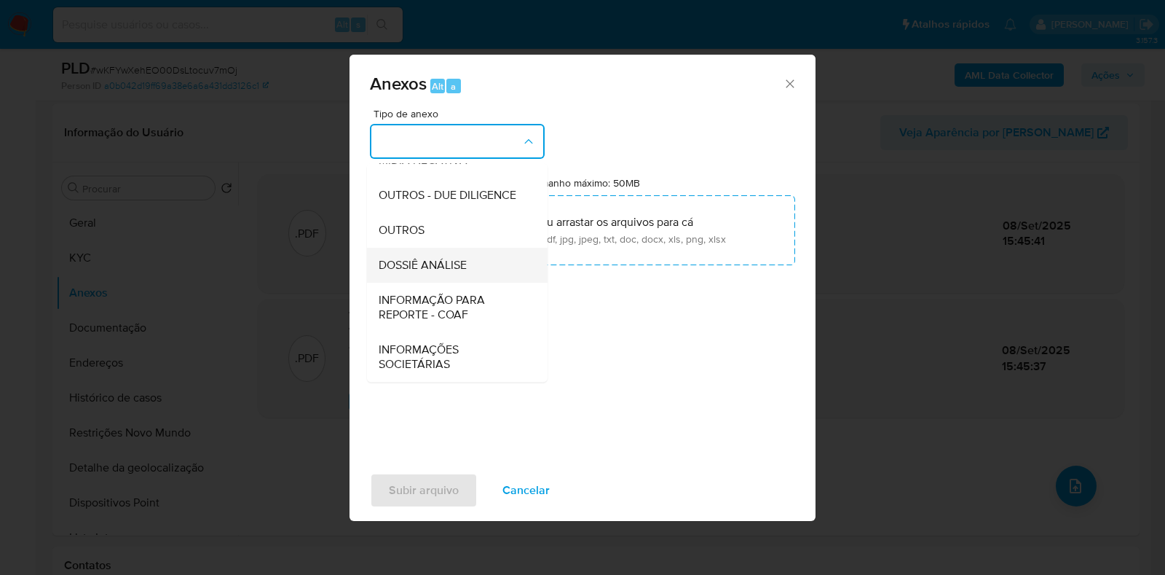
click at [481, 275] on div "DOSSIÊ ANÁLISE" at bounding box center [453, 265] width 149 height 35
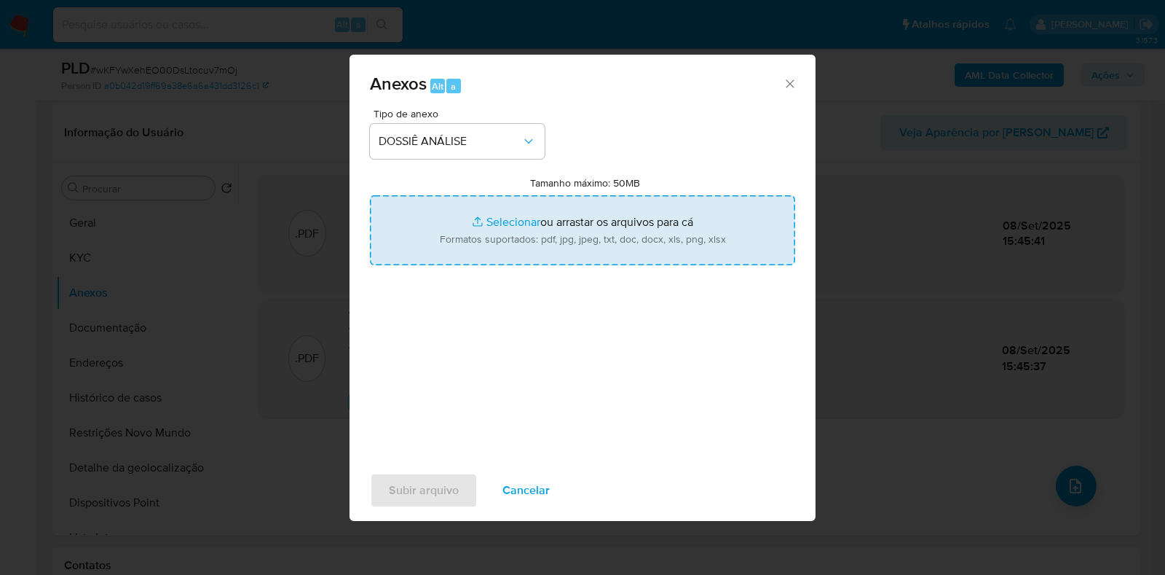
click at [495, 230] on input "Tamanho máximo: 50MB Selecionar arquivos" at bounding box center [582, 230] width 425 height 70
type input "C:\fakepath\Mulan 214748135_2025_09_08_14_29_12.pdf"
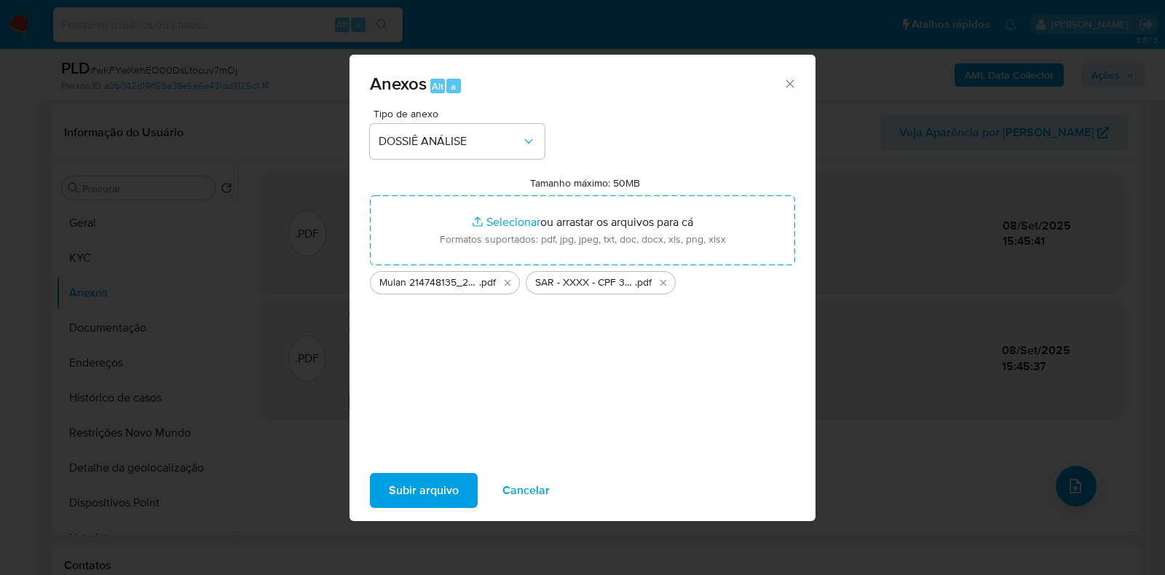
click at [420, 488] on span "Subir arquivo" at bounding box center [424, 490] width 70 height 32
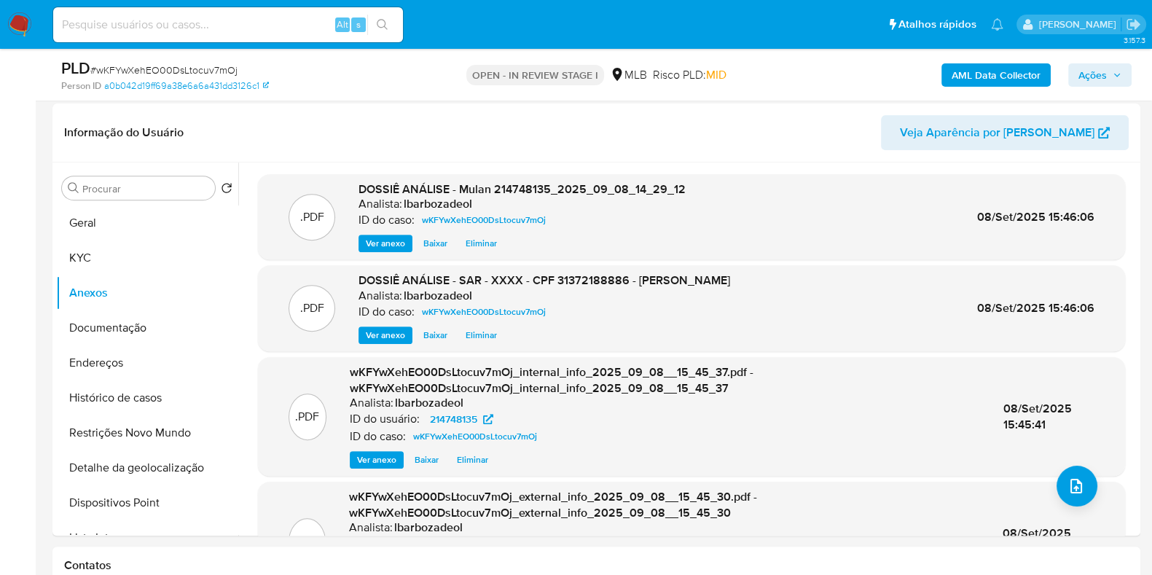
click at [1104, 66] on span "Ações" at bounding box center [1092, 74] width 28 height 23
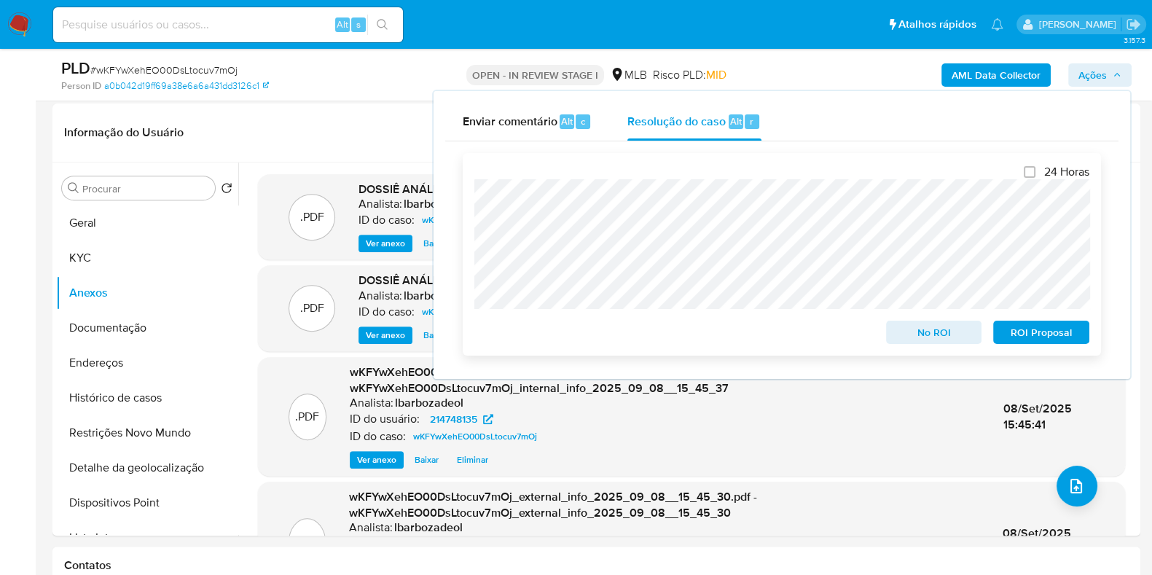
click at [1023, 331] on span "ROI Proposal" at bounding box center [1041, 332] width 76 height 20
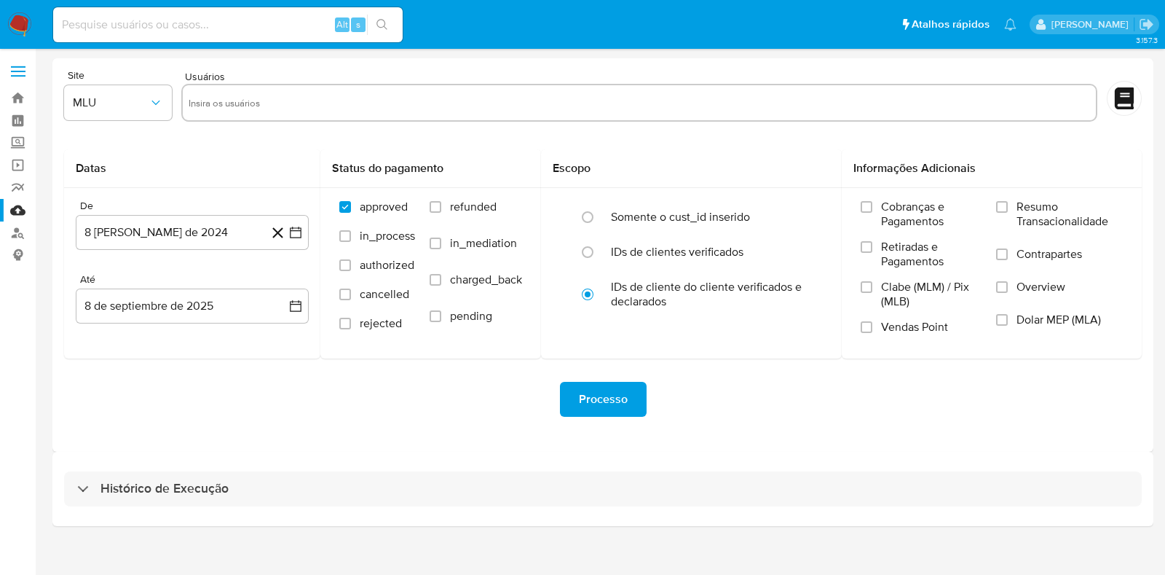
click at [526, 537] on div "3.157.3" at bounding box center [602, 311] width 1101 height 507
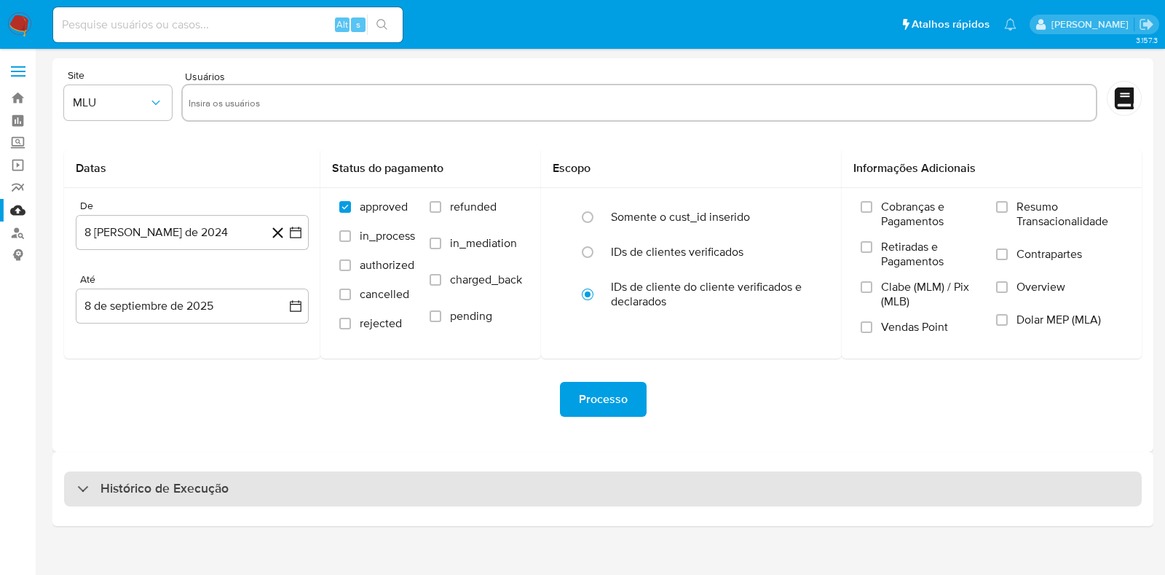
click at [554, 495] on div "Histórico de Execução" at bounding box center [603, 488] width 1078 height 35
select select "10"
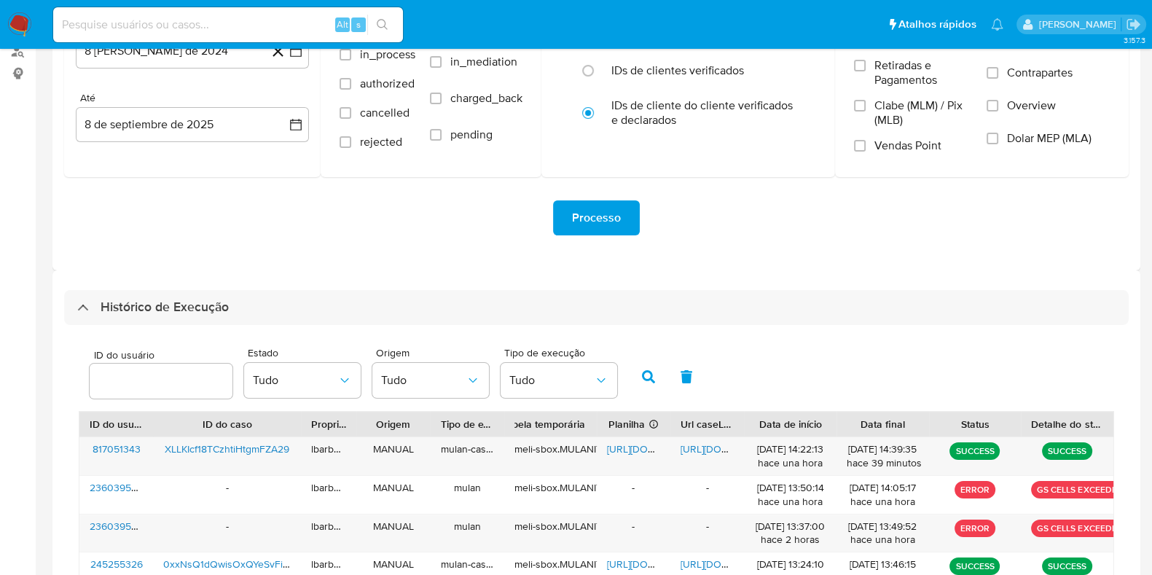
scroll to position [455, 0]
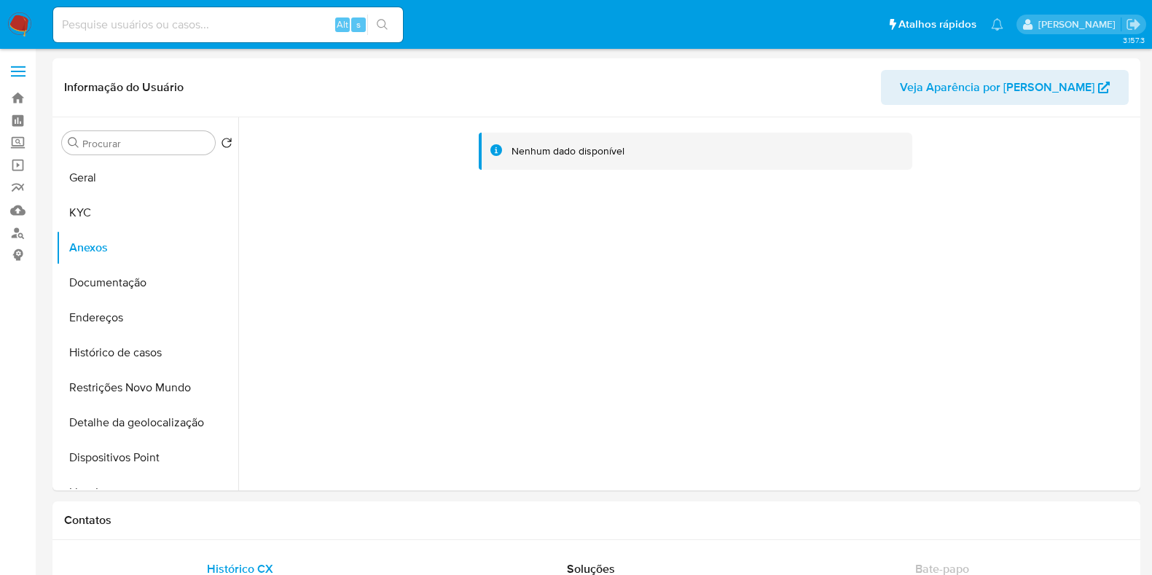
select select "10"
click at [142, 189] on button "Geral" at bounding box center [141, 177] width 170 height 35
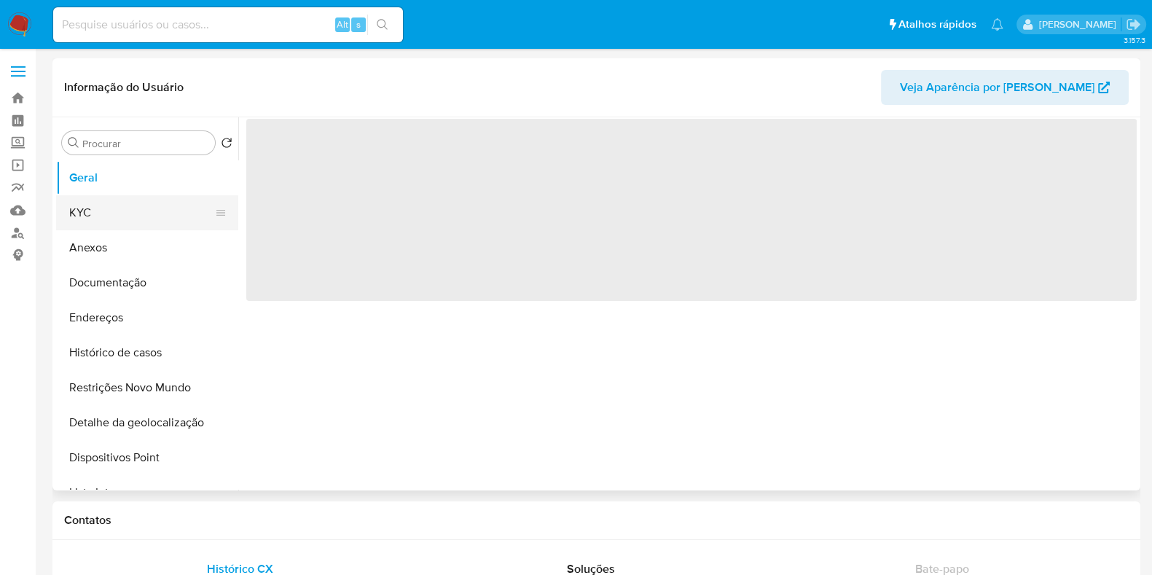
click at [133, 219] on button "KYC" at bounding box center [141, 212] width 170 height 35
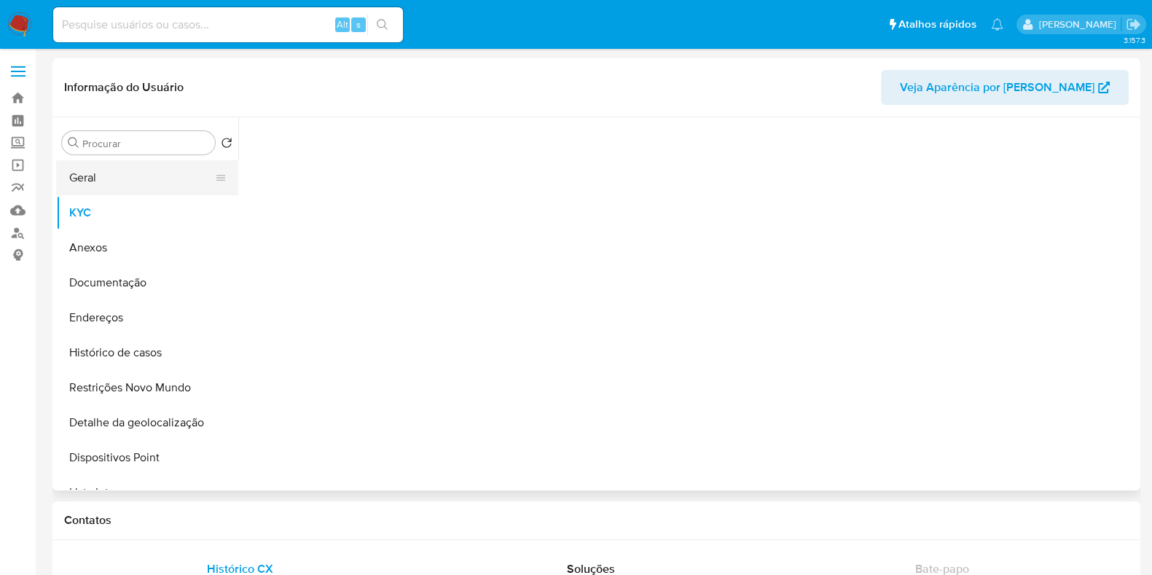
click at [109, 173] on button "Geral" at bounding box center [141, 177] width 170 height 35
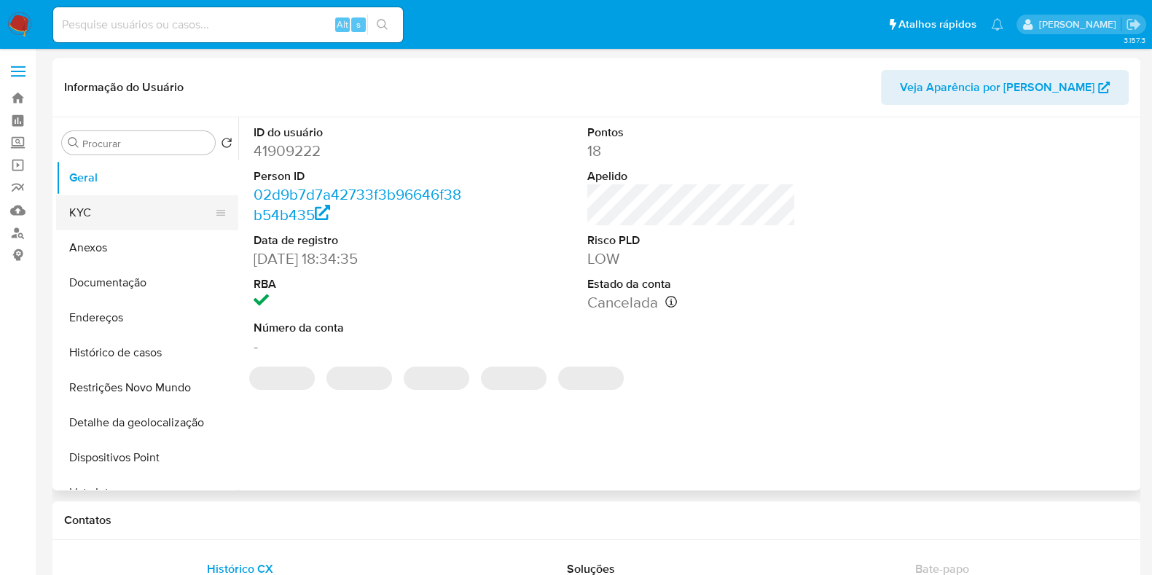
click at [149, 208] on button "KYC" at bounding box center [141, 212] width 170 height 35
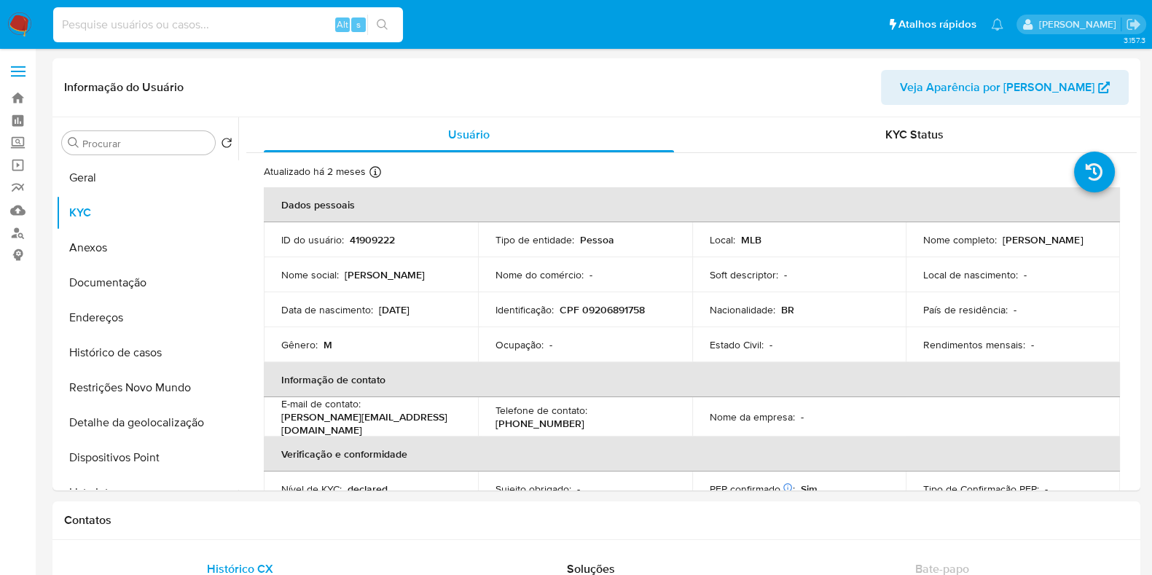
click at [177, 20] on input at bounding box center [228, 24] width 350 height 19
paste input "189651978"
type input "189651978"
click at [379, 20] on icon "search-icon" at bounding box center [383, 25] width 12 height 12
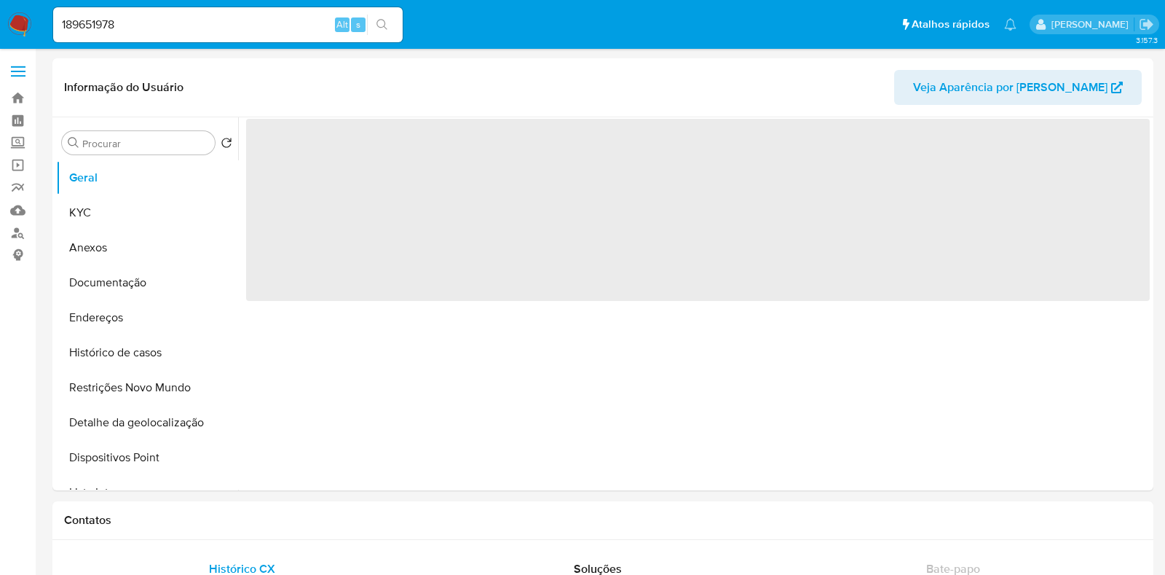
select select "10"
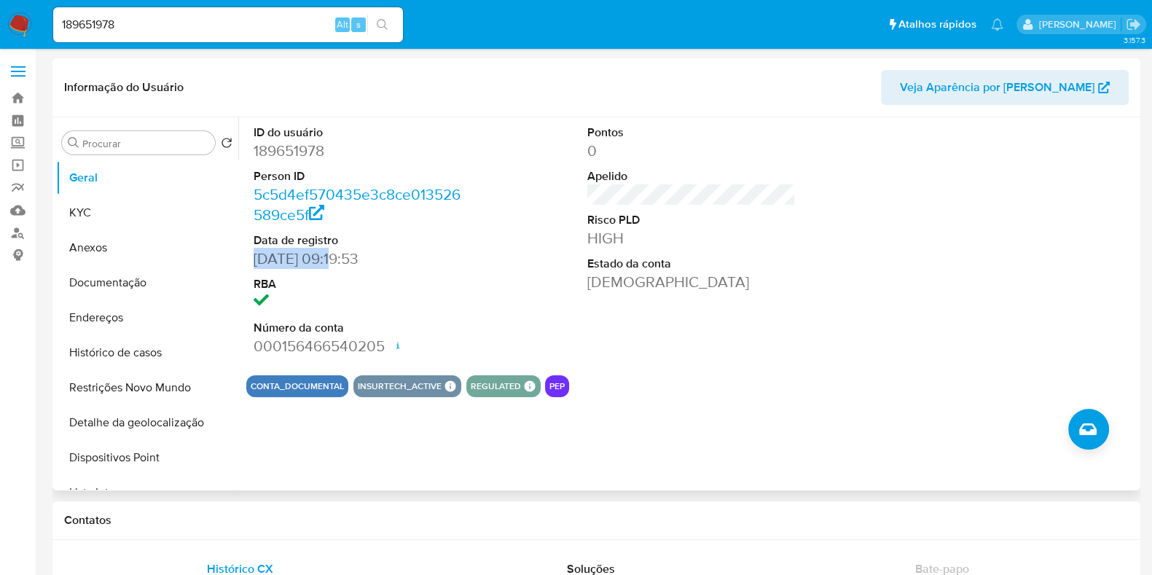
drag, startPoint x: 324, startPoint y: 258, endPoint x: 251, endPoint y: 259, distance: 72.8
click at [251, 259] on div "ID do usuário 189651978 Person ID 5c5d4ef570435e3c8ce013526589ce5f Data de regi…" at bounding box center [357, 240] width 223 height 246
copy dd "[DATE]"
click at [125, 200] on button "KYC" at bounding box center [141, 212] width 170 height 35
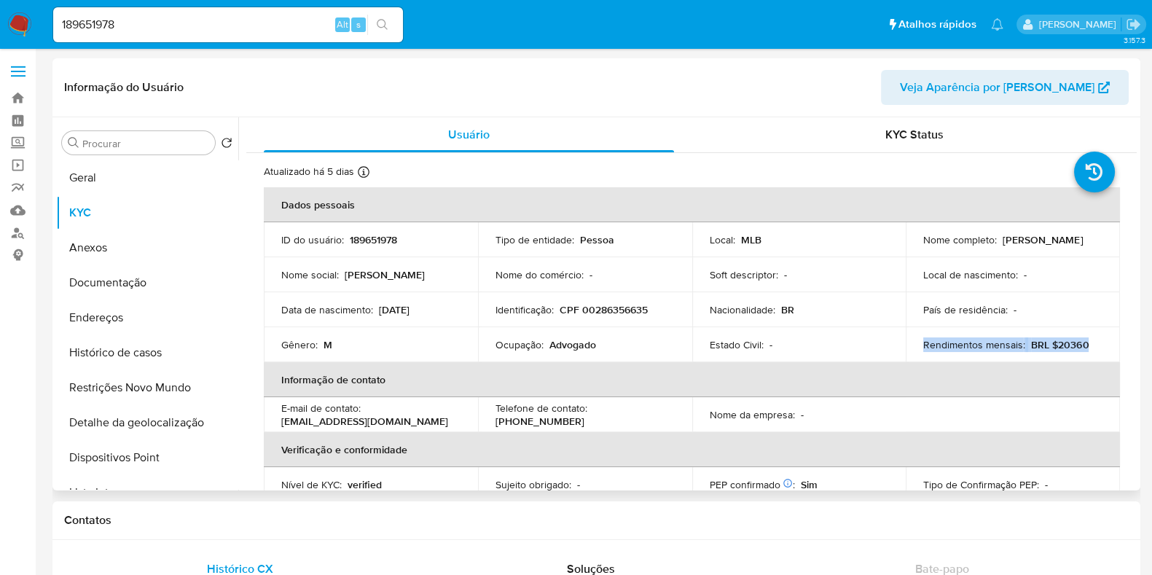
drag, startPoint x: 1082, startPoint y: 342, endPoint x: 914, endPoint y: 346, distance: 167.6
click at [914, 346] on td "Rendimentos mensais : BRL $20360" at bounding box center [1012, 344] width 214 height 35
copy div "Rendimentos mensais : BRL $20360"
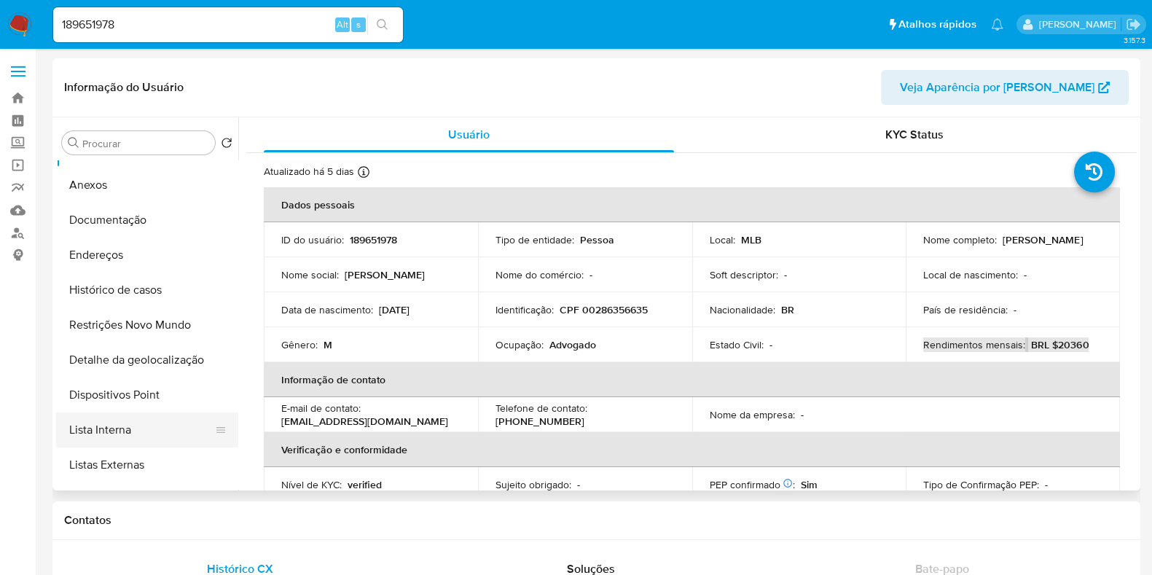
scroll to position [90, 0]
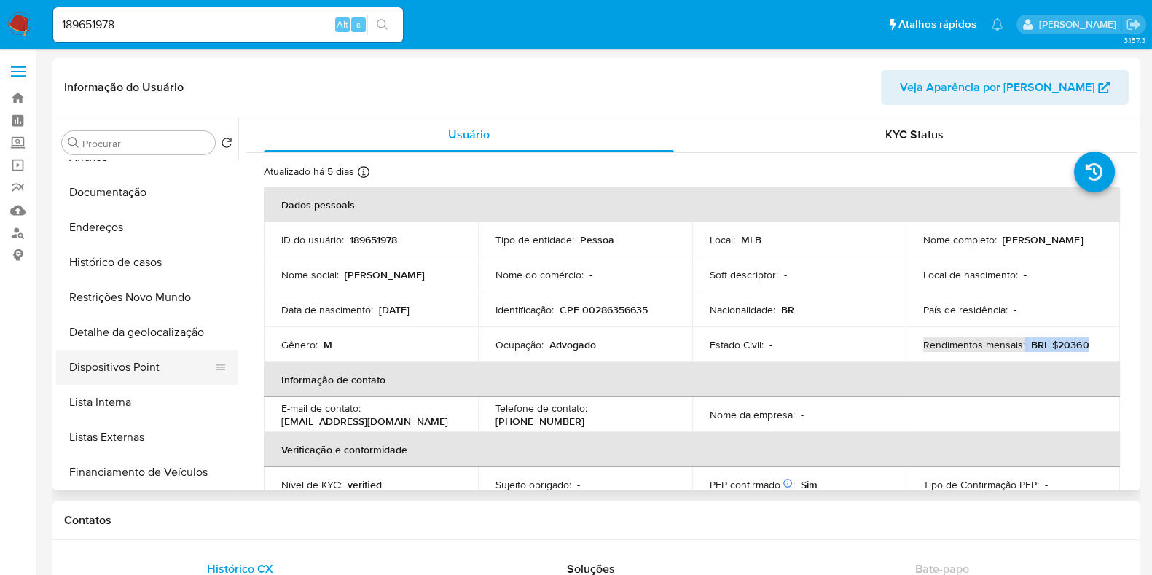
drag, startPoint x: 127, startPoint y: 409, endPoint x: 211, endPoint y: 372, distance: 92.3
click at [127, 409] on button "Lista Interna" at bounding box center [147, 402] width 182 height 35
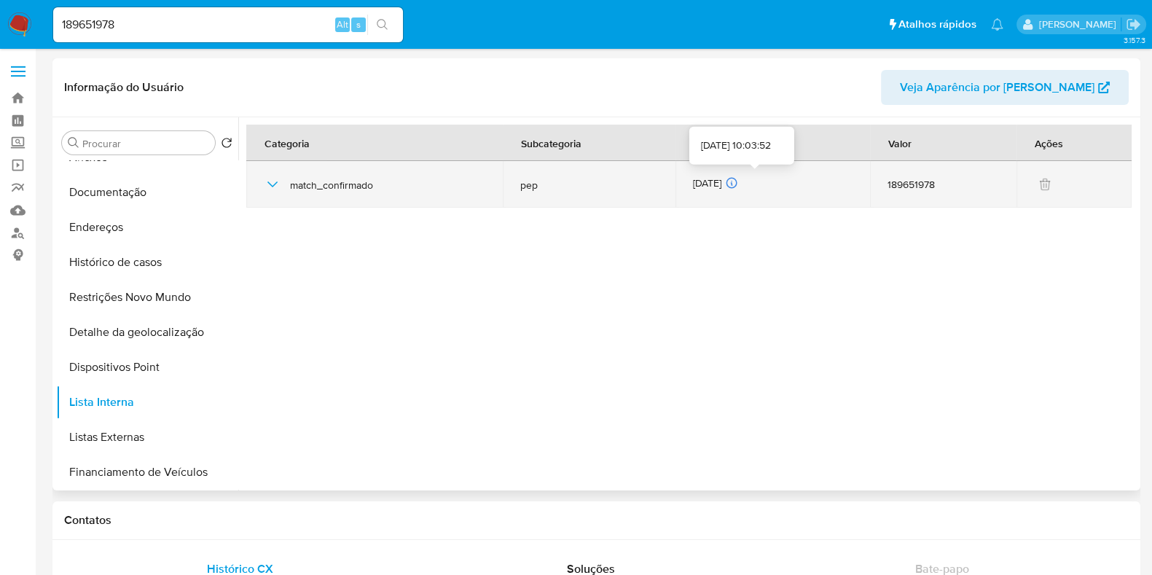
click at [721, 179] on div "[DATE] [DATE] 10:03:52" at bounding box center [773, 184] width 160 height 16
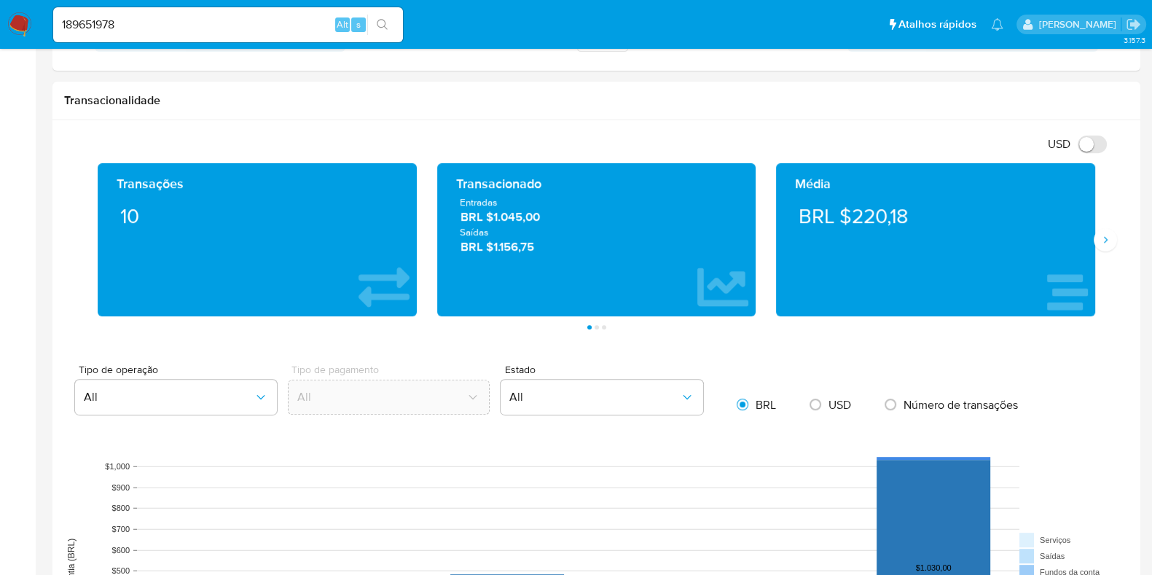
scroll to position [728, 0]
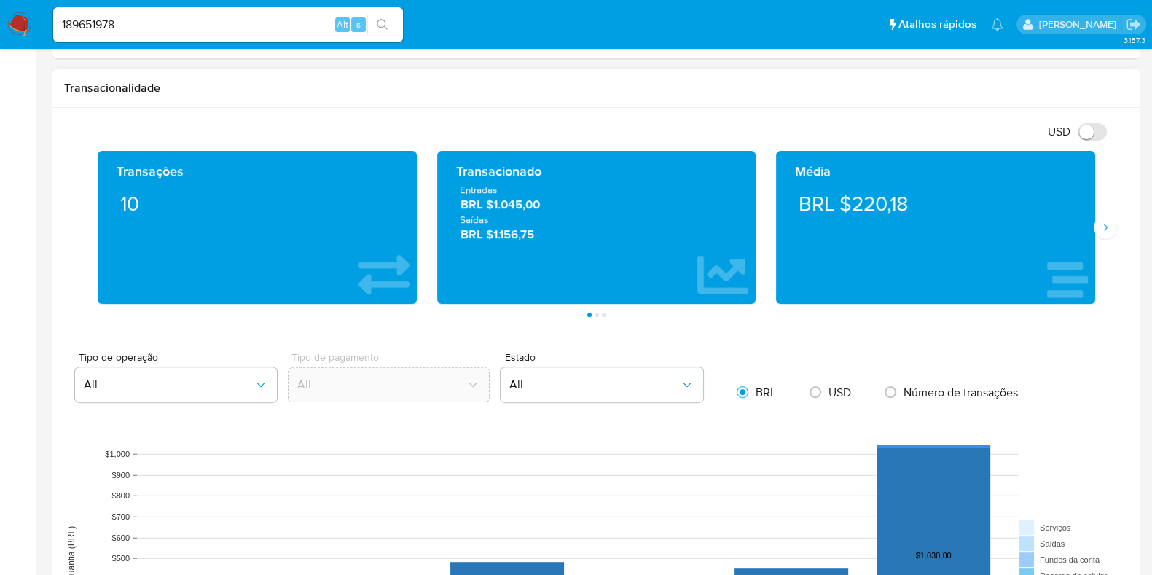
drag, startPoint x: 554, startPoint y: 236, endPoint x: 452, endPoint y: 189, distance: 112.1
click at [452, 189] on div "Entradas BRL $1.045,00 Saídas BRL $1.156,75" at bounding box center [597, 213] width 296 height 60
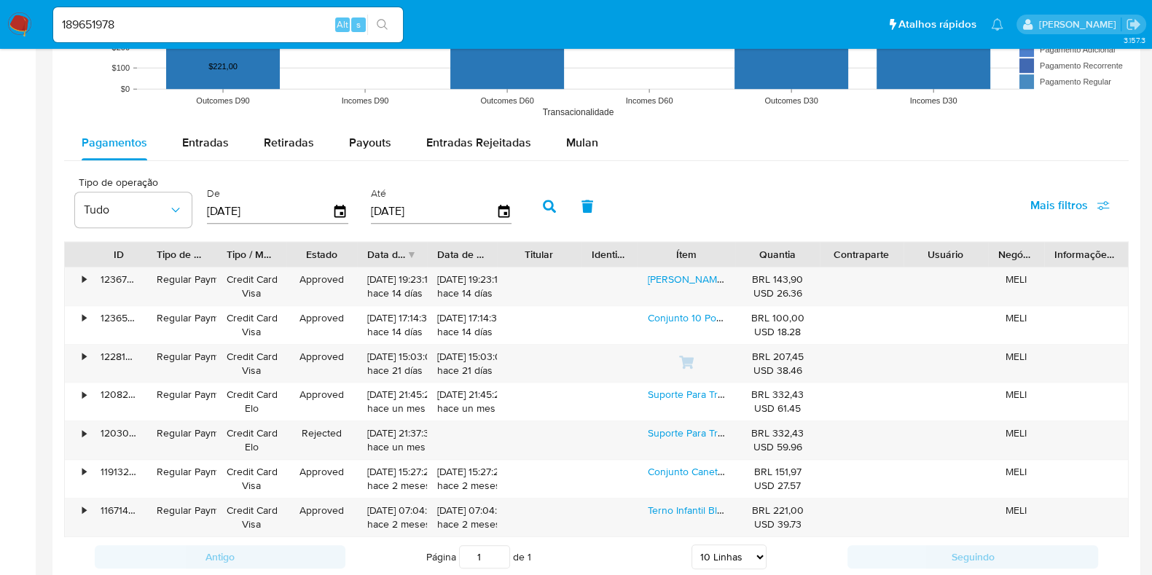
scroll to position [1365, 0]
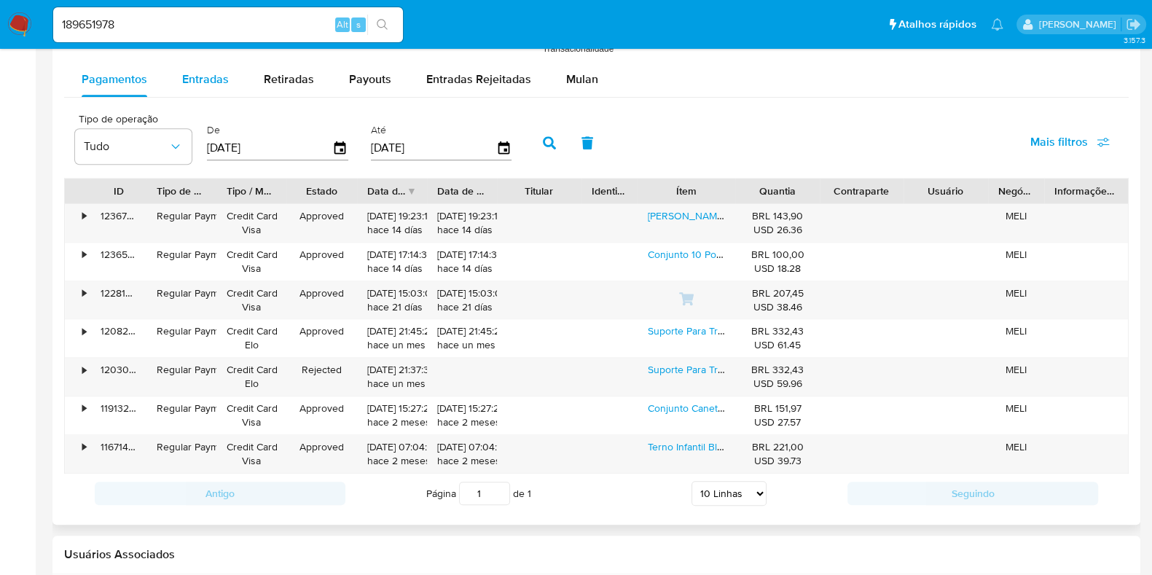
click at [201, 78] on span "Entradas" at bounding box center [205, 79] width 47 height 17
select select "10"
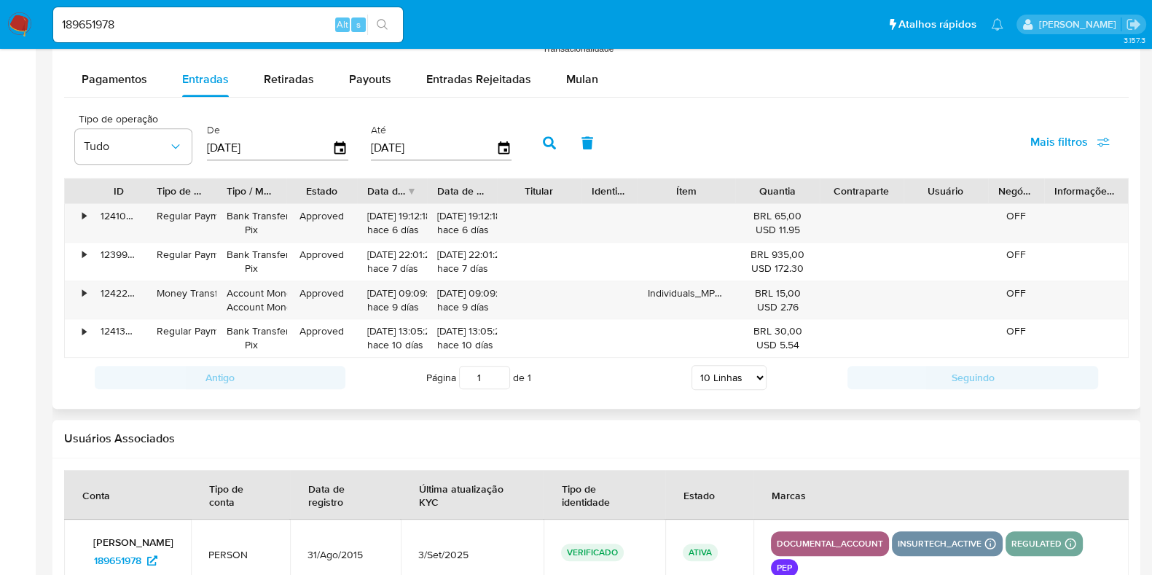
click at [324, 358] on div "Antigo Página 1 de 1 5 Linhas 10 Linhas 20 Linhas 25 Linhas 50 Linhas 100 Linha…" at bounding box center [596, 377] width 1064 height 39
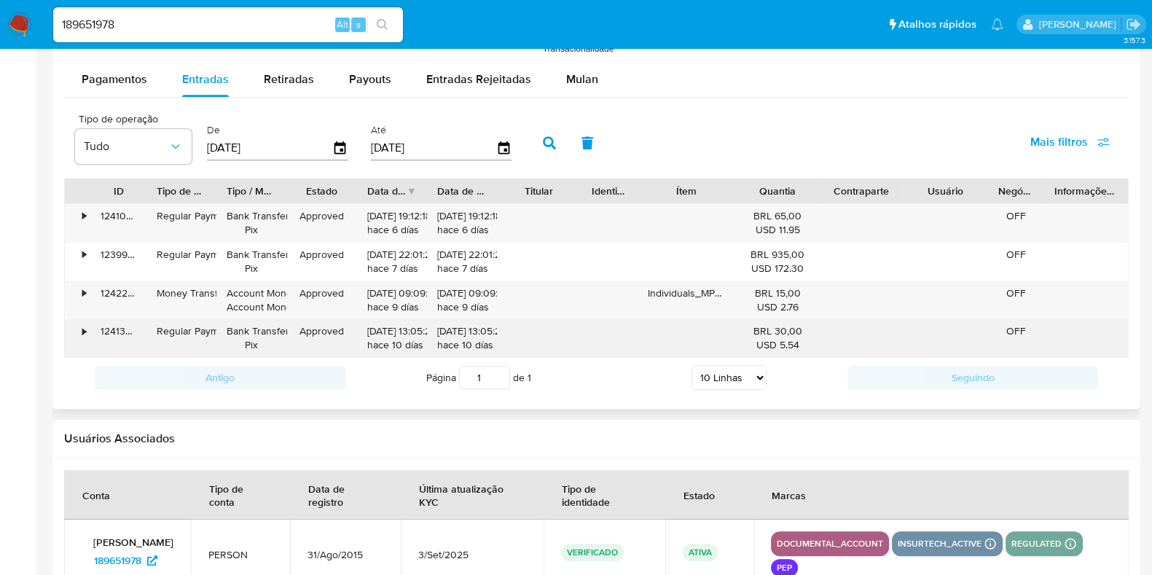
click at [79, 326] on div "•" at bounding box center [77, 338] width 25 height 38
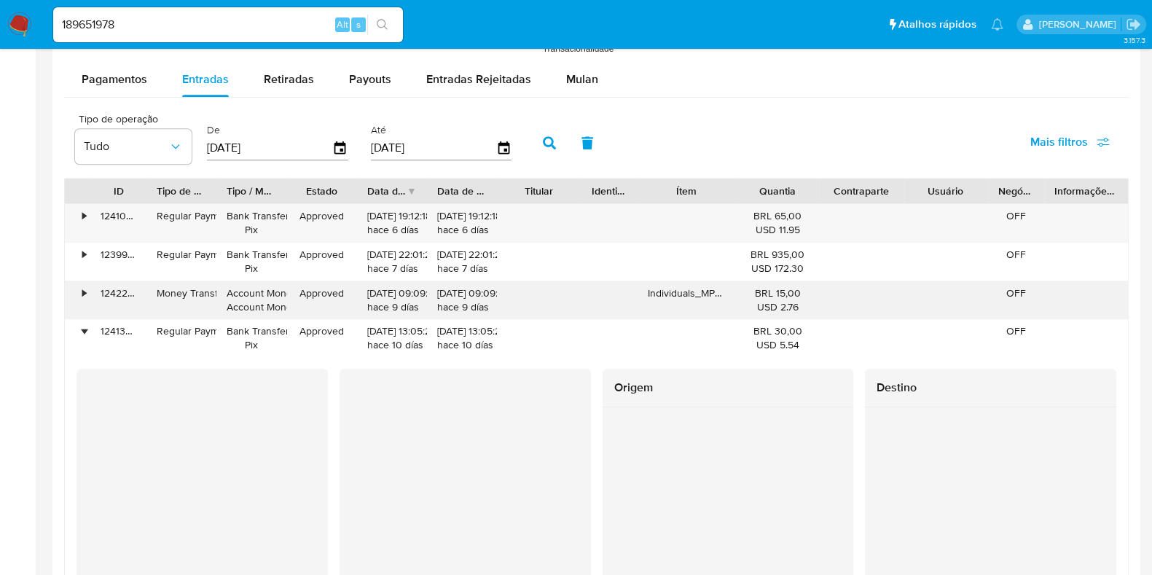
click at [79, 294] on div "•" at bounding box center [77, 300] width 25 height 38
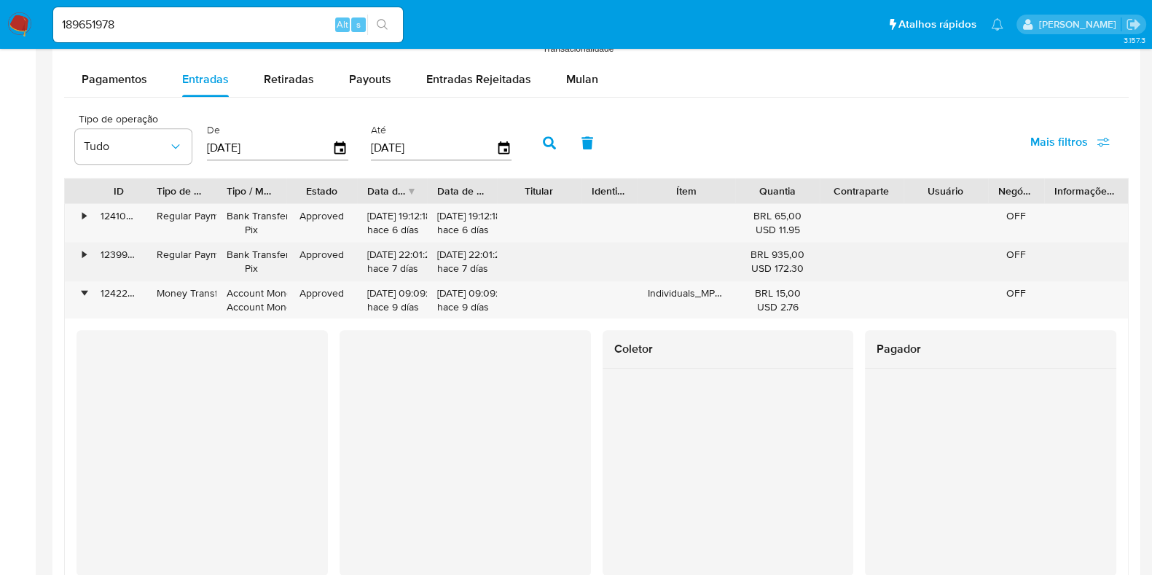
click at [79, 252] on div "•" at bounding box center [77, 262] width 25 height 38
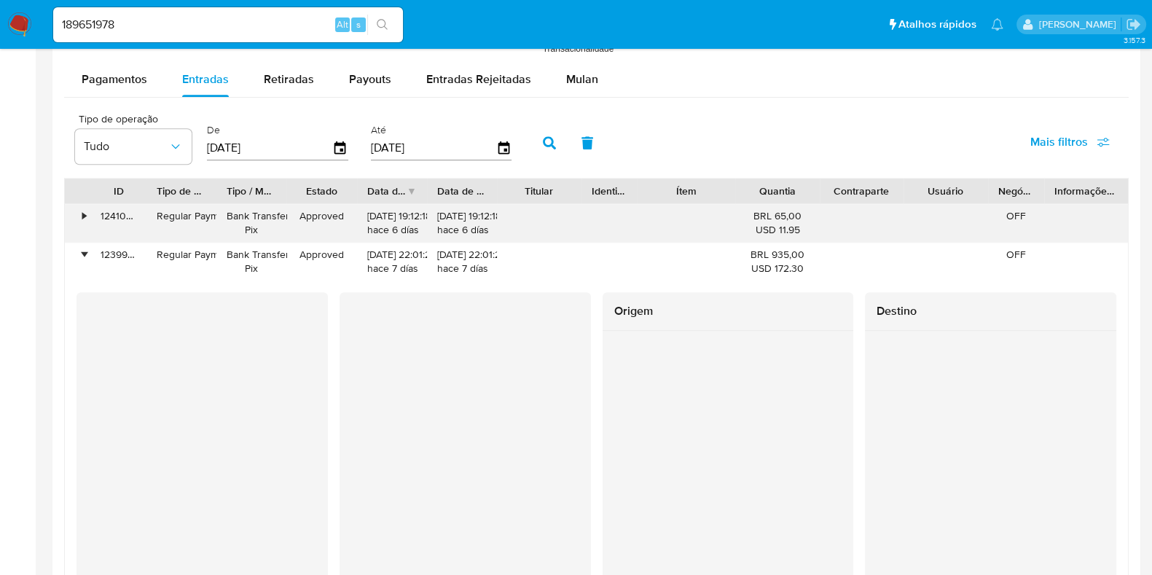
click at [80, 224] on div "•" at bounding box center [77, 223] width 25 height 38
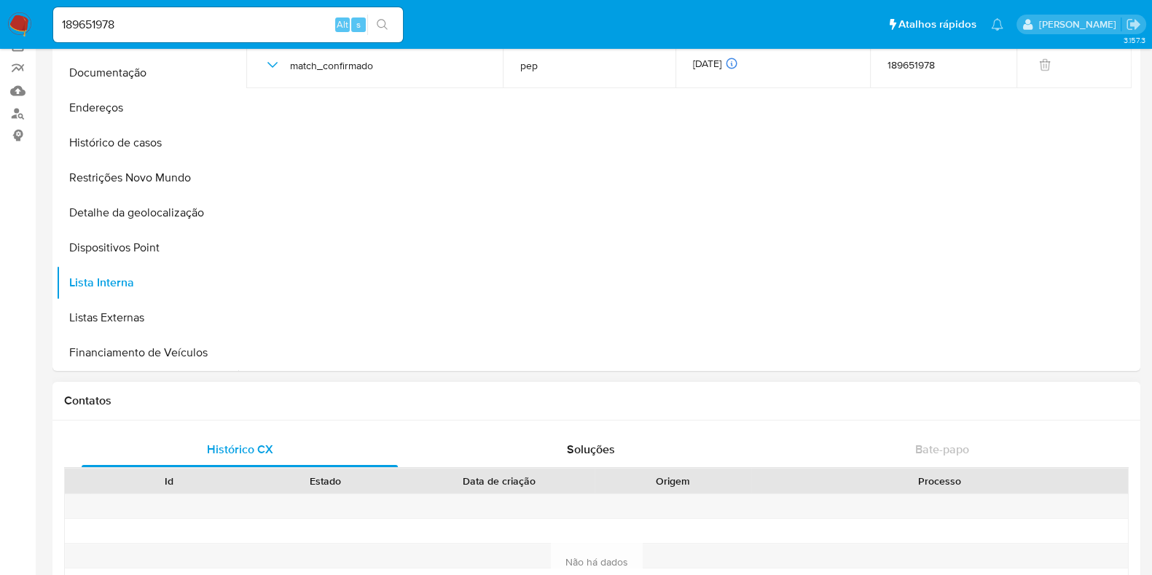
scroll to position [90, 0]
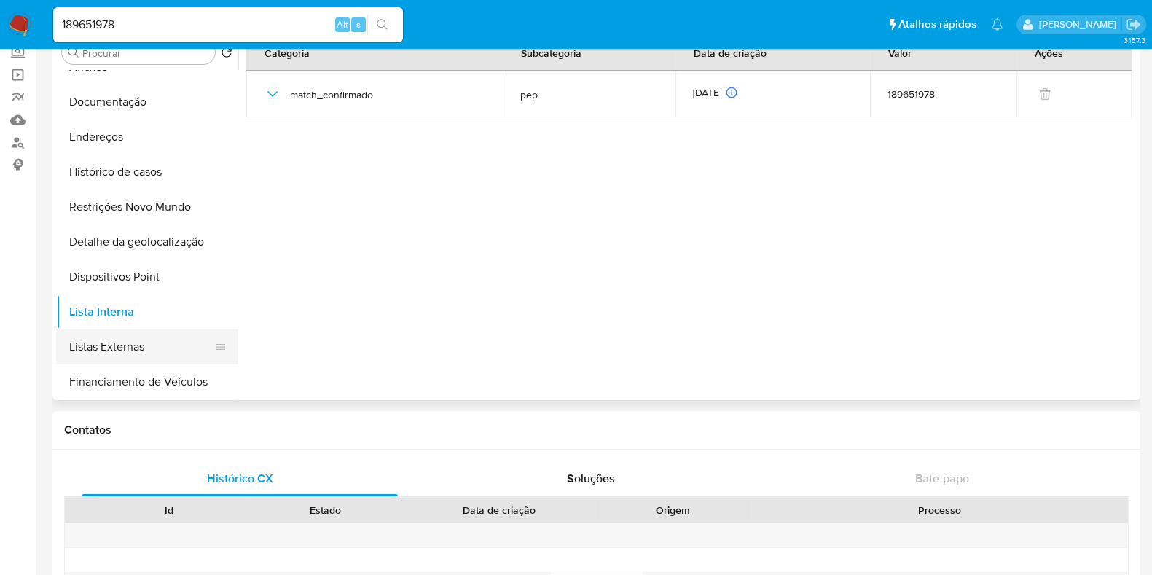
click at [179, 339] on button "Listas Externas" at bounding box center [141, 346] width 170 height 35
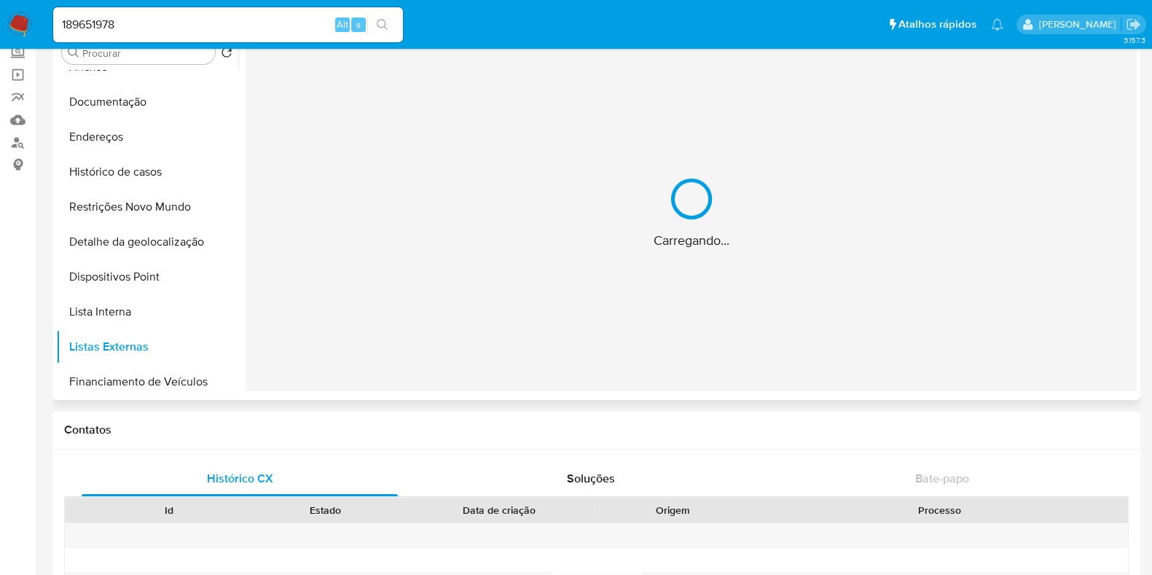
scroll to position [0, 0]
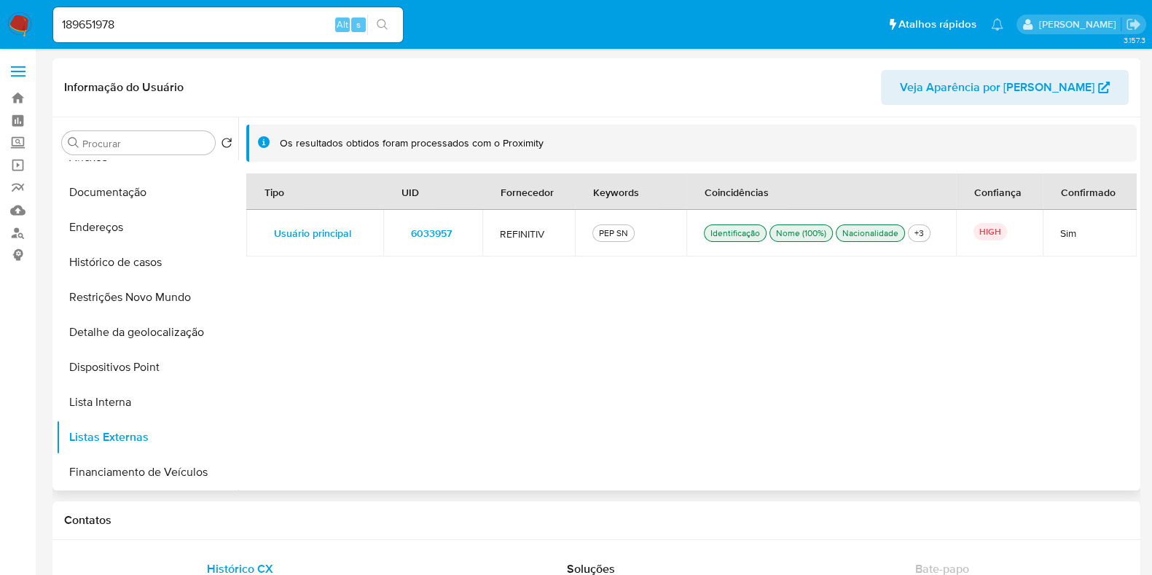
click at [421, 228] on span "6033957" at bounding box center [431, 233] width 41 height 20
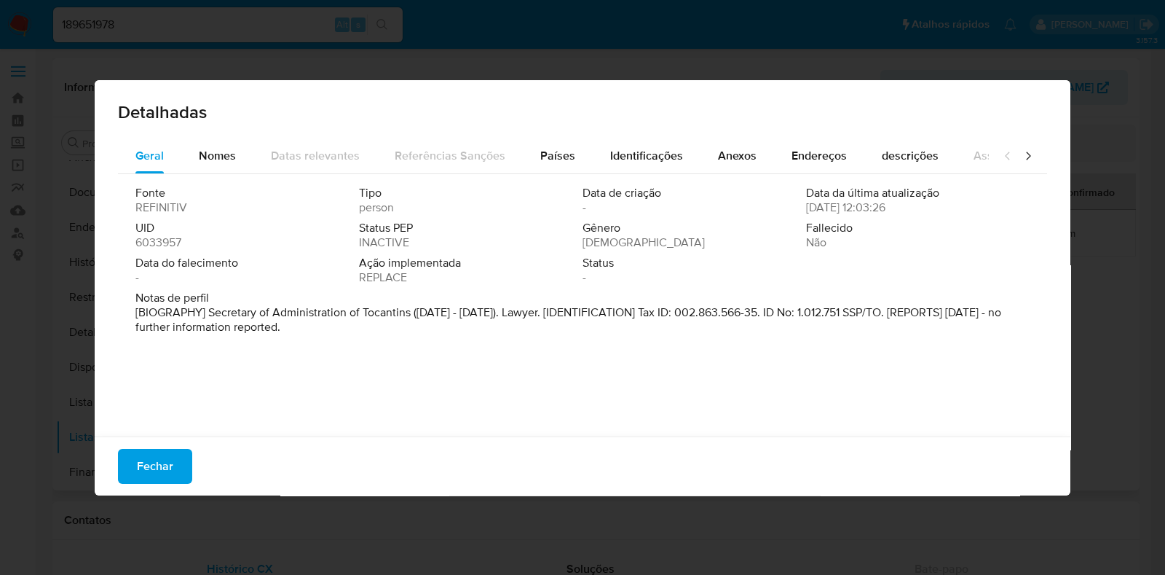
click at [149, 242] on span "6033957" at bounding box center [158, 242] width 46 height 15
drag, startPoint x: 173, startPoint y: 471, endPoint x: 290, endPoint y: 347, distance: 170.0
click at [171, 471] on button "Fechar" at bounding box center [155, 466] width 74 height 35
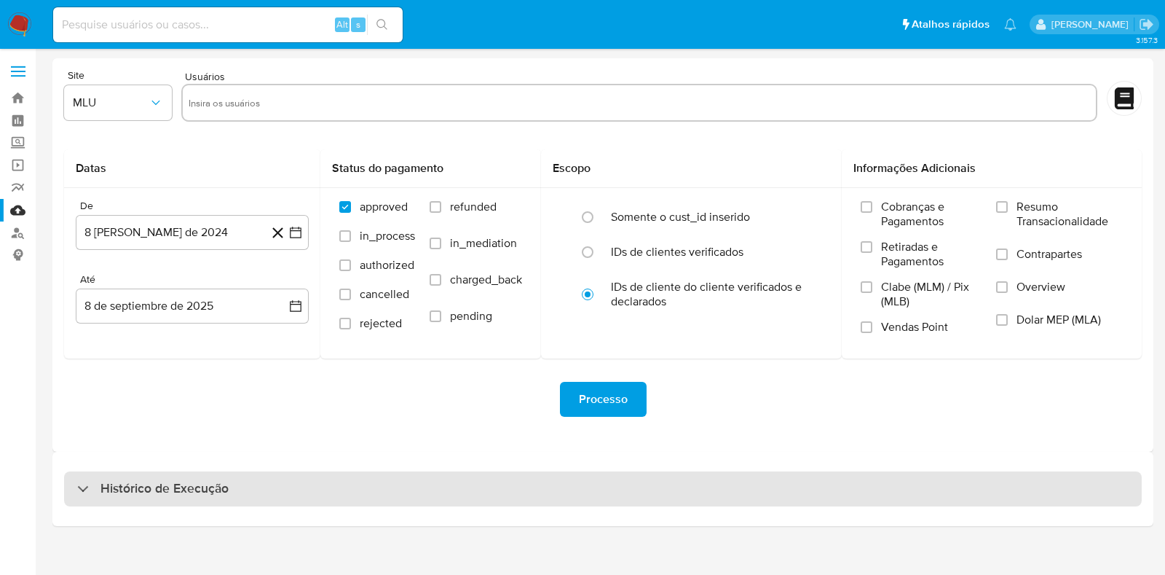
click at [473, 473] on div "Histórico de Execução" at bounding box center [603, 488] width 1078 height 35
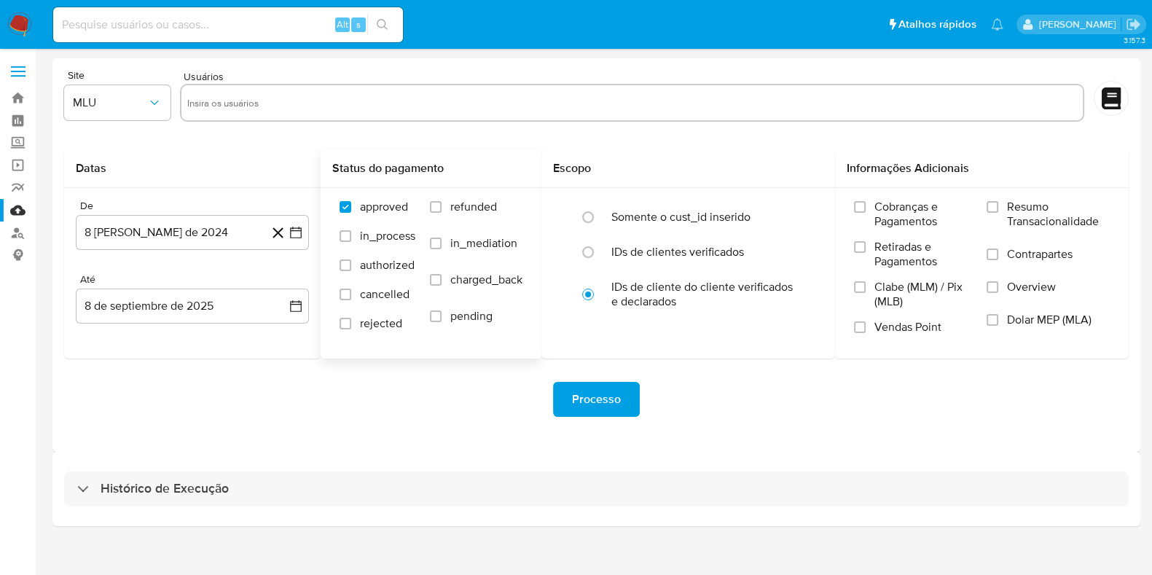
select select "10"
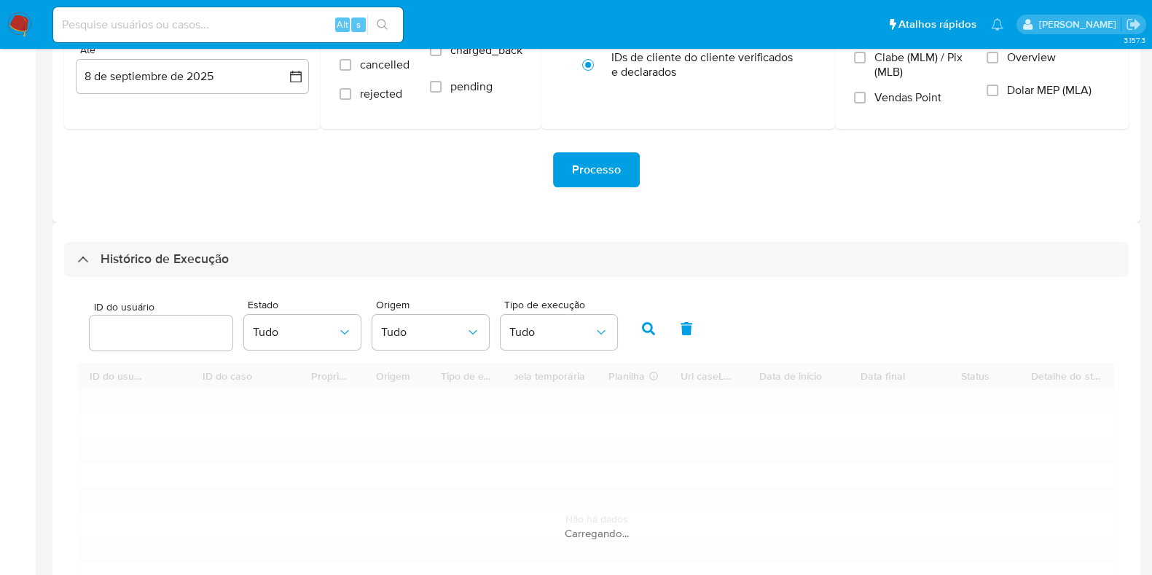
scroll to position [273, 0]
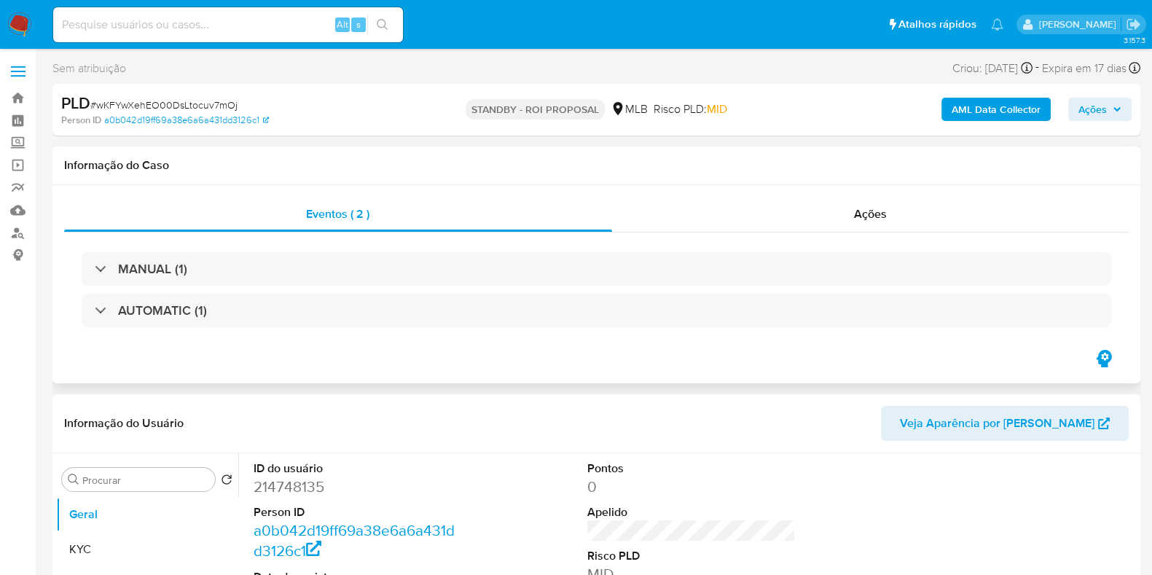
select select "10"
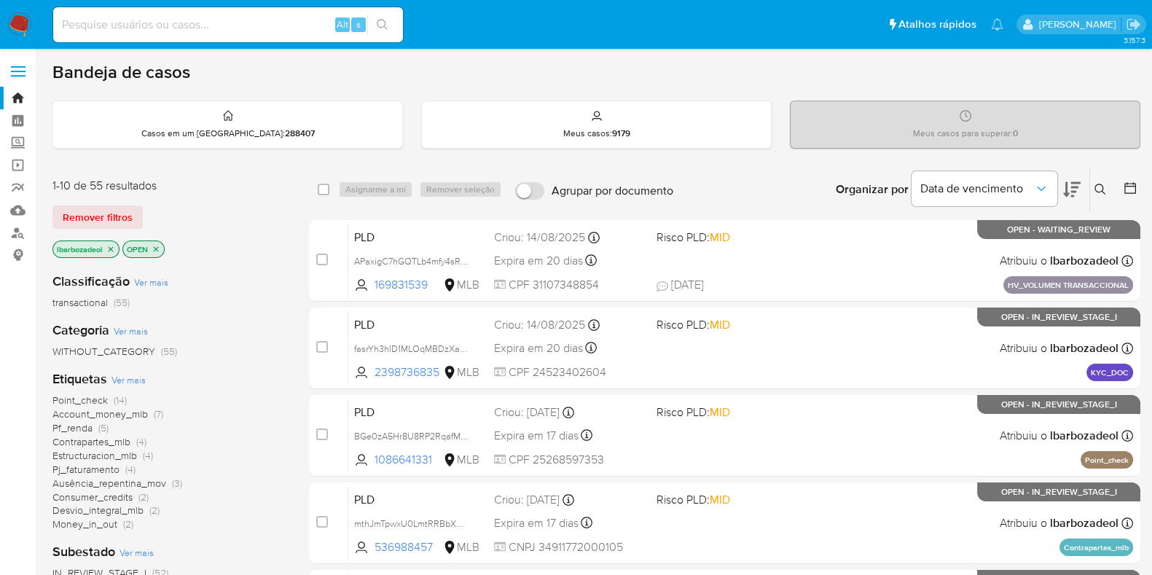
click at [109, 398] on span "Point_check (14)" at bounding box center [89, 400] width 74 height 14
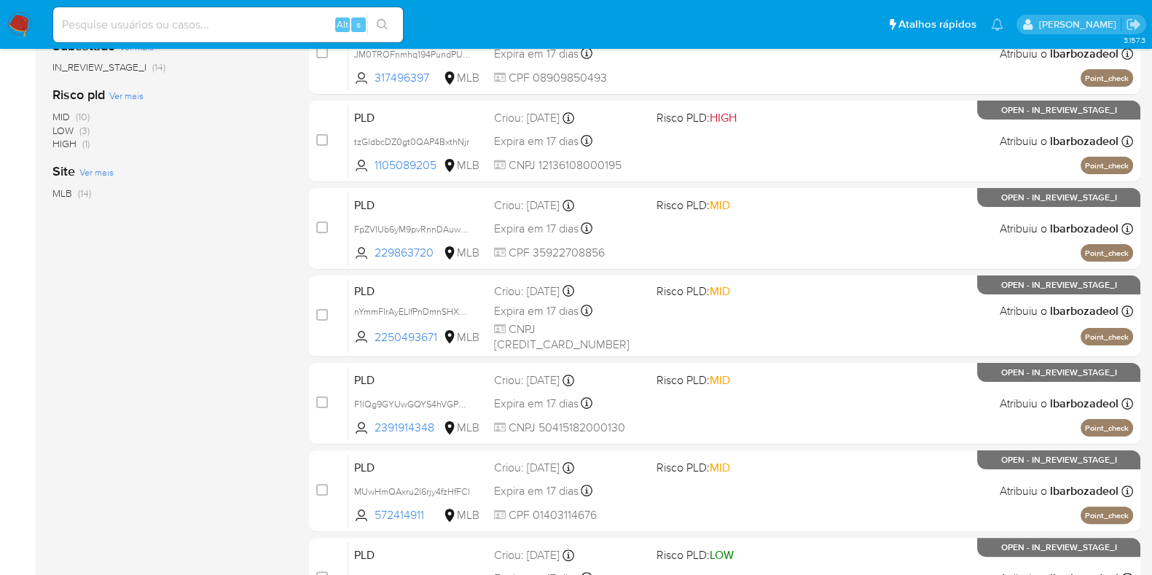
scroll to position [210, 0]
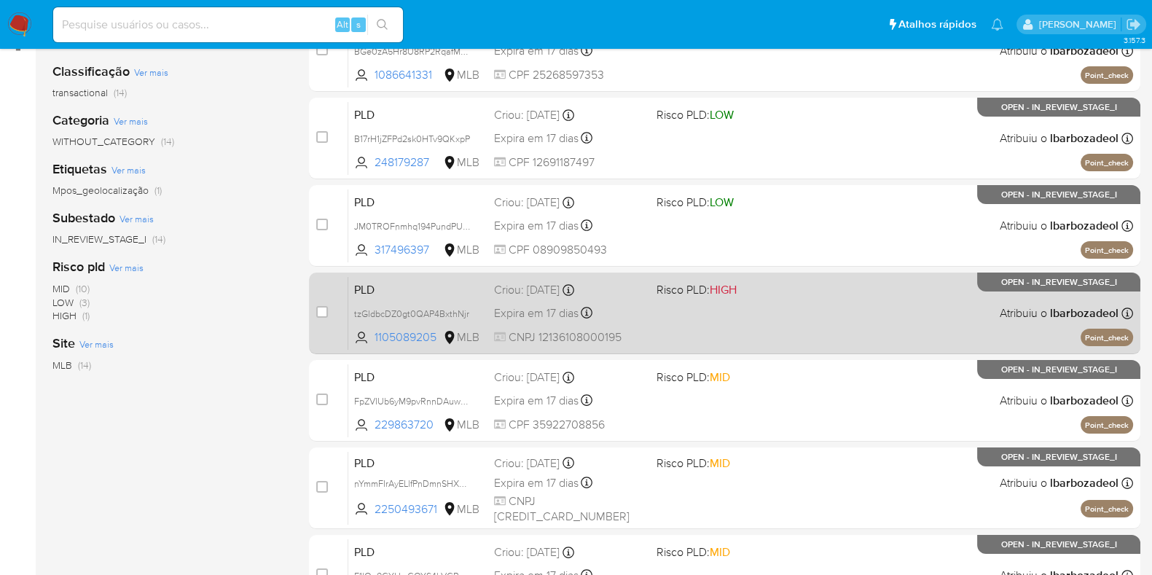
click at [749, 310] on div "PLD tzGldbcDZ0gt0QAP4BxthNjr 1105089205 MLB Risco PLD: HIGH Criou: [DATE] Criou…" at bounding box center [740, 313] width 784 height 74
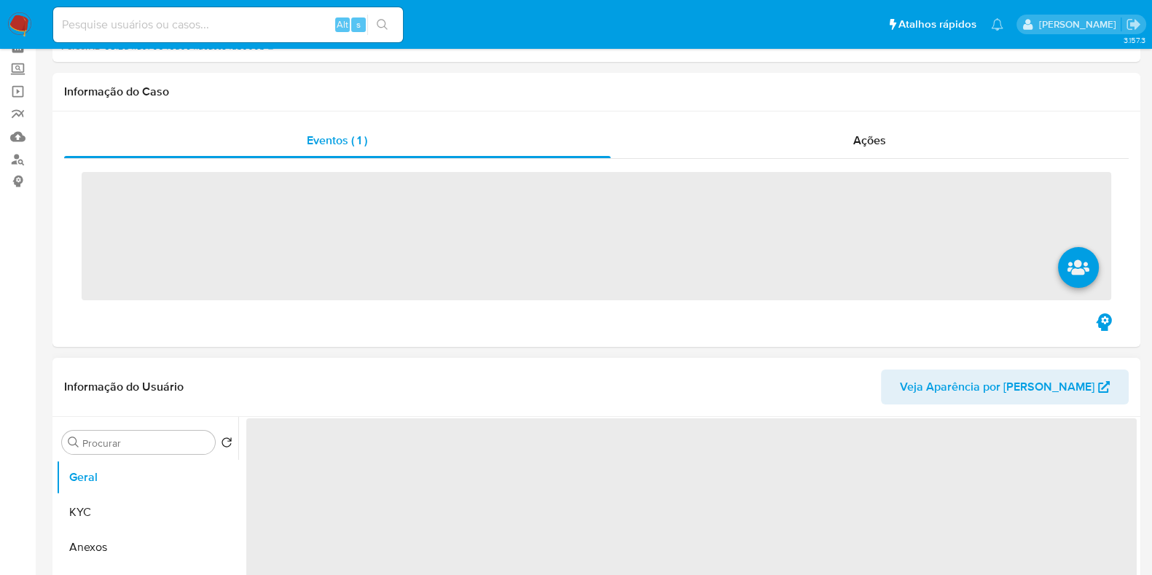
scroll to position [90, 0]
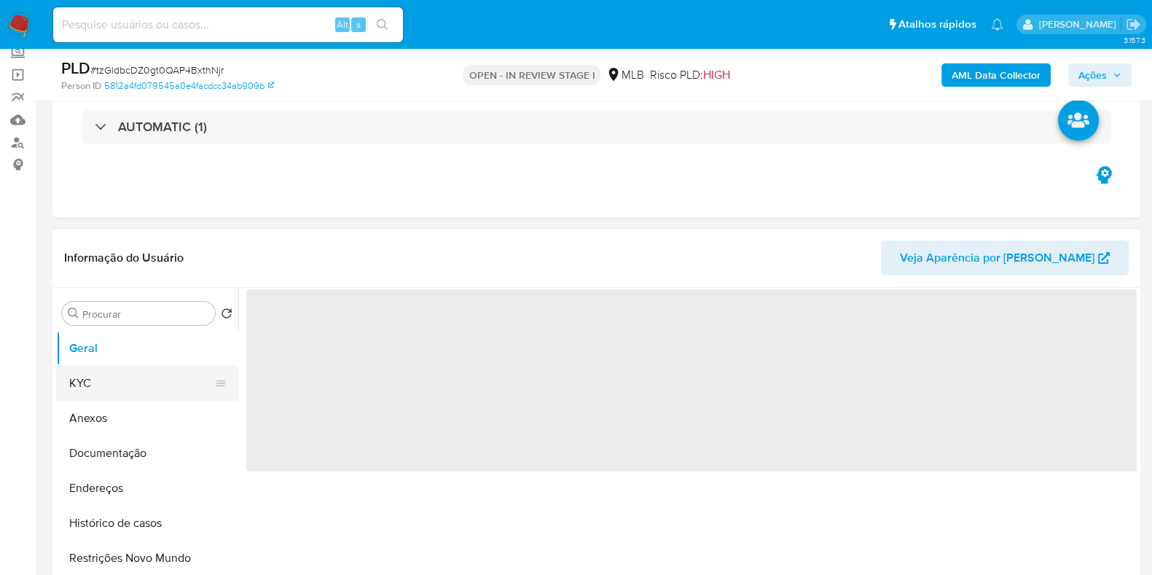
click at [126, 387] on button "KYC" at bounding box center [141, 383] width 170 height 35
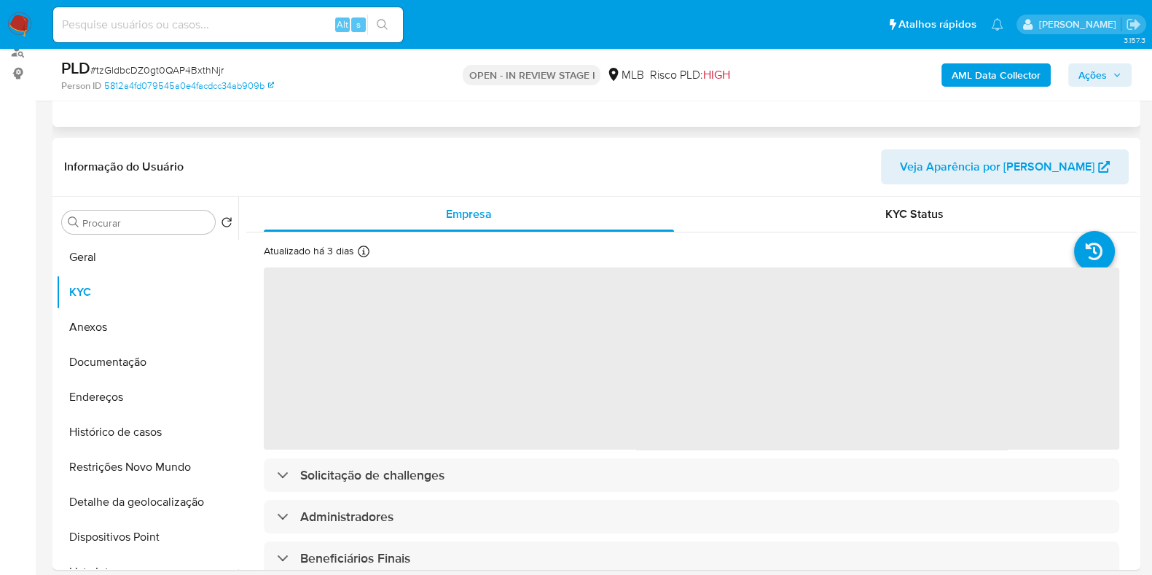
select select "10"
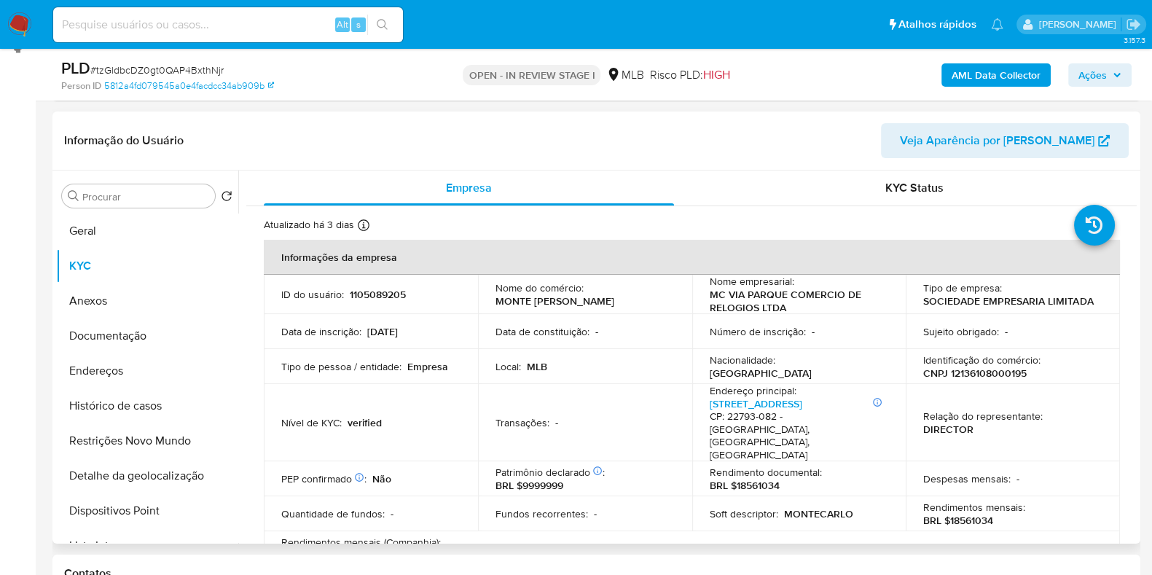
scroll to position [181, 0]
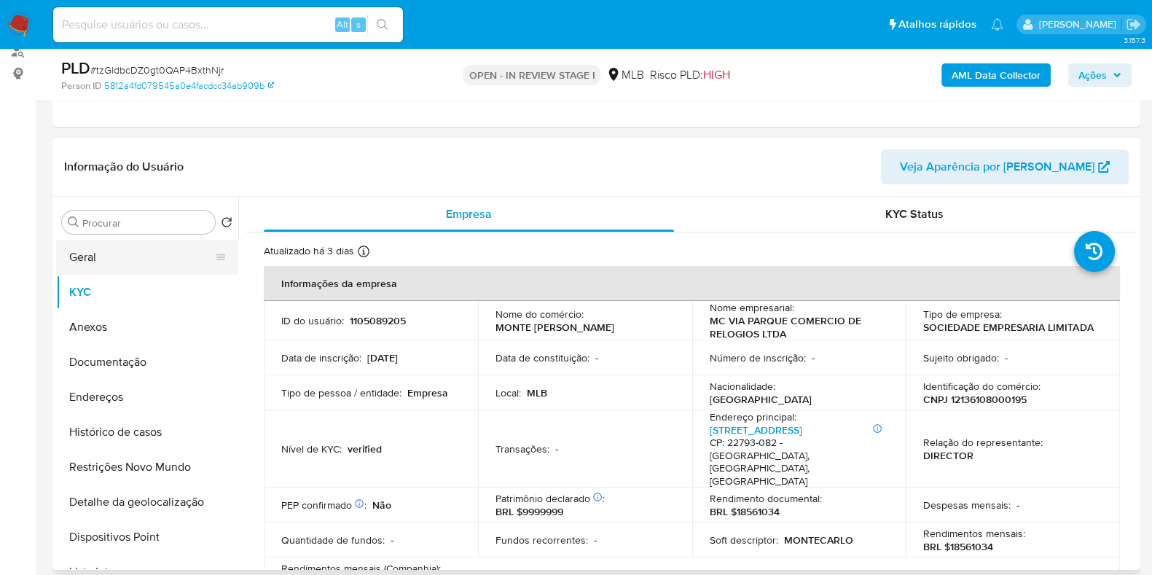
click at [114, 257] on button "Geral" at bounding box center [141, 257] width 170 height 35
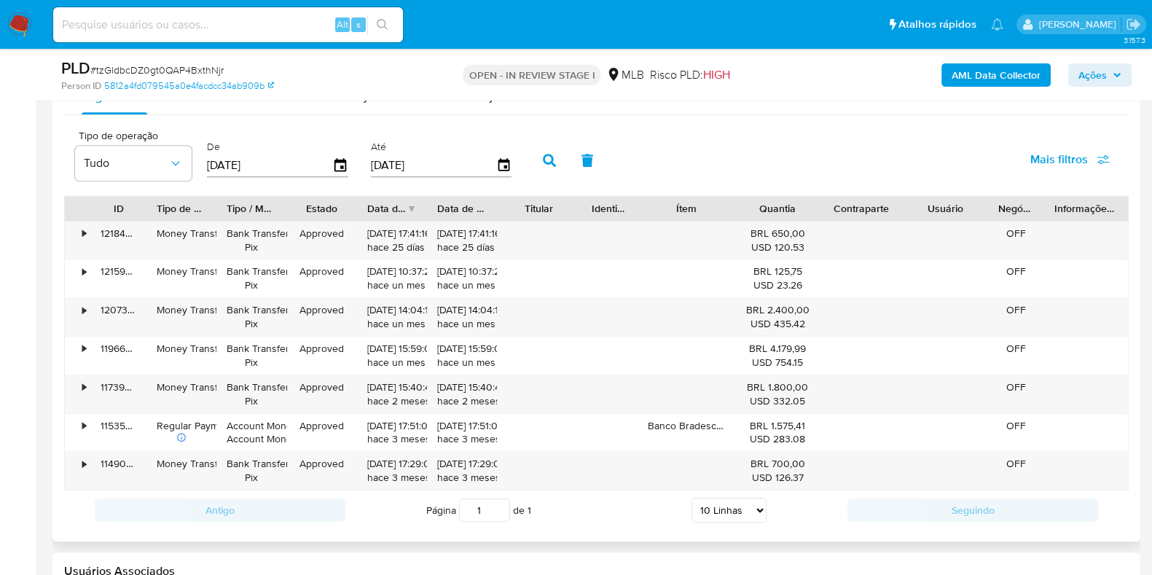
scroll to position [1548, 0]
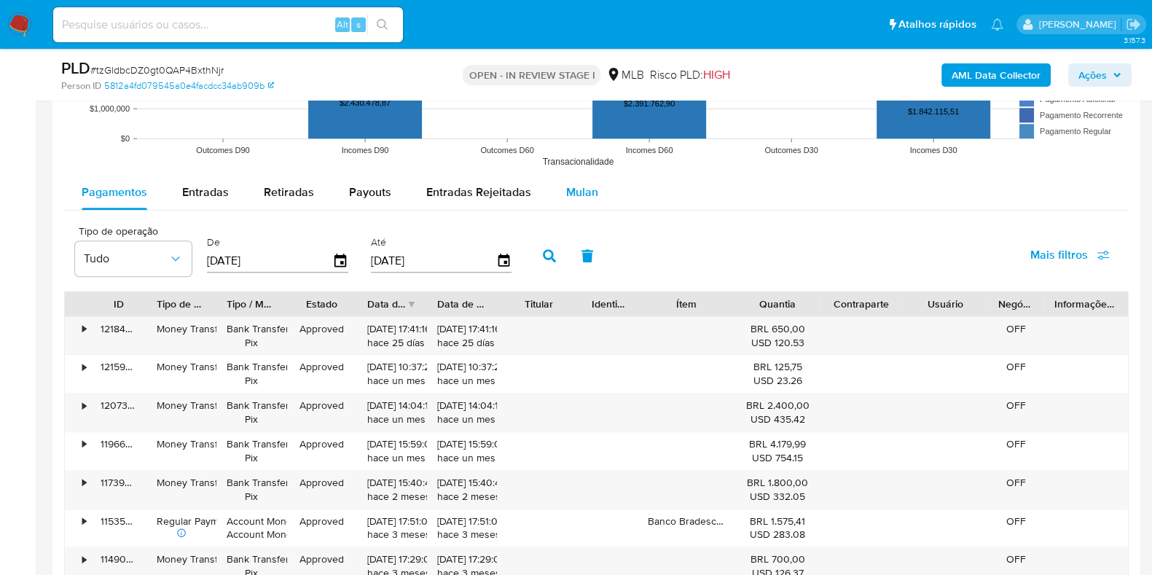
click at [569, 187] on span "Mulan" at bounding box center [582, 192] width 32 height 17
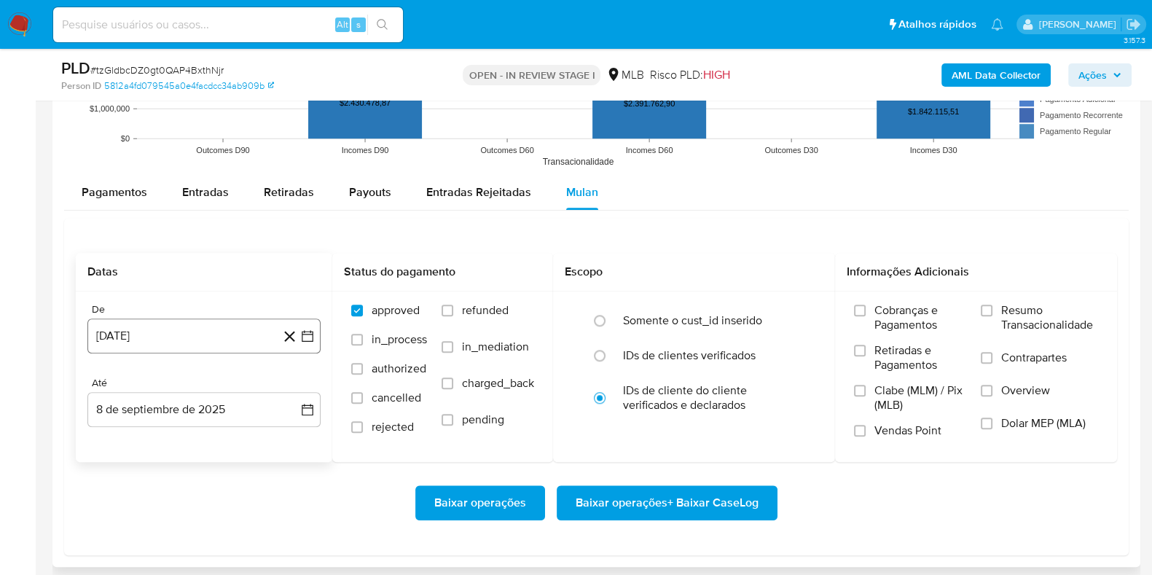
click at [243, 342] on button "8 de agosto de 2024" at bounding box center [203, 335] width 233 height 35
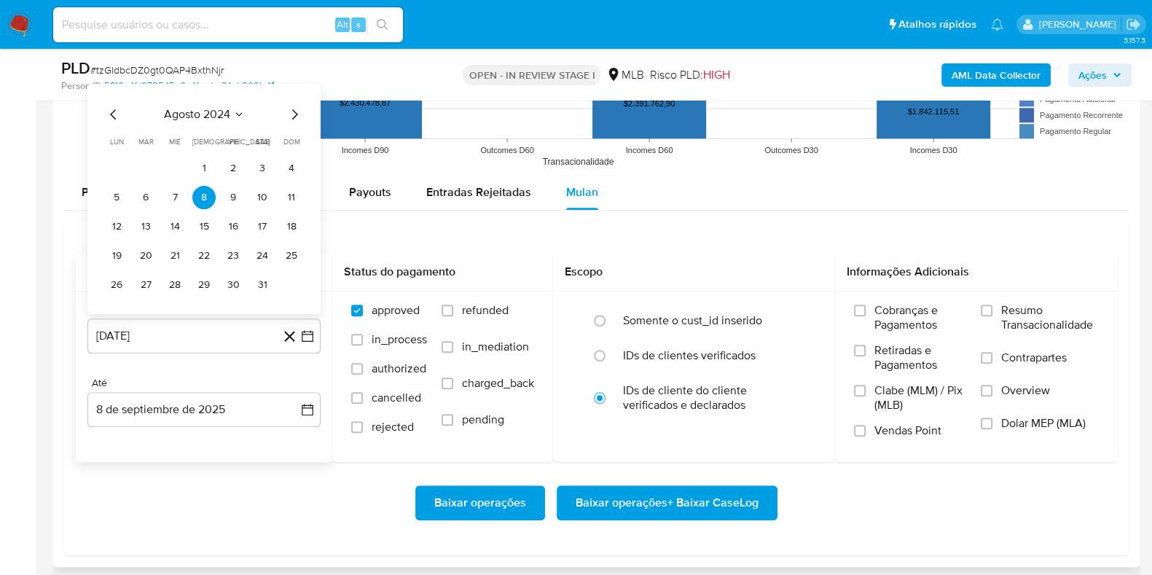
click at [215, 111] on span "agosto 2024" at bounding box center [197, 113] width 66 height 15
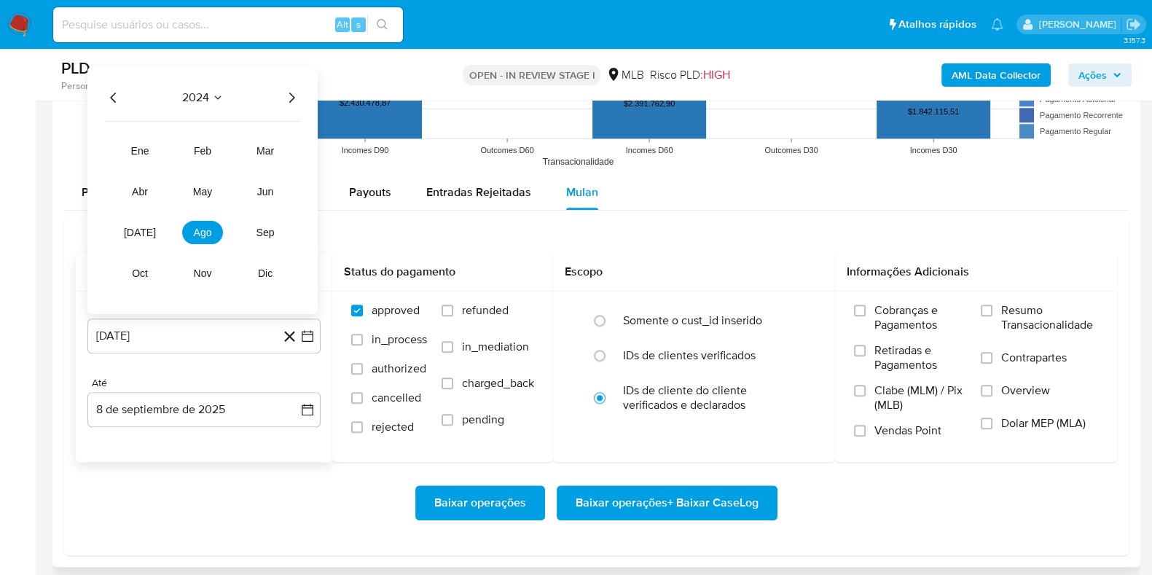
click at [289, 94] on icon "Año siguiente" at bounding box center [291, 96] width 17 height 17
click at [143, 232] on span "jul" at bounding box center [140, 232] width 32 height 12
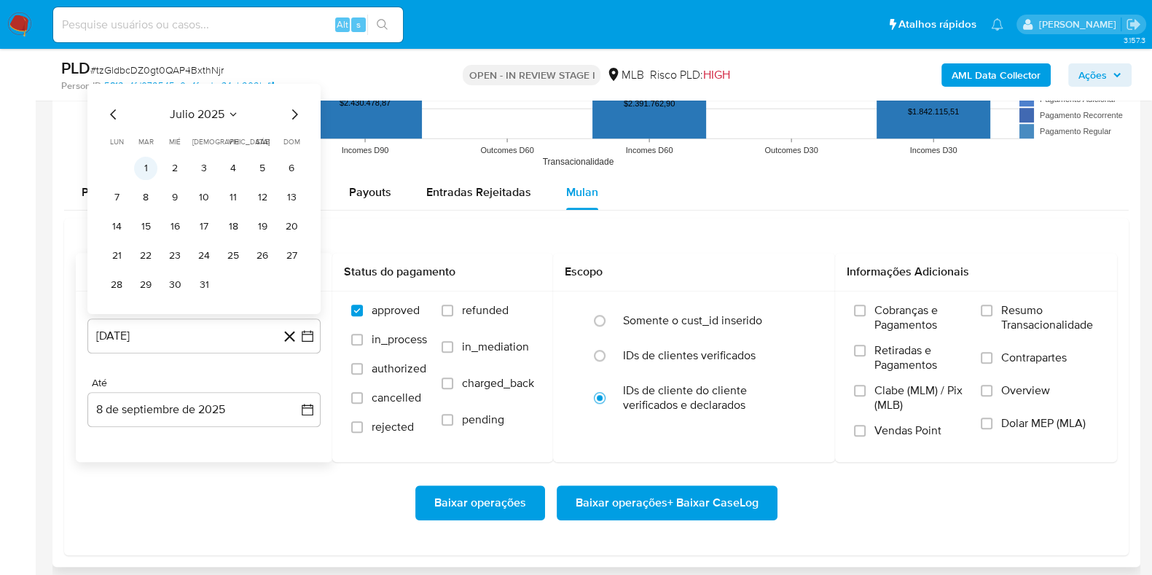
click at [149, 162] on button "1" at bounding box center [145, 167] width 23 height 23
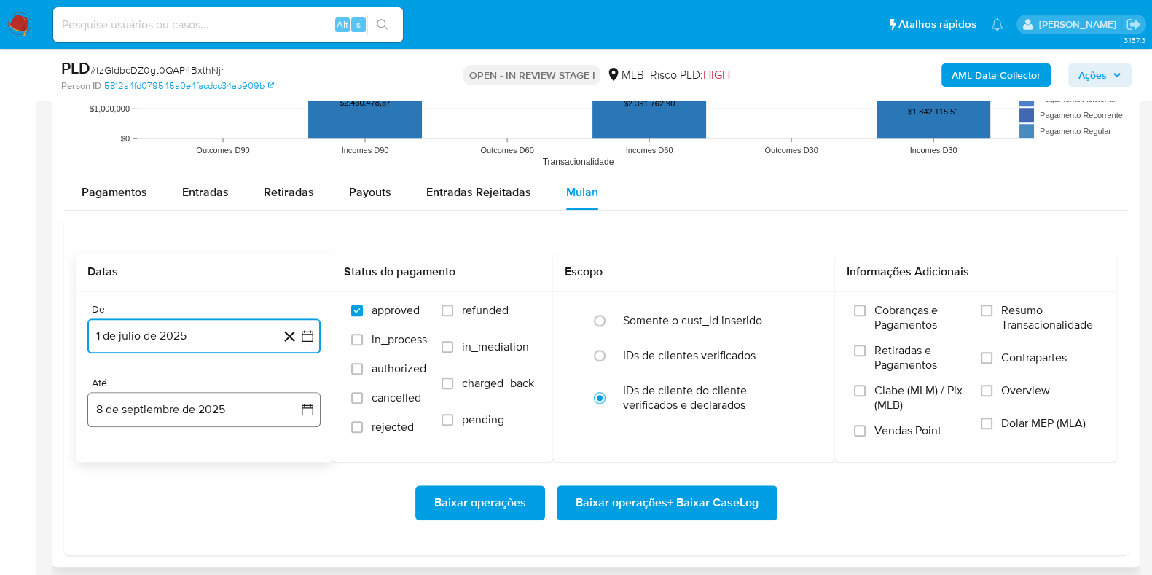
click at [166, 412] on button "8 de septiembre de 2025" at bounding box center [203, 409] width 233 height 35
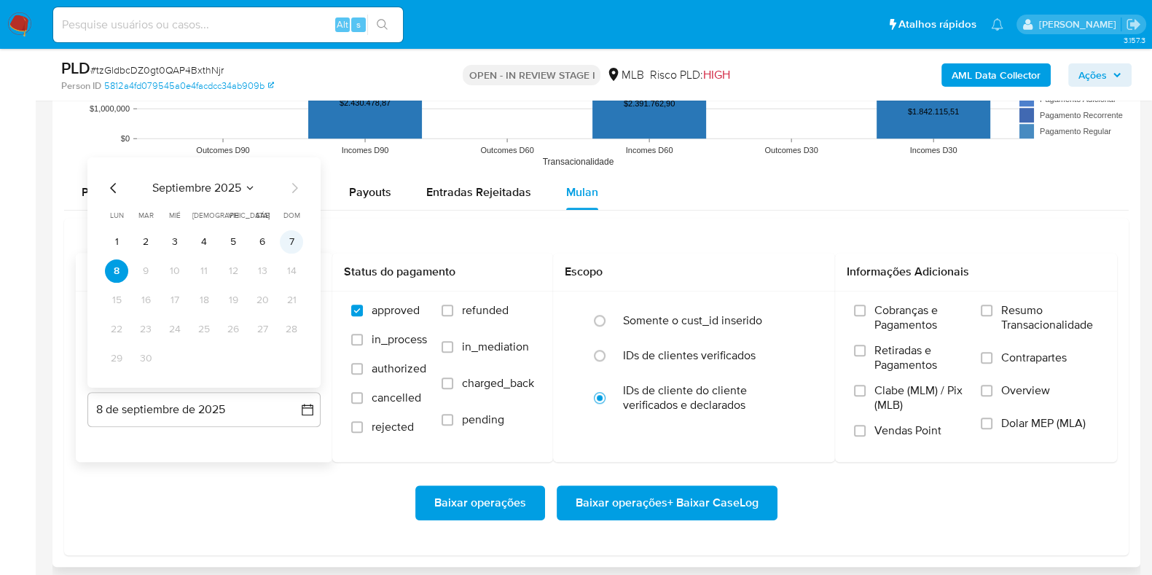
click at [297, 242] on button "7" at bounding box center [291, 240] width 23 height 23
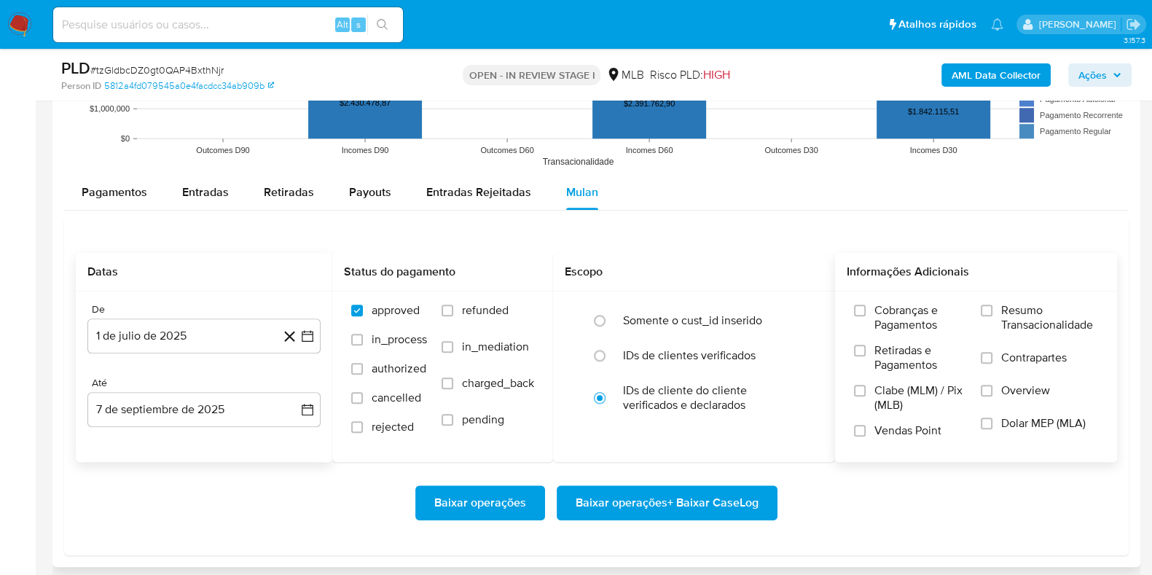
click at [1039, 323] on span "Resumo Transacionalidade" at bounding box center [1049, 317] width 97 height 29
click at [992, 316] on input "Resumo Transacionalidade" at bounding box center [986, 310] width 12 height 12
click at [673, 507] on span "Baixar operações + Baixar CaseLog" at bounding box center [666, 503] width 183 height 32
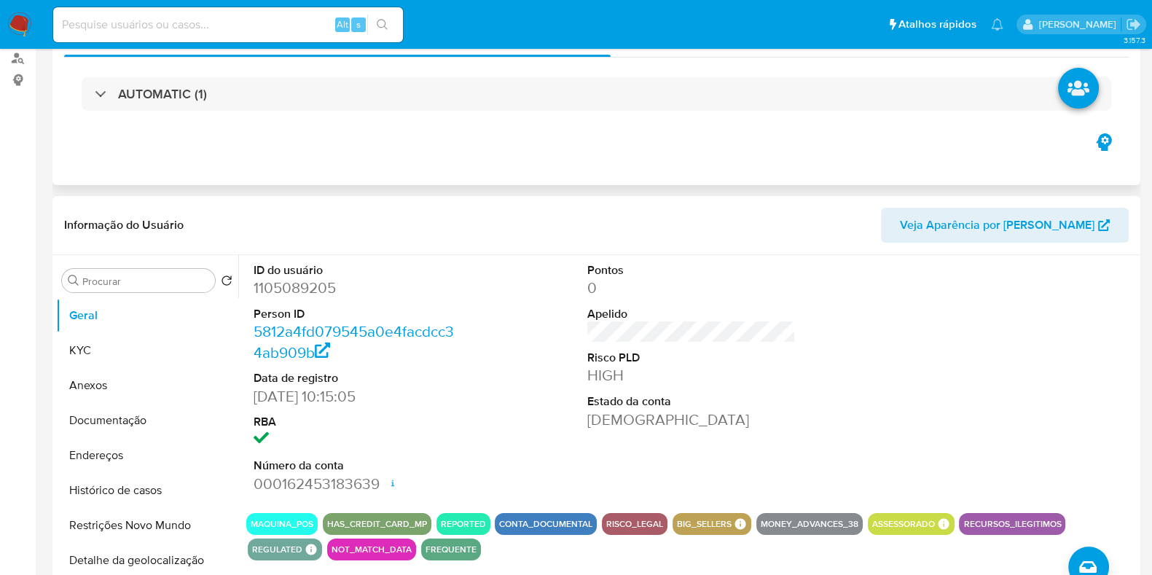
scroll to position [0, 0]
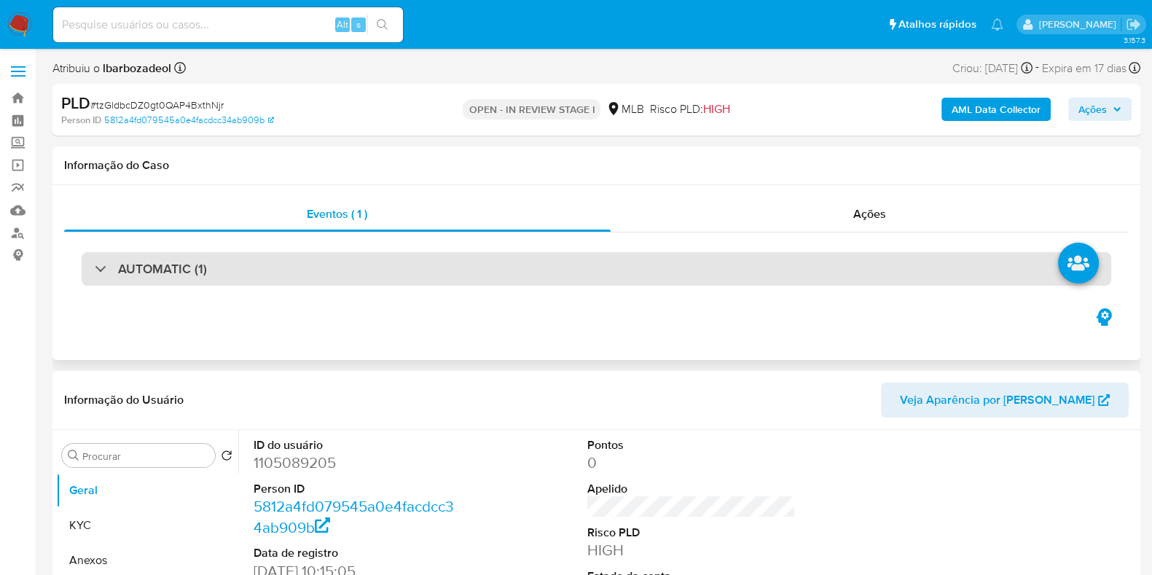
click at [536, 282] on div "AUTOMATIC (1)" at bounding box center [596, 269] width 1029 height 34
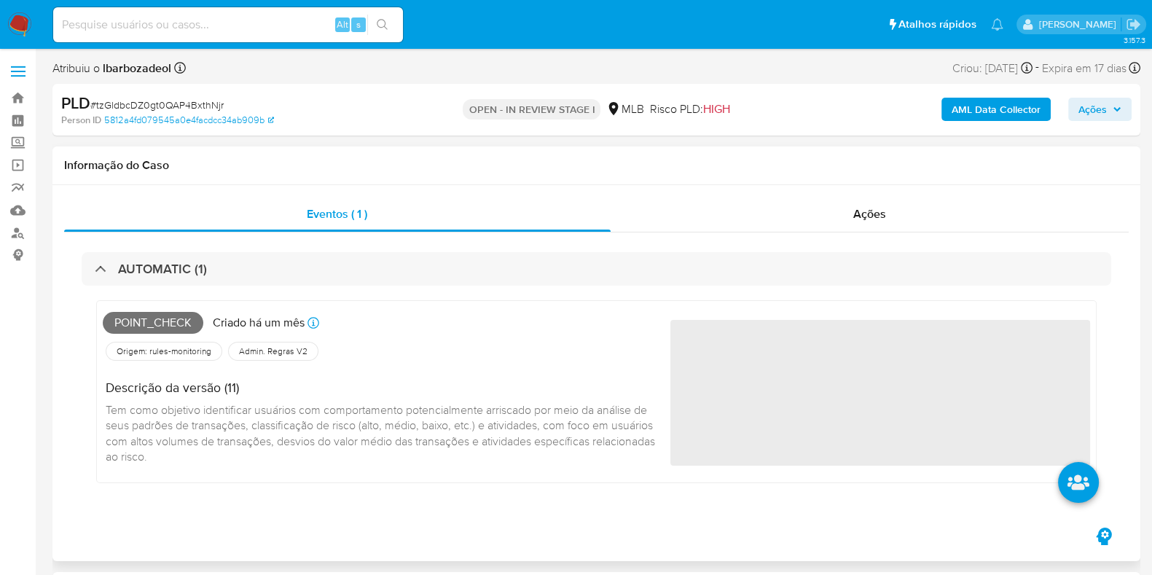
click at [129, 325] on span "Point_check" at bounding box center [153, 323] width 101 height 22
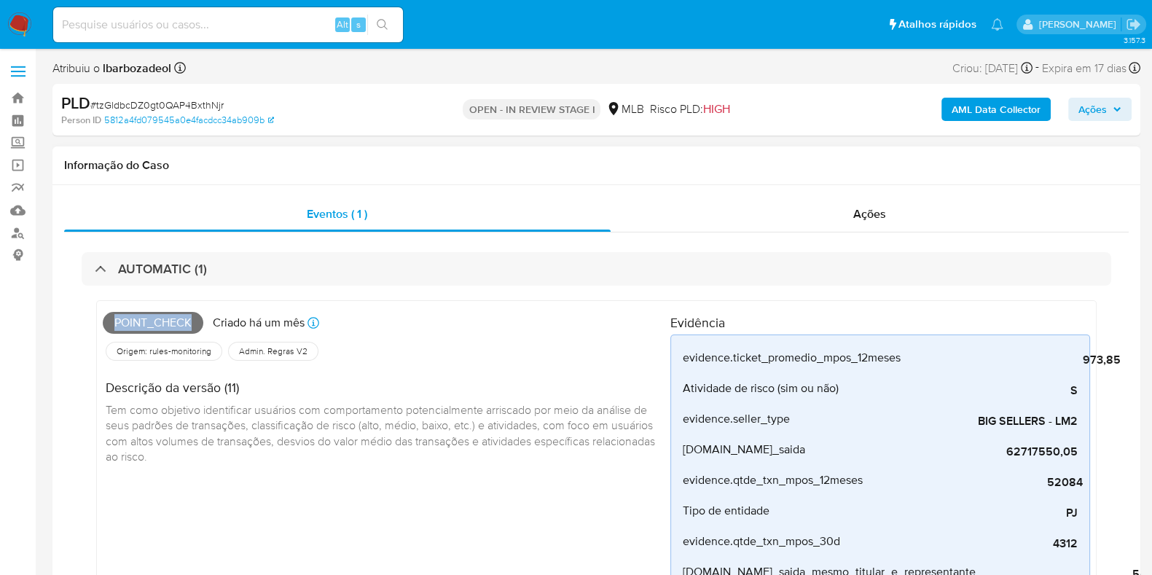
copy span "Point_check"
drag, startPoint x: 1095, startPoint y: 96, endPoint x: 1083, endPoint y: 111, distance: 19.7
click at [1095, 96] on div "AML Data Collector Ações" at bounding box center [955, 110] width 353 height 34
click at [1083, 111] on span "Ações" at bounding box center [1092, 109] width 28 height 23
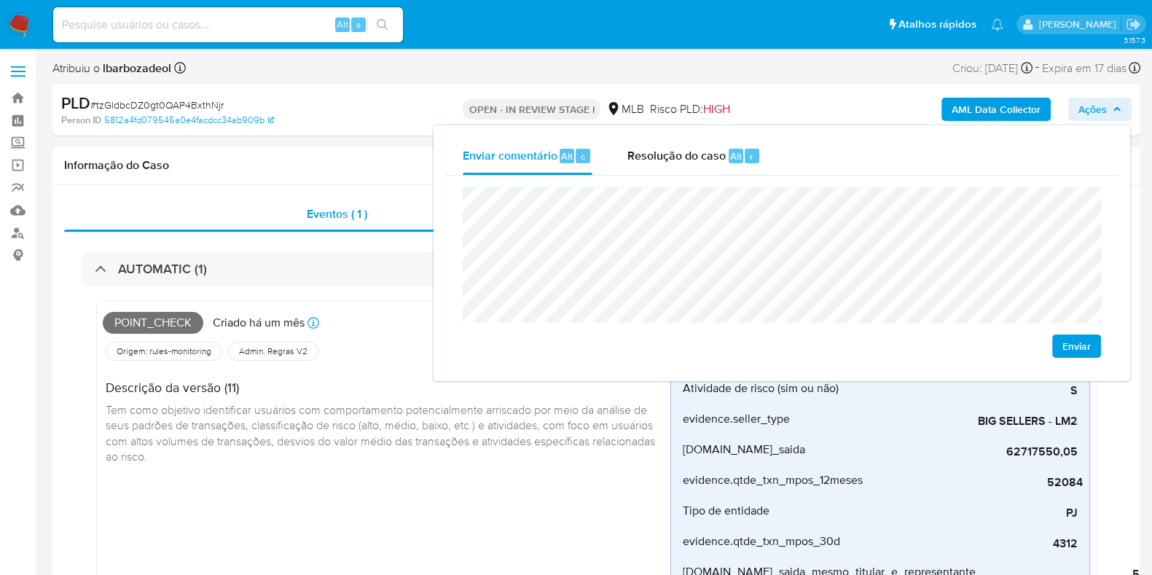
click at [370, 157] on div "Informação do Caso" at bounding box center [595, 165] width 1087 height 39
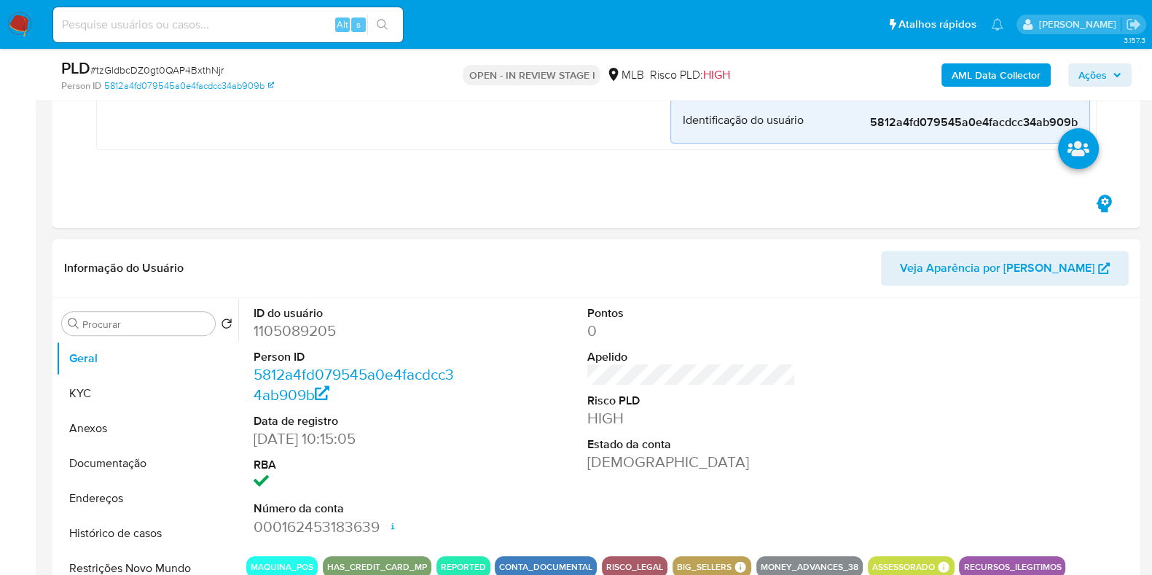
scroll to position [819, 0]
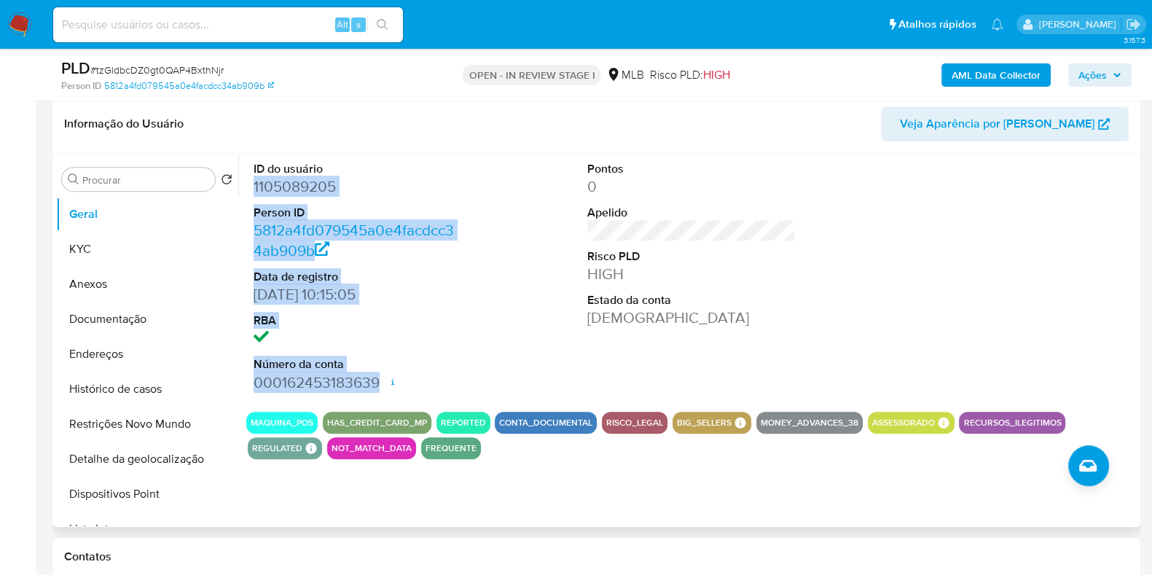
drag, startPoint x: 253, startPoint y: 184, endPoint x: 404, endPoint y: 373, distance: 242.1
click at [404, 373] on dl "ID do usuário 1105089205 Person ID 5812a4fd079545a0e4facdcc34ab909b Data de reg…" at bounding box center [357, 277] width 208 height 232
copy dl "1105089205 Person ID 5812a4fd079545a0e4facdcc34ab909b Data de registro 11/04/20…"
click at [1091, 63] on span "Ações" at bounding box center [1092, 74] width 28 height 23
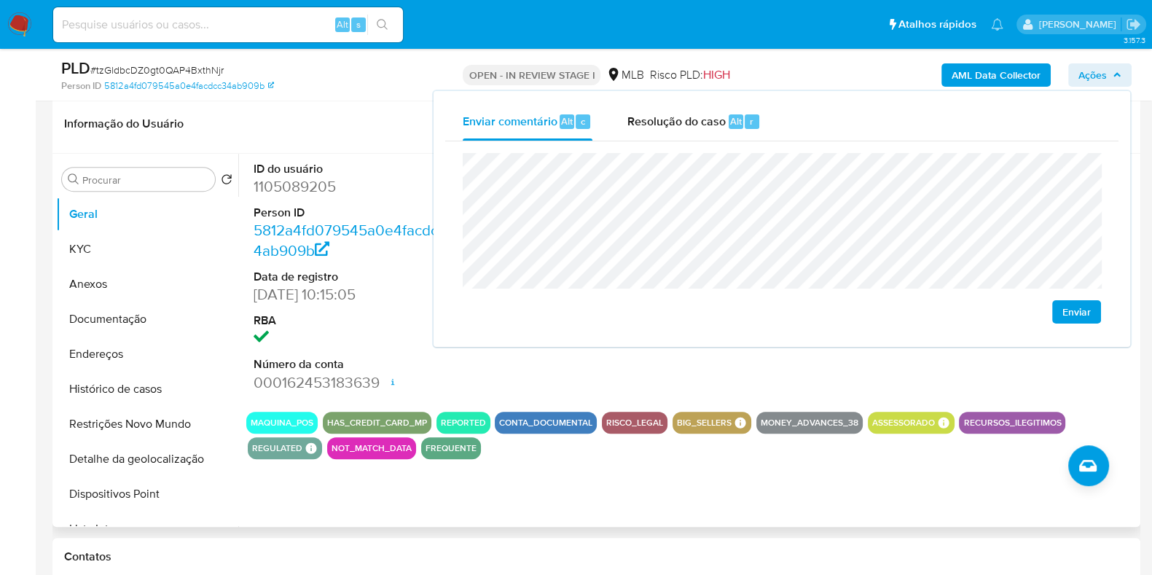
click at [677, 476] on div "ID do usuário 1105089205 Person ID 5812a4fd079545a0e4facdcc34ab909b Data de reg…" at bounding box center [687, 340] width 898 height 373
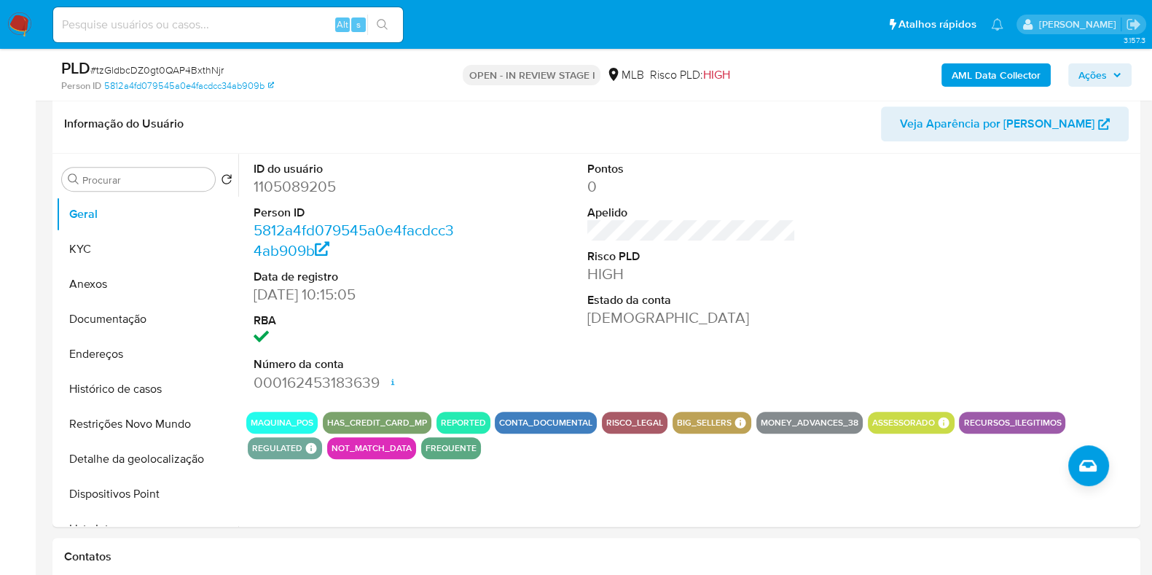
click at [1098, 78] on span "Ações" at bounding box center [1092, 74] width 28 height 23
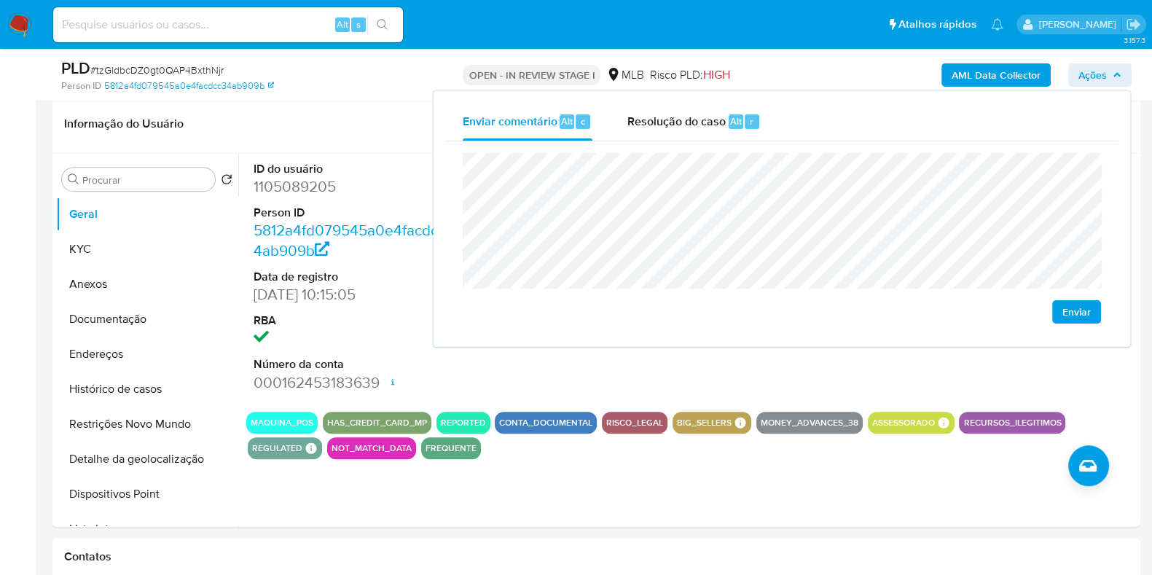
click at [1098, 78] on span "Ações" at bounding box center [1092, 74] width 28 height 23
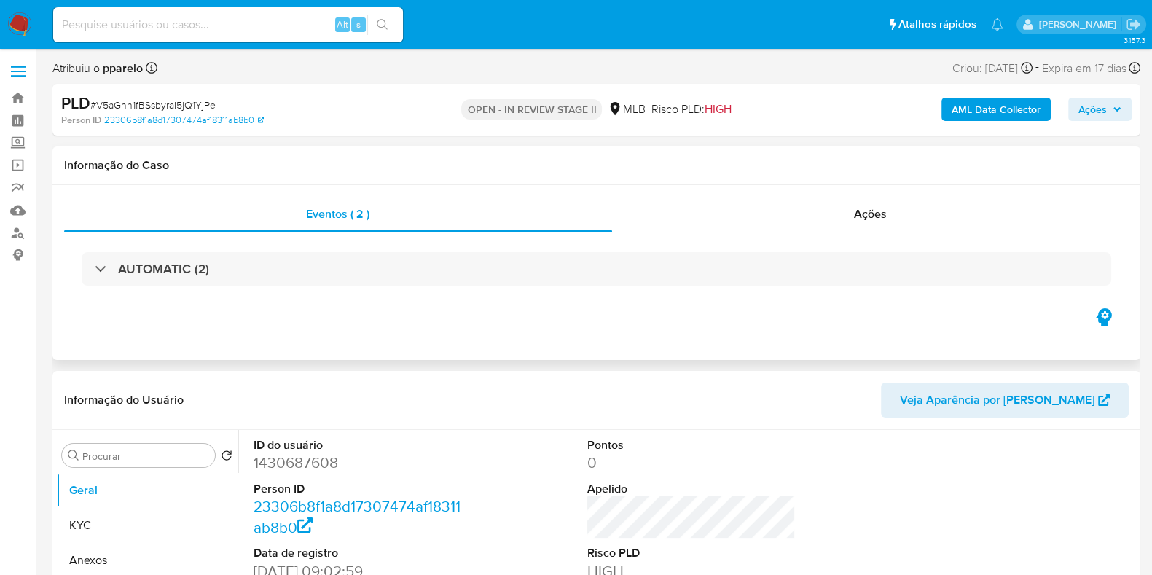
select select "10"
click at [1101, 194] on div "Eventos ( 2 ) Ações AUTOMATIC (2)" at bounding box center [595, 272] width 1087 height 175
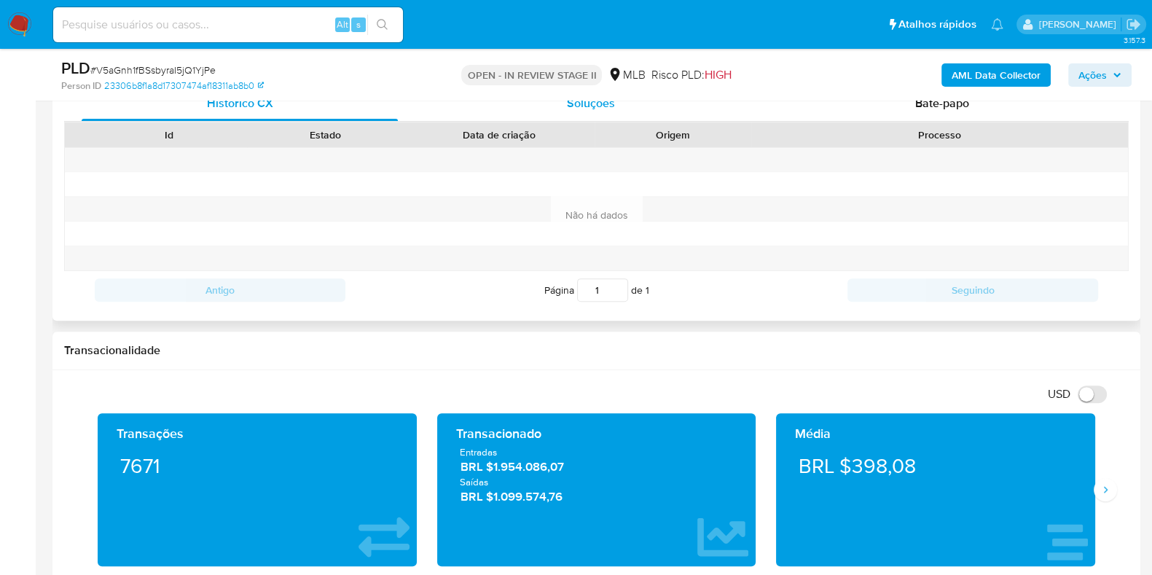
scroll to position [637, 0]
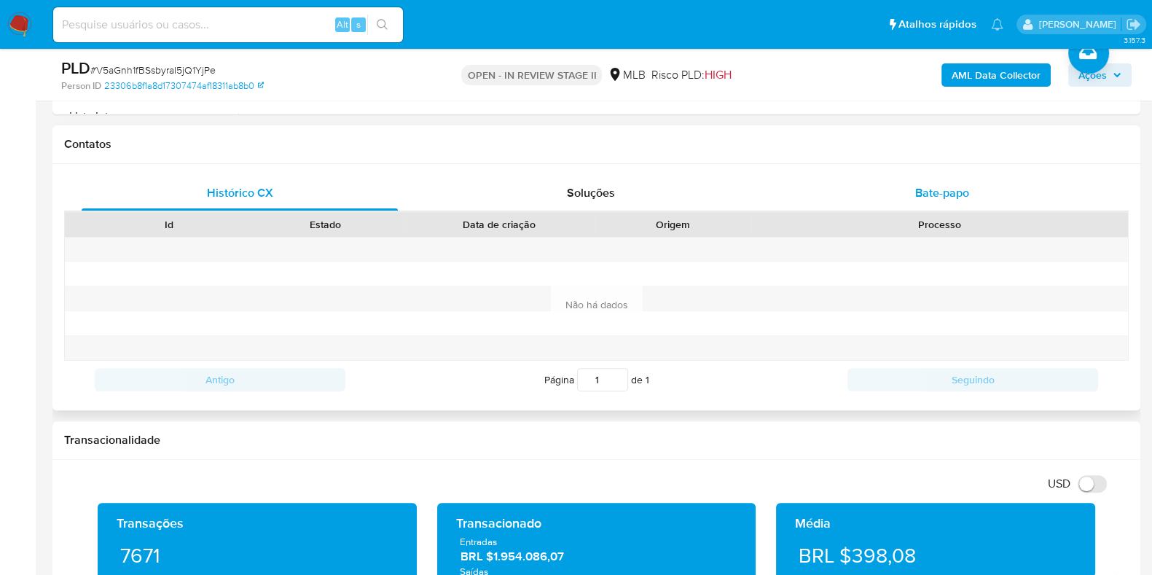
click at [786, 191] on div "Bate-papo" at bounding box center [942, 193] width 316 height 35
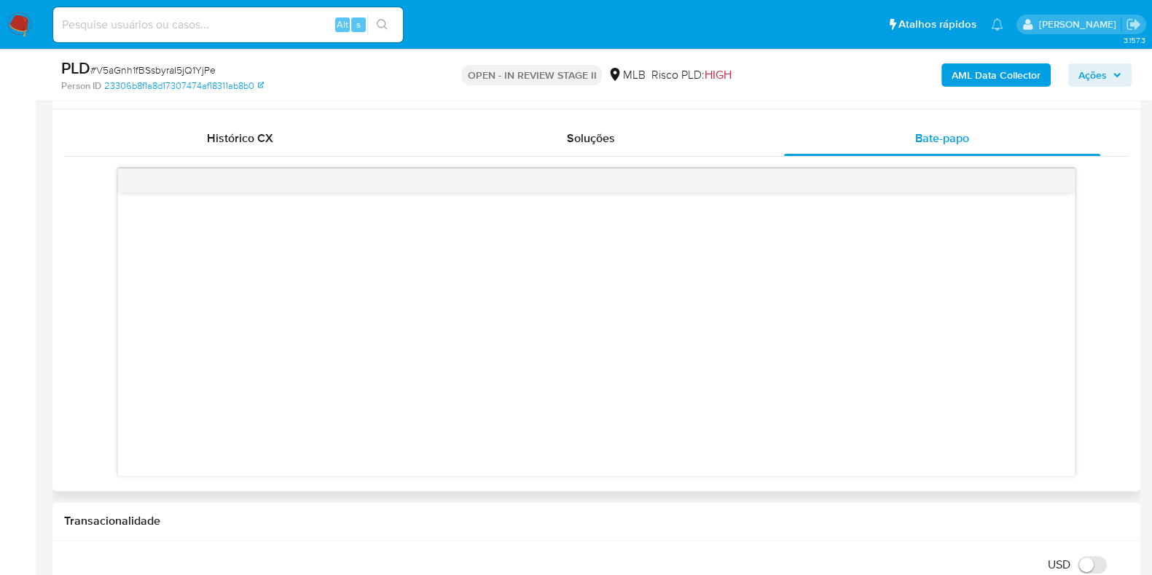
scroll to position [728, 0]
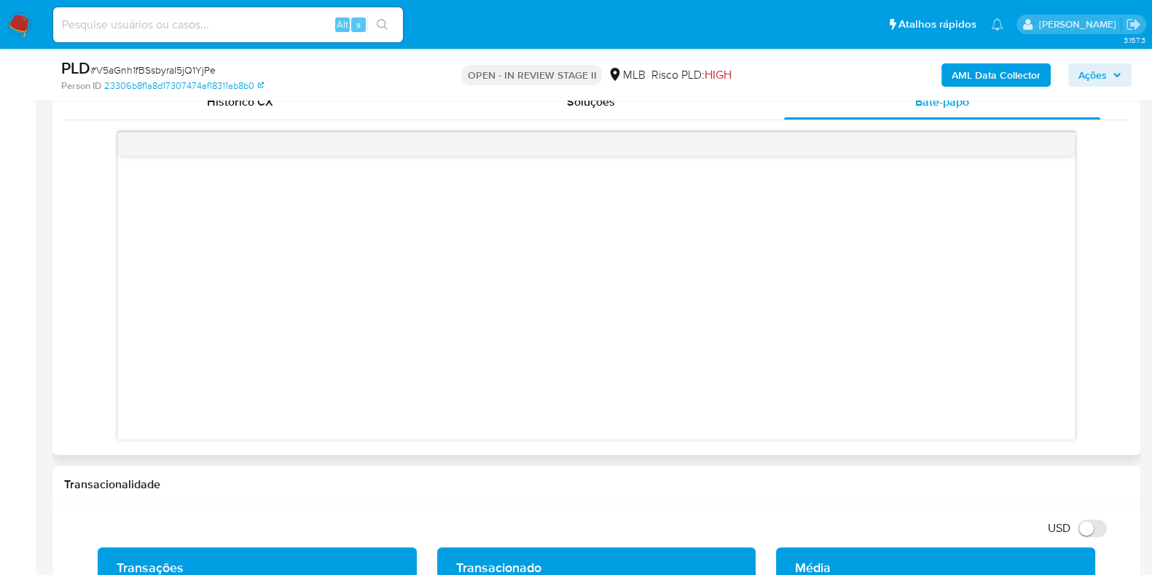
click at [337, 335] on div at bounding box center [596, 297] width 956 height 283
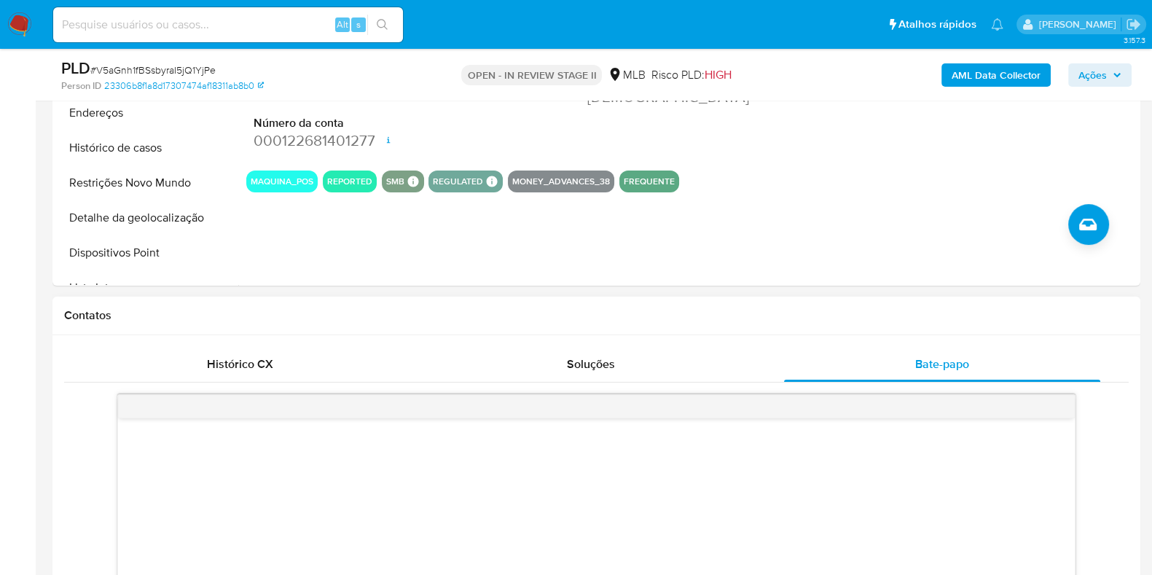
scroll to position [363, 0]
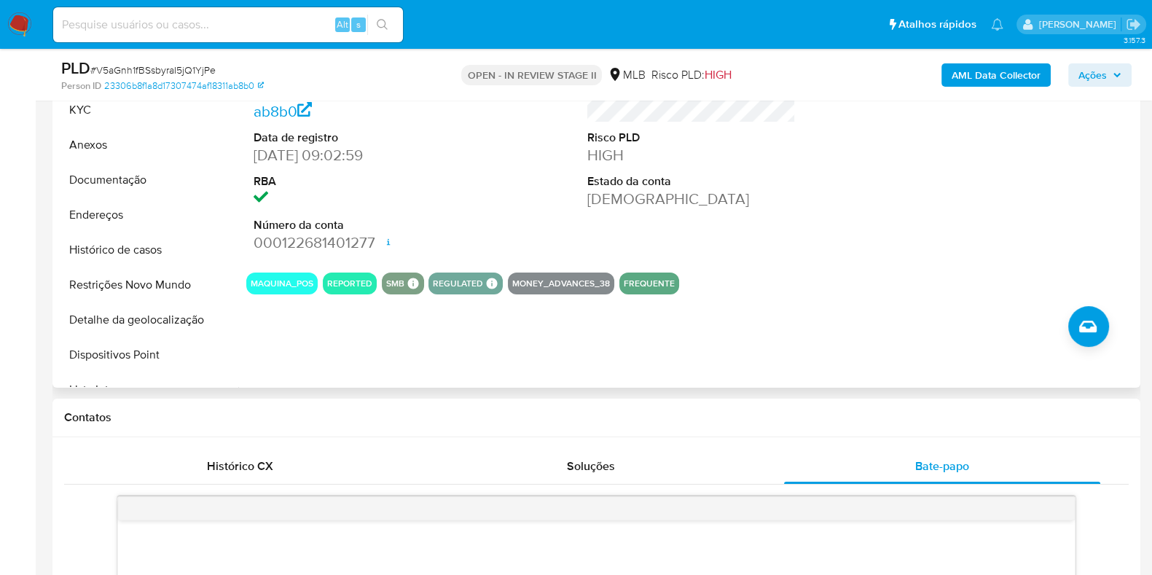
click at [456, 187] on dt "RBA" at bounding box center [357, 181] width 208 height 16
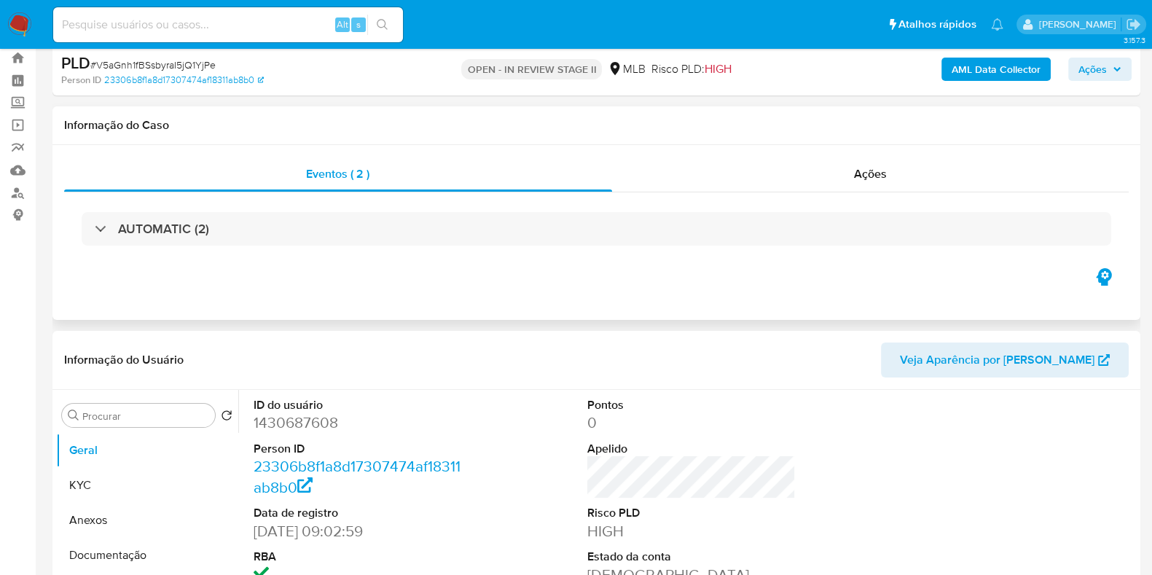
scroll to position [0, 0]
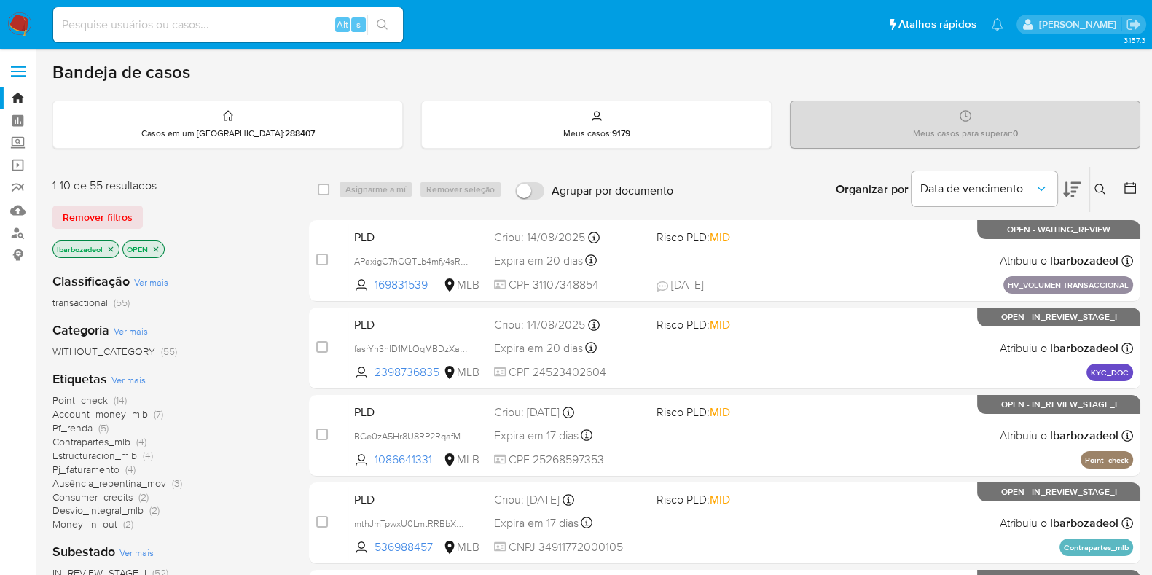
drag, startPoint x: 111, startPoint y: 245, endPoint x: 123, endPoint y: 244, distance: 12.5
click at [111, 246] on icon "close-filter" at bounding box center [110, 249] width 9 height 9
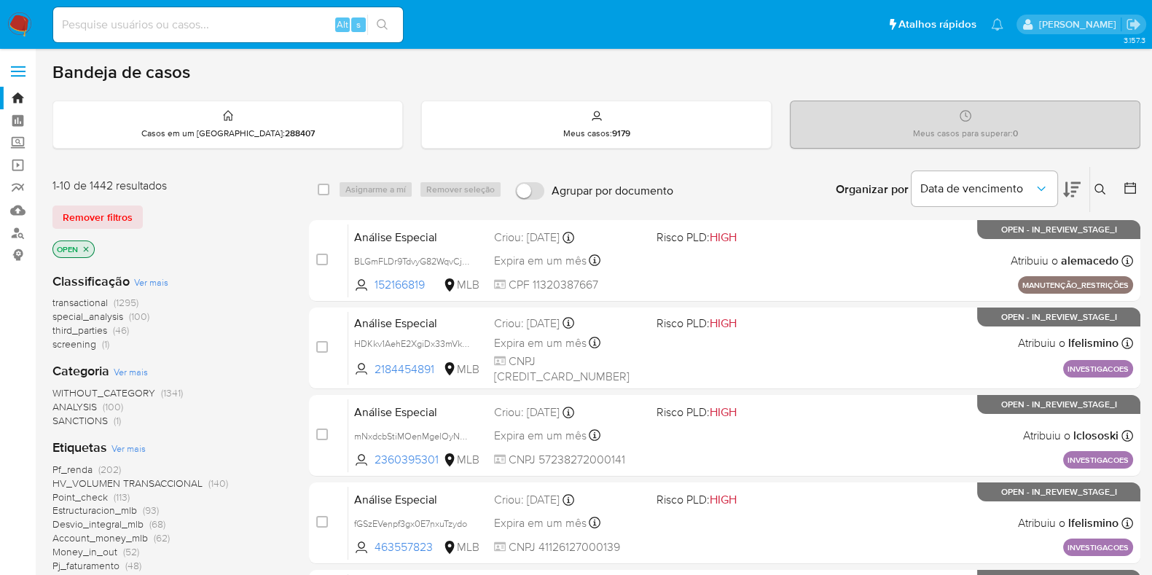
click at [1103, 186] on icon at bounding box center [1100, 190] width 12 height 12
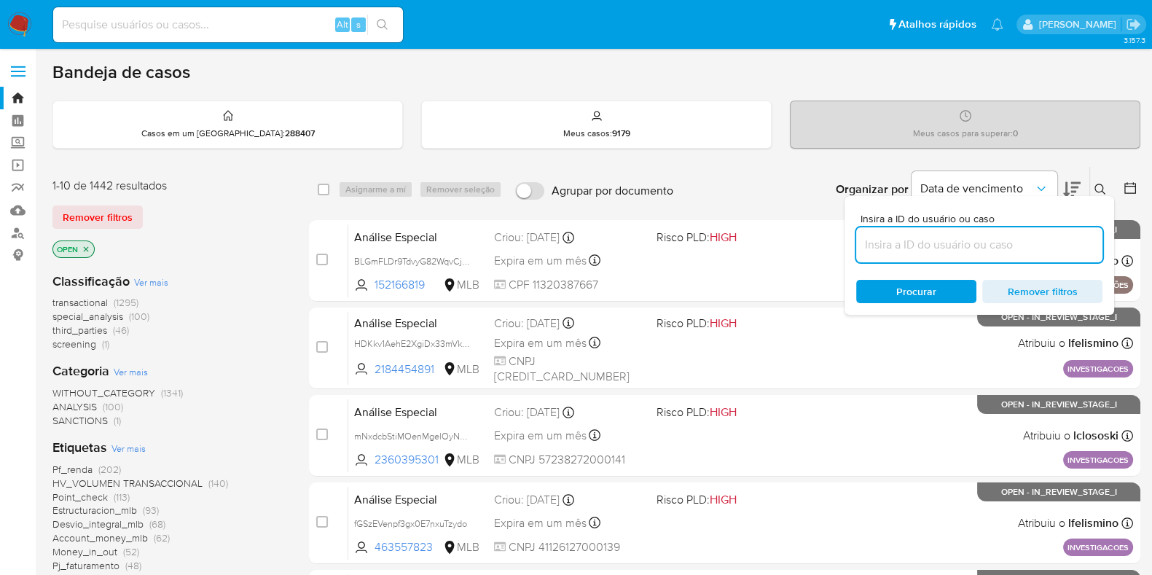
click at [947, 242] on input at bounding box center [979, 244] width 246 height 19
type input "V5aGnh1fBSsbyraI5jQ1YjPe"
click at [922, 288] on div "Procurar Remover filtros" at bounding box center [979, 291] width 246 height 23
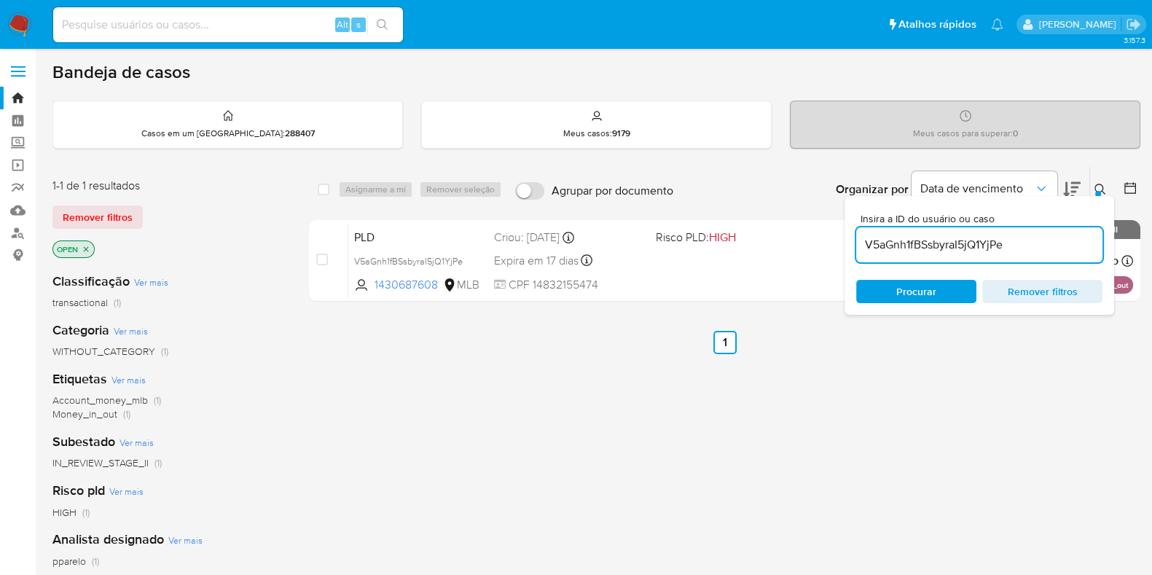
click at [318, 194] on div "select-all-cases-checkbox" at bounding box center [324, 189] width 12 height 15
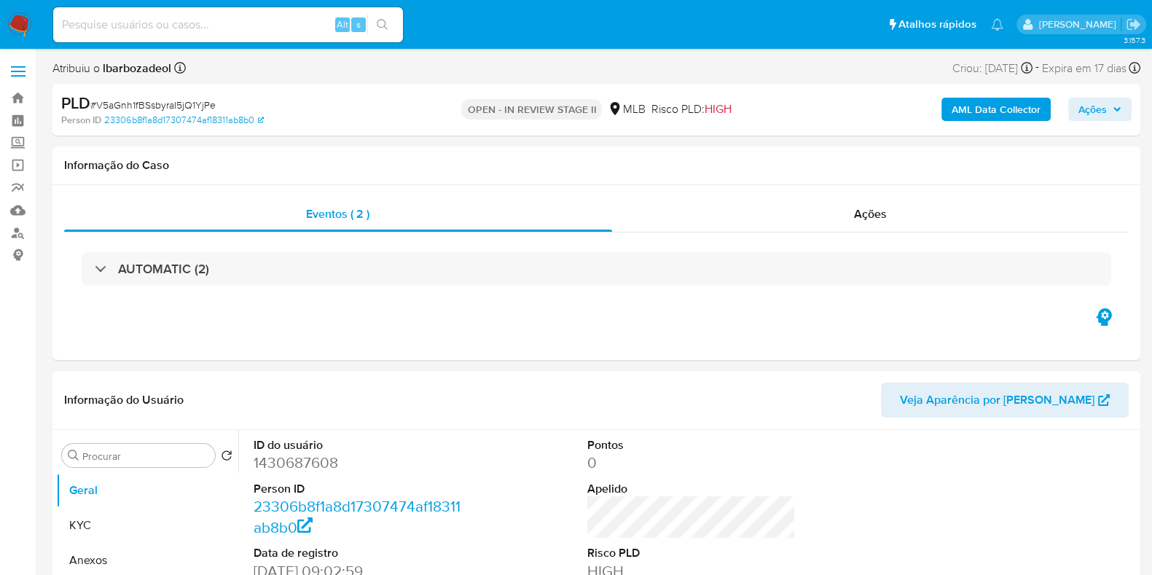
select select "10"
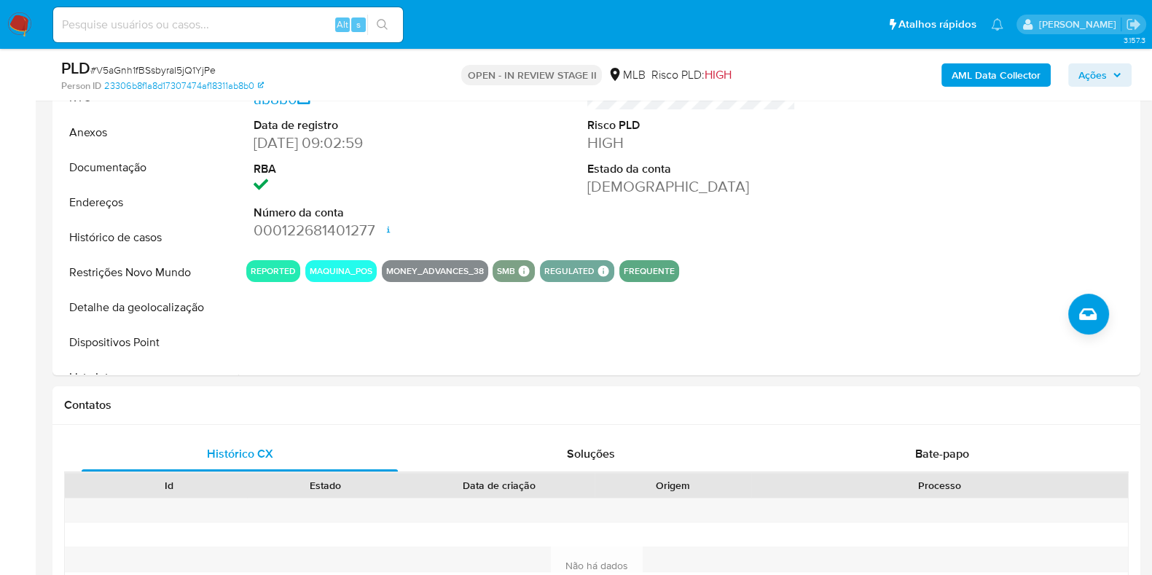
scroll to position [546, 0]
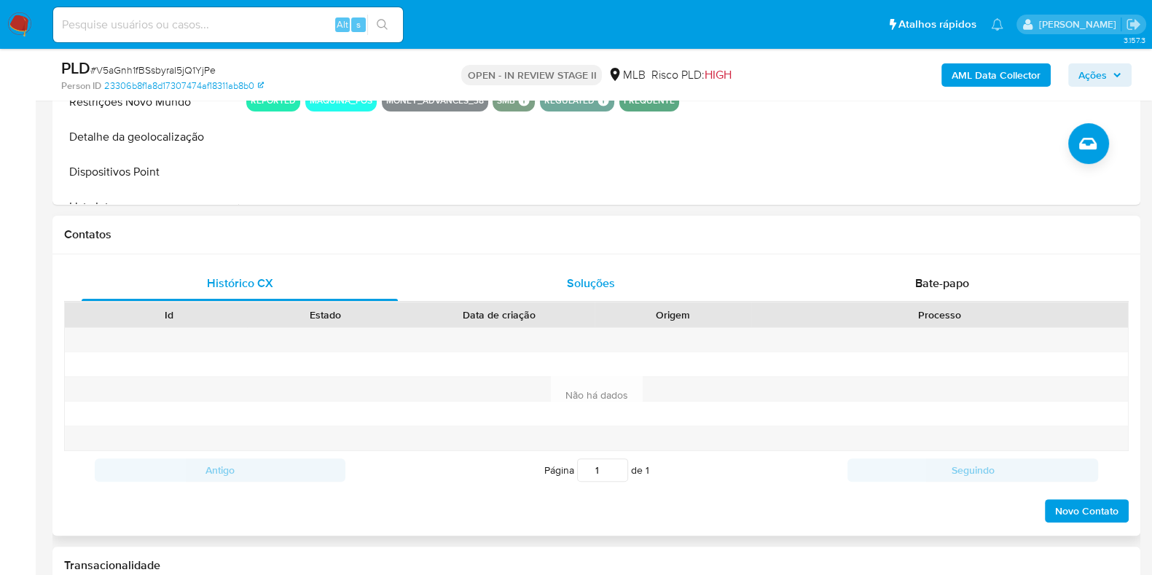
click at [759, 287] on button "Soluções" at bounding box center [590, 283] width 351 height 35
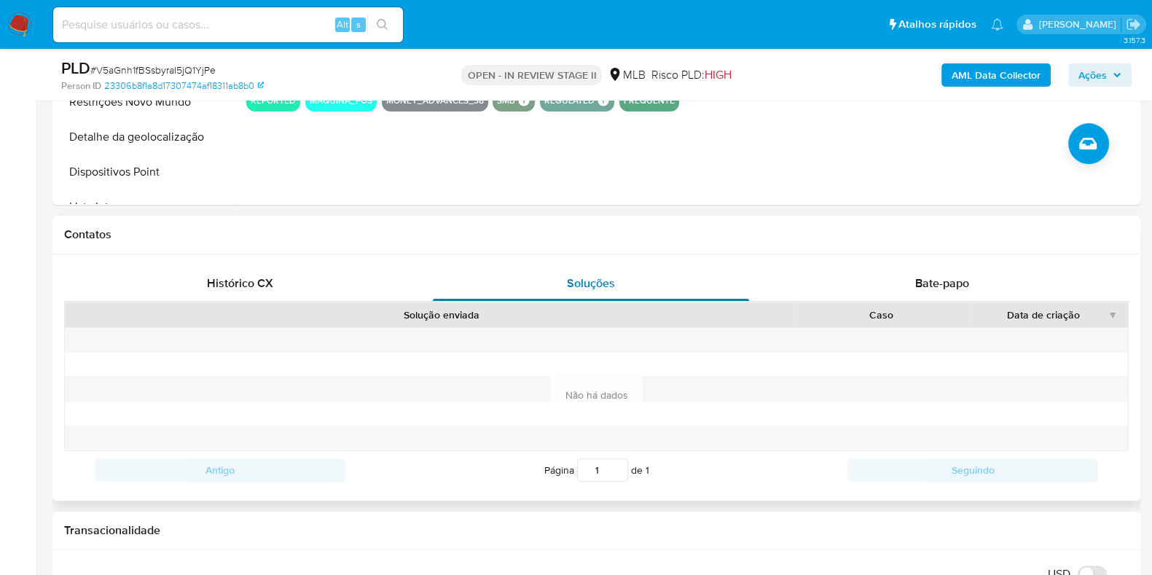
drag, startPoint x: 787, startPoint y: 278, endPoint x: 761, endPoint y: 286, distance: 27.4
click at [787, 278] on div "Bate-papo" at bounding box center [942, 283] width 316 height 35
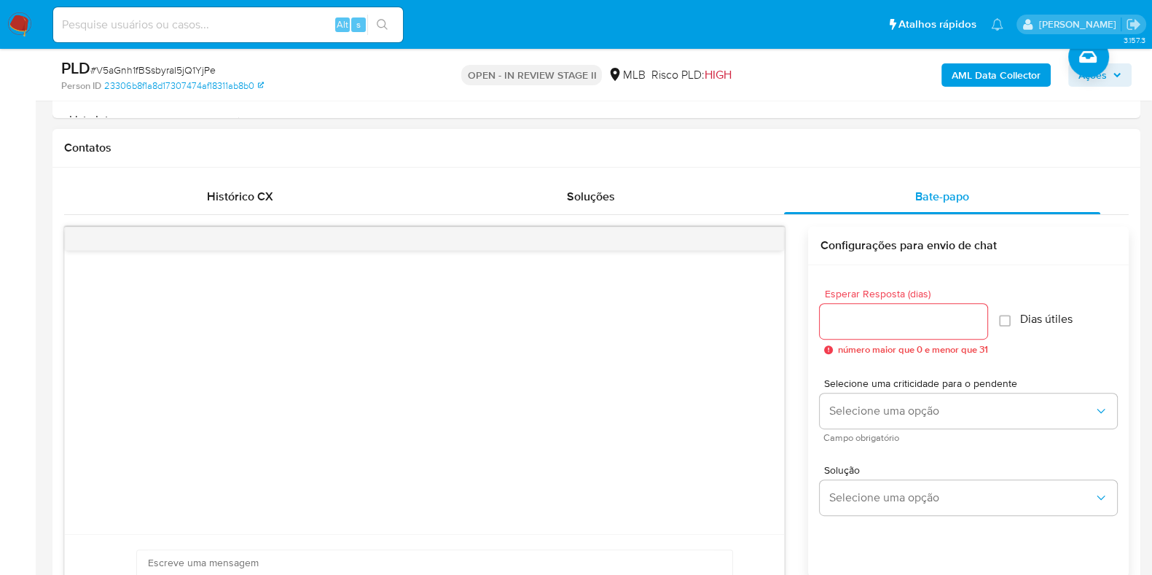
scroll to position [728, 0]
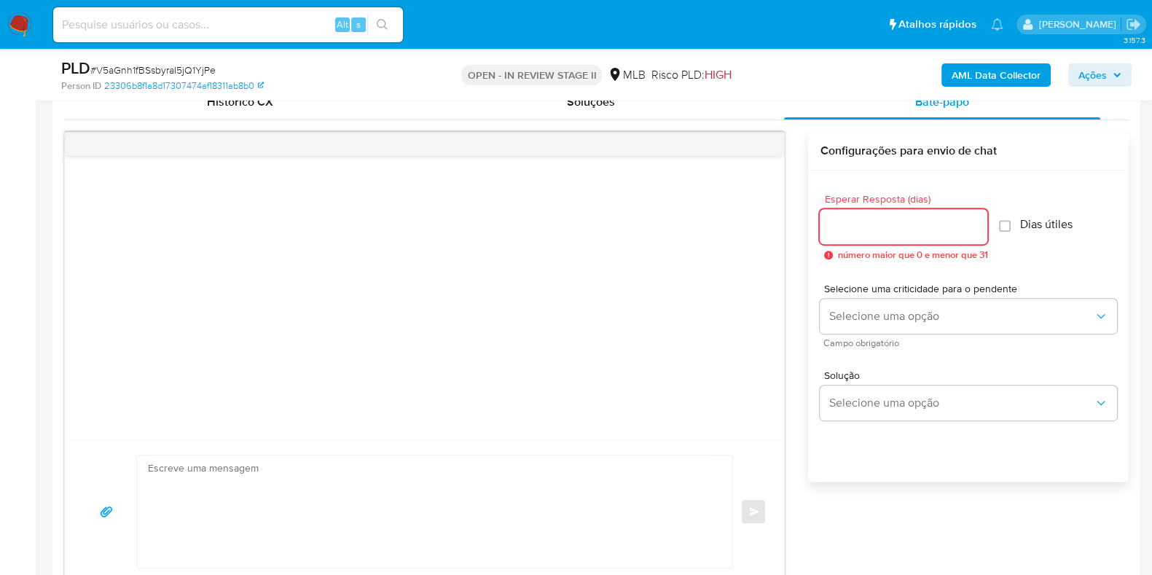
click at [929, 224] on input "Esperar Resposta (dias)" at bounding box center [903, 226] width 168 height 19
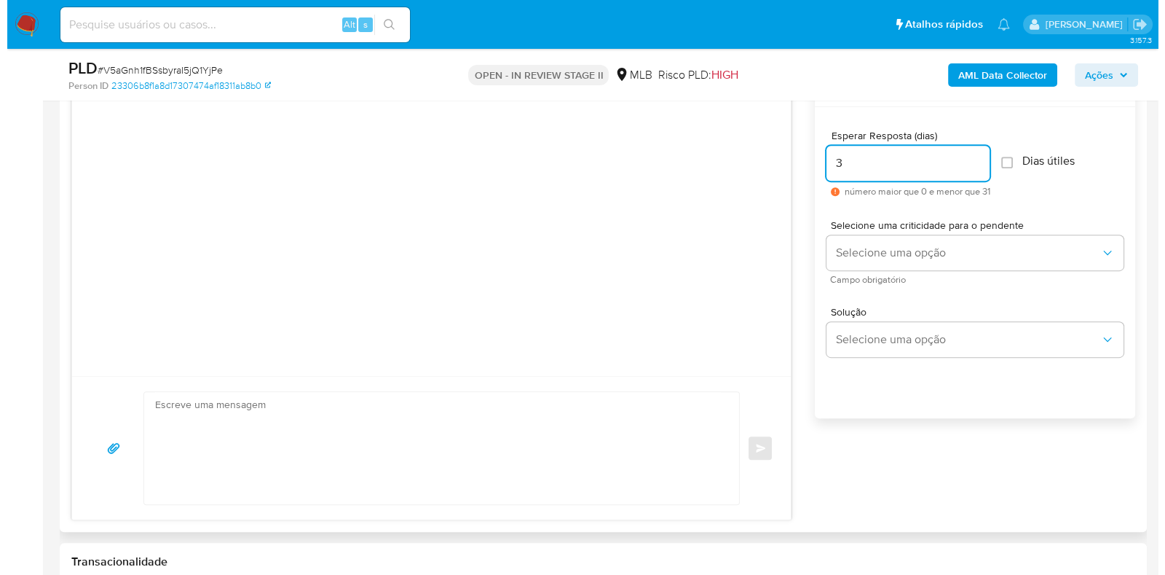
scroll to position [819, 0]
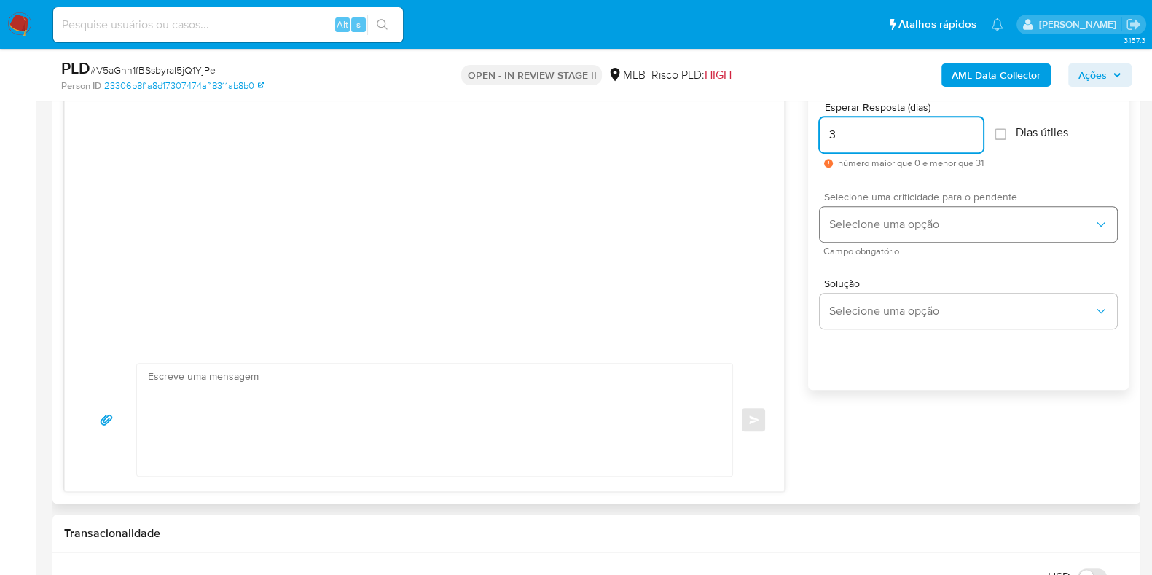
type input "3"
click at [948, 229] on span "Selecione uma opção" at bounding box center [960, 224] width 265 height 15
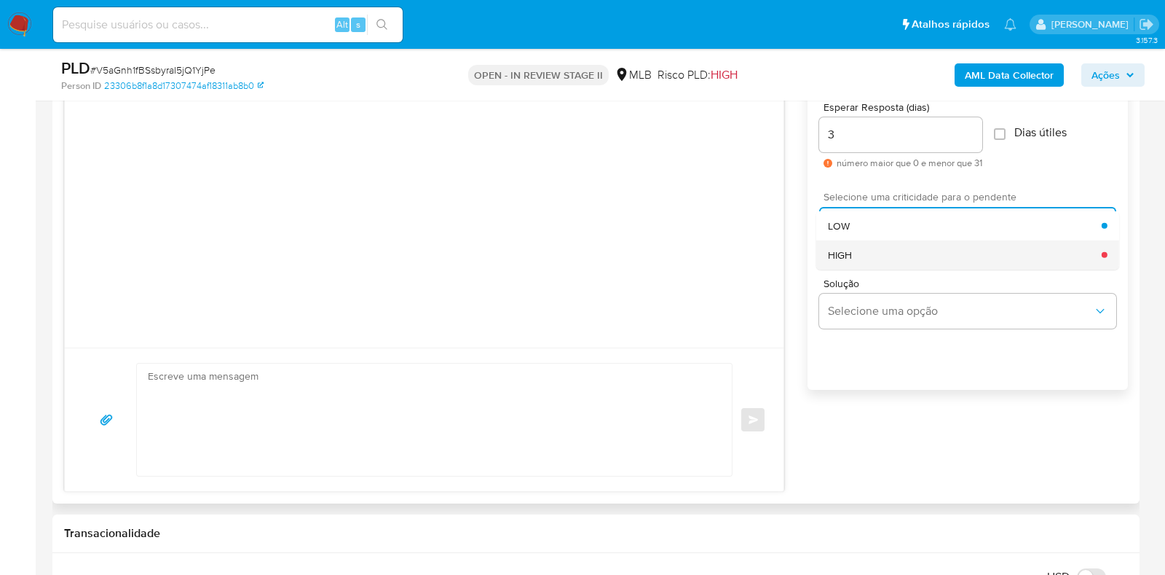
click at [945, 259] on div "HIGH" at bounding box center [965, 254] width 274 height 29
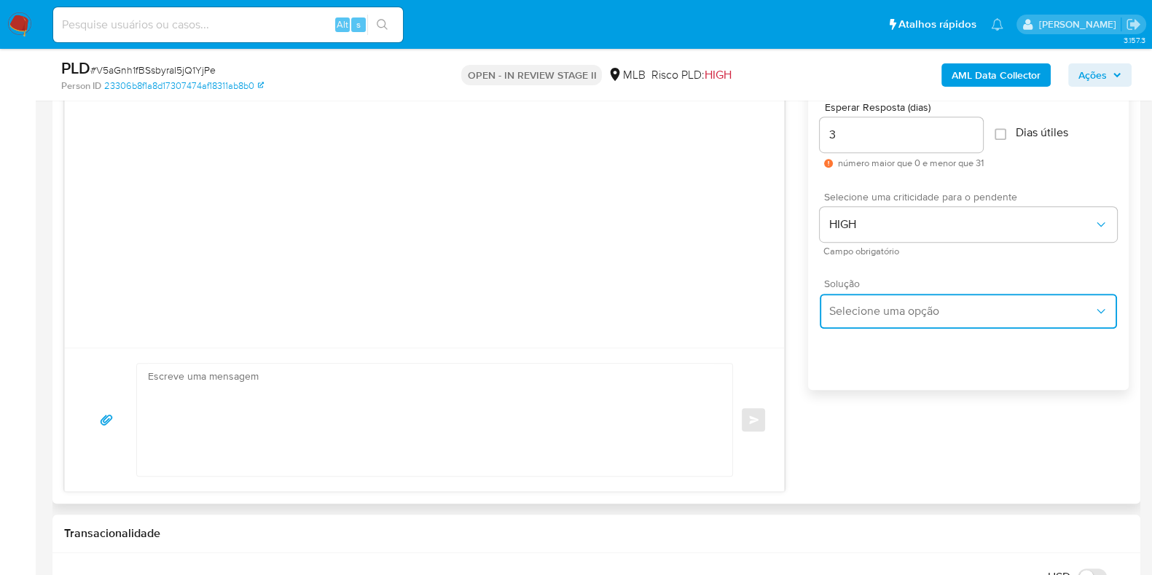
click at [925, 302] on button "Selecione uma opção" at bounding box center [967, 311] width 297 height 35
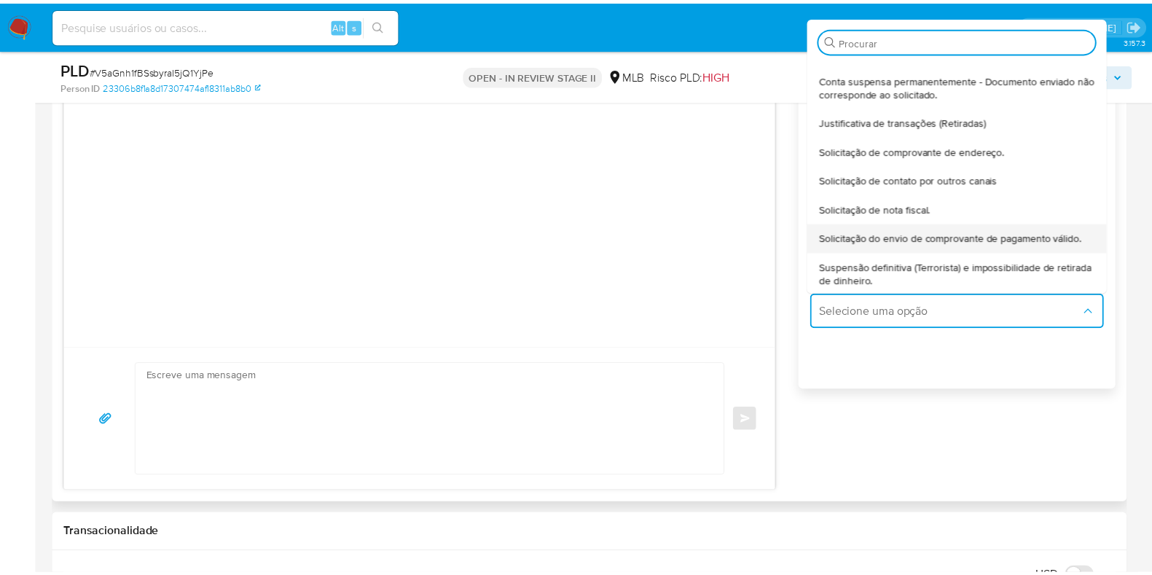
scroll to position [120, 0]
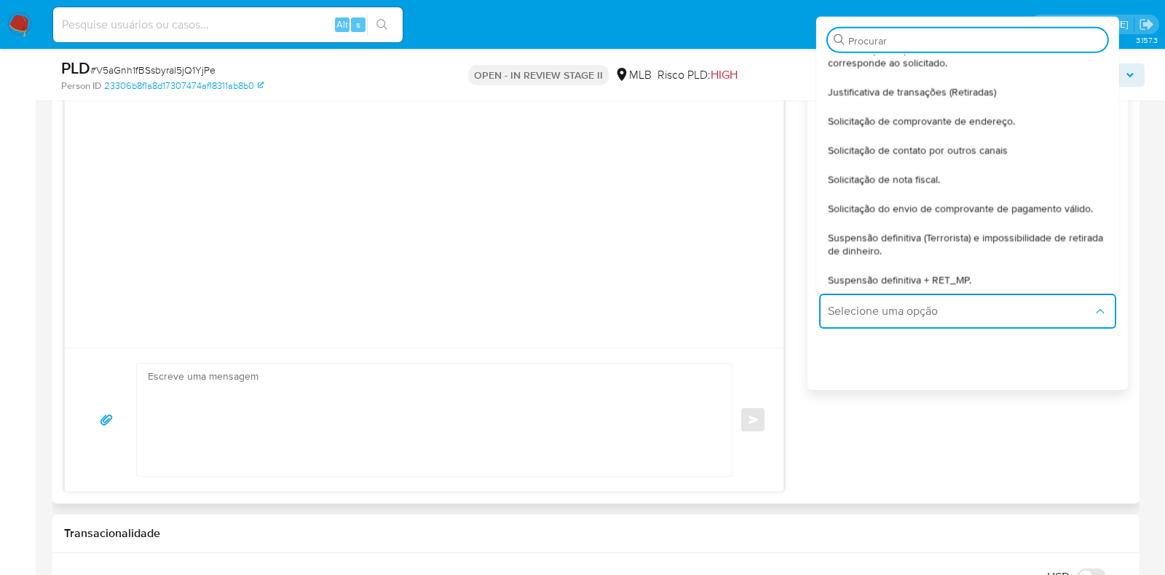
click at [325, 402] on textarea at bounding box center [431, 419] width 566 height 112
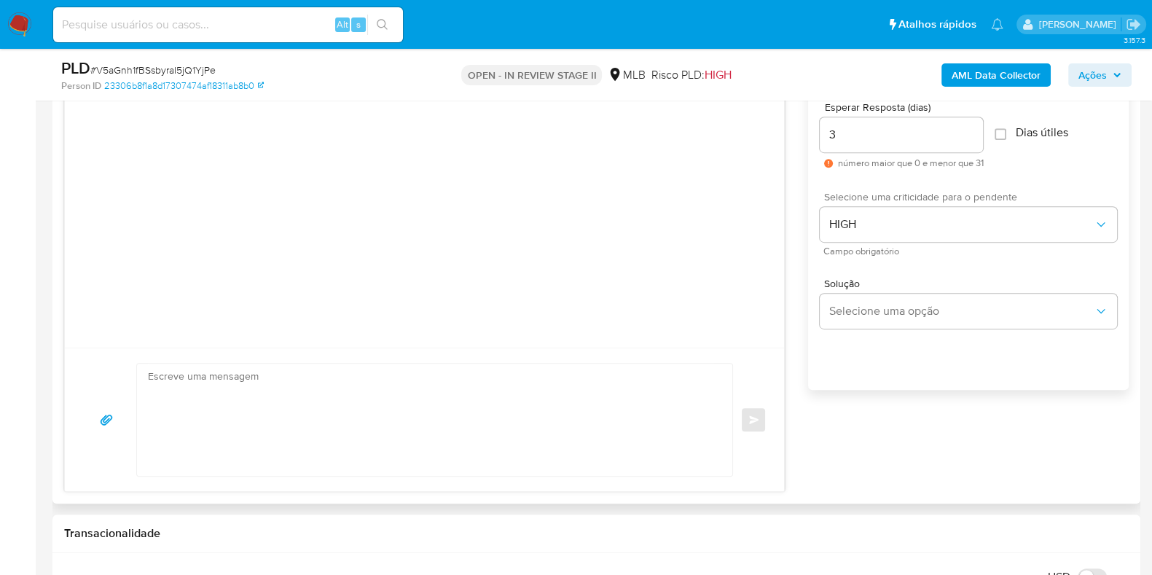
click at [294, 391] on textarea at bounding box center [431, 419] width 566 height 112
paste textarea "Olá! Estamos realizando uma verificação adicional de segurança em contas de usu…"
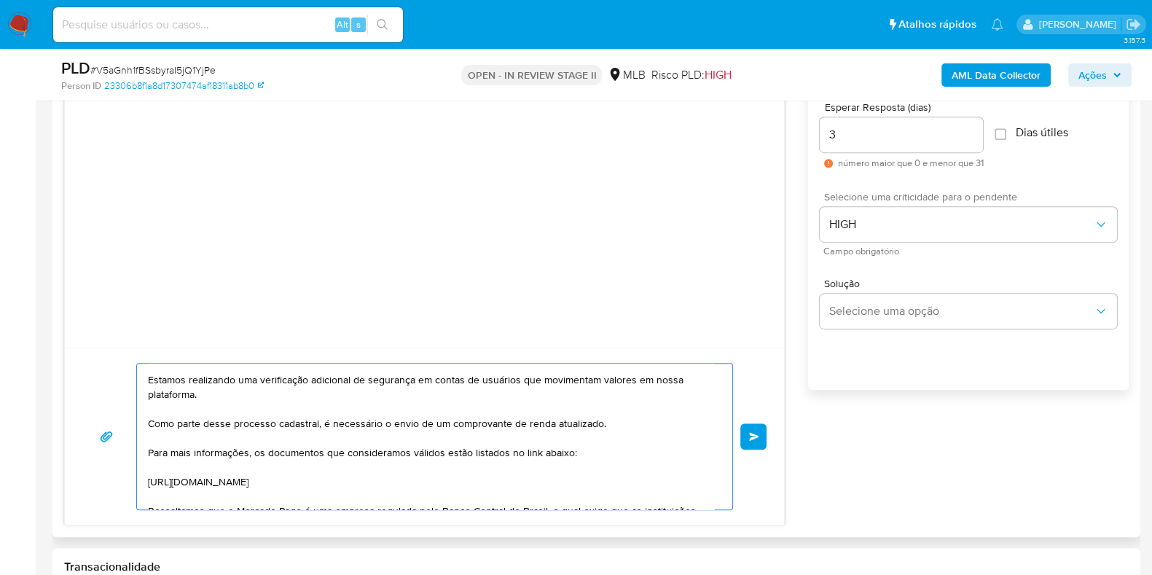
scroll to position [0, 0]
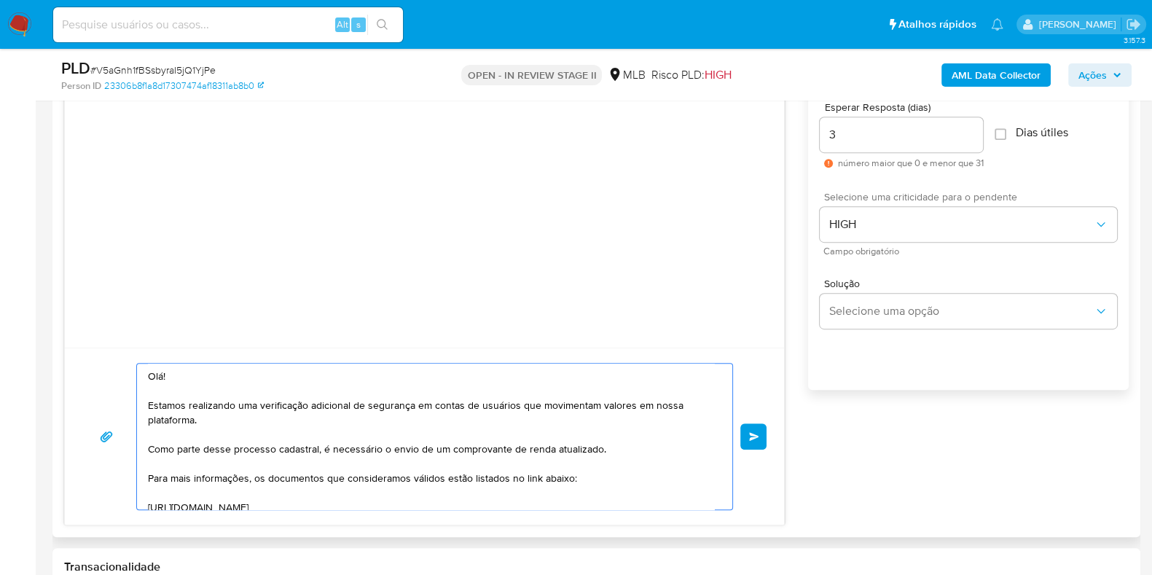
type textarea "Olá! Estamos realizando uma verificação adicional de segurança em contas de usu…"
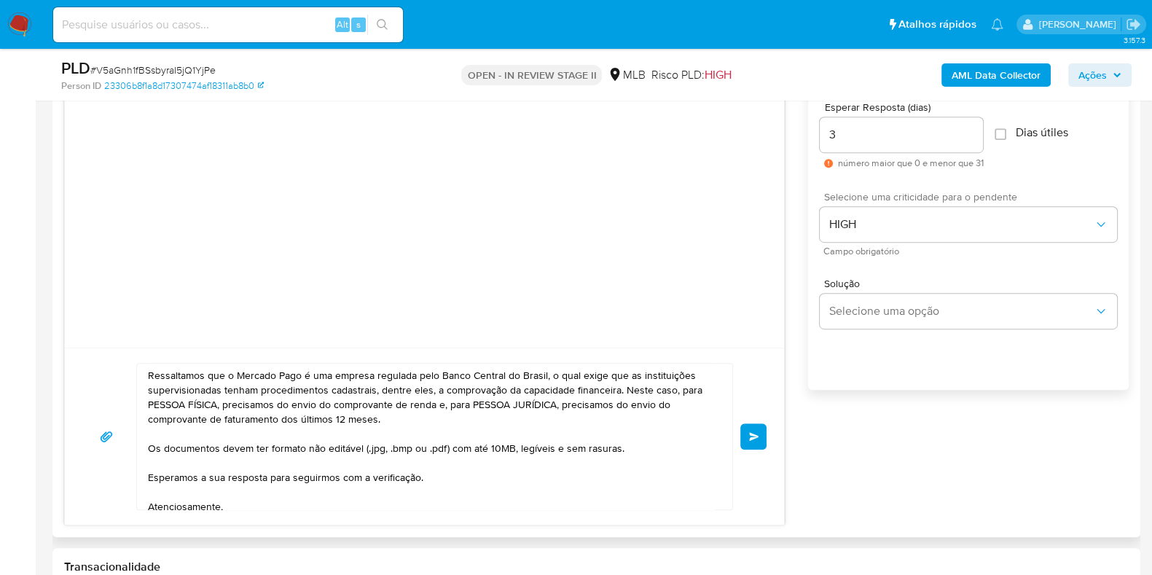
scroll to position [243, 0]
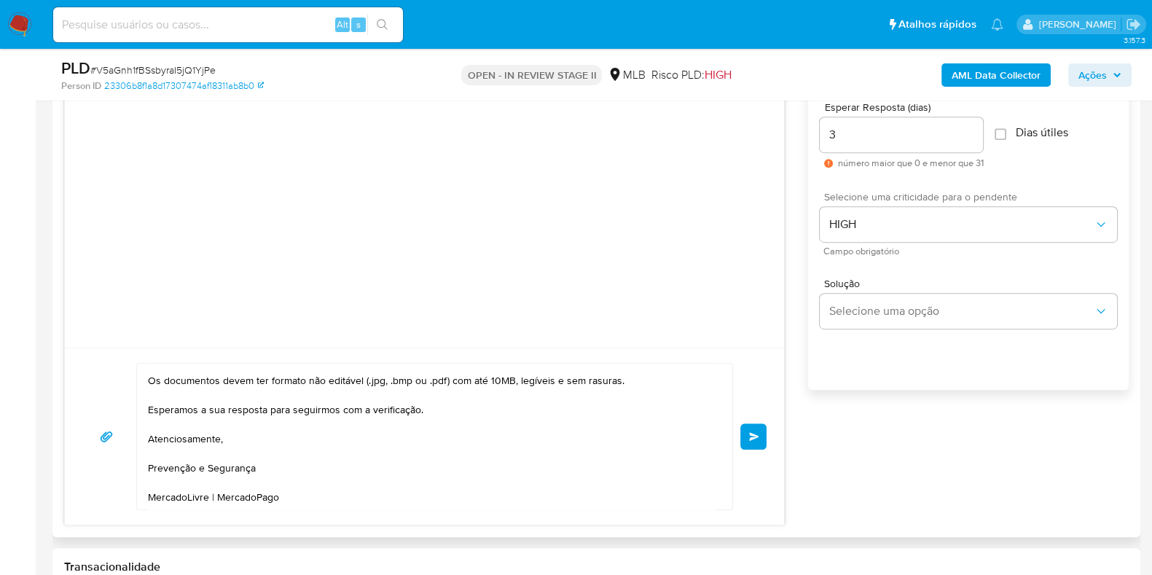
click at [758, 436] on span "common.send" at bounding box center [754, 436] width 10 height 9
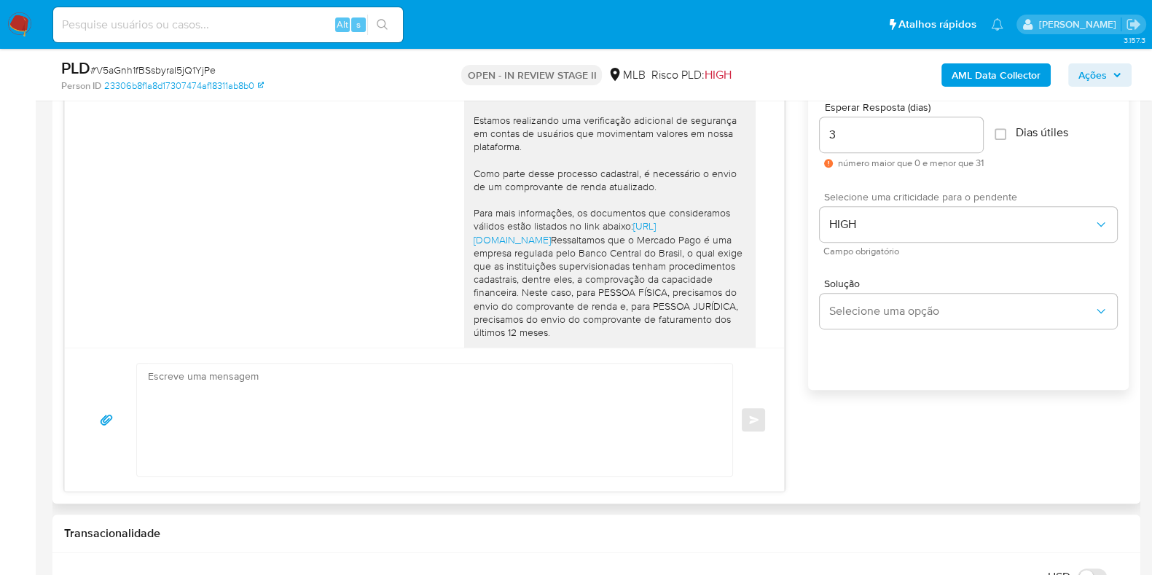
scroll to position [197, 0]
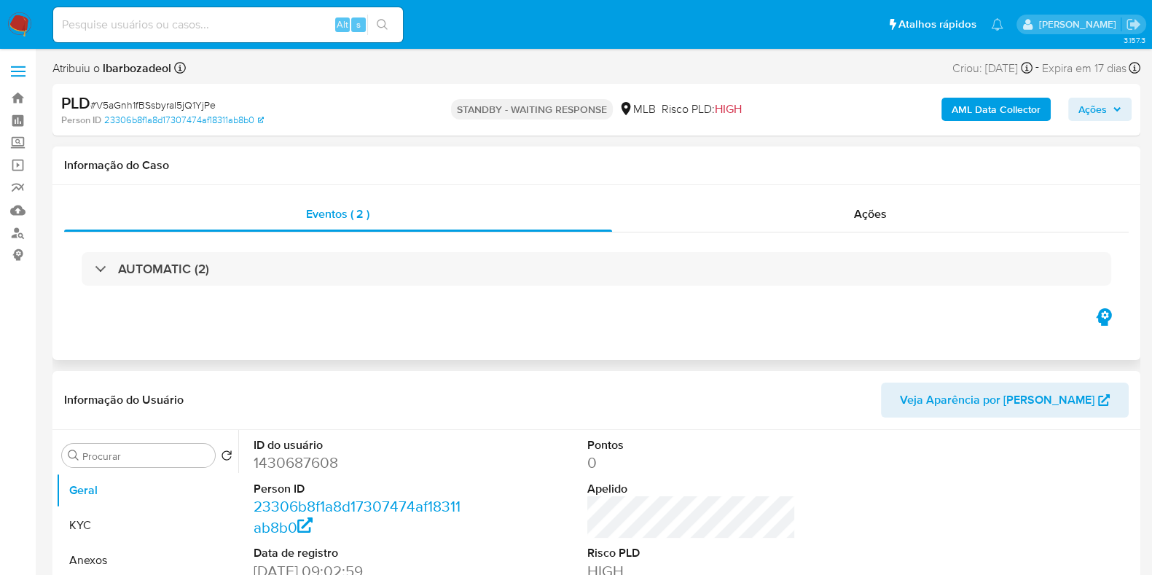
click at [76, 186] on div "Eventos ( 2 ) Ações AUTOMATIC (2)" at bounding box center [595, 272] width 1087 height 175
select select "10"
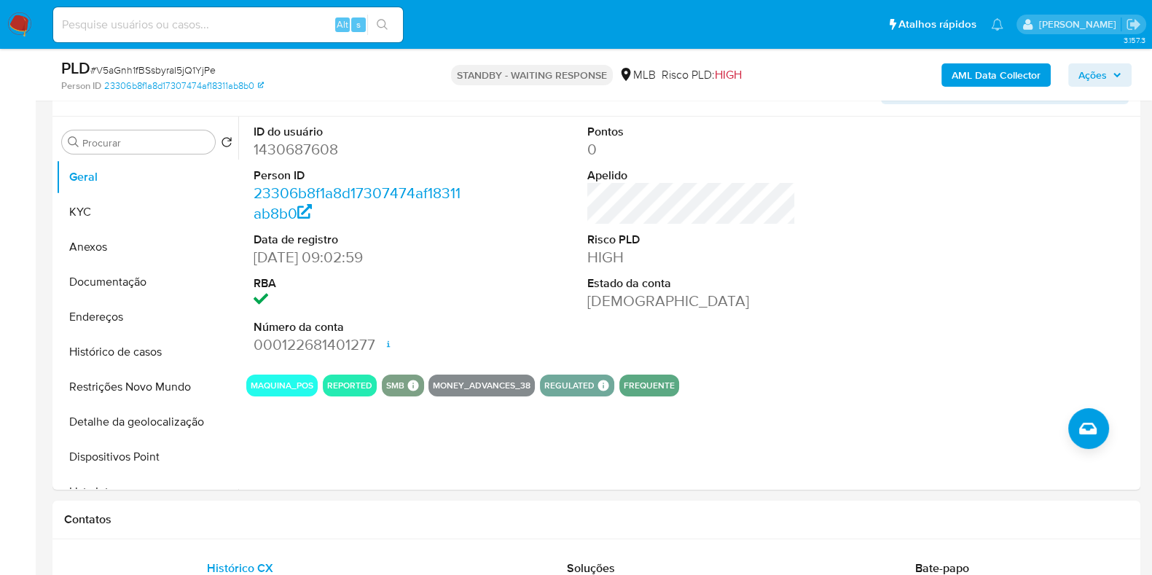
scroll to position [259, 0]
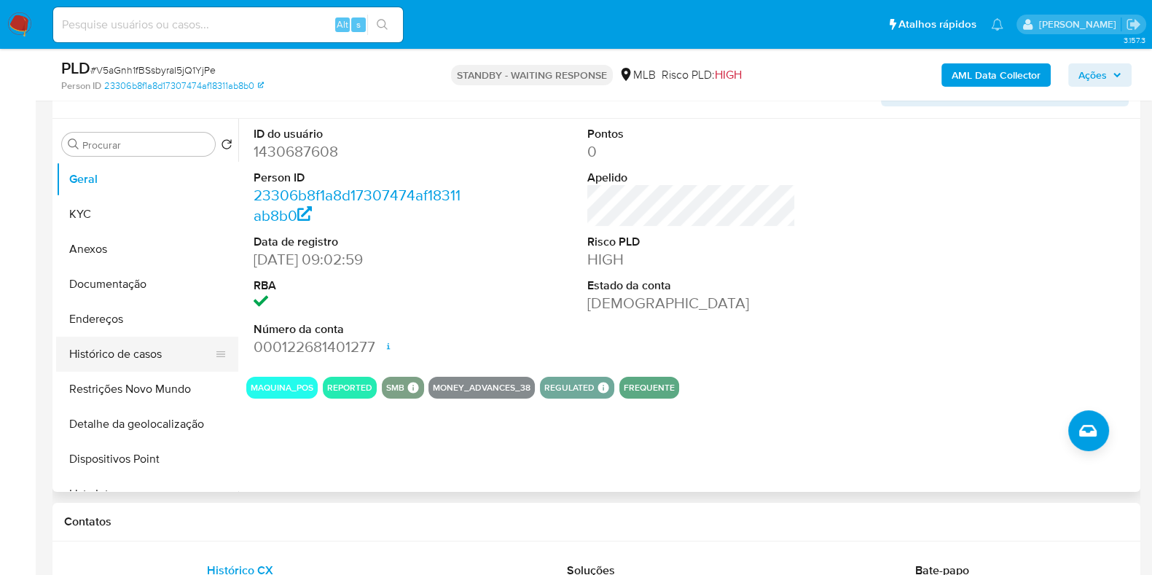
click at [129, 358] on button "Histórico de casos" at bounding box center [141, 354] width 170 height 35
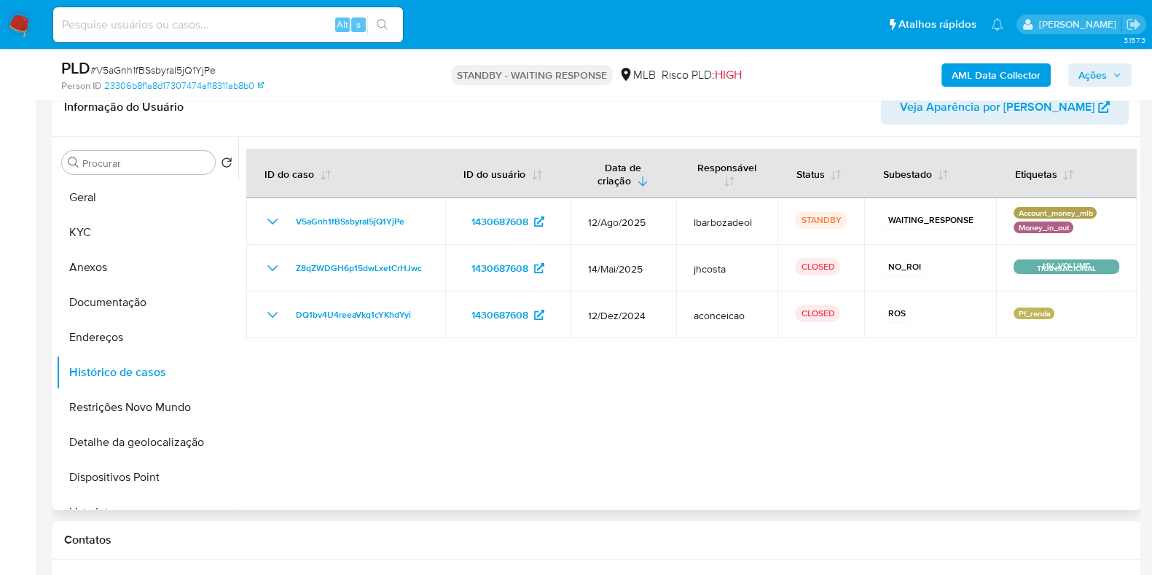
scroll to position [0, 0]
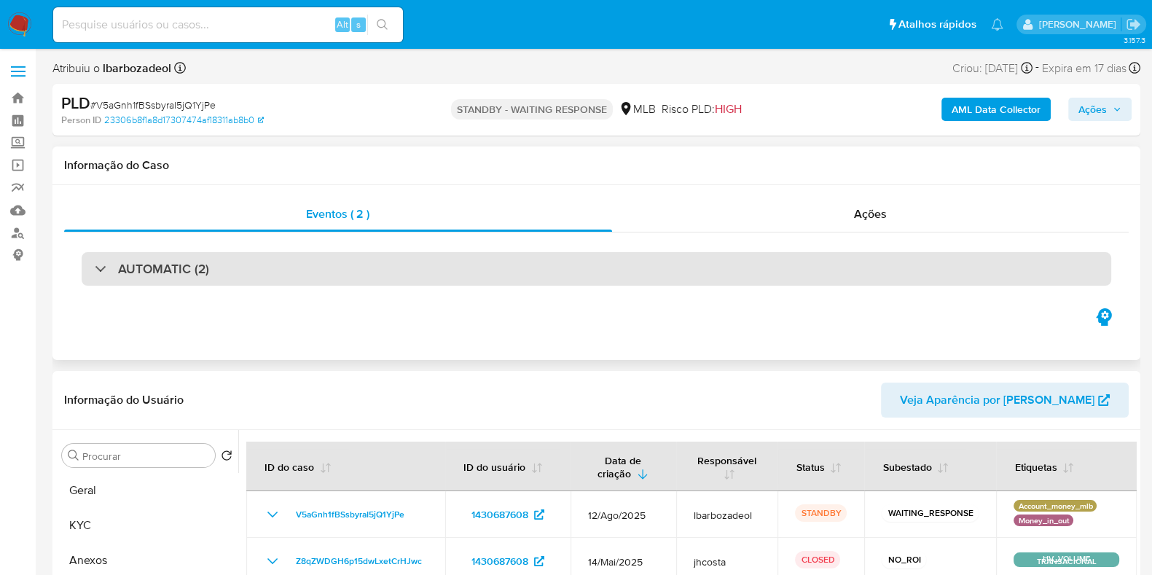
click at [504, 269] on div "AUTOMATIC (2)" at bounding box center [596, 269] width 1029 height 34
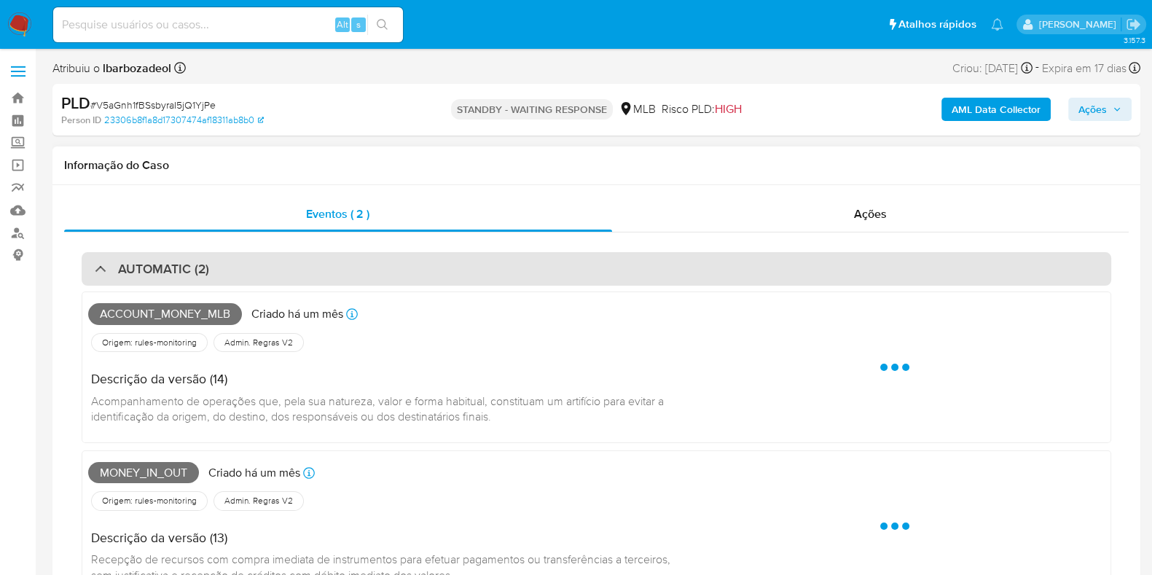
click at [504, 269] on div "AUTOMATIC (2)" at bounding box center [596, 269] width 1029 height 34
